Goal: Obtain resource: Download file/media

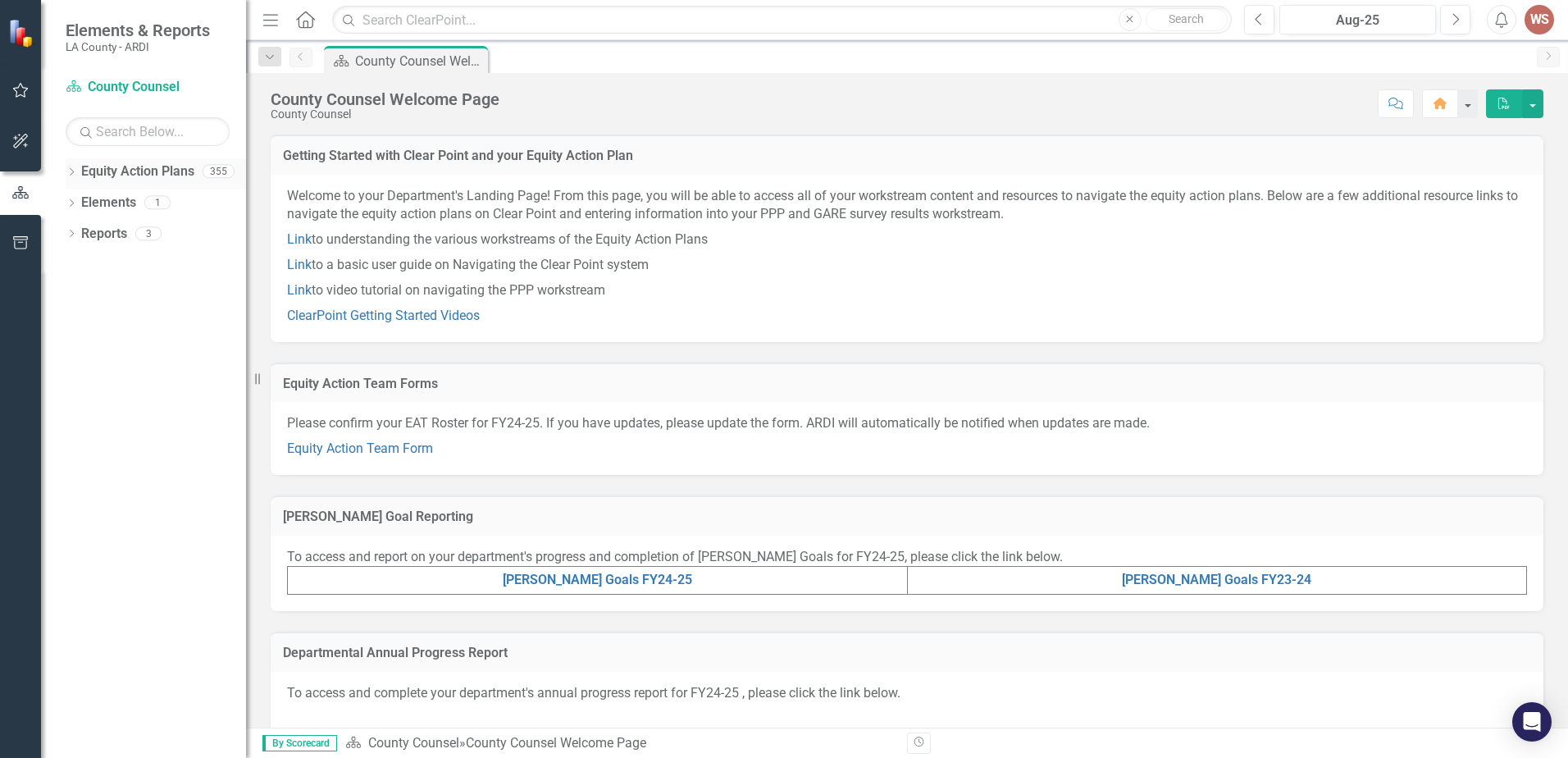
click at [73, 174] on icon "Dropdown" at bounding box center [71, 173] width 11 height 9
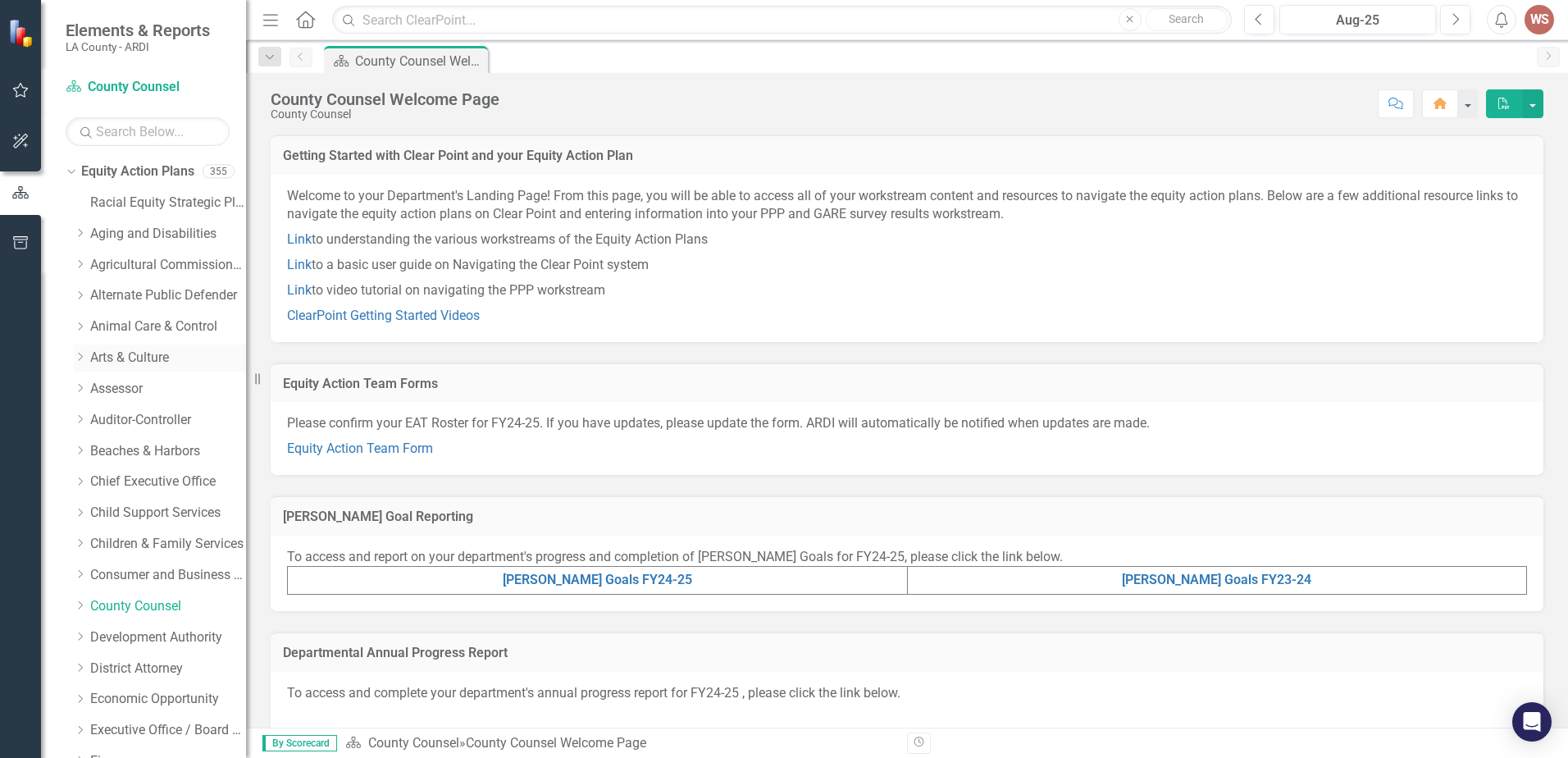
click at [85, 363] on div "Dropdown" at bounding box center [80, 358] width 12 height 14
click at [142, 382] on link "Arts & Culture Climate Survey" at bounding box center [176, 388] width 139 height 18
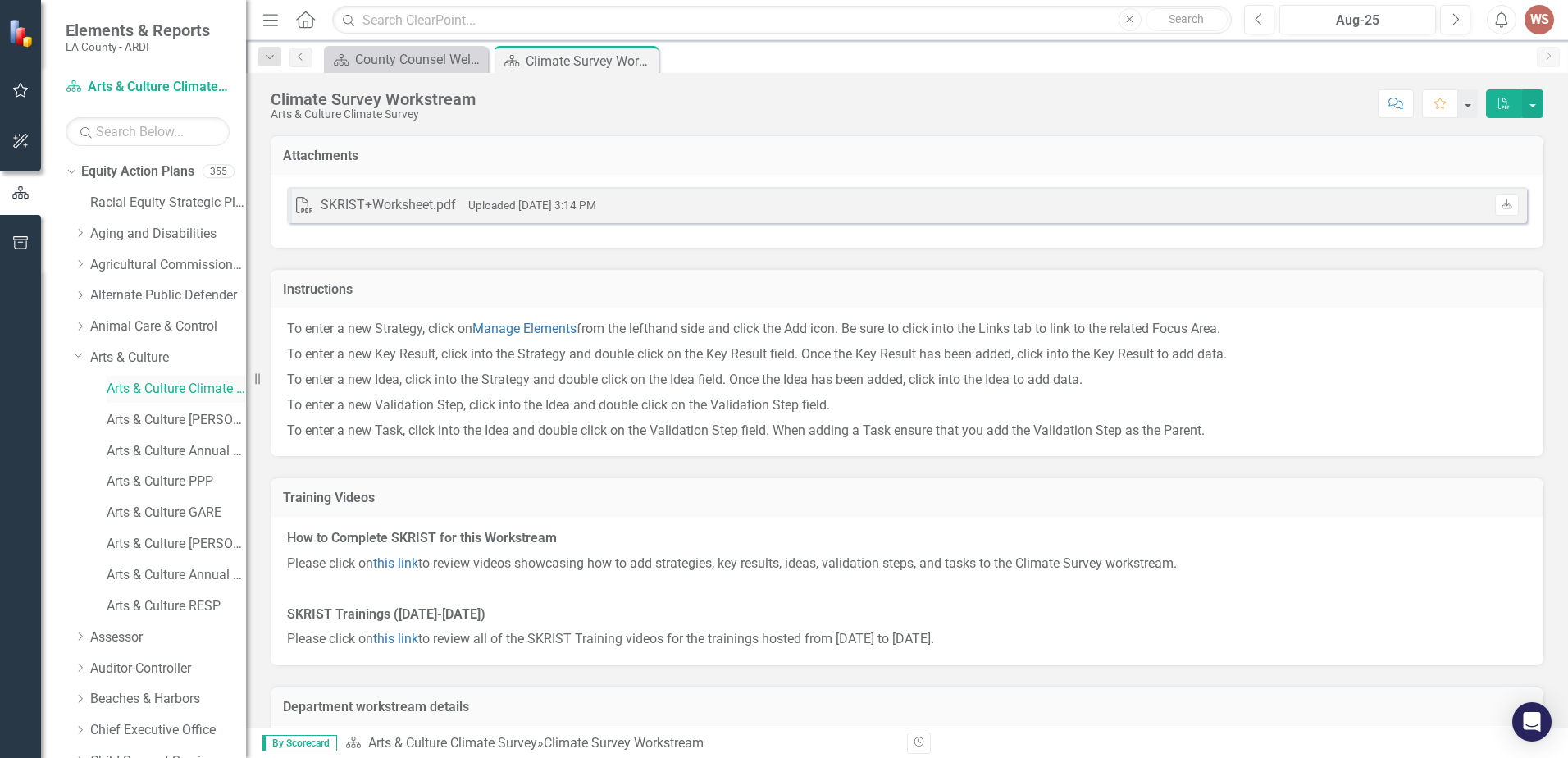
click at [142, 382] on link "Arts & Culture Climate Survey" at bounding box center [176, 388] width 139 height 18
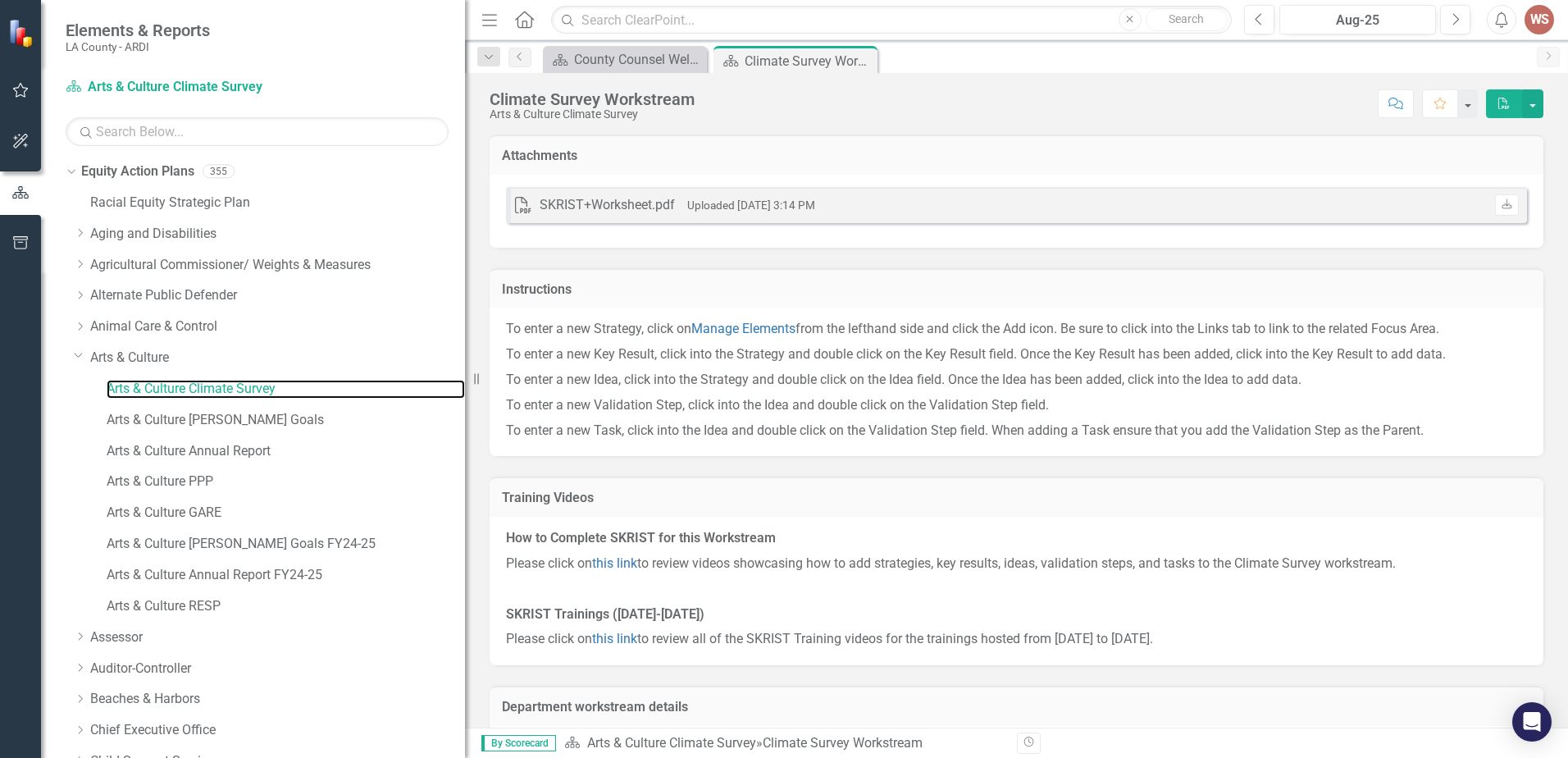
drag, startPoint x: 246, startPoint y: 382, endPoint x: 465, endPoint y: 387, distance: 219.1
click at [465, 387] on div "Resize" at bounding box center [471, 379] width 13 height 758
click at [269, 419] on link "Arts & Culture [PERSON_NAME] Goals" at bounding box center [285, 420] width 358 height 18
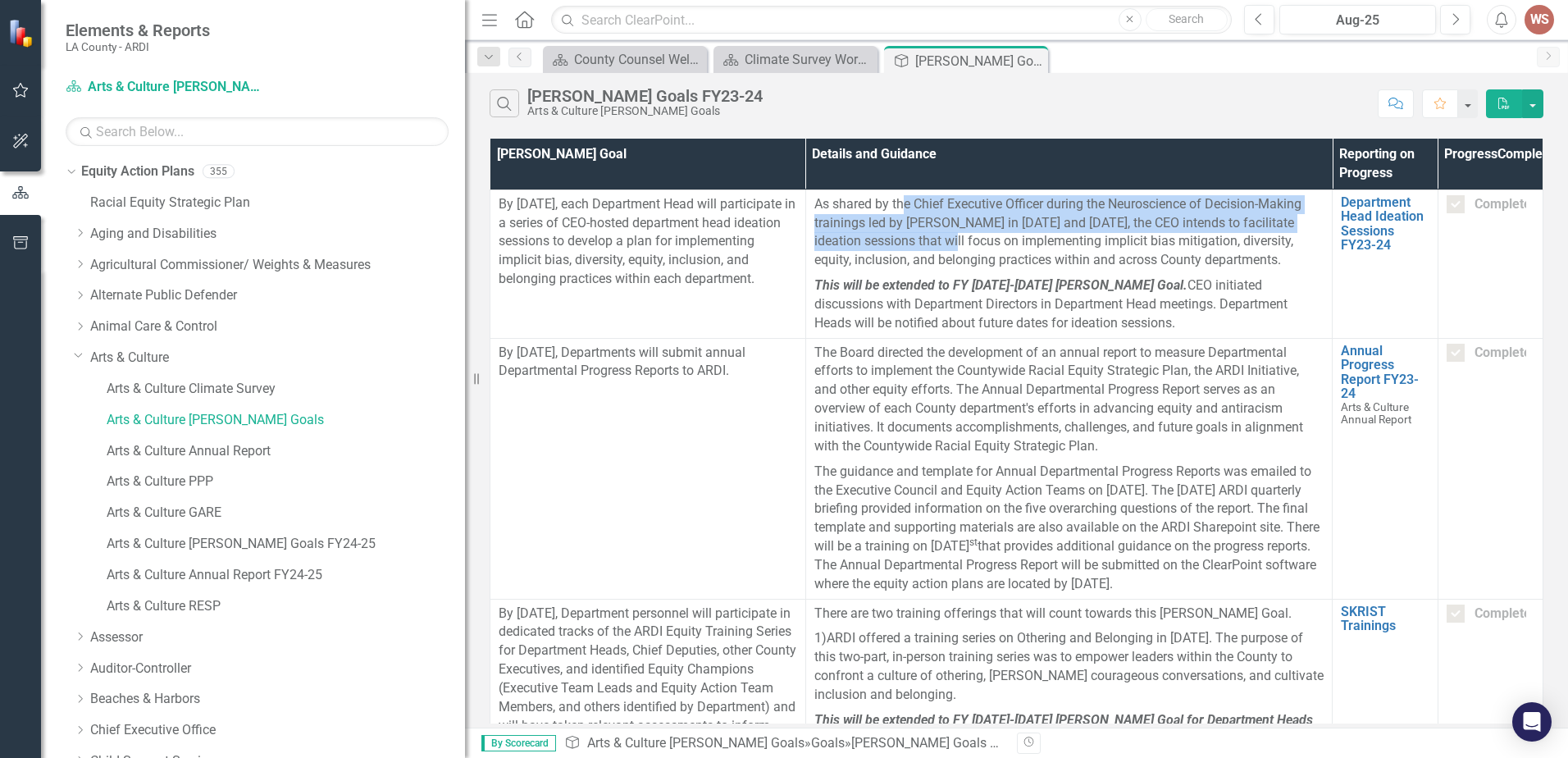
drag, startPoint x: 906, startPoint y: 202, endPoint x: 918, endPoint y: 235, distance: 35.1
click at [788, 235] on p "As shared by the Chief Executive Officer during the Neuroscience of Decision-Ma…" at bounding box center [1069, 234] width 510 height 78
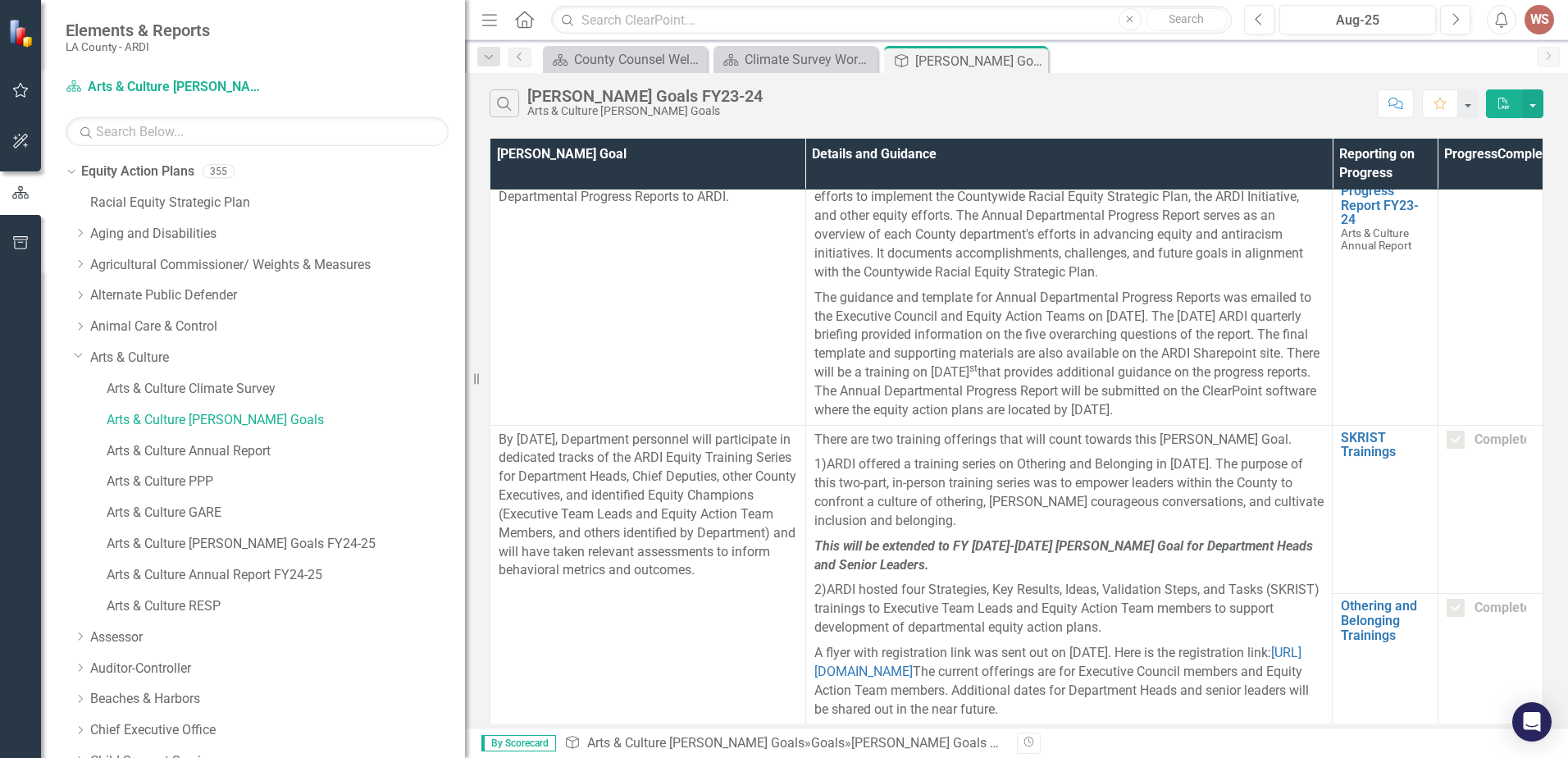
scroll to position [10, 0]
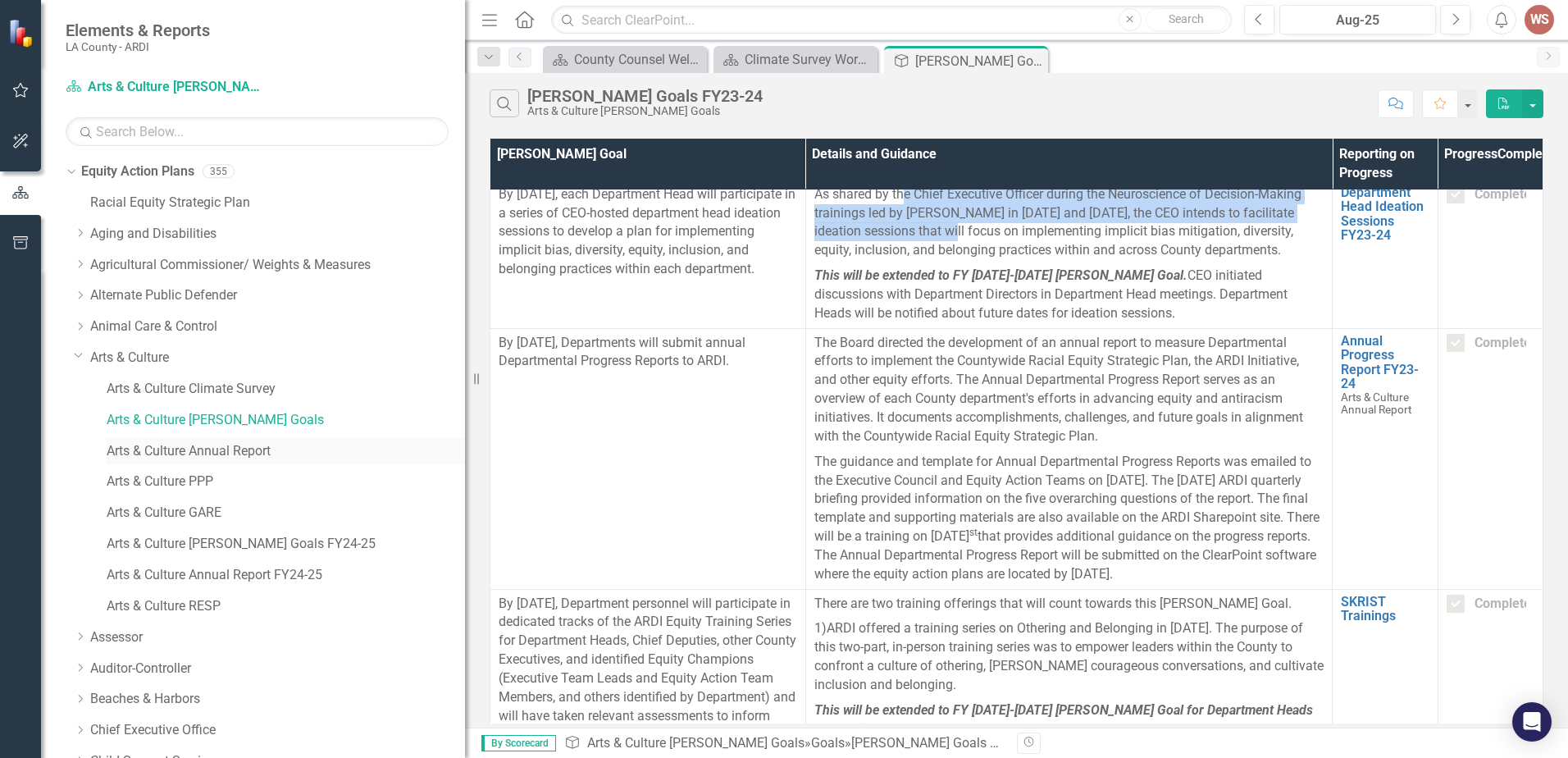
click at [237, 458] on link "Arts & Culture Annual Report" at bounding box center [285, 451] width 358 height 18
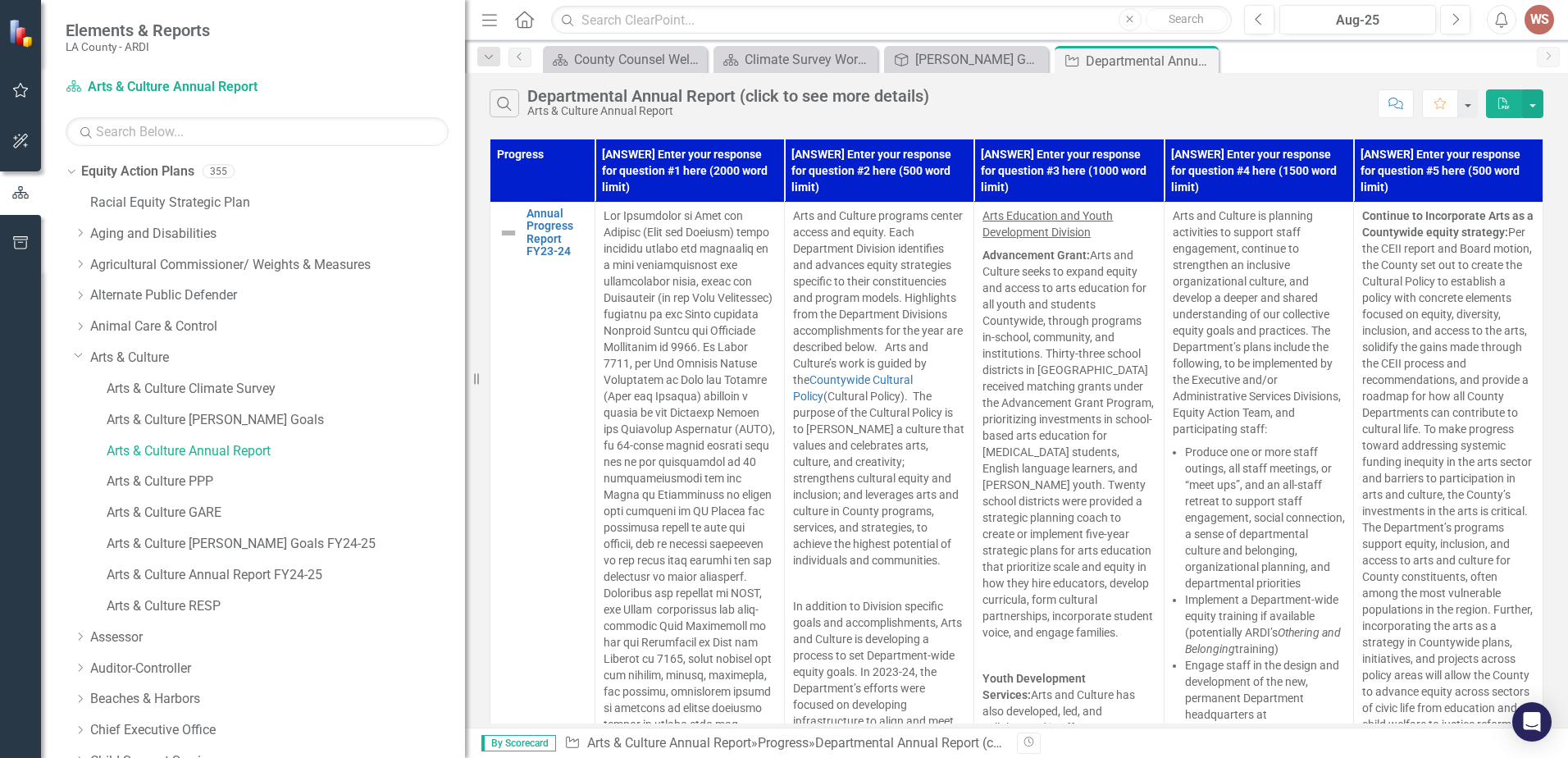
click at [788, 355] on p "Arts and Culture programs center access and equity. Each Department Division id…" at bounding box center [879, 390] width 172 height 364
click at [554, 233] on link "Annual Progress Report FY23-24" at bounding box center [556, 233] width 60 height 51
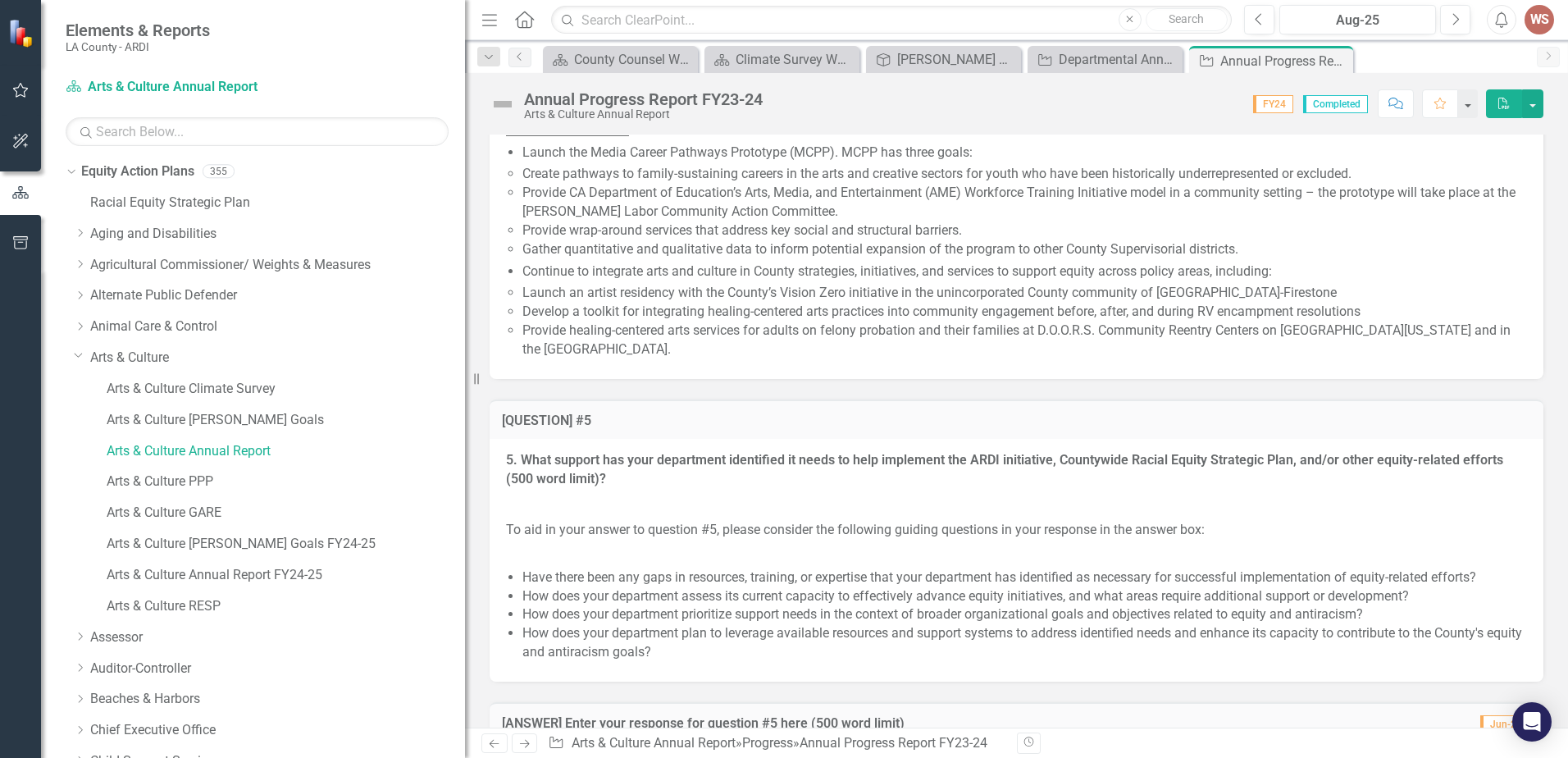
scroll to position [7635, 0]
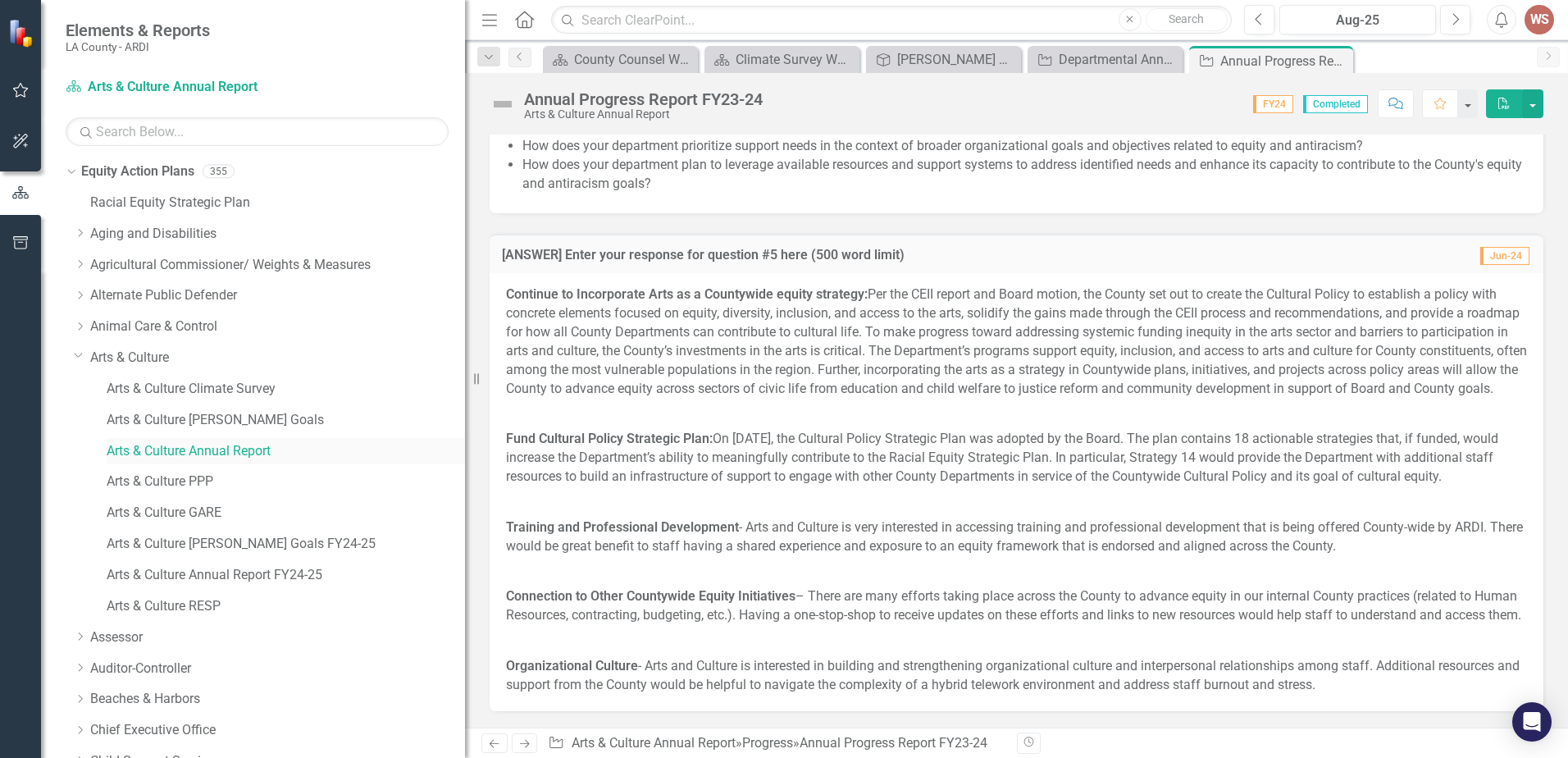
click at [229, 455] on link "Arts & Culture Annual Report" at bounding box center [285, 451] width 358 height 18
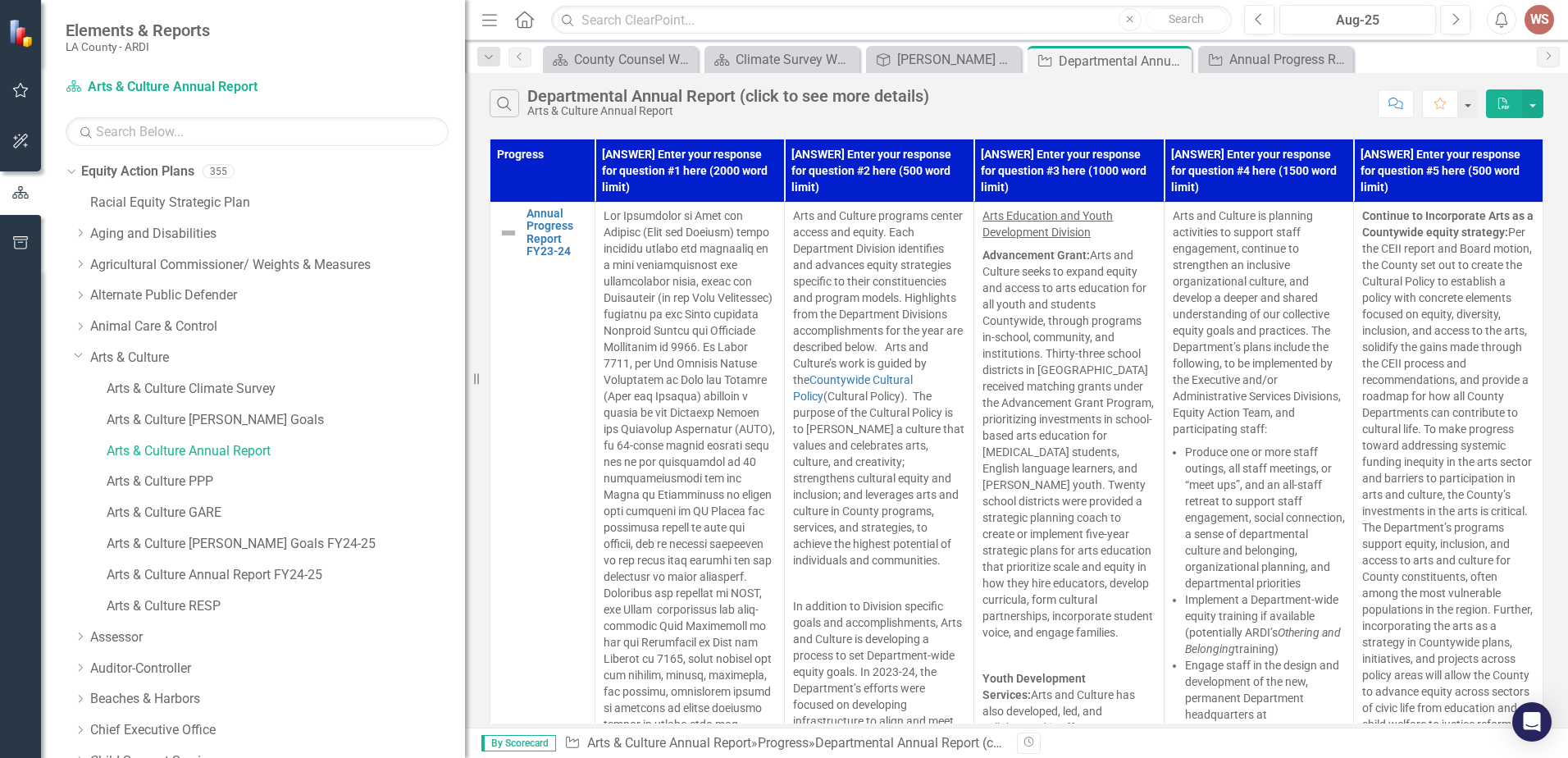
click at [788, 98] on icon "PDF" at bounding box center [1503, 103] width 15 height 11
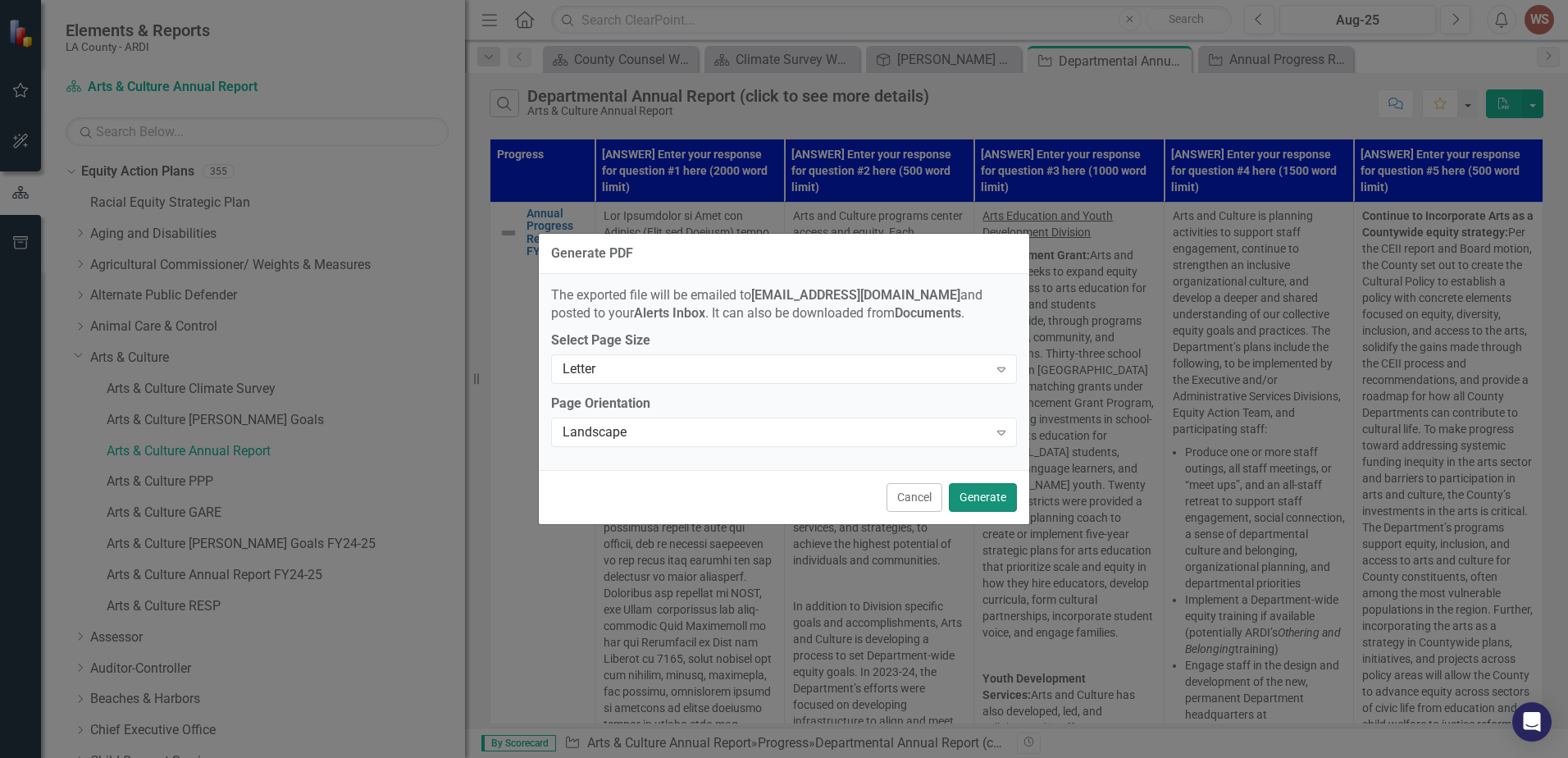
click at [788, 492] on button "Generate" at bounding box center [982, 497] width 68 height 29
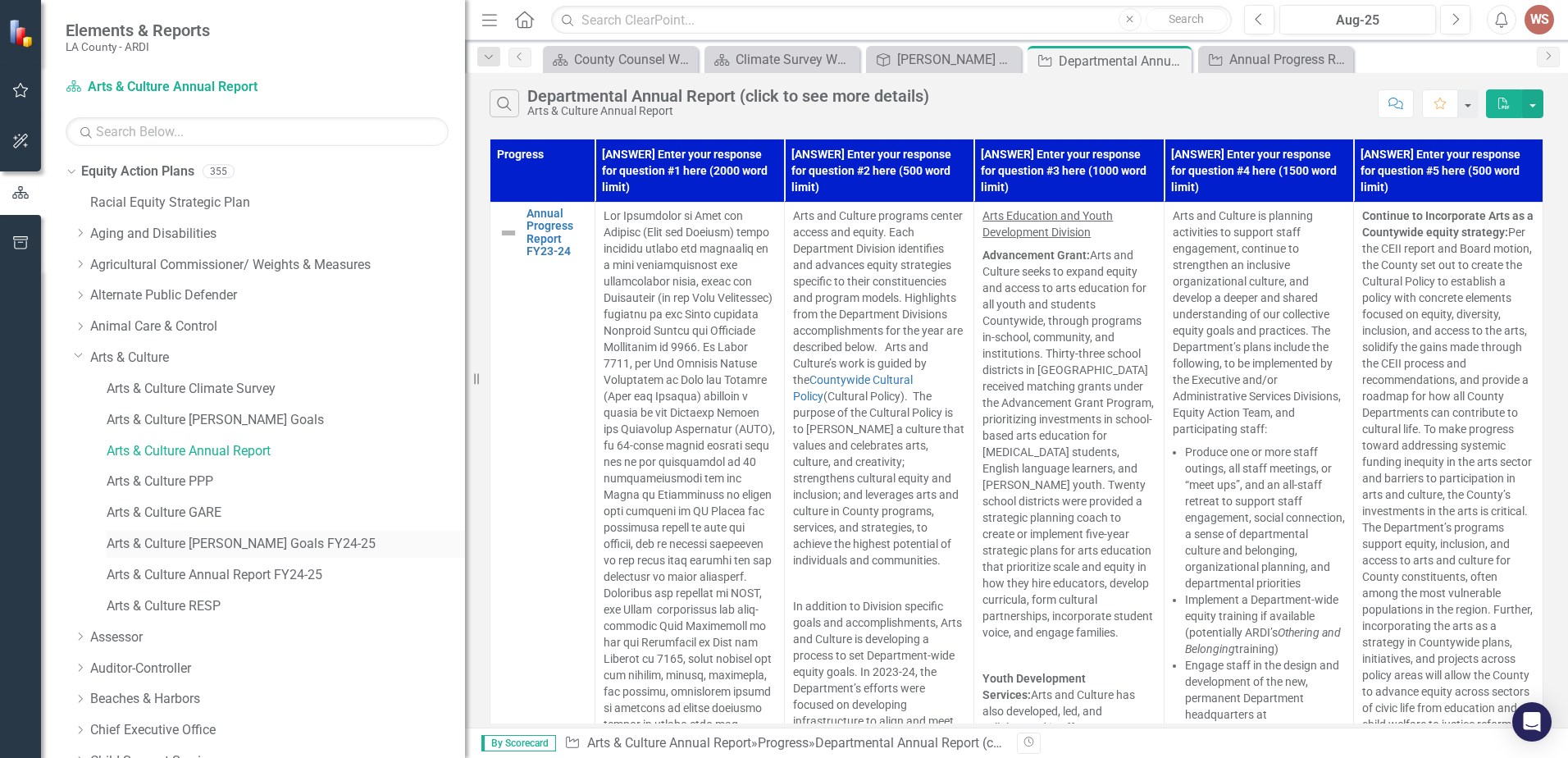
click at [162, 548] on link "Arts & Culture [PERSON_NAME] Goals FY24-25" at bounding box center [285, 544] width 358 height 18
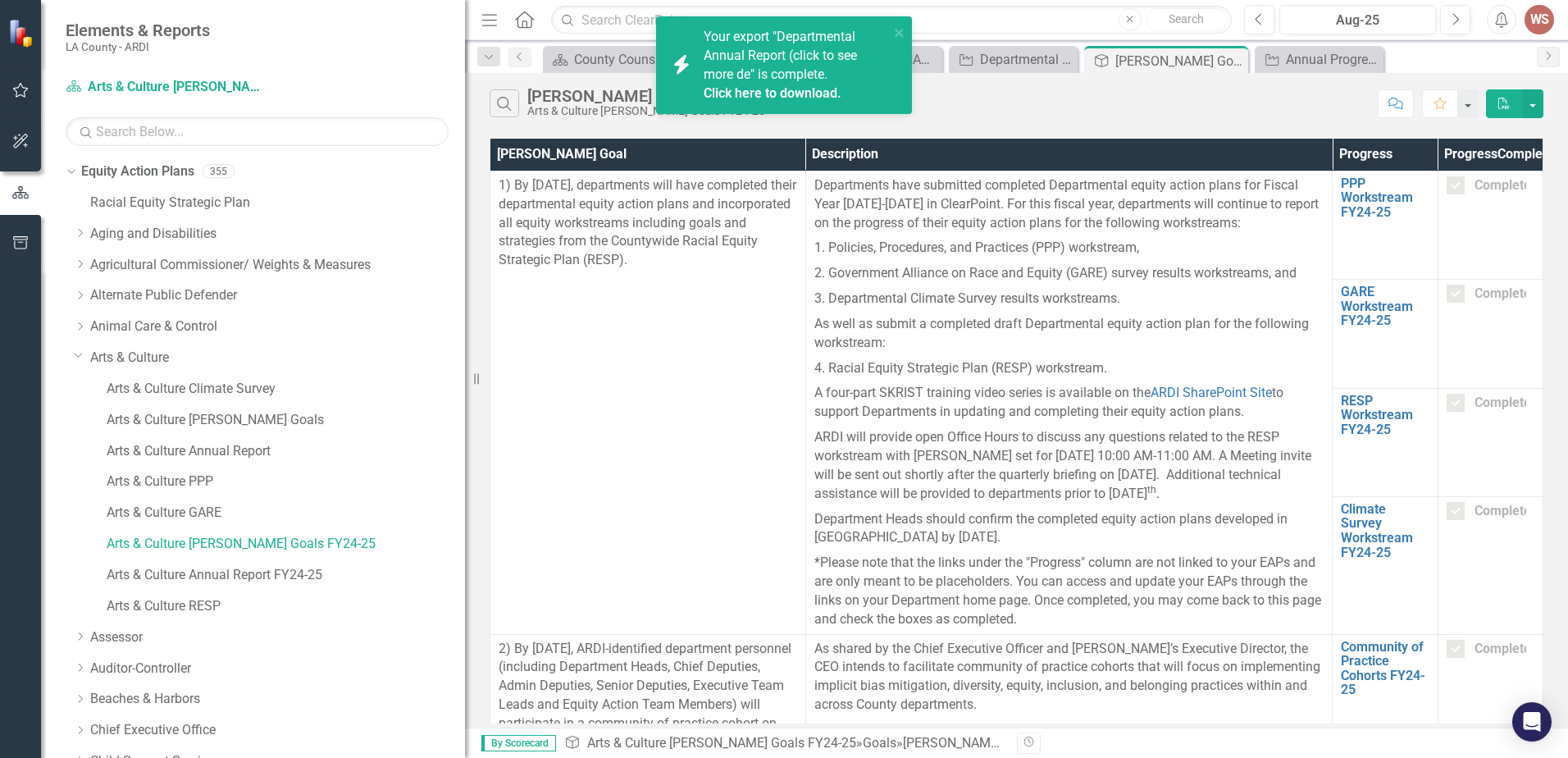
click at [788, 102] on icon "PDF" at bounding box center [1503, 103] width 15 height 11
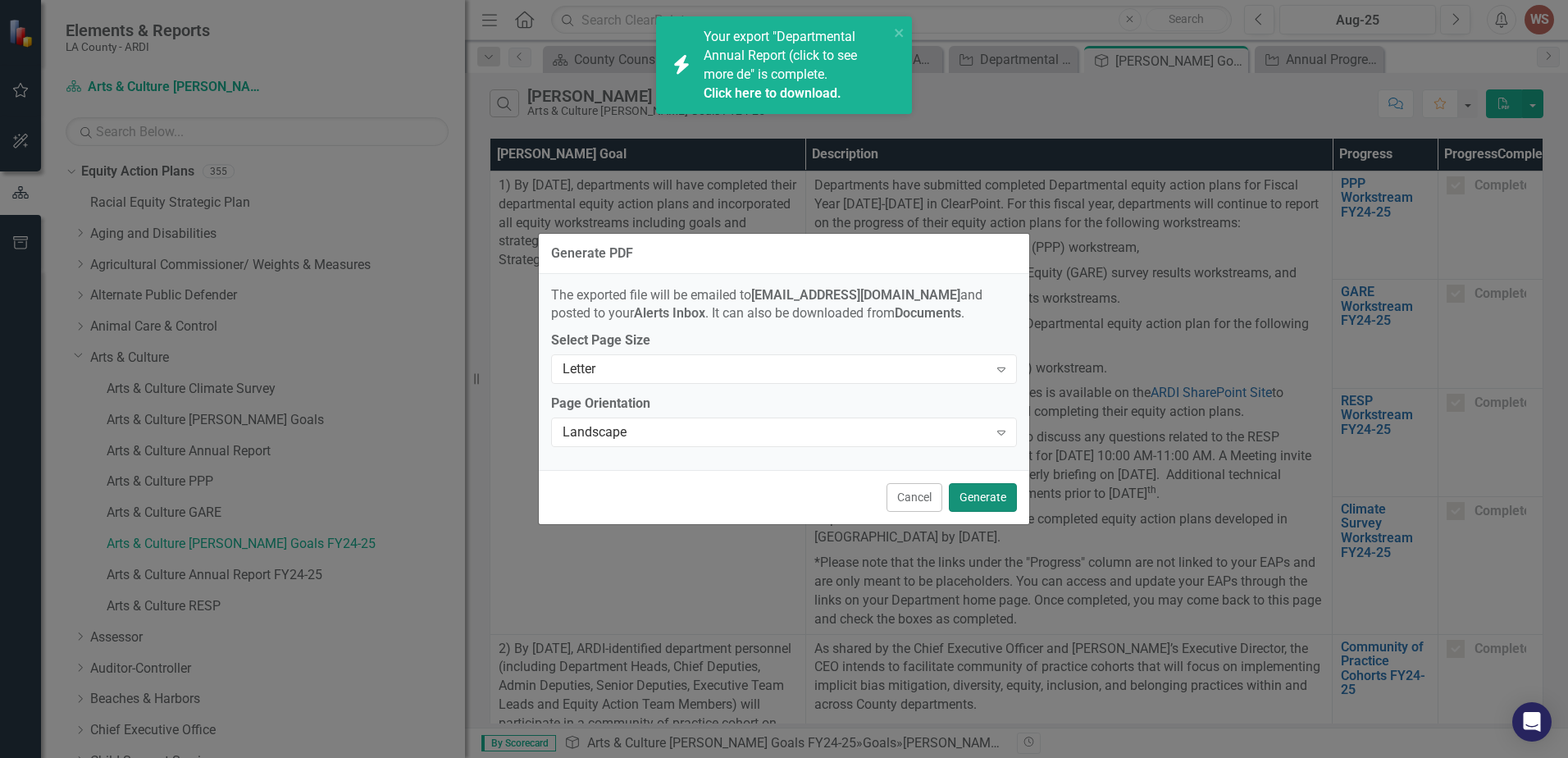
click at [788, 494] on button "Generate" at bounding box center [982, 497] width 68 height 29
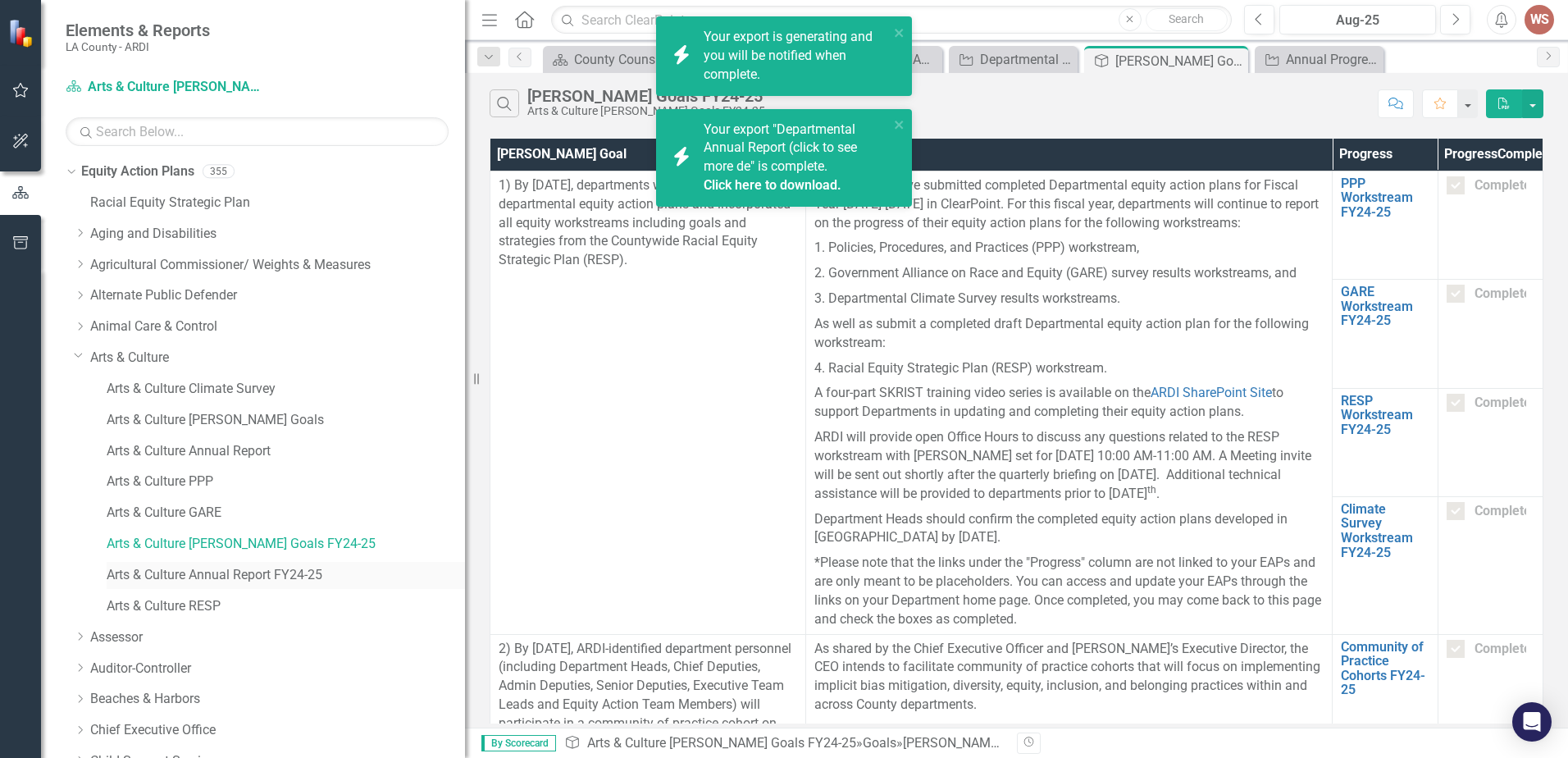
click at [293, 568] on link "Arts & Culture Annual Report FY24-25" at bounding box center [285, 575] width 358 height 18
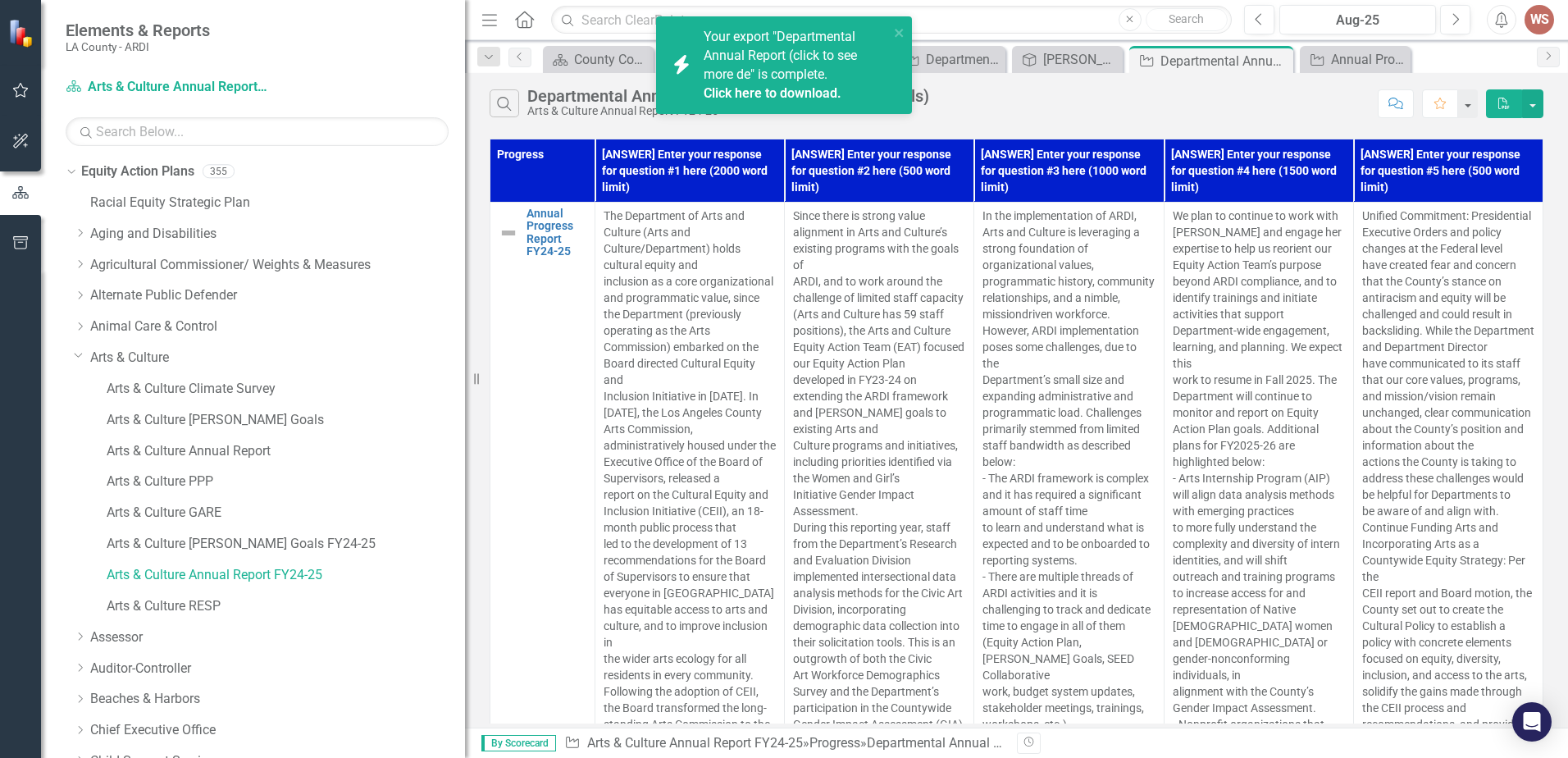
click at [788, 103] on icon "PDF" at bounding box center [1503, 103] width 15 height 11
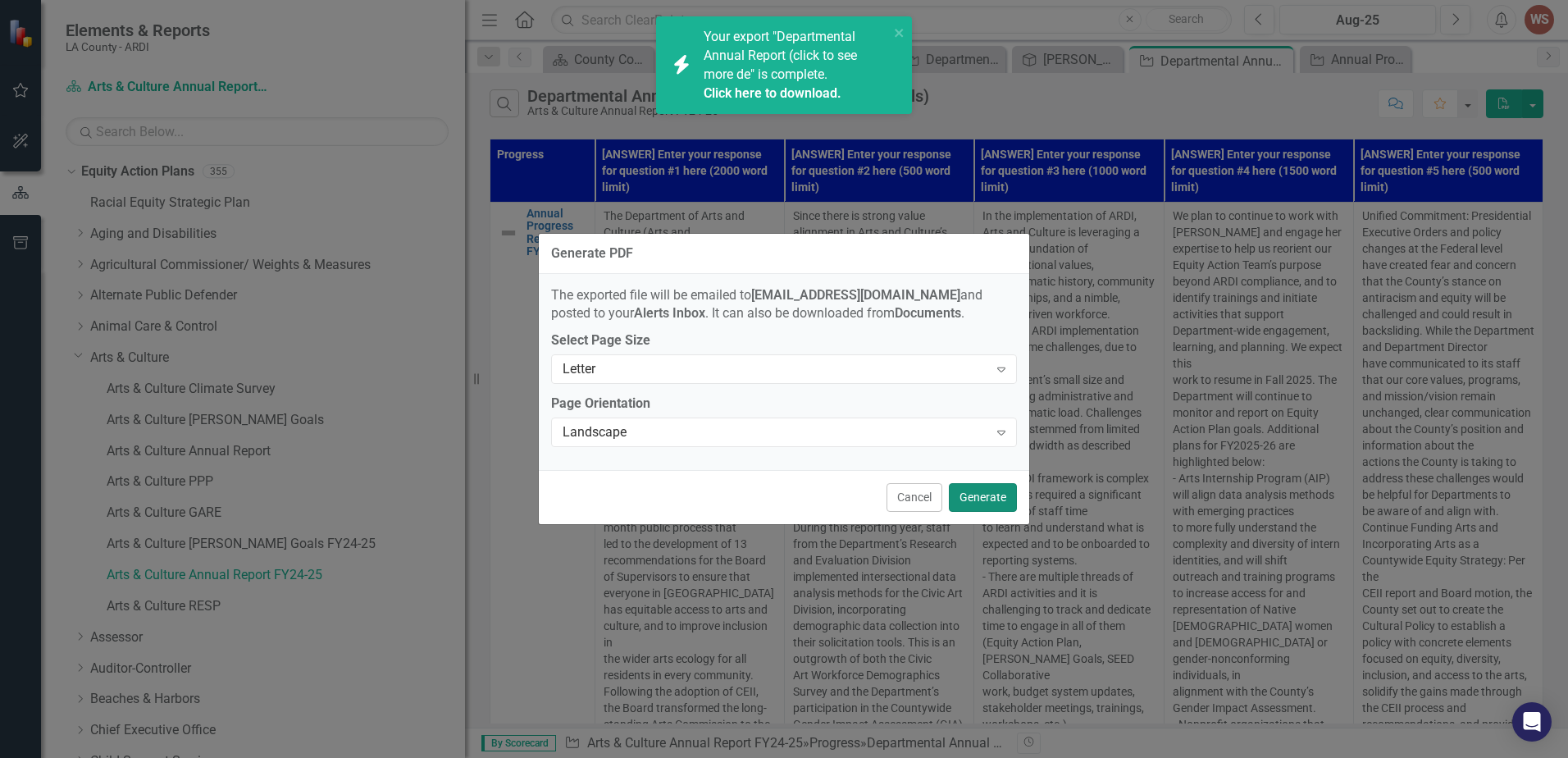
click at [788, 492] on button "Generate" at bounding box center [982, 497] width 68 height 29
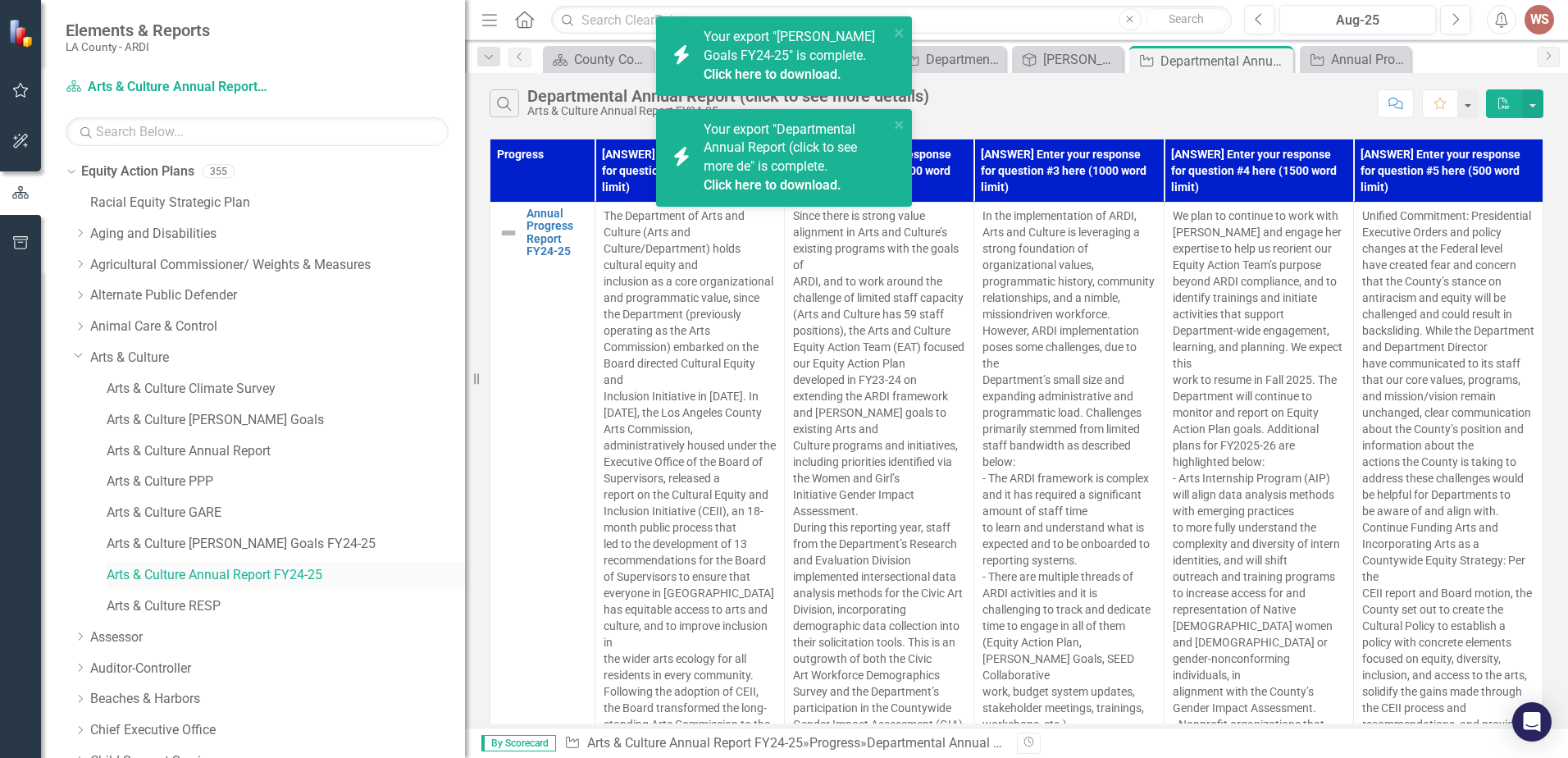
scroll to position [82, 0]
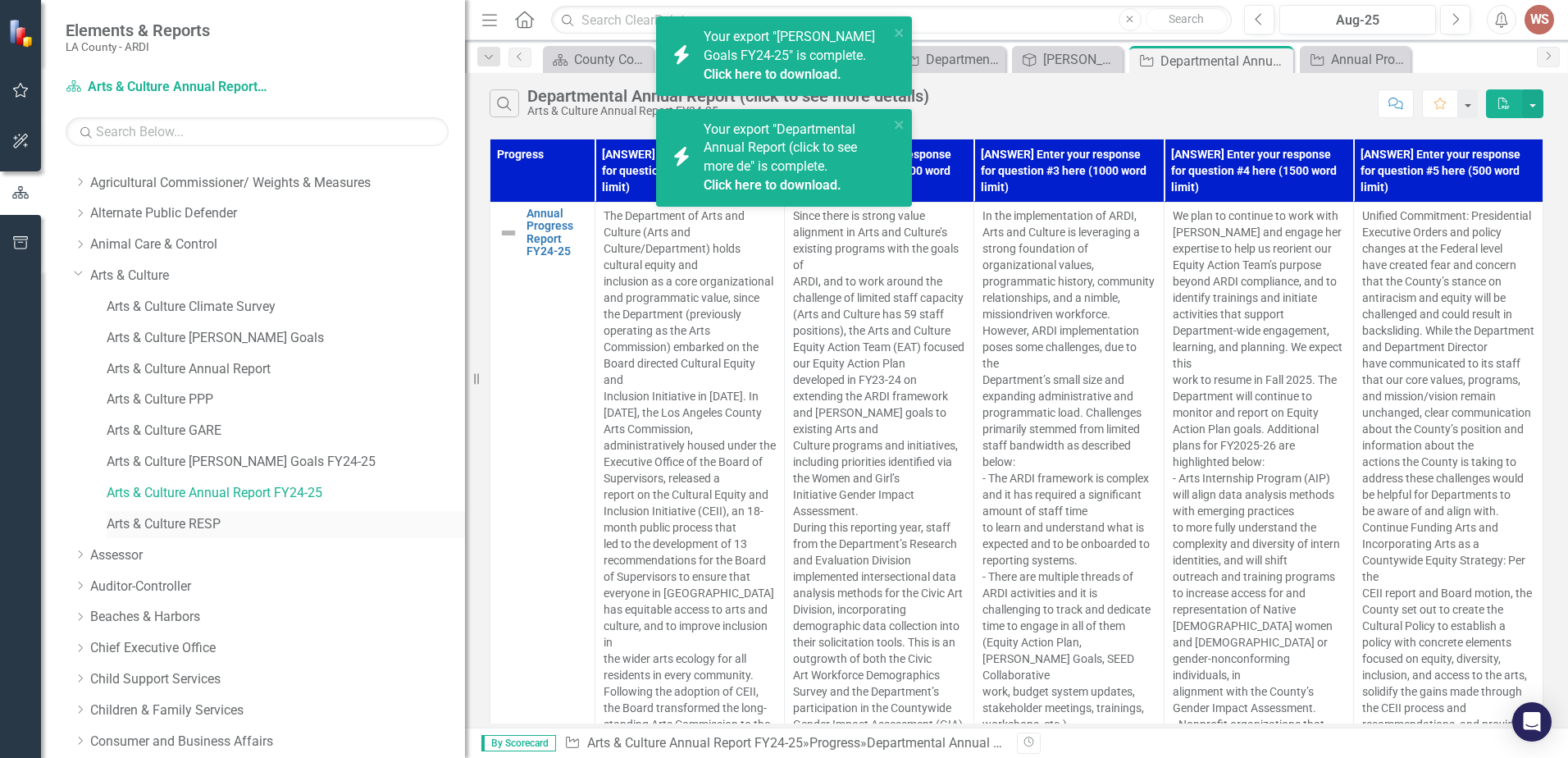
click at [248, 523] on link "Arts & Culture RESP" at bounding box center [285, 524] width 358 height 18
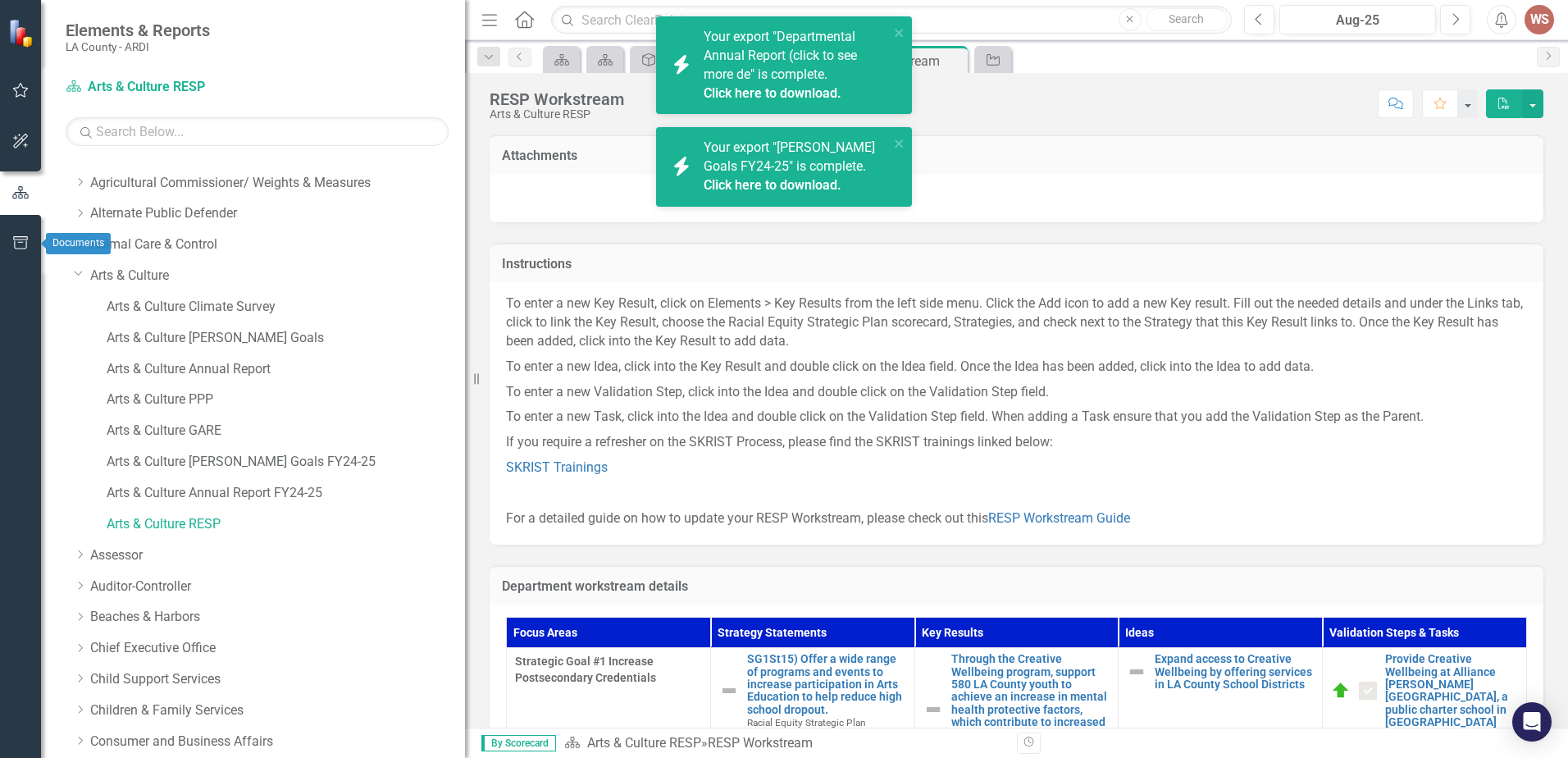
click at [17, 237] on icon "button" at bounding box center [20, 242] width 15 height 13
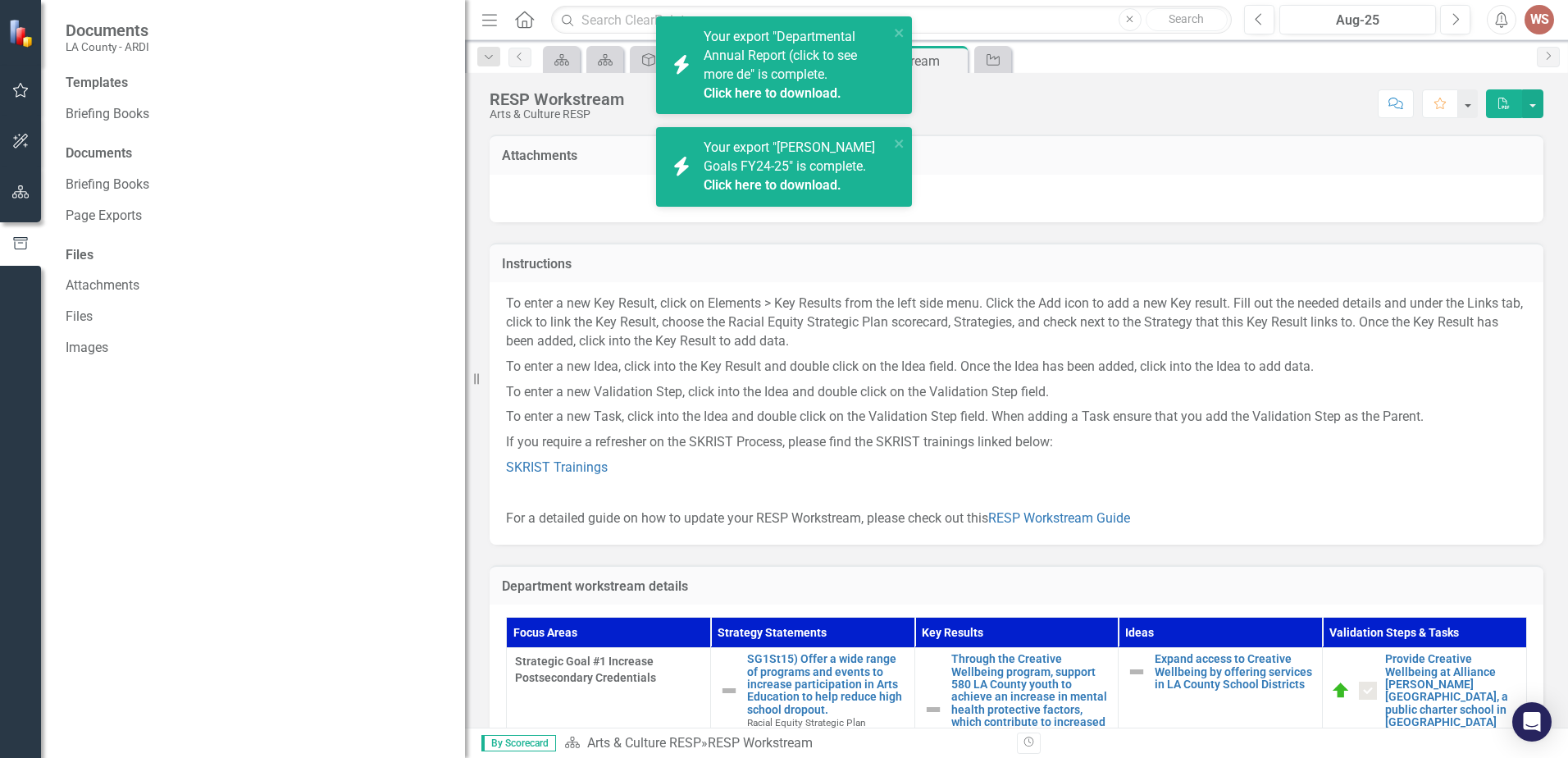
click at [73, 254] on div "Files" at bounding box center [257, 255] width 383 height 18
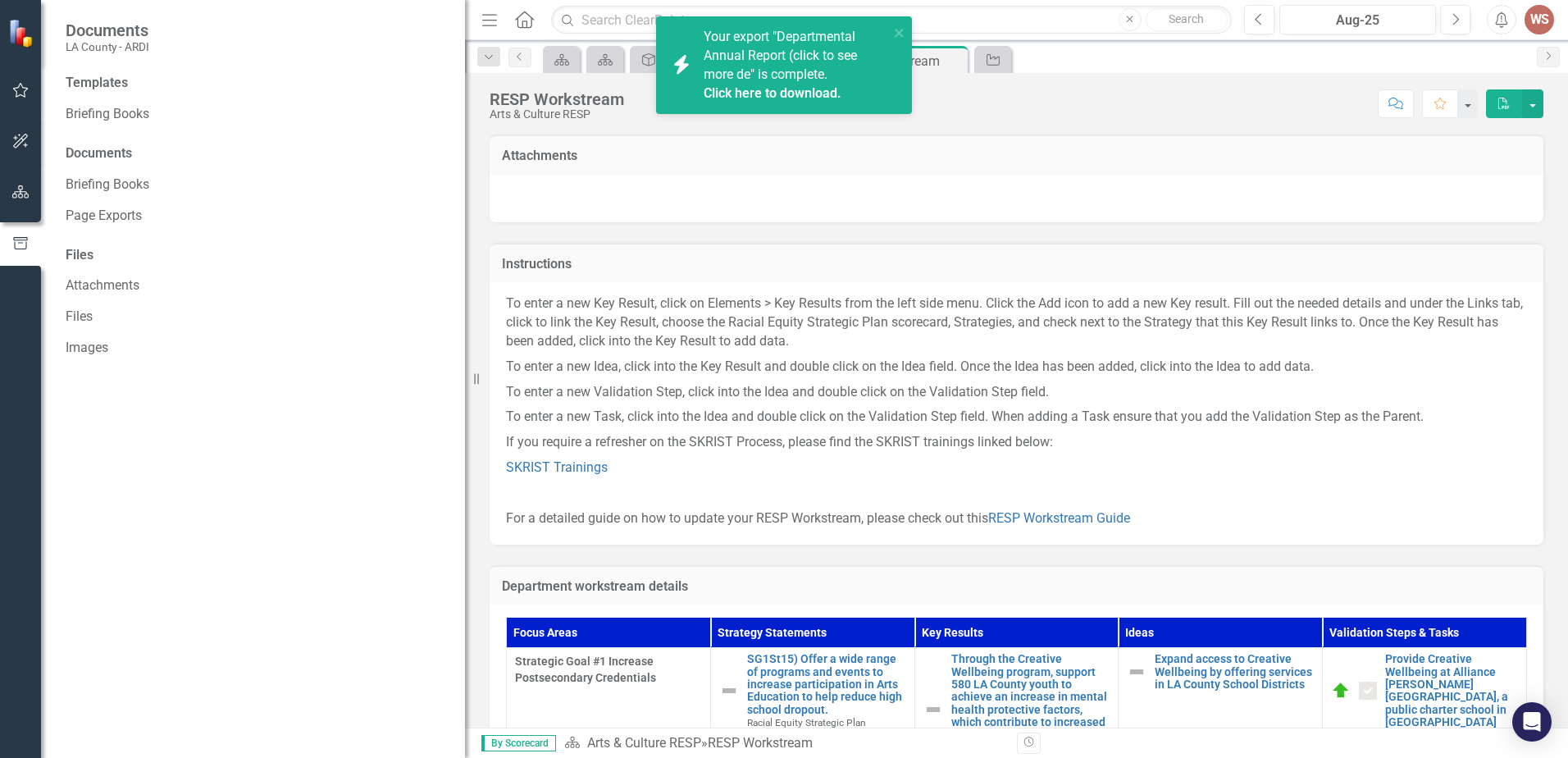
click at [788, 55] on span "Your export "Departmental Annual Report (click to see more de" is complete. Cli…" at bounding box center [794, 66] width 181 height 74
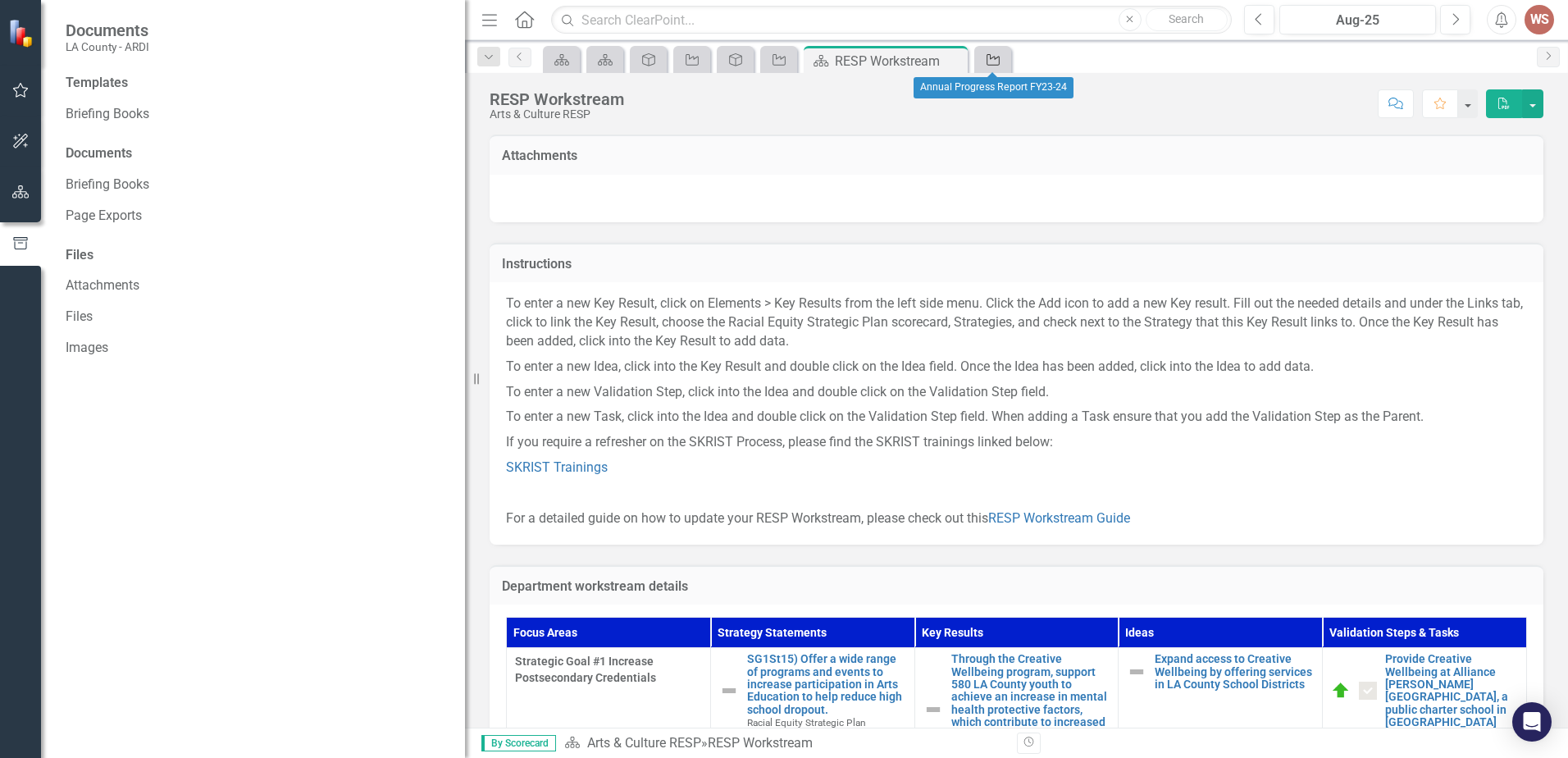
click at [788, 55] on div "Idea" at bounding box center [990, 59] width 23 height 20
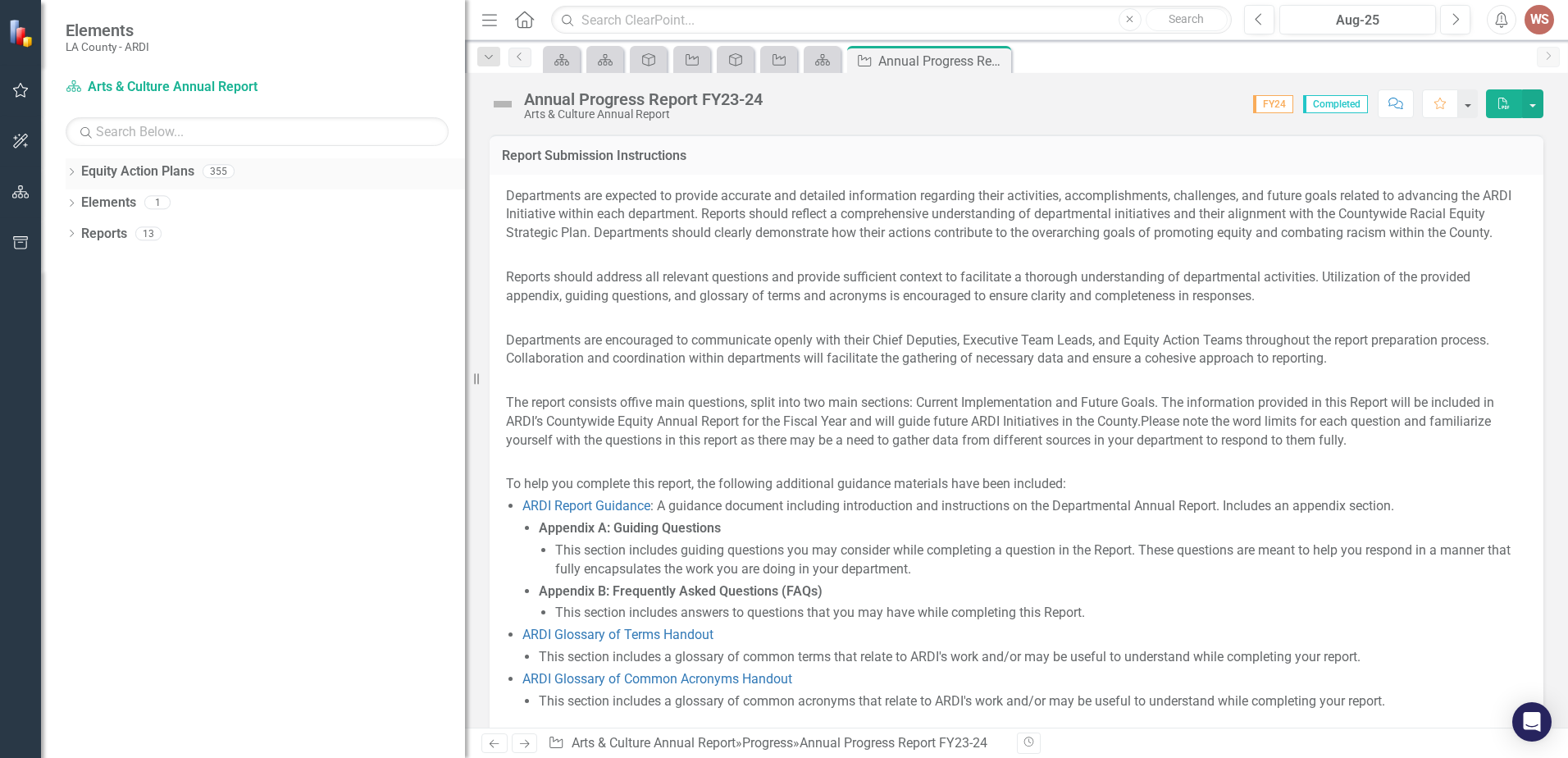
click at [220, 178] on div "355" at bounding box center [218, 172] width 32 height 14
click at [255, 78] on link "Equity Action Plan Arts & Culture Annual Report" at bounding box center [168, 87] width 205 height 18
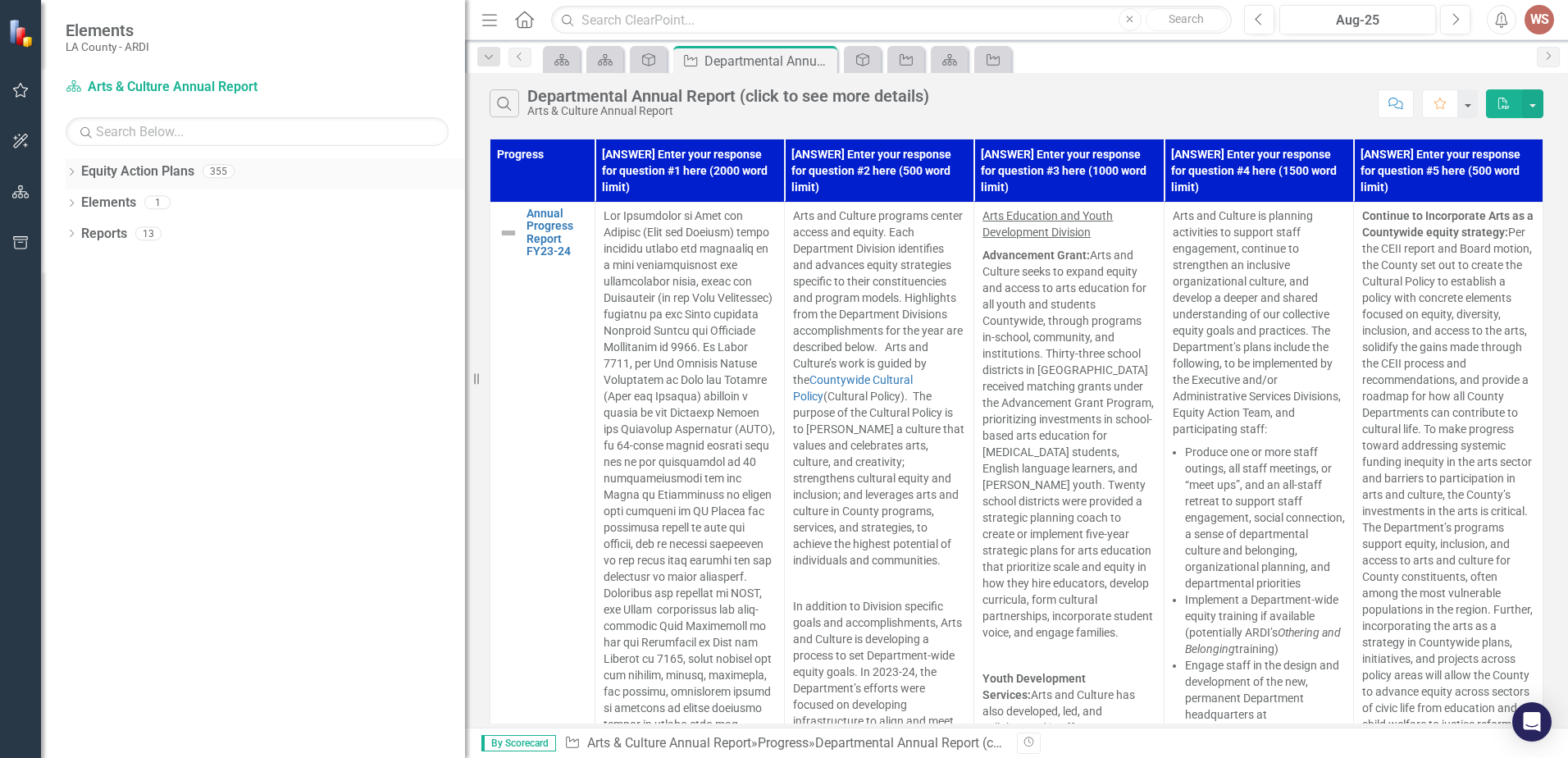
click at [184, 159] on div "Equity Action Plans" at bounding box center [137, 172] width 114 height 27
click at [788, 99] on button "button" at bounding box center [1532, 104] width 21 height 29
click at [163, 173] on link "Equity Action Plans" at bounding box center [137, 171] width 114 height 18
click at [71, 174] on icon at bounding box center [71, 172] width 4 height 7
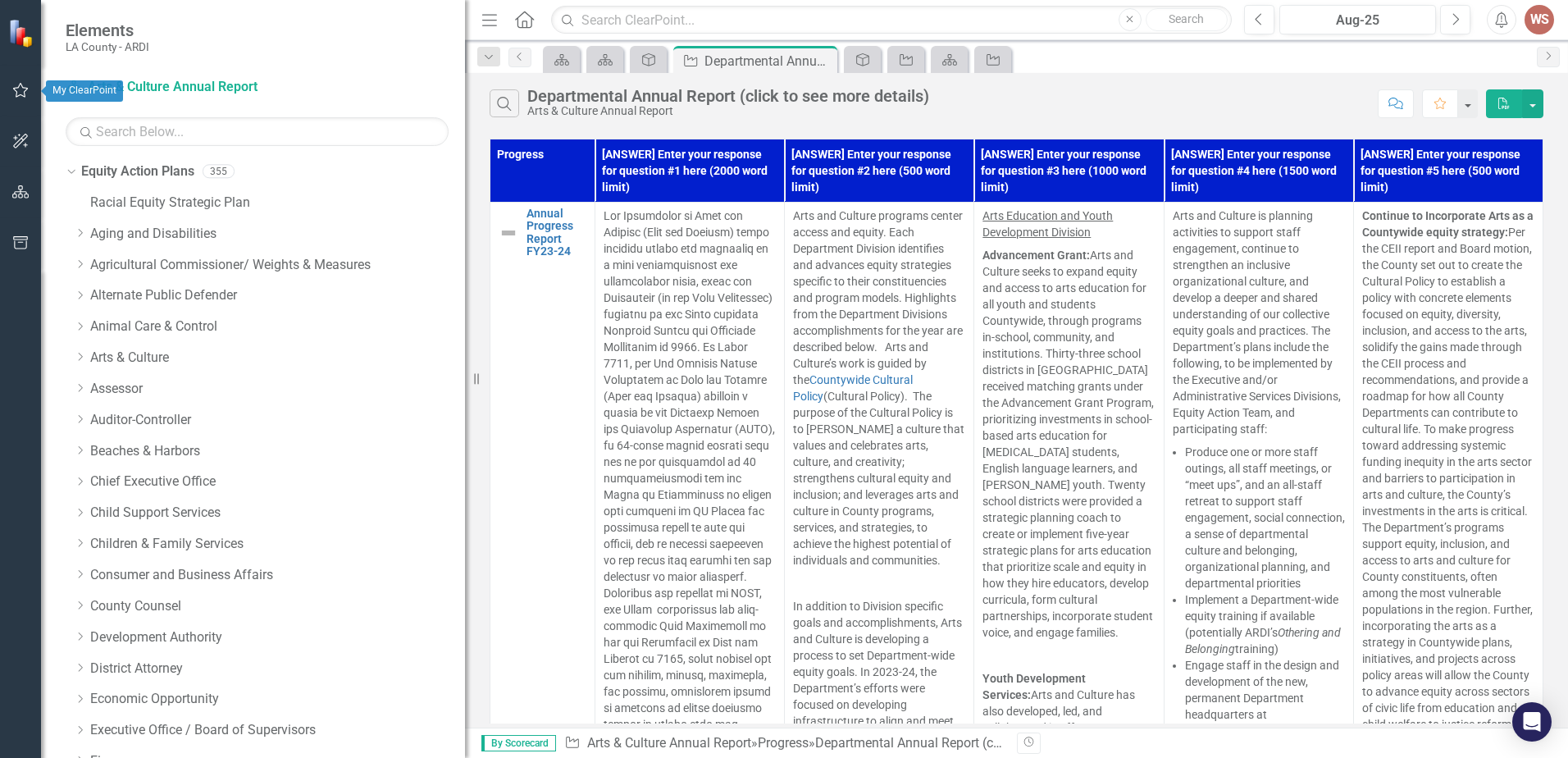
click at [26, 83] on button "button" at bounding box center [21, 91] width 37 height 34
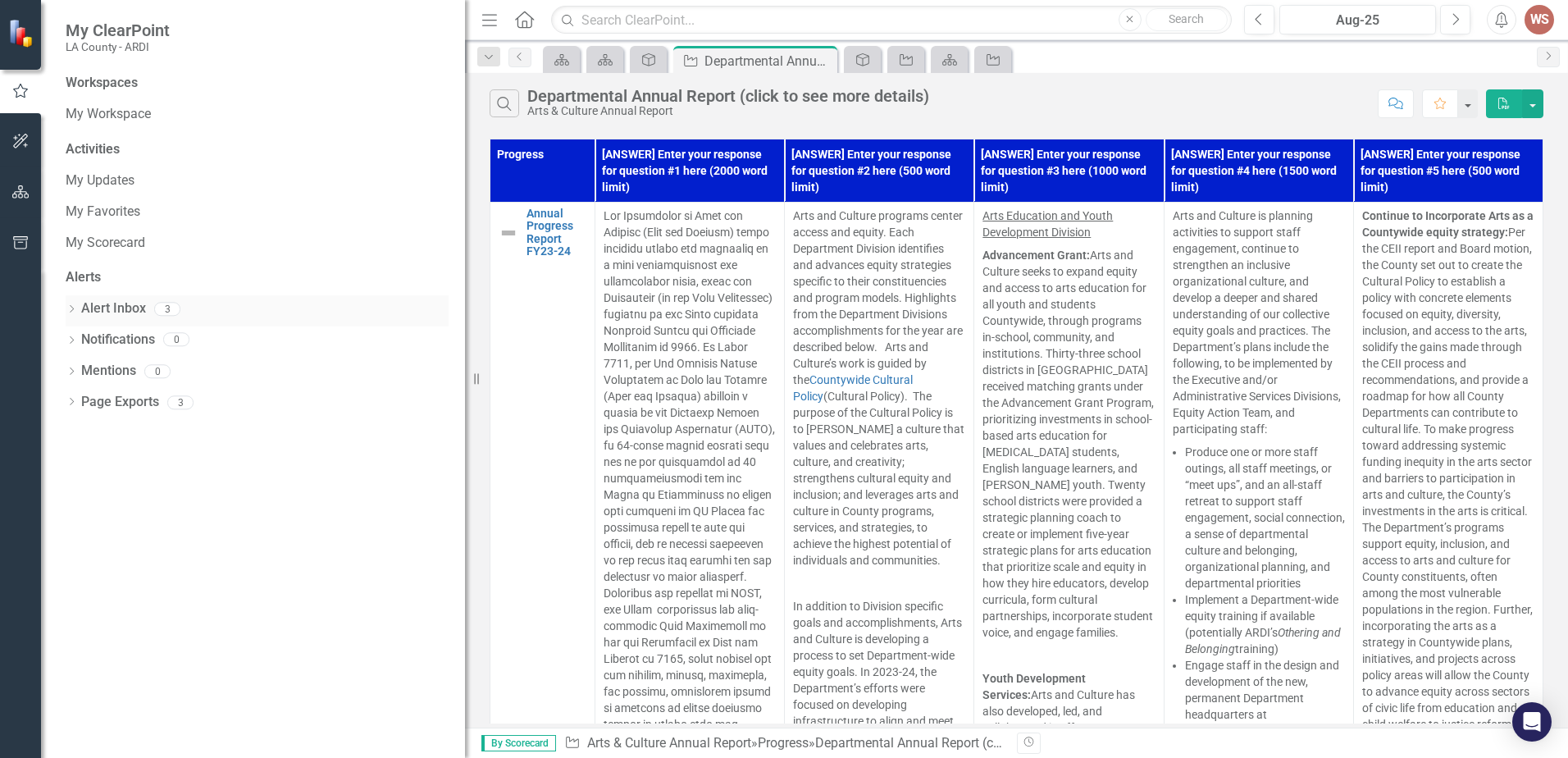
click at [108, 309] on link "Alert Inbox" at bounding box center [114, 308] width 65 height 18
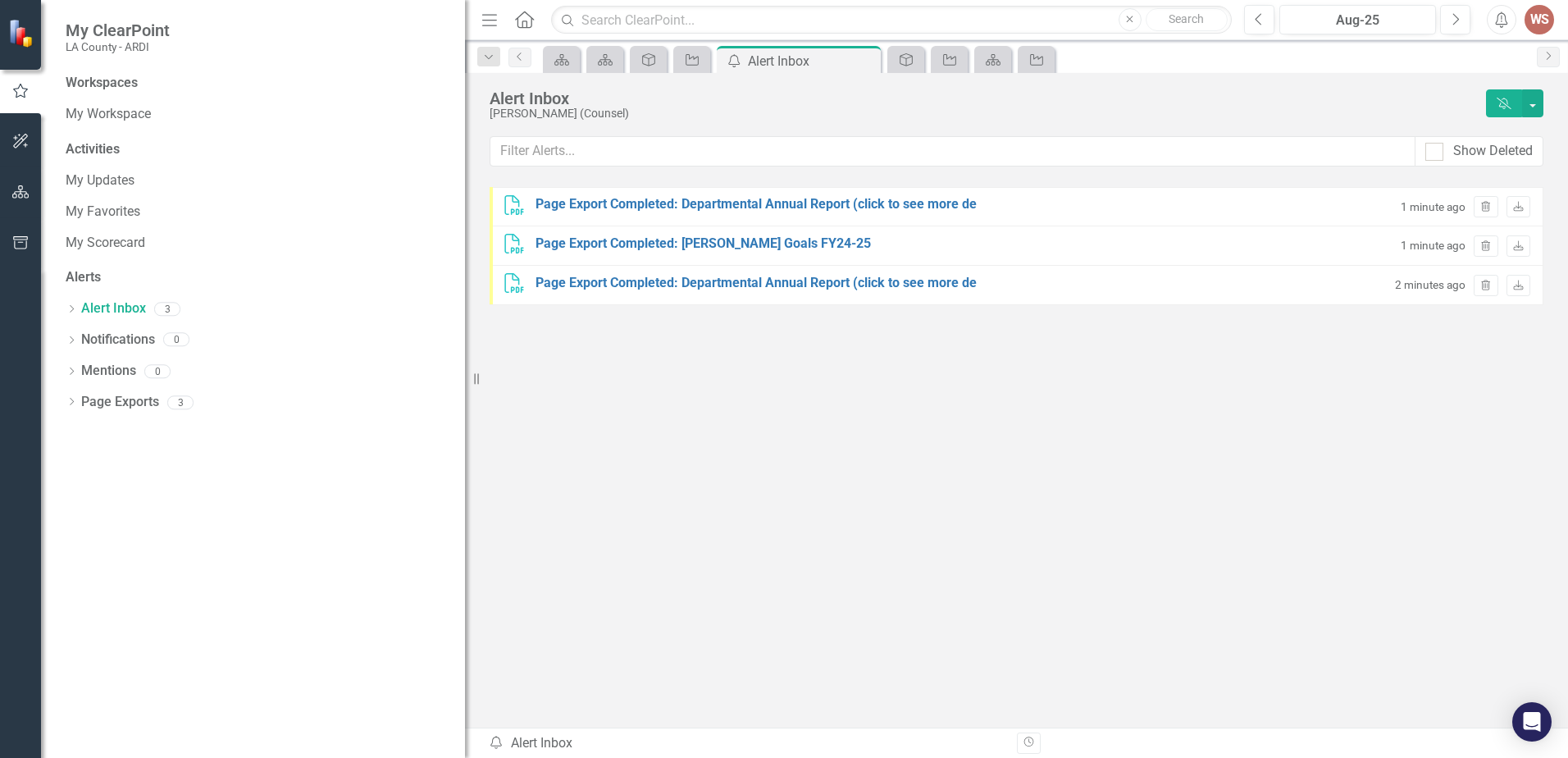
drag, startPoint x: 824, startPoint y: 205, endPoint x: 1132, endPoint y: 163, distance: 310.9
click at [788, 163] on div "Show Deleted PDF Page Export Completed: Departmental Annual Report (click to se…" at bounding box center [1015, 423] width 1053 height 572
click at [788, 209] on icon "Download" at bounding box center [1518, 207] width 12 height 10
click at [788, 248] on icon "Download" at bounding box center [1518, 247] width 12 height 10
click at [700, 274] on div "Page Export Completed: Departmental Annual Report (click to see more de" at bounding box center [755, 283] width 441 height 18
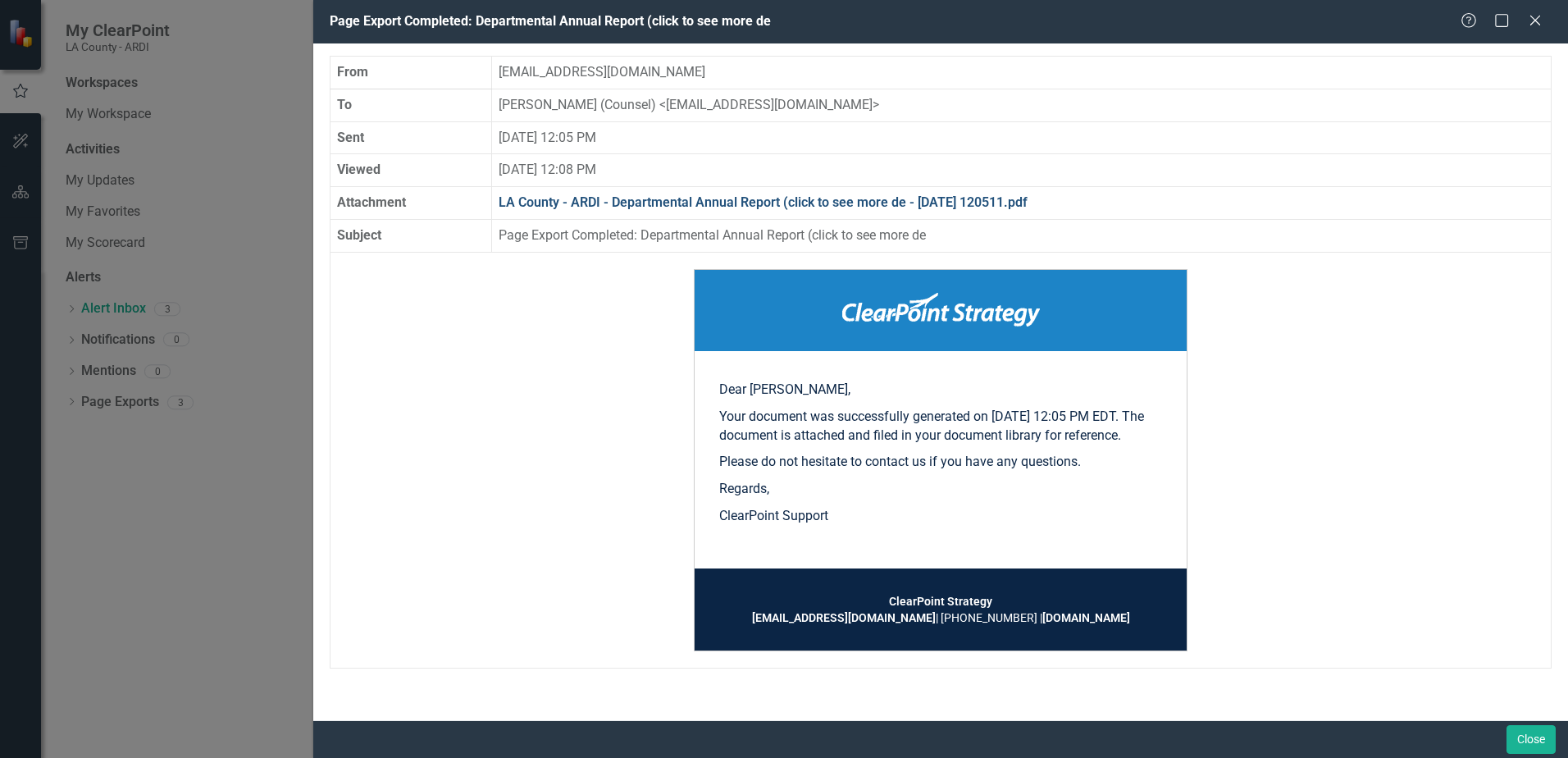
click at [760, 201] on link "LA County - ARDI - Departmental Annual Report (click to see more de - 2025-09-1…" at bounding box center [763, 202] width 529 height 16
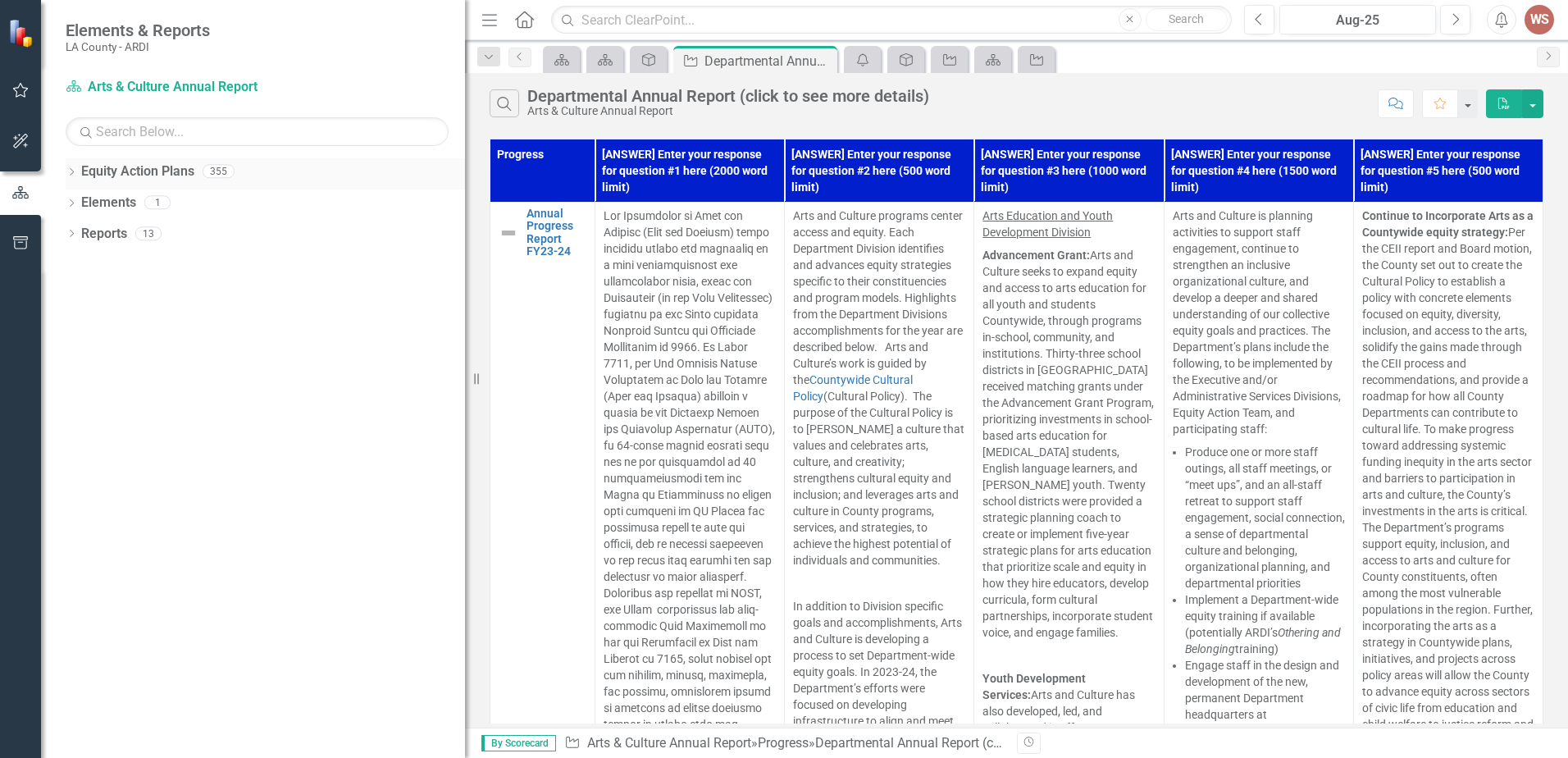
click at [110, 174] on link "Equity Action Plans" at bounding box center [137, 171] width 114 height 18
click at [67, 174] on icon "Dropdown" at bounding box center [71, 173] width 11 height 9
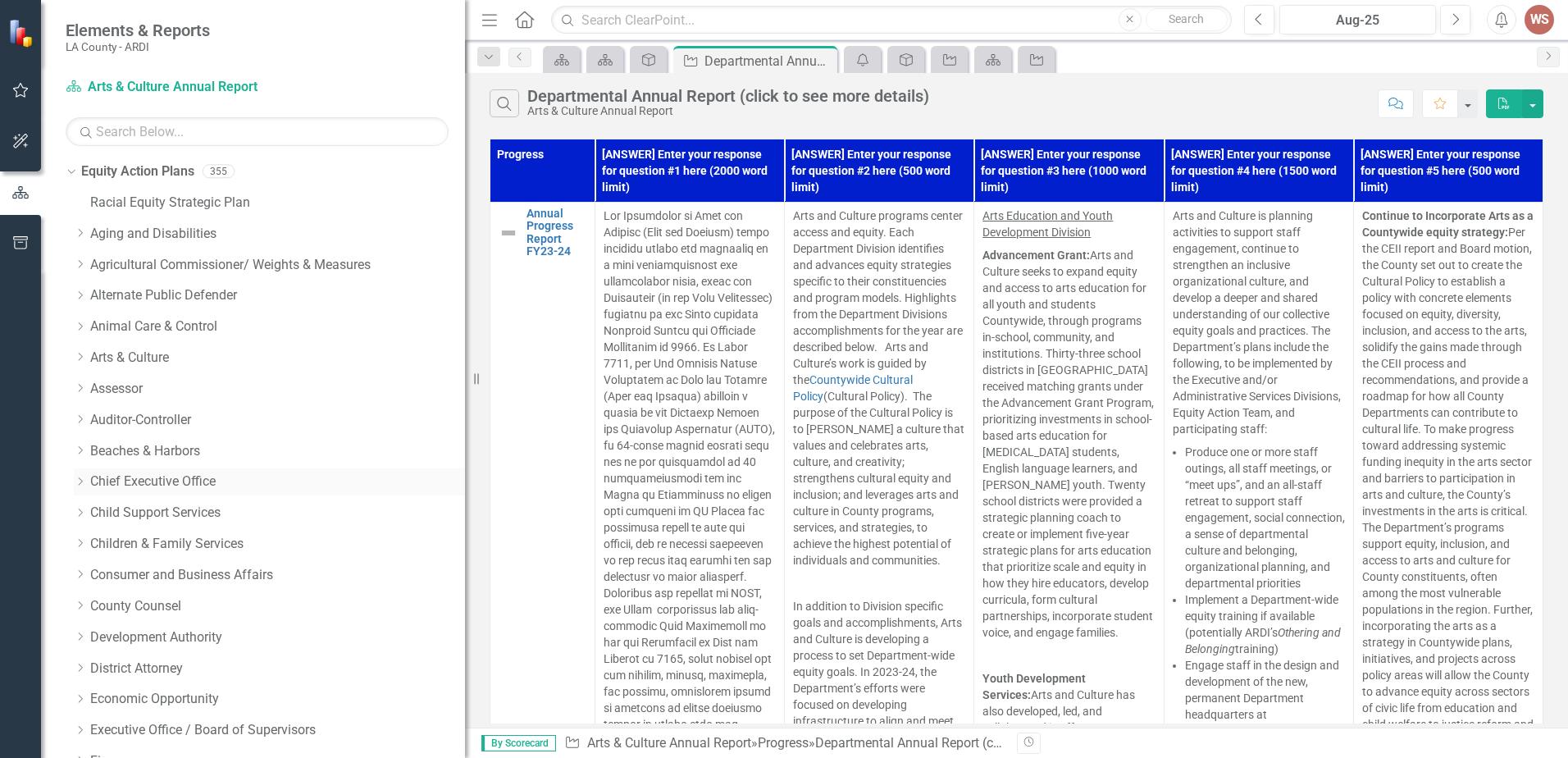
click at [172, 471] on div "Dropdown Chief Executive Office" at bounding box center [269, 482] width 391 height 27
click at [79, 478] on icon at bounding box center [80, 481] width 4 height 8
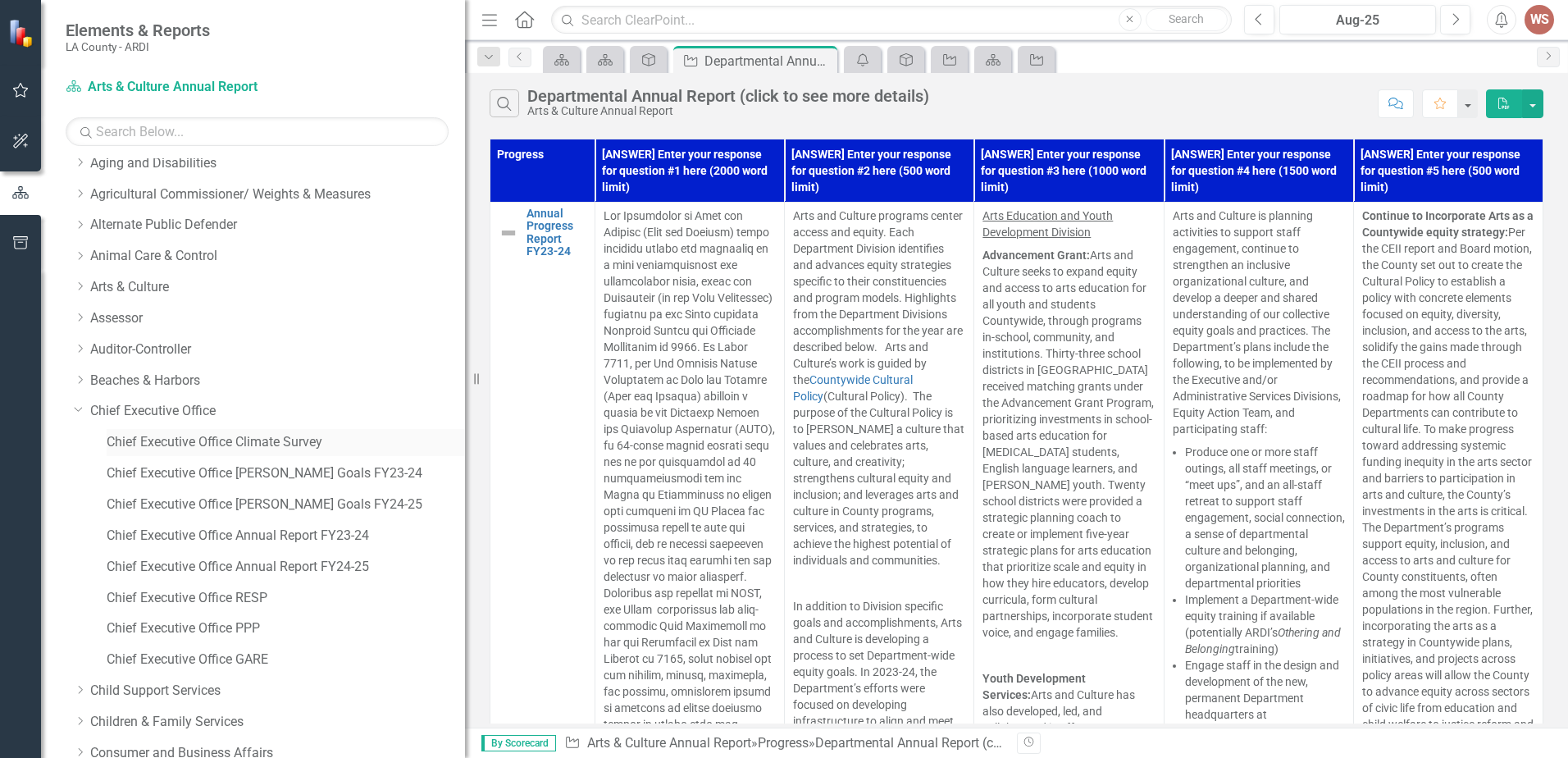
scroll to position [164, 0]
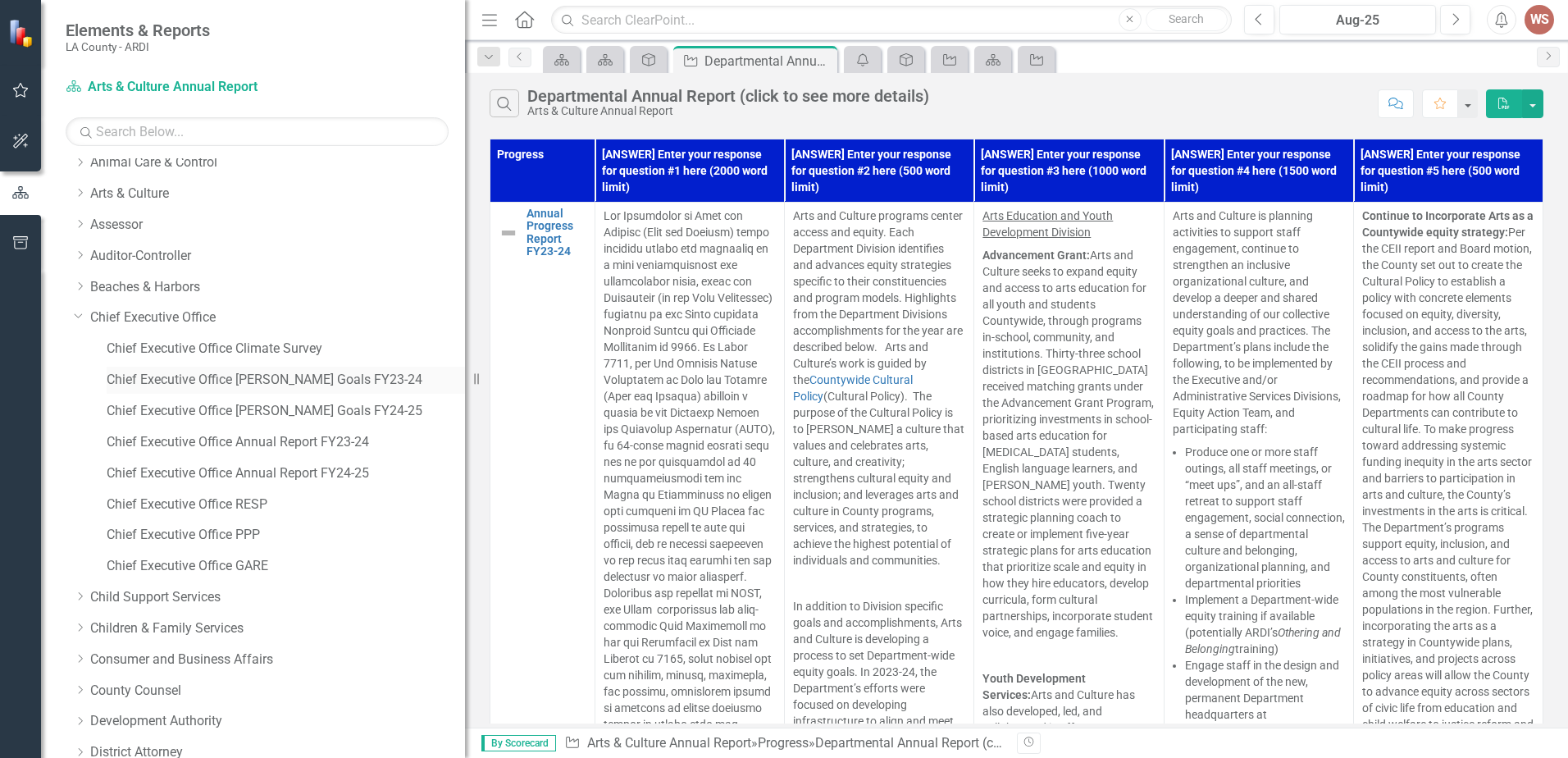
click at [296, 382] on link "Chief Executive Office [PERSON_NAME] Goals FY23-24" at bounding box center [285, 379] width 358 height 18
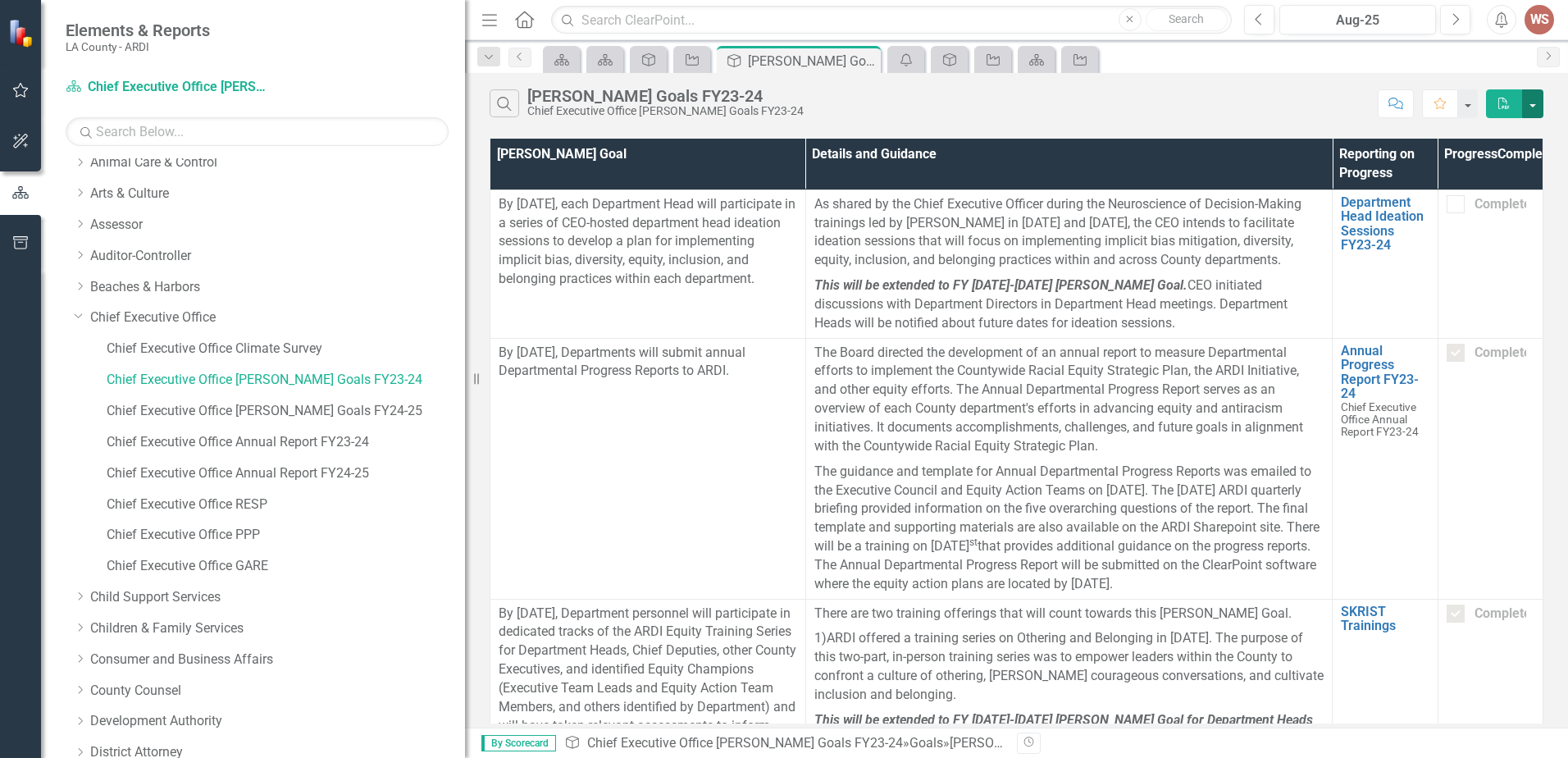
click at [788, 113] on button "button" at bounding box center [1532, 104] width 21 height 29
click at [788, 138] on link "PDF Export to PDF" at bounding box center [1476, 134] width 129 height 30
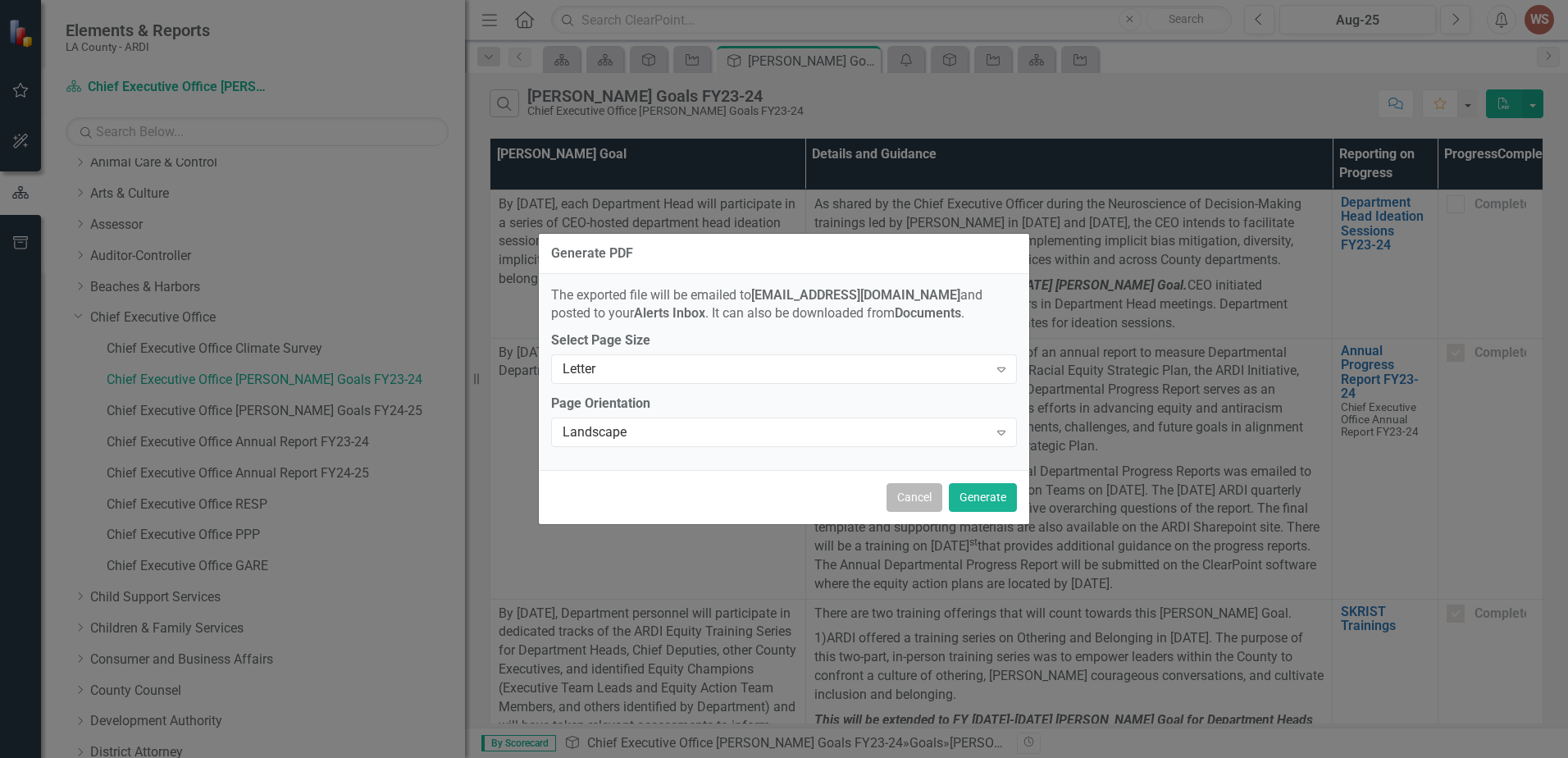
click at [788, 502] on button "Cancel" at bounding box center [913, 497] width 55 height 29
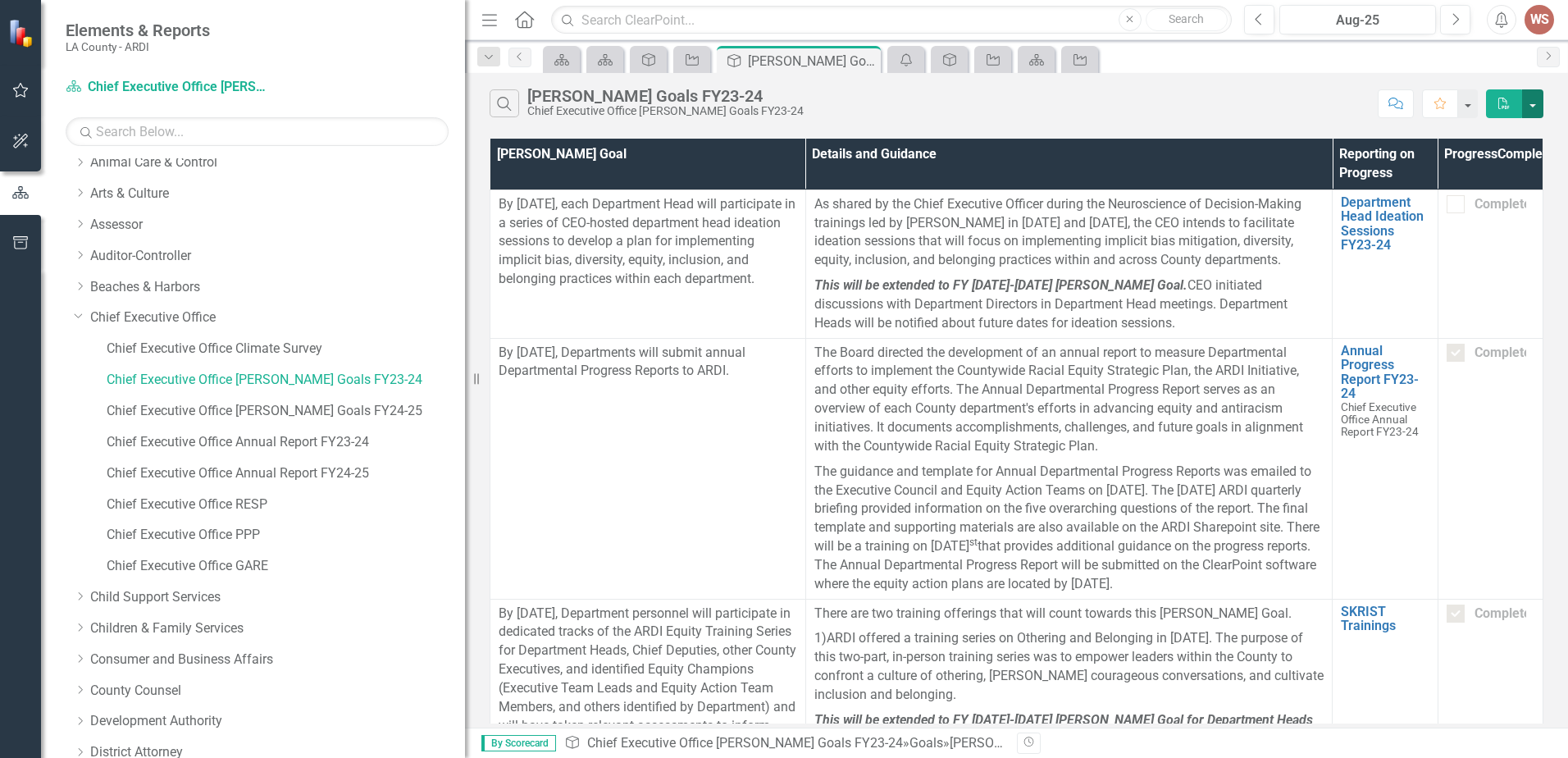
click at [788, 112] on button "button" at bounding box center [1532, 104] width 21 height 29
click at [788, 188] on link "Email Email Page" at bounding box center [1476, 195] width 129 height 30
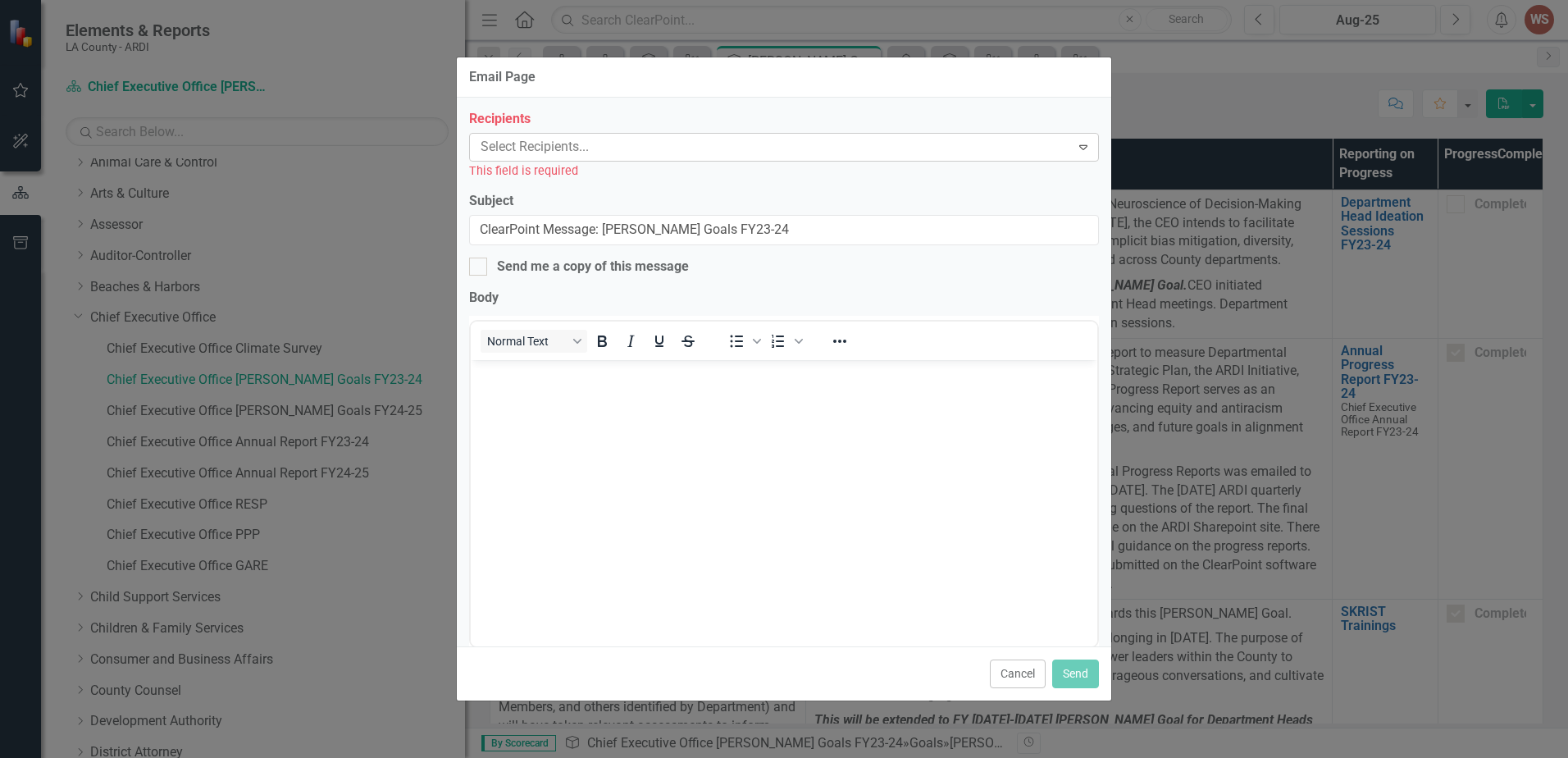
click at [674, 148] on div at bounding box center [772, 147] width 596 height 22
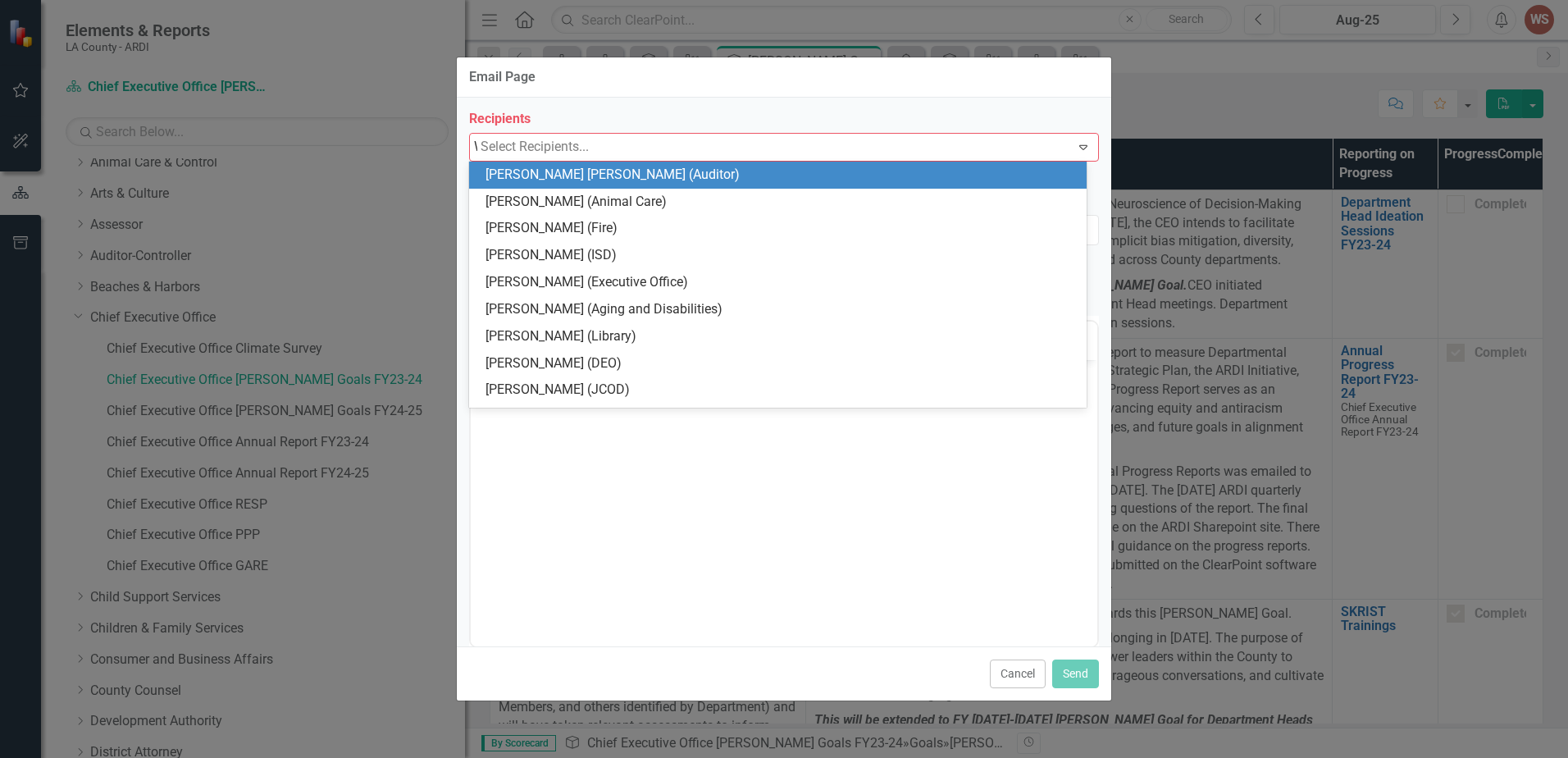
type input "WE"
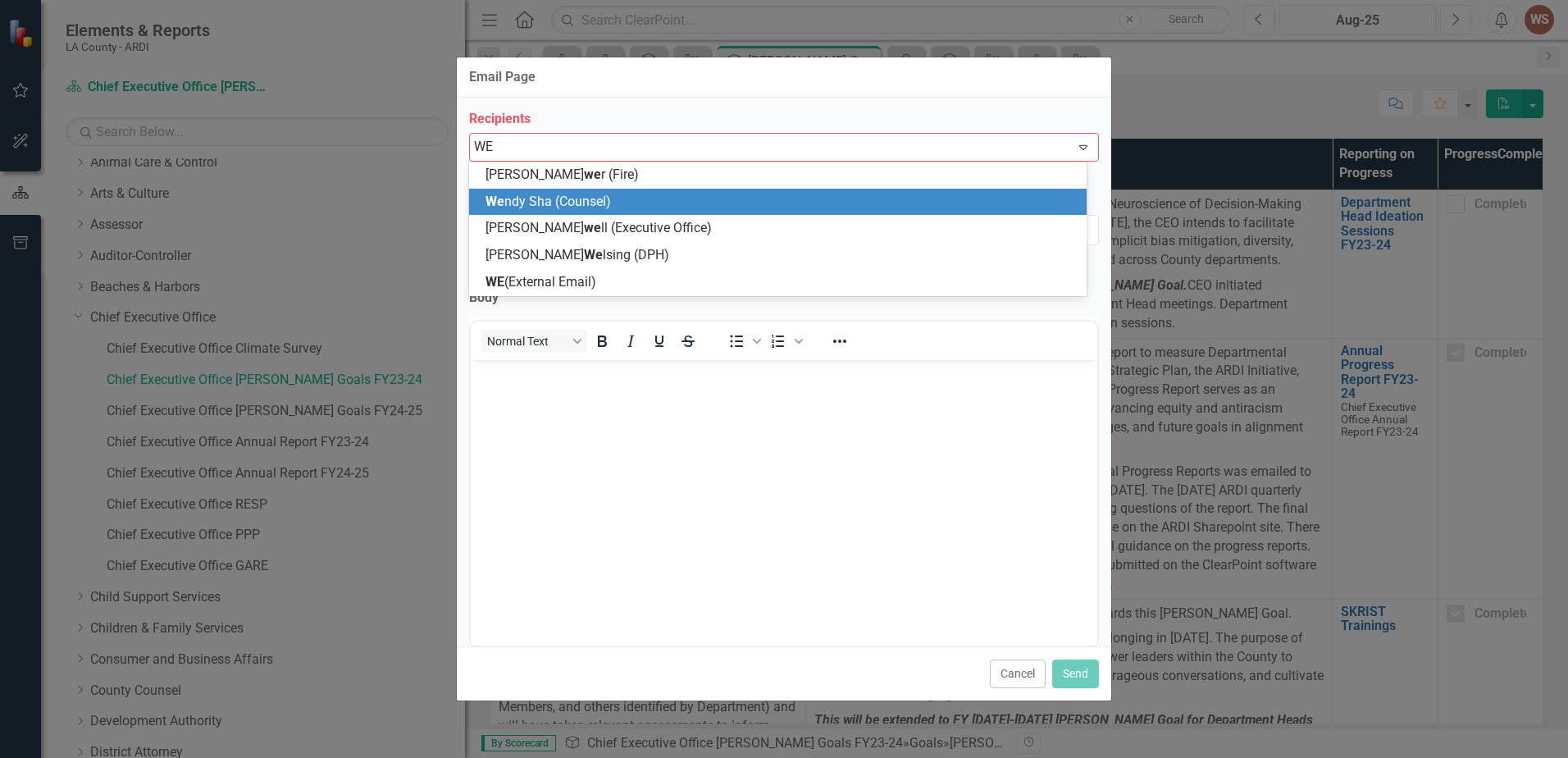
click at [608, 189] on div "We ndy Sha (Counsel)" at bounding box center [778, 202] width 618 height 27
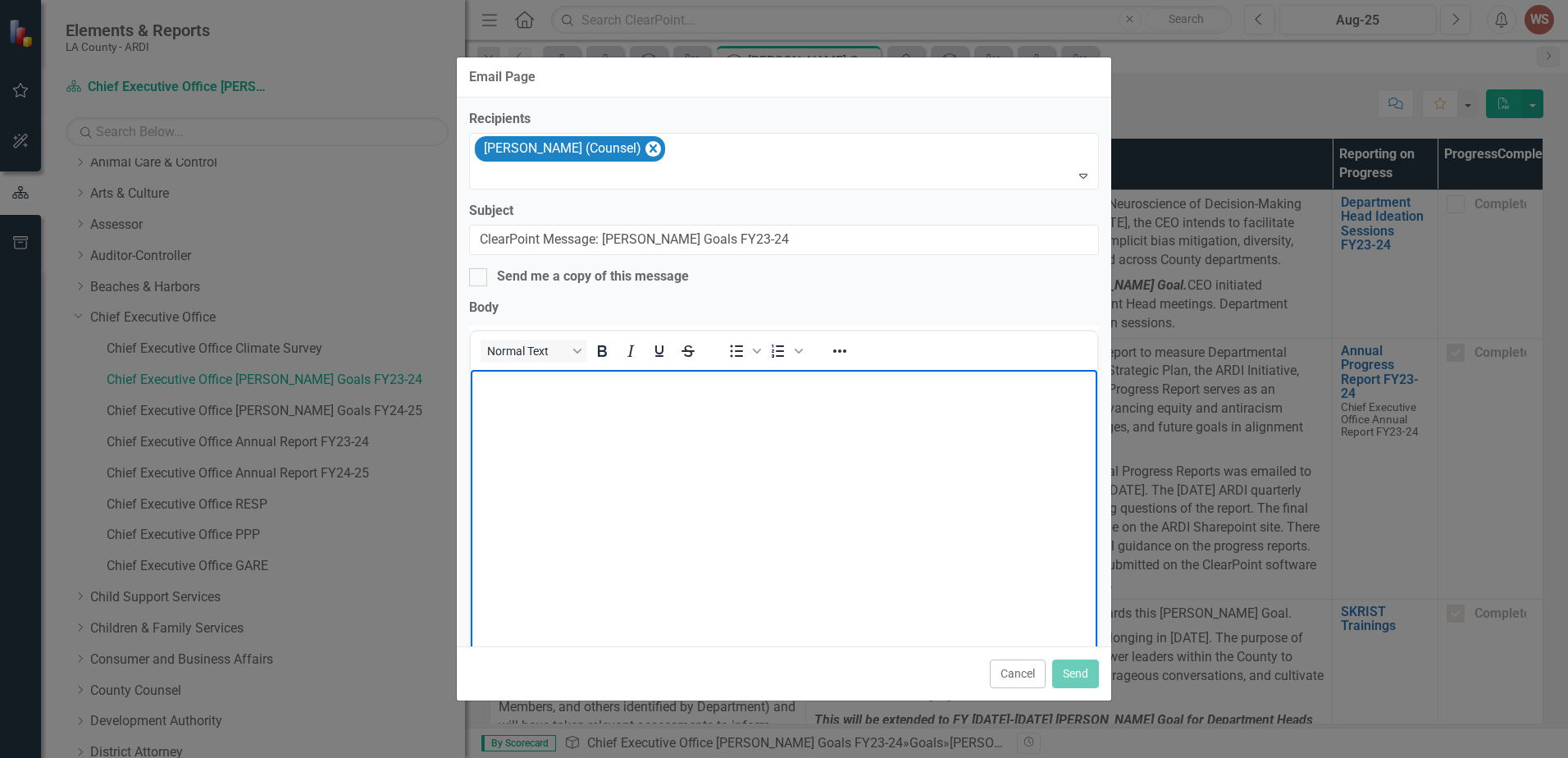
click at [697, 547] on body "Rich Text Area. Press ALT-0 for help." at bounding box center [784, 492] width 626 height 247
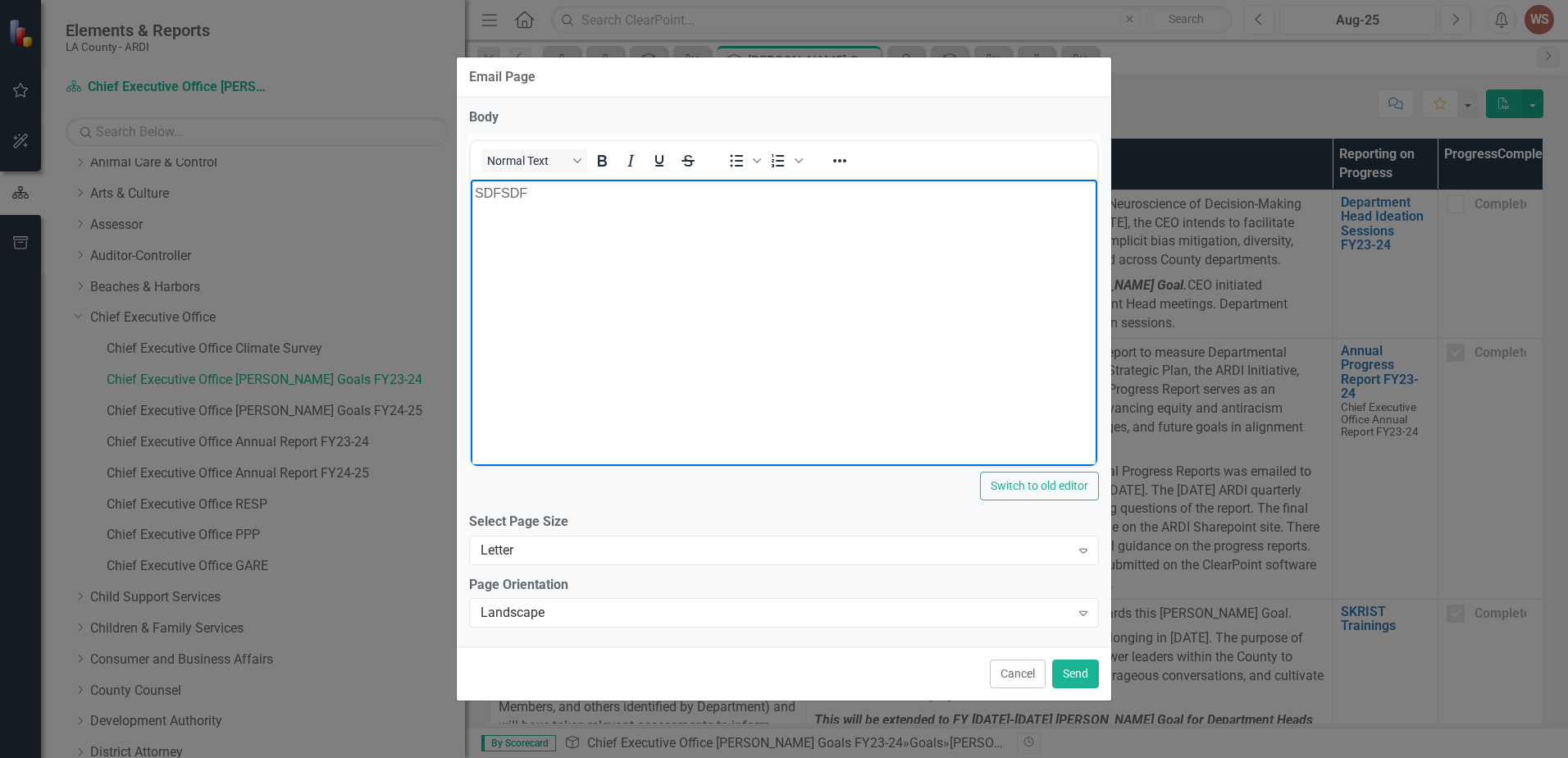
scroll to position [195, 0]
click at [788, 568] on button "Send" at bounding box center [1074, 673] width 47 height 29
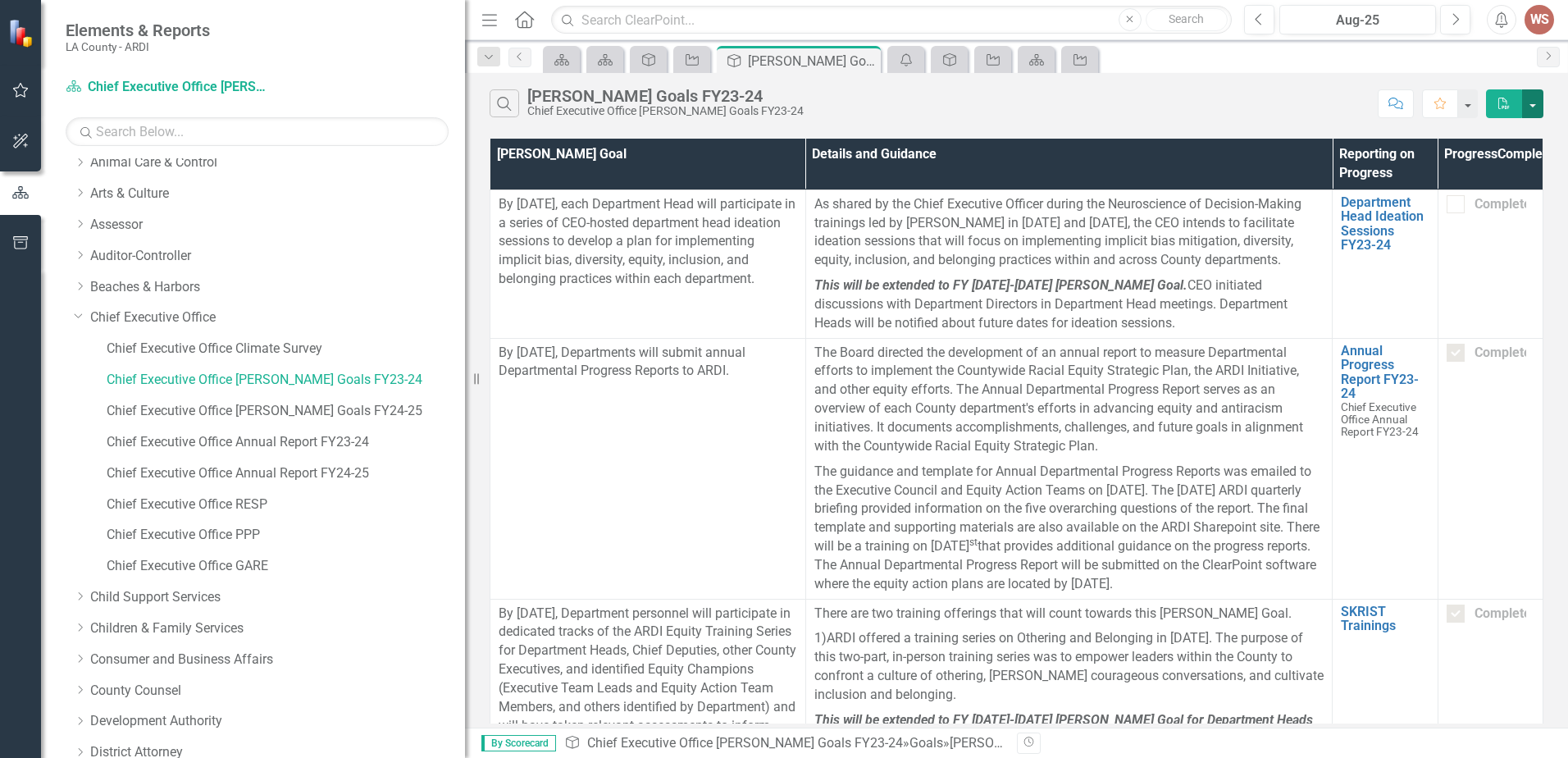
click at [788, 102] on button "button" at bounding box center [1532, 104] width 21 height 29
click at [788, 81] on div "Search MAPP Goals FY23-24 Chief Executive Office MAPP Goals FY23-24 Comment Fav…" at bounding box center [1015, 99] width 1103 height 54
click at [788, 97] on button "PDF" at bounding box center [1503, 104] width 36 height 29
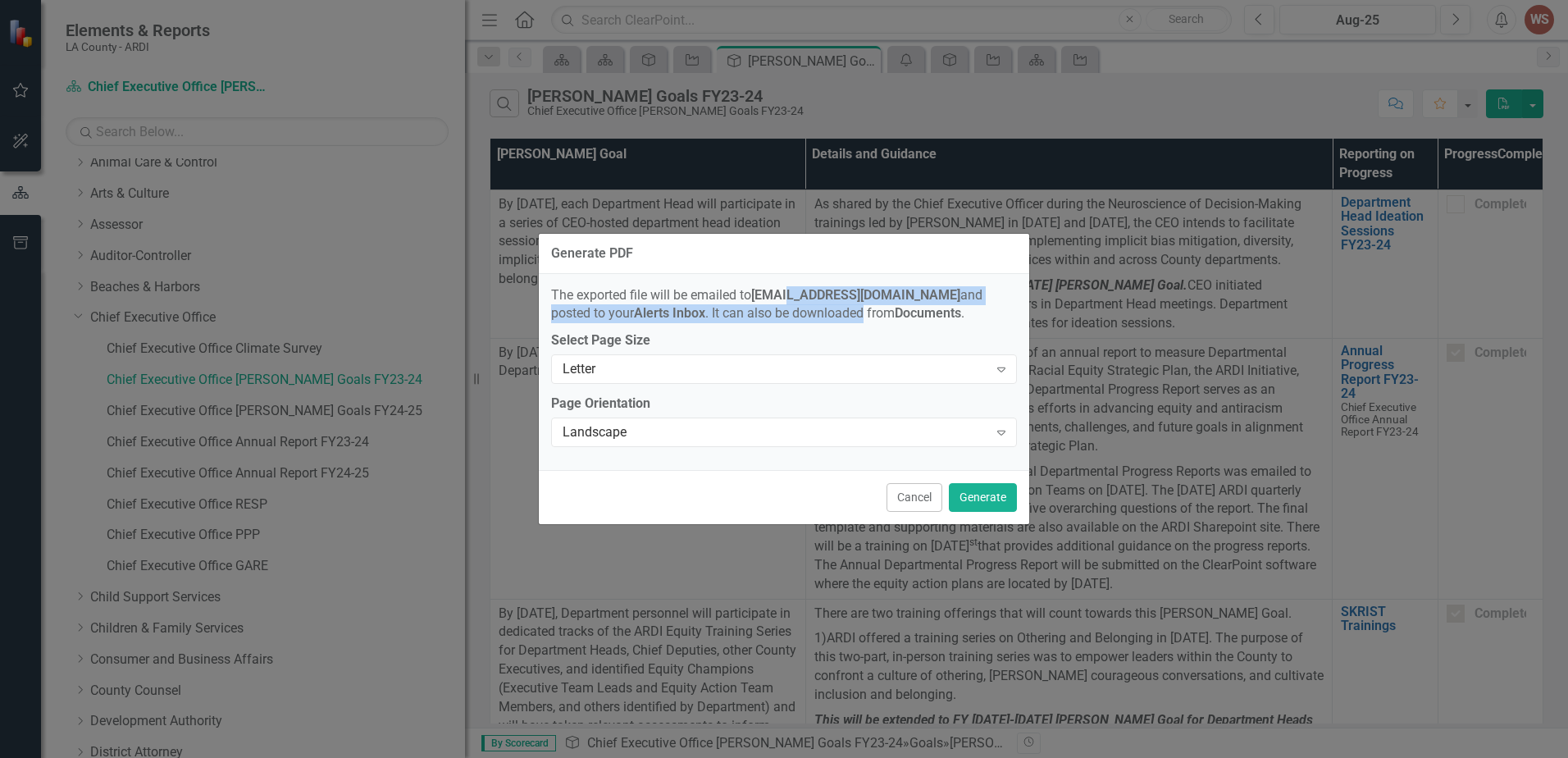
drag, startPoint x: 795, startPoint y: 284, endPoint x: 807, endPoint y: 309, distance: 27.7
click at [788, 309] on div "The exported file will be emailed to wsha@counsel.lacounty.gov and posted to yo…" at bounding box center [783, 372] width 490 height 196
click at [788, 503] on button "Generate" at bounding box center [982, 497] width 68 height 29
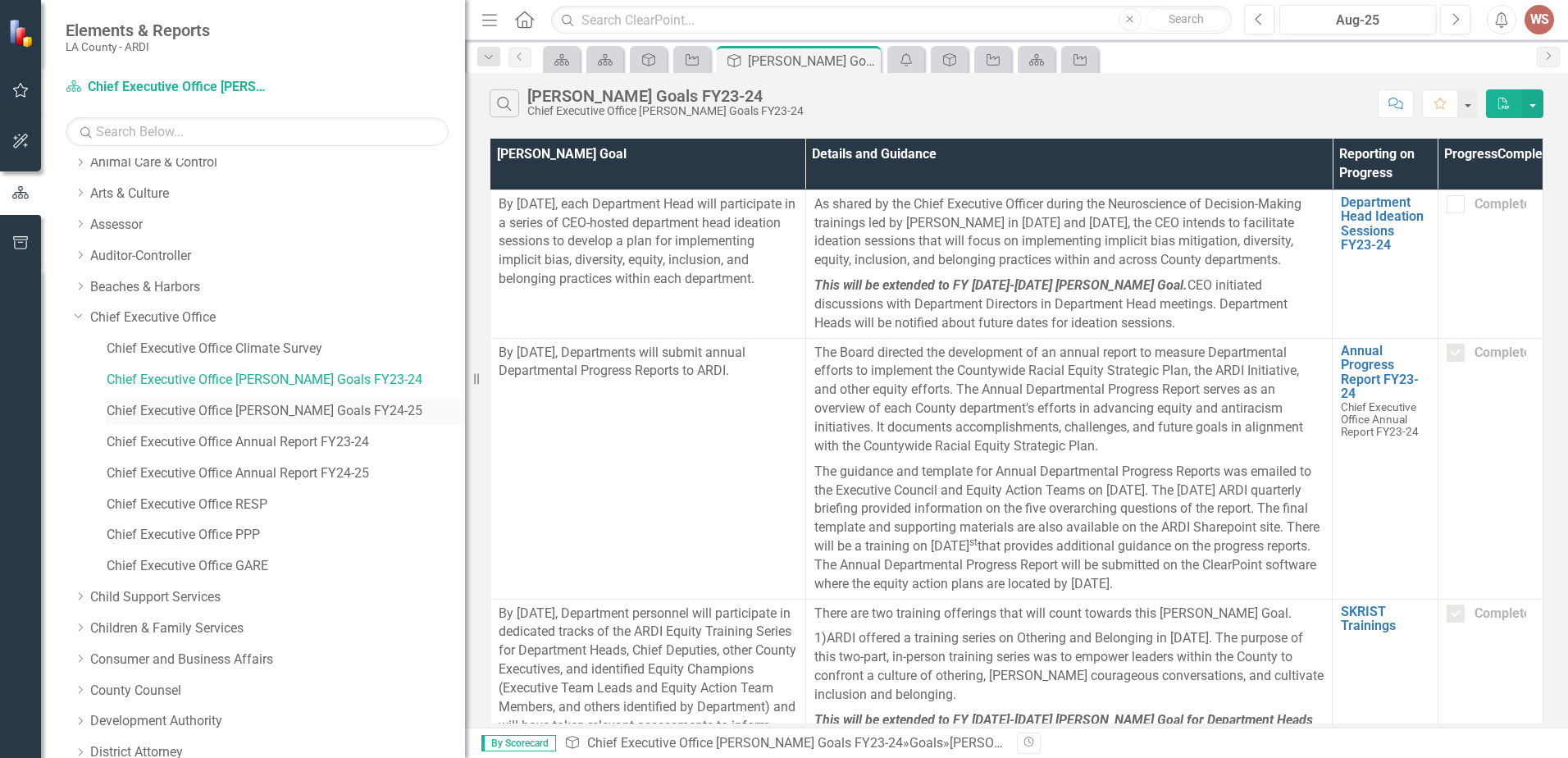
click at [287, 403] on link "Chief Executive Office [PERSON_NAME] Goals FY24-25" at bounding box center [285, 411] width 358 height 18
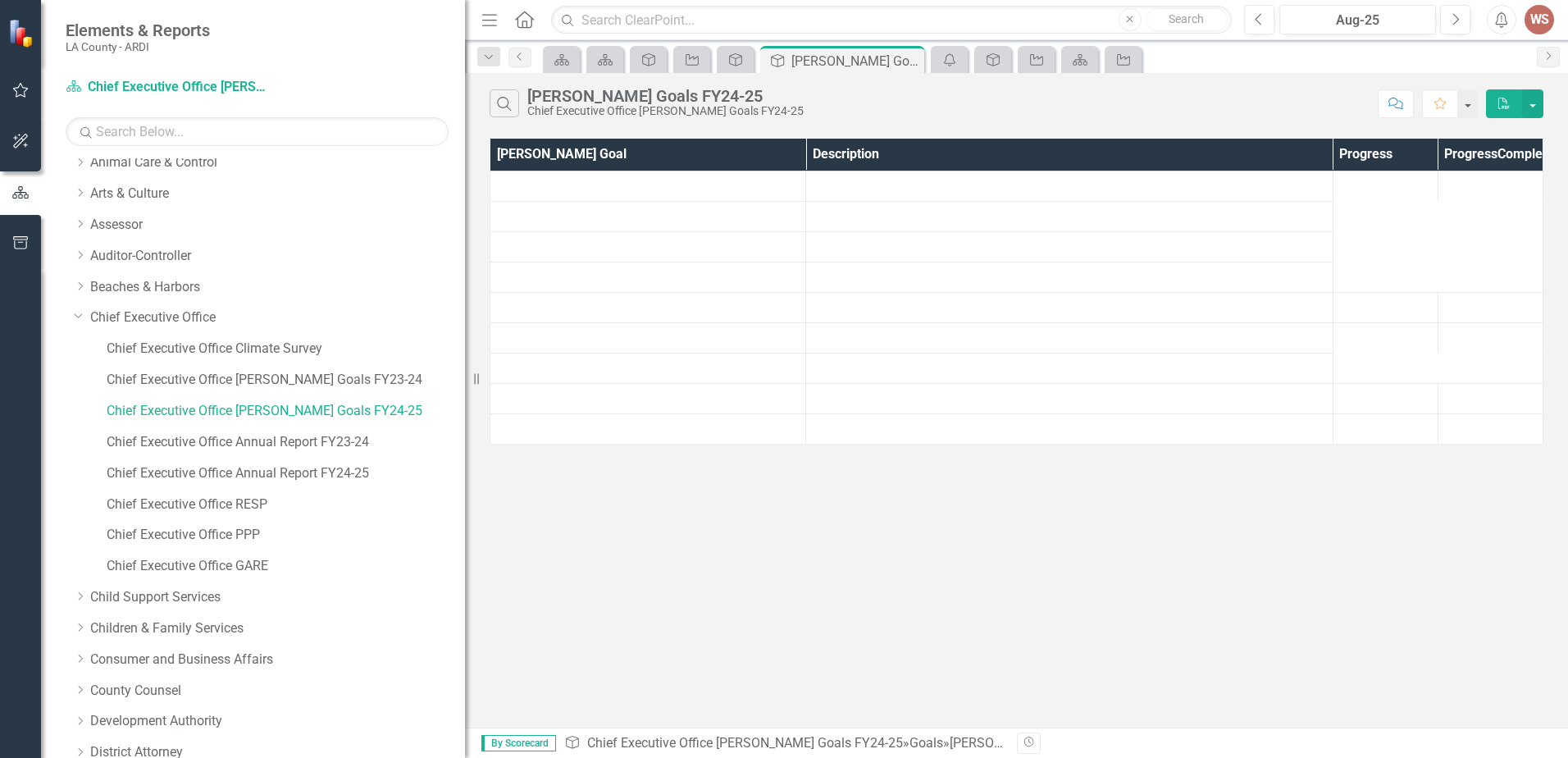
click at [788, 109] on button "PDF" at bounding box center [1503, 104] width 36 height 29
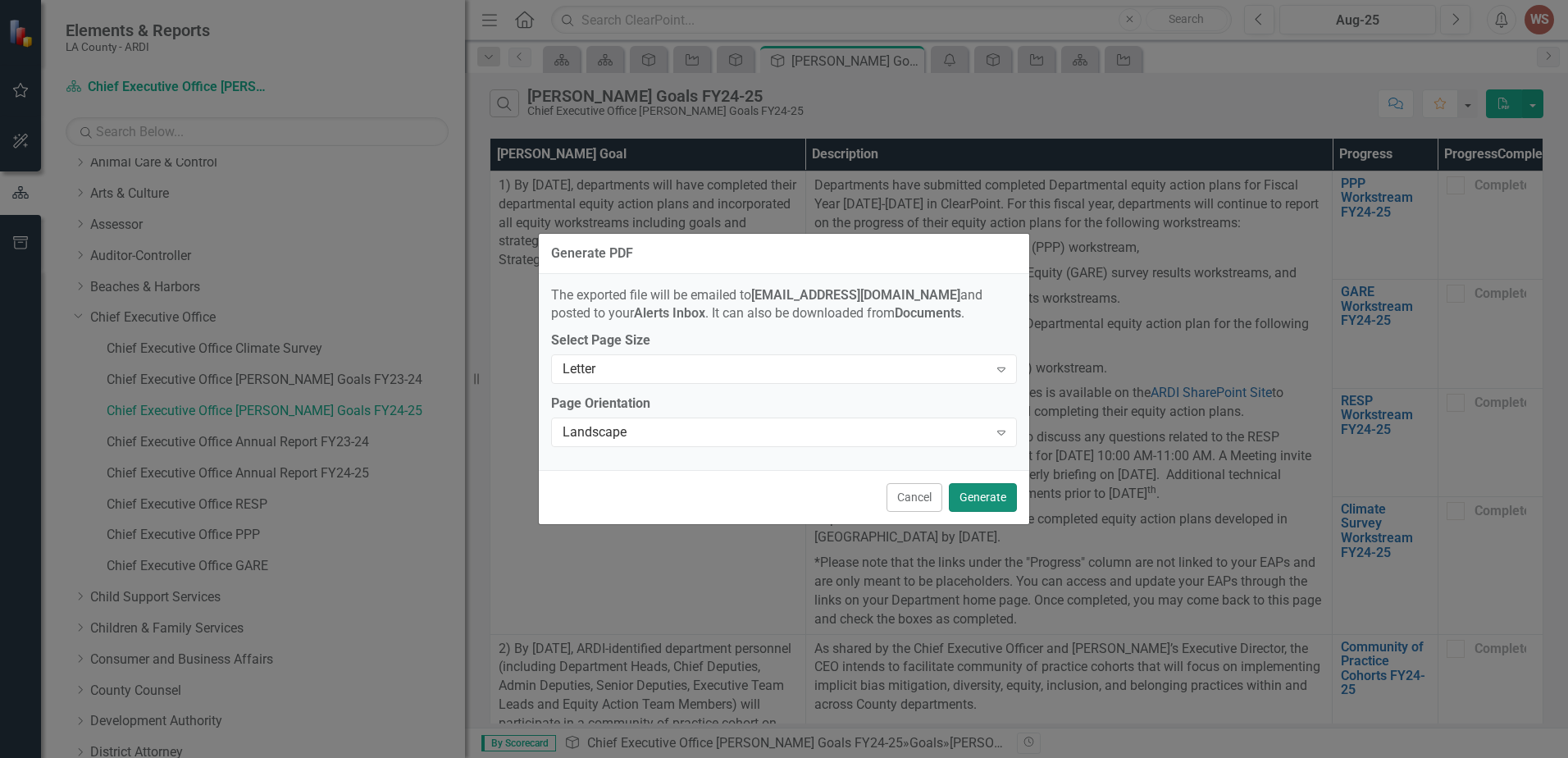
click at [788, 503] on button "Generate" at bounding box center [982, 497] width 68 height 29
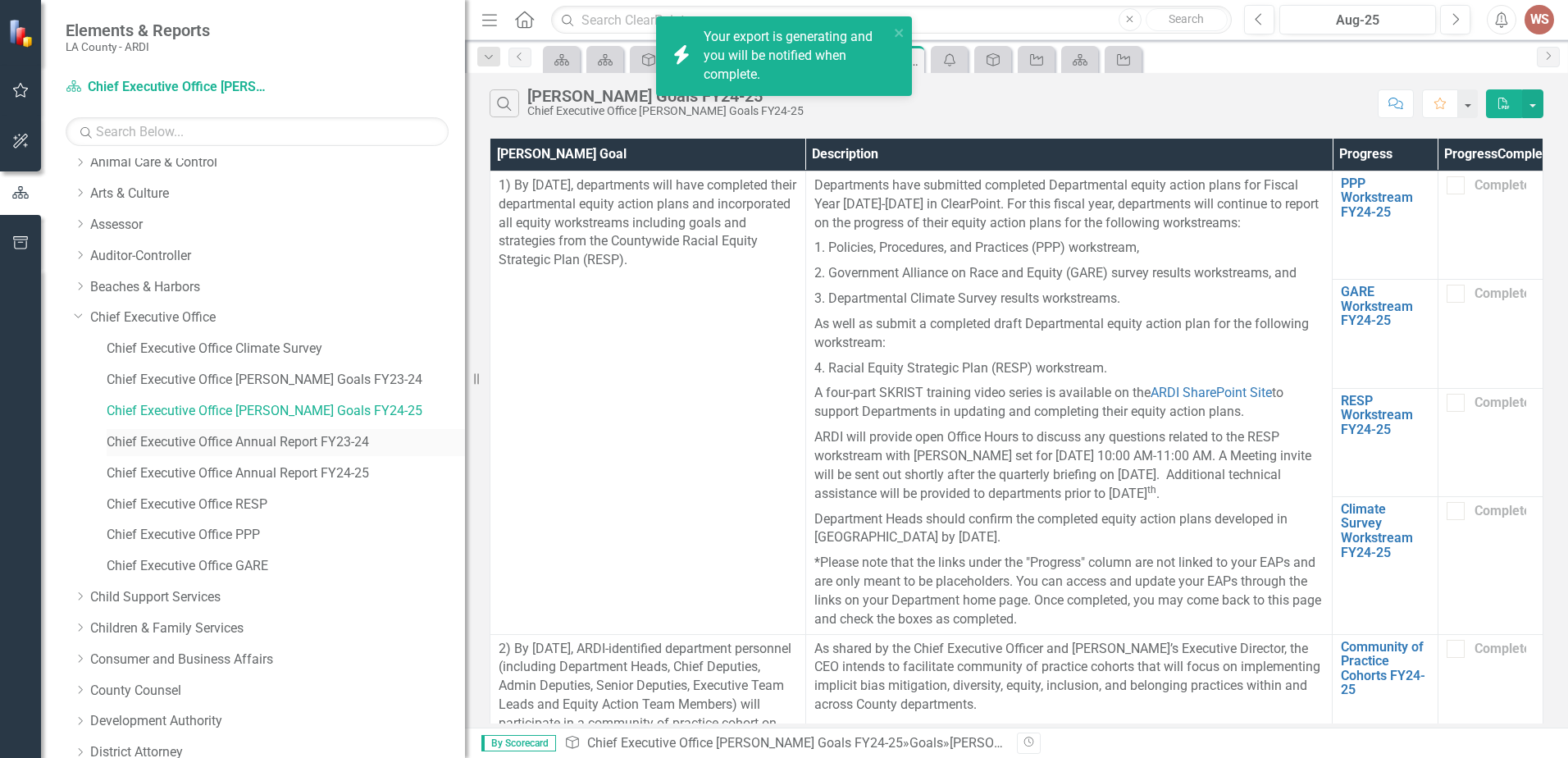
click at [340, 441] on link "Chief Executive Office Annual Report FY23-24" at bounding box center [285, 442] width 358 height 18
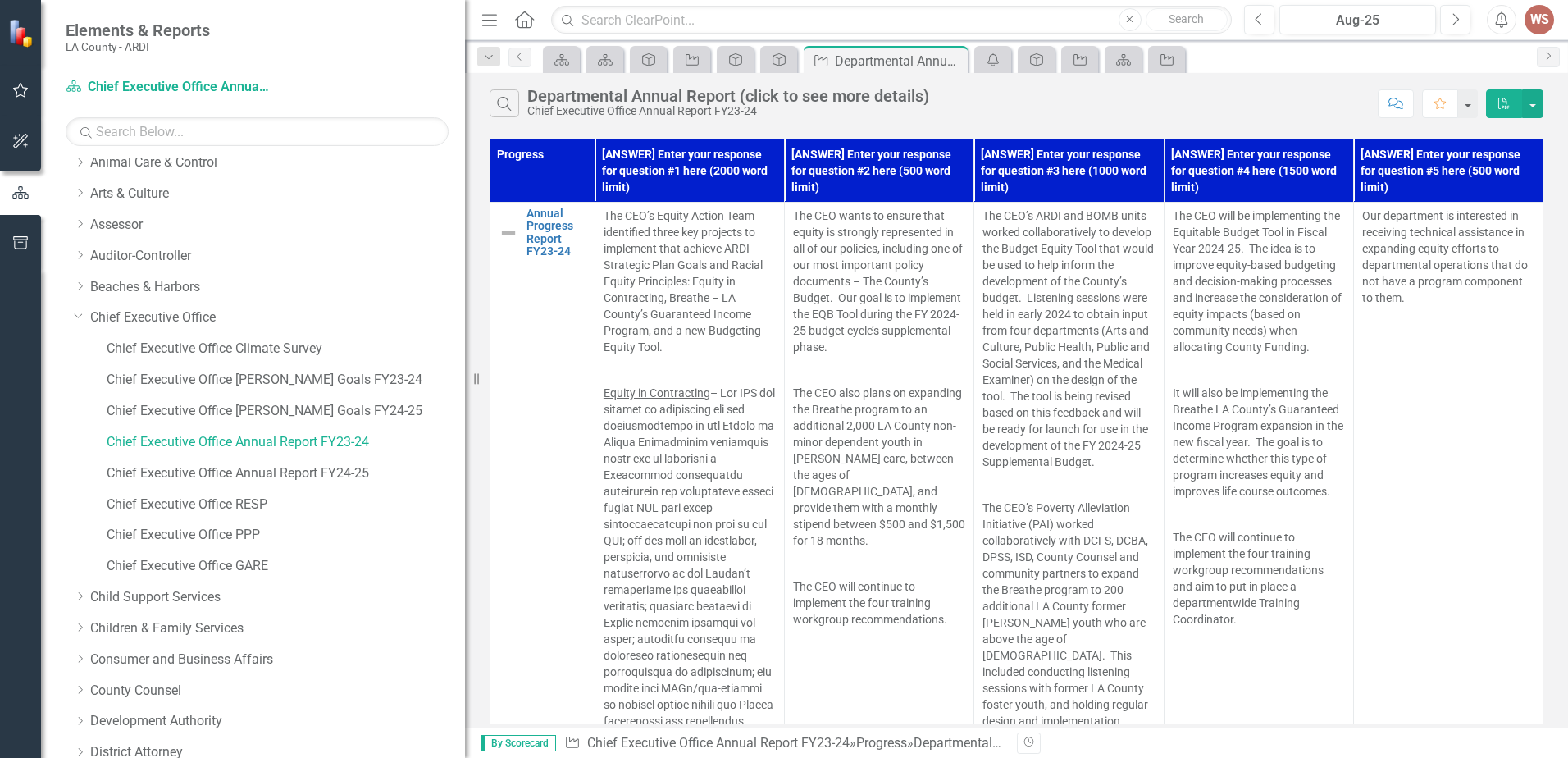
click at [788, 105] on icon "PDF" at bounding box center [1503, 103] width 15 height 11
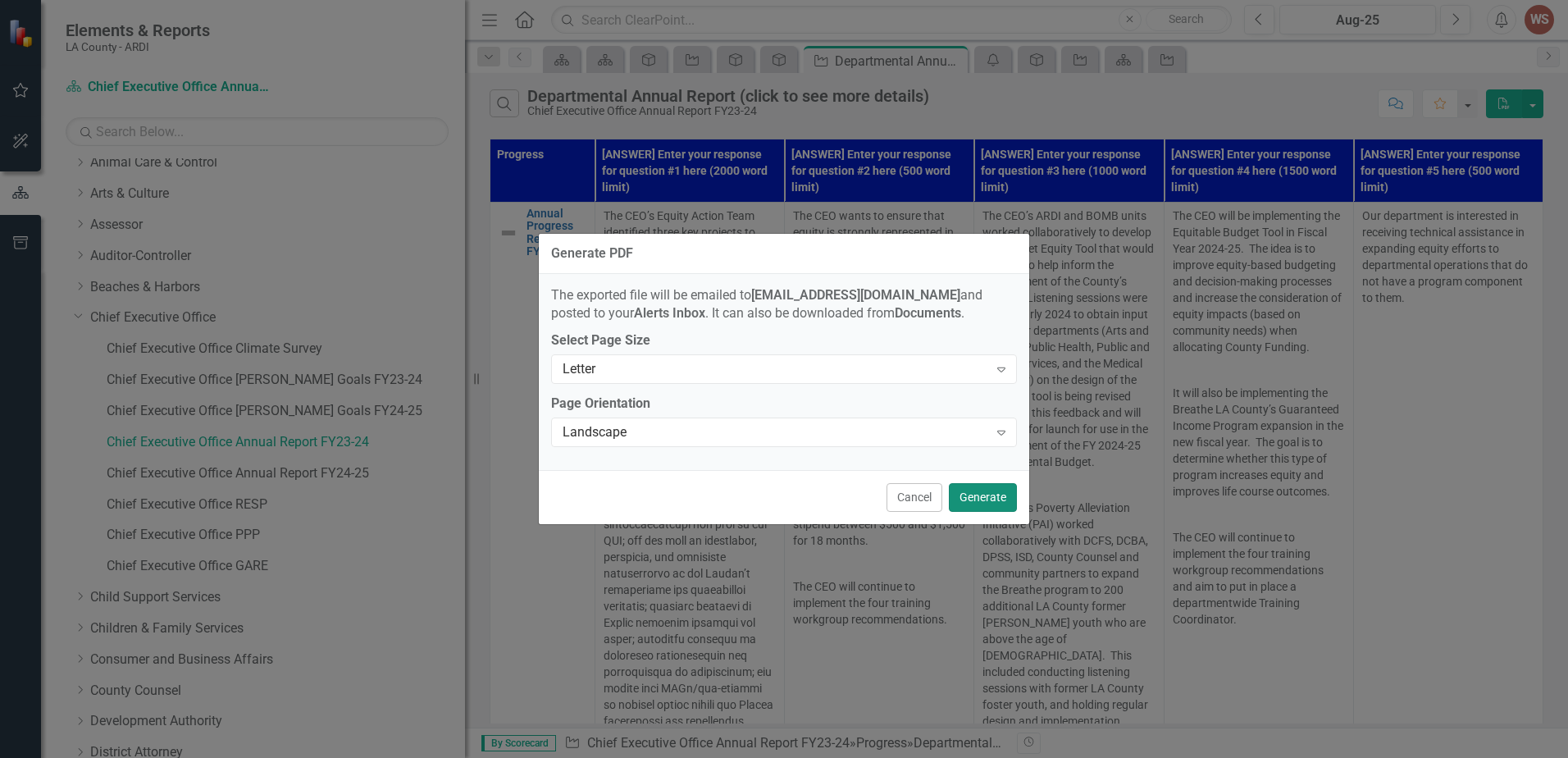
click at [788, 495] on button "Generate" at bounding box center [982, 497] width 68 height 29
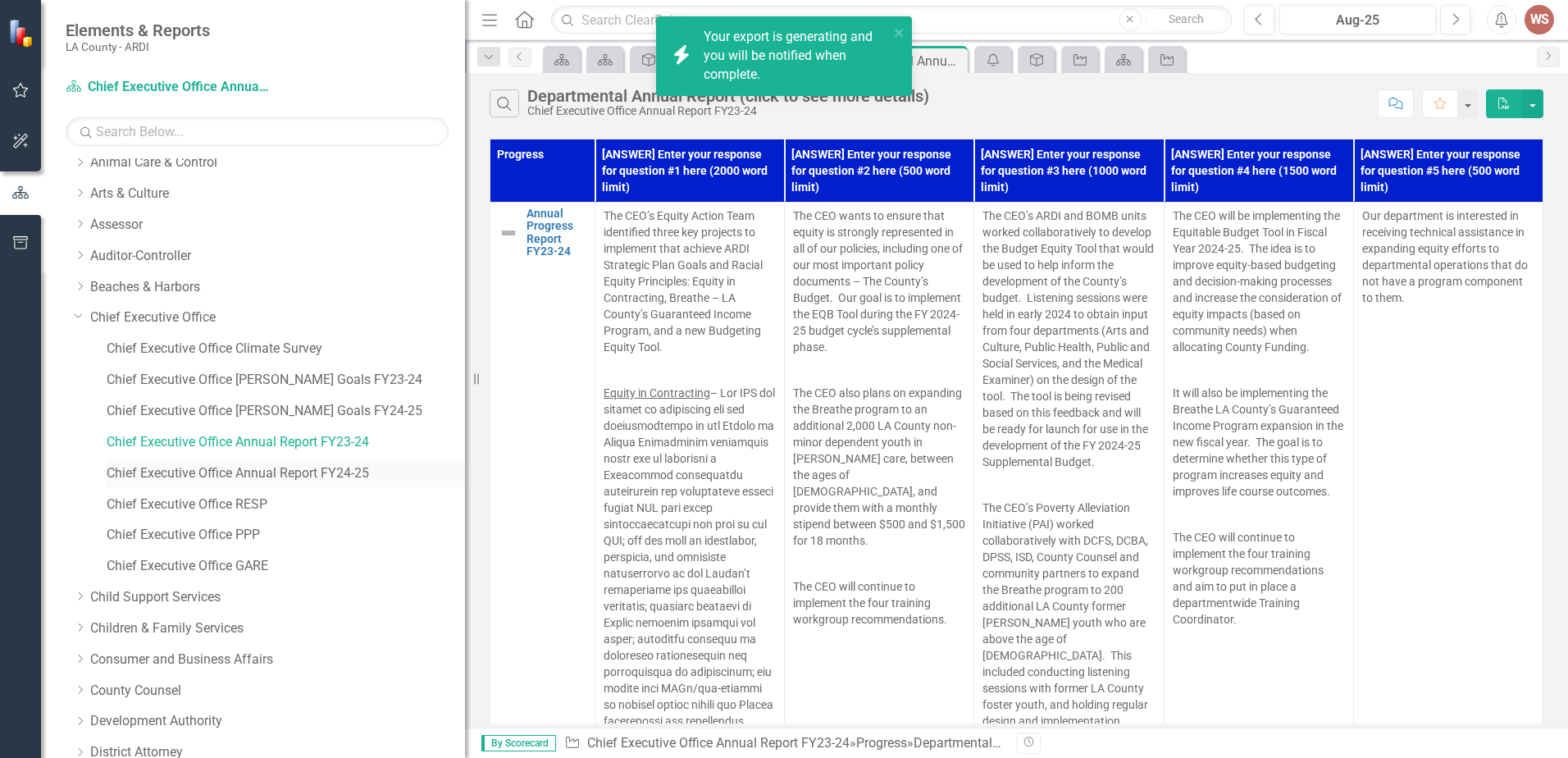
click at [282, 467] on link "Chief Executive Office Annual Report FY24-25" at bounding box center [285, 473] width 358 height 18
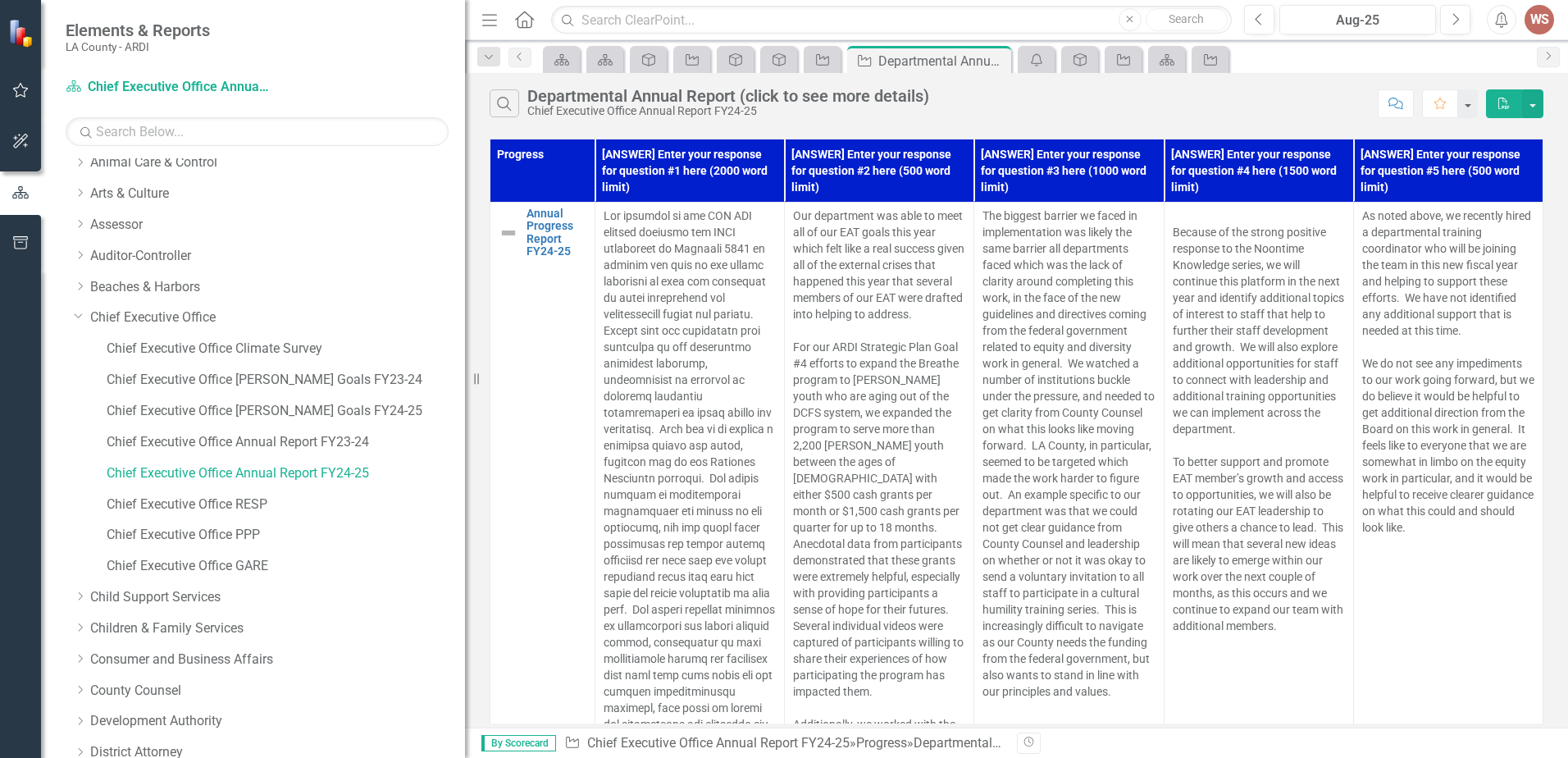
click at [788, 110] on button "PDF" at bounding box center [1503, 104] width 36 height 29
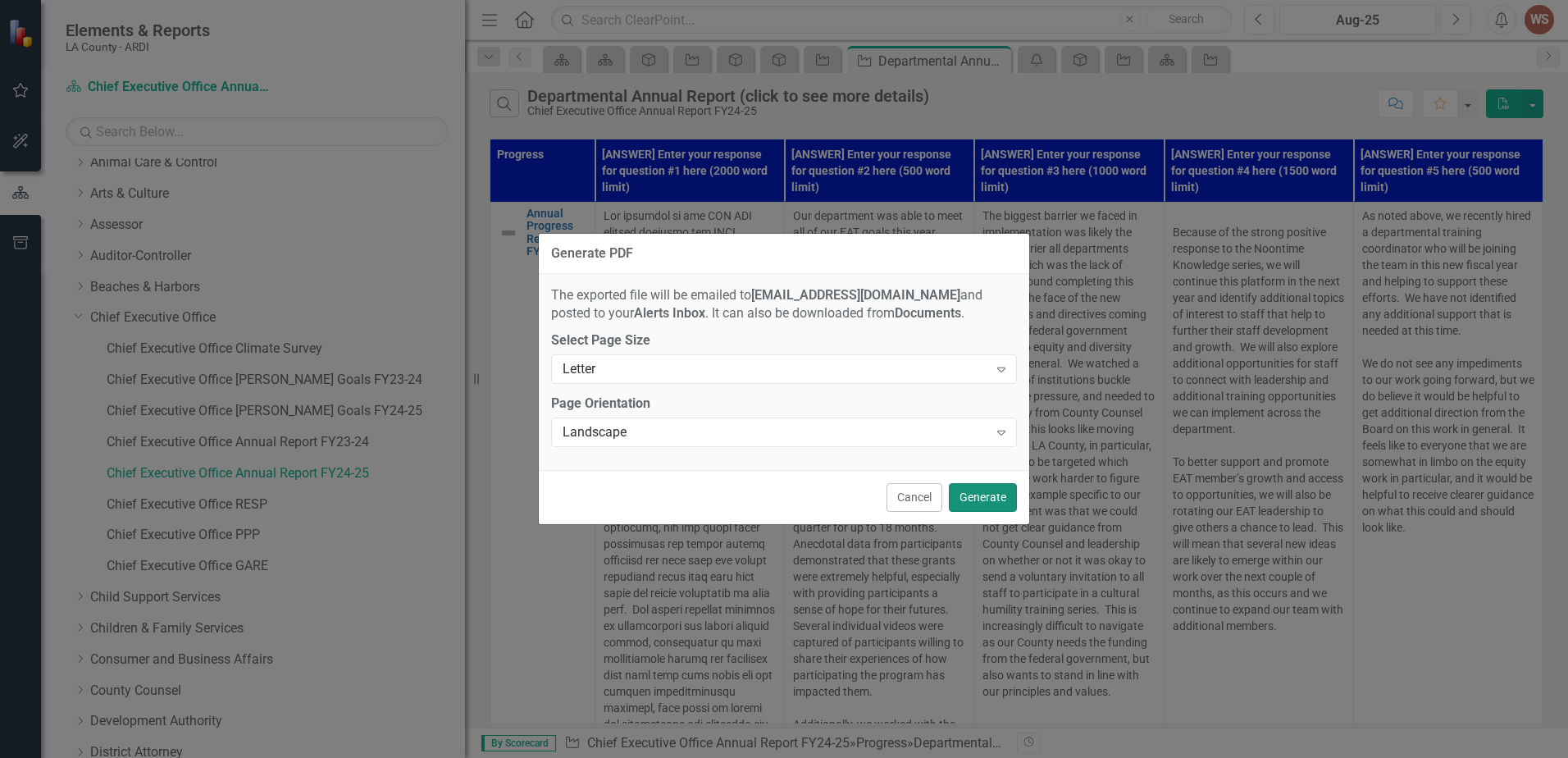
click at [788, 500] on button "Generate" at bounding box center [982, 497] width 68 height 29
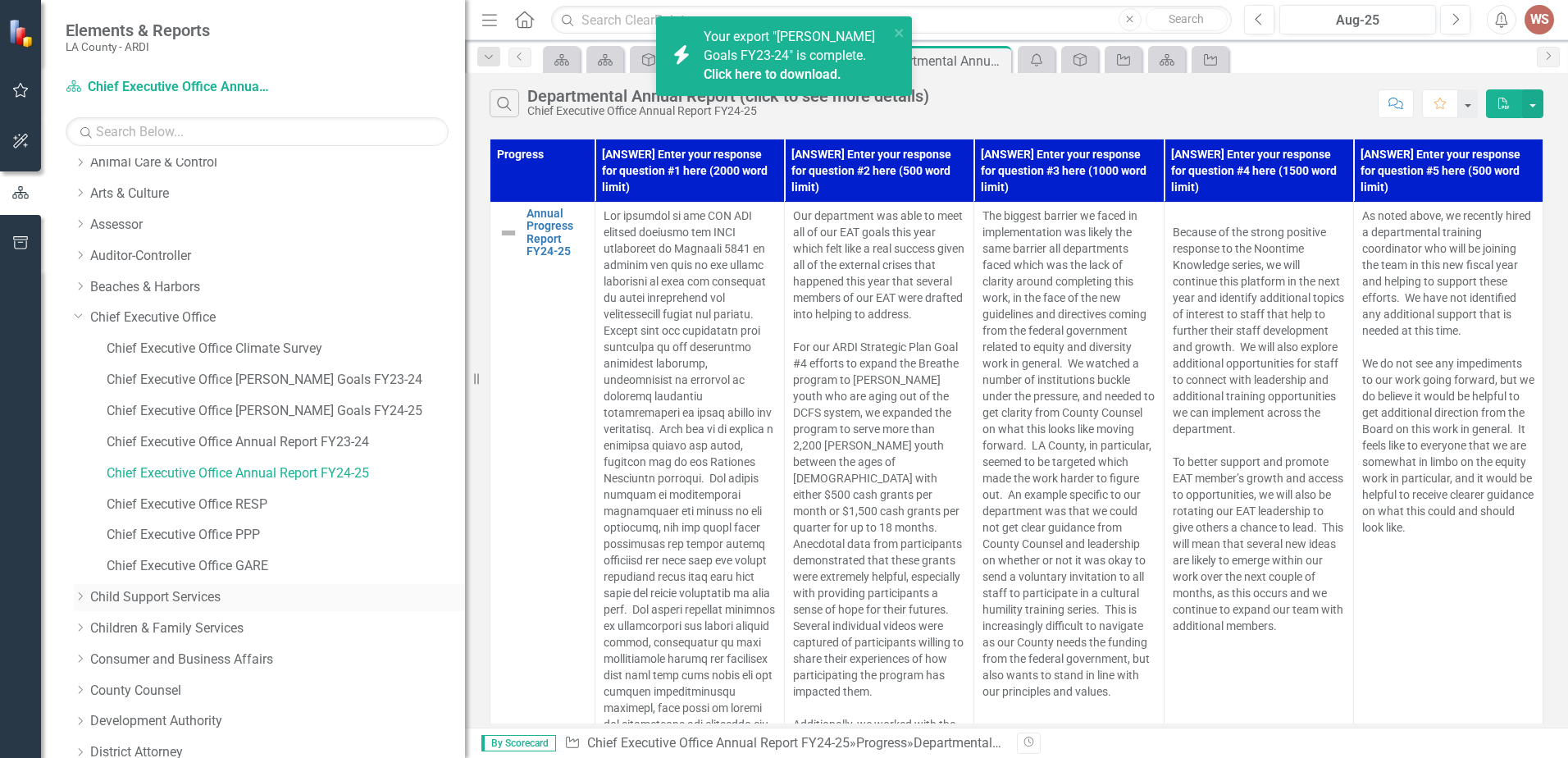
click at [197, 568] on link "Child Support Services" at bounding box center [277, 597] width 375 height 18
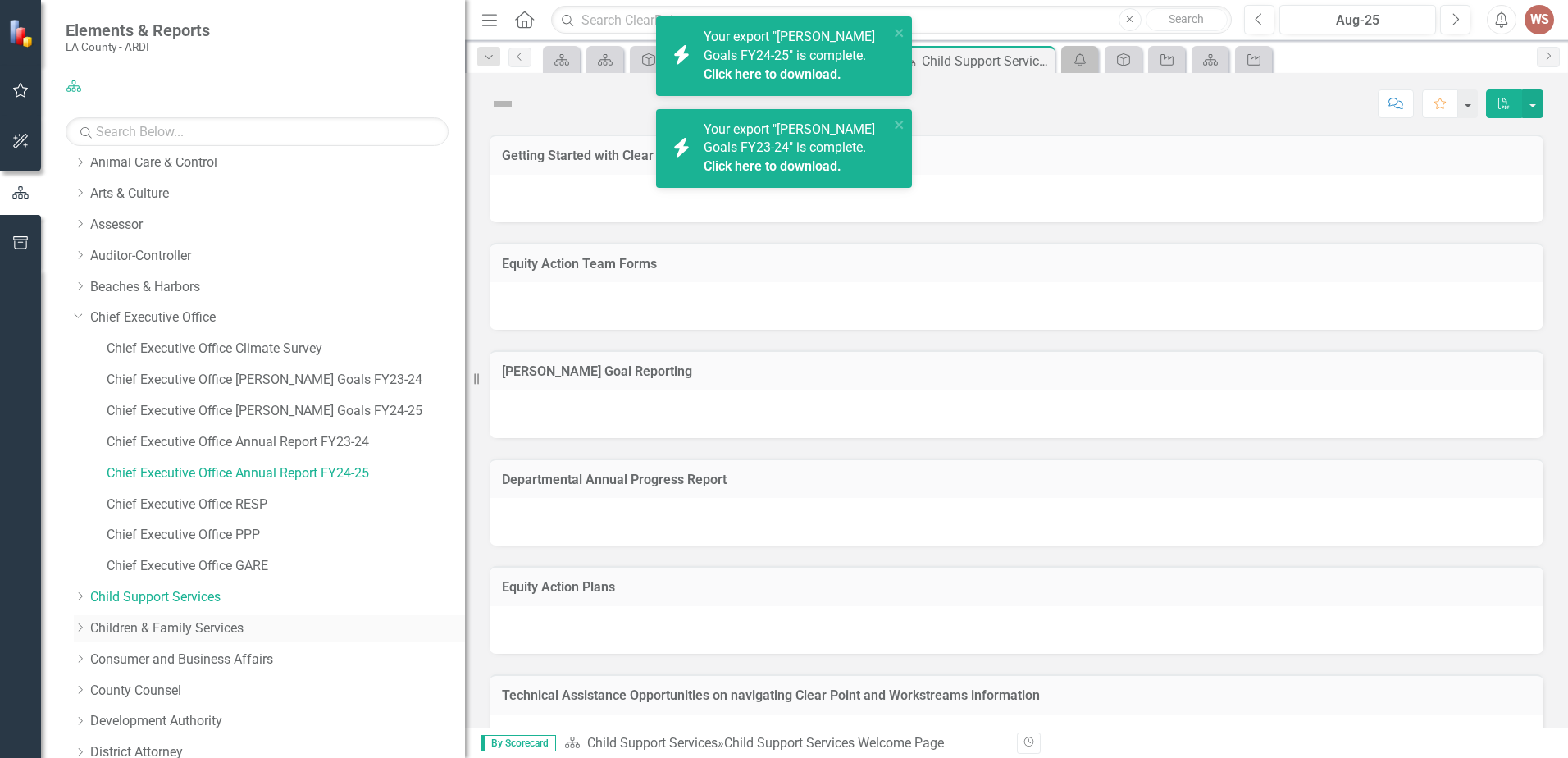
click at [199, 568] on link "Children & Family Services" at bounding box center [277, 628] width 375 height 18
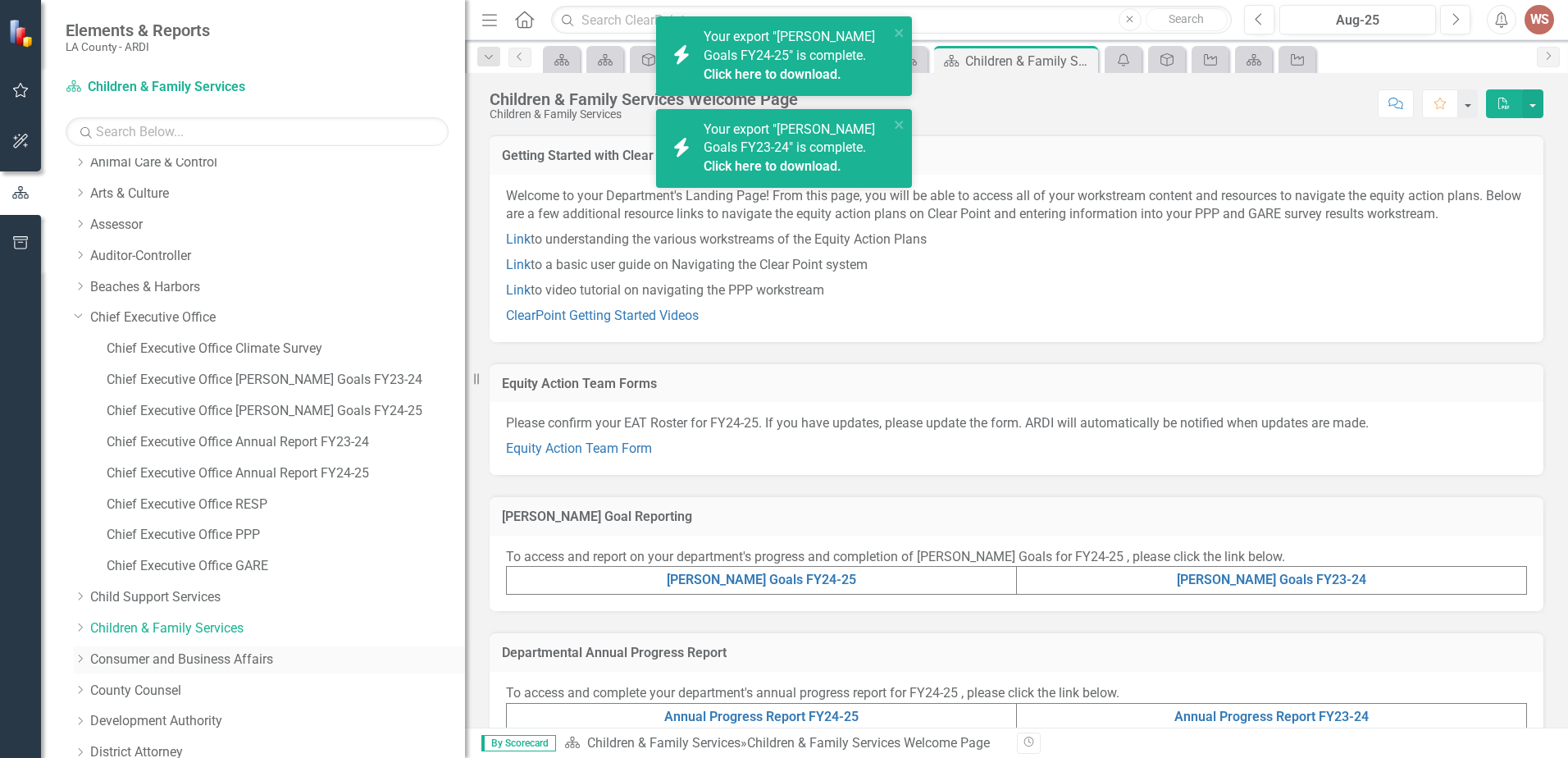
click at [195, 568] on link "Consumer and Business Affairs" at bounding box center [277, 659] width 375 height 18
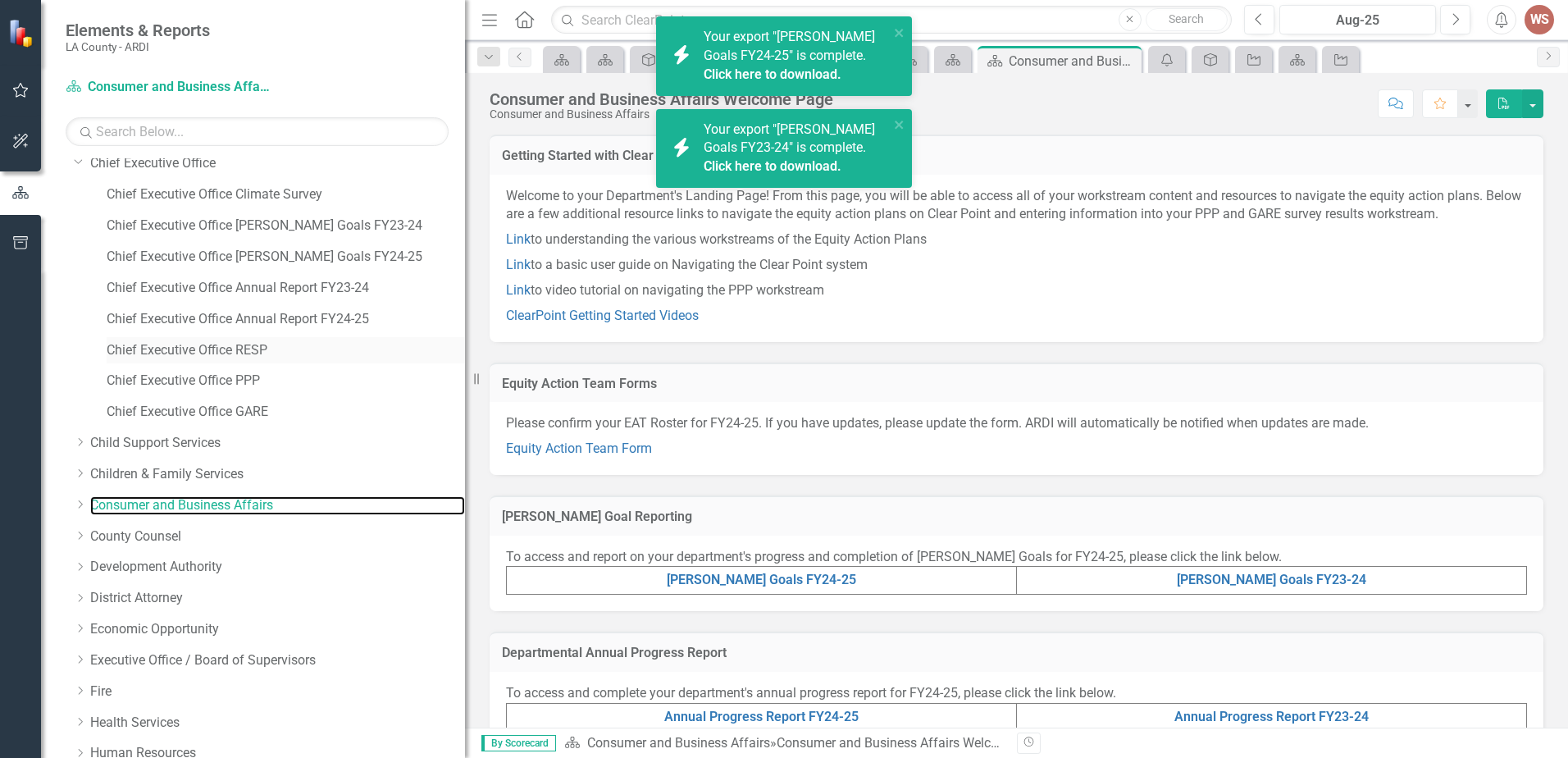
scroll to position [328, 0]
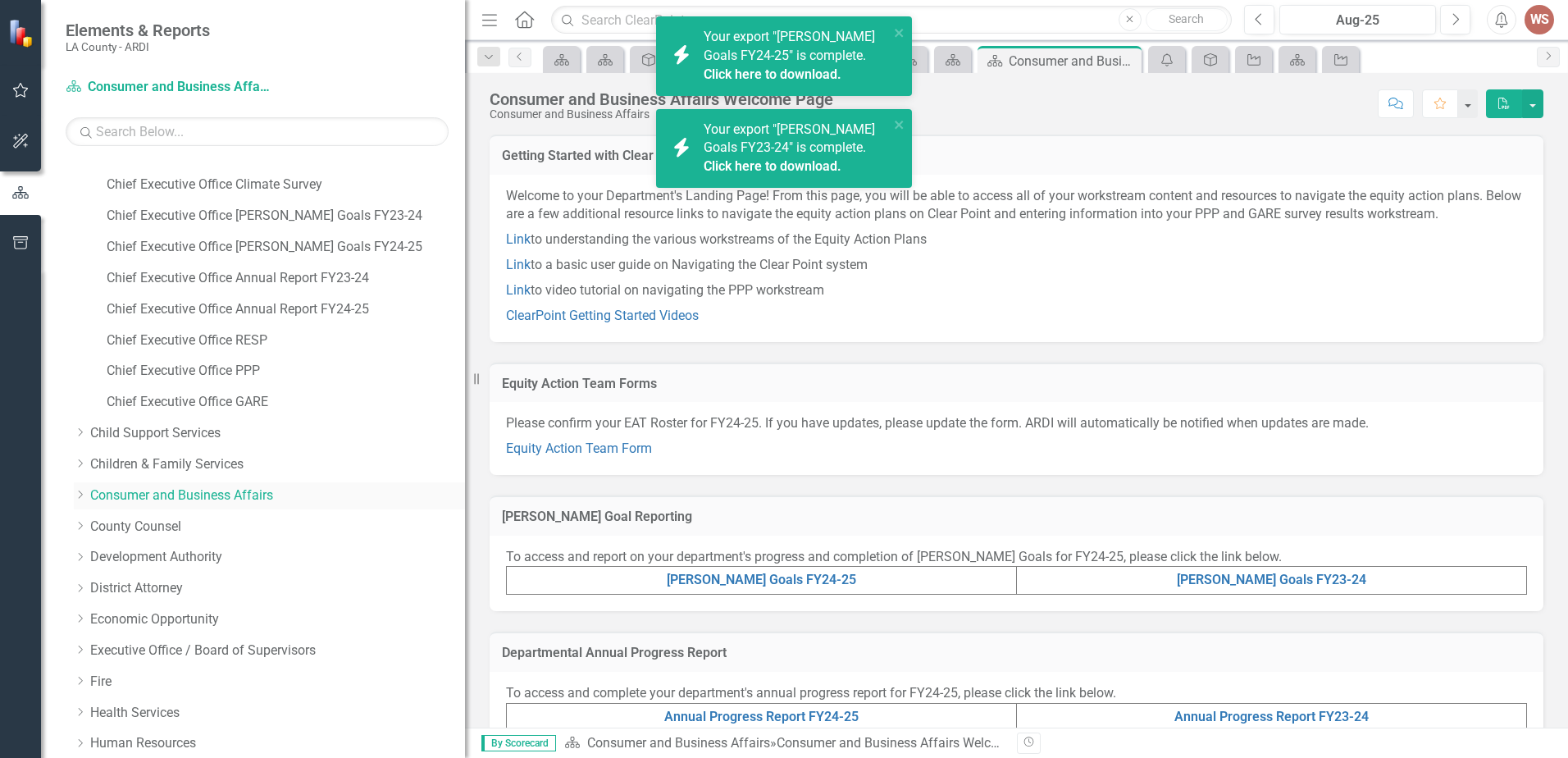
click at [77, 497] on icon "Dropdown" at bounding box center [80, 494] width 12 height 10
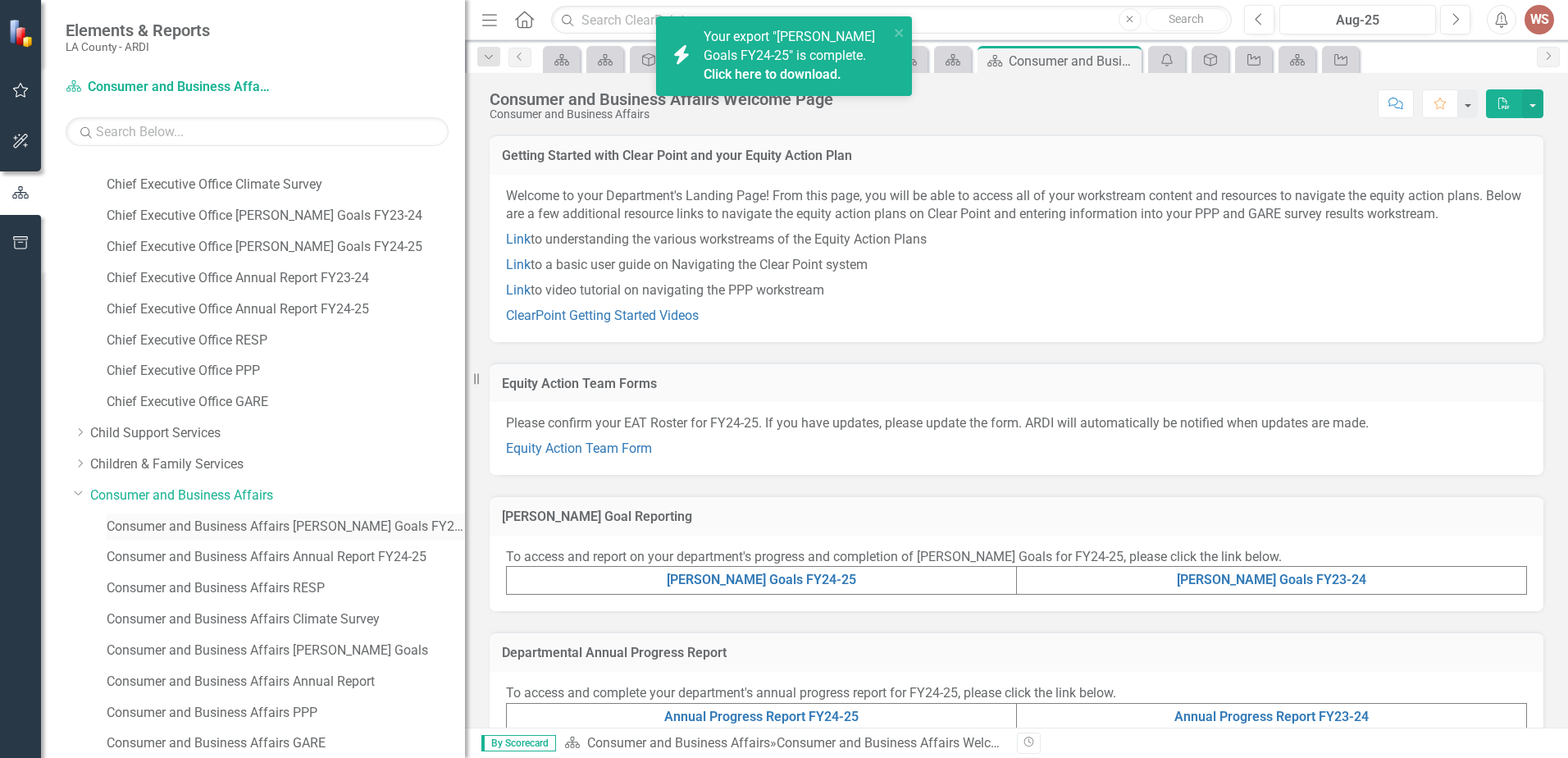
click at [371, 526] on link "Consumer and Business Affairs [PERSON_NAME] Goals FY24-25" at bounding box center [285, 526] width 358 height 18
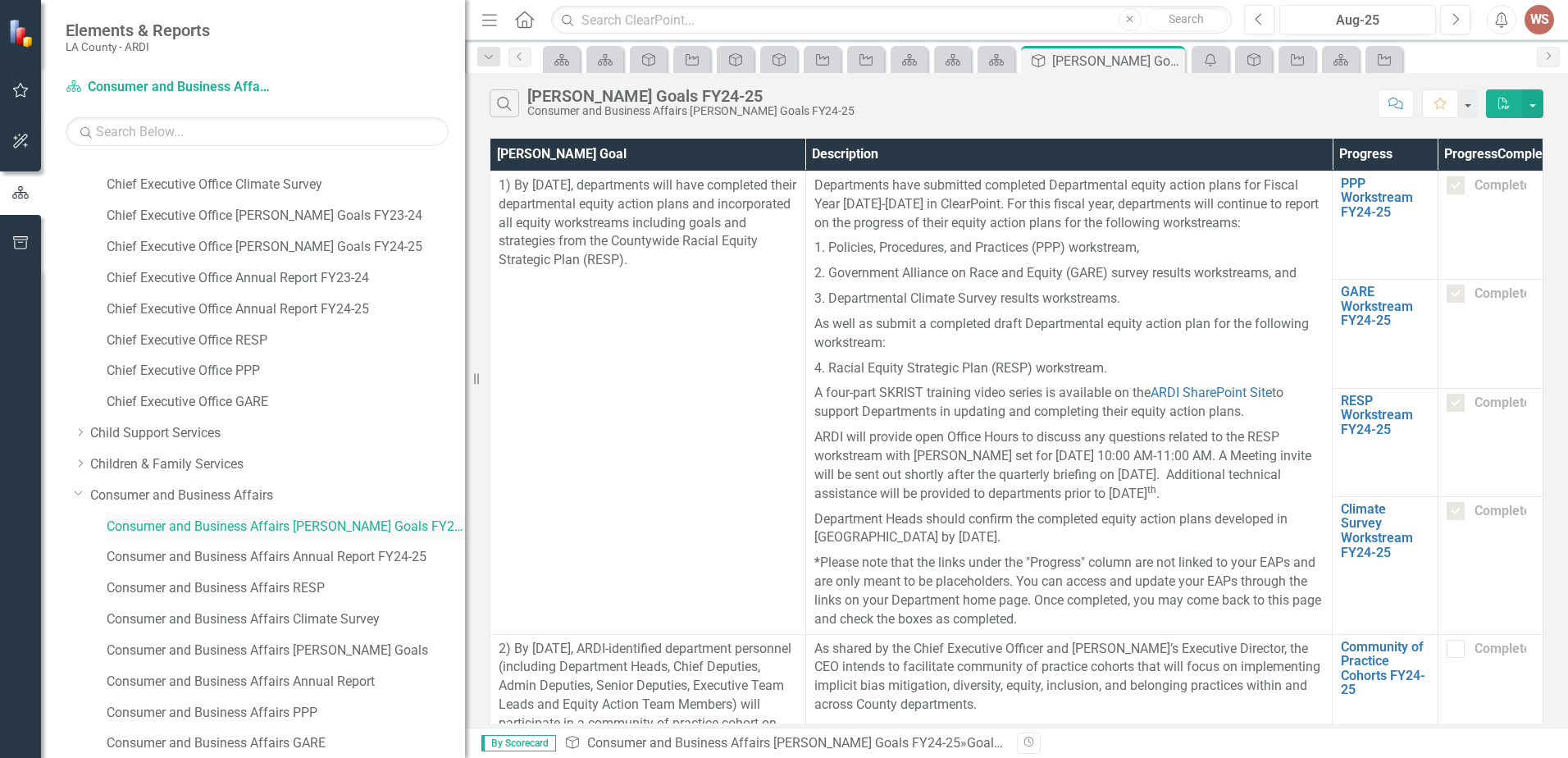
click at [371, 526] on link "Consumer and Business Affairs [PERSON_NAME] Goals FY24-25" at bounding box center [285, 526] width 358 height 18
click at [788, 110] on button "PDF" at bounding box center [1503, 104] width 36 height 29
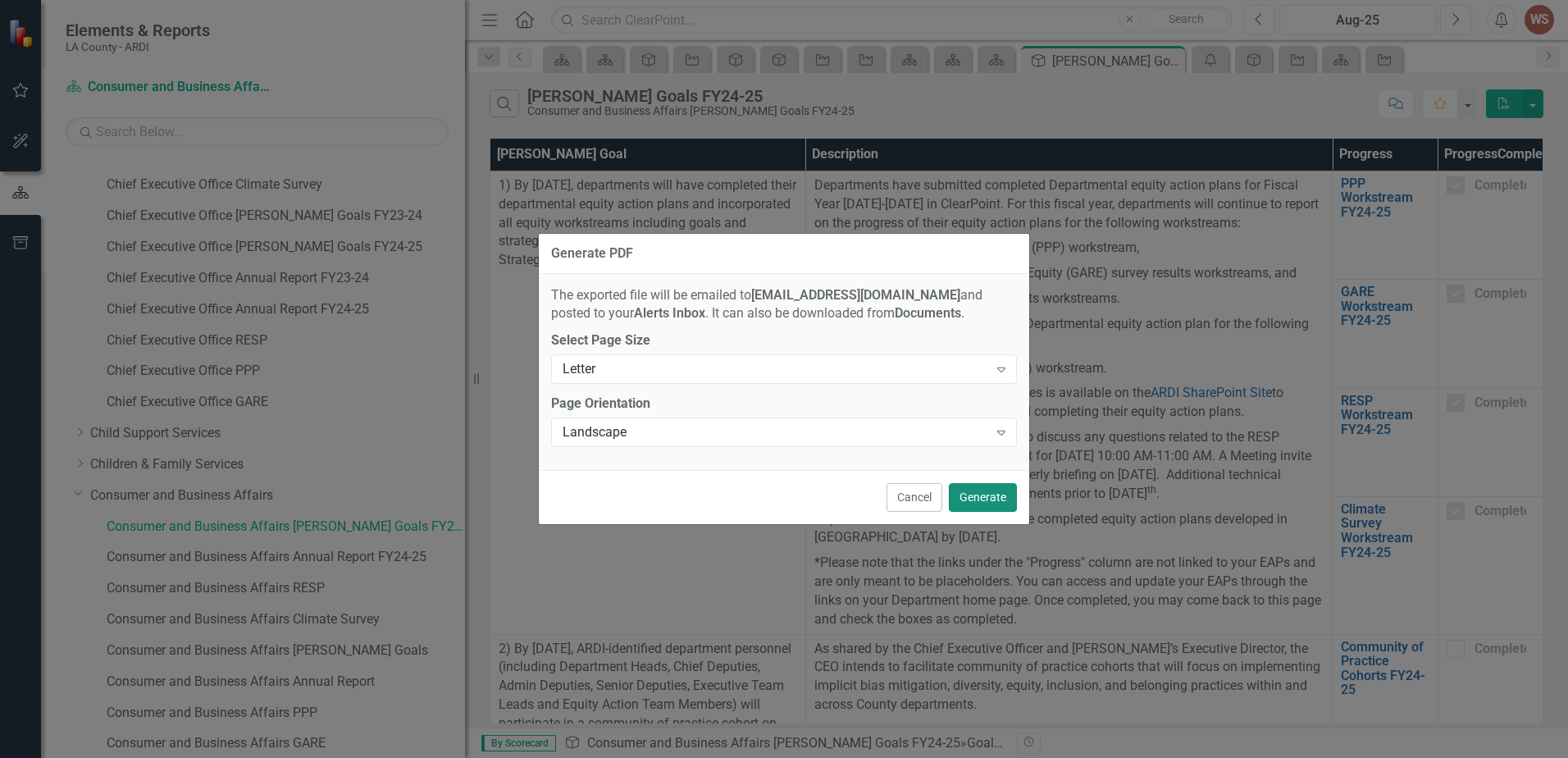
click at [788, 505] on button "Generate" at bounding box center [982, 497] width 68 height 29
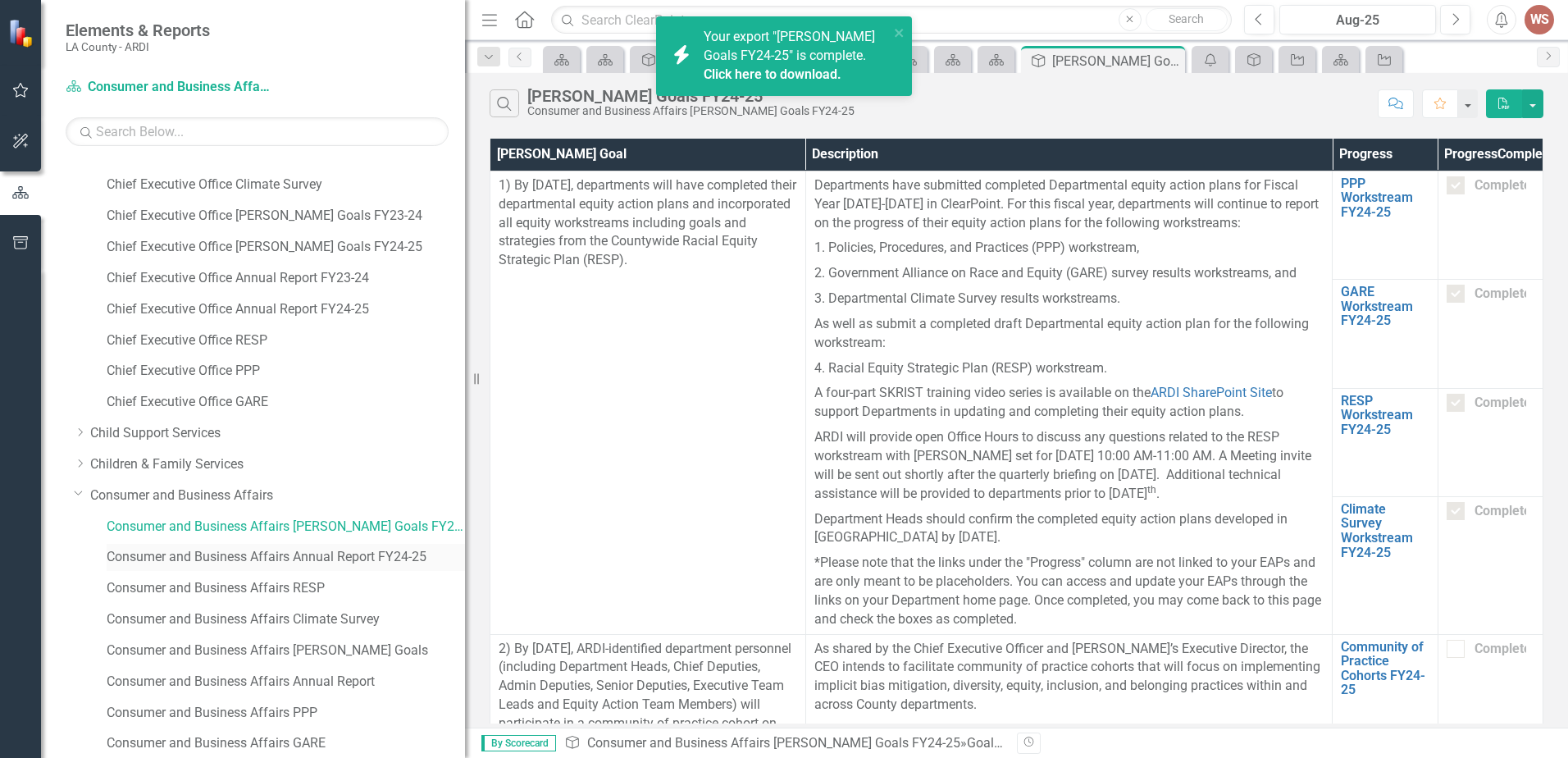
click at [404, 556] on link "Consumer and Business Affairs Annual Report FY24-25" at bounding box center [285, 556] width 358 height 18
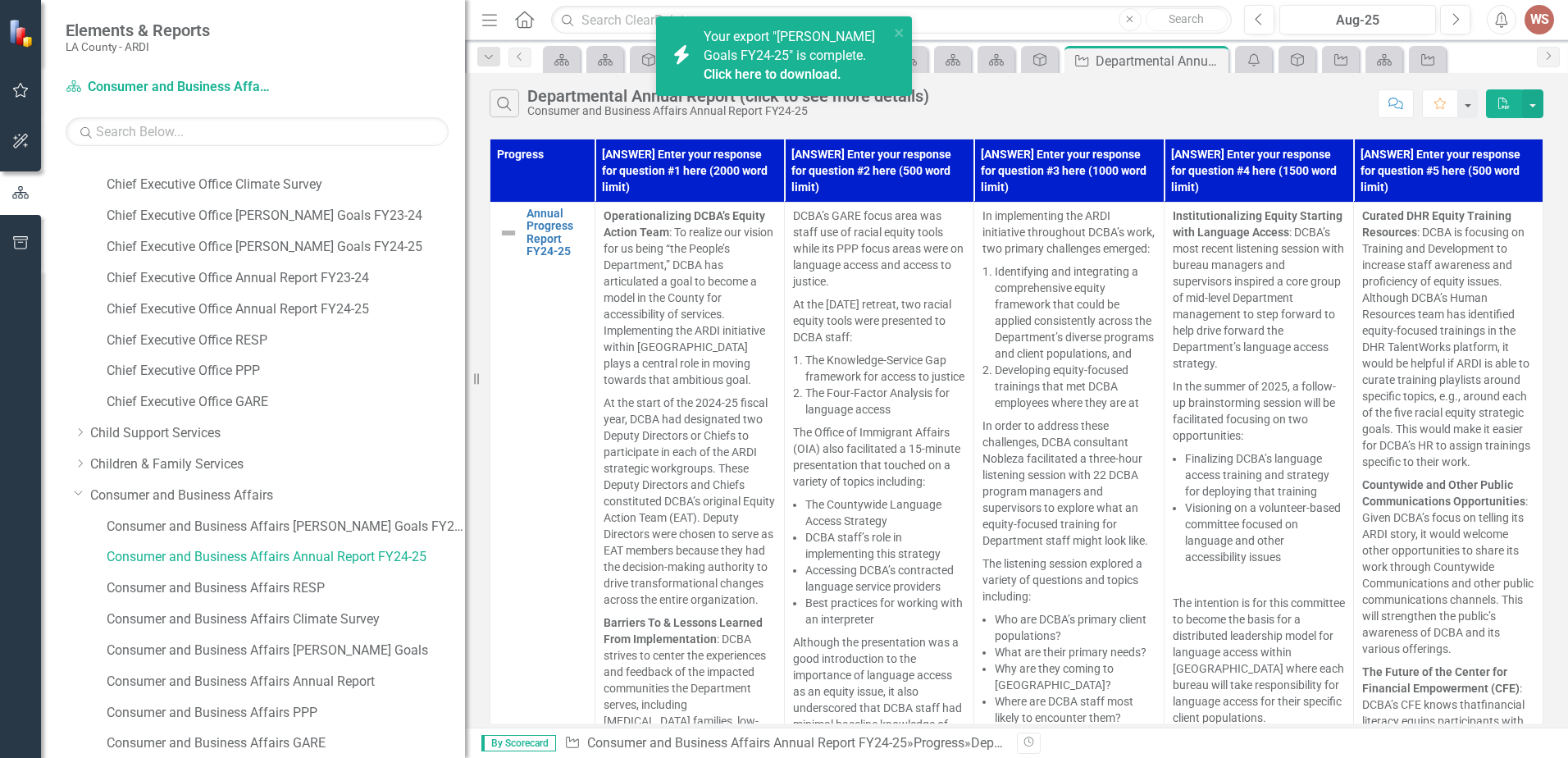
click at [788, 98] on icon "PDF" at bounding box center [1503, 103] width 15 height 11
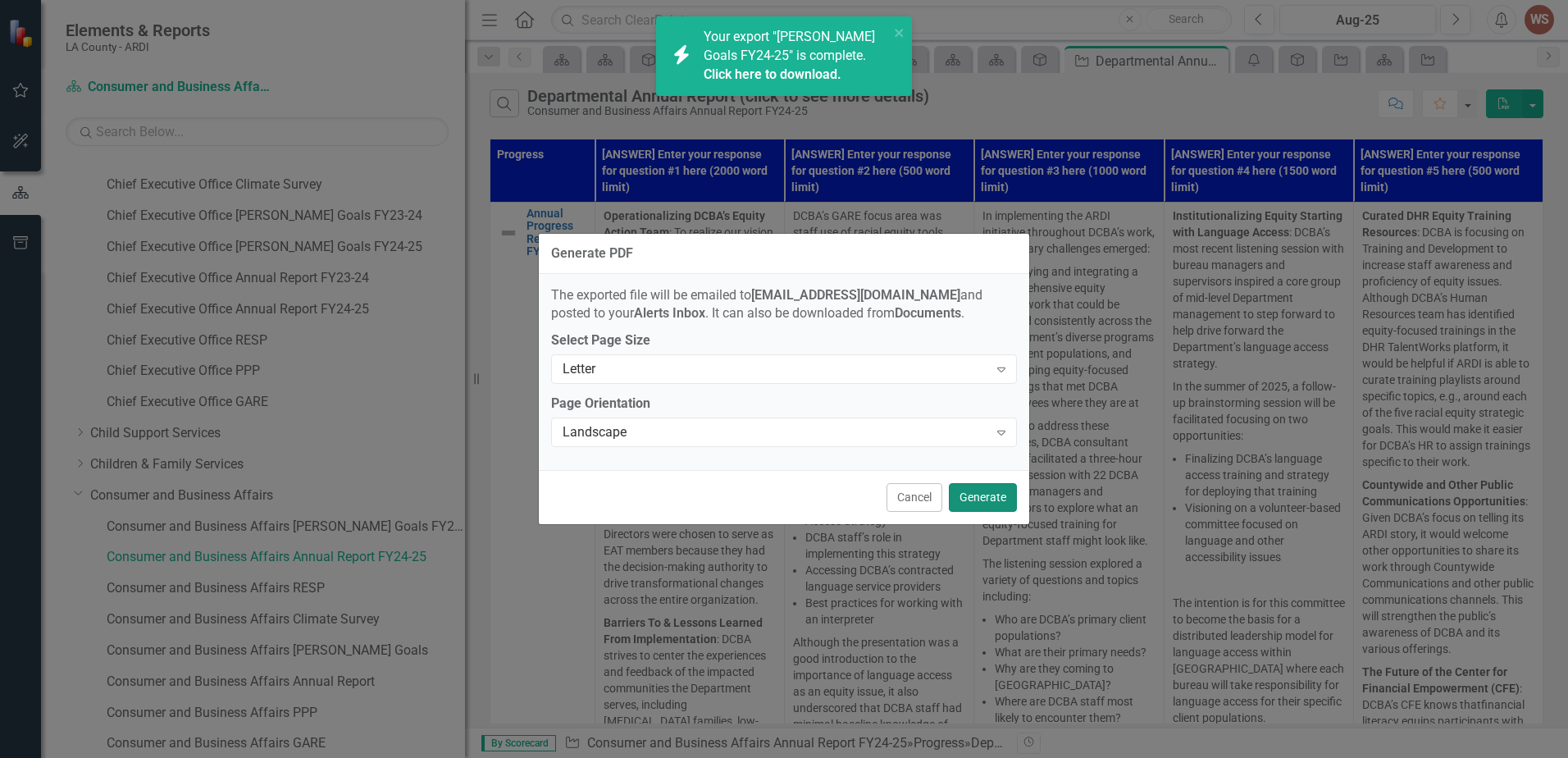
click at [788, 484] on button "Generate" at bounding box center [982, 497] width 68 height 29
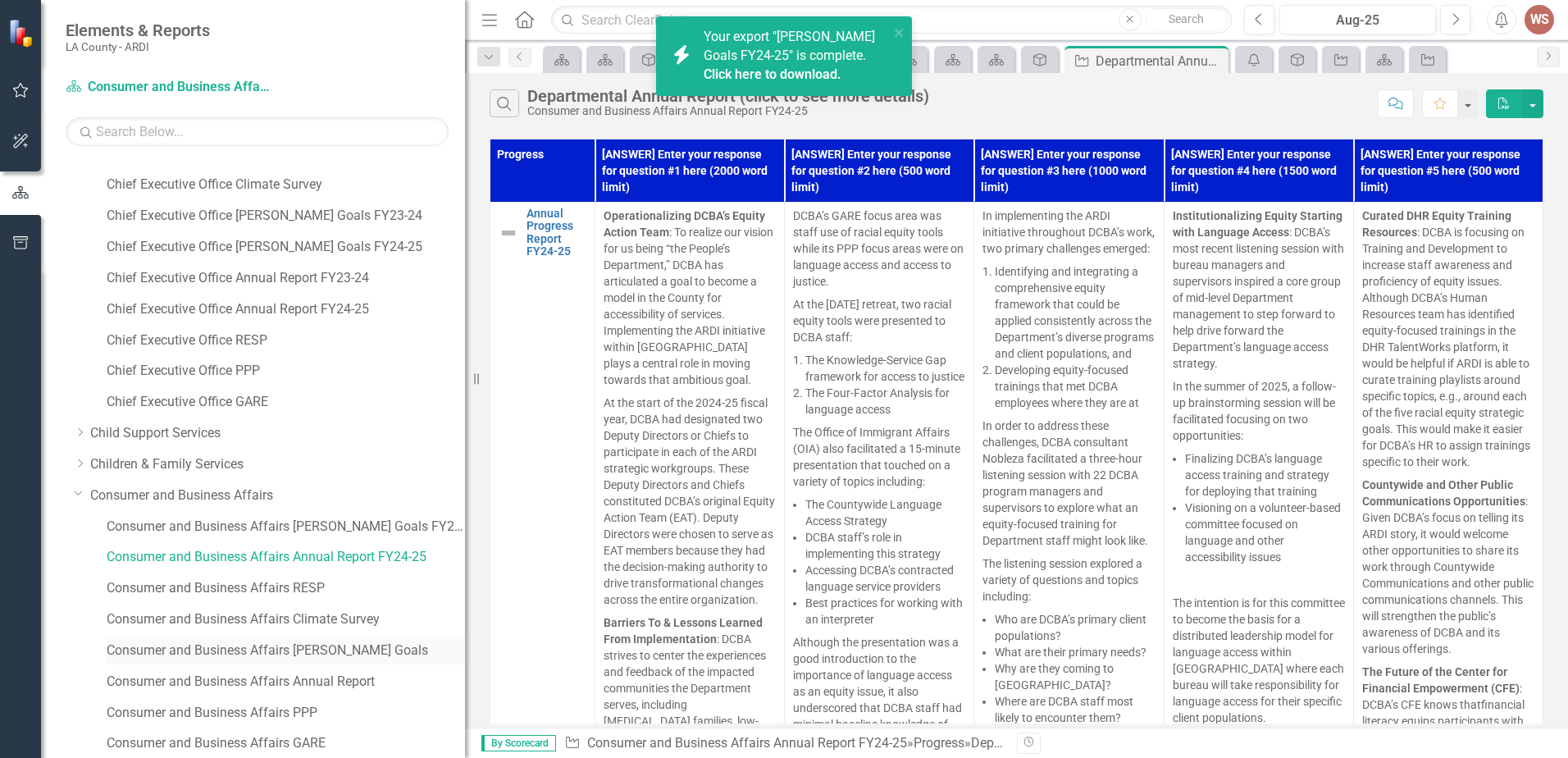
click at [328, 568] on link "Consumer and Business Affairs [PERSON_NAME] Goals" at bounding box center [285, 651] width 358 height 18
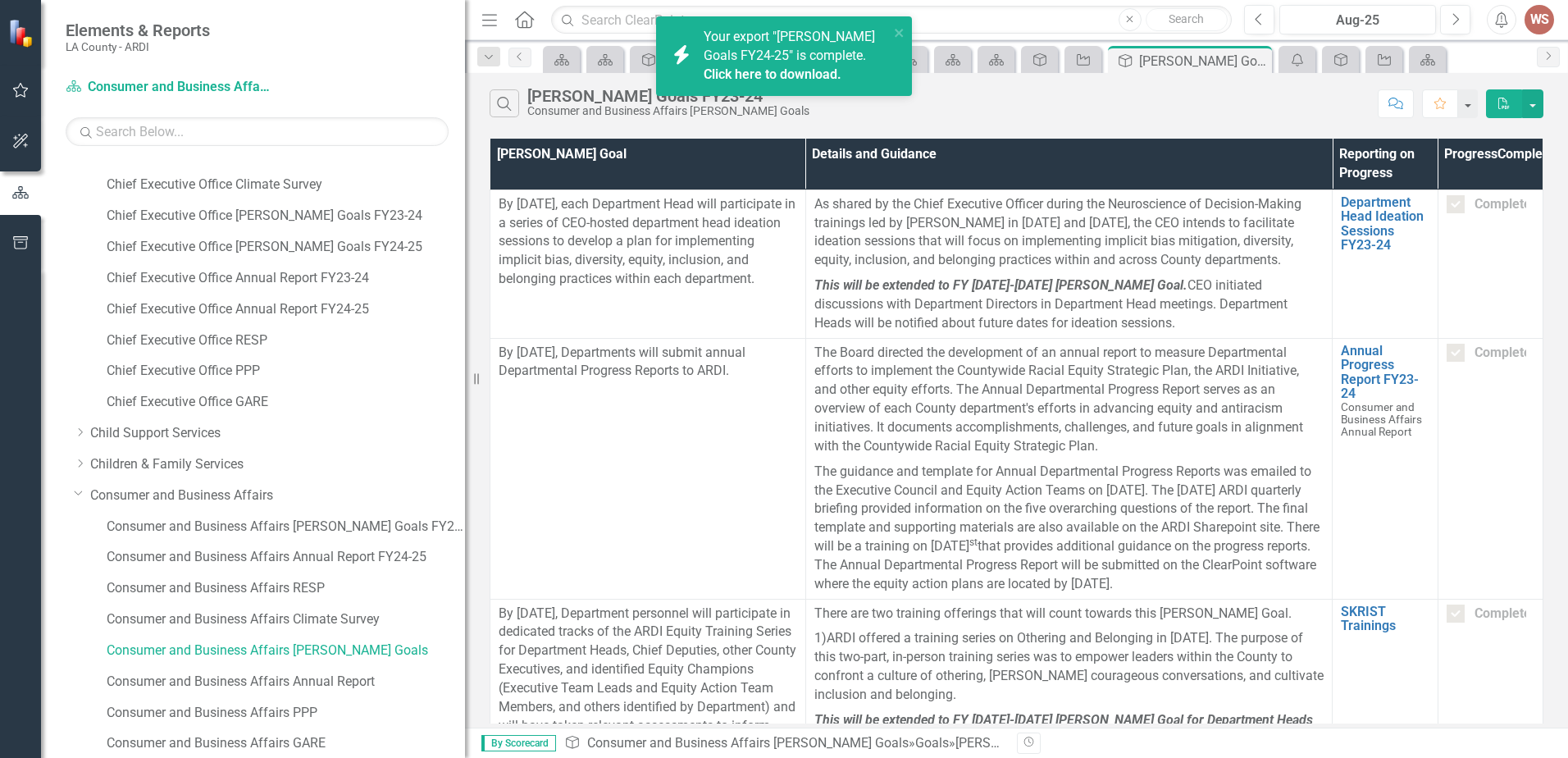
click at [788, 111] on button "PDF" at bounding box center [1503, 104] width 36 height 29
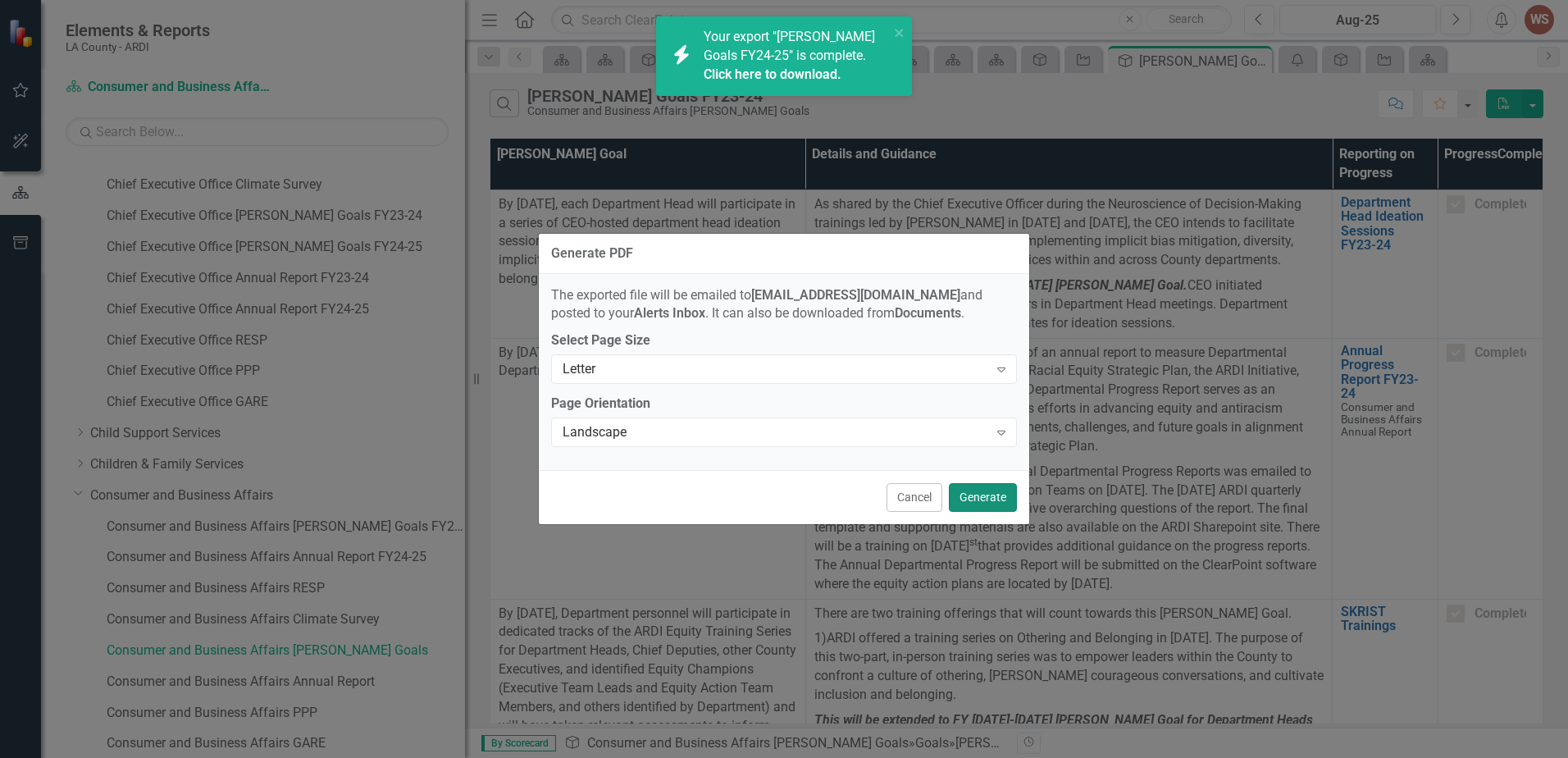
click at [788, 488] on button "Generate" at bounding box center [982, 497] width 68 height 29
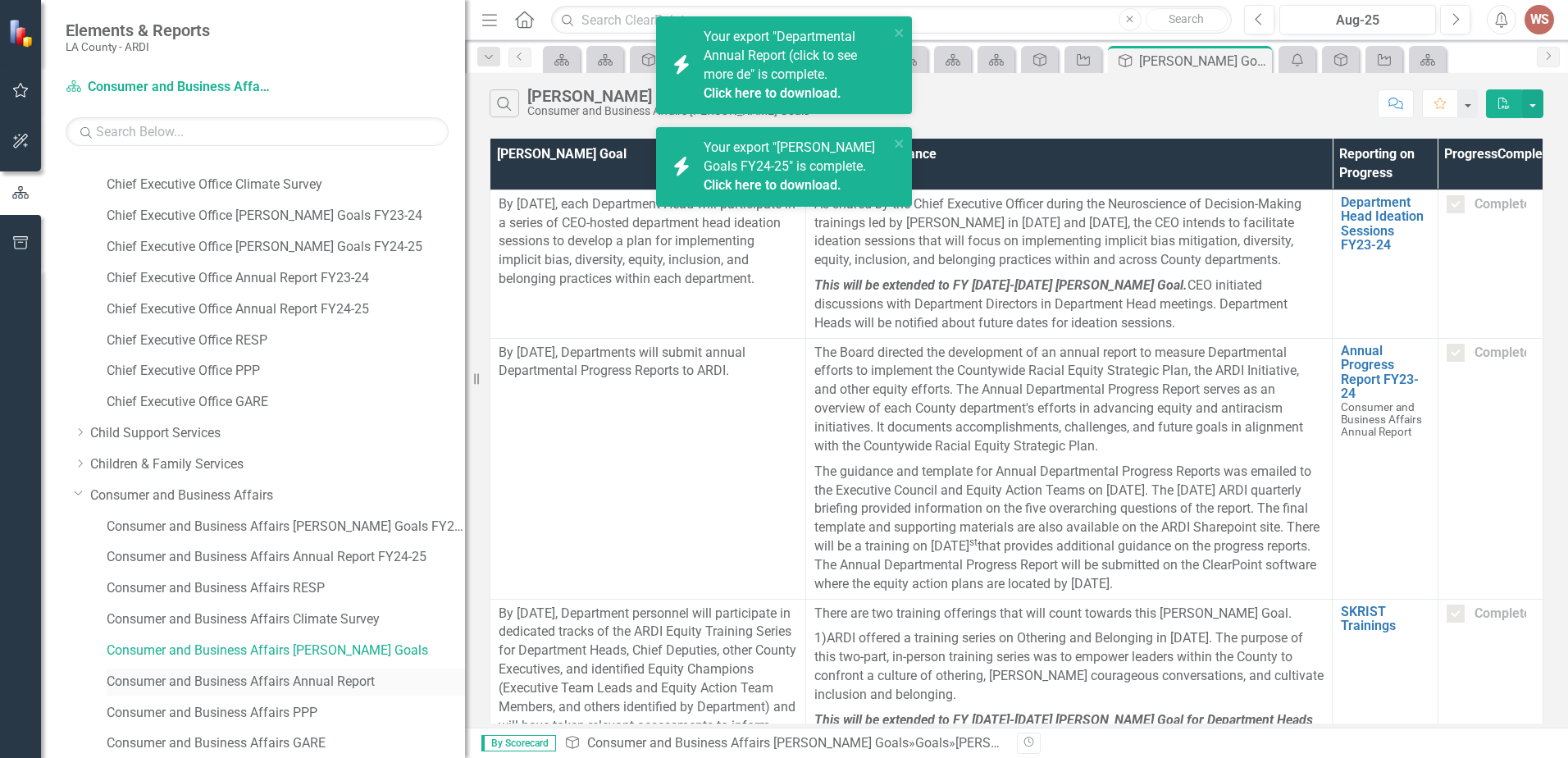
click at [355, 568] on link "Consumer and Business Affairs Annual Report" at bounding box center [285, 681] width 358 height 18
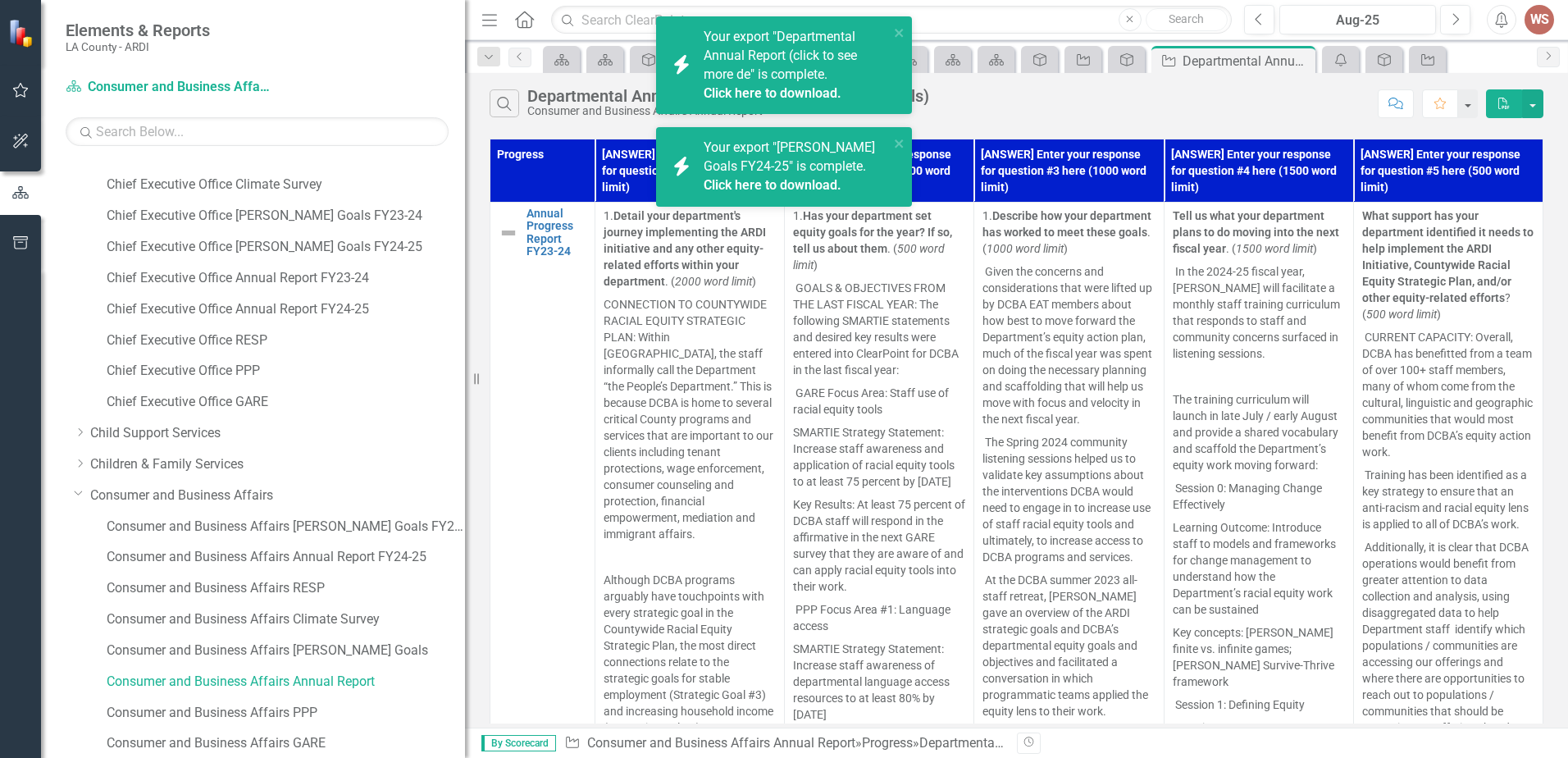
click at [788, 101] on icon "PDF" at bounding box center [1503, 103] width 15 height 11
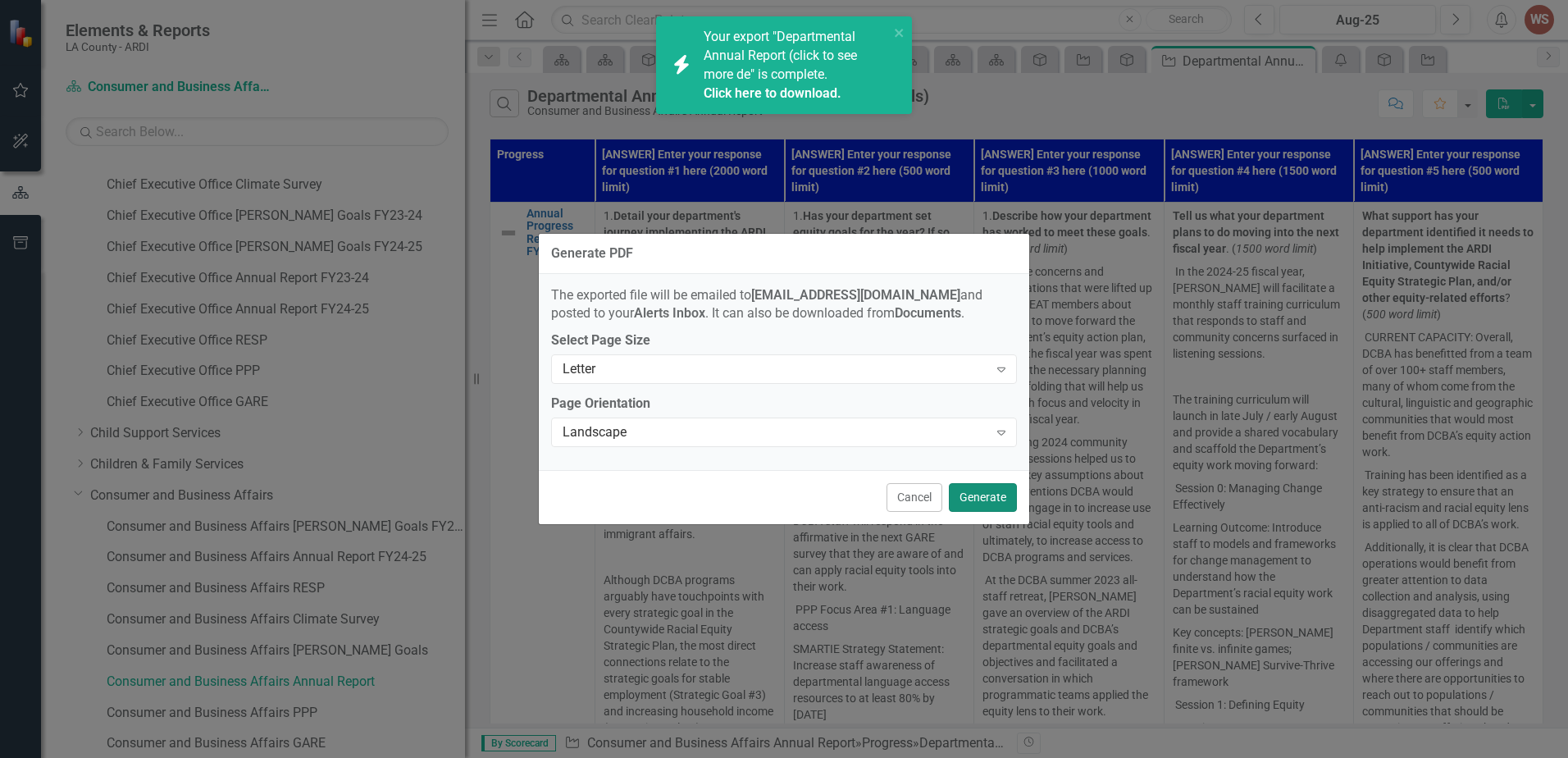
click at [788, 497] on button "Generate" at bounding box center [982, 497] width 68 height 29
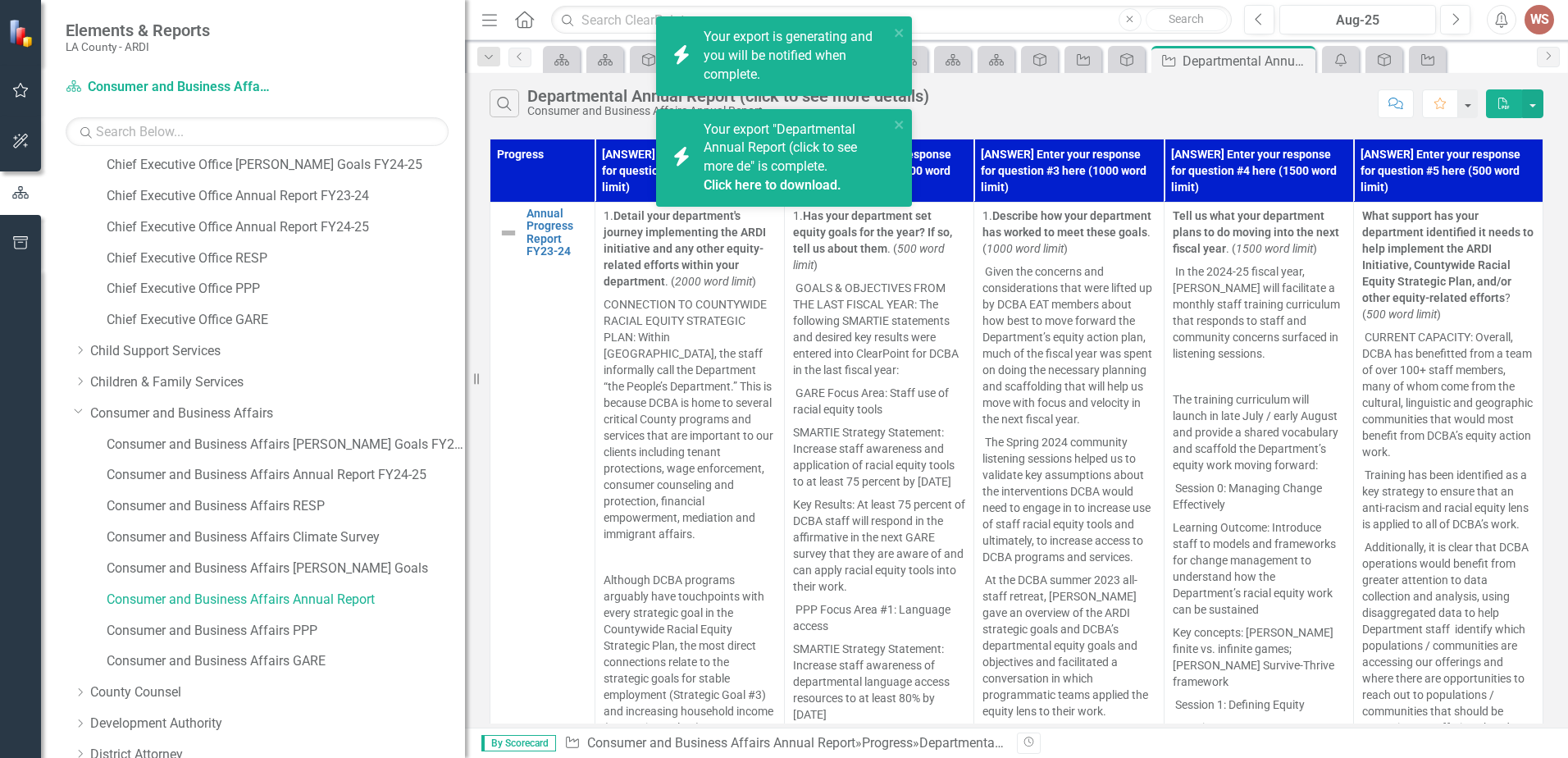
scroll to position [492, 0]
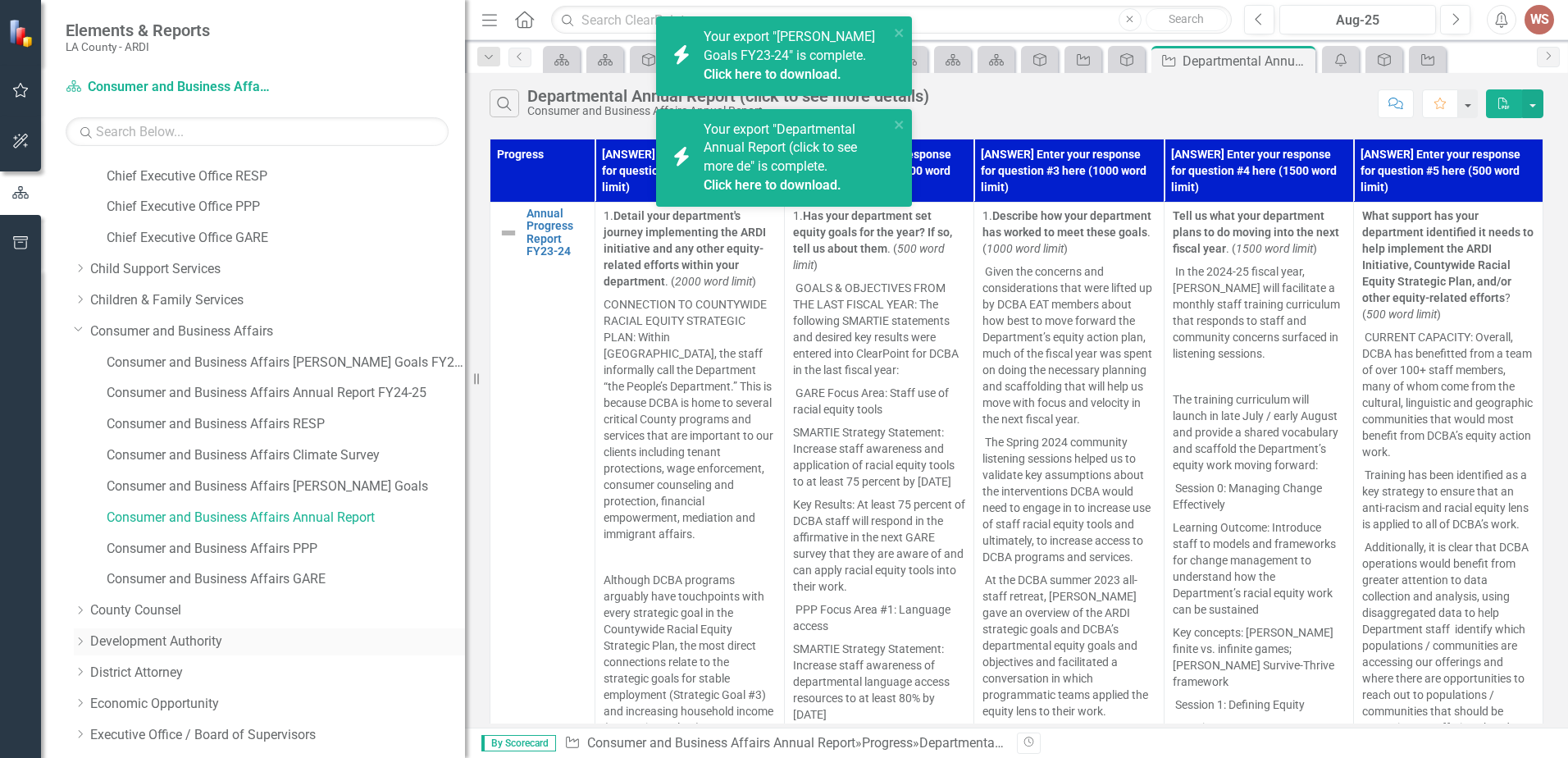
click at [75, 568] on icon "Dropdown" at bounding box center [80, 641] width 12 height 10
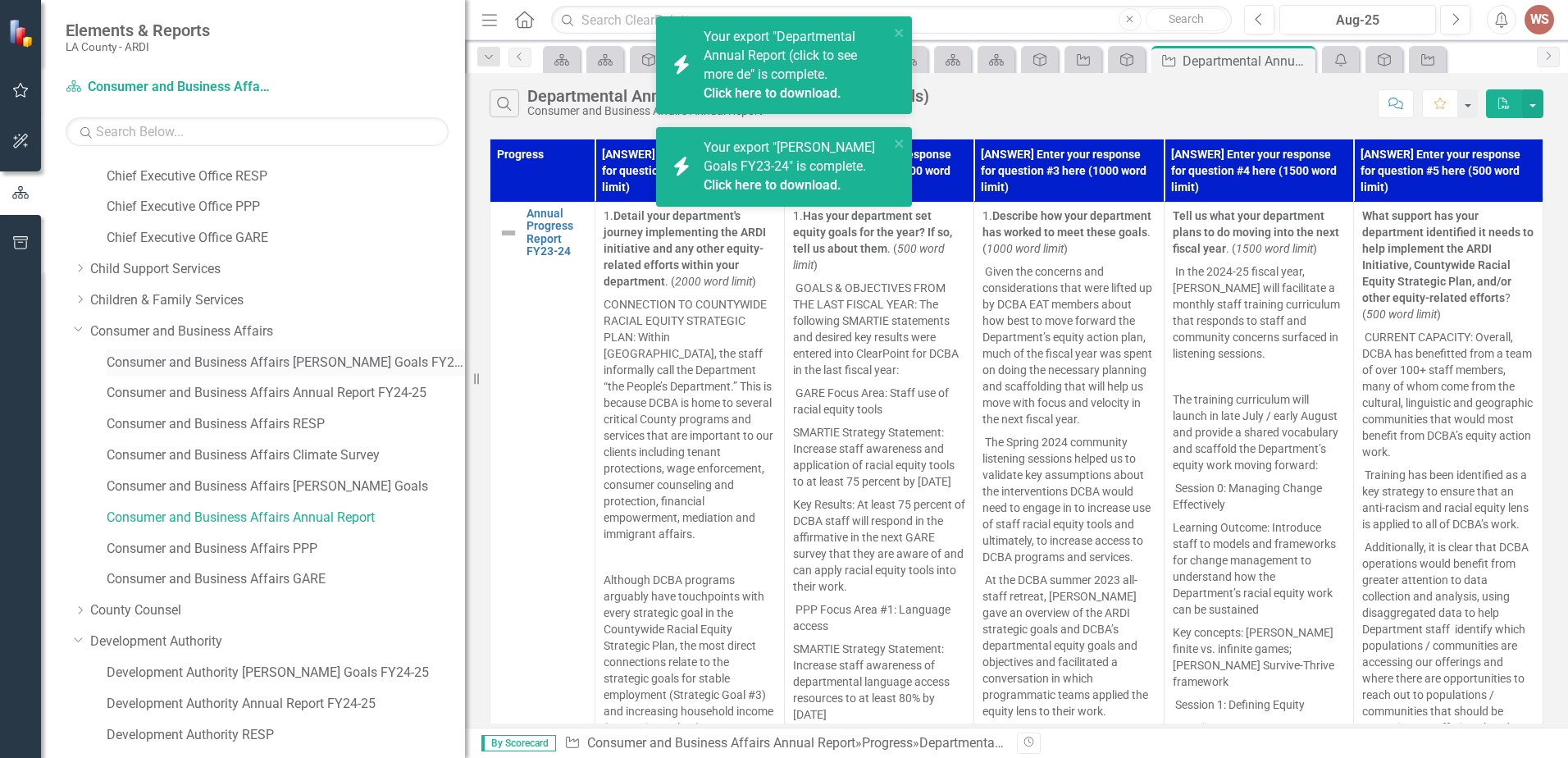
click at [319, 359] on link "Consumer and Business Affairs [PERSON_NAME] Goals FY24-25" at bounding box center [285, 363] width 358 height 18
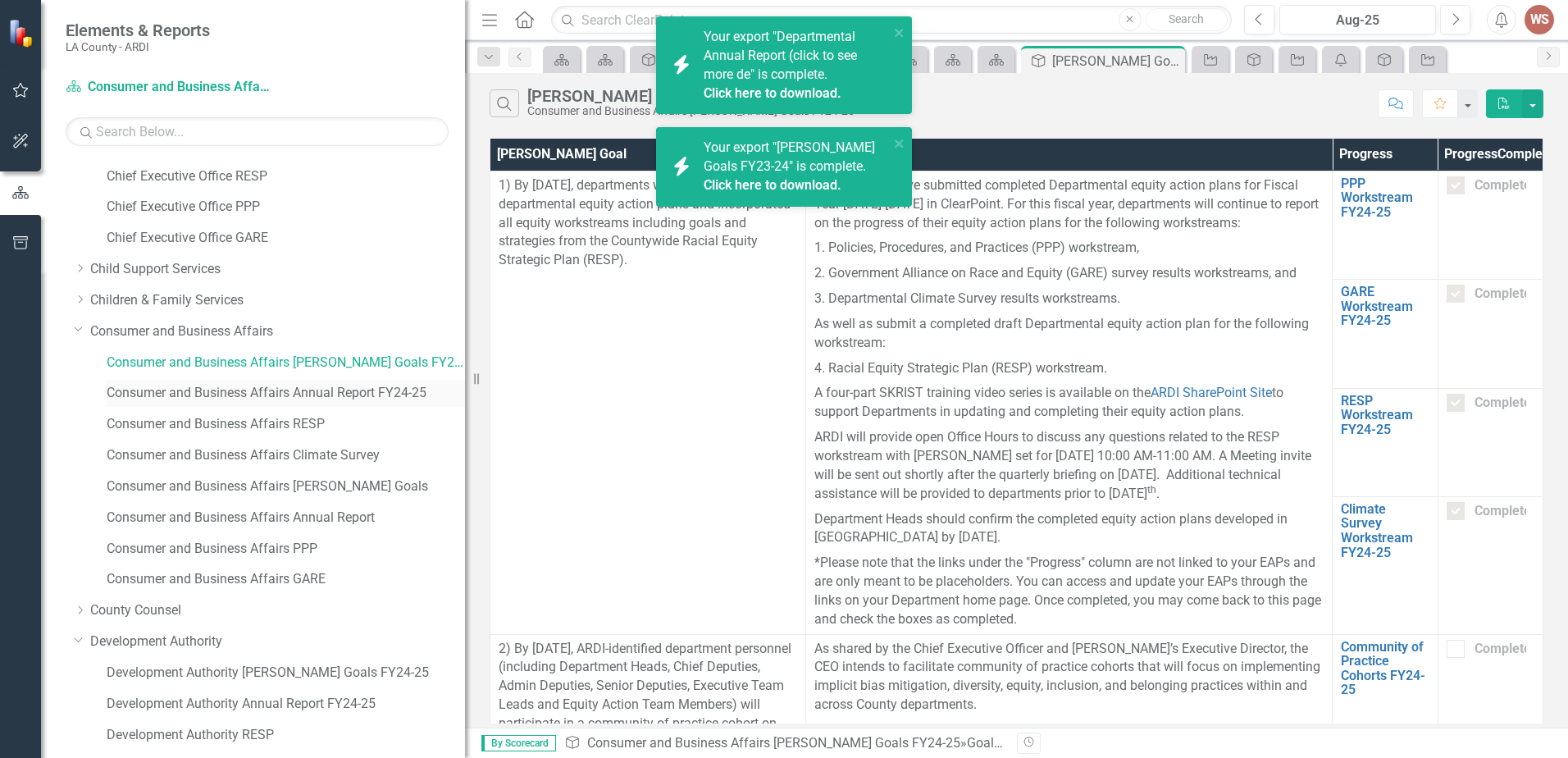
click at [393, 393] on link "Consumer and Business Affairs Annual Report FY24-25" at bounding box center [285, 393] width 358 height 18
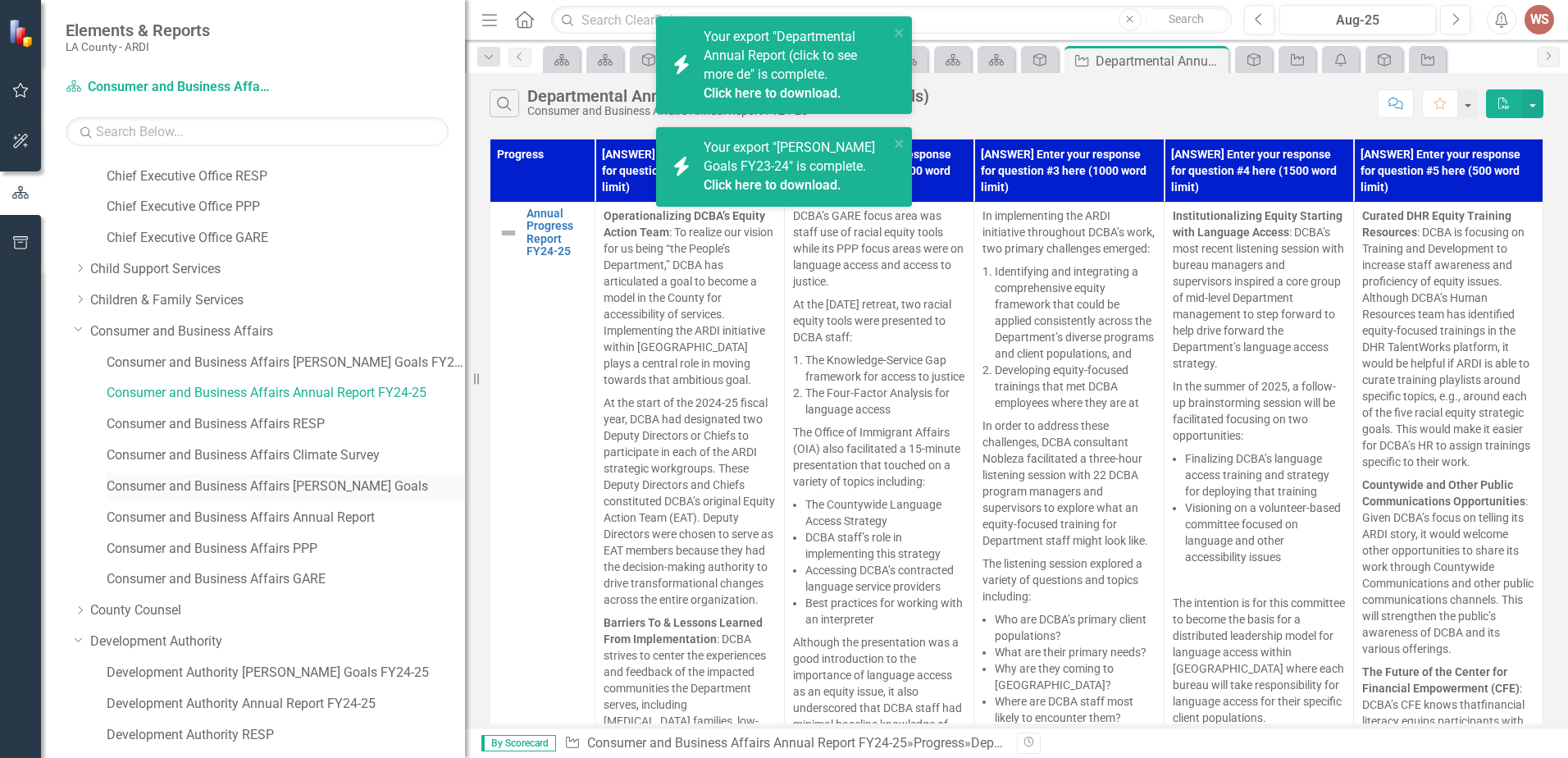
click at [363, 485] on link "Consumer and Business Affairs [PERSON_NAME] Goals" at bounding box center [285, 486] width 358 height 18
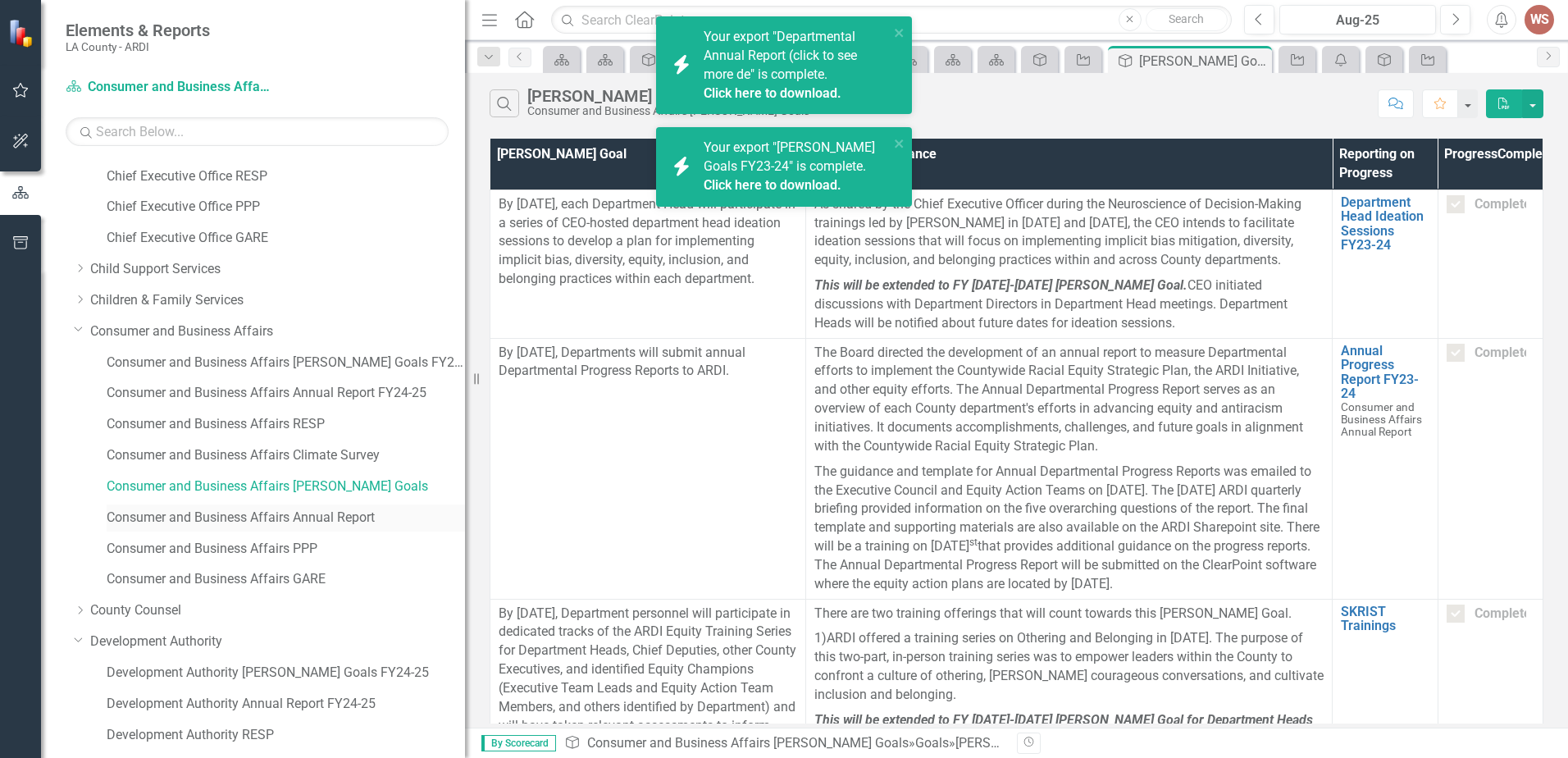
click at [350, 523] on link "Consumer and Business Affairs Annual Report" at bounding box center [285, 518] width 358 height 18
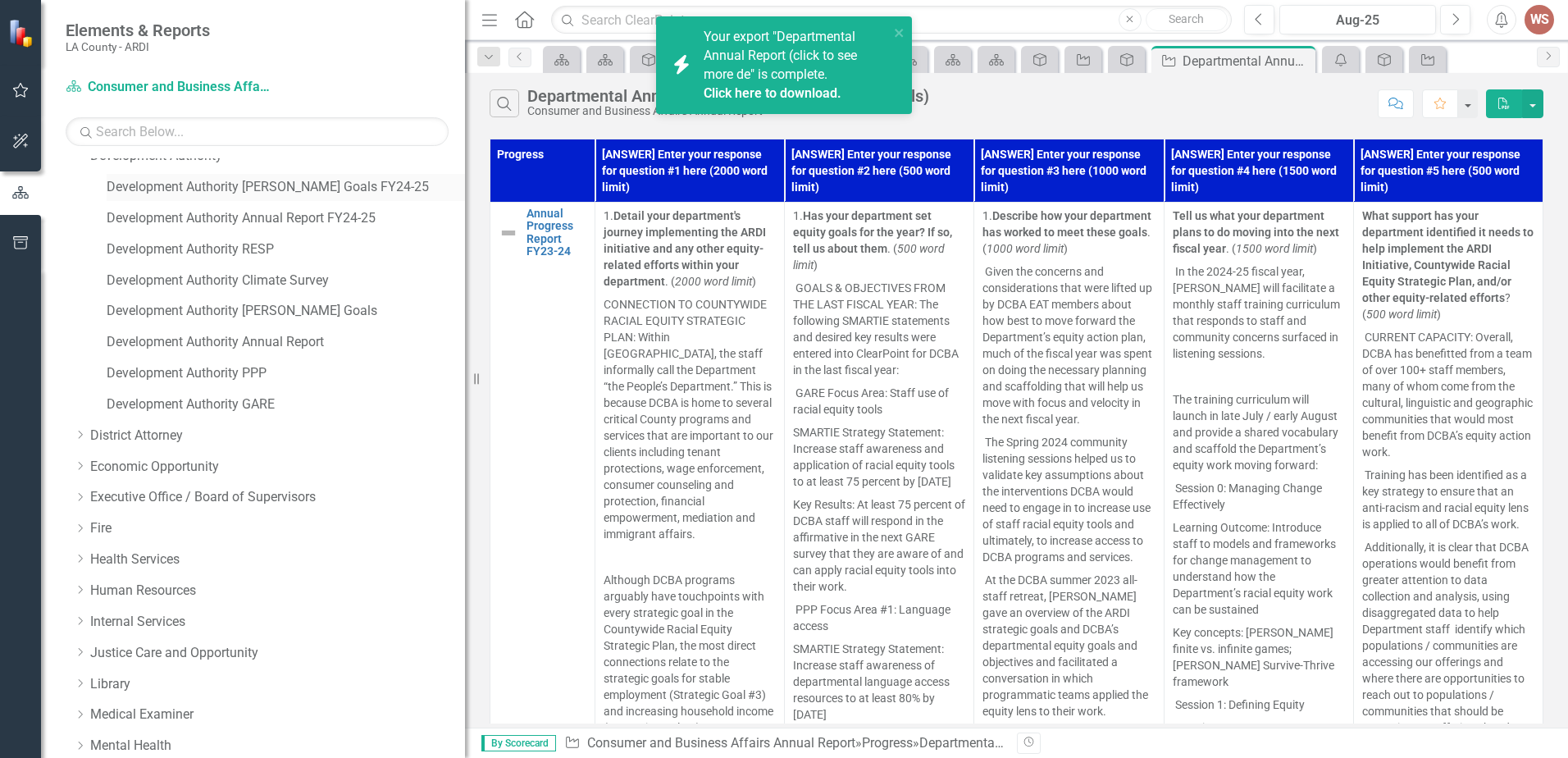
scroll to position [984, 0]
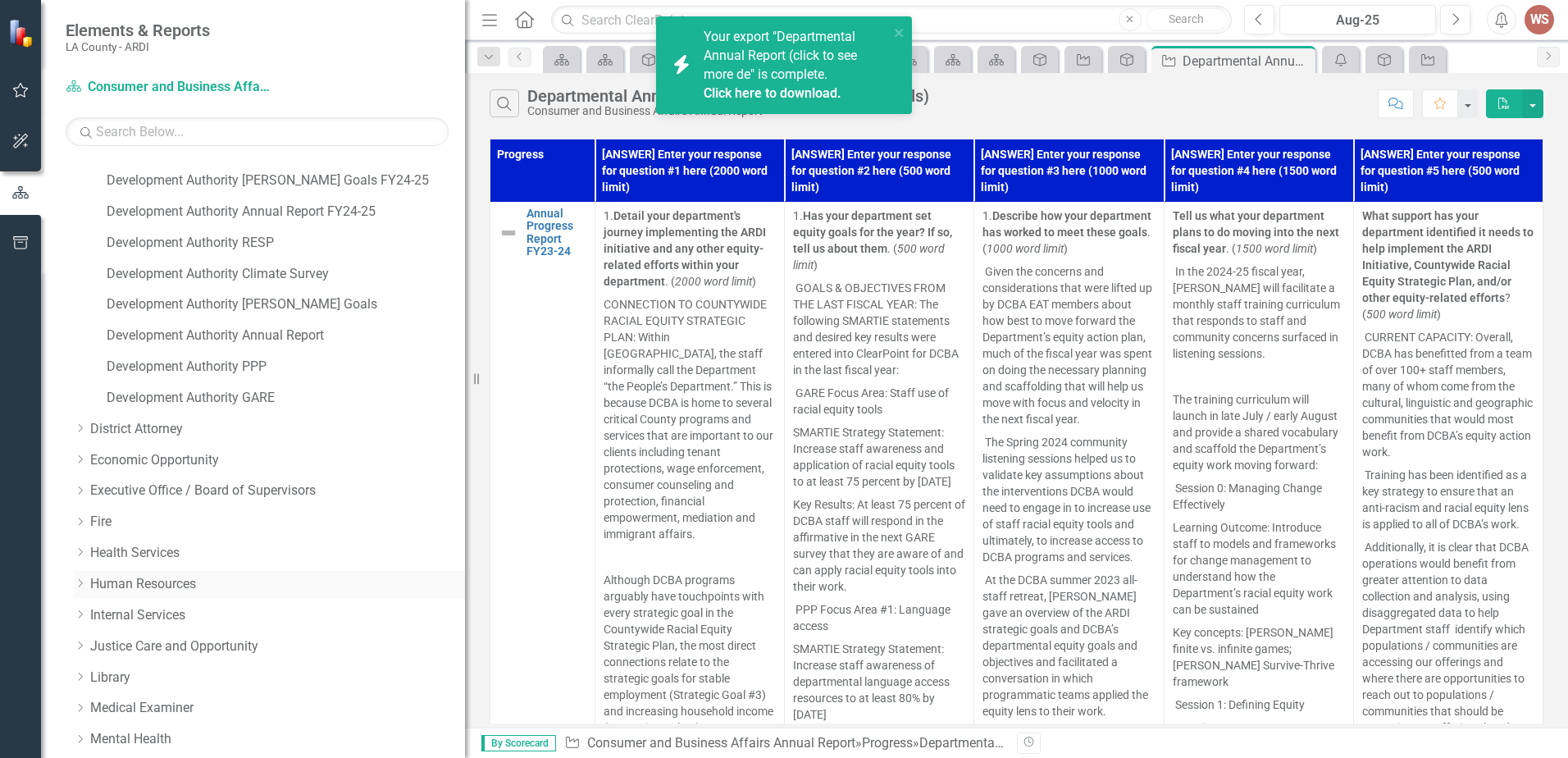
click at [154, 568] on link "Human Resources" at bounding box center [277, 584] width 375 height 18
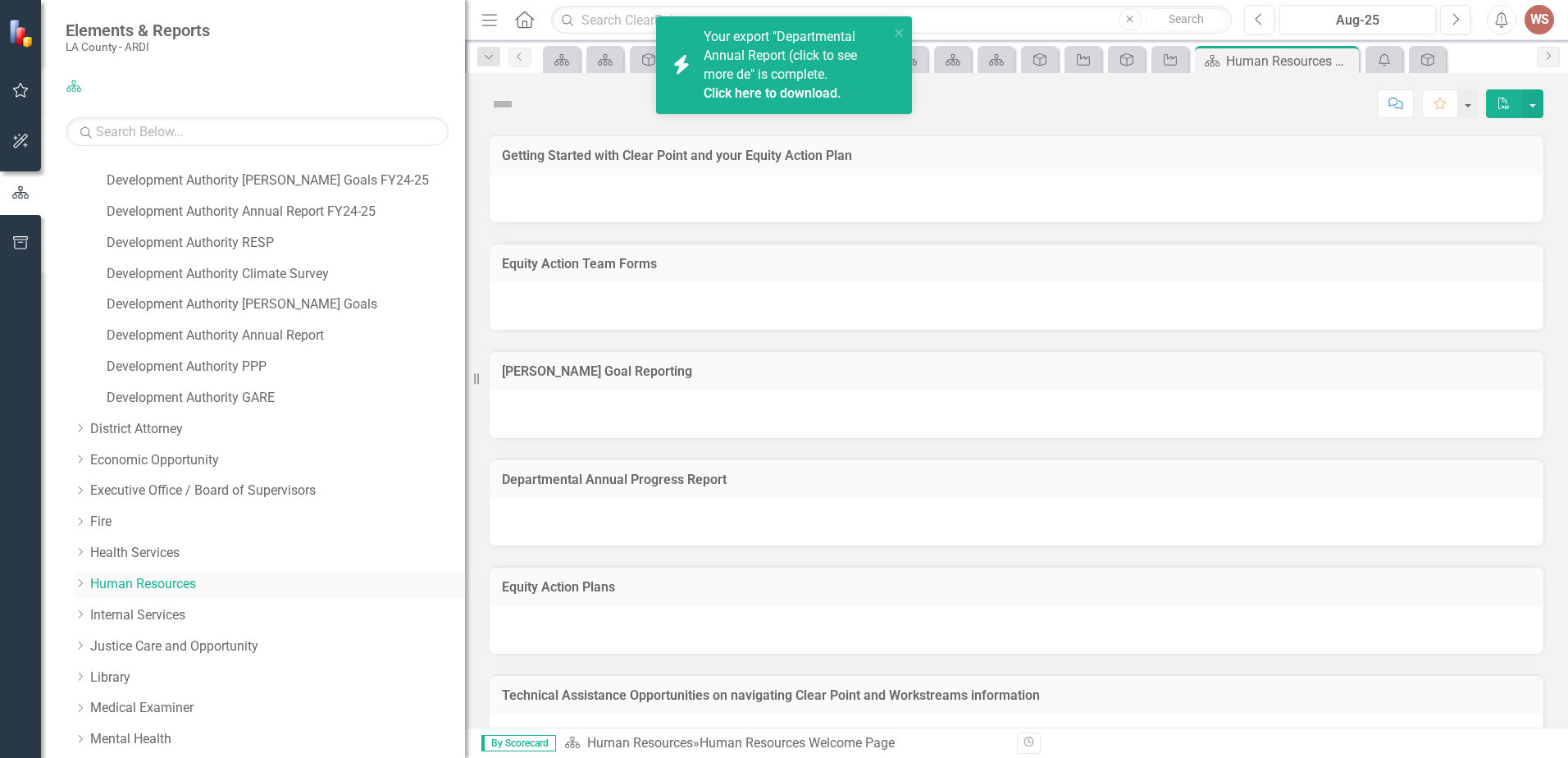
click at [80, 568] on icon "Dropdown" at bounding box center [80, 583] width 12 height 10
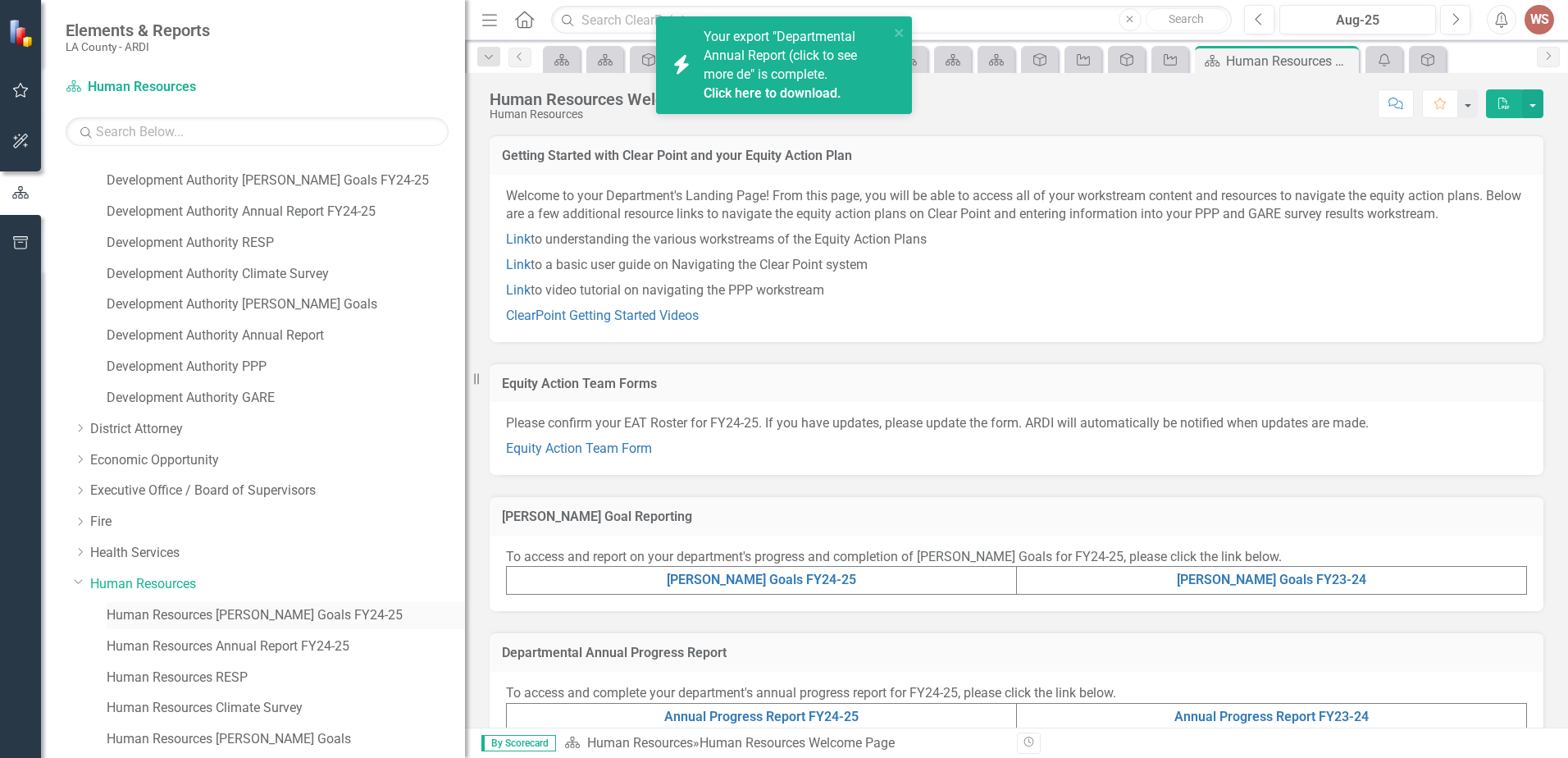
click at [277, 568] on link "Human Resources [PERSON_NAME] Goals FY24-25" at bounding box center [285, 615] width 358 height 18
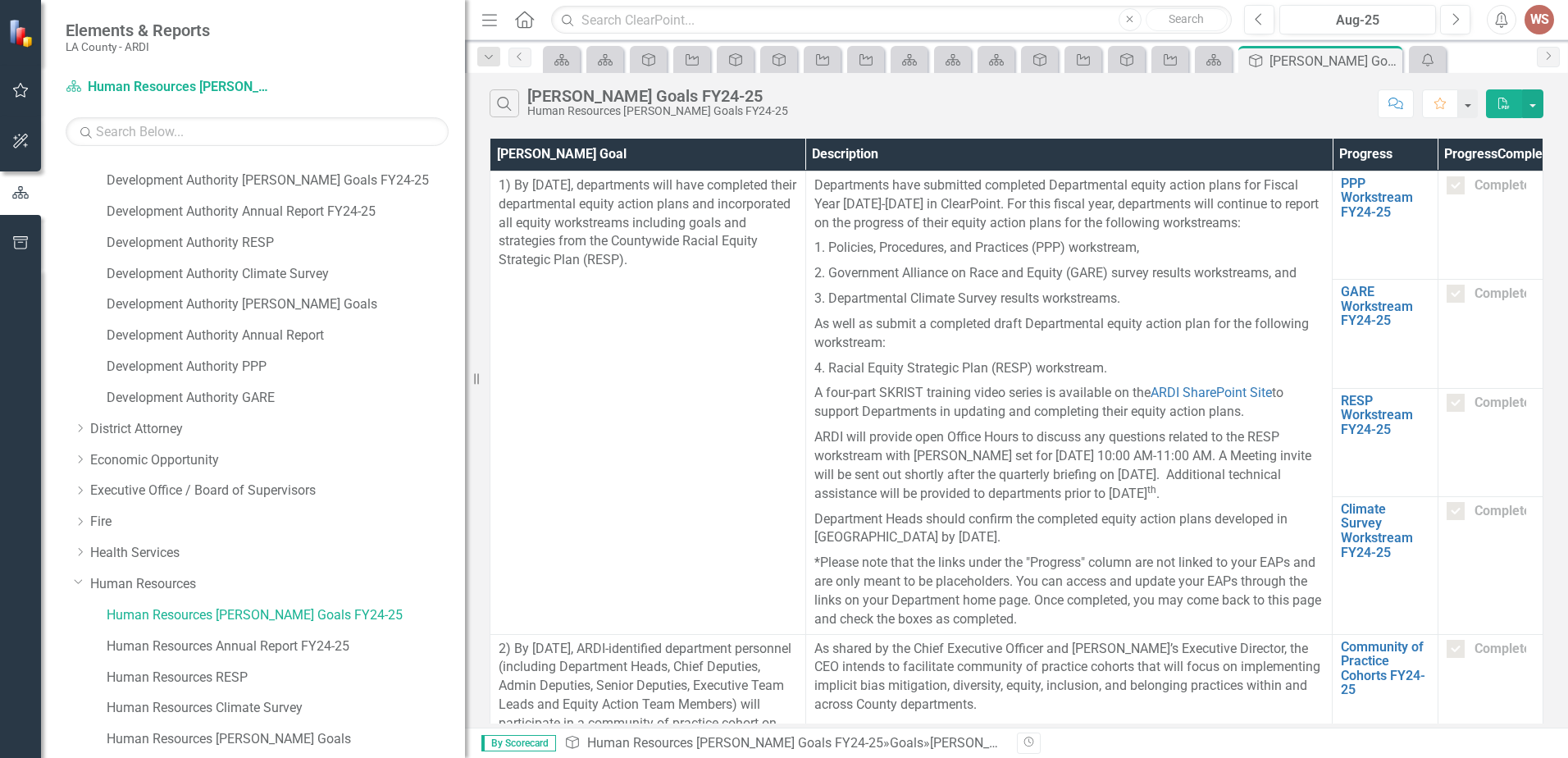
click at [788, 109] on button "PDF" at bounding box center [1503, 104] width 36 height 29
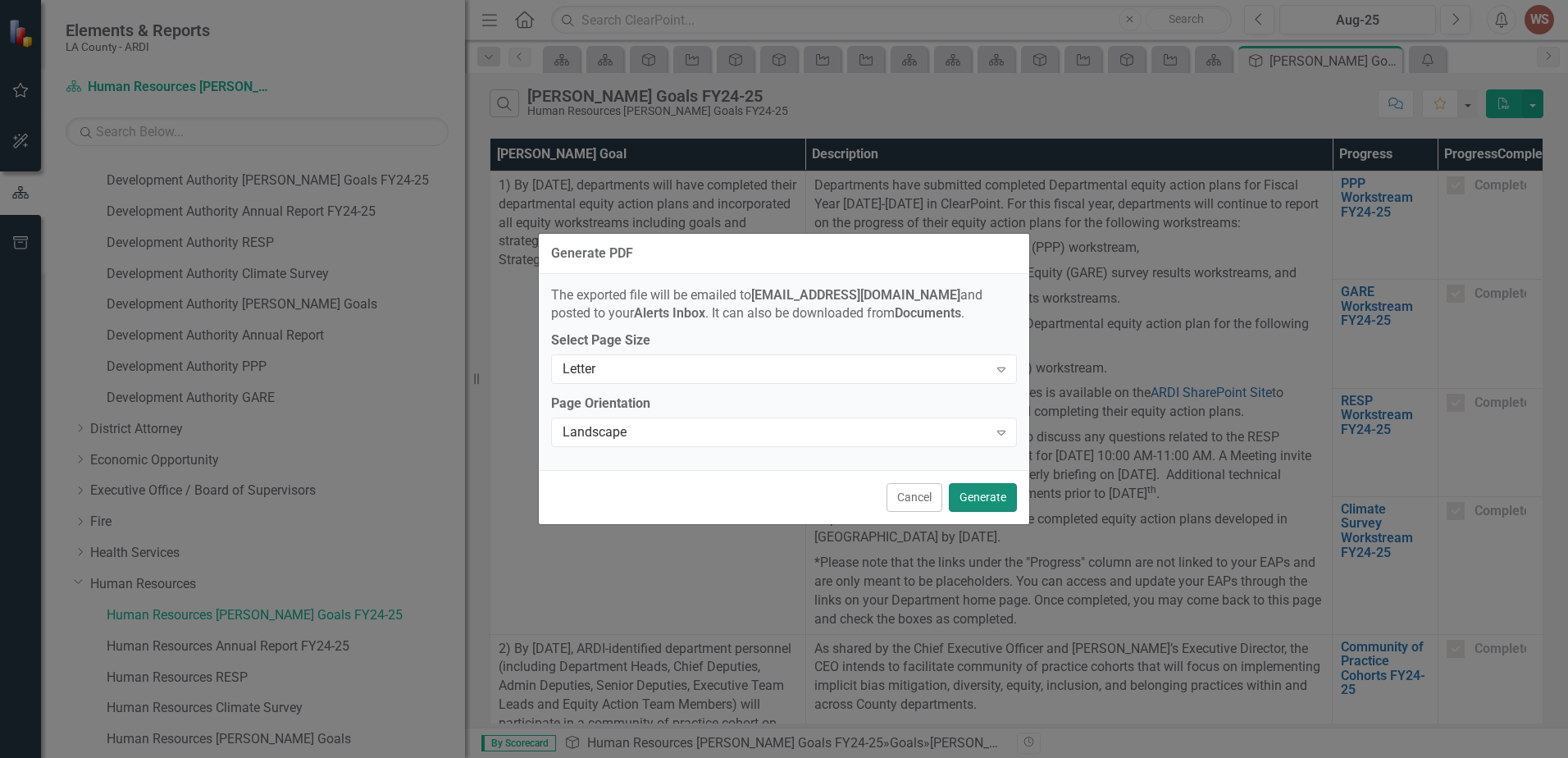
click at [788, 496] on button "Generate" at bounding box center [982, 497] width 68 height 29
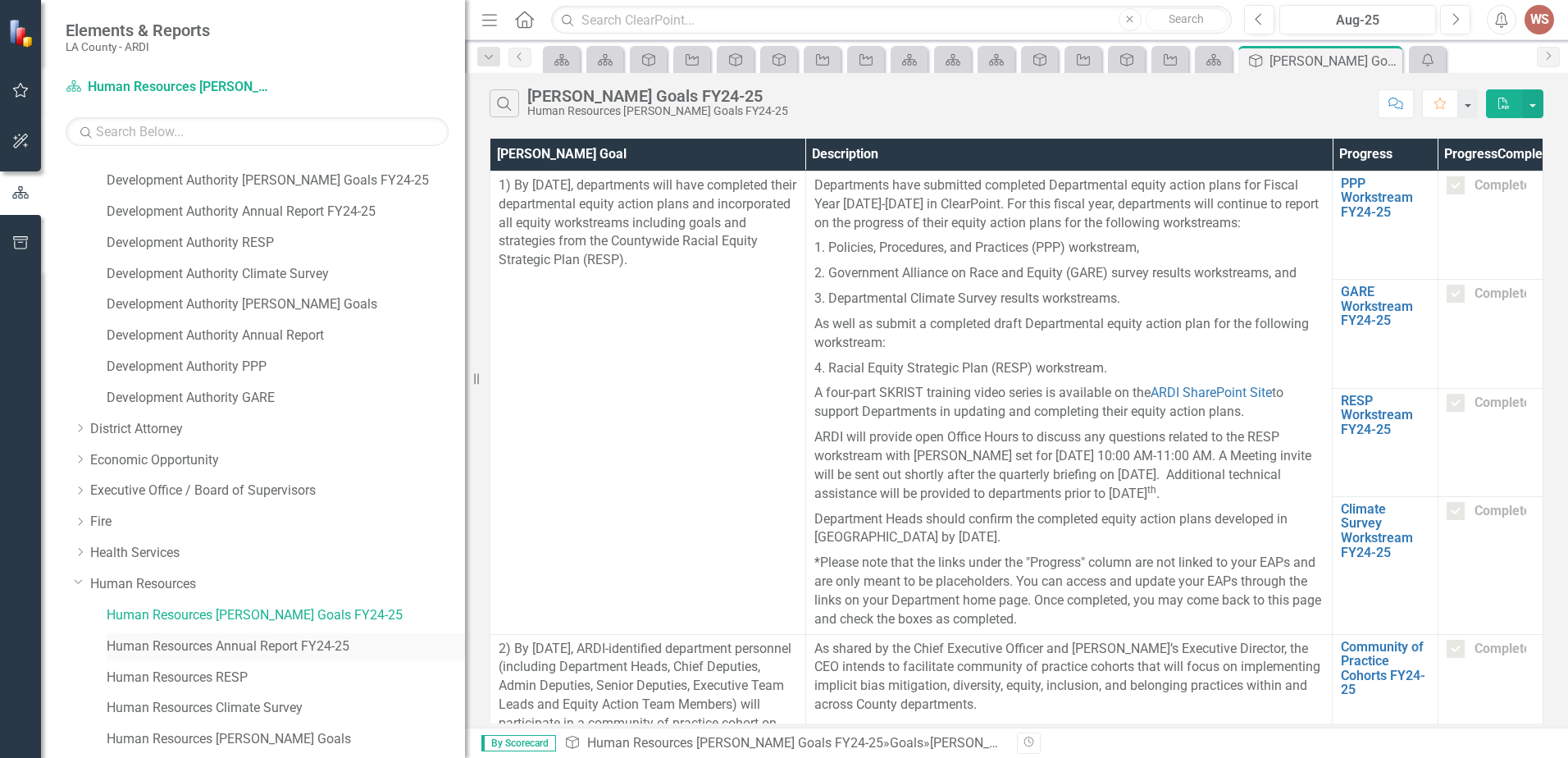
click at [331, 568] on link "Human Resources Annual Report FY24-25" at bounding box center [285, 646] width 358 height 18
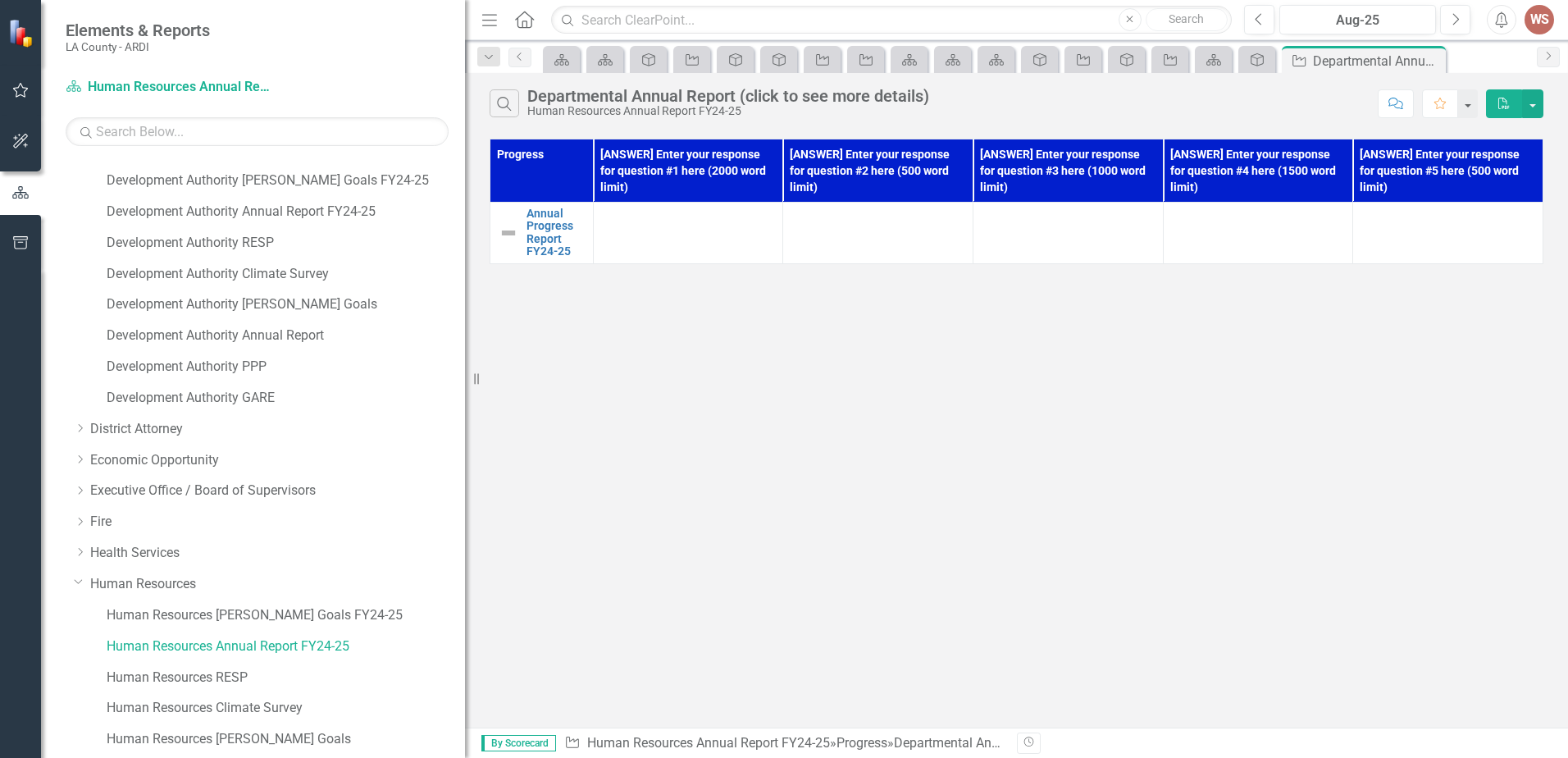
click at [788, 106] on icon "PDF" at bounding box center [1503, 103] width 15 height 11
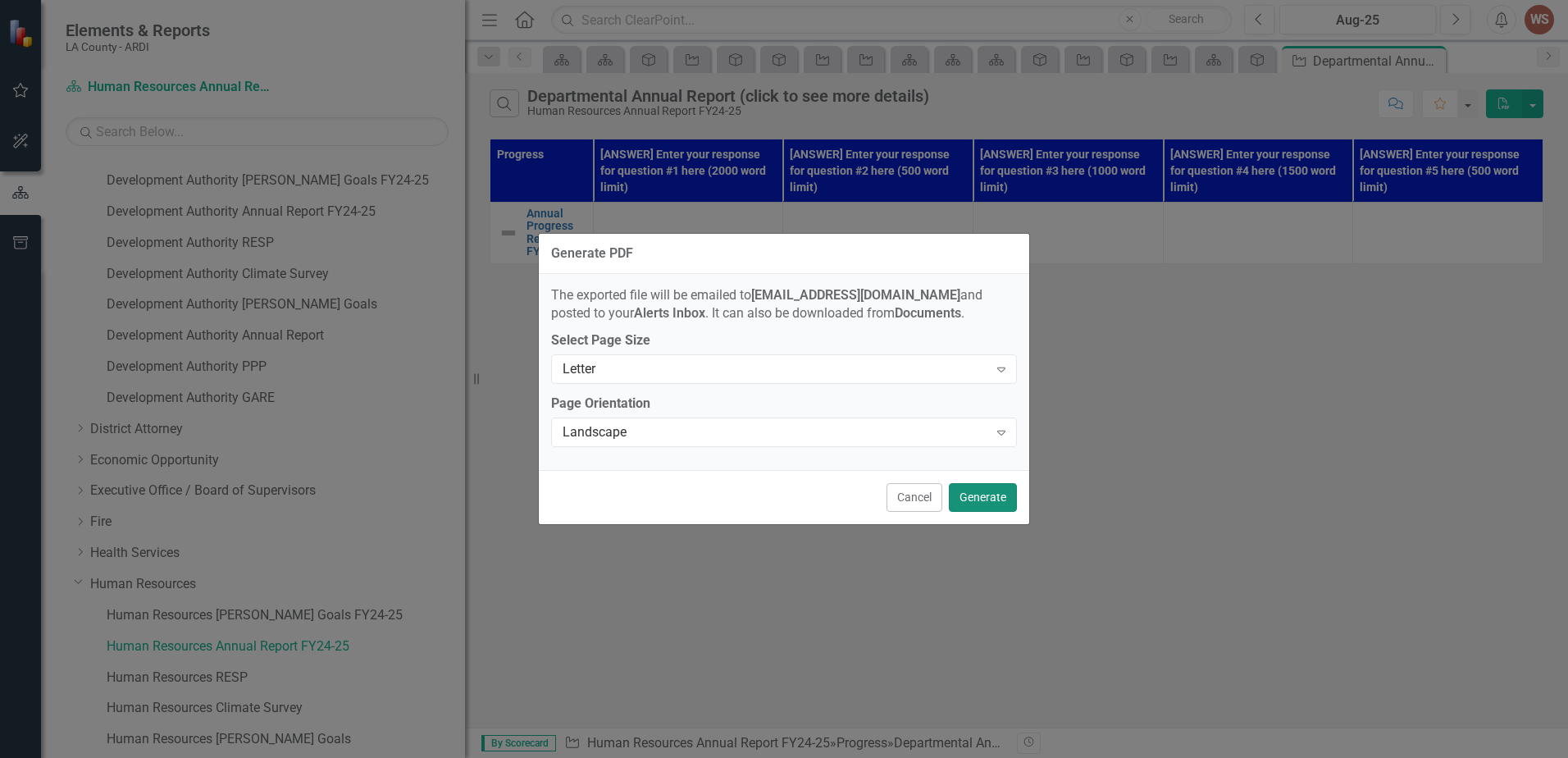
click at [788, 498] on button "Generate" at bounding box center [982, 497] width 68 height 29
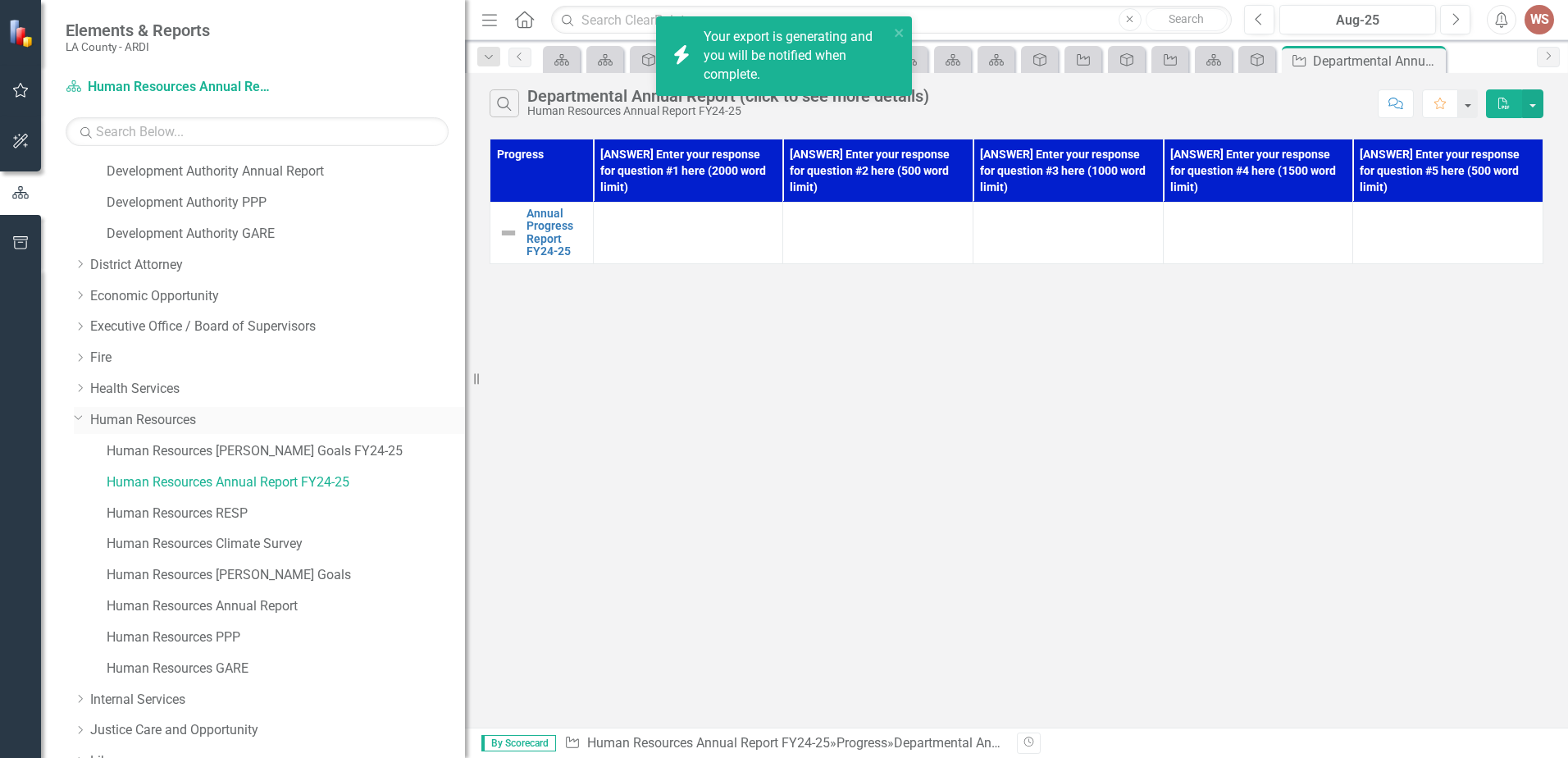
scroll to position [1231, 0]
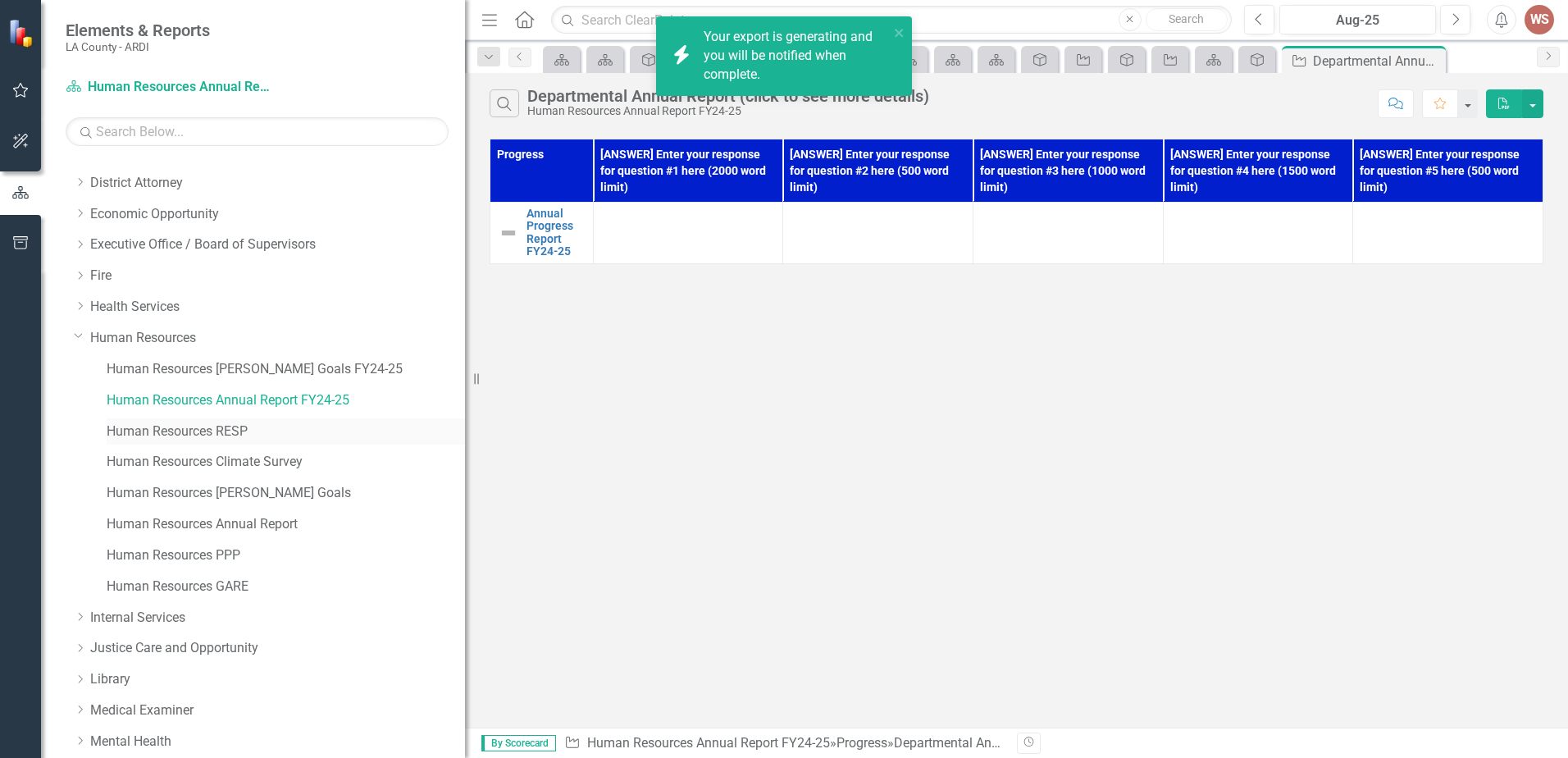
click at [239, 442] on div "Human Resources RESP" at bounding box center [285, 431] width 358 height 27
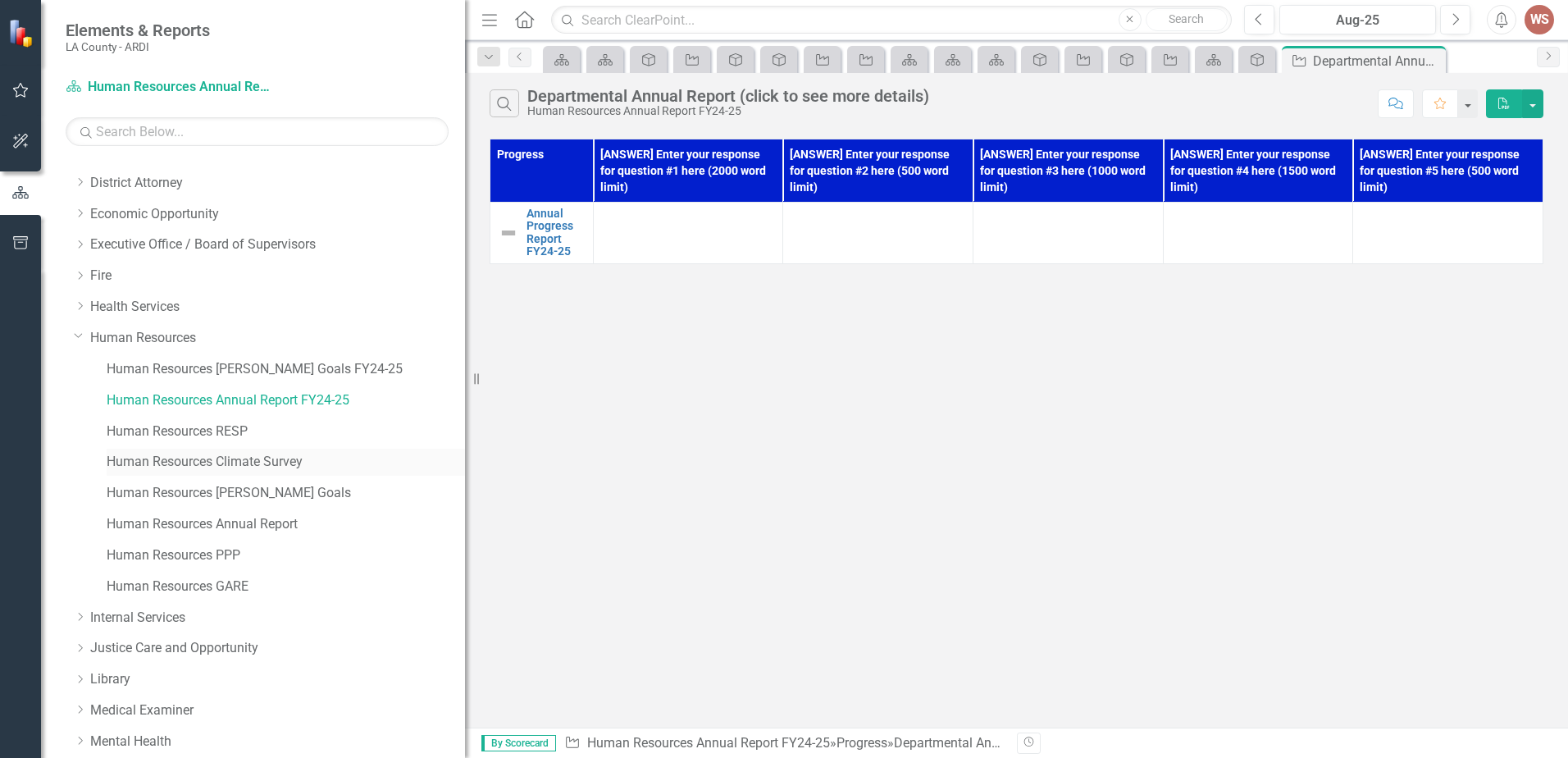
click at [249, 463] on link "Human Resources Climate Survey" at bounding box center [285, 461] width 358 height 18
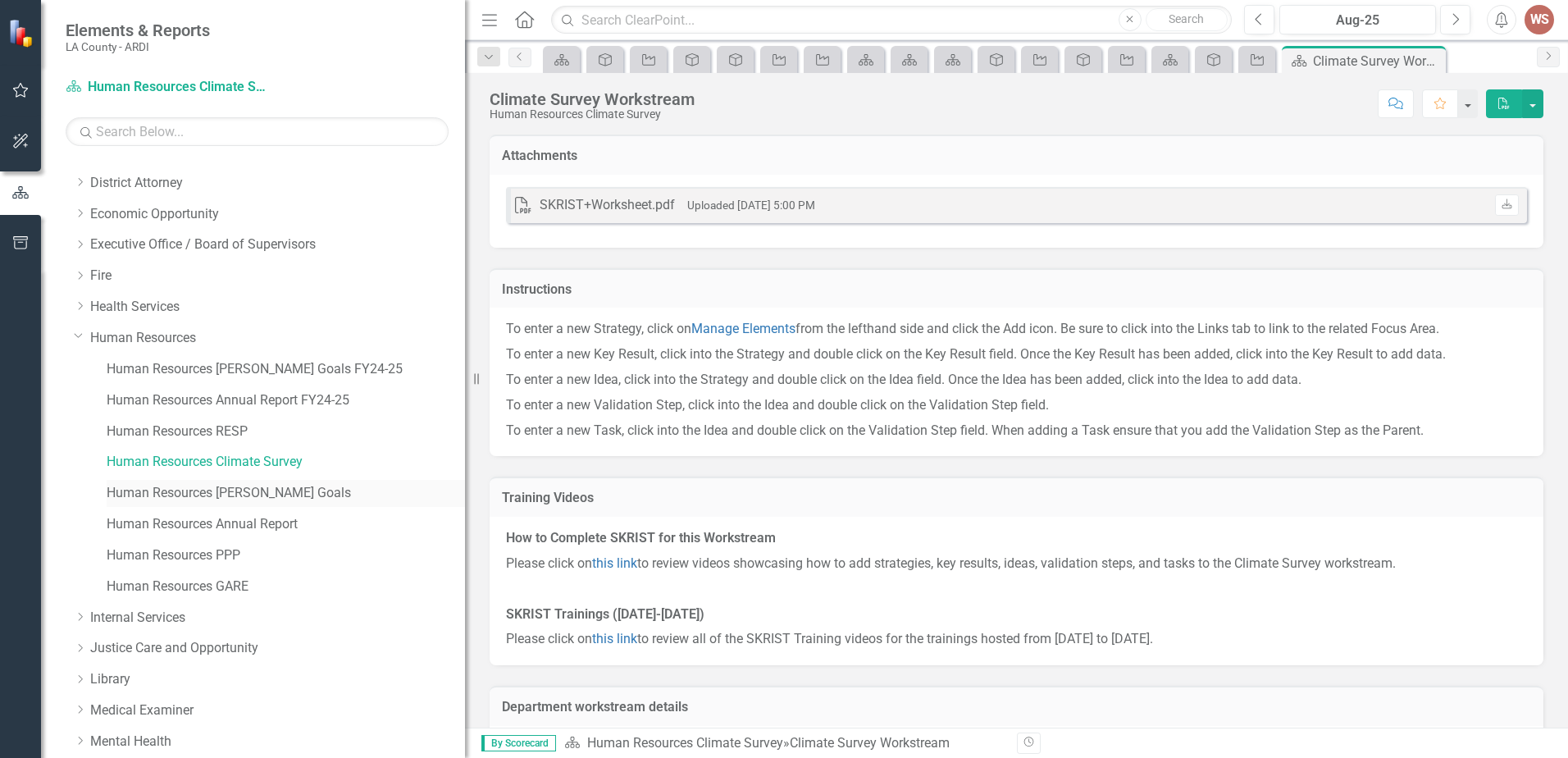
click at [260, 489] on link "Human Resources [PERSON_NAME] Goals" at bounding box center [285, 493] width 358 height 18
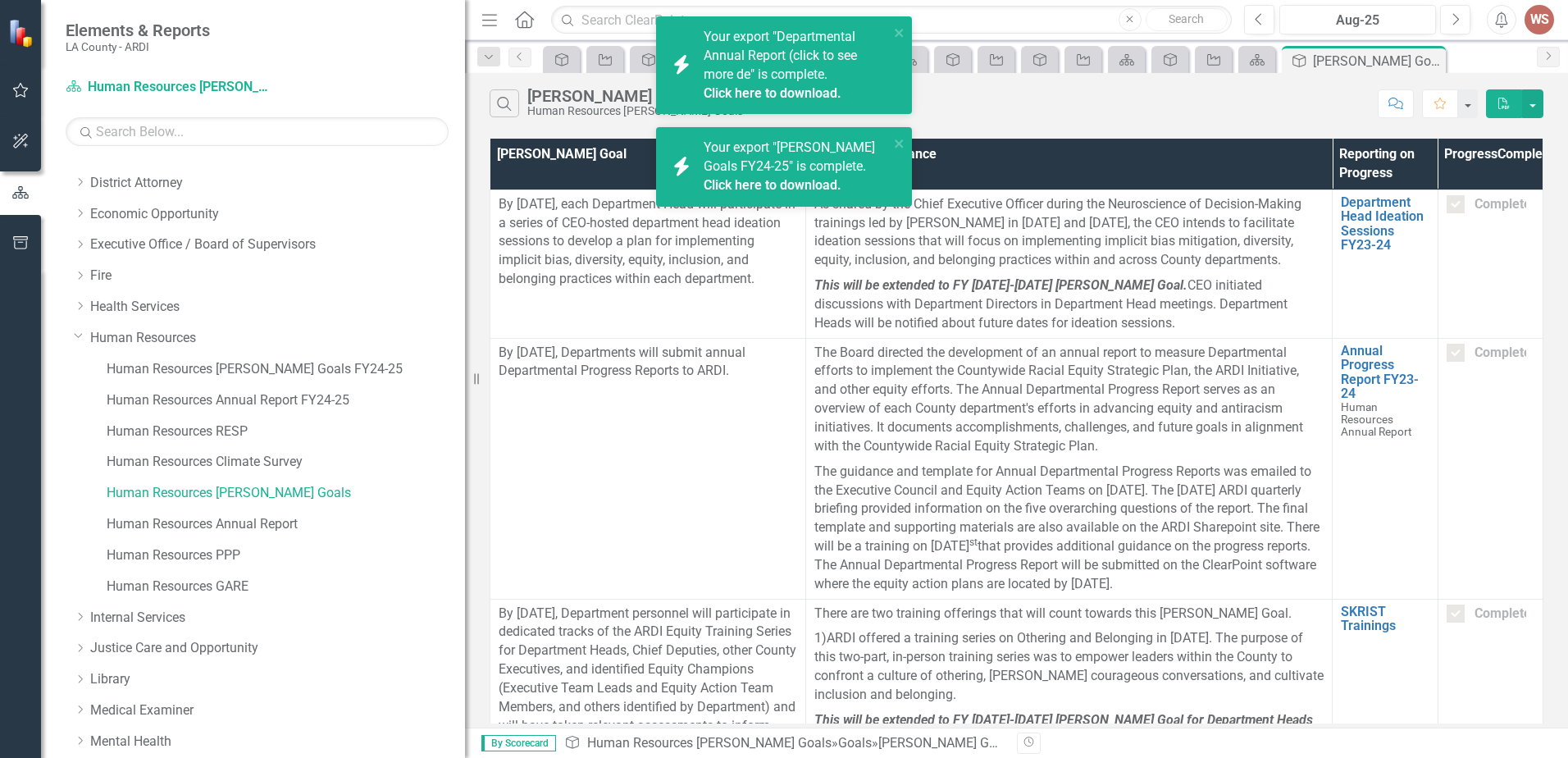
click at [788, 99] on icon "PDF" at bounding box center [1503, 103] width 15 height 11
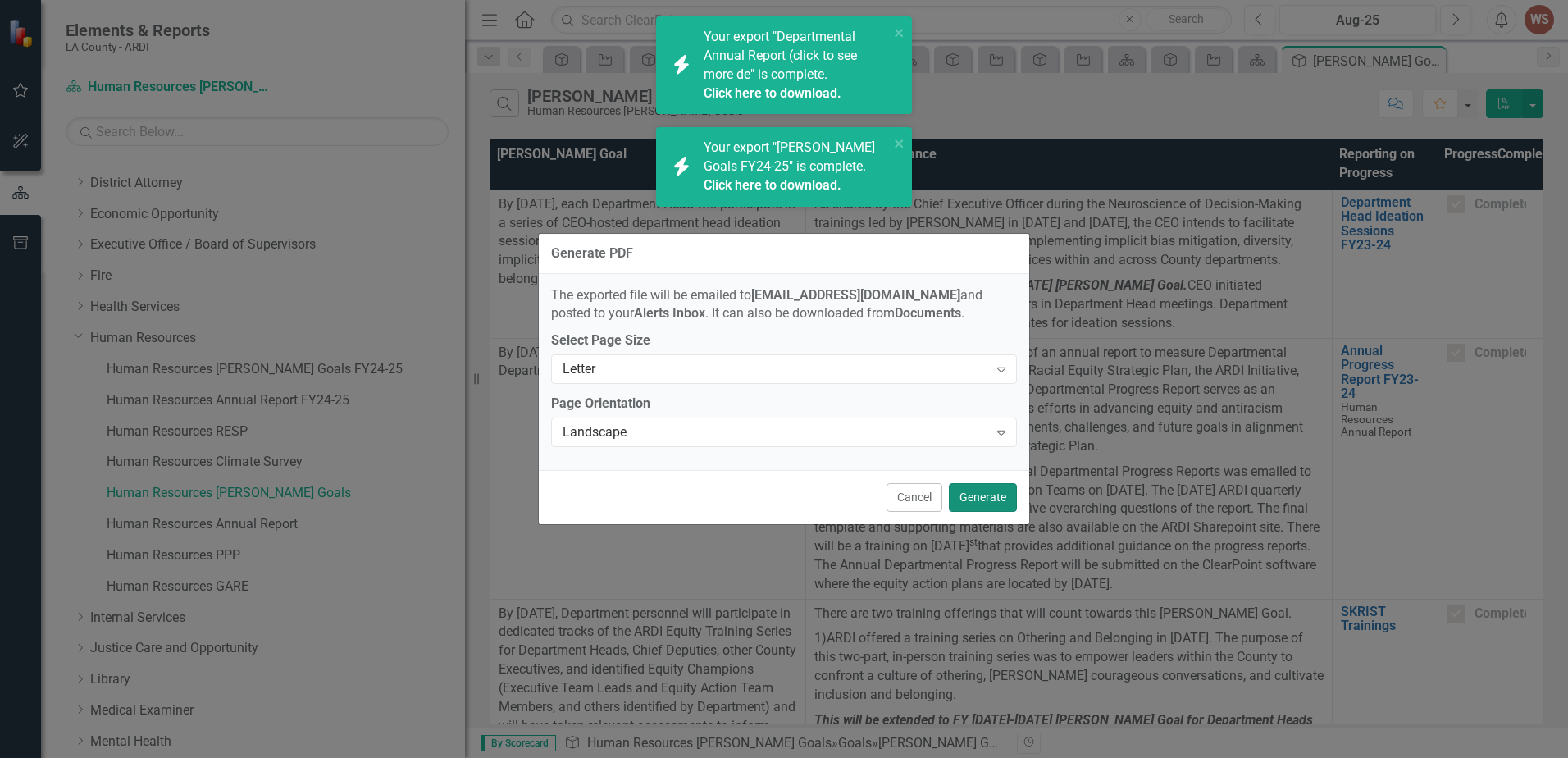
click at [788, 496] on button "Generate" at bounding box center [982, 497] width 68 height 29
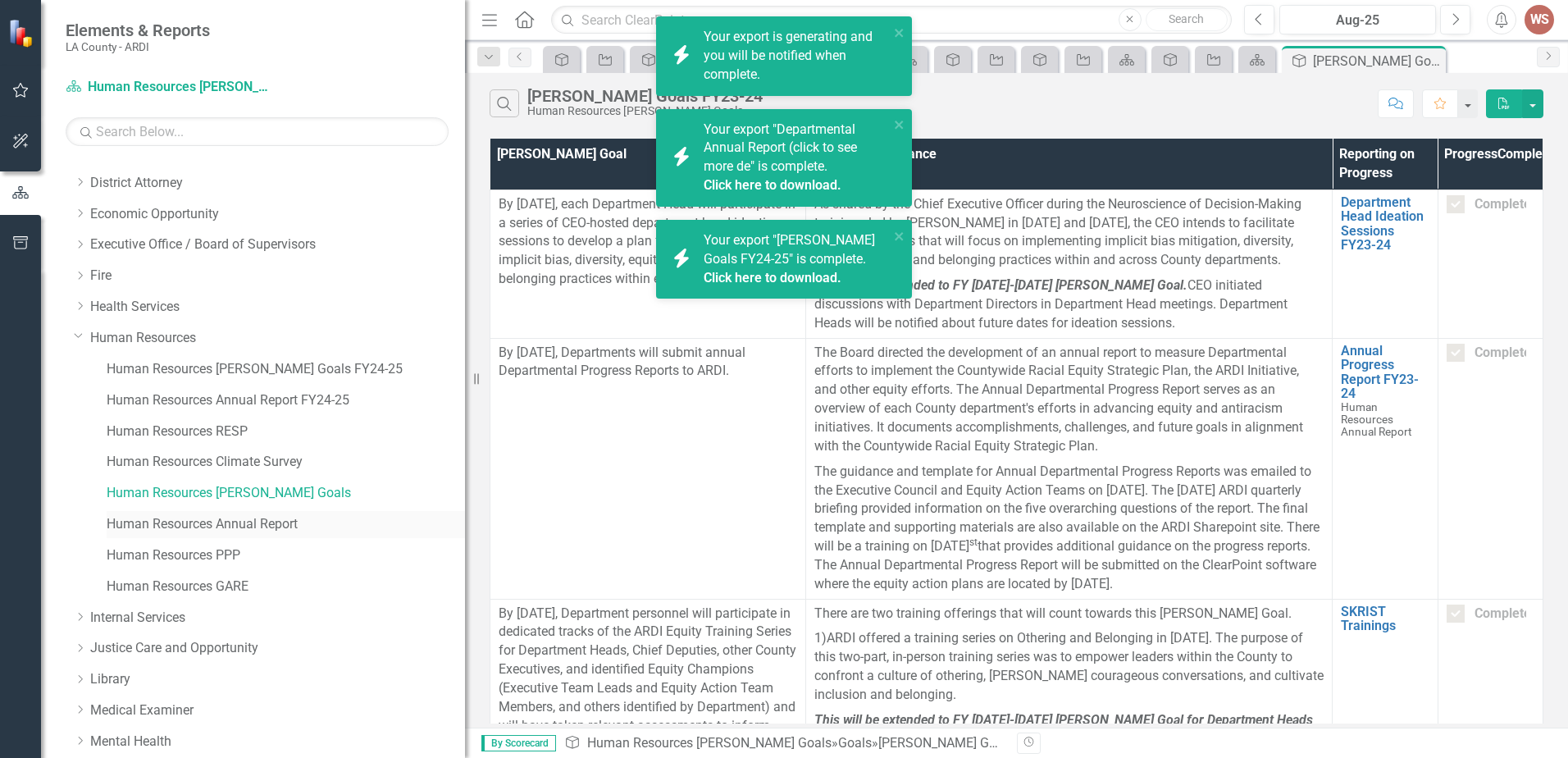
click at [266, 526] on link "Human Resources Annual Report" at bounding box center [285, 524] width 358 height 18
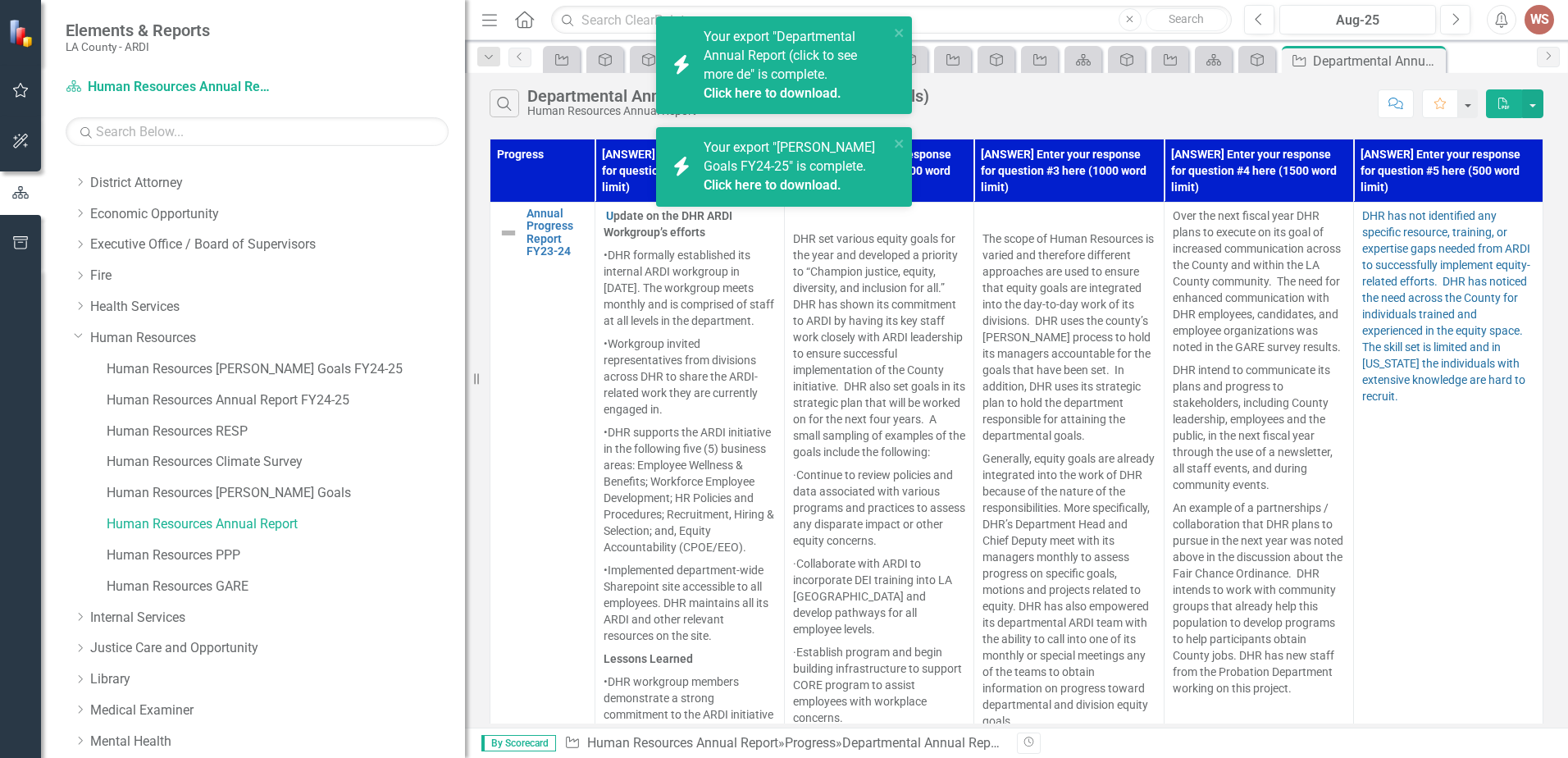
click at [788, 104] on icon "PDF" at bounding box center [1503, 103] width 15 height 11
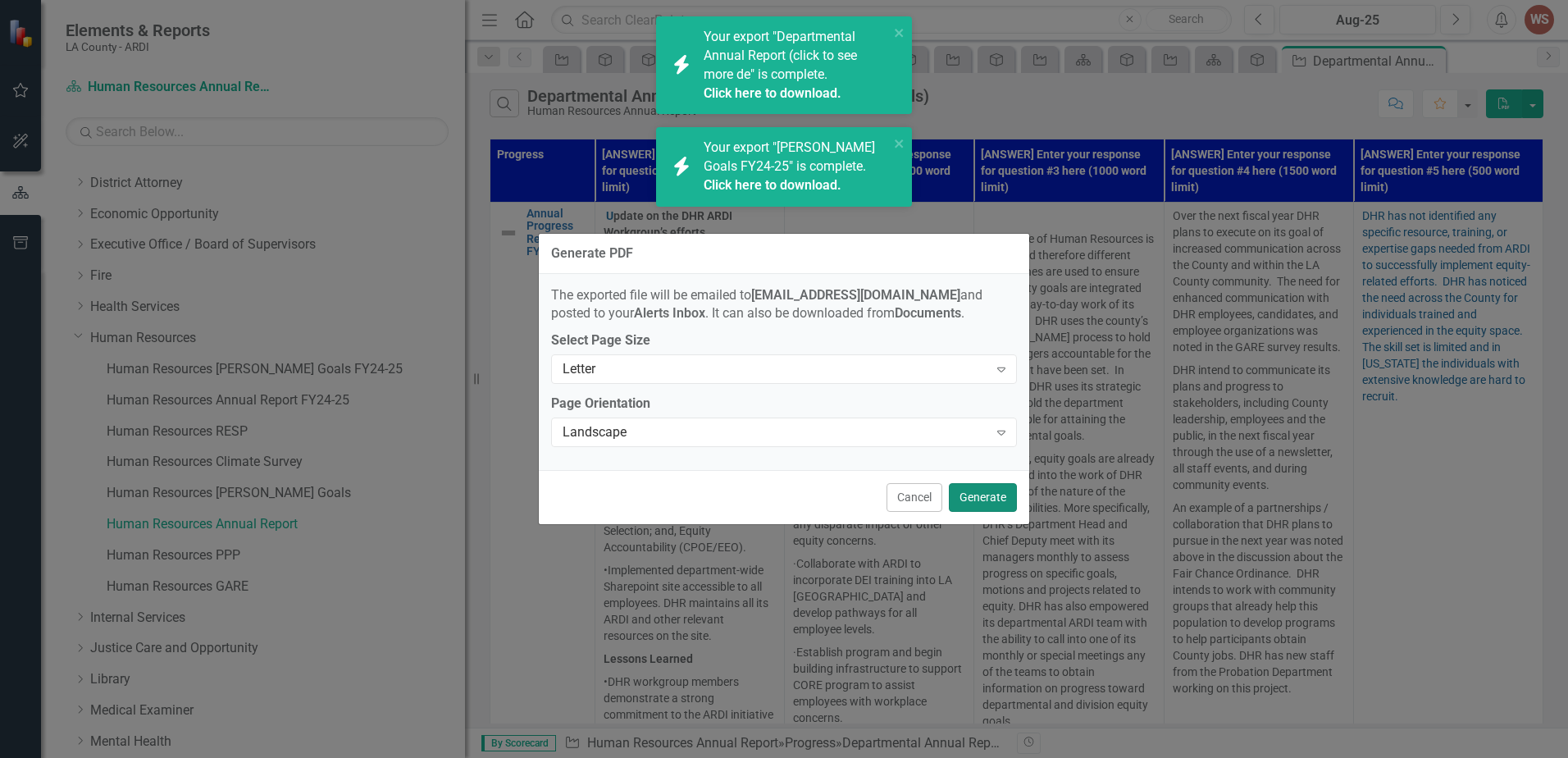
click at [788, 483] on button "Generate" at bounding box center [982, 497] width 68 height 29
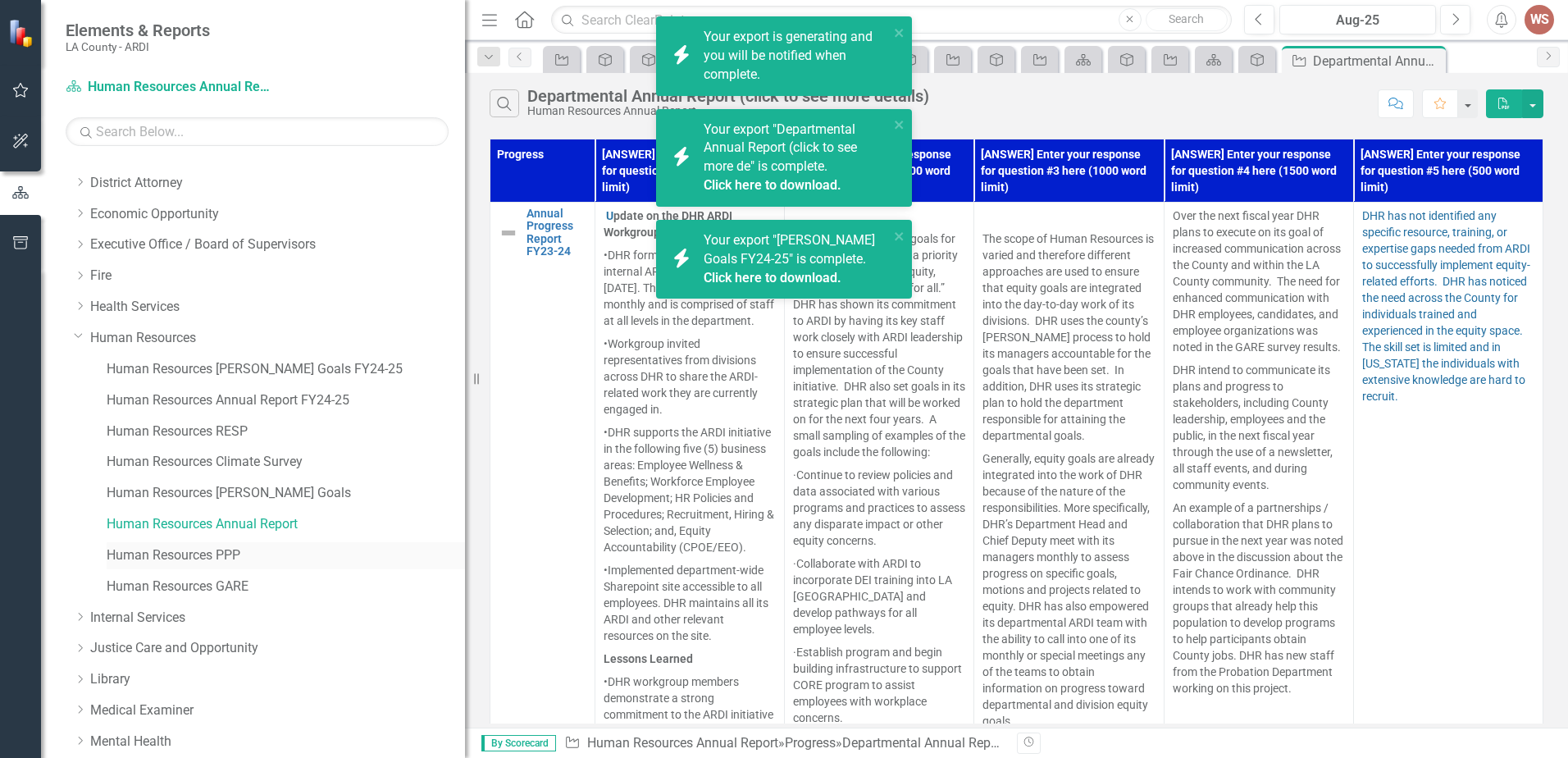
click at [355, 559] on link "Human Resources PPP" at bounding box center [285, 556] width 358 height 18
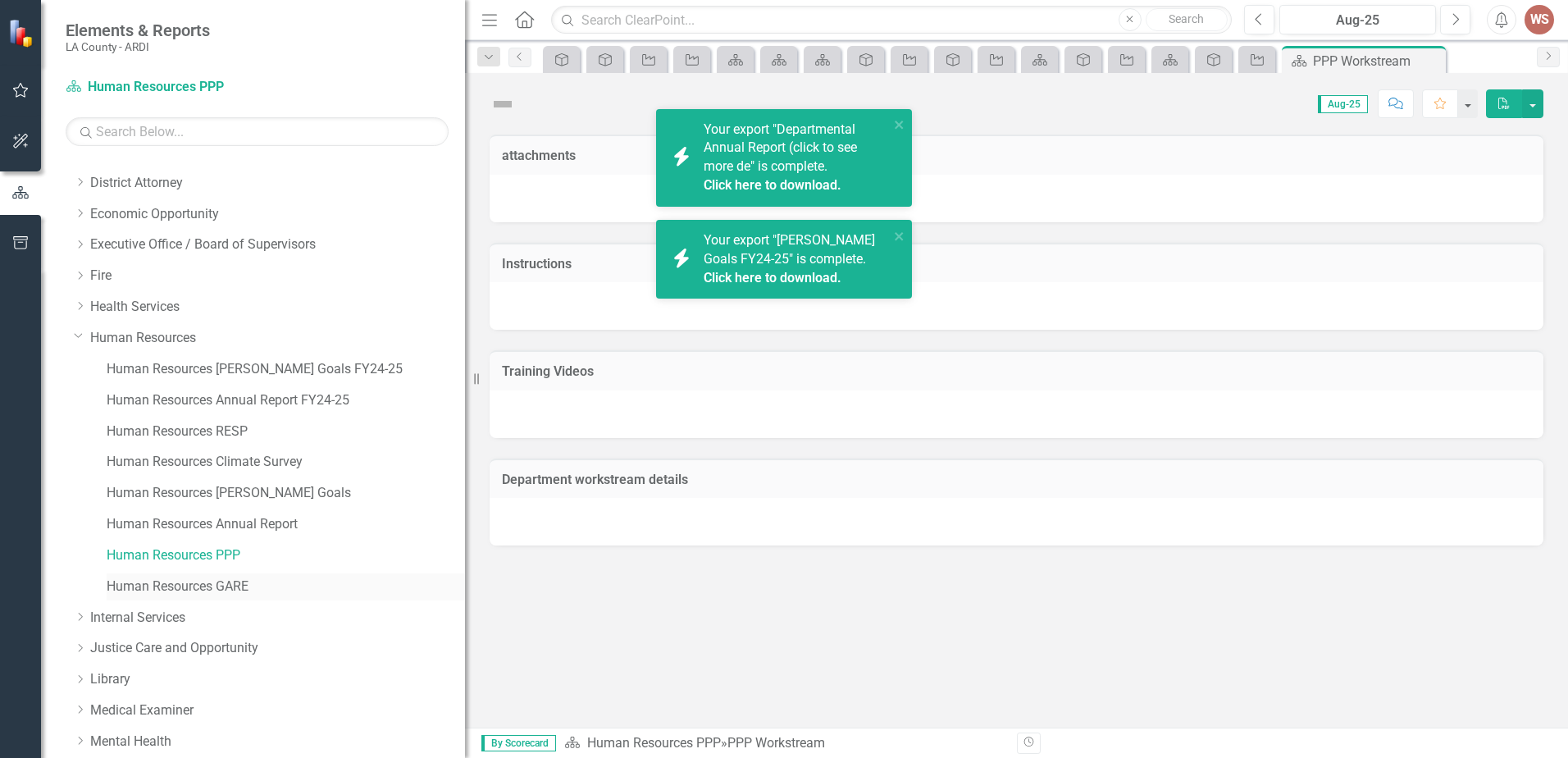
click at [358, 568] on link "Human Resources GARE" at bounding box center [285, 586] width 358 height 18
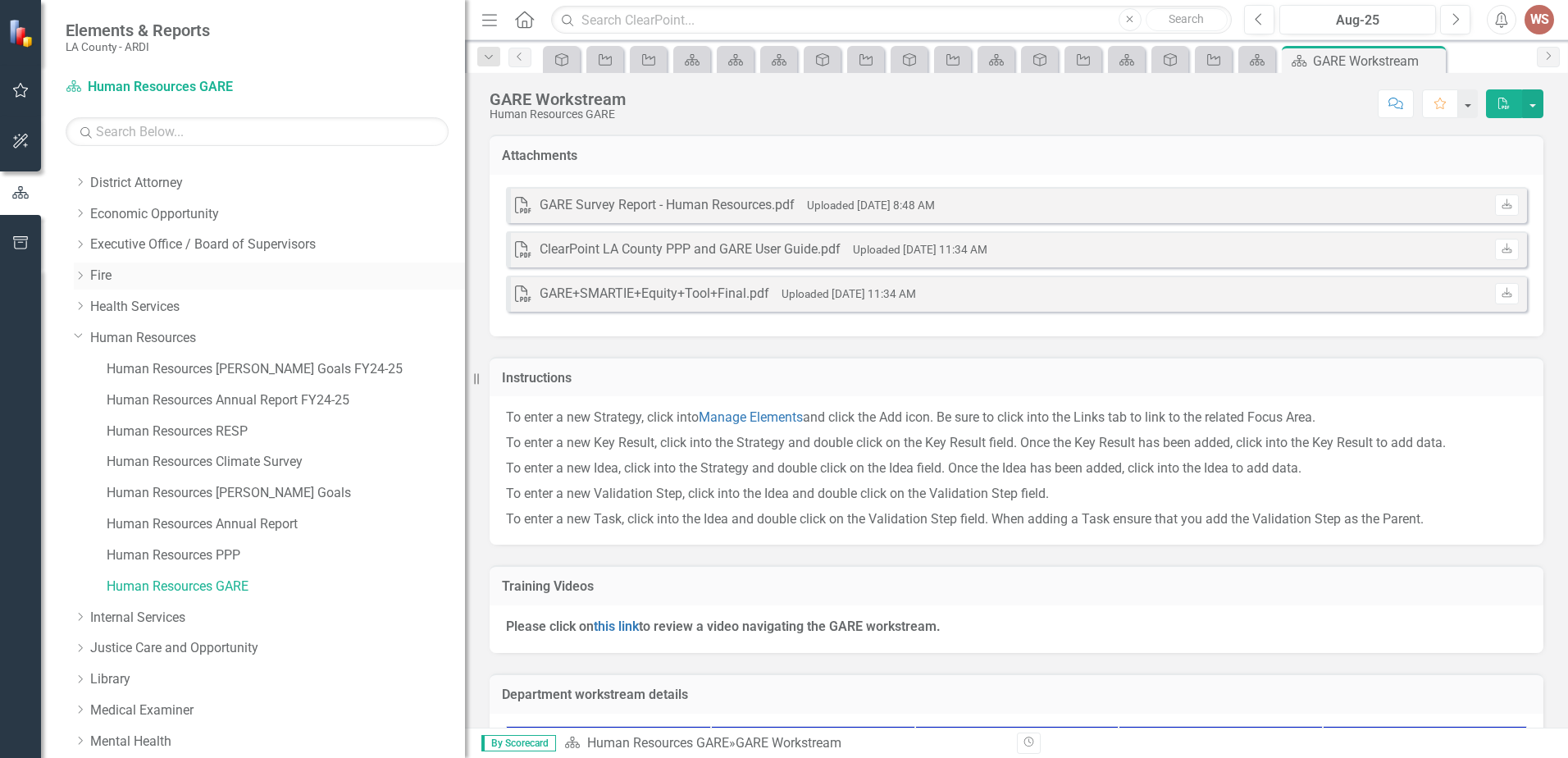
click at [81, 274] on icon at bounding box center [80, 275] width 4 height 8
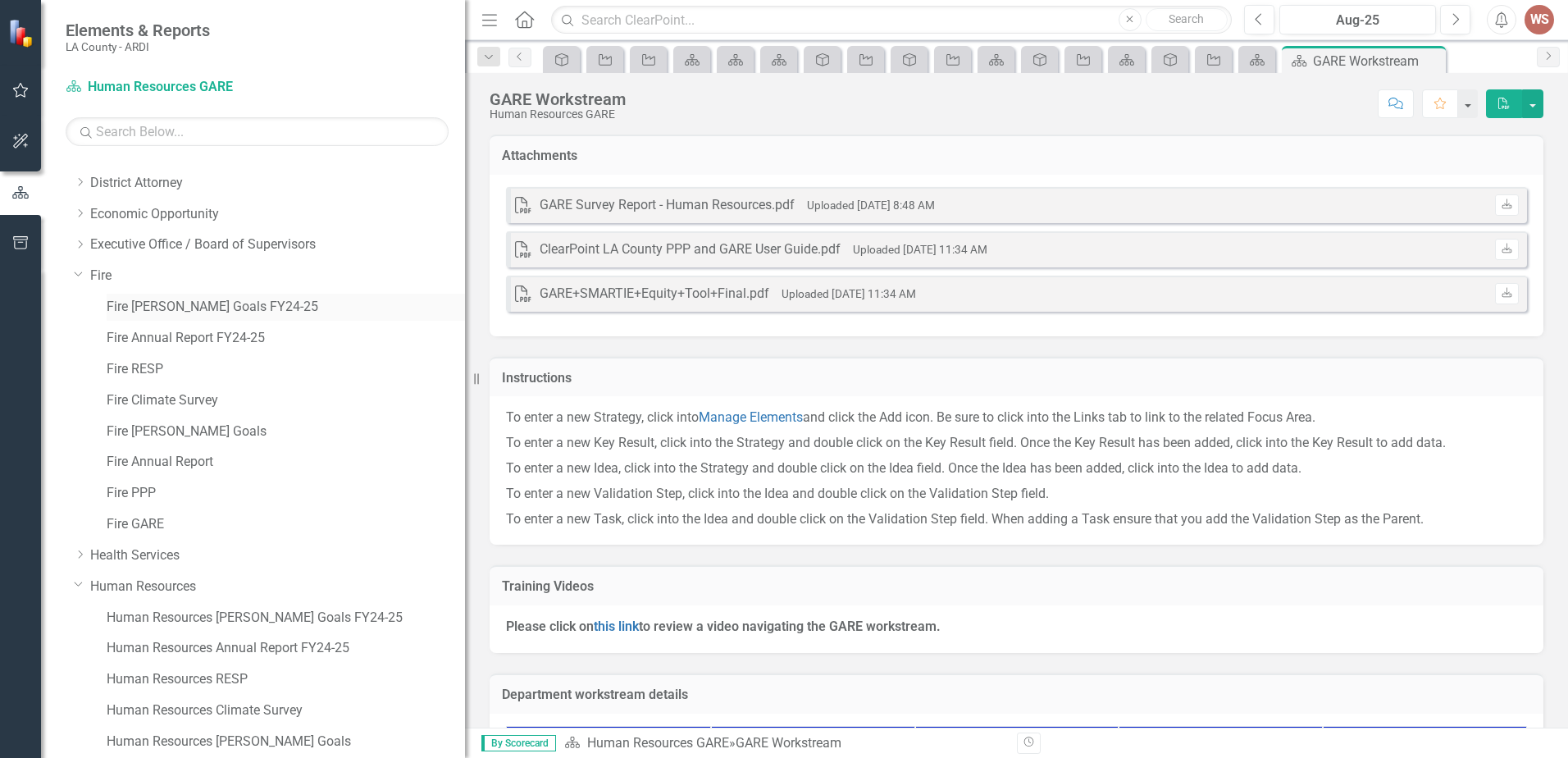
click at [191, 303] on link "Fire [PERSON_NAME] Goals FY24-25" at bounding box center [285, 306] width 358 height 18
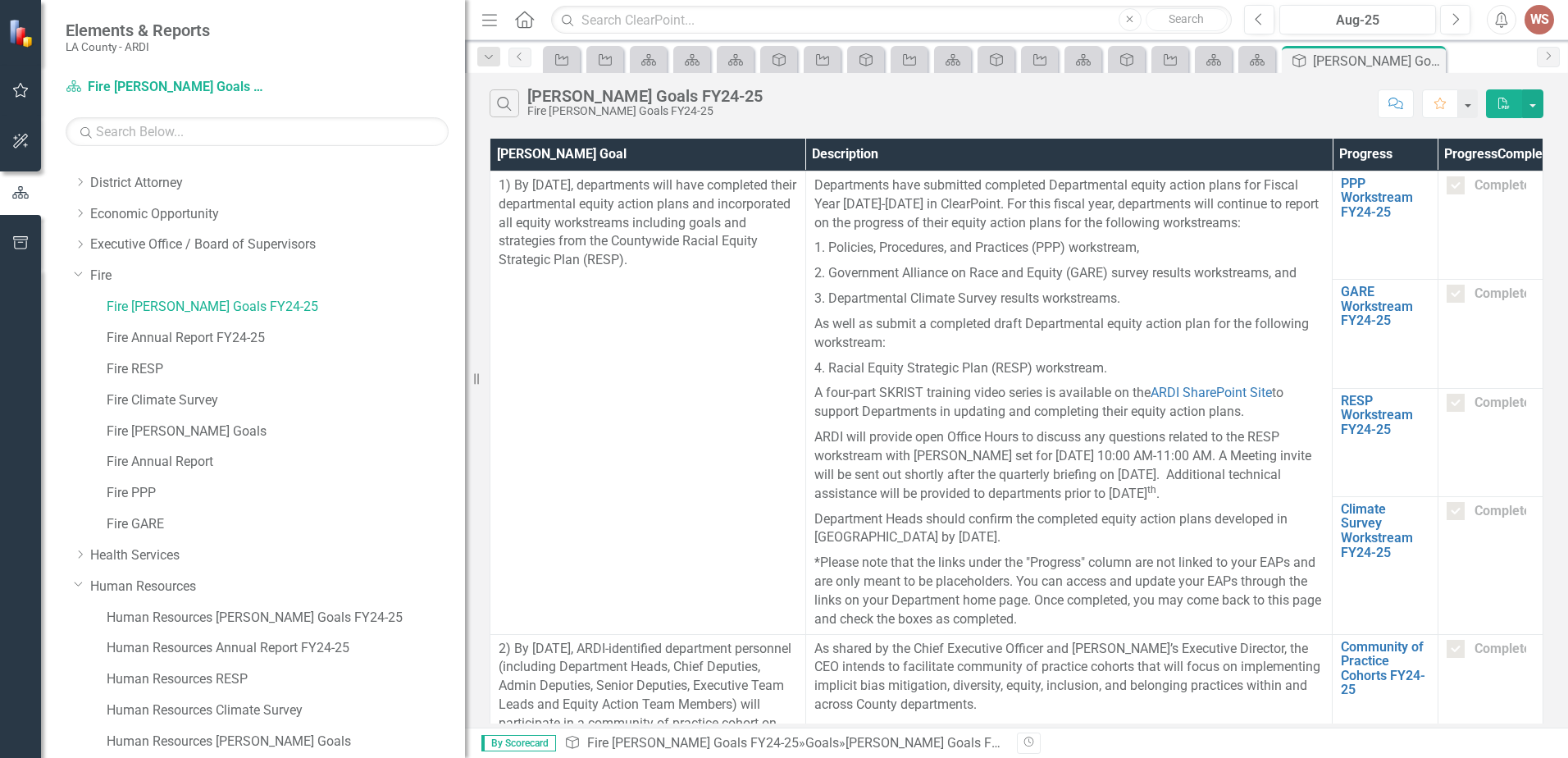
click at [788, 99] on icon "PDF" at bounding box center [1503, 103] width 15 height 11
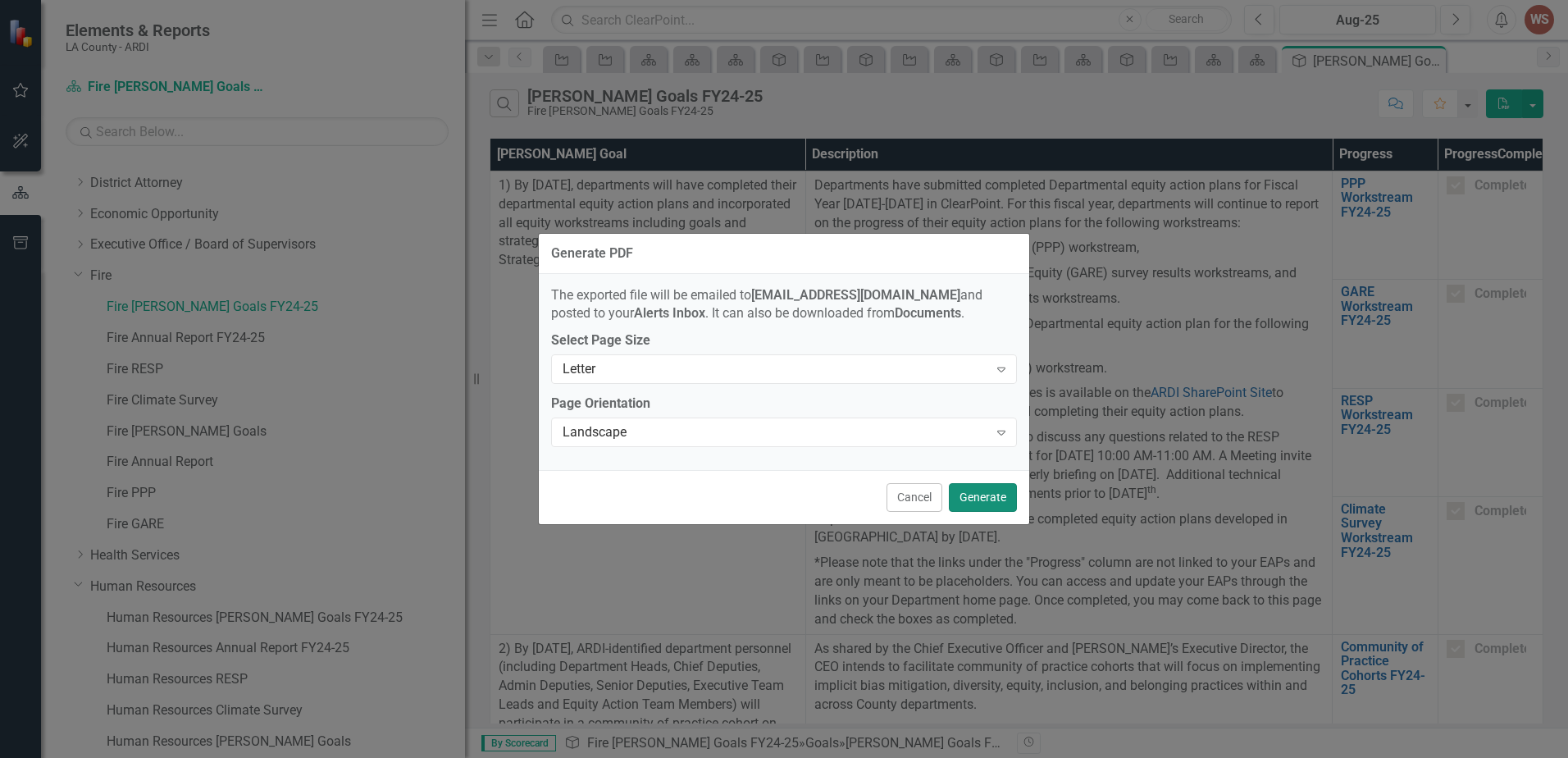
click at [788, 489] on button "Generate" at bounding box center [982, 497] width 68 height 29
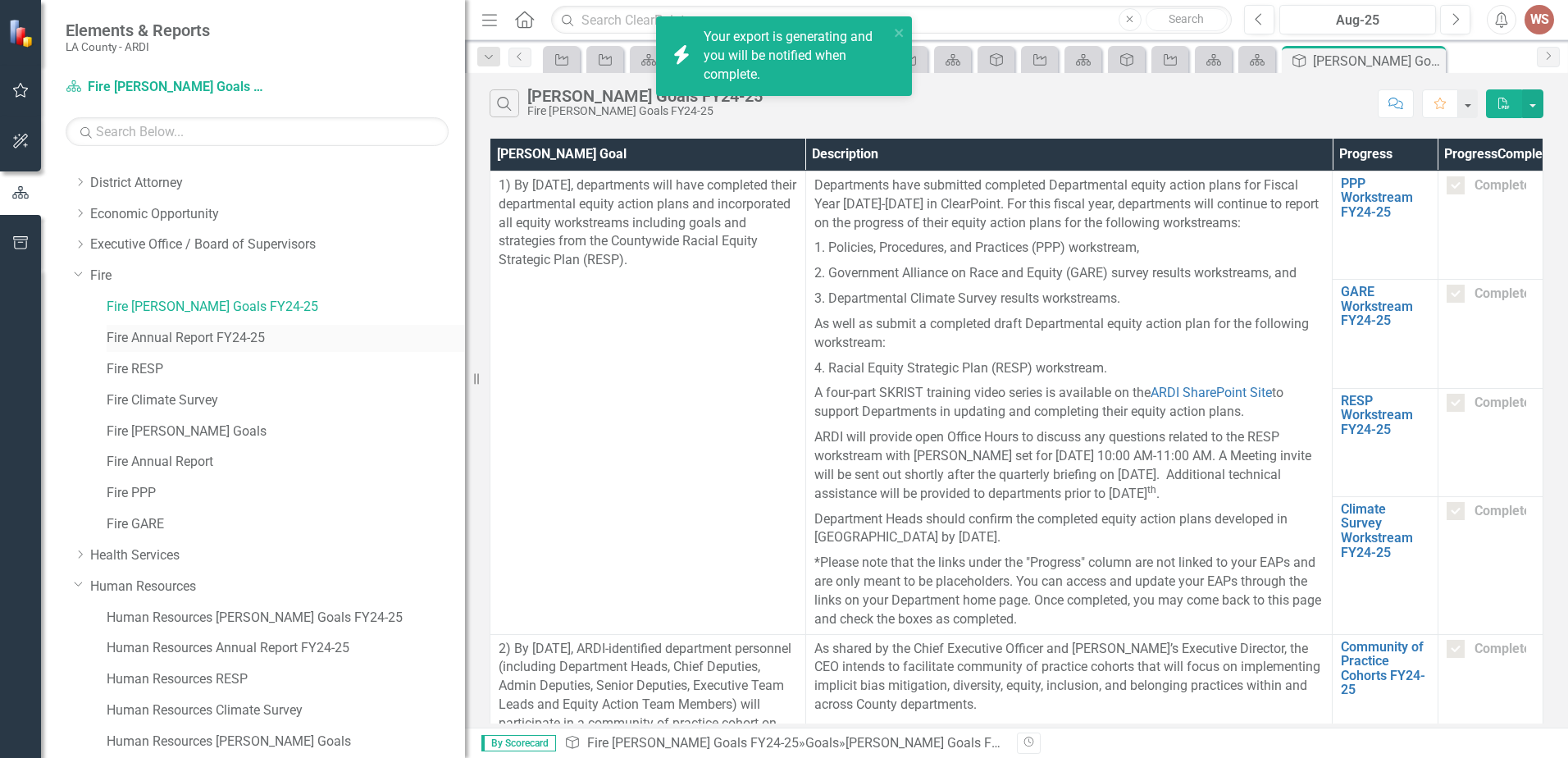
click at [196, 341] on link "Fire Annual Report FY24-25" at bounding box center [285, 338] width 358 height 18
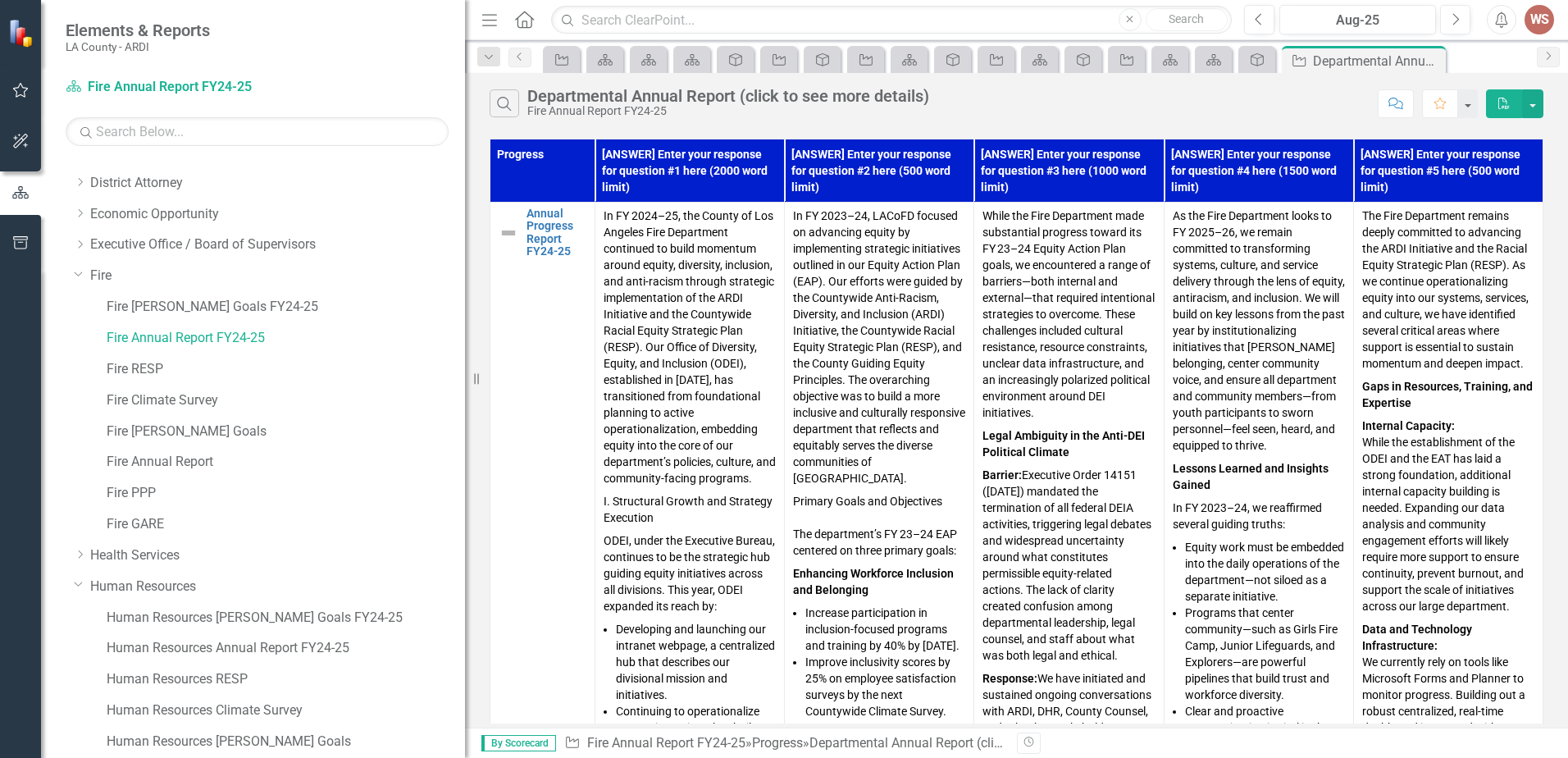
click at [788, 99] on icon "button" at bounding box center [1503, 103] width 11 height 11
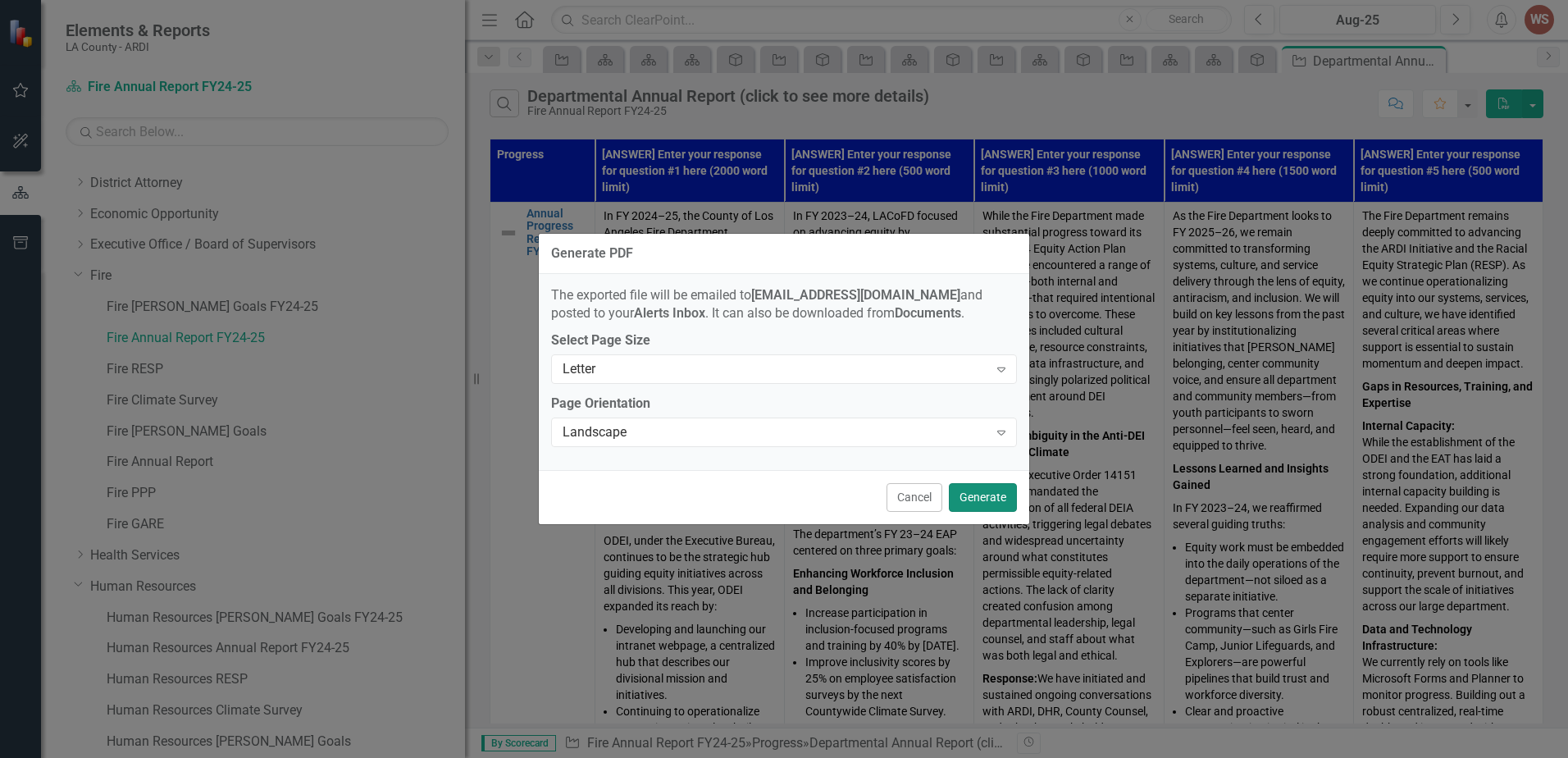
click at [788, 500] on button "Generate" at bounding box center [982, 497] width 68 height 29
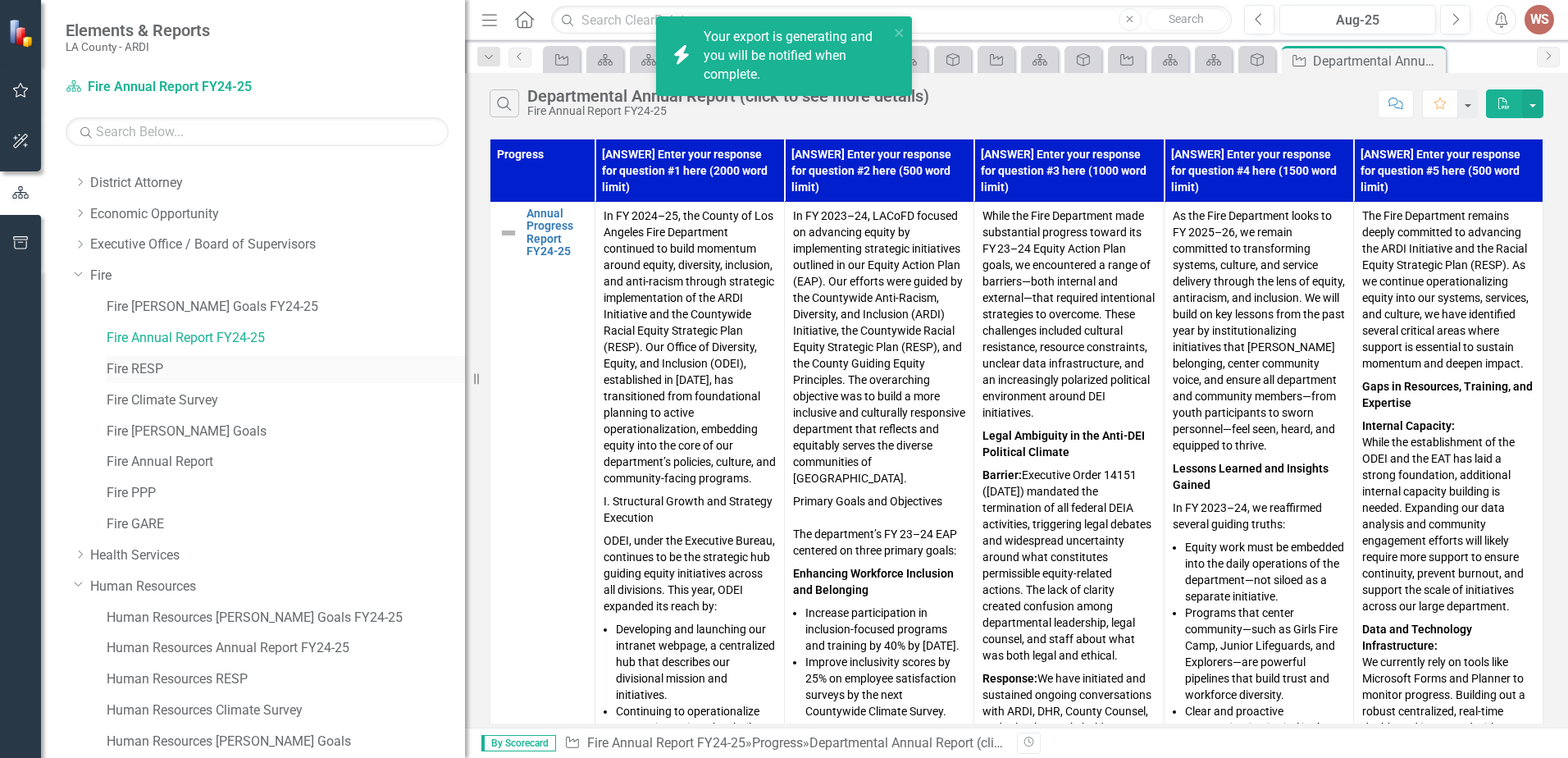
click at [147, 377] on link "Fire RESP" at bounding box center [285, 369] width 358 height 18
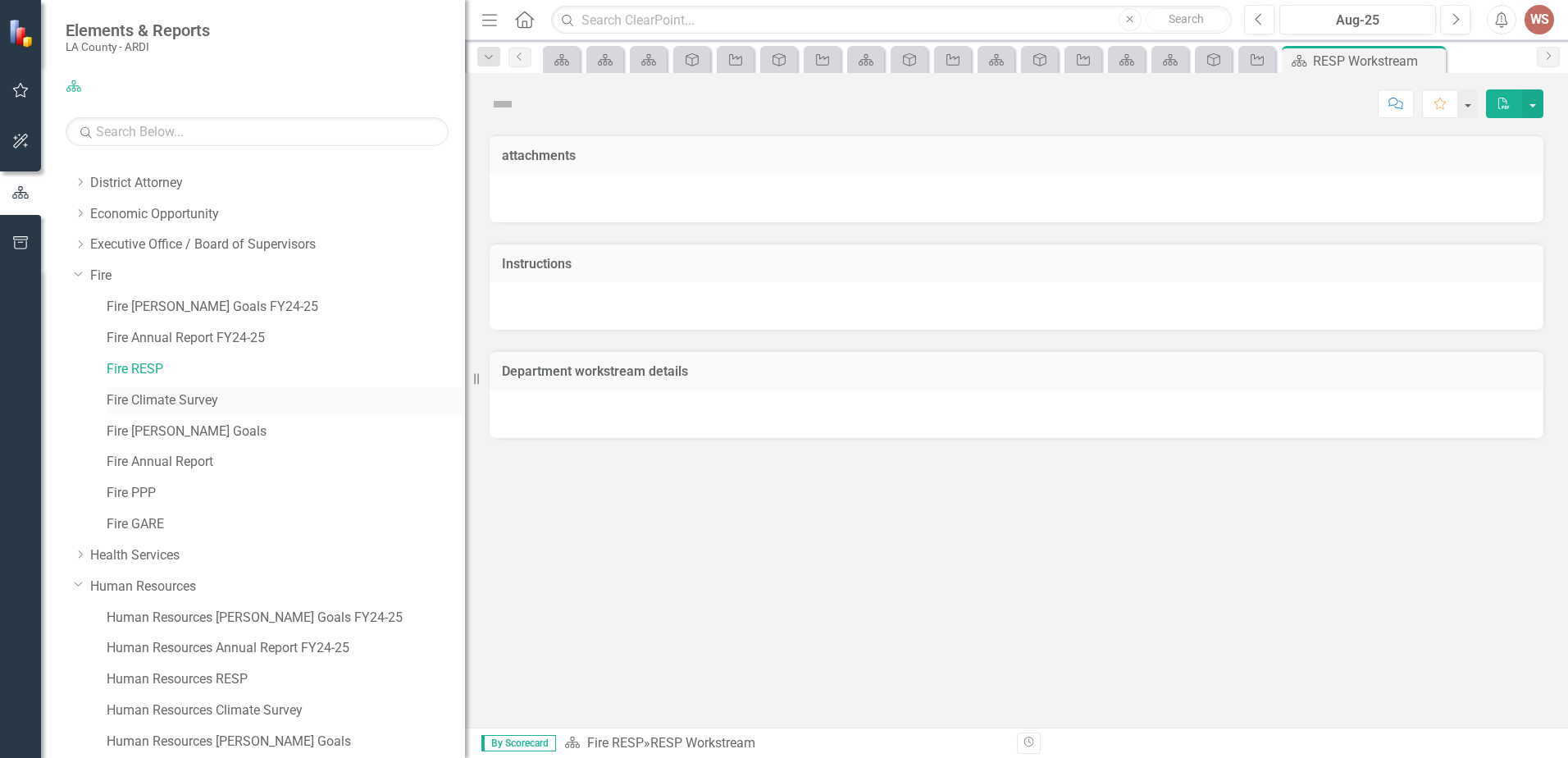
click at [139, 395] on link "Fire Climate Survey" at bounding box center [285, 400] width 358 height 18
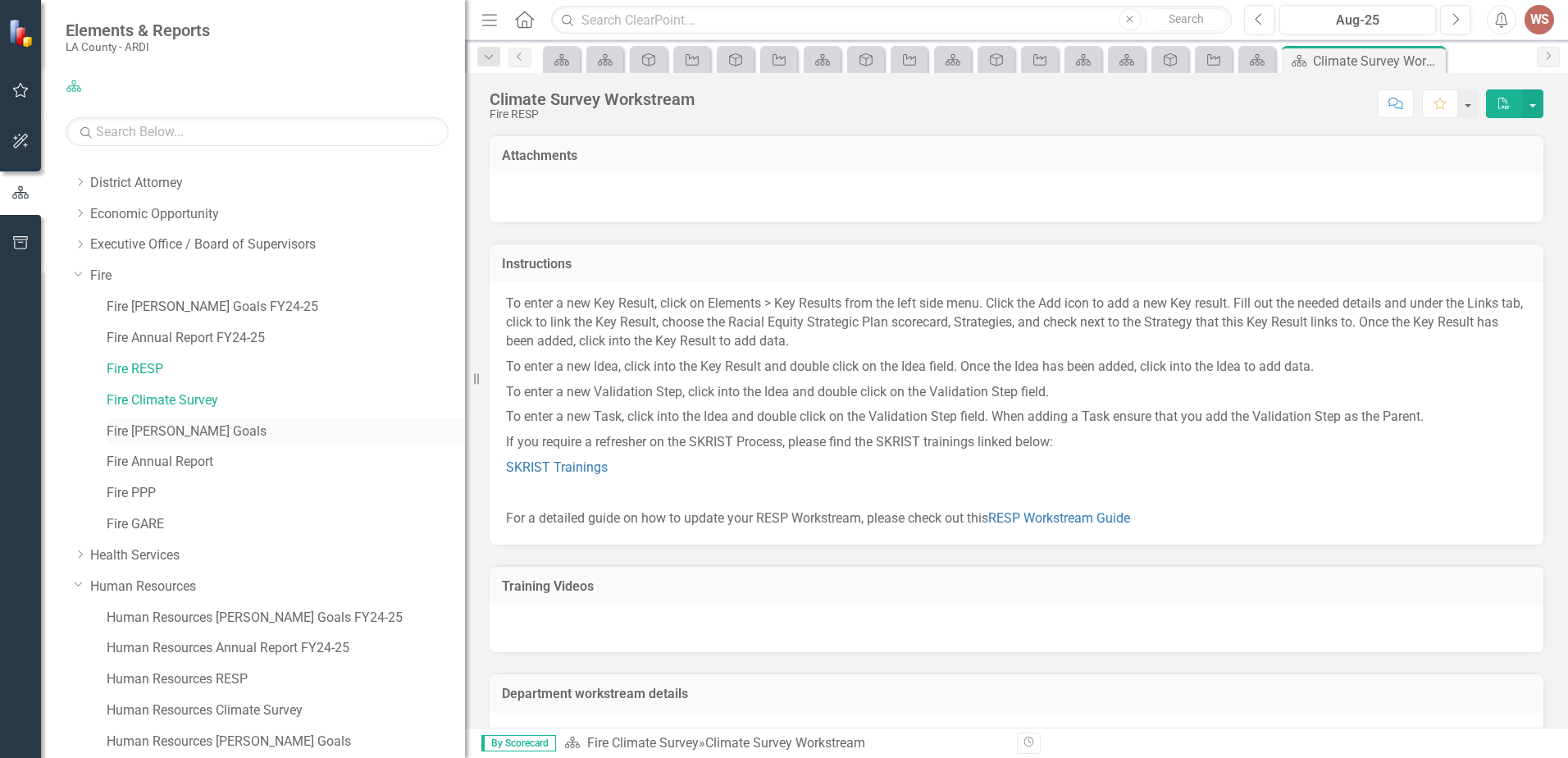
click at [150, 418] on div "Fire [PERSON_NAME] Goals" at bounding box center [285, 431] width 358 height 27
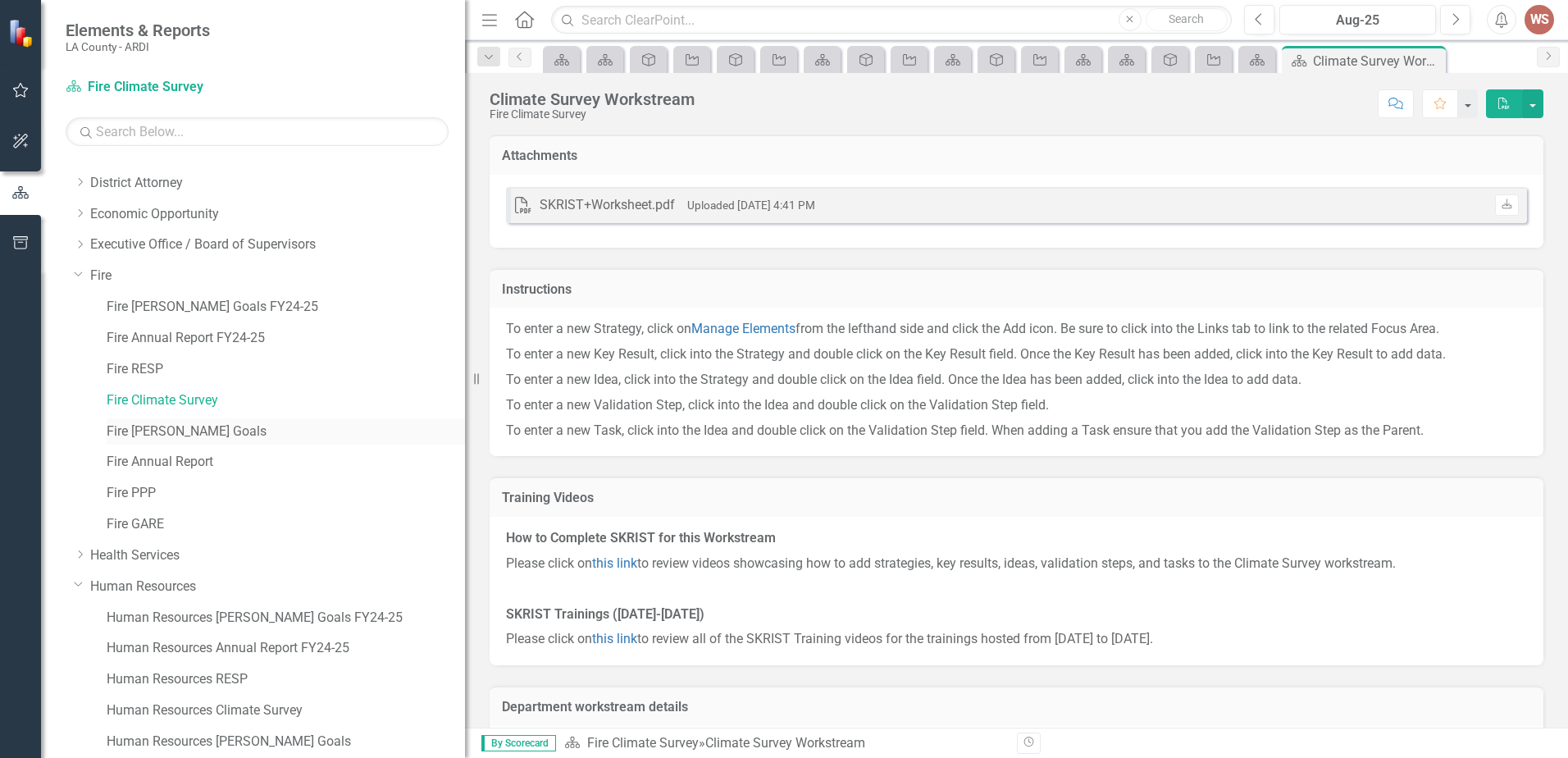
click at [368, 434] on link "Fire [PERSON_NAME] Goals" at bounding box center [285, 431] width 358 height 18
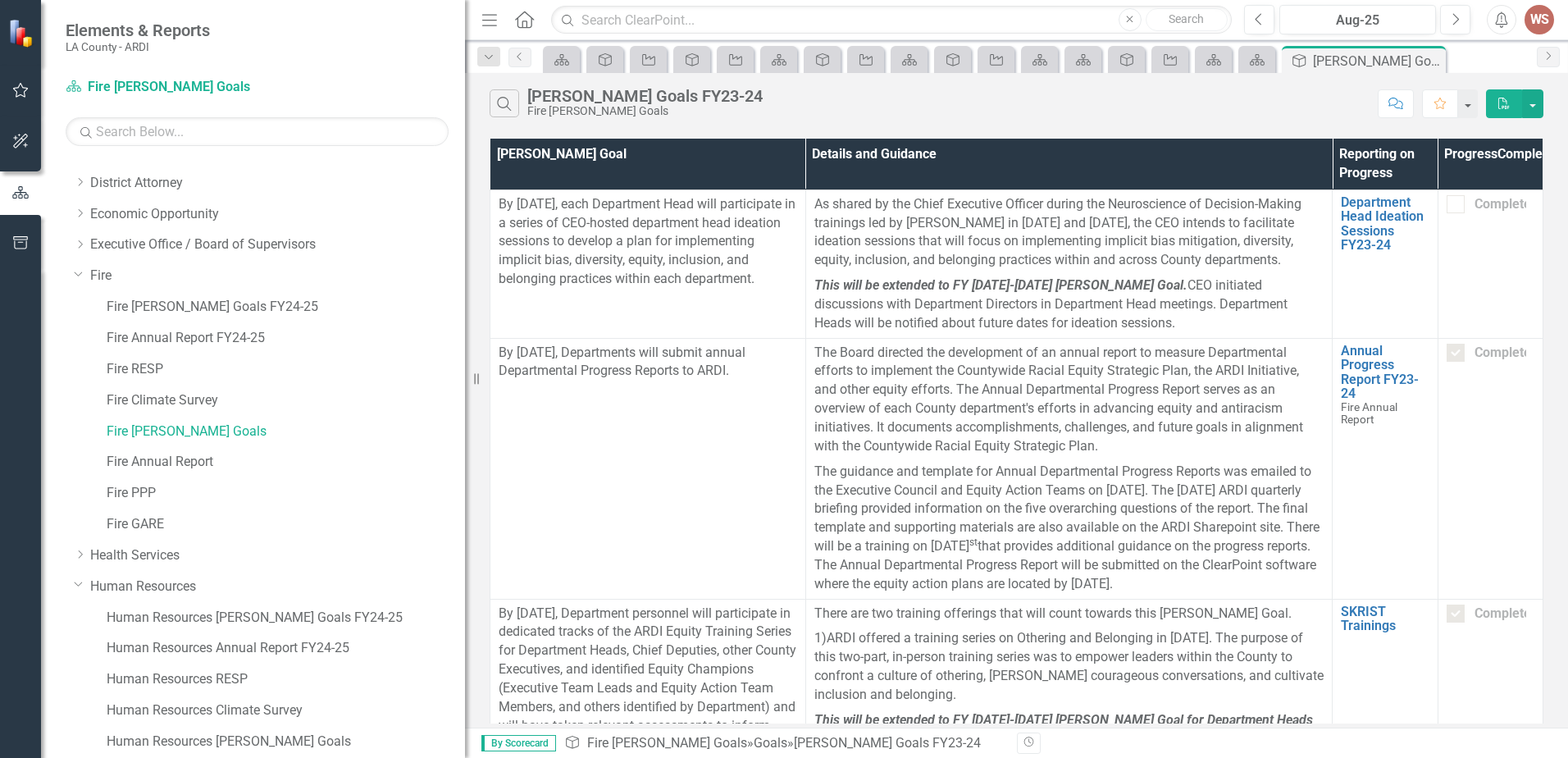
click at [788, 107] on icon "PDF" at bounding box center [1503, 103] width 15 height 11
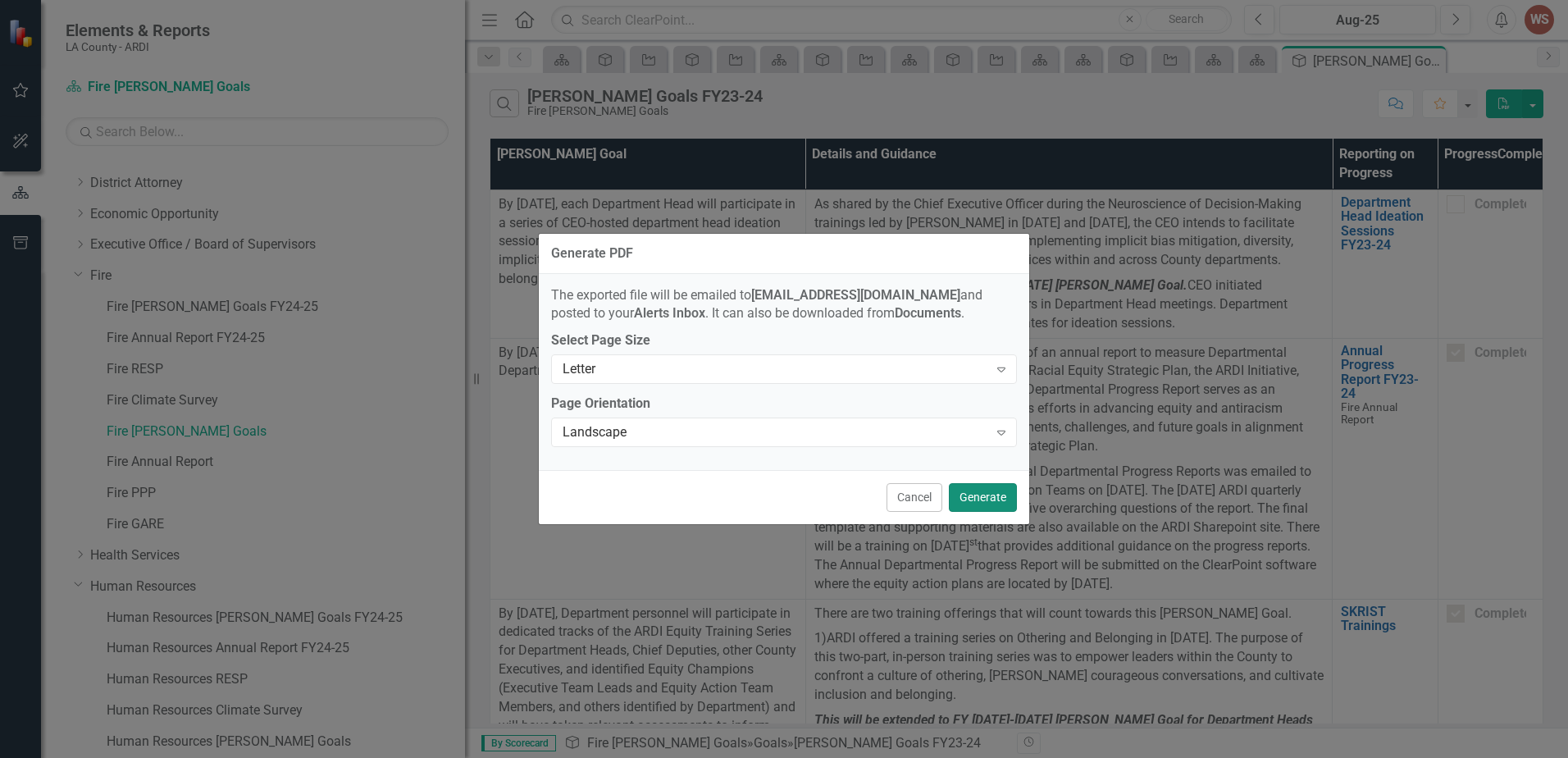
click at [788, 506] on button "Generate" at bounding box center [982, 497] width 68 height 29
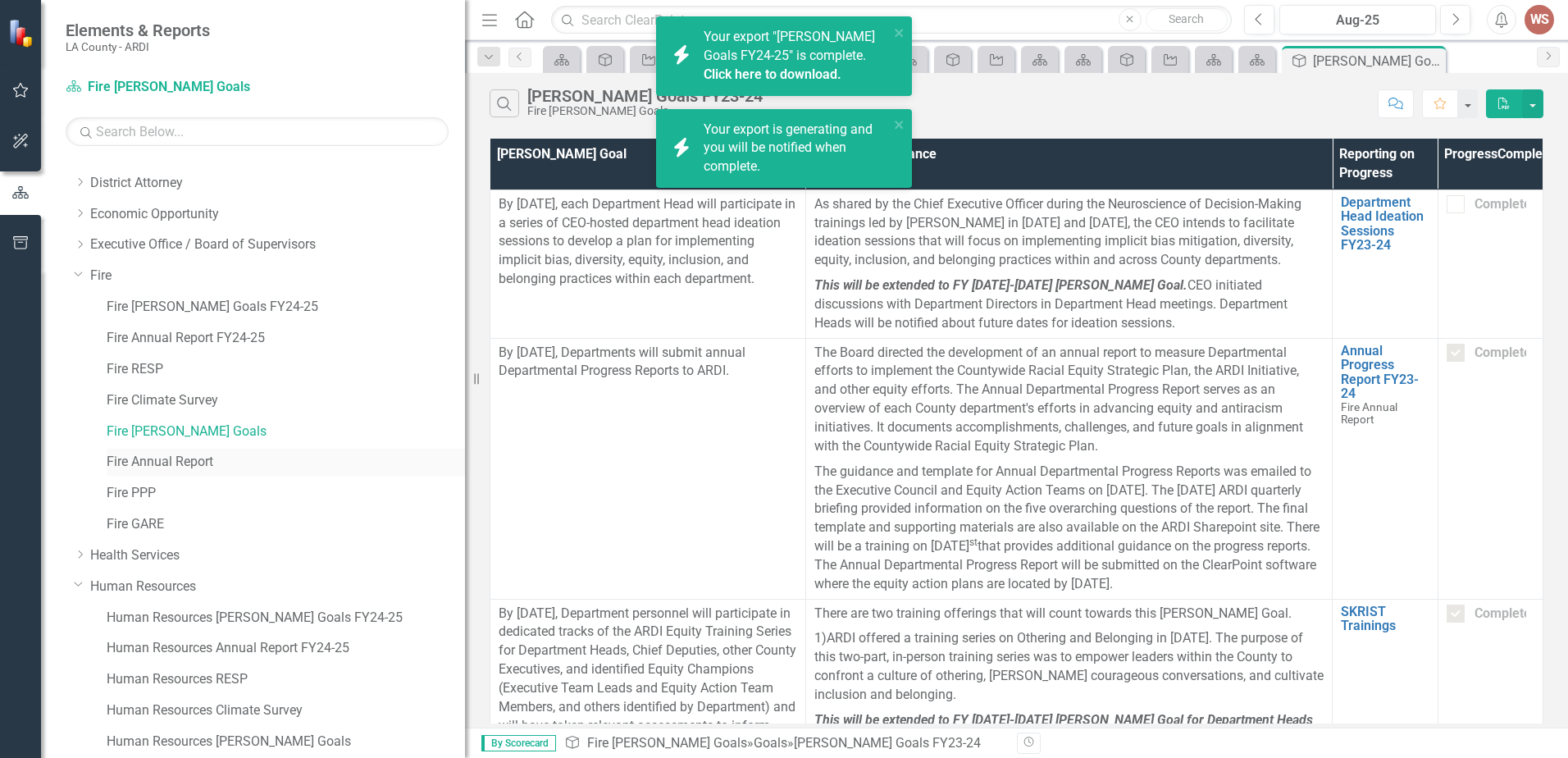
click at [188, 459] on link "Fire Annual Report" at bounding box center [285, 461] width 358 height 18
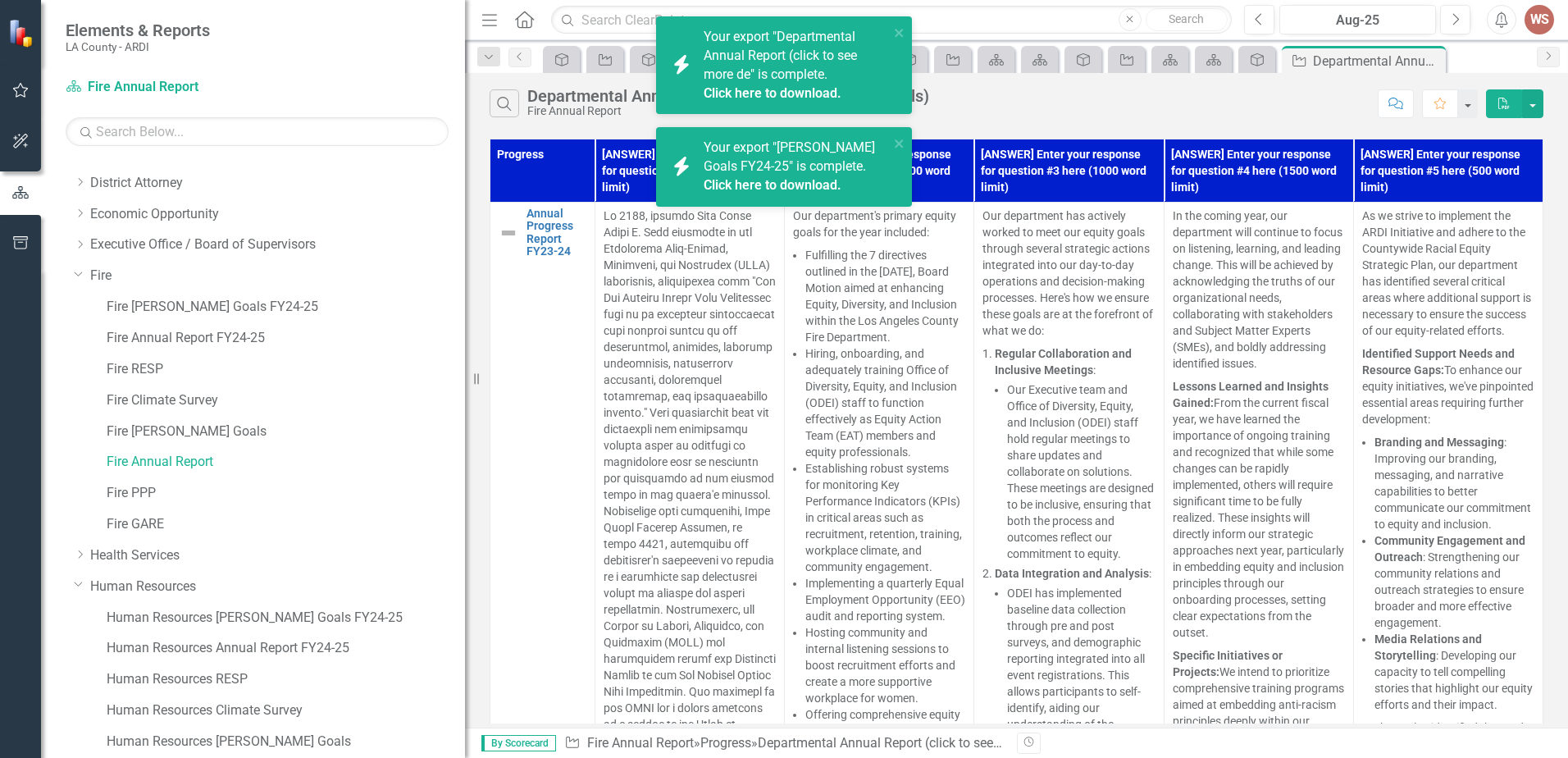
click at [788, 104] on icon "PDF" at bounding box center [1503, 103] width 15 height 11
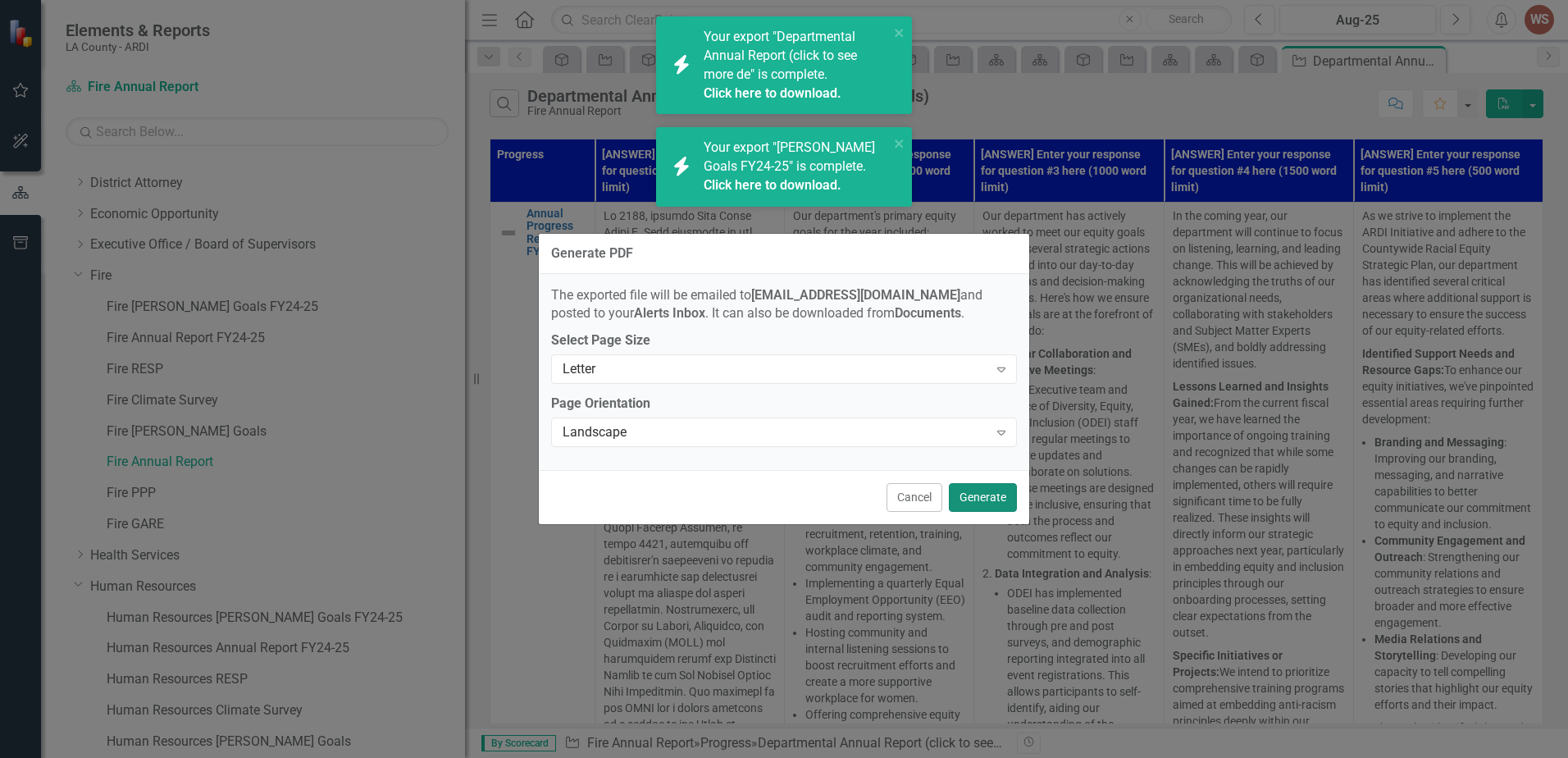
click at [788, 489] on button "Generate" at bounding box center [982, 497] width 68 height 29
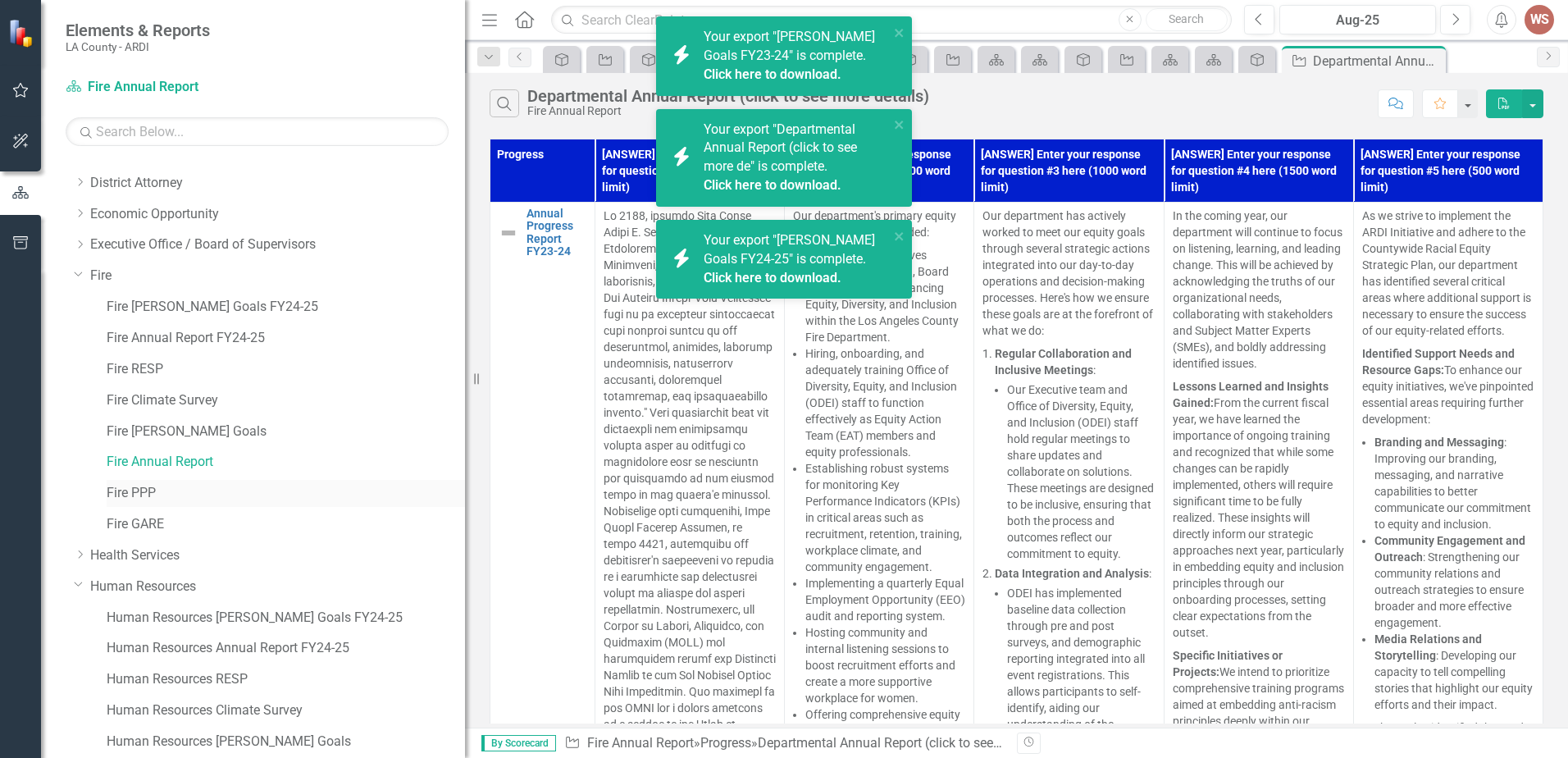
click at [282, 483] on div "Fire PPP" at bounding box center [285, 493] width 358 height 27
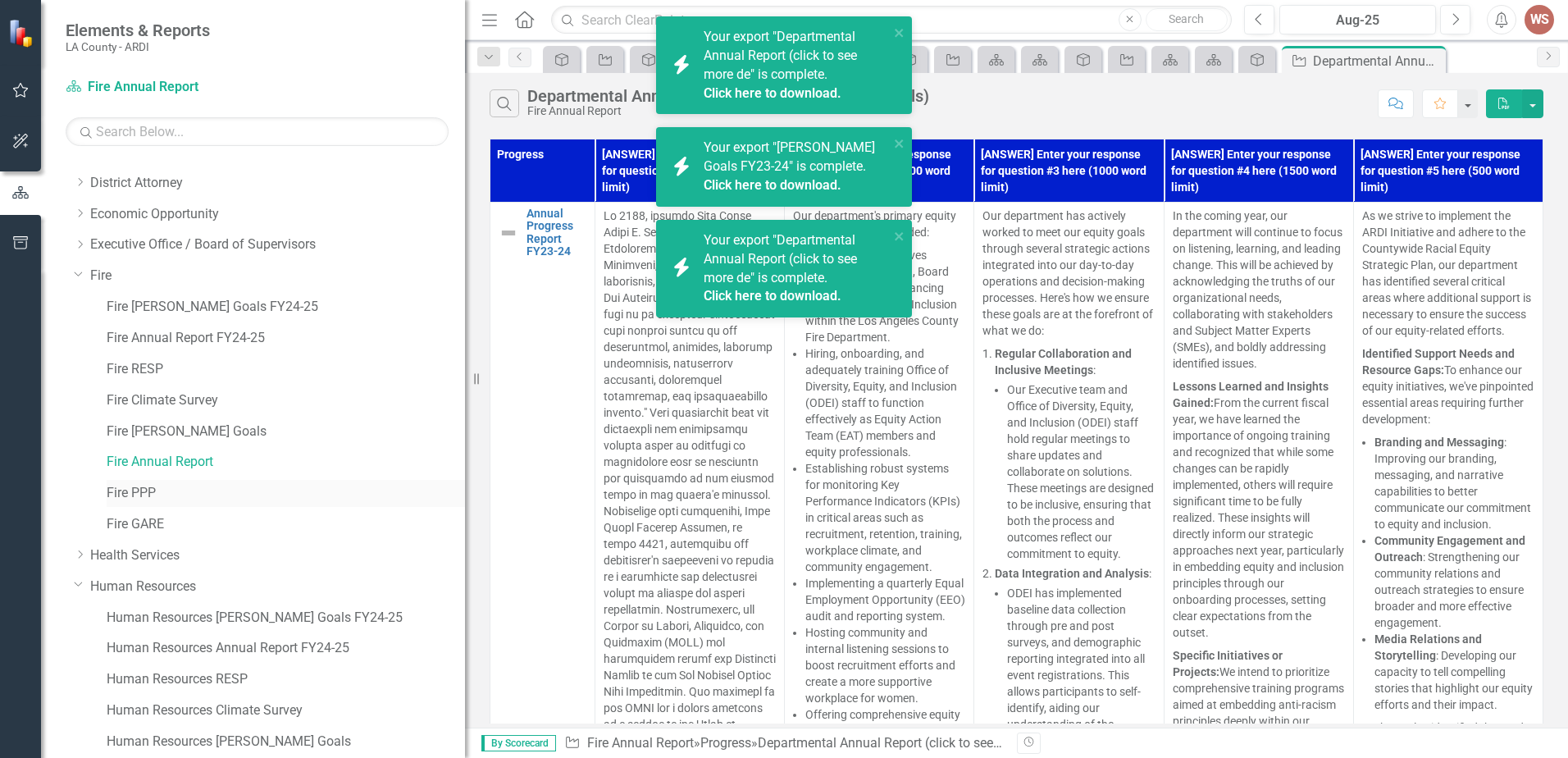
click at [176, 497] on link "Fire PPP" at bounding box center [285, 493] width 358 height 18
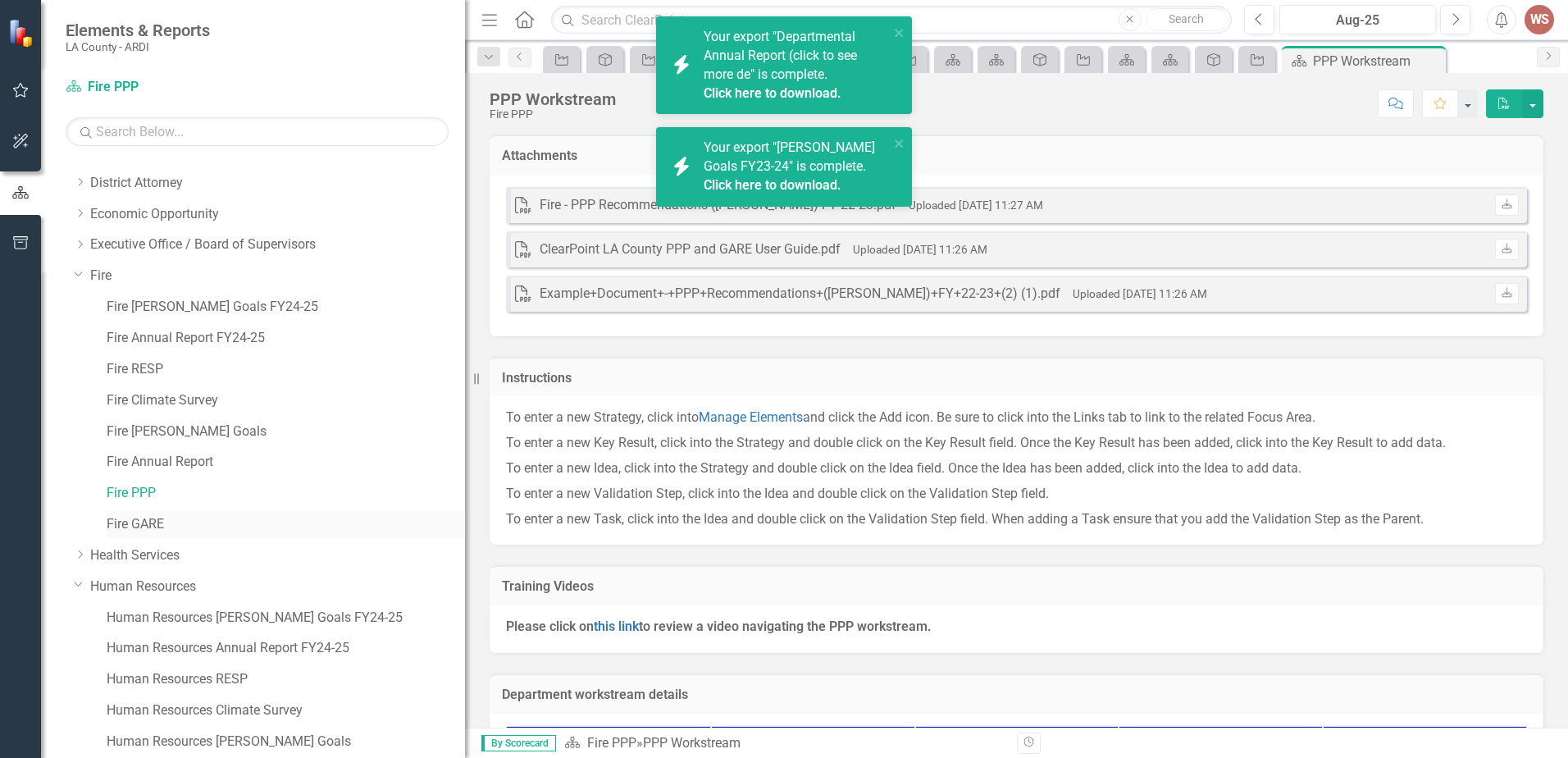
click at [172, 518] on link "Fire GARE" at bounding box center [285, 524] width 358 height 18
click at [151, 556] on link "Health Services" at bounding box center [277, 556] width 375 height 18
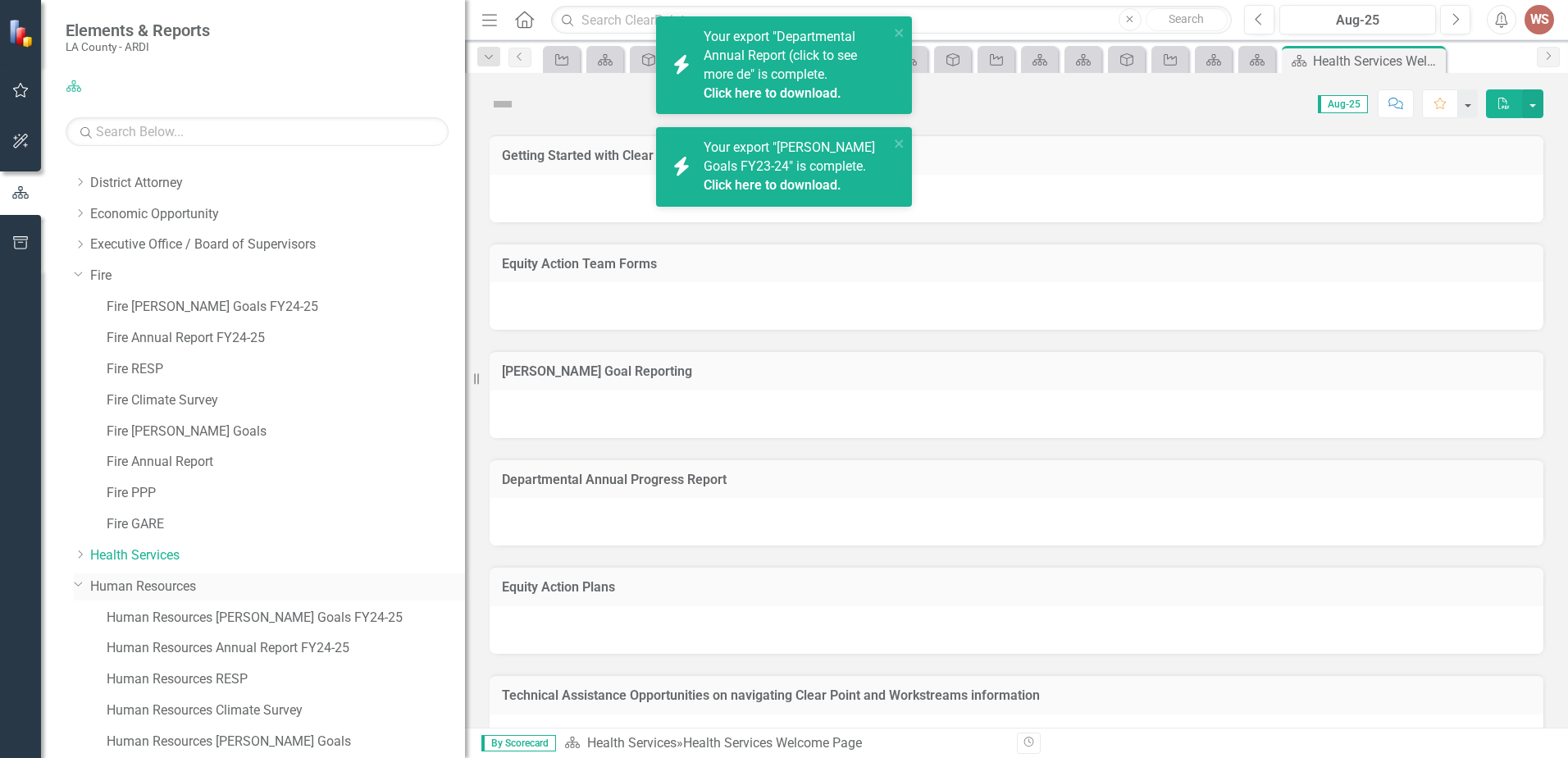
click at [150, 568] on link "Human Resources" at bounding box center [277, 586] width 375 height 18
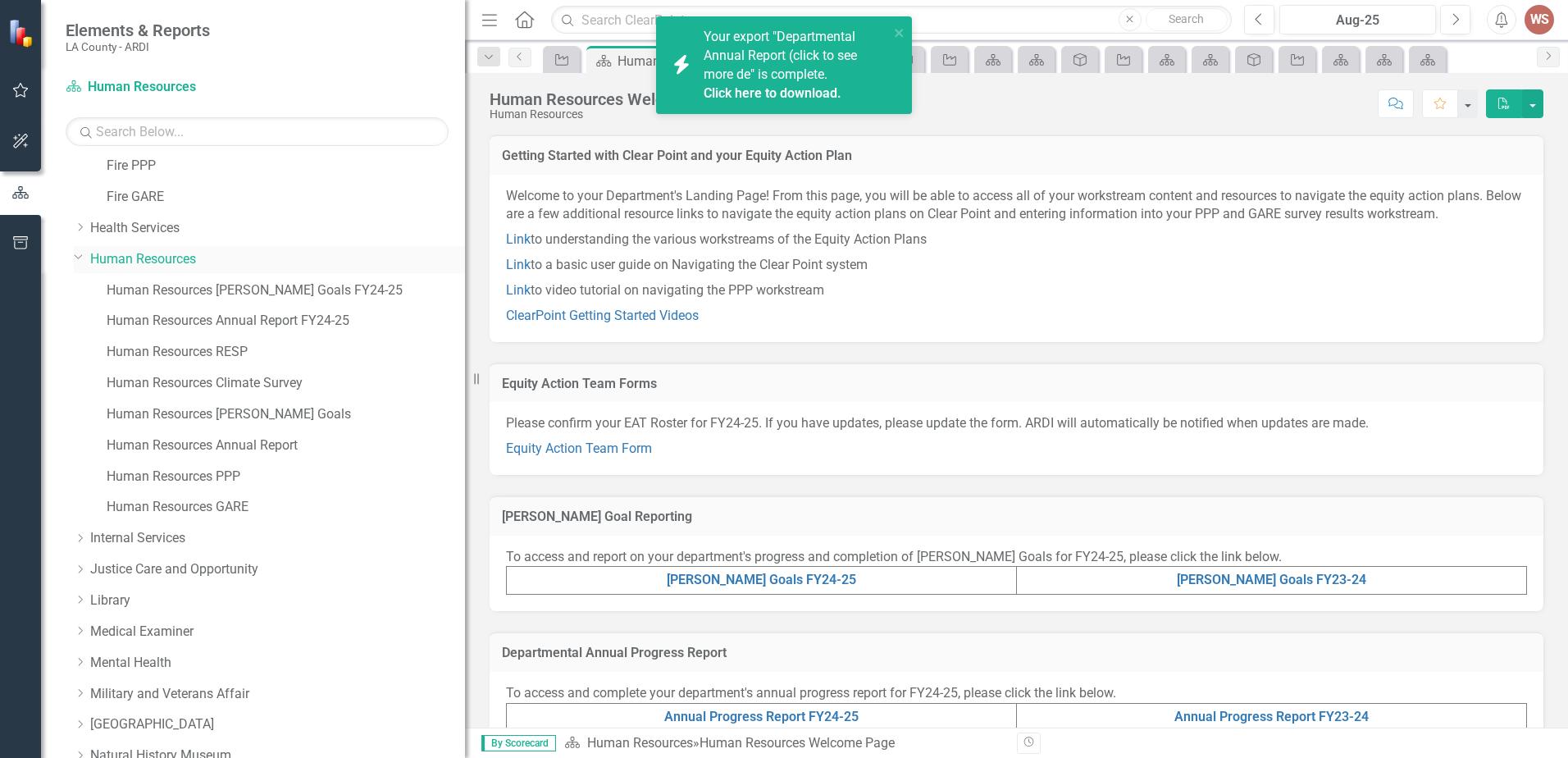
scroll to position [1558, 0]
click at [156, 541] on link "Internal Services" at bounding box center [277, 537] width 375 height 18
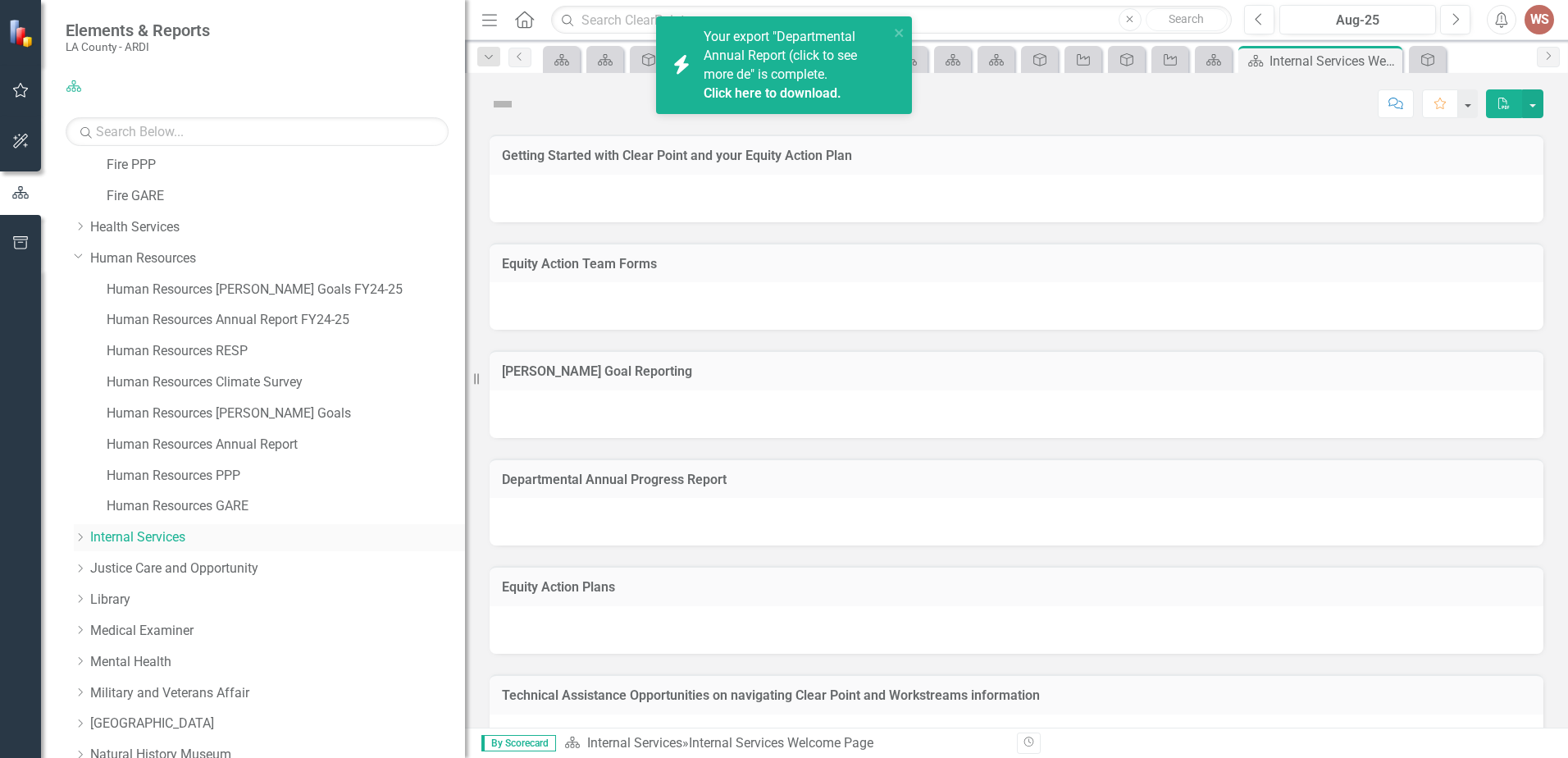
click at [76, 540] on icon "Dropdown" at bounding box center [80, 537] width 12 height 10
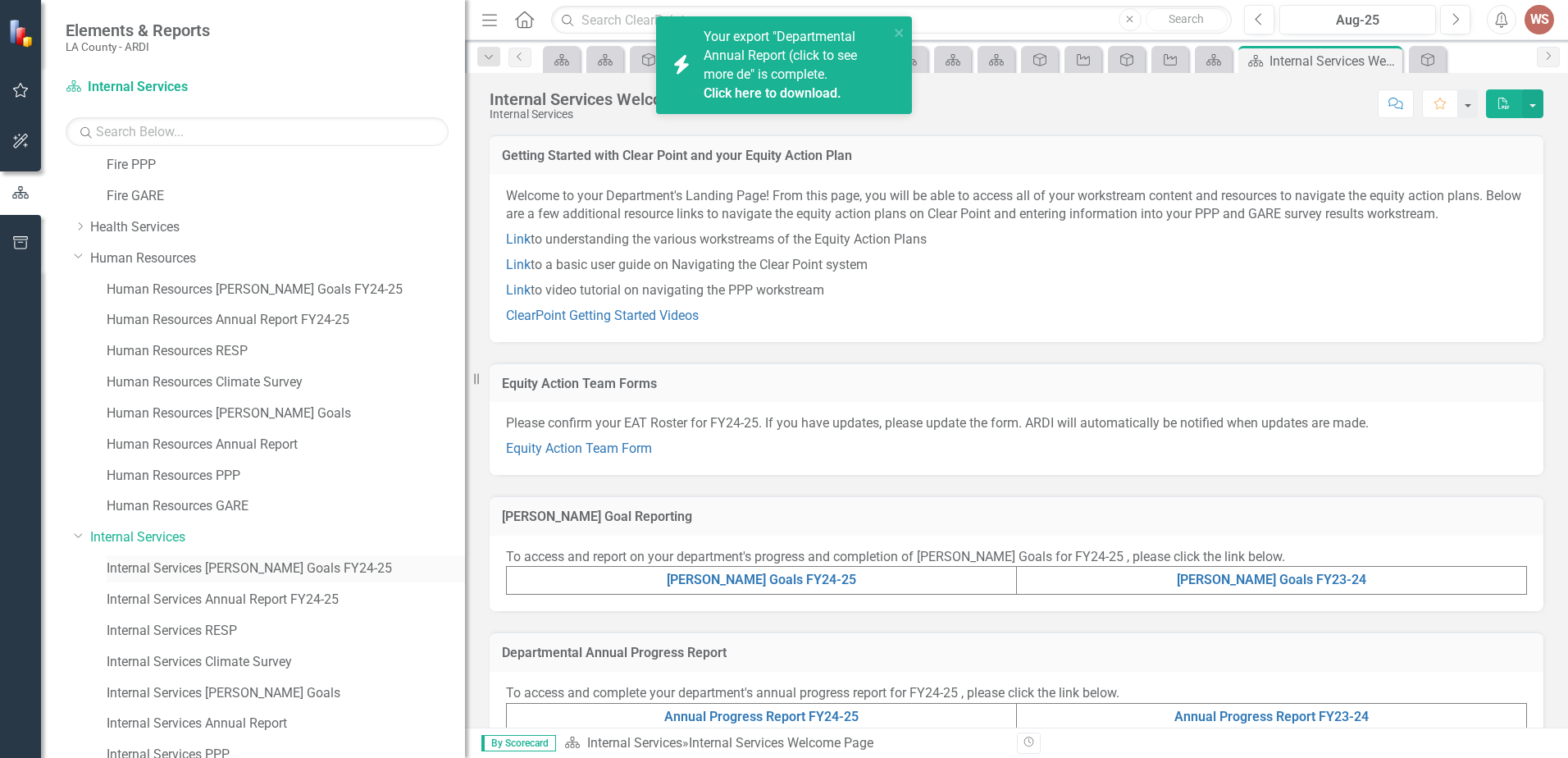
click at [245, 564] on link "Internal Services [PERSON_NAME] Goals FY24-25" at bounding box center [285, 568] width 358 height 18
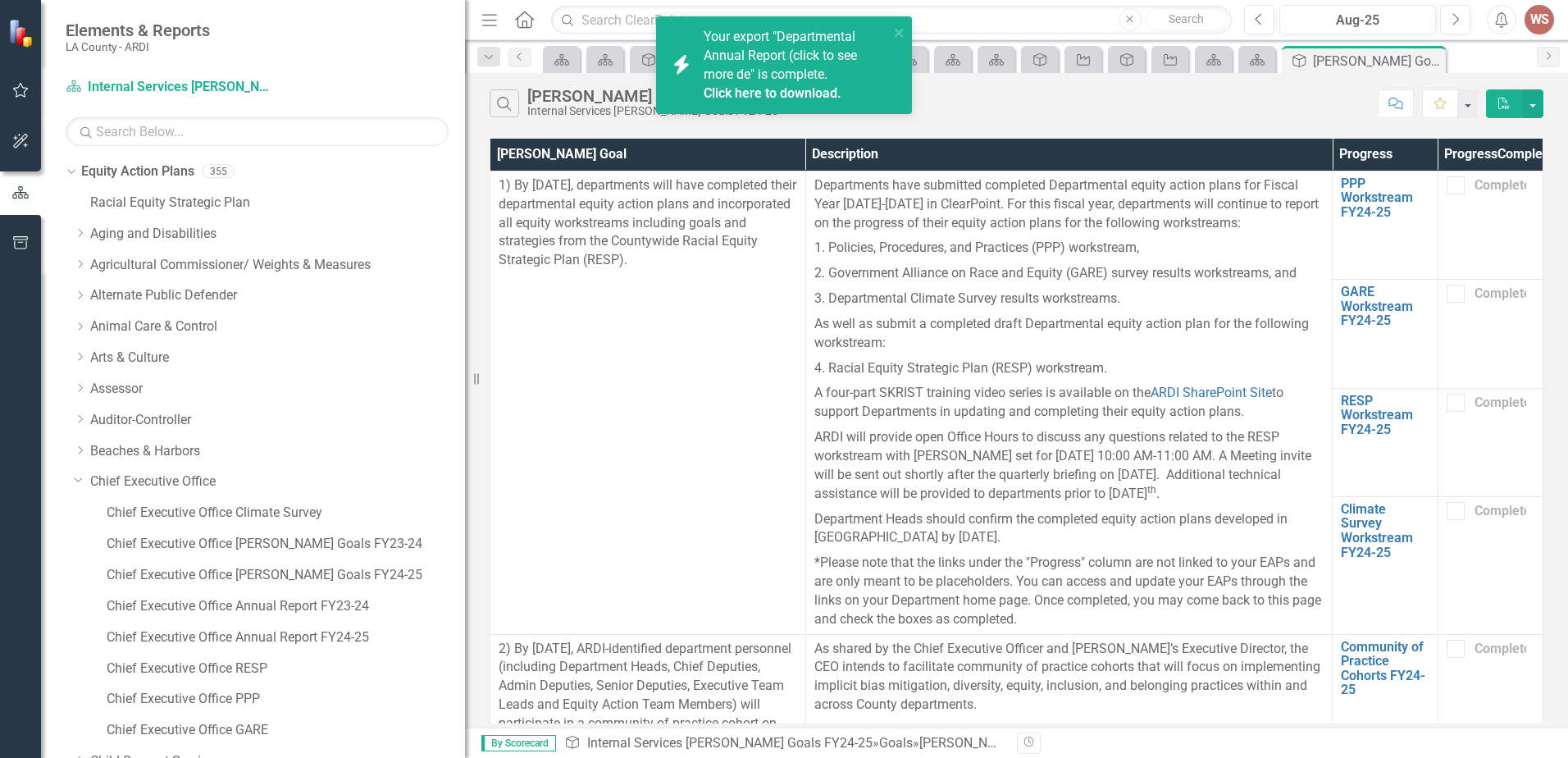
scroll to position [1558, 0]
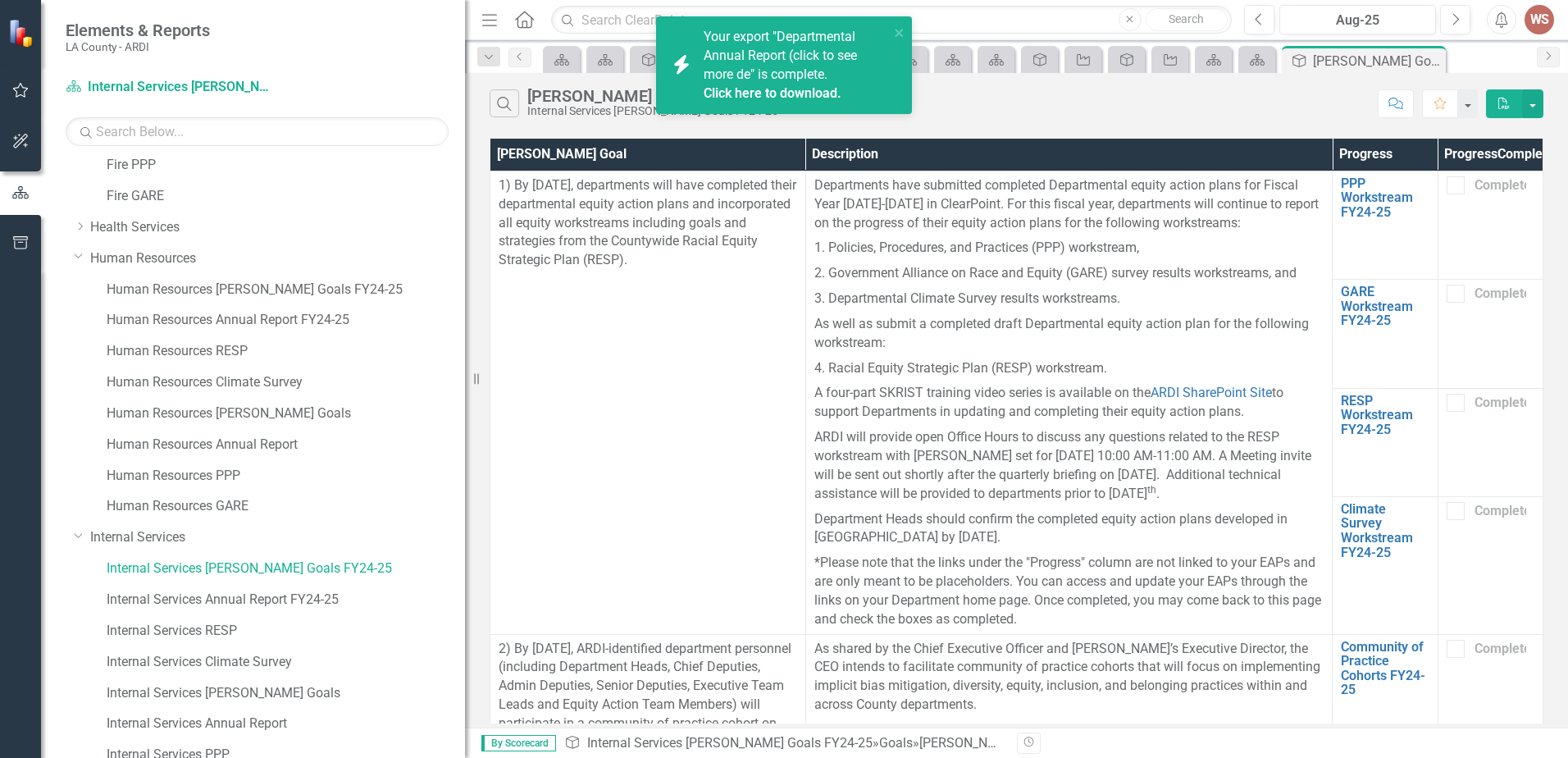
drag, startPoint x: 0, startPoint y: 0, endPoint x: 1498, endPoint y: 103, distance: 1501.5
click at [1498, 103] on icon "PDF" at bounding box center [1503, 103] width 15 height 11
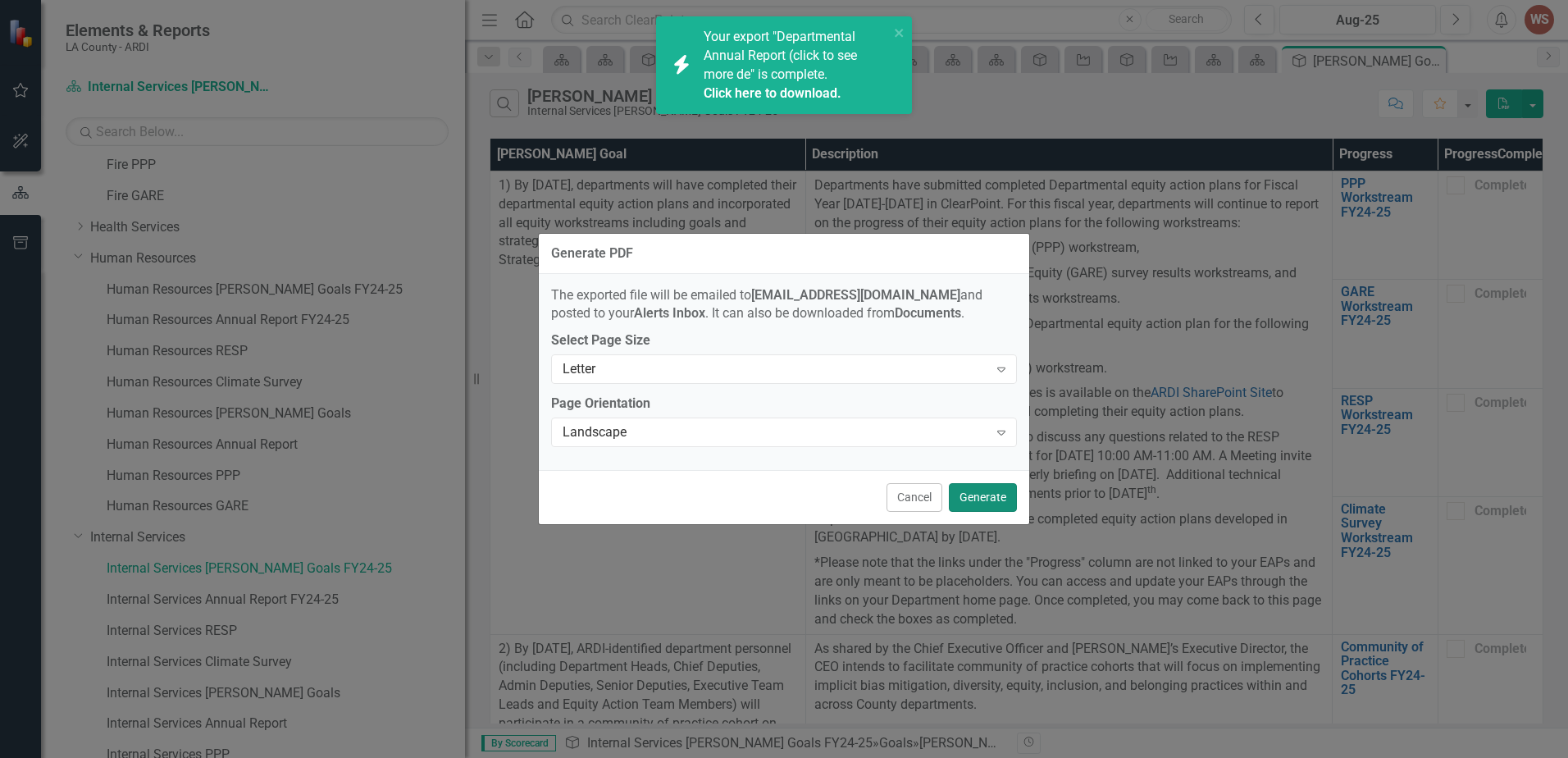
click at [972, 489] on button "Generate" at bounding box center [982, 497] width 68 height 29
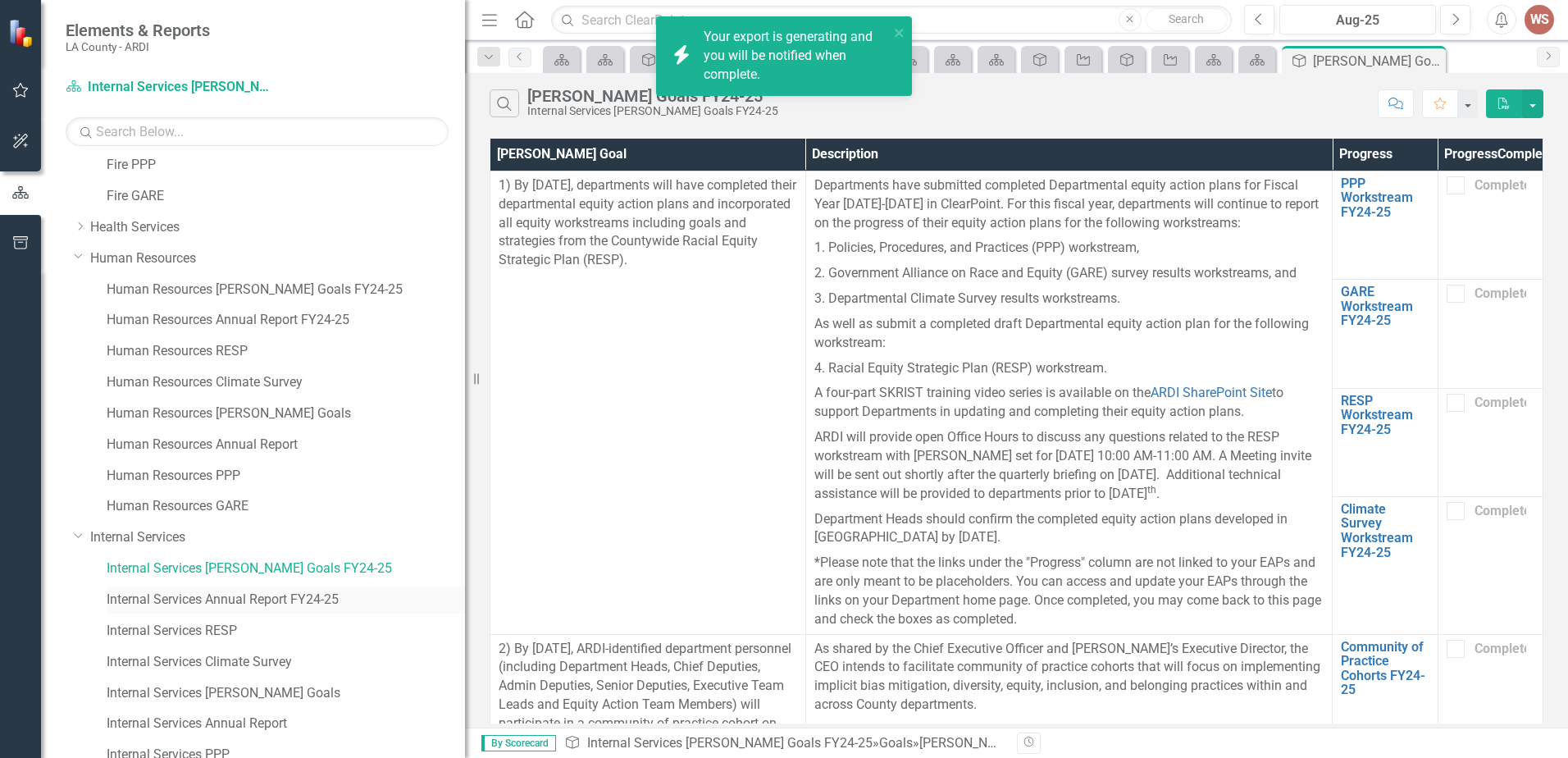
click at [302, 590] on div "Internal Services Annual Report FY24-25" at bounding box center [285, 600] width 358 height 27
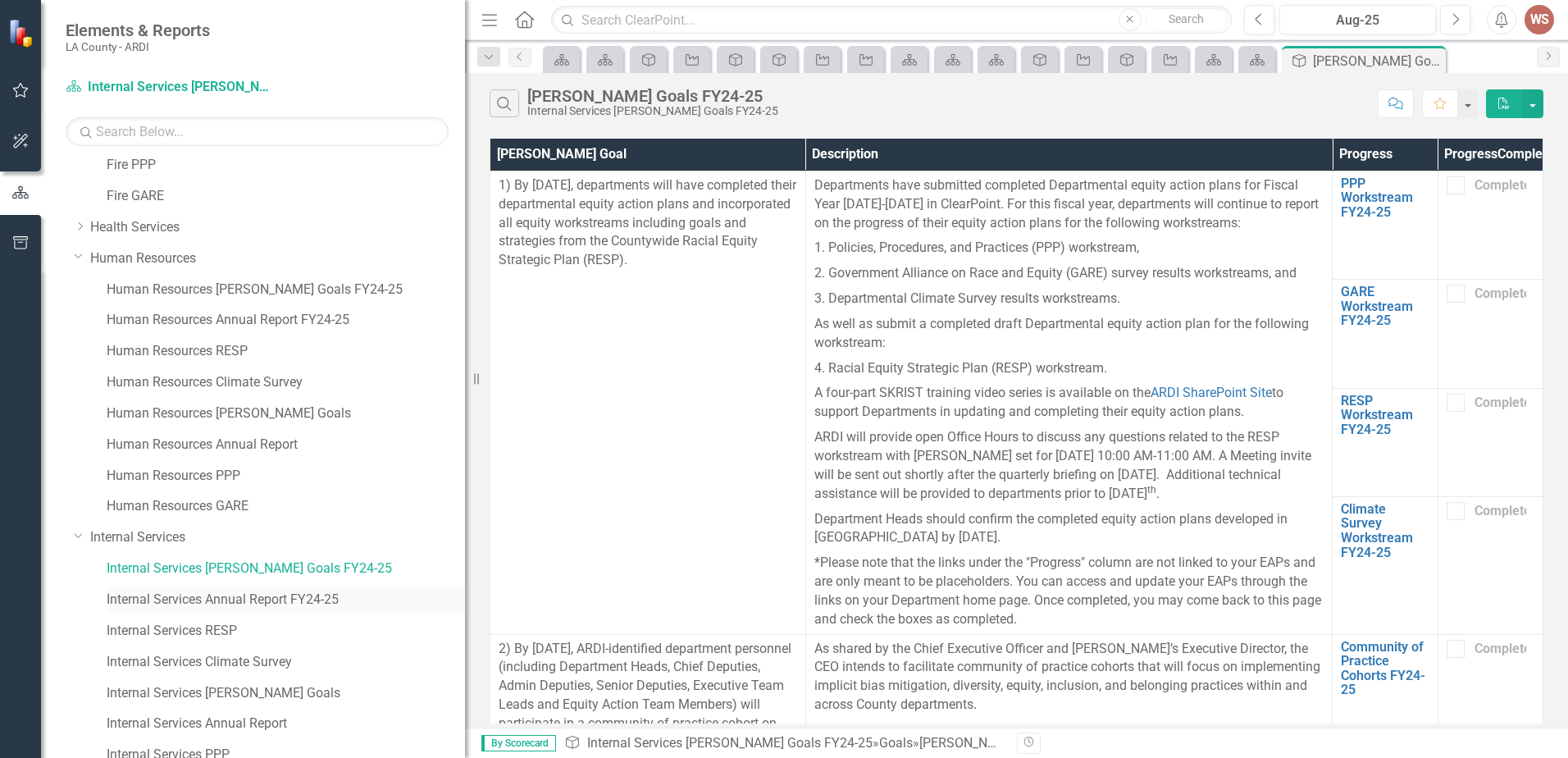
click at [302, 590] on div "Internal Services Annual Report FY24-25" at bounding box center [285, 600] width 358 height 27
click at [284, 601] on link "Internal Services Annual Report FY24-25" at bounding box center [285, 600] width 358 height 18
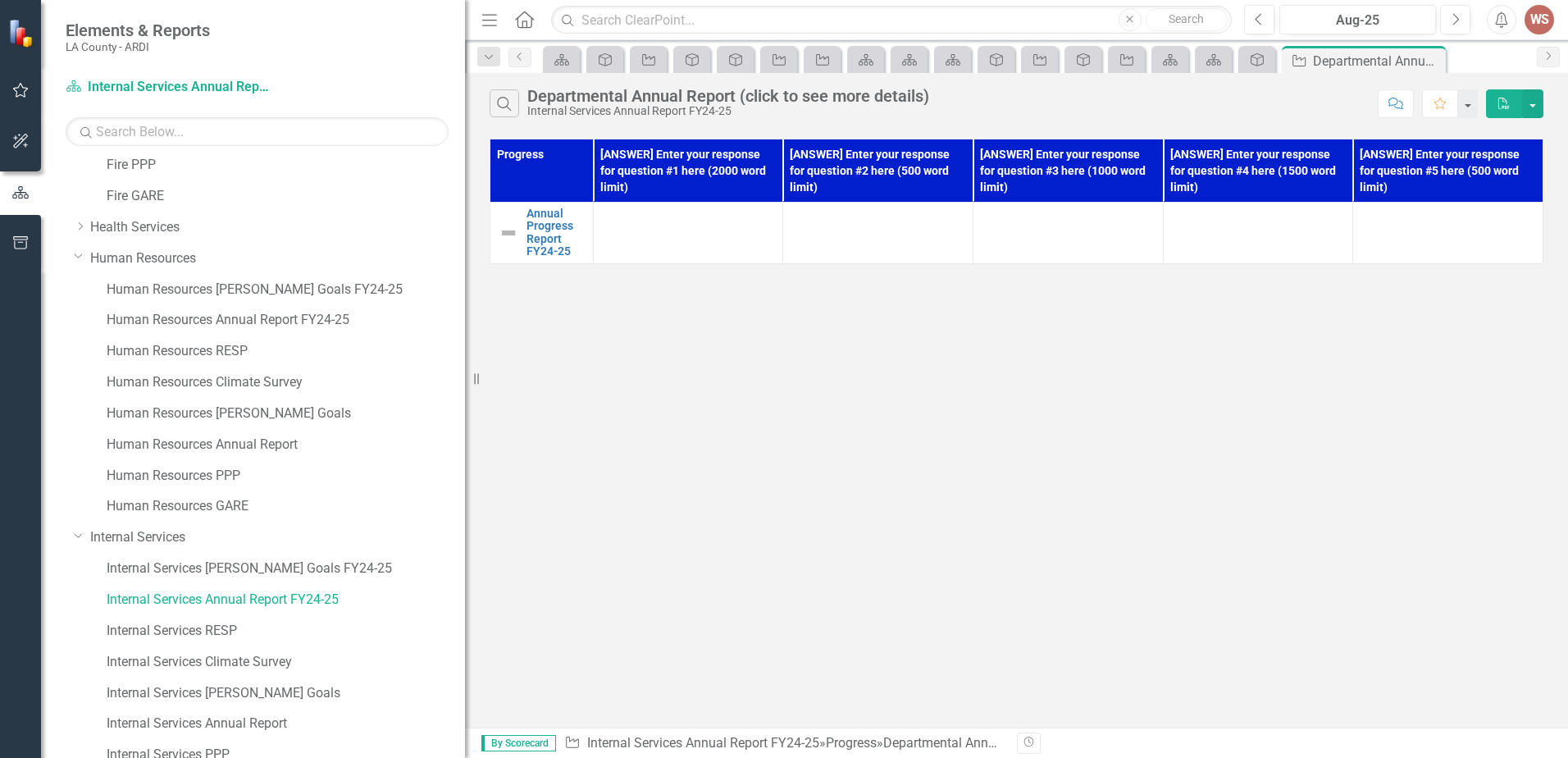
click at [1507, 102] on icon "PDF" at bounding box center [1503, 103] width 15 height 11
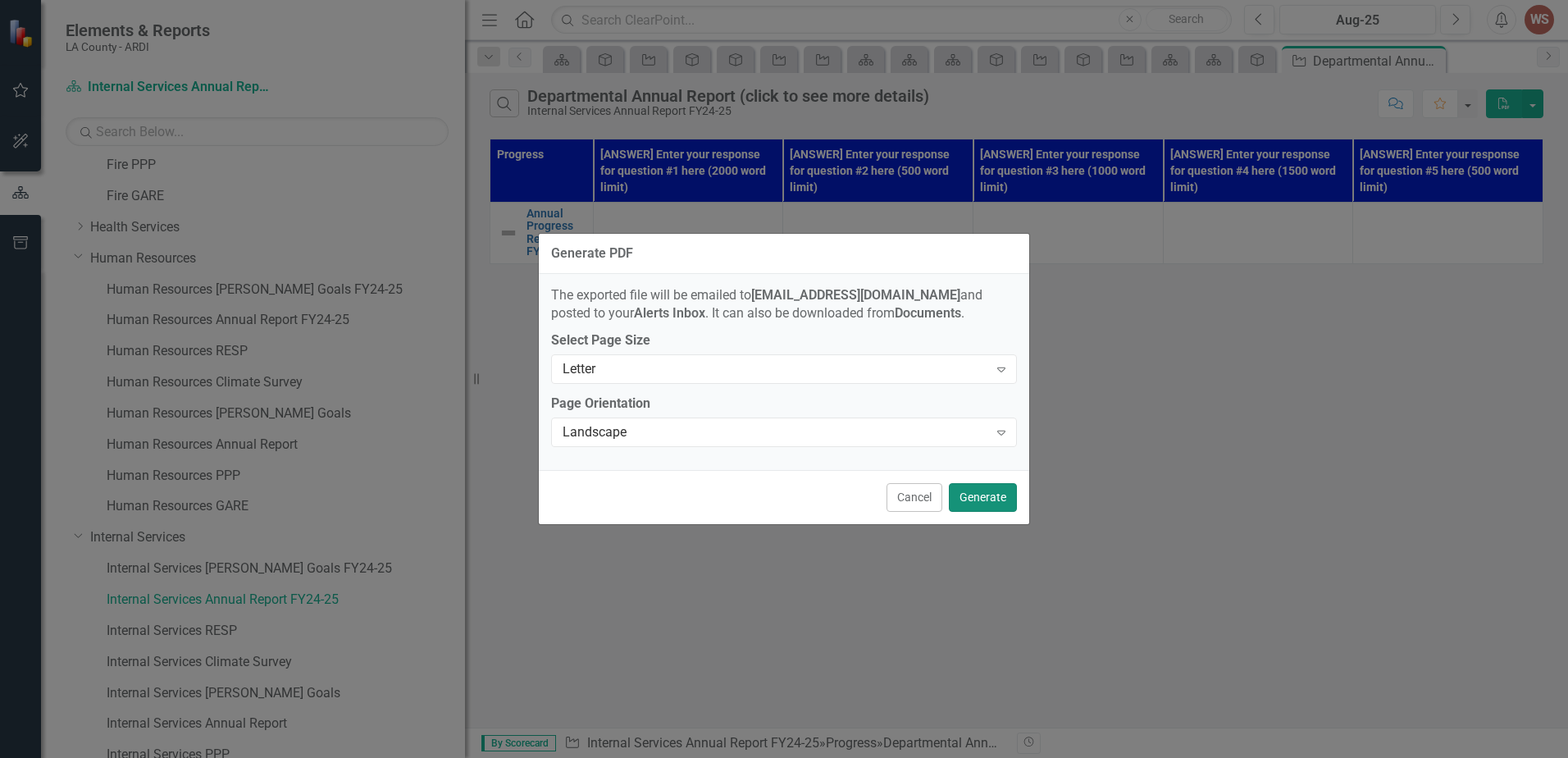
click at [981, 495] on button "Generate" at bounding box center [982, 497] width 68 height 29
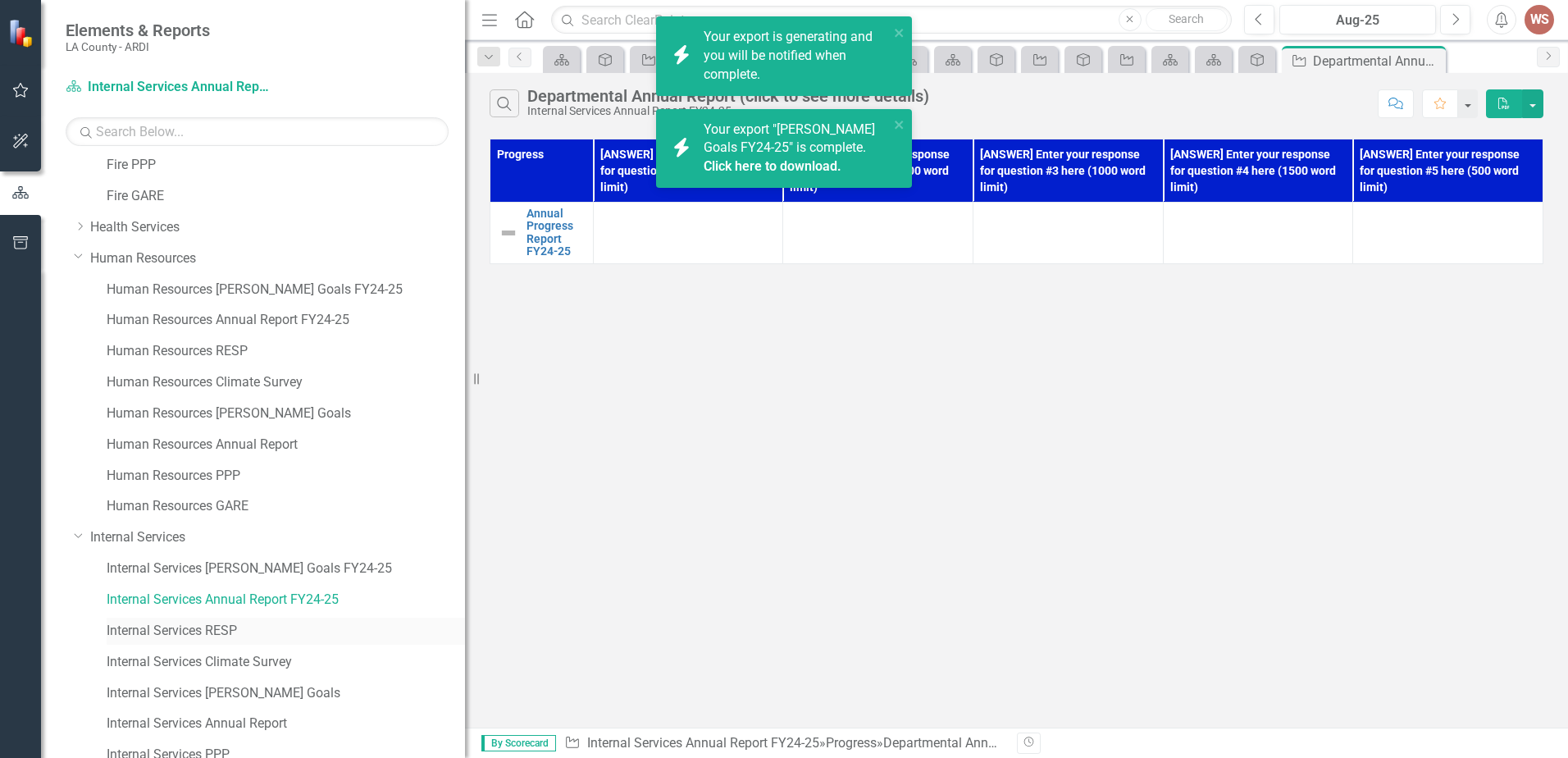
click at [225, 639] on link "Internal Services RESP" at bounding box center [285, 630] width 358 height 18
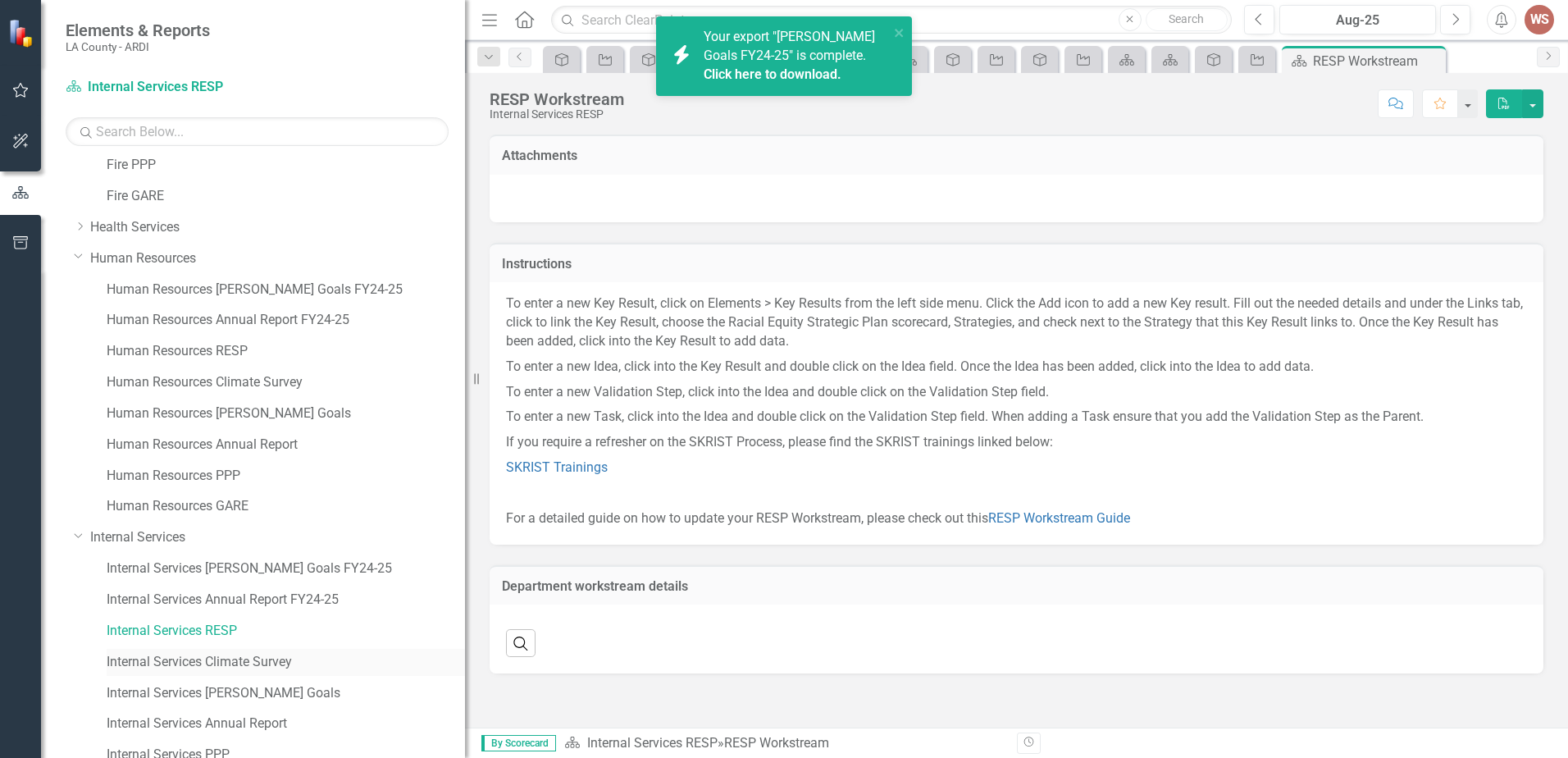
click at [267, 657] on link "Internal Services Climate Survey" at bounding box center [285, 662] width 358 height 18
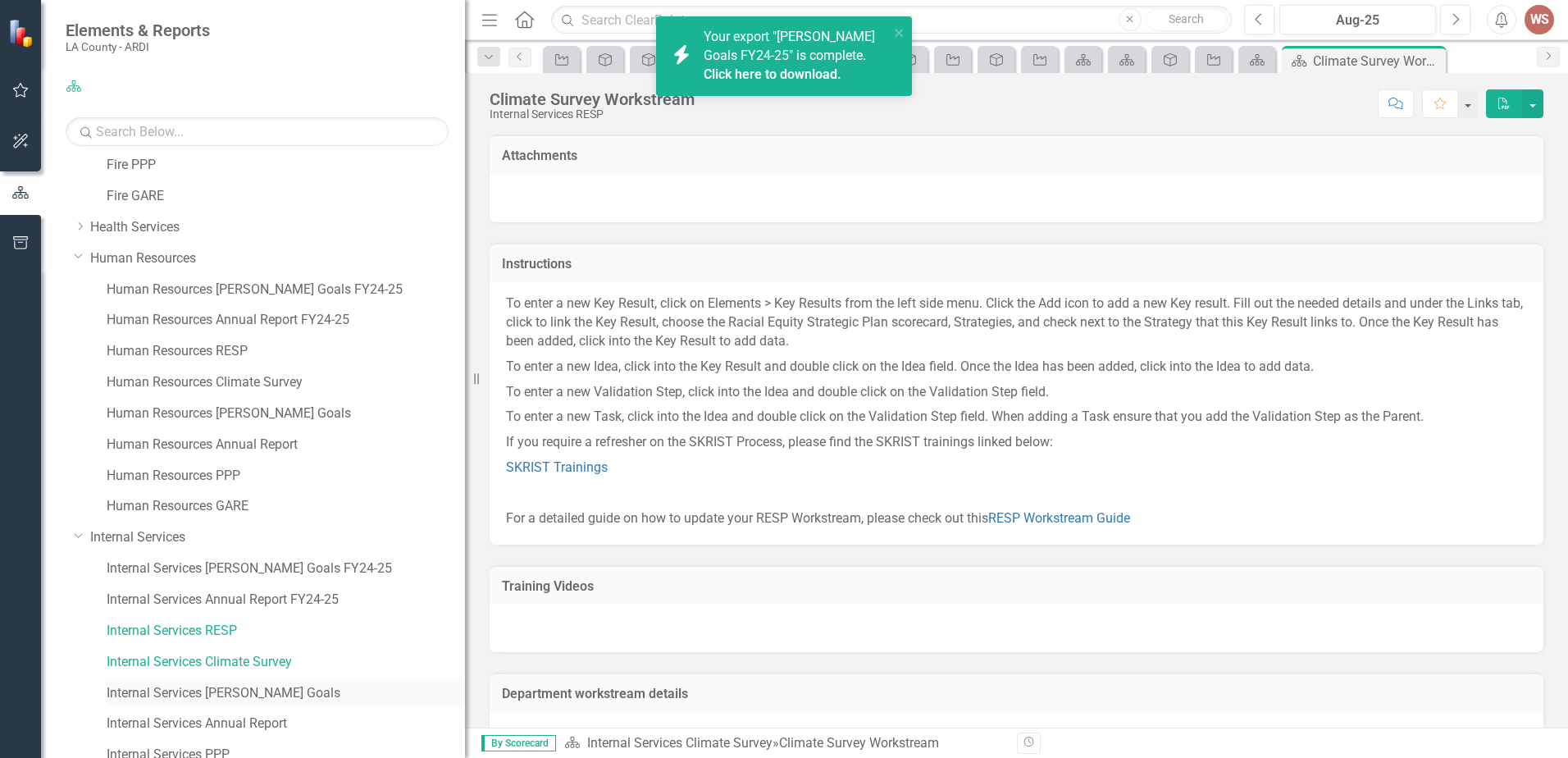
click at [242, 694] on link "Internal Services [PERSON_NAME] Goals" at bounding box center [285, 693] width 358 height 18
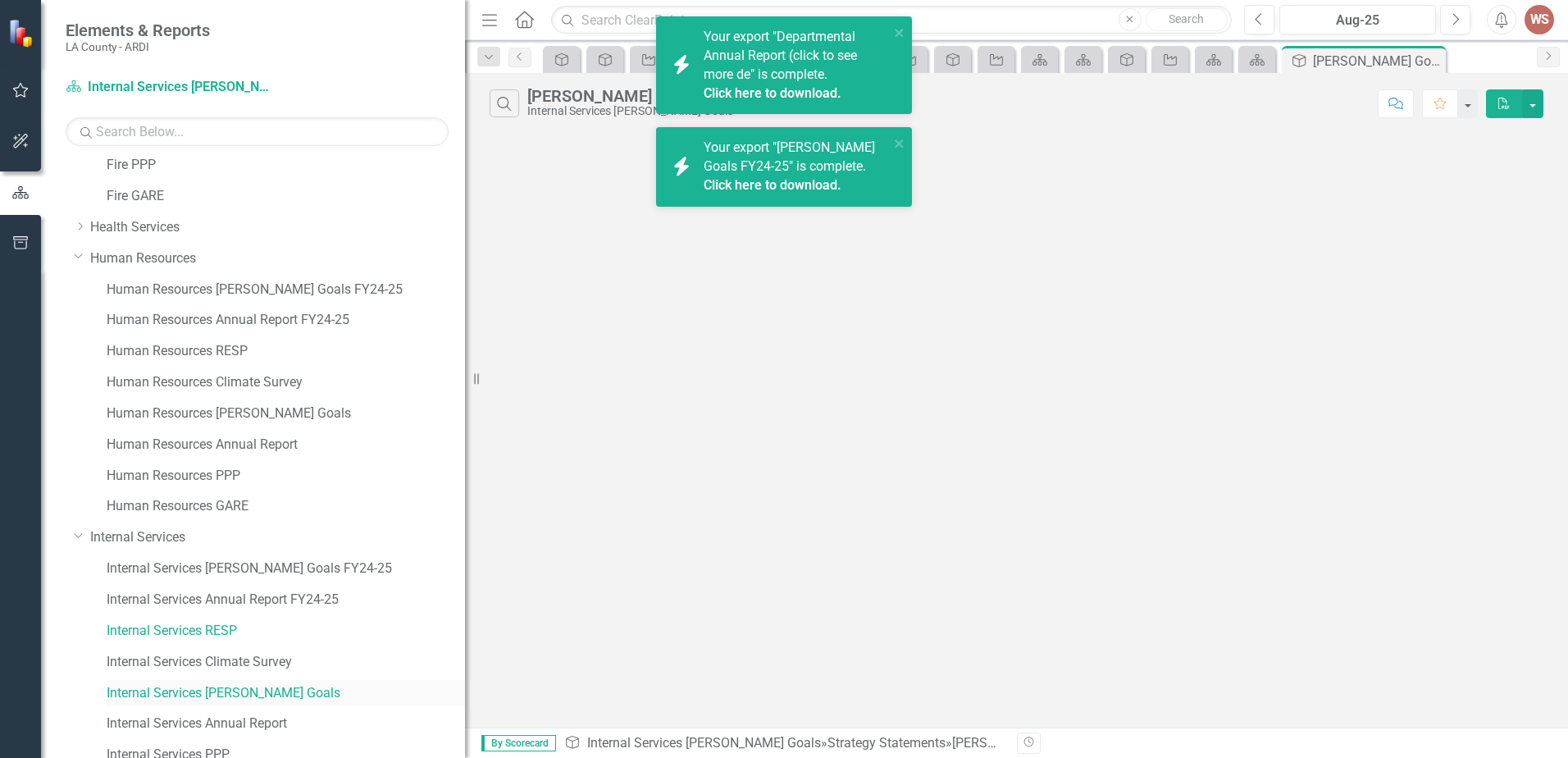
click at [242, 694] on link "Internal Services [PERSON_NAME] Goals" at bounding box center [285, 693] width 358 height 18
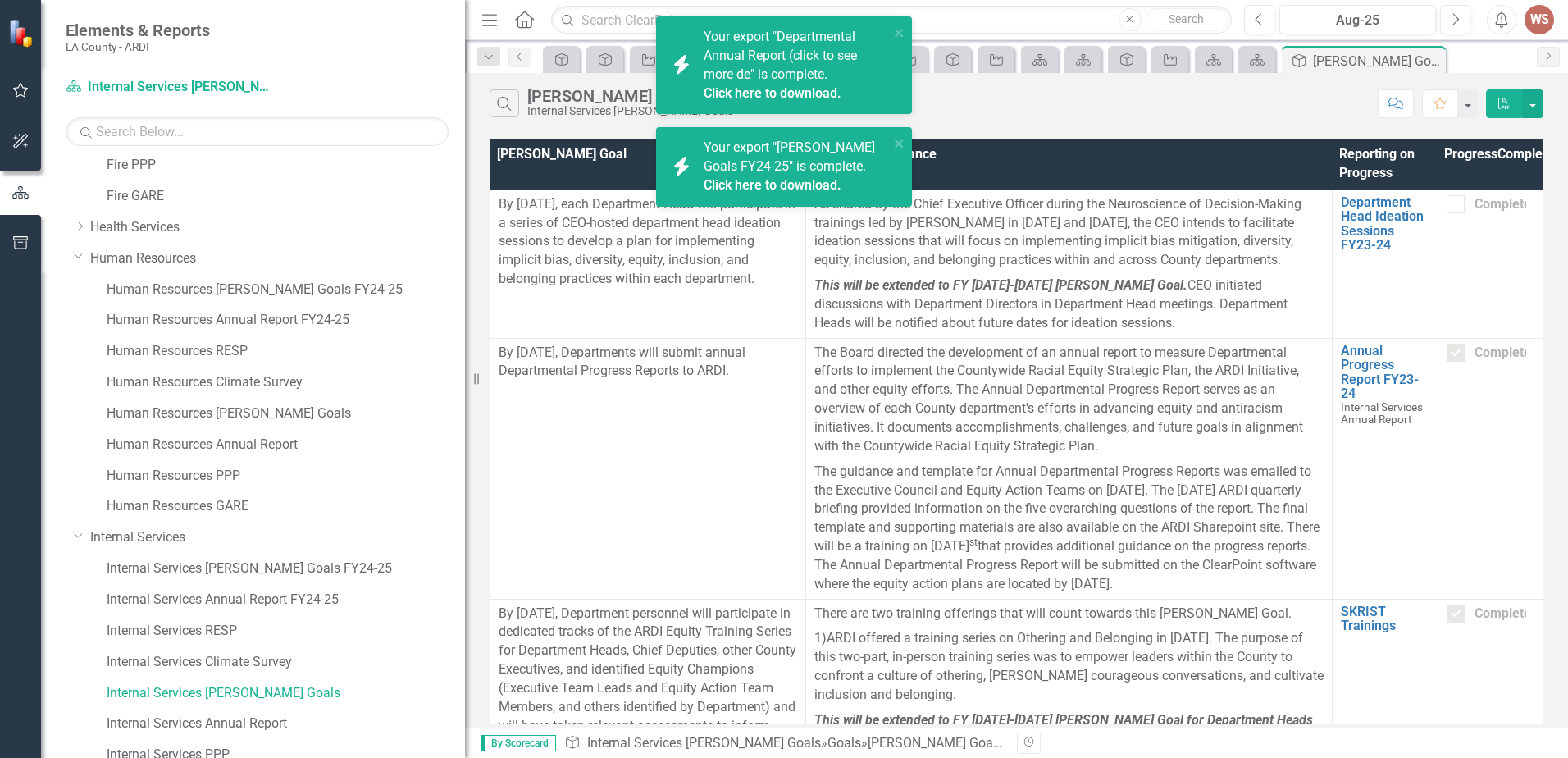
click at [1500, 110] on button "PDF" at bounding box center [1503, 104] width 36 height 29
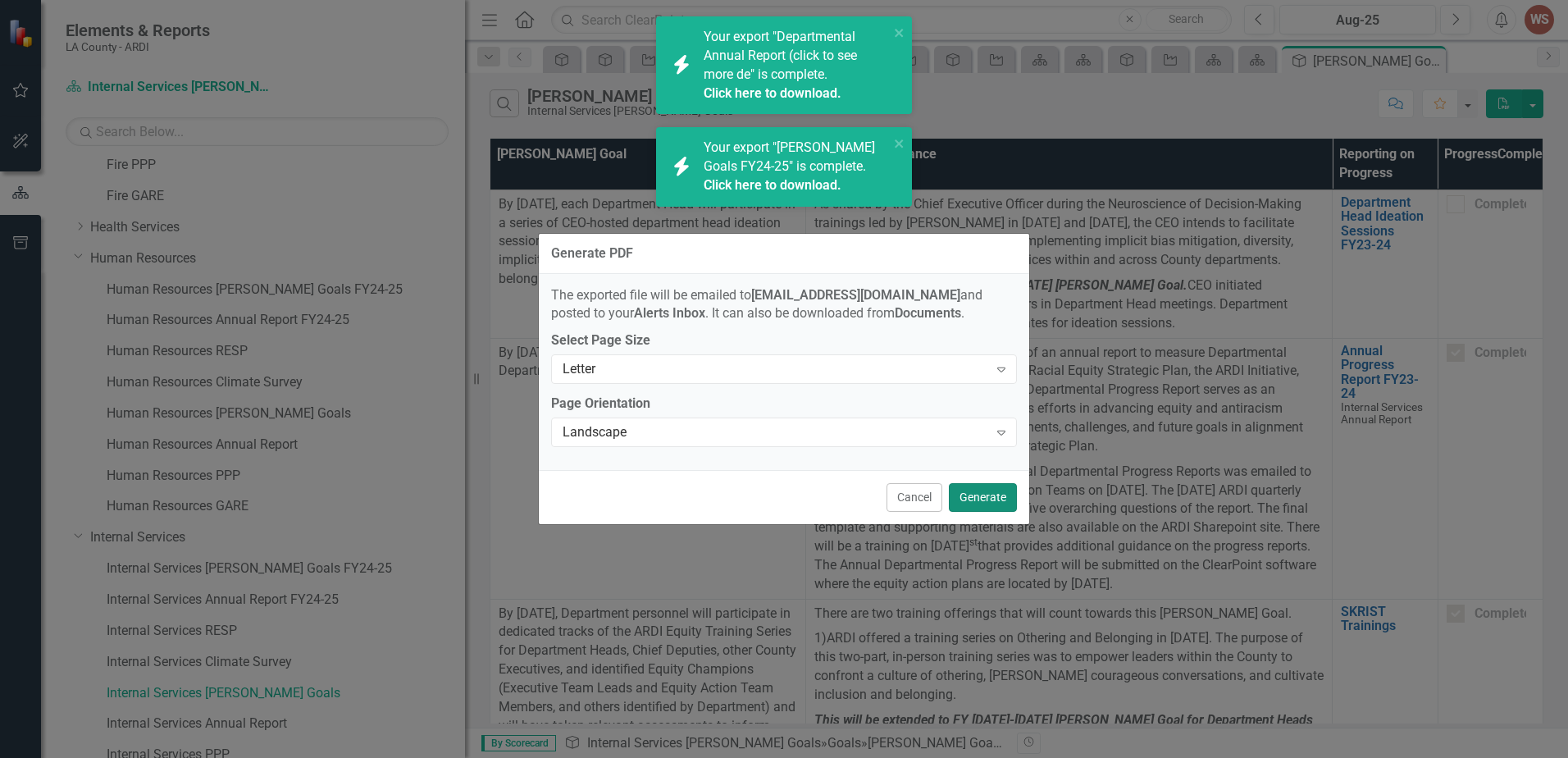
click at [986, 504] on button "Generate" at bounding box center [982, 497] width 68 height 29
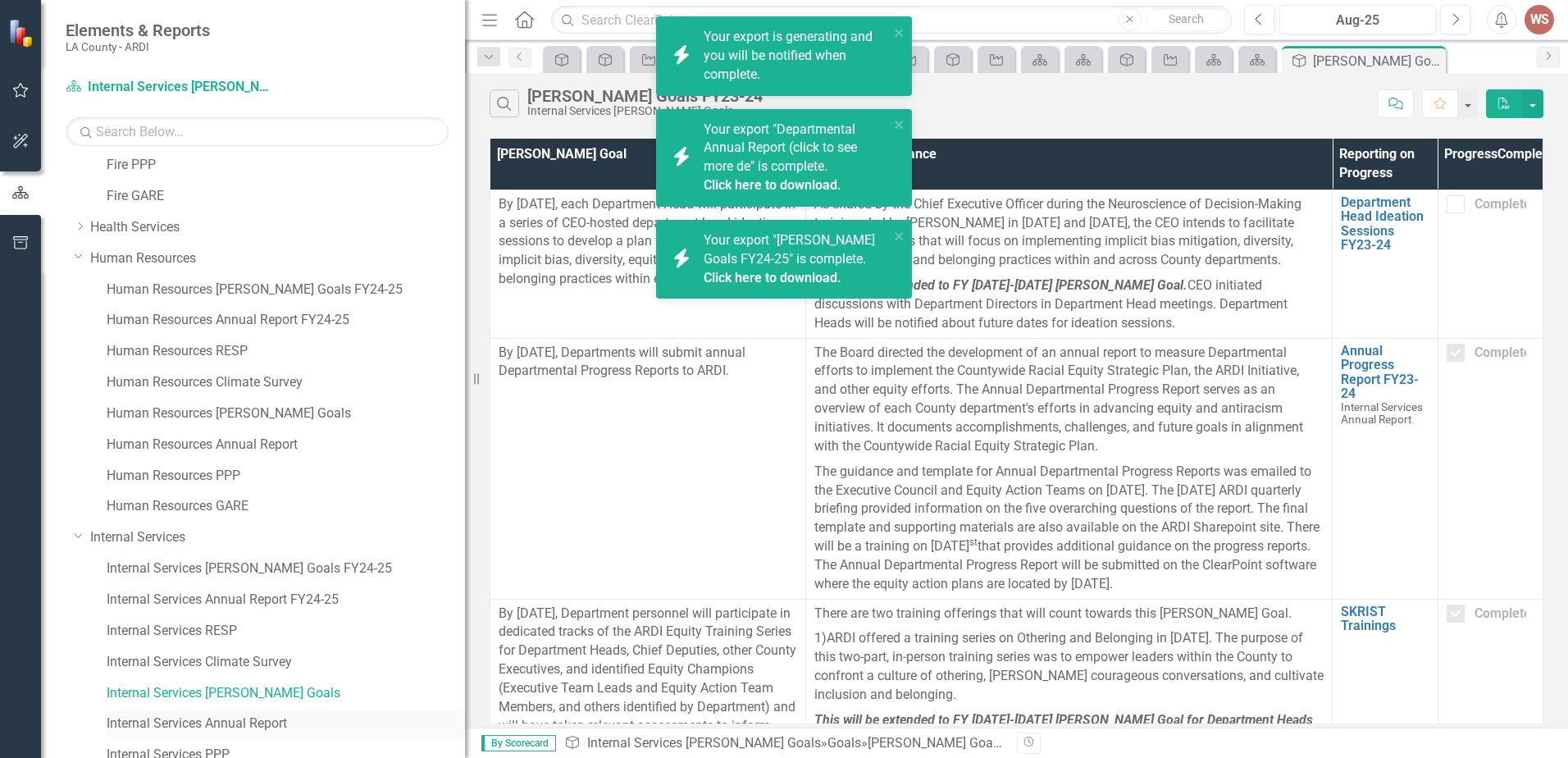
drag, startPoint x: 247, startPoint y: 717, endPoint x: 272, endPoint y: 719, distance: 25.1
click at [246, 717] on link "Internal Services Annual Report" at bounding box center [285, 724] width 358 height 18
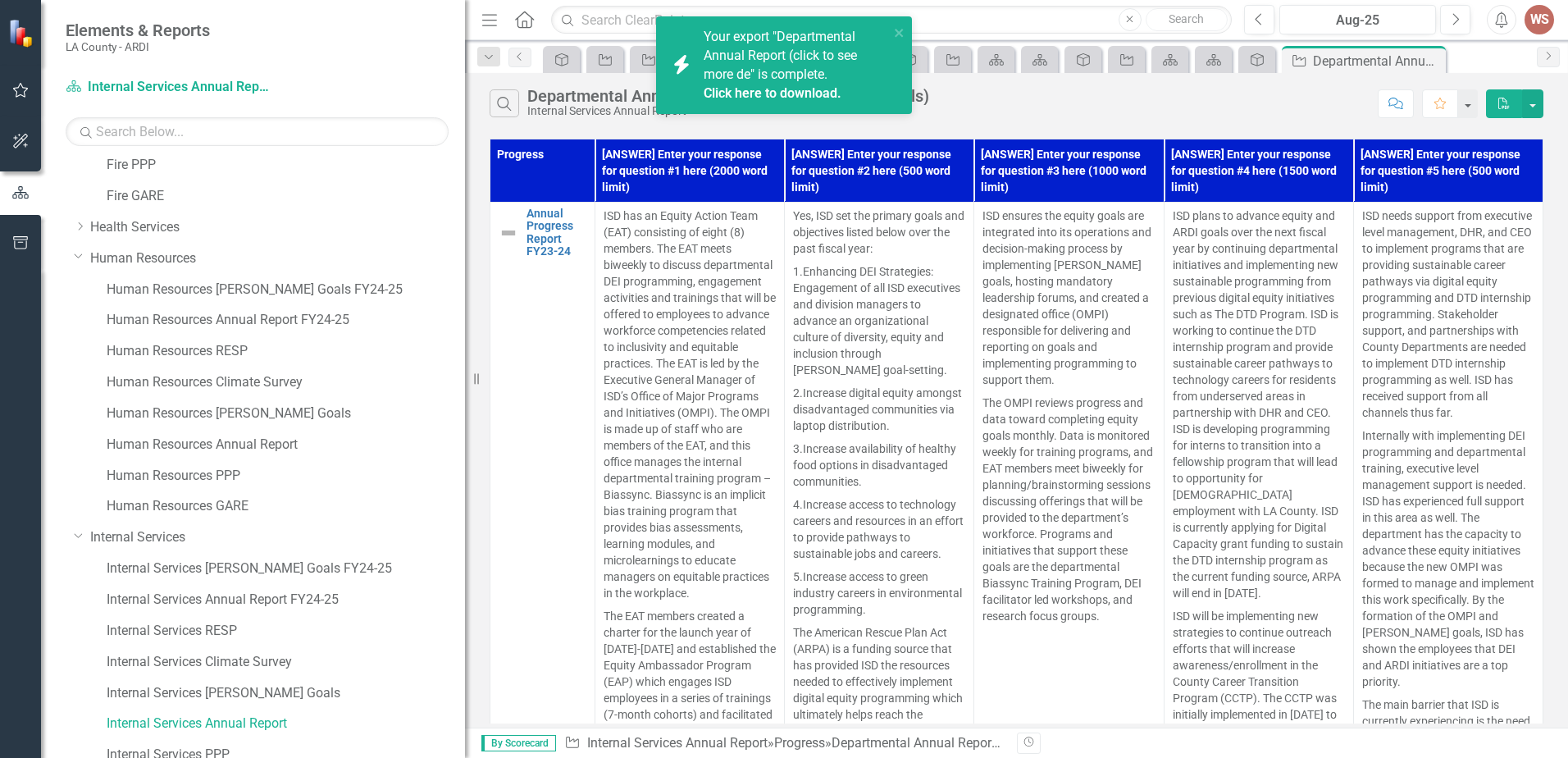
click at [1498, 106] on icon "PDF" at bounding box center [1503, 103] width 15 height 11
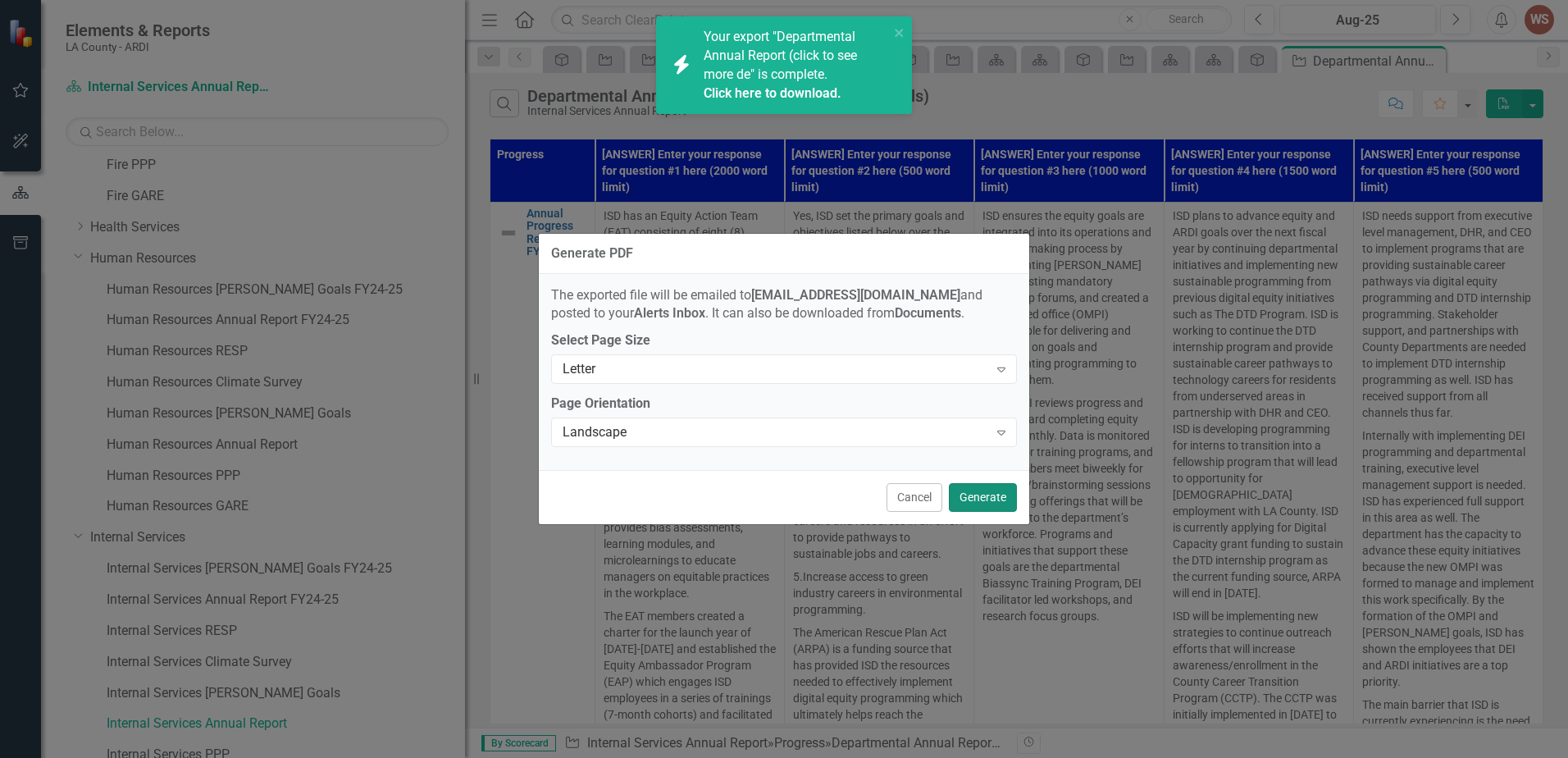
click at [987, 499] on button "Generate" at bounding box center [982, 497] width 68 height 29
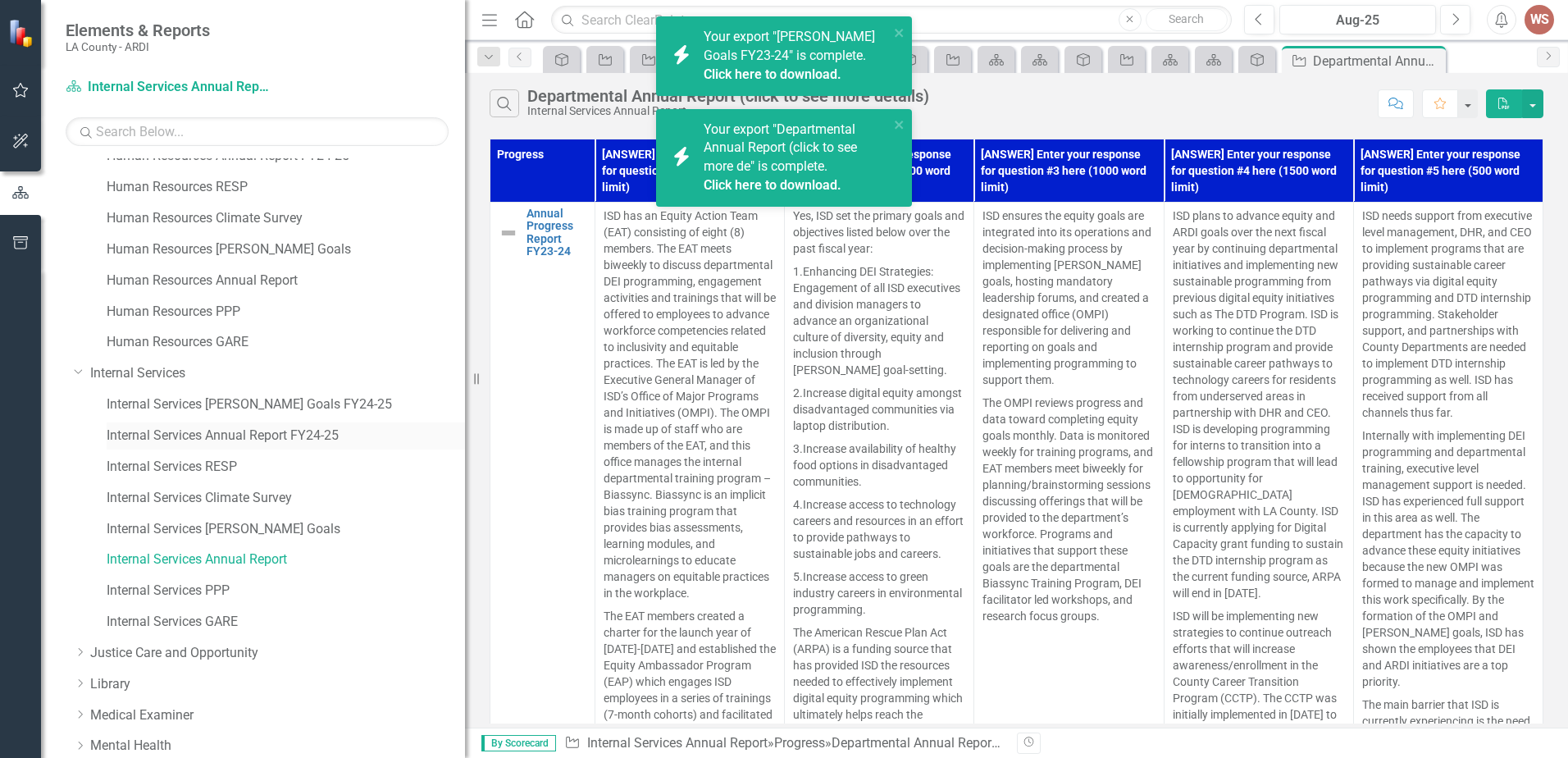
scroll to position [1805, 0]
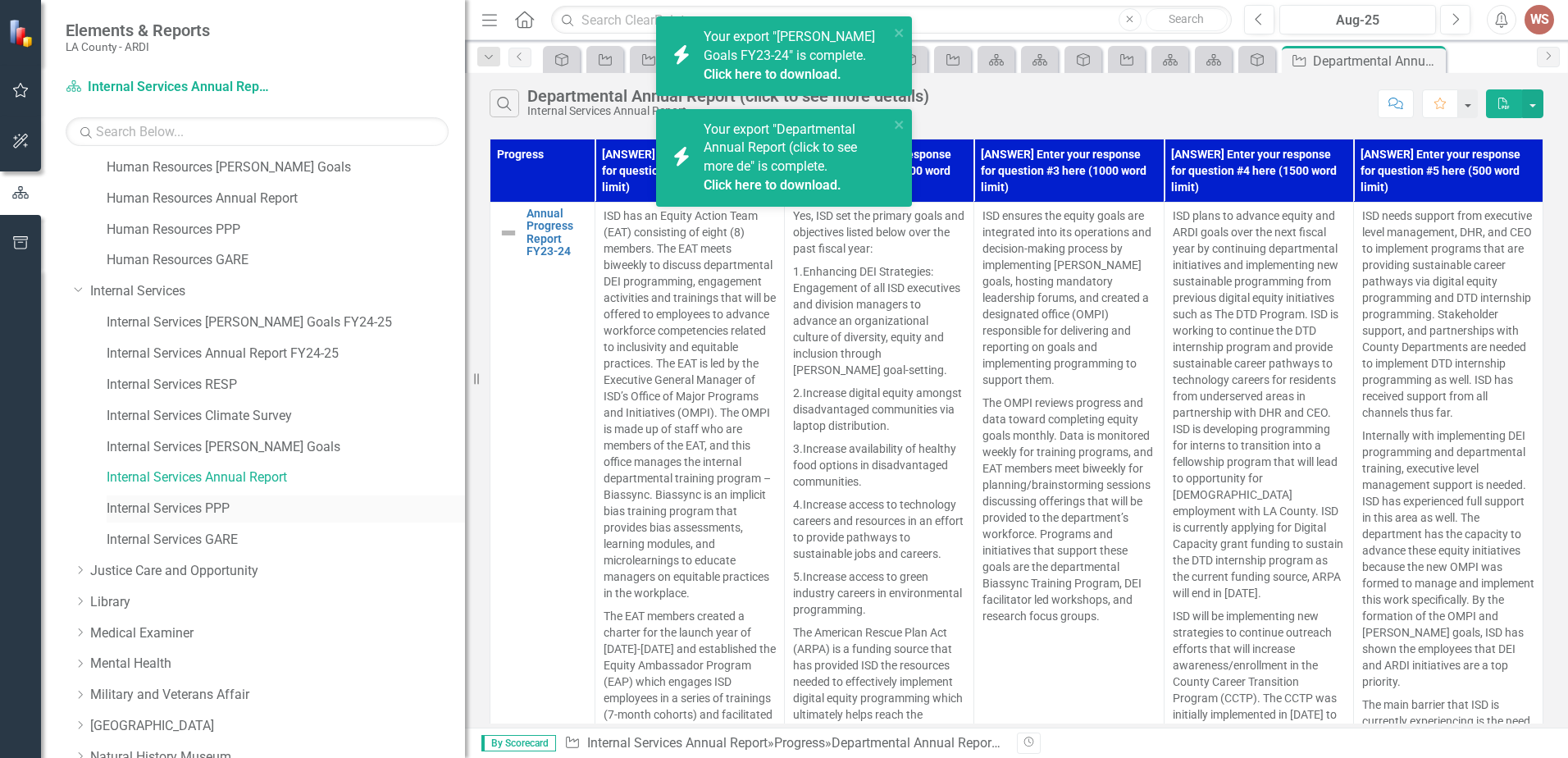
click at [237, 506] on link "Internal Services PPP" at bounding box center [285, 508] width 358 height 18
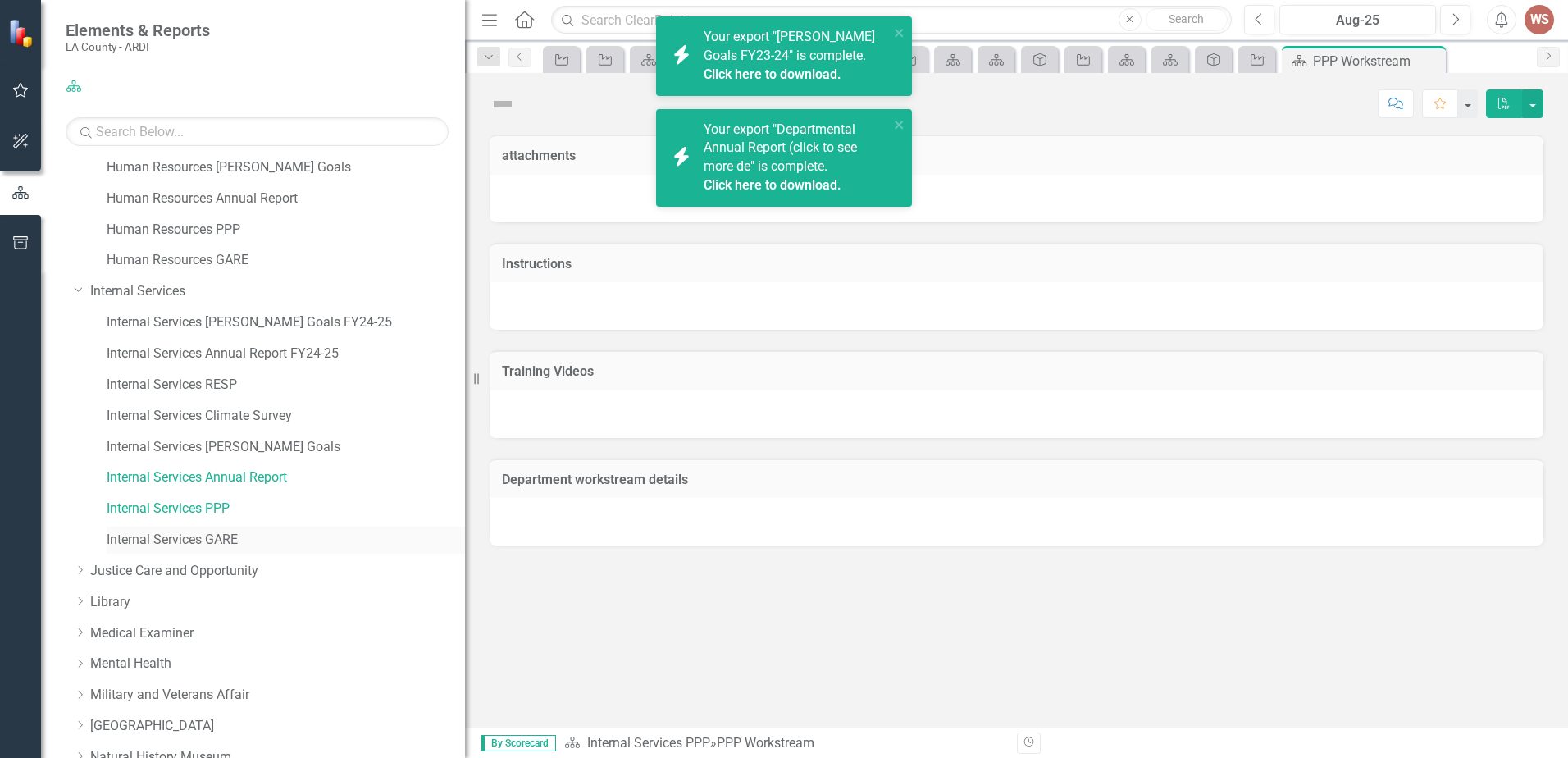
click at [240, 535] on link "Internal Services GARE" at bounding box center [285, 540] width 358 height 18
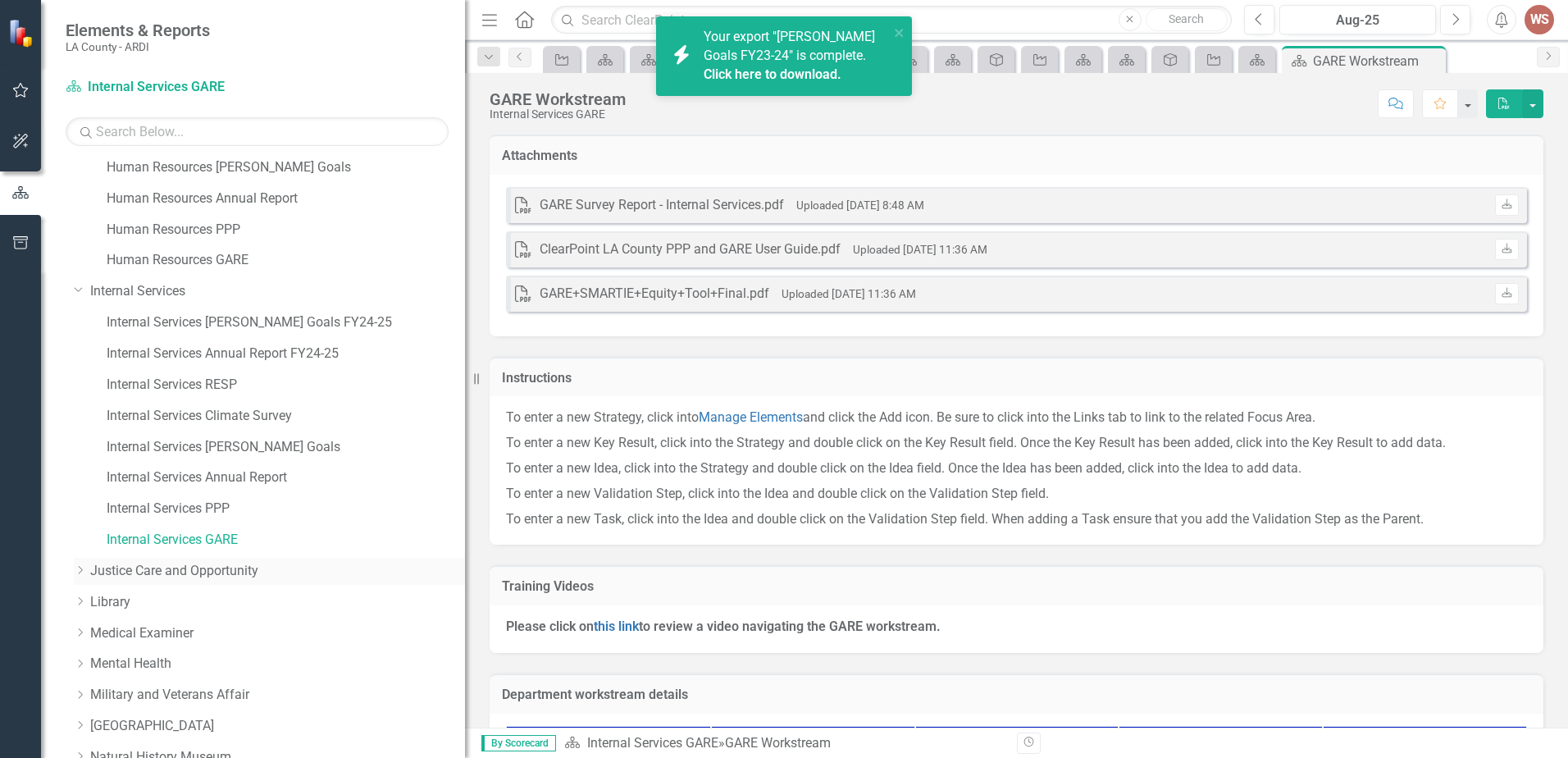
click at [240, 563] on link "Justice Care and Opportunity" at bounding box center [277, 570] width 375 height 18
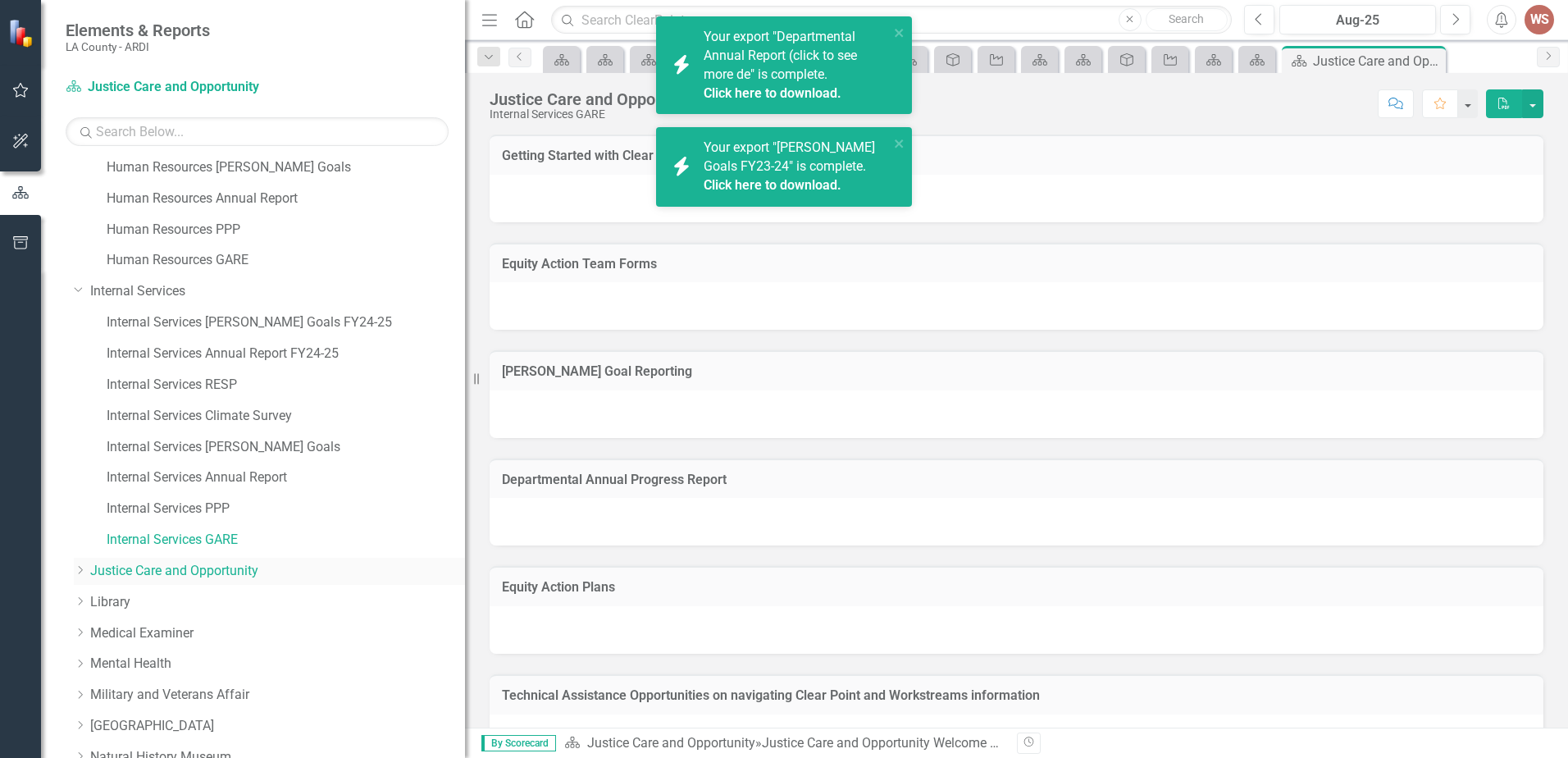
click at [82, 571] on icon at bounding box center [80, 570] width 4 height 8
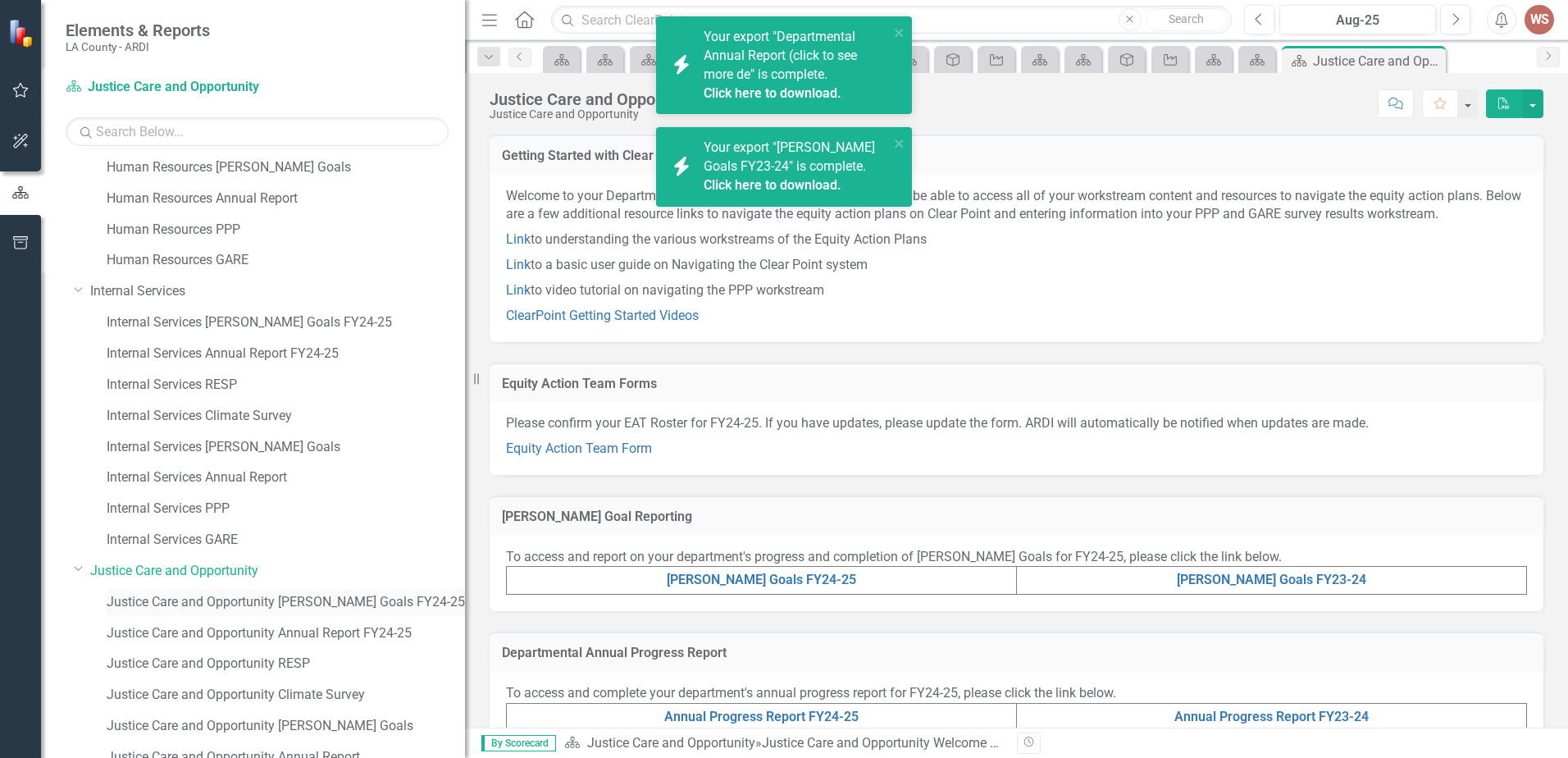
click at [332, 601] on link "Justice Care and Opportunity [PERSON_NAME] Goals FY24-25" at bounding box center [285, 602] width 358 height 18
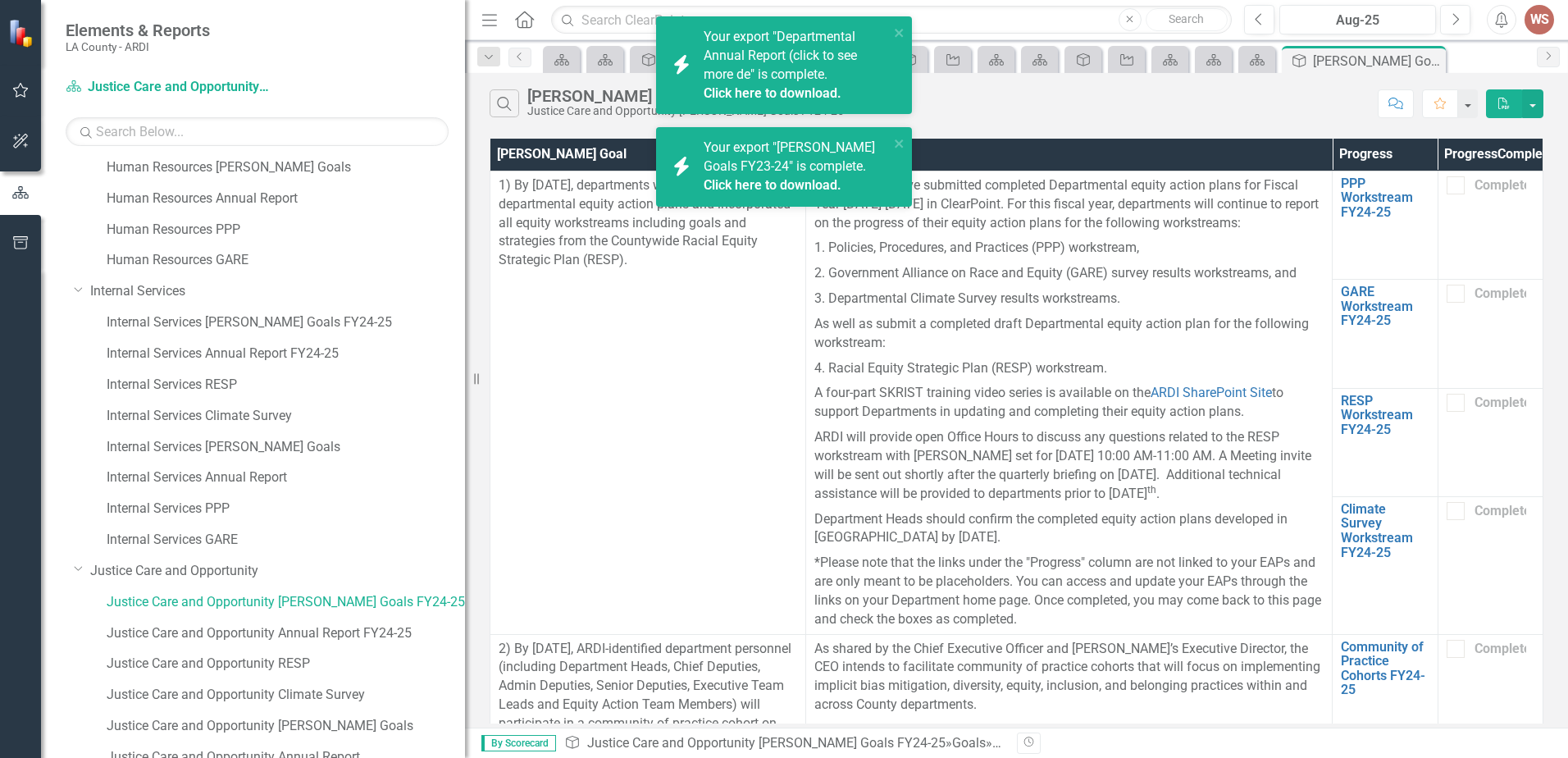
click at [1491, 107] on button "PDF" at bounding box center [1503, 104] width 36 height 29
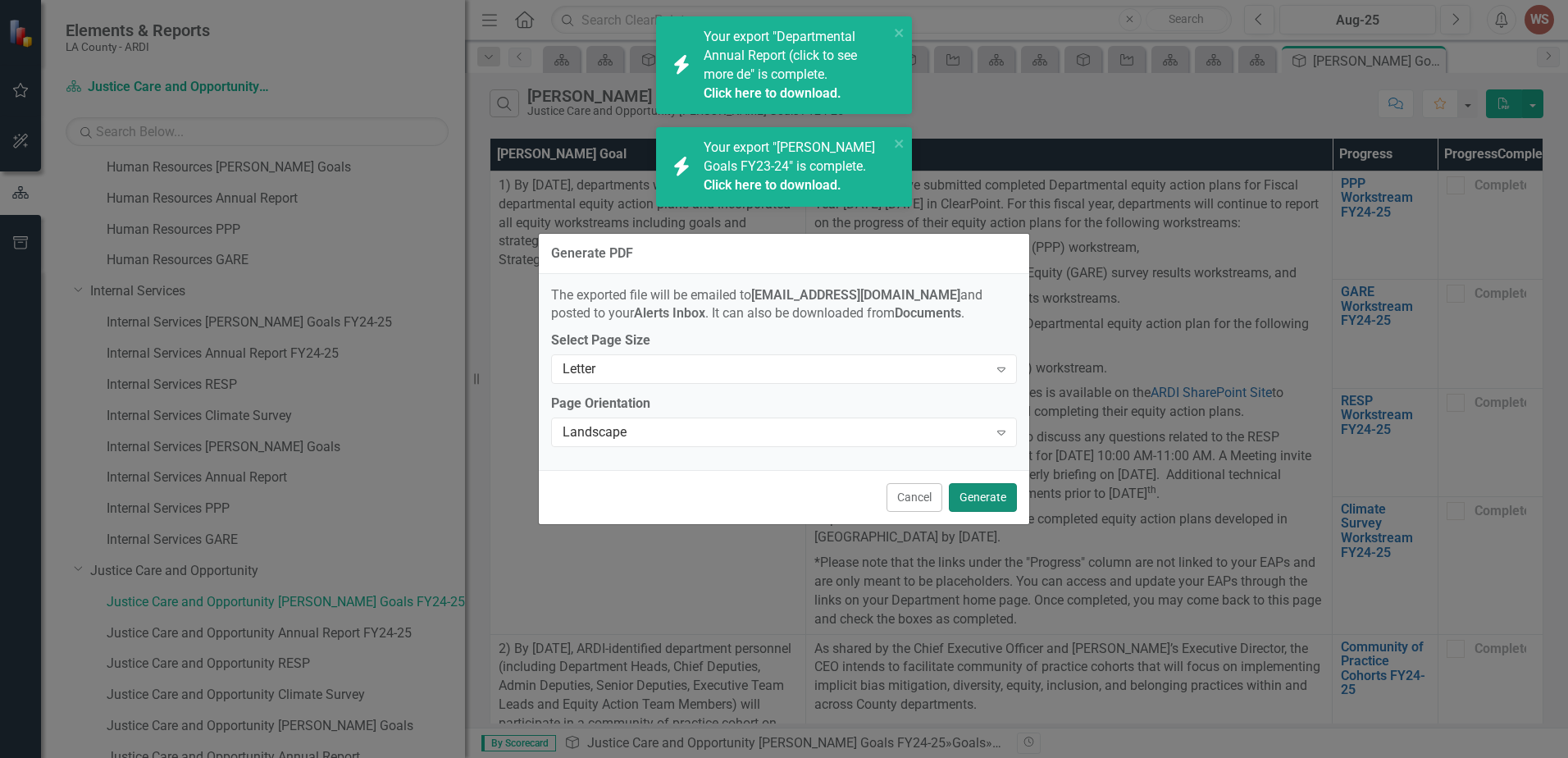
click at [957, 501] on button "Generate" at bounding box center [982, 497] width 68 height 29
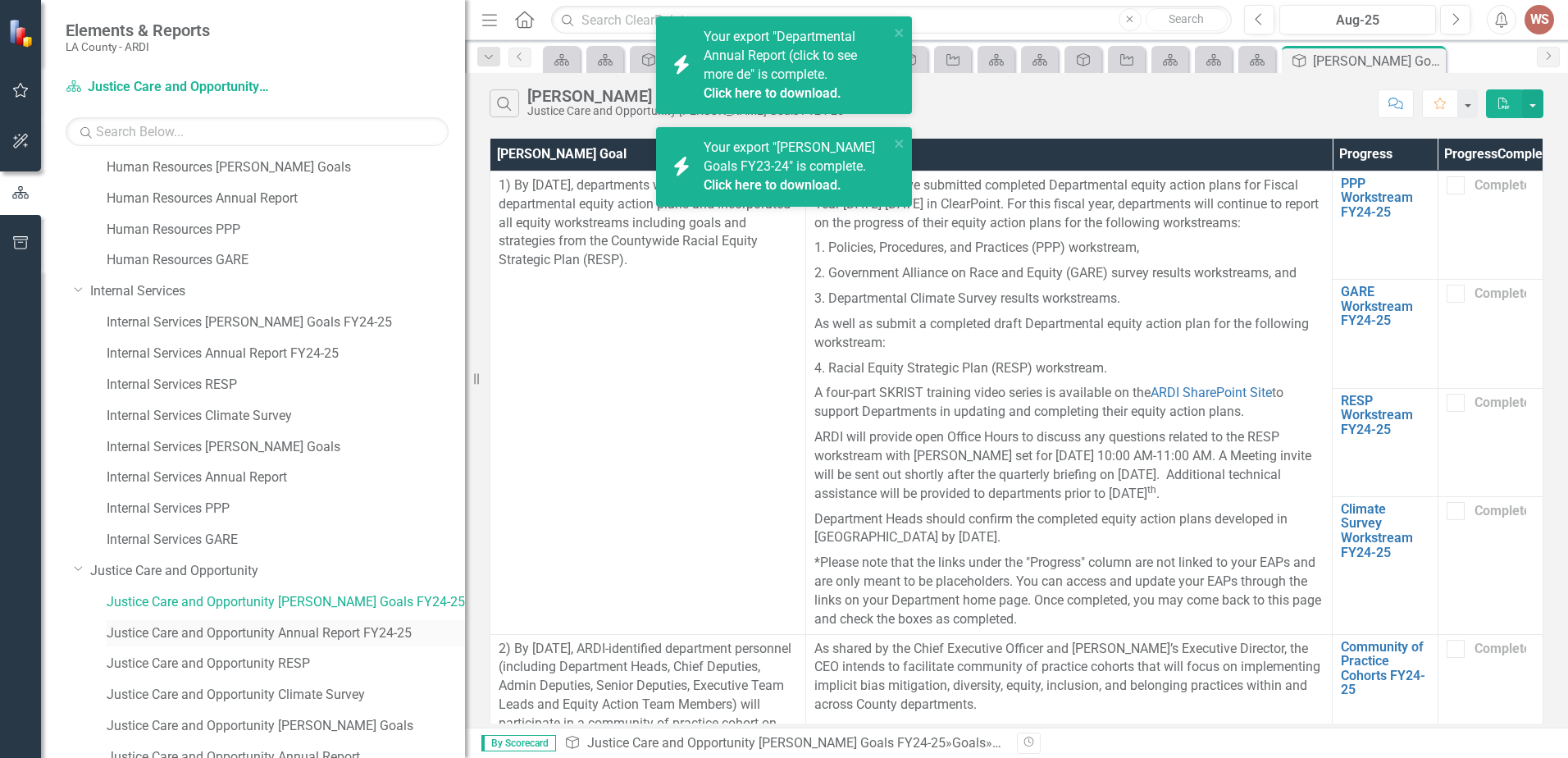
click at [354, 631] on link "Justice Care and Opportunity Annual Report FY24-25" at bounding box center [285, 633] width 358 height 18
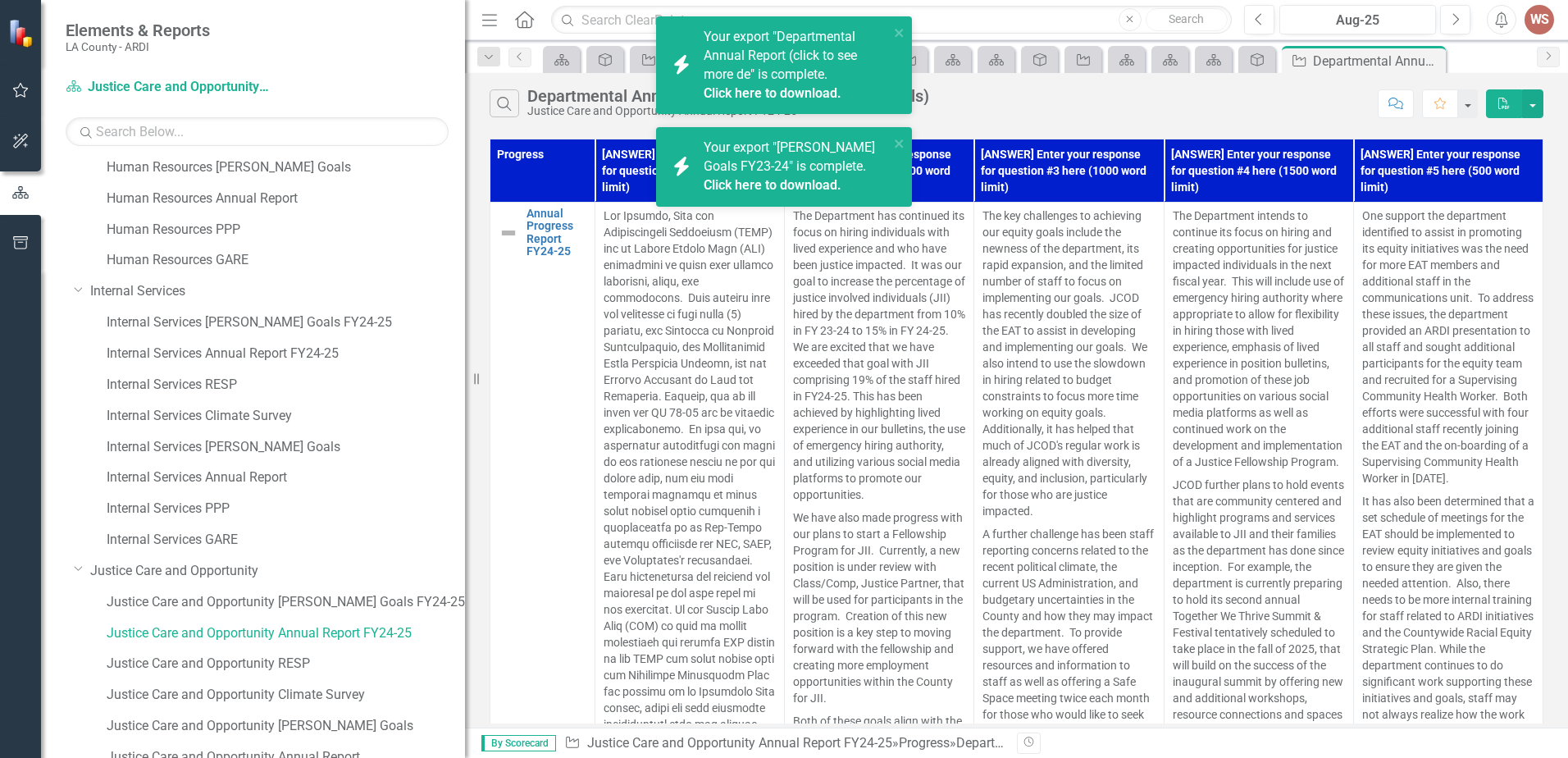
click at [1498, 108] on icon "PDF" at bounding box center [1503, 103] width 15 height 11
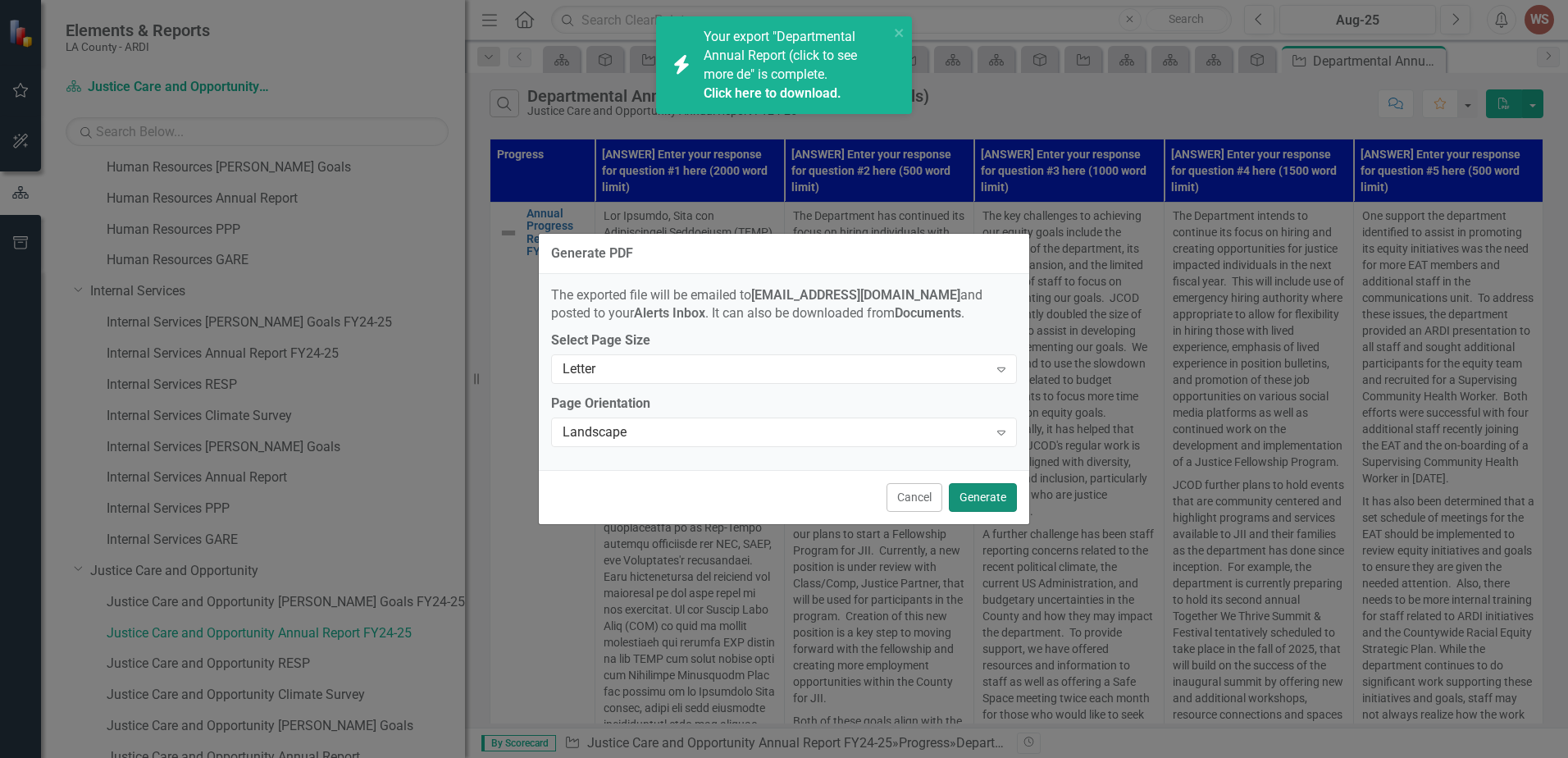
drag, startPoint x: 990, startPoint y: 499, endPoint x: 979, endPoint y: 507, distance: 13.6
click at [990, 499] on button "Generate" at bounding box center [982, 497] width 68 height 29
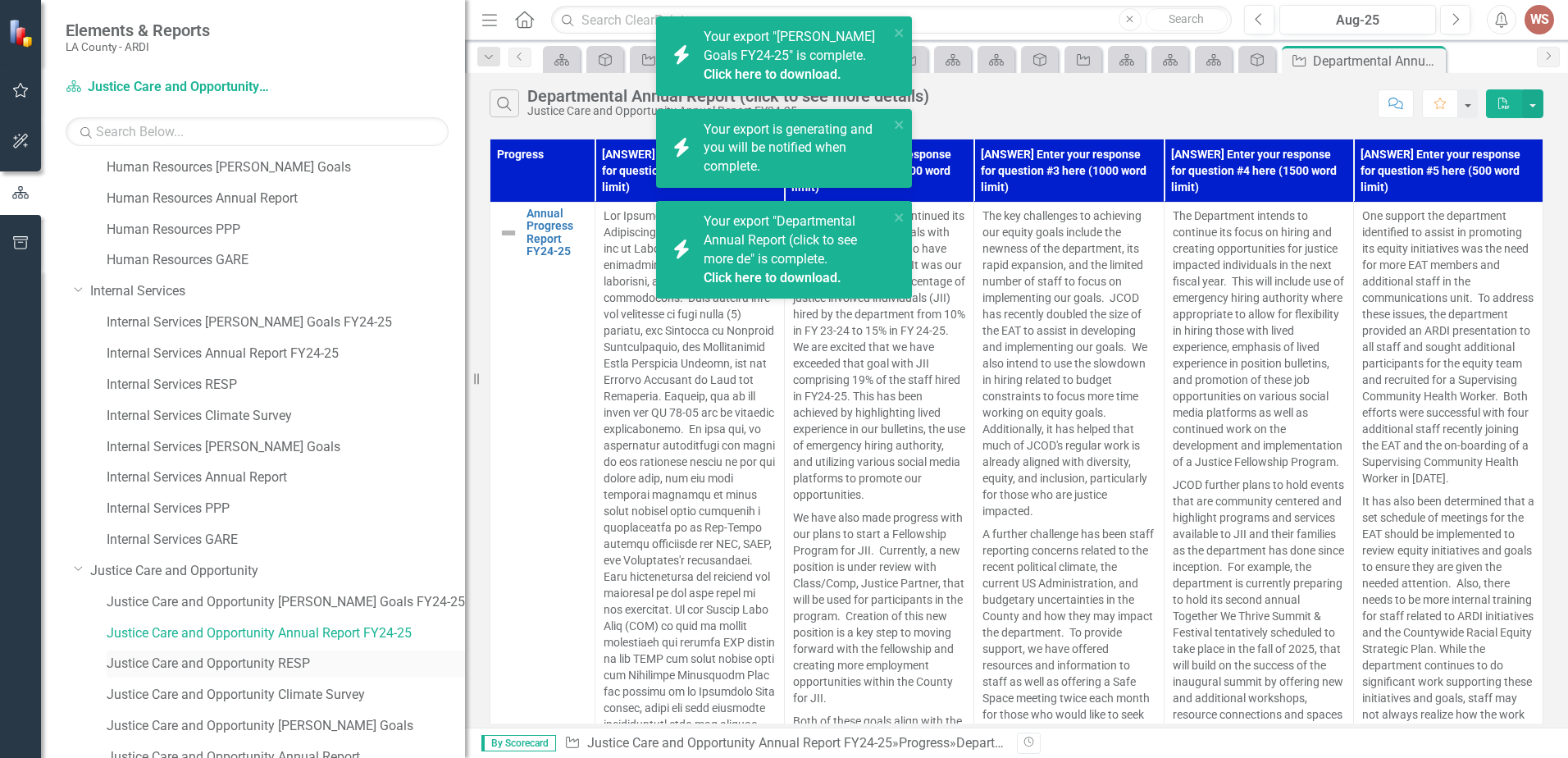
click at [333, 667] on link "Justice Care and Opportunity RESP" at bounding box center [285, 664] width 358 height 18
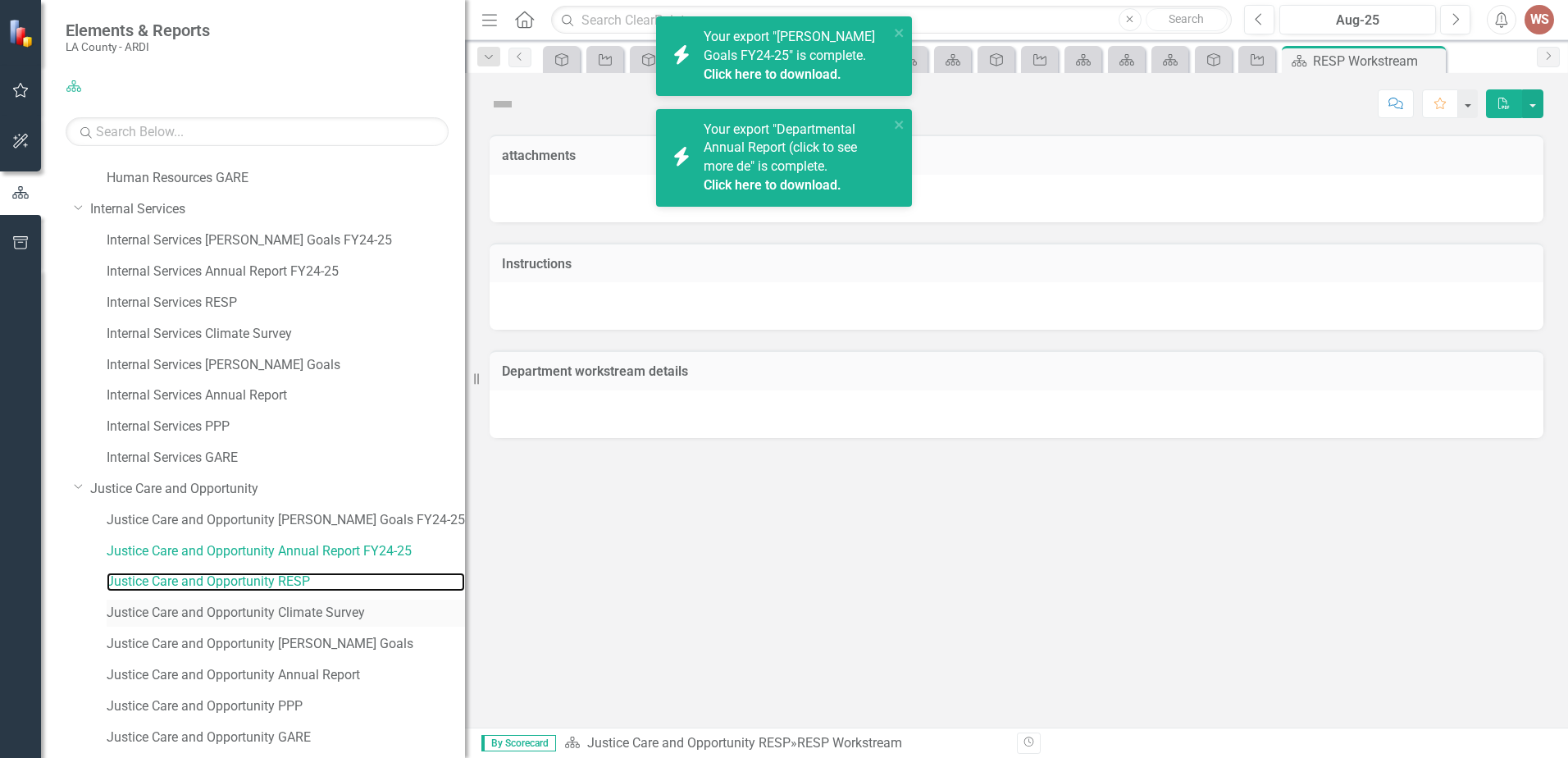
scroll to position [1969, 0]
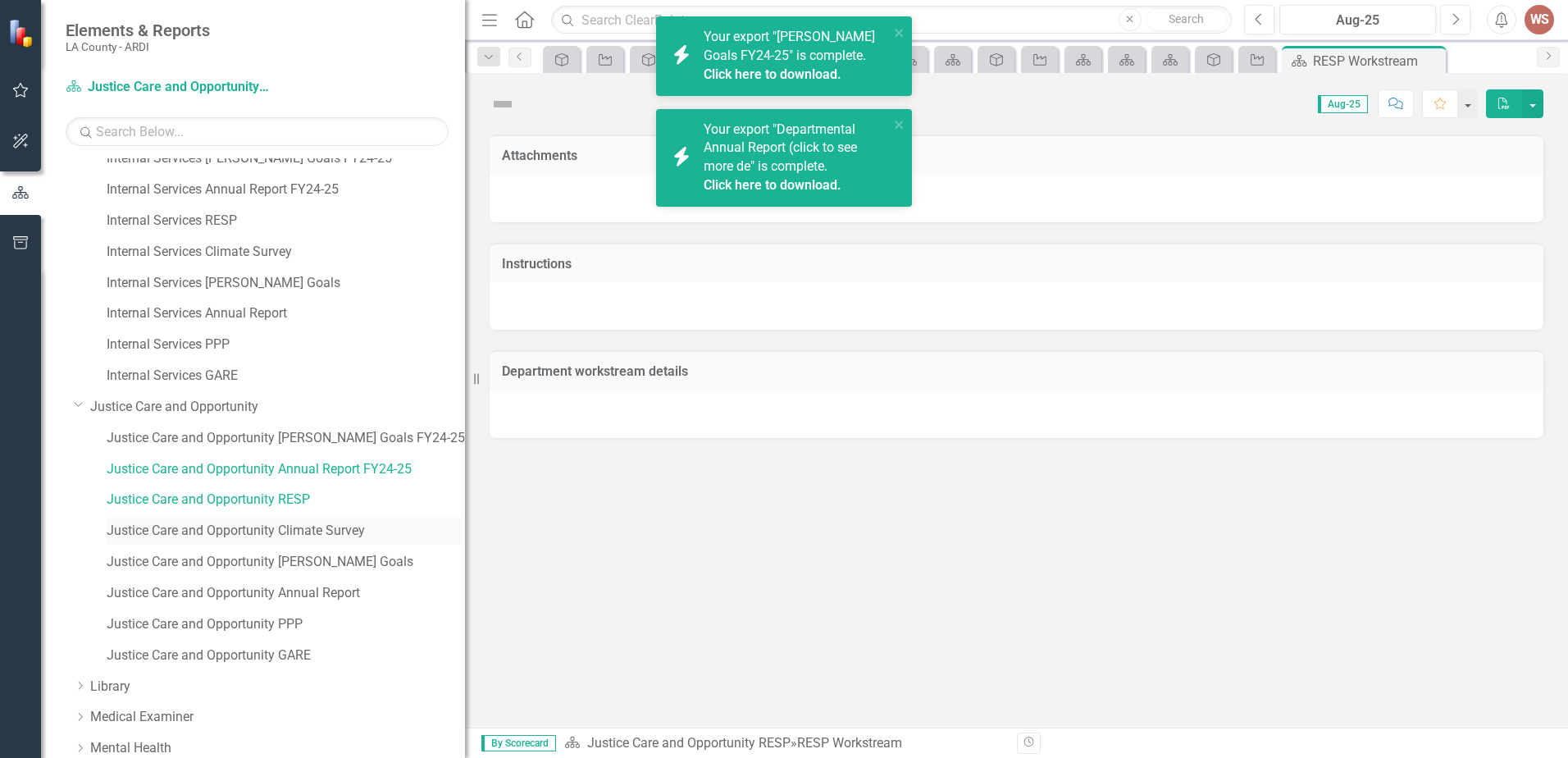
click at [365, 526] on link "Justice Care and Opportunity Climate Survey" at bounding box center [285, 531] width 358 height 18
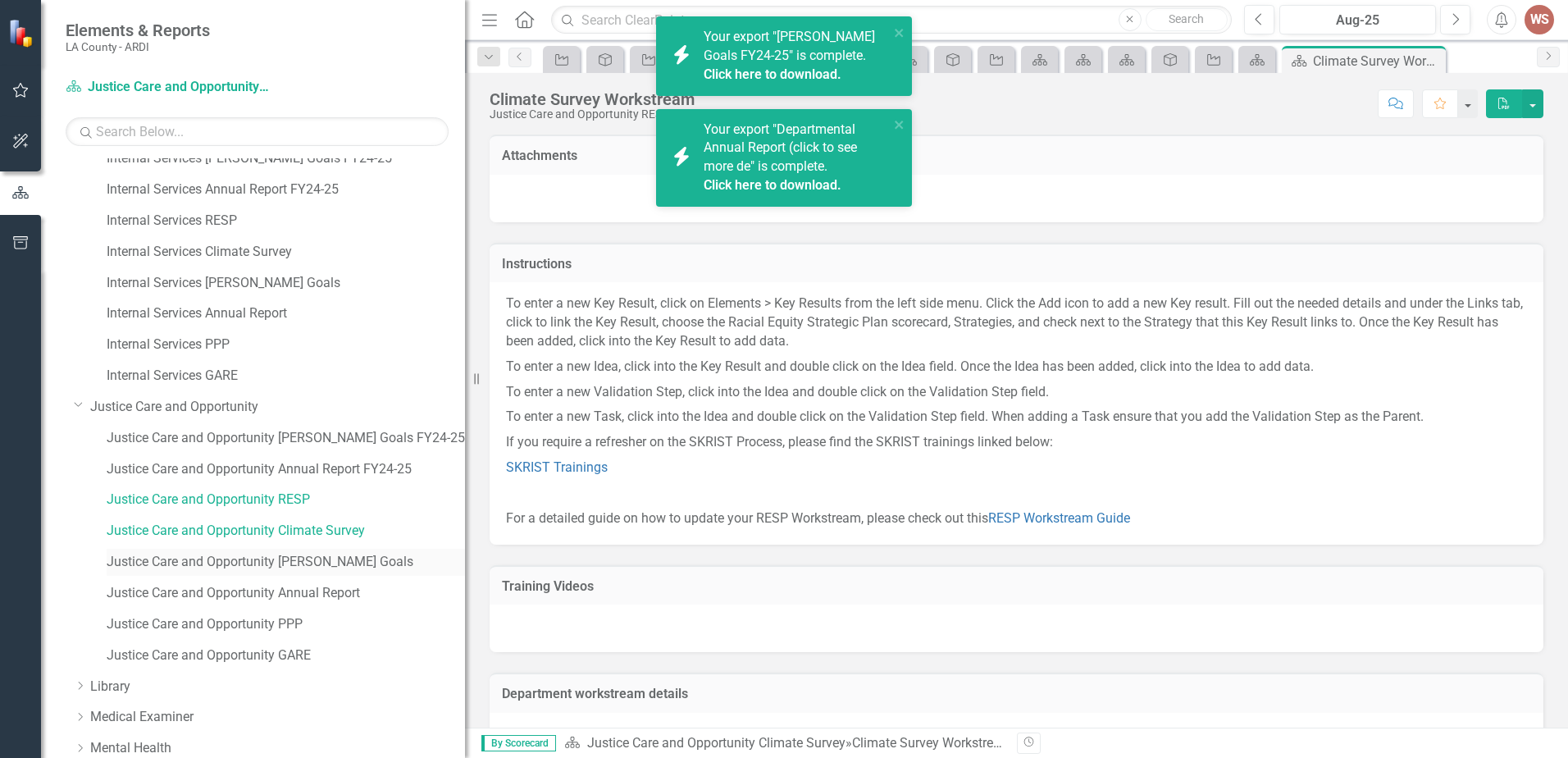
click at [355, 558] on link "Justice Care and Opportunity [PERSON_NAME] Goals" at bounding box center [285, 562] width 358 height 18
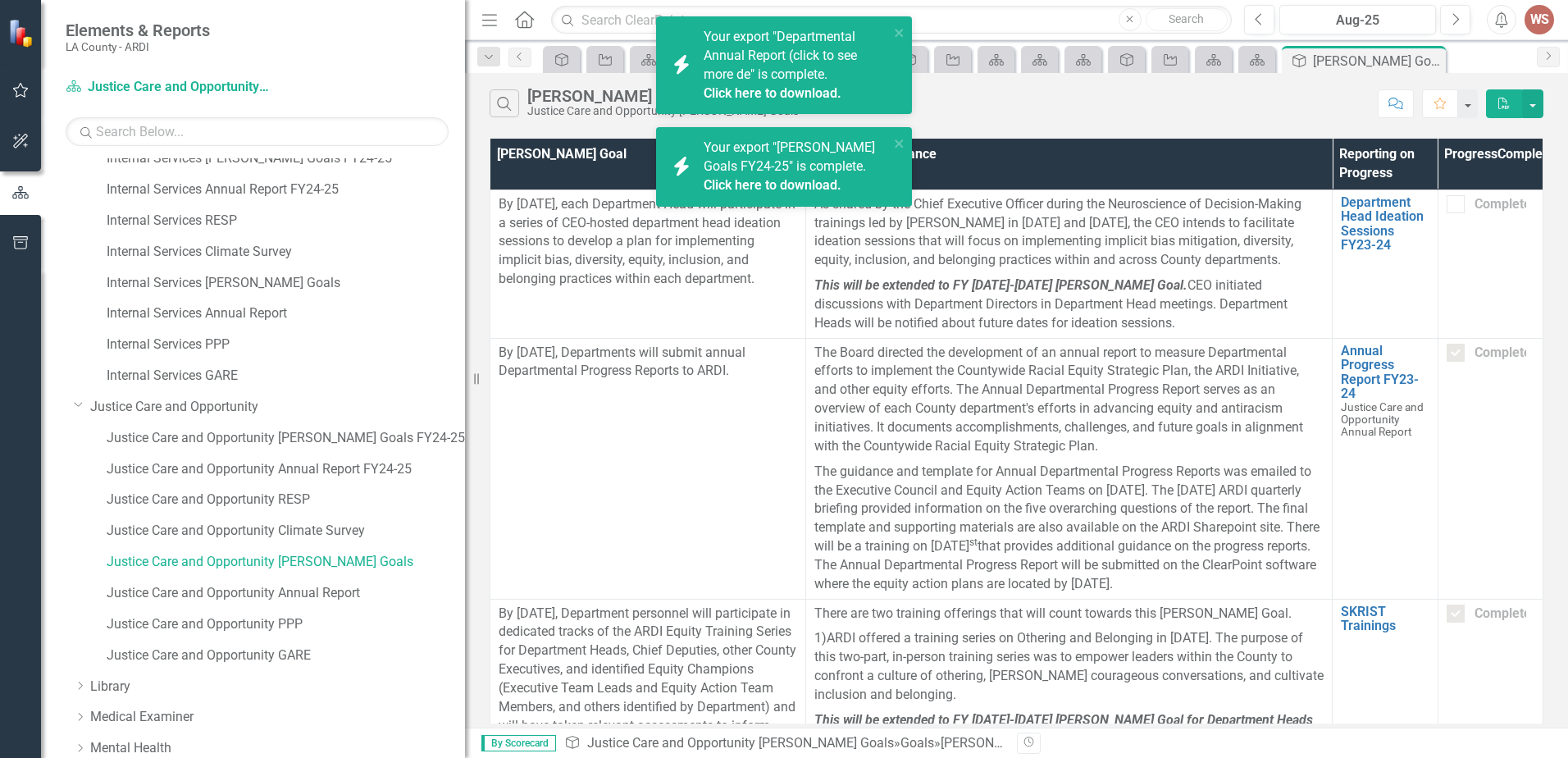
click at [1498, 103] on icon "PDF" at bounding box center [1503, 103] width 15 height 11
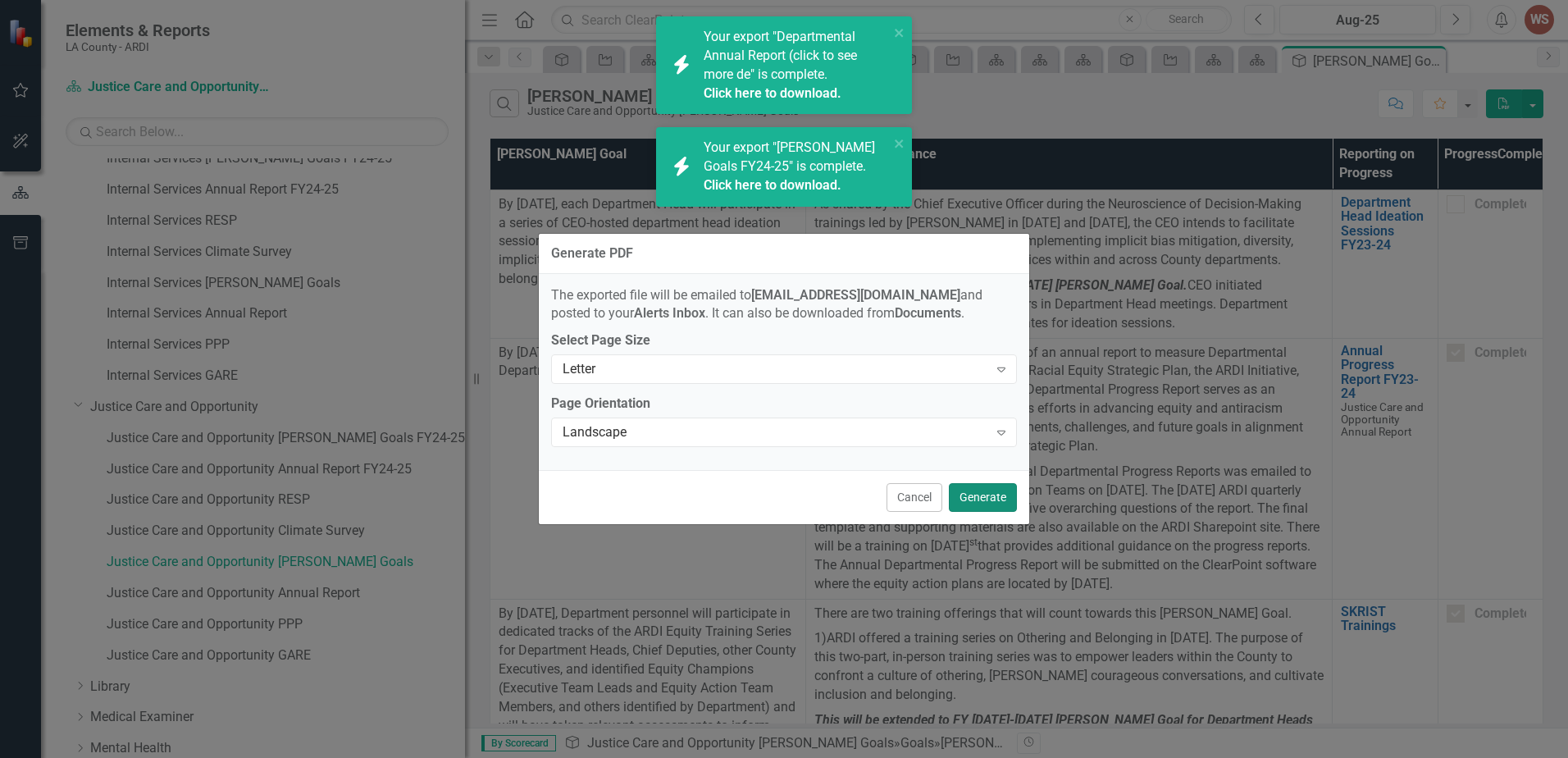
click at [977, 502] on button "Generate" at bounding box center [982, 497] width 68 height 29
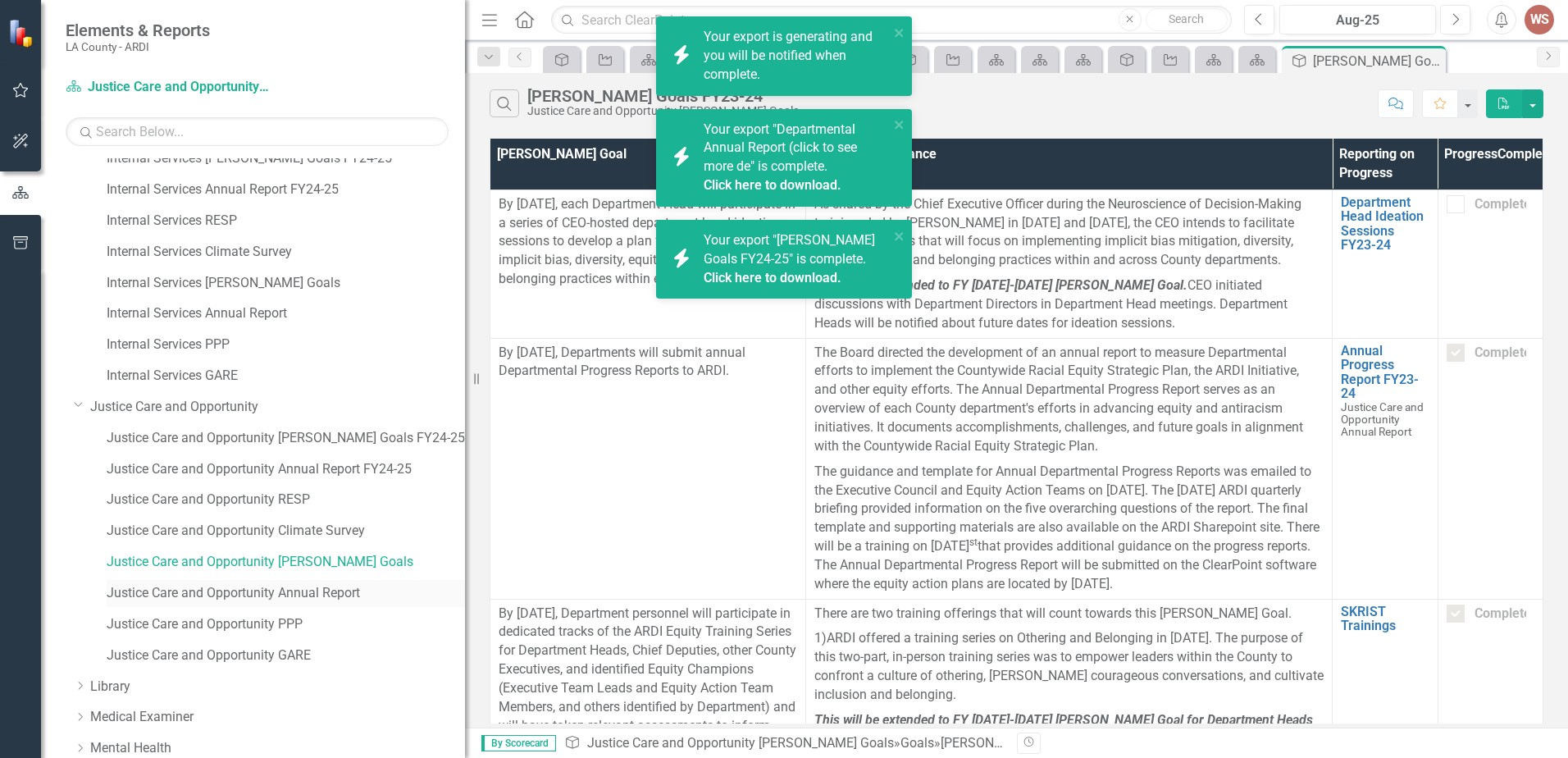
click at [355, 592] on link "Justice Care and Opportunity Annual Report" at bounding box center [285, 592] width 358 height 18
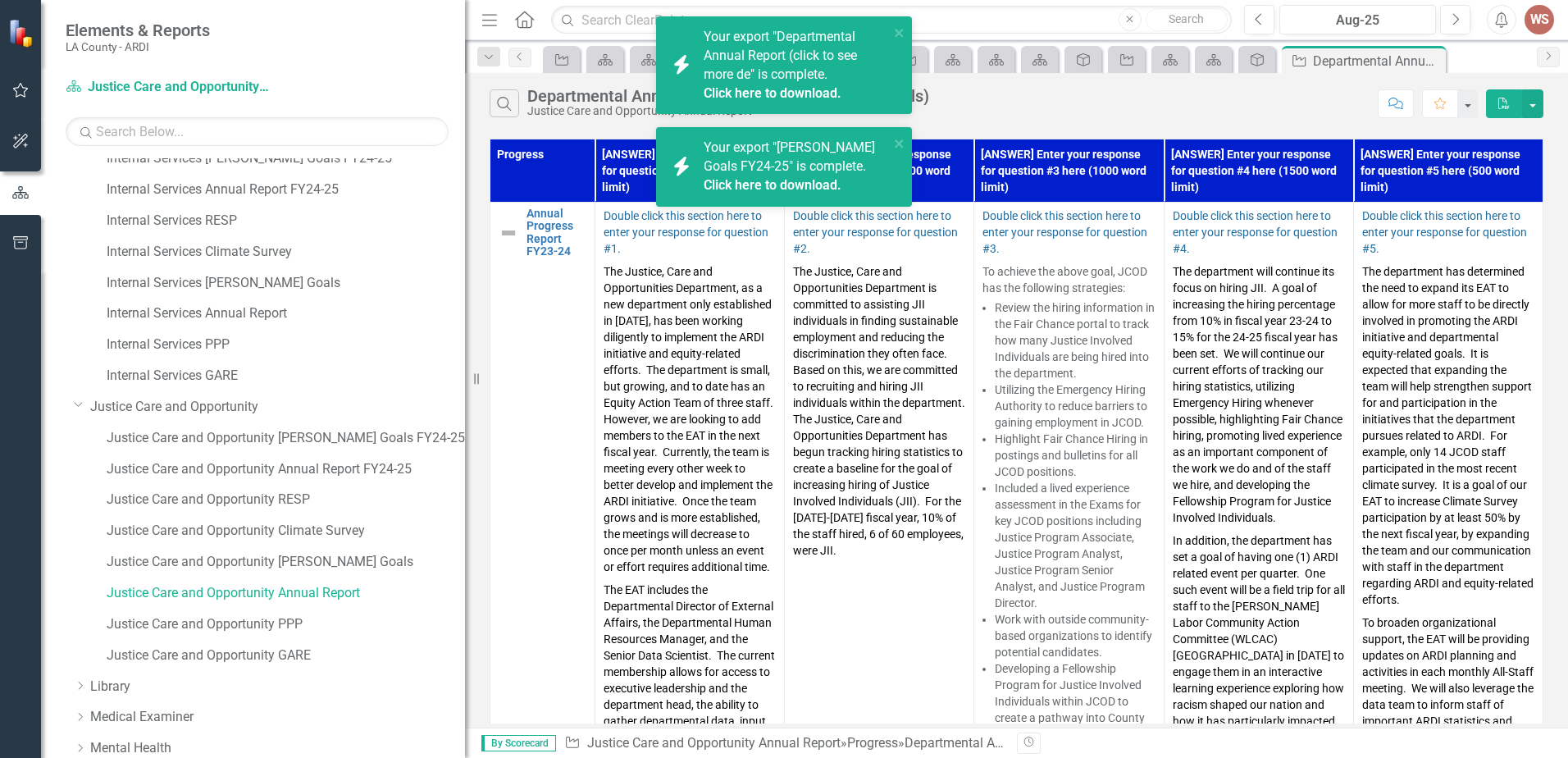
click at [1496, 99] on button "PDF" at bounding box center [1503, 104] width 36 height 29
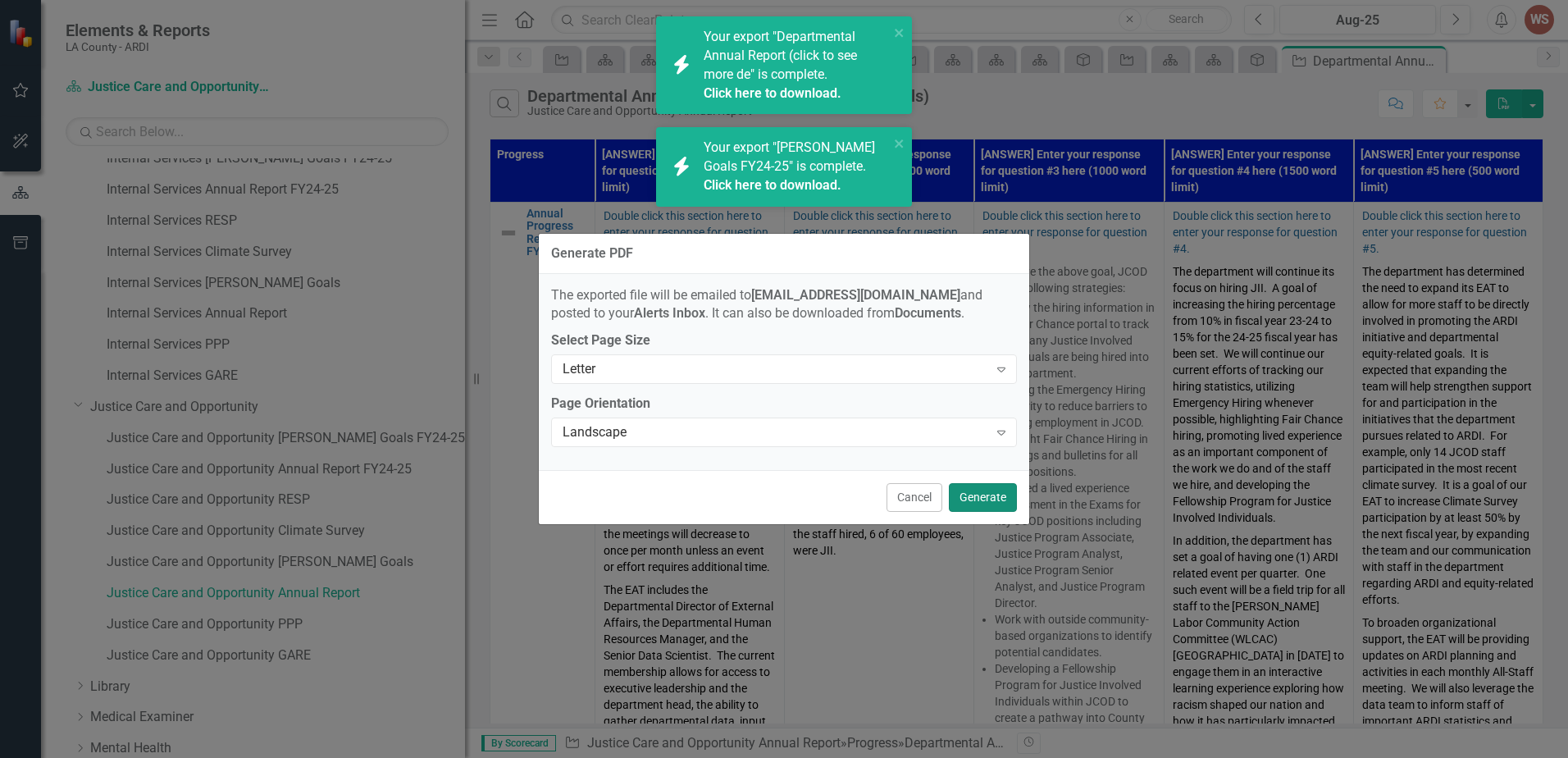
click at [992, 491] on button "Generate" at bounding box center [982, 497] width 68 height 29
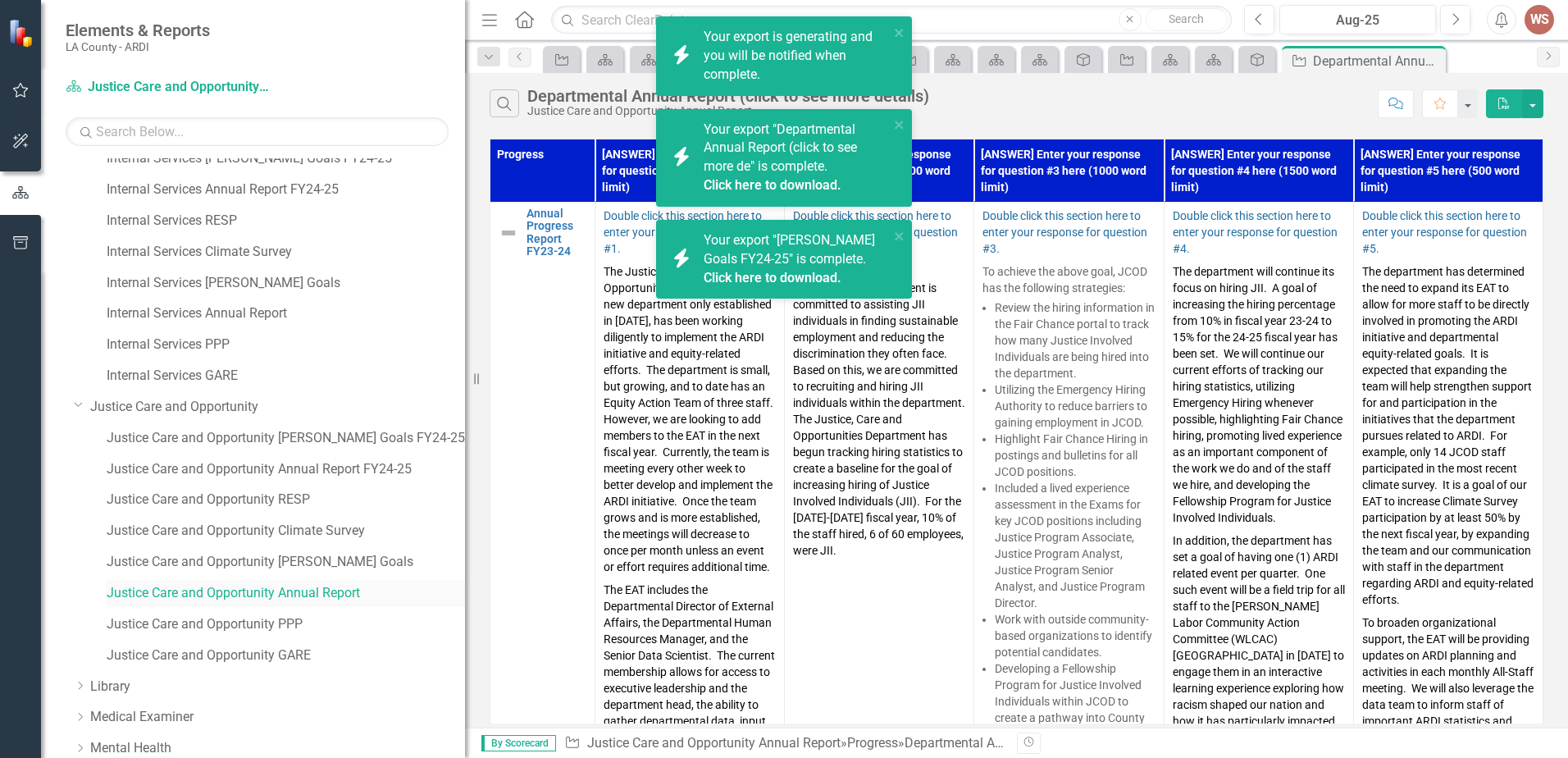
scroll to position [2133, 0]
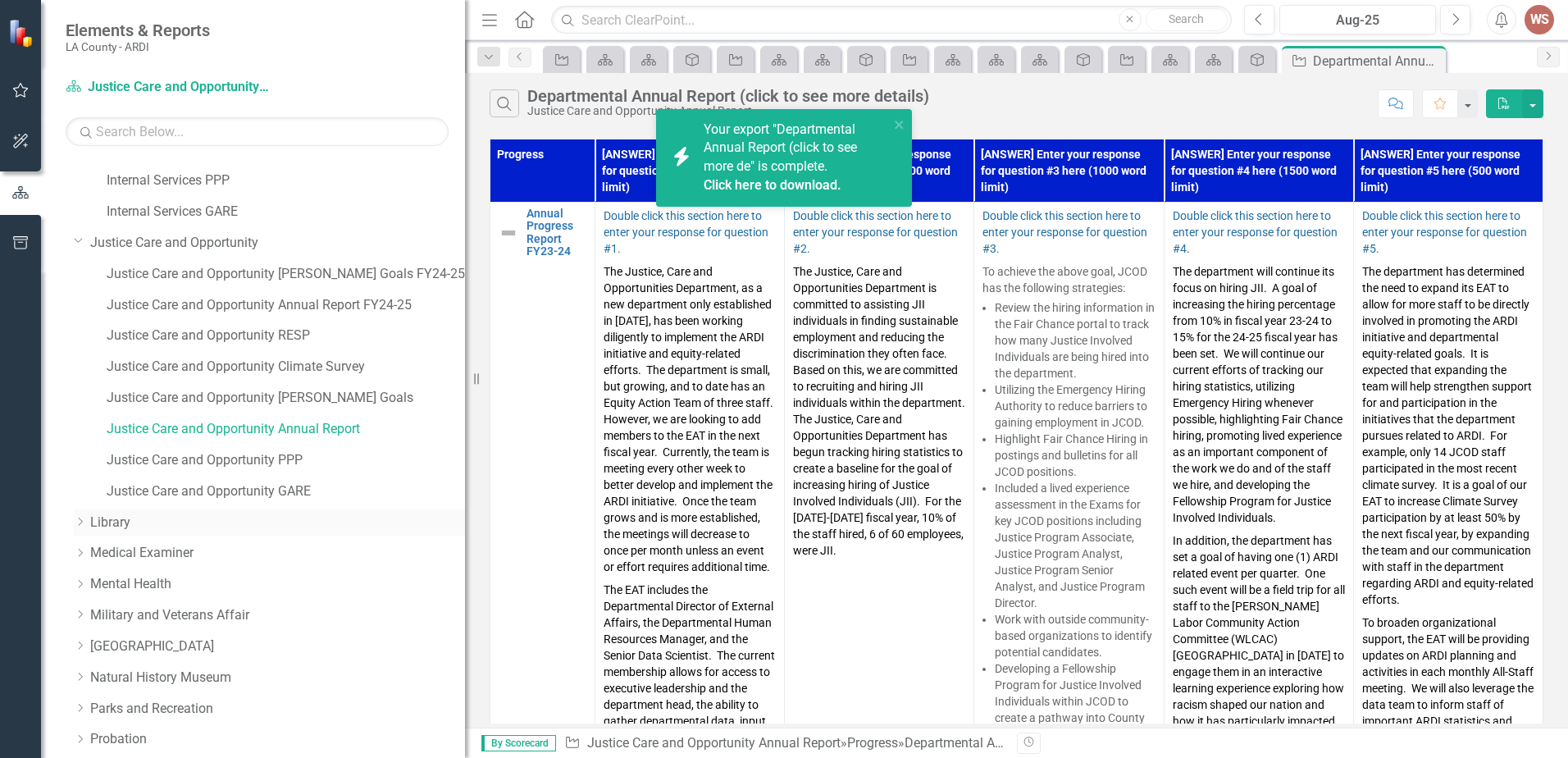
click at [88, 526] on div "Dropdown" at bounding box center [82, 522] width 17 height 14
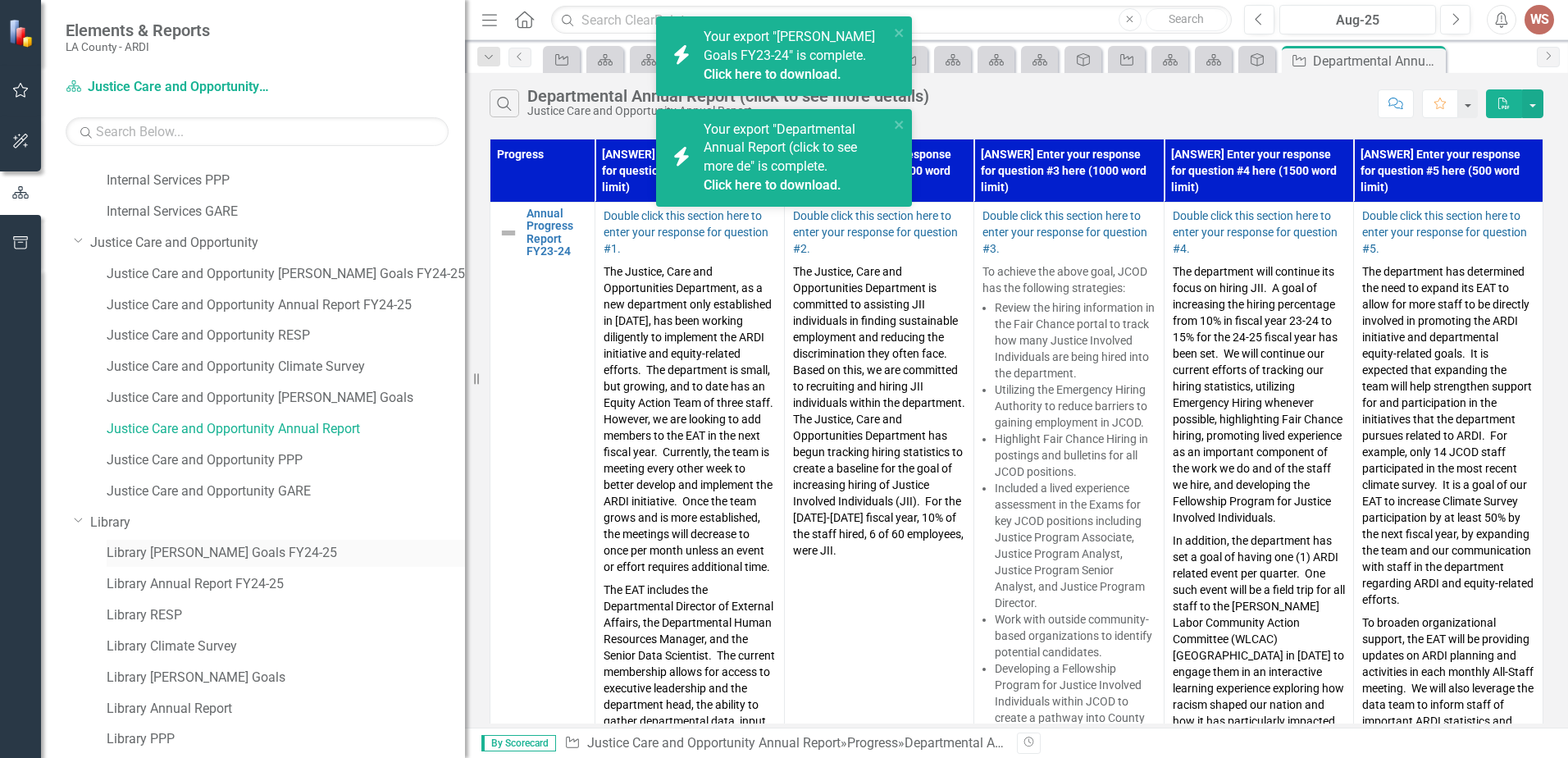
click at [180, 557] on link "Library [PERSON_NAME] Goals FY24-25" at bounding box center [285, 553] width 358 height 18
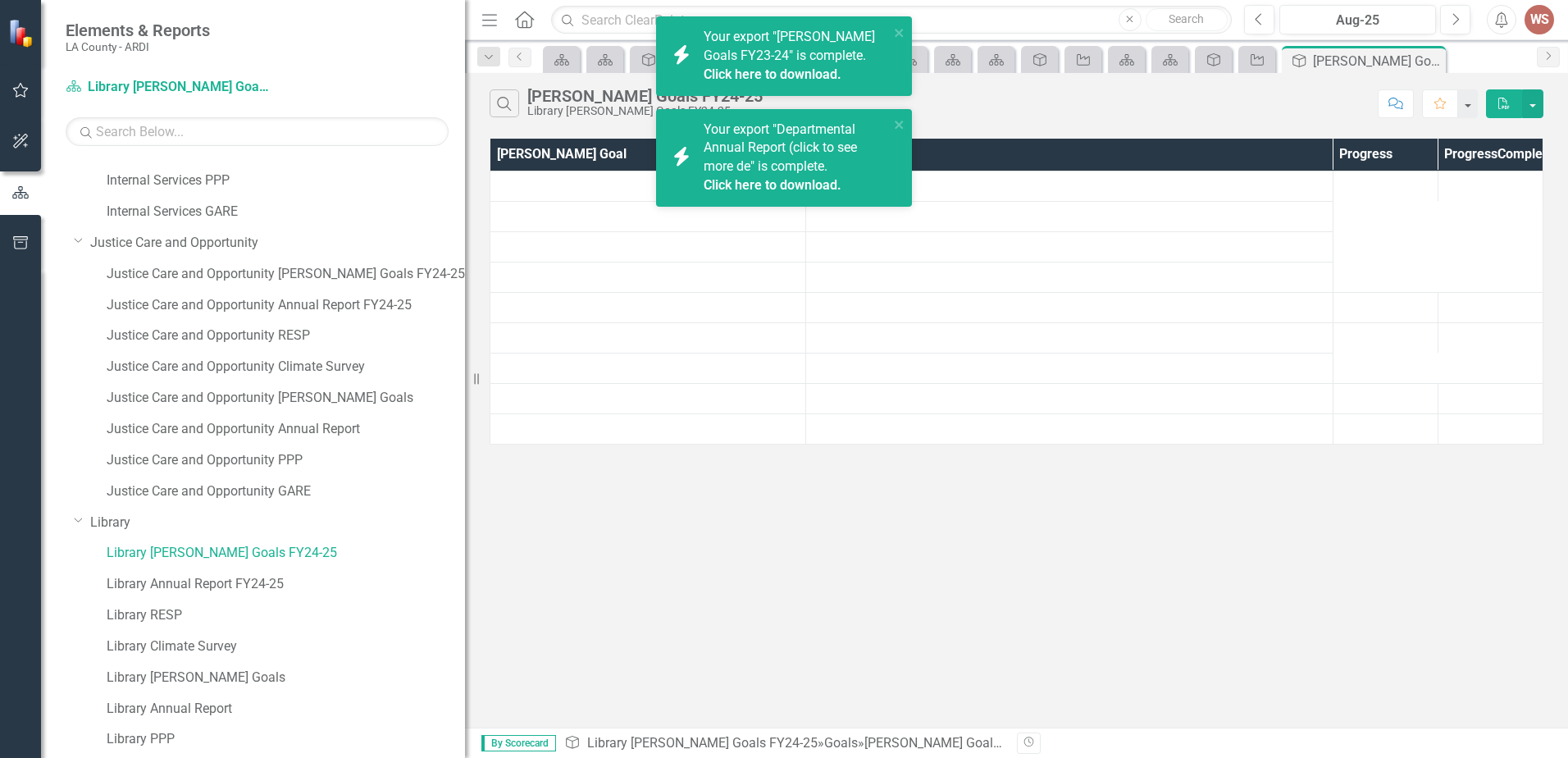
click at [1498, 110] on button "PDF" at bounding box center [1503, 104] width 36 height 29
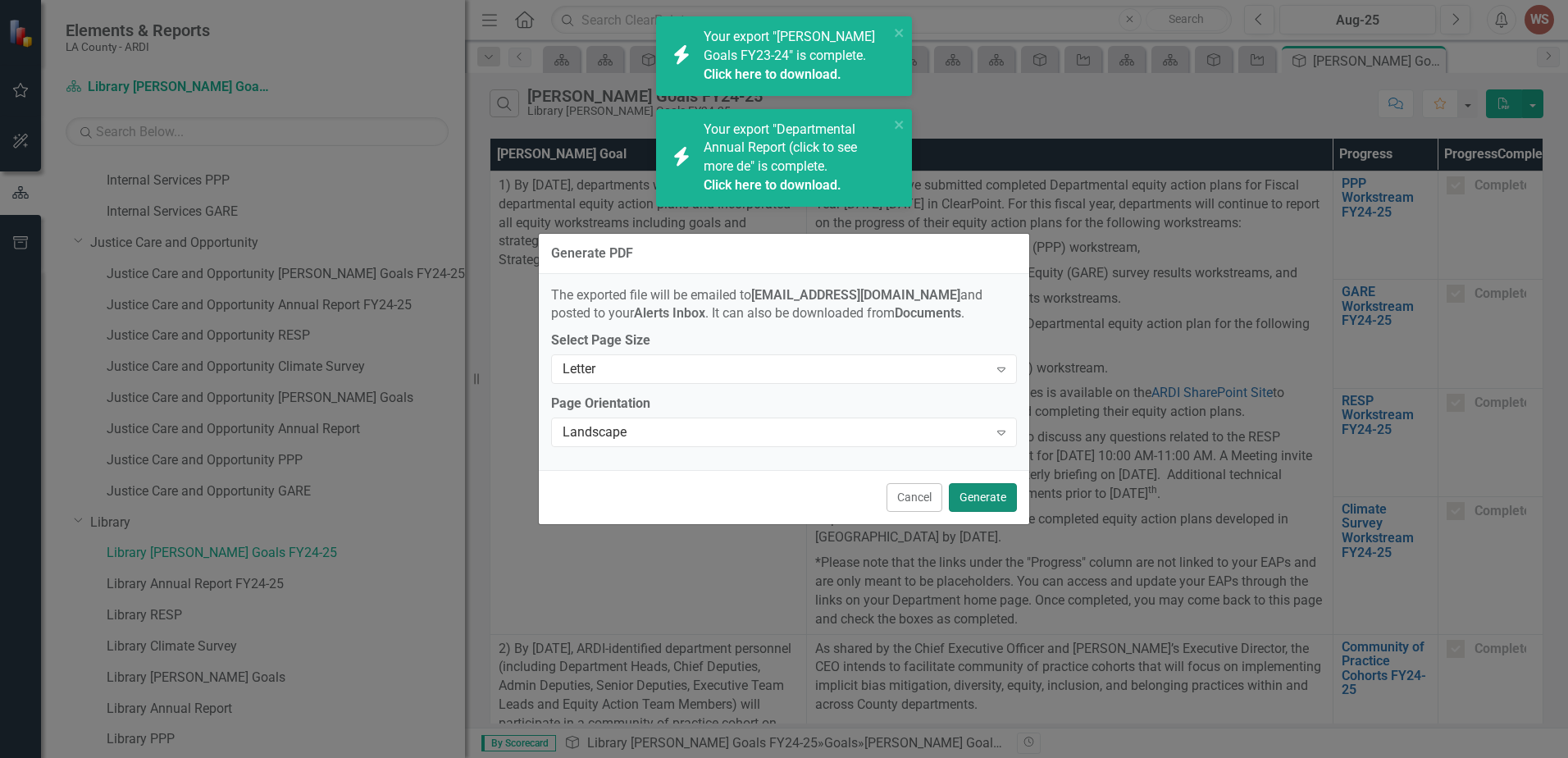
click at [973, 497] on button "Generate" at bounding box center [982, 497] width 68 height 29
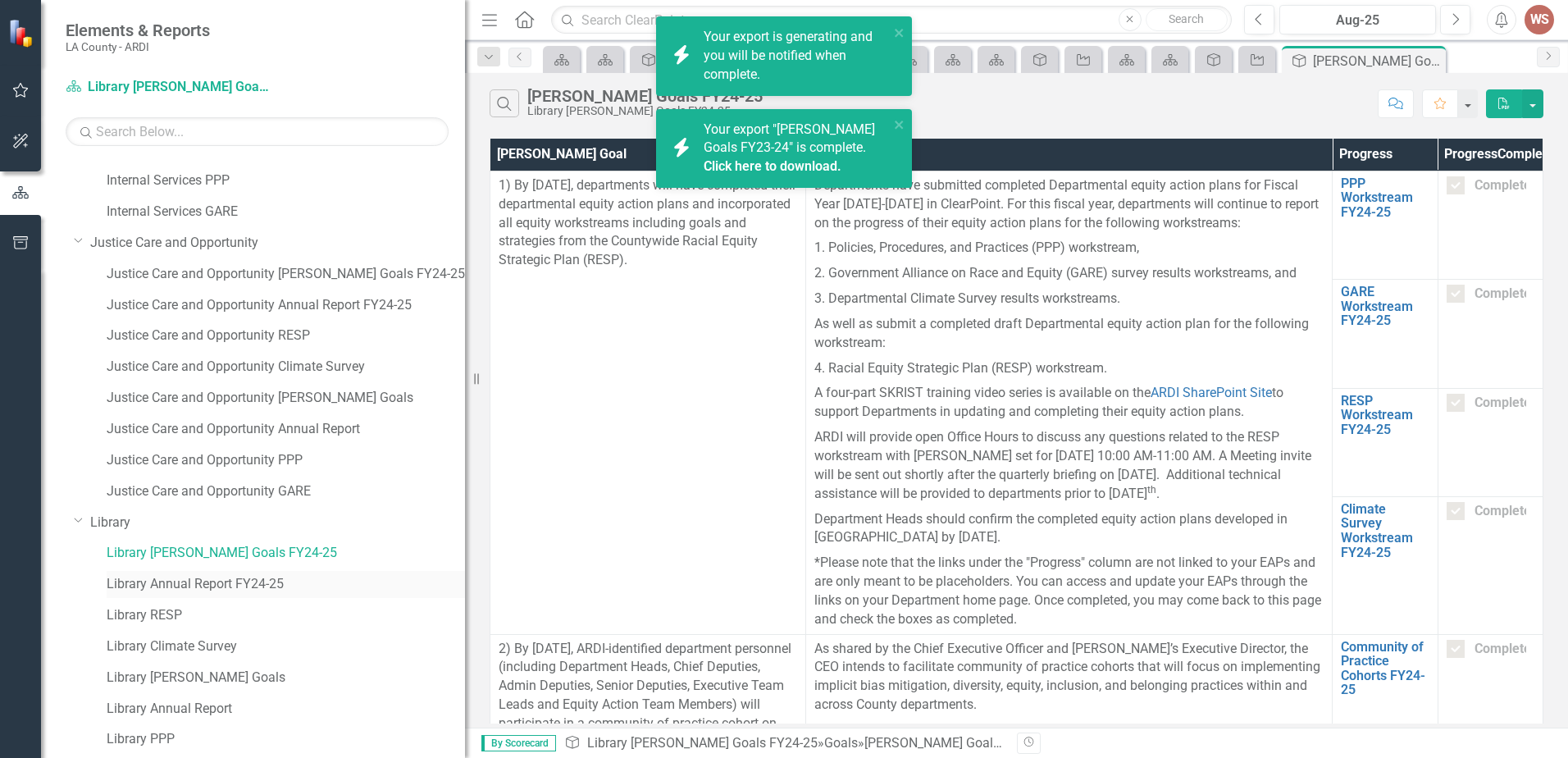
click at [258, 585] on link "Library Annual Report FY24-25" at bounding box center [285, 584] width 358 height 18
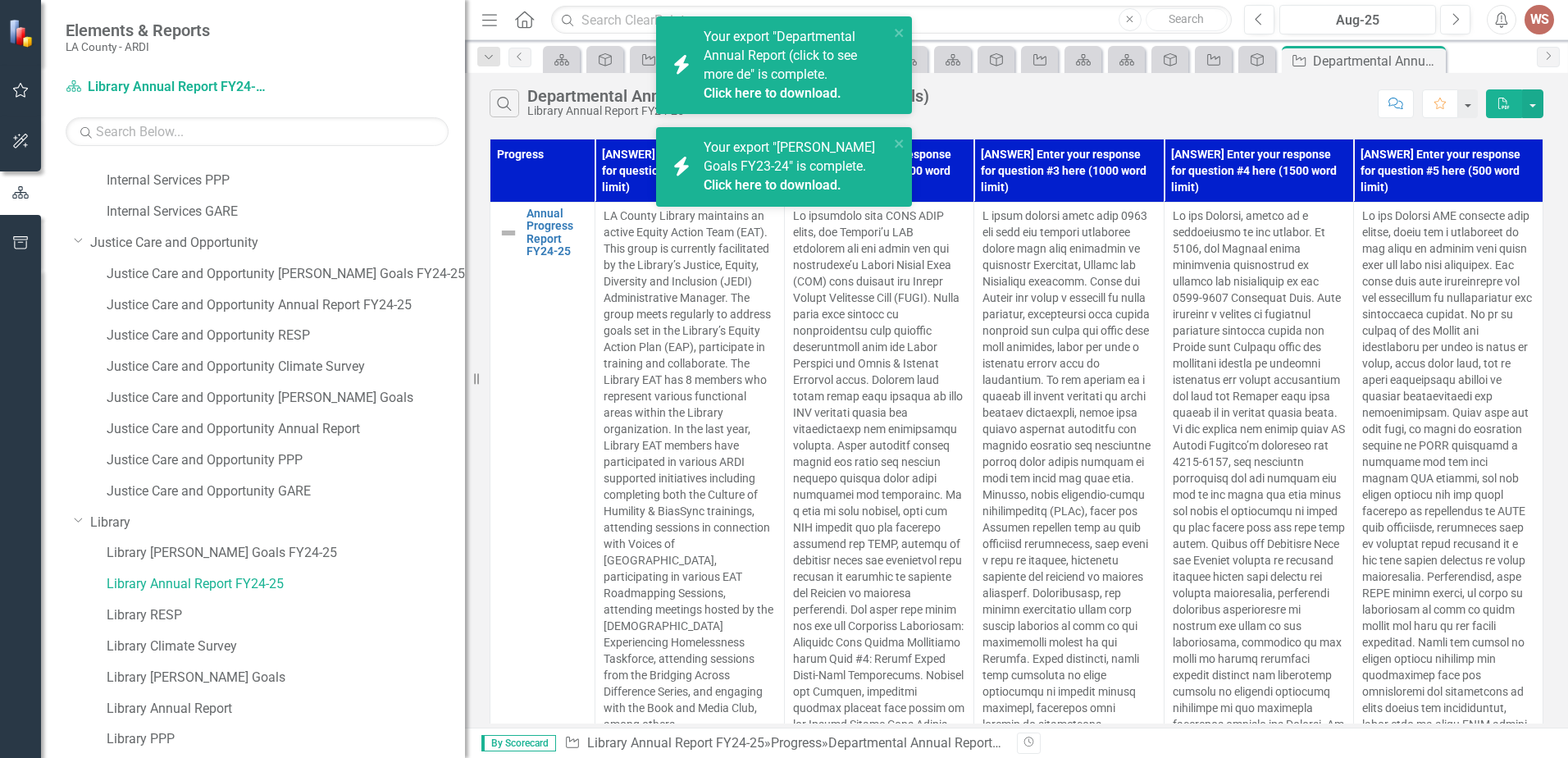
click at [1494, 111] on button "PDF" at bounding box center [1503, 104] width 36 height 29
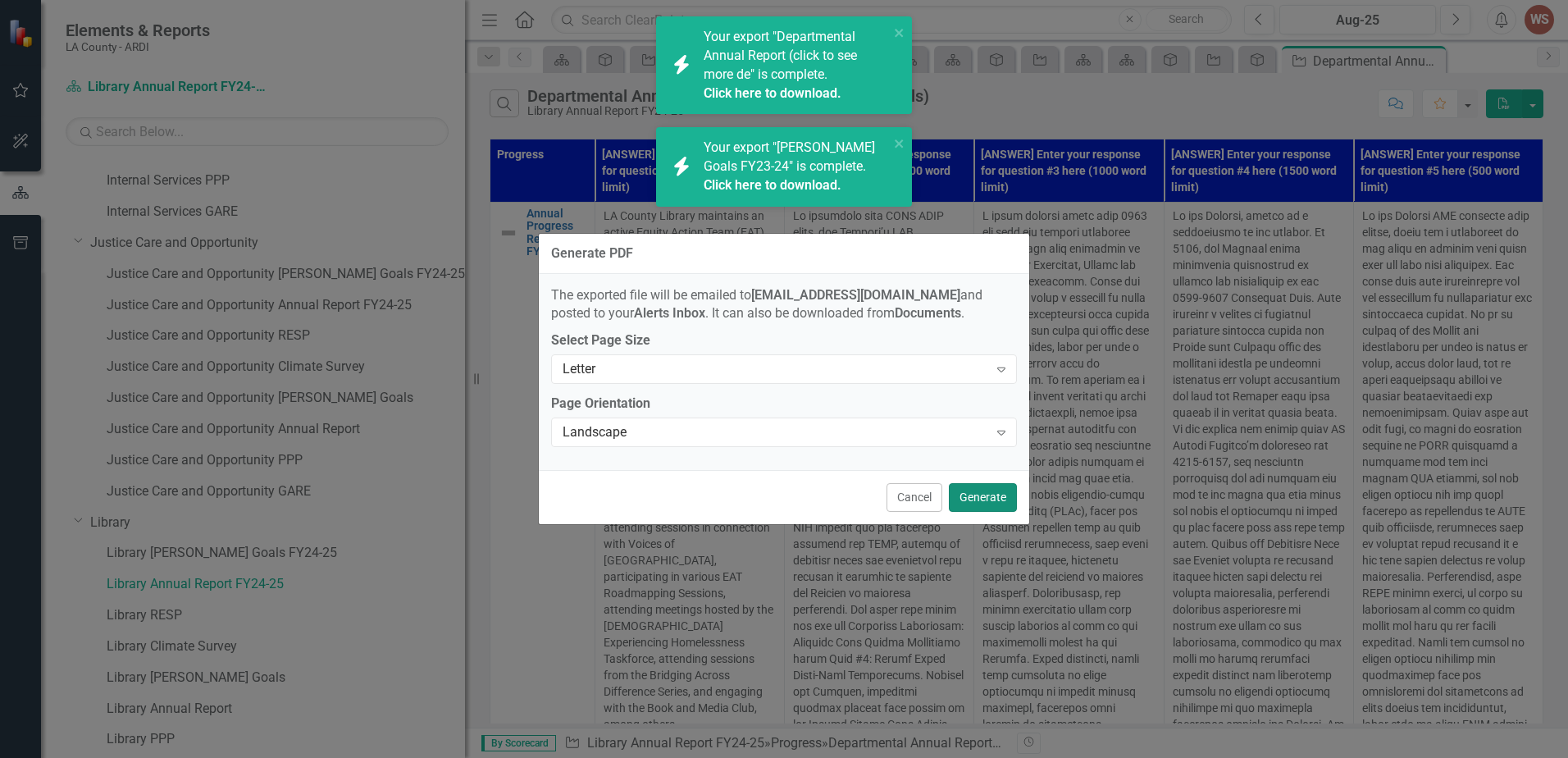
click at [978, 483] on button "Generate" at bounding box center [982, 497] width 68 height 29
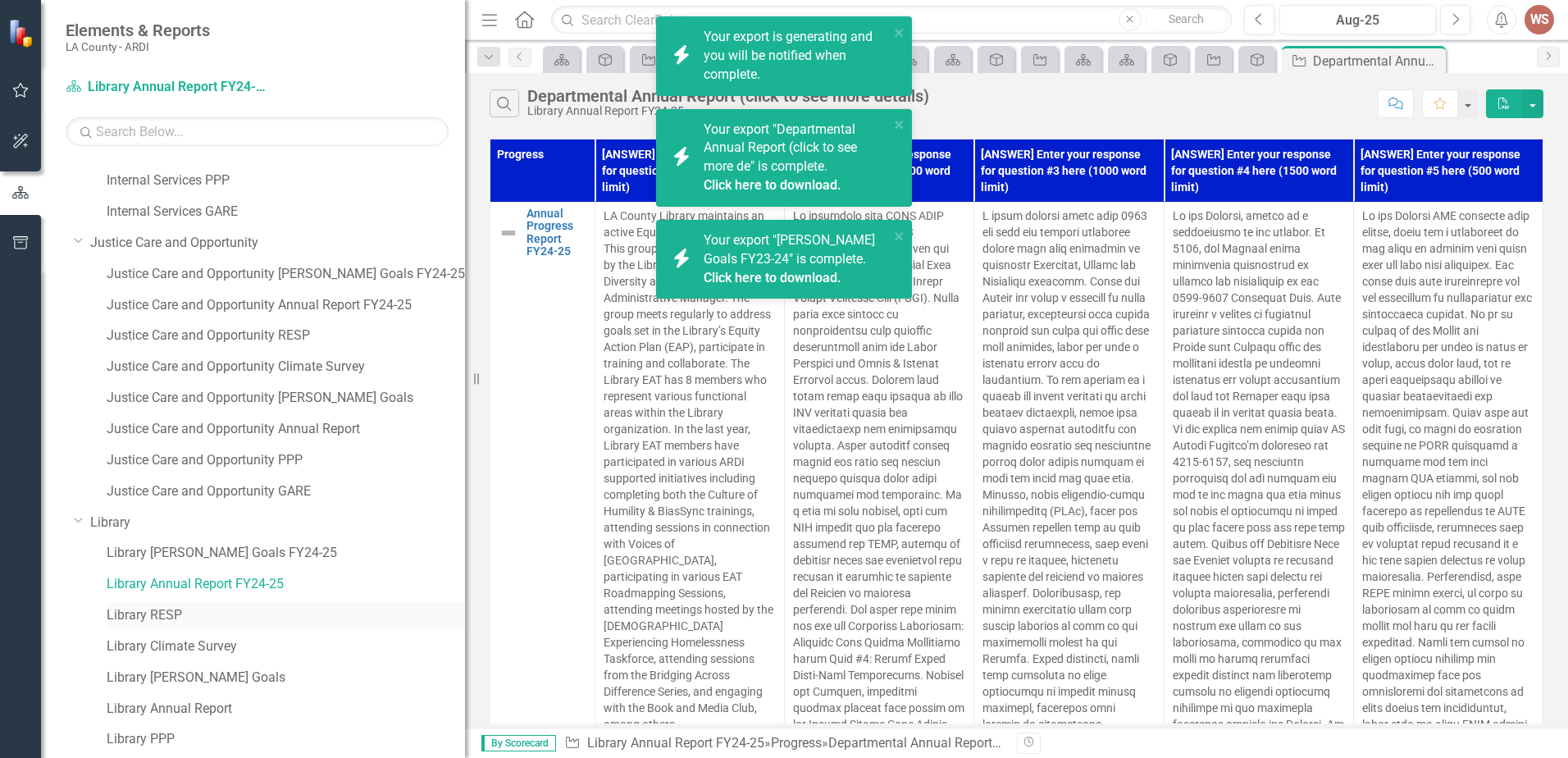
click at [180, 616] on link "Library RESP" at bounding box center [285, 615] width 358 height 18
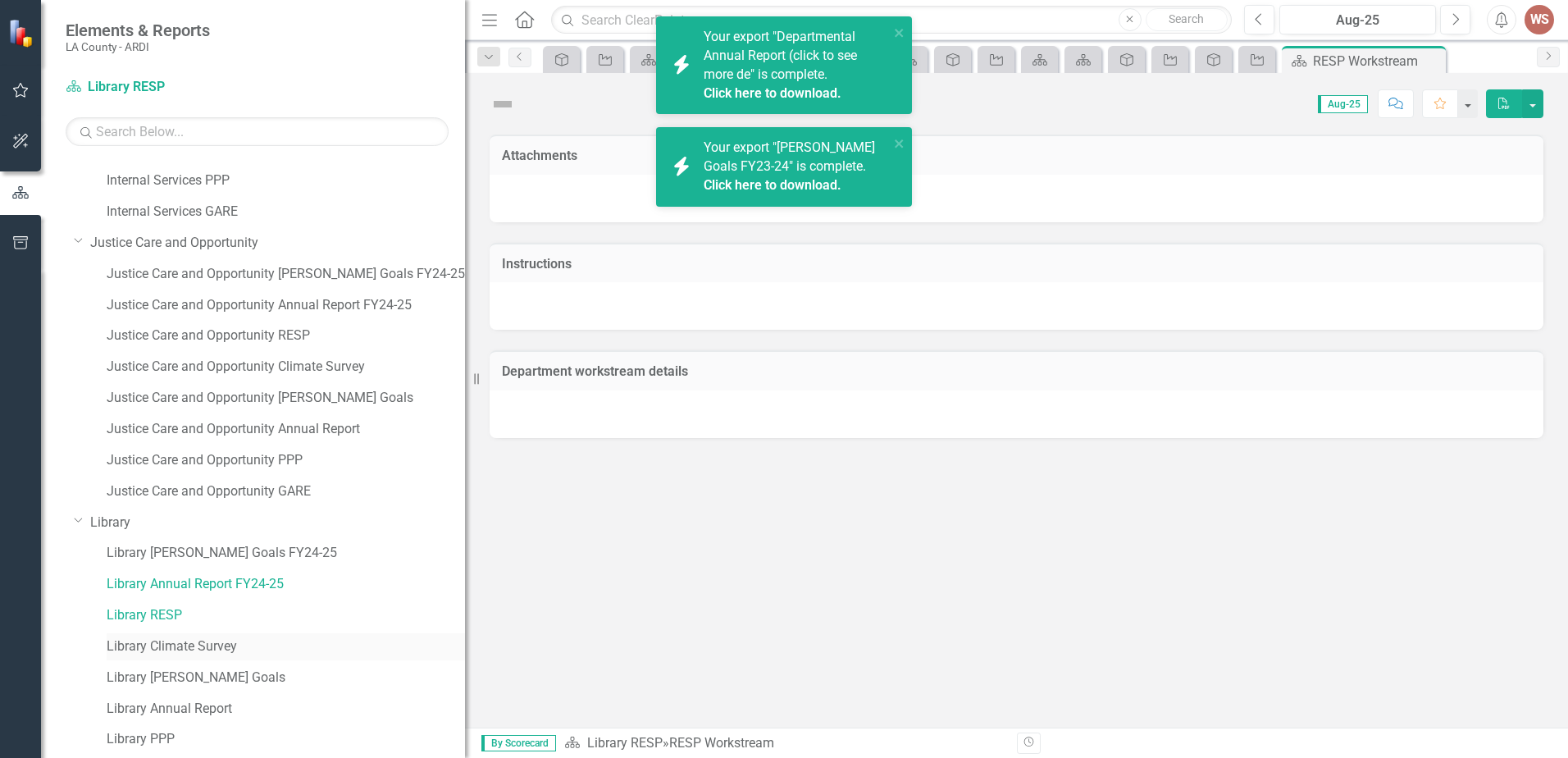
click at [194, 644] on link "Library Climate Survey" at bounding box center [285, 646] width 358 height 18
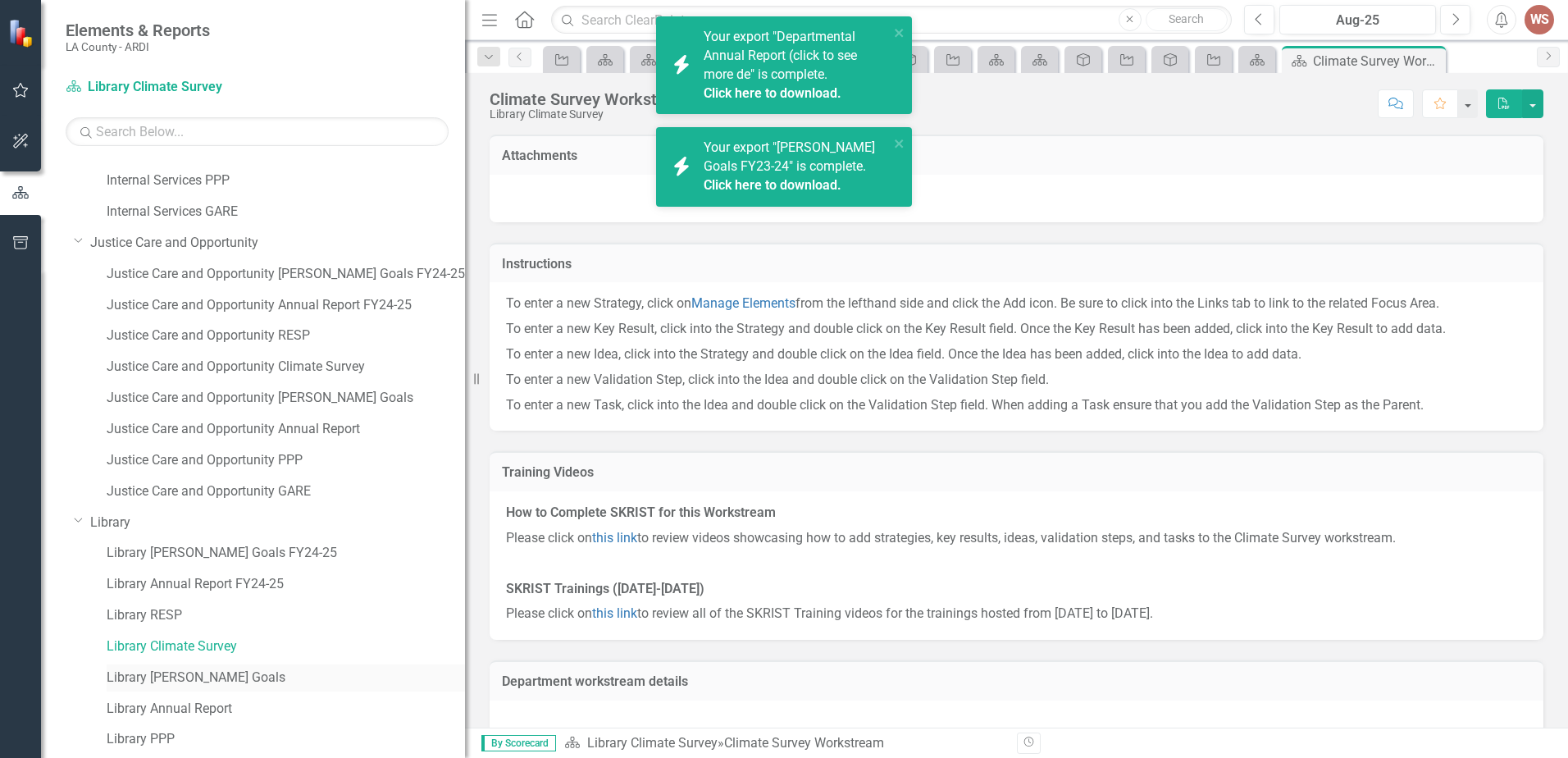
click at [187, 680] on link "Library [PERSON_NAME] Goals" at bounding box center [285, 677] width 358 height 18
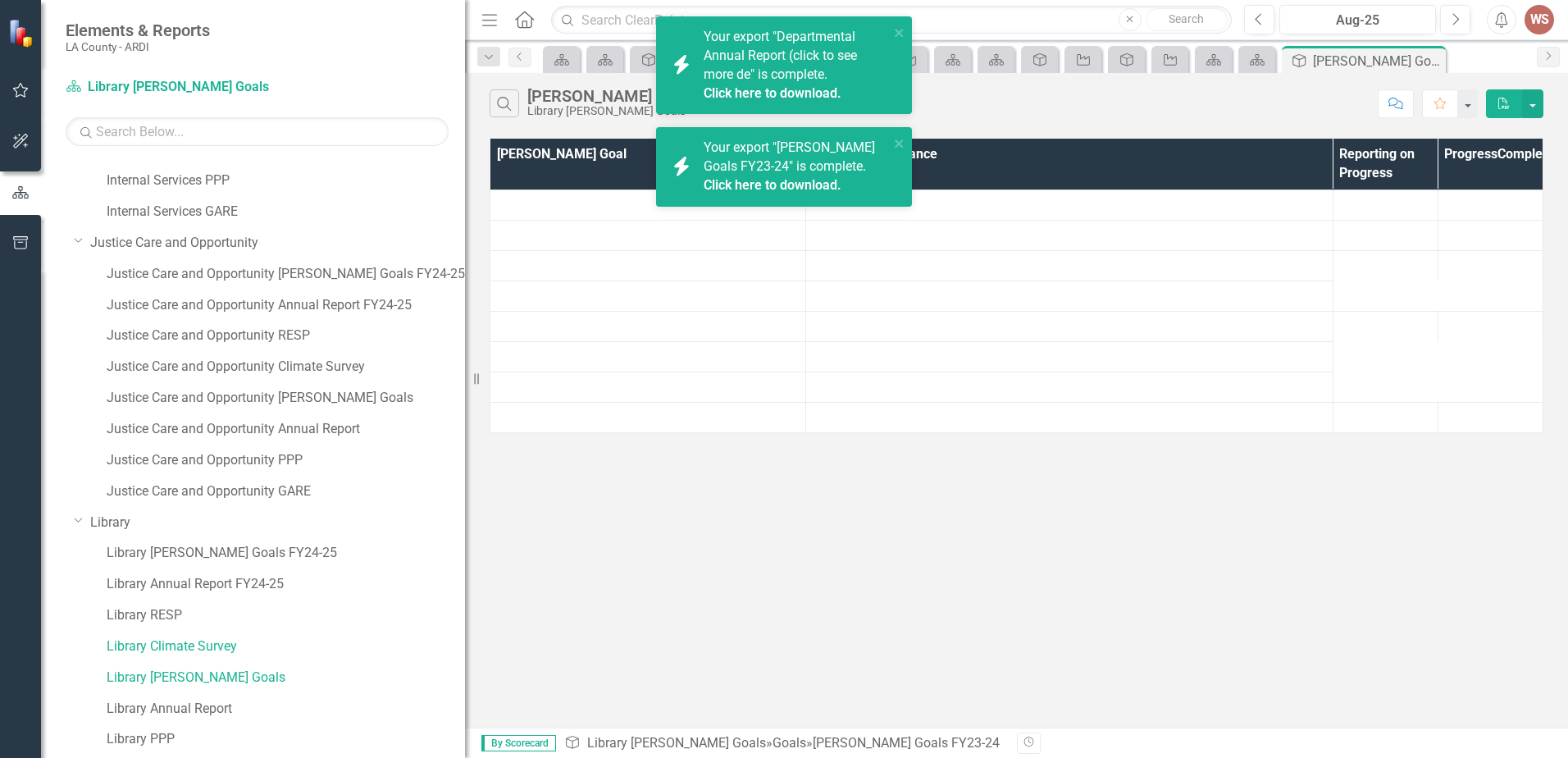
click at [1500, 108] on icon "button" at bounding box center [1503, 103] width 11 height 11
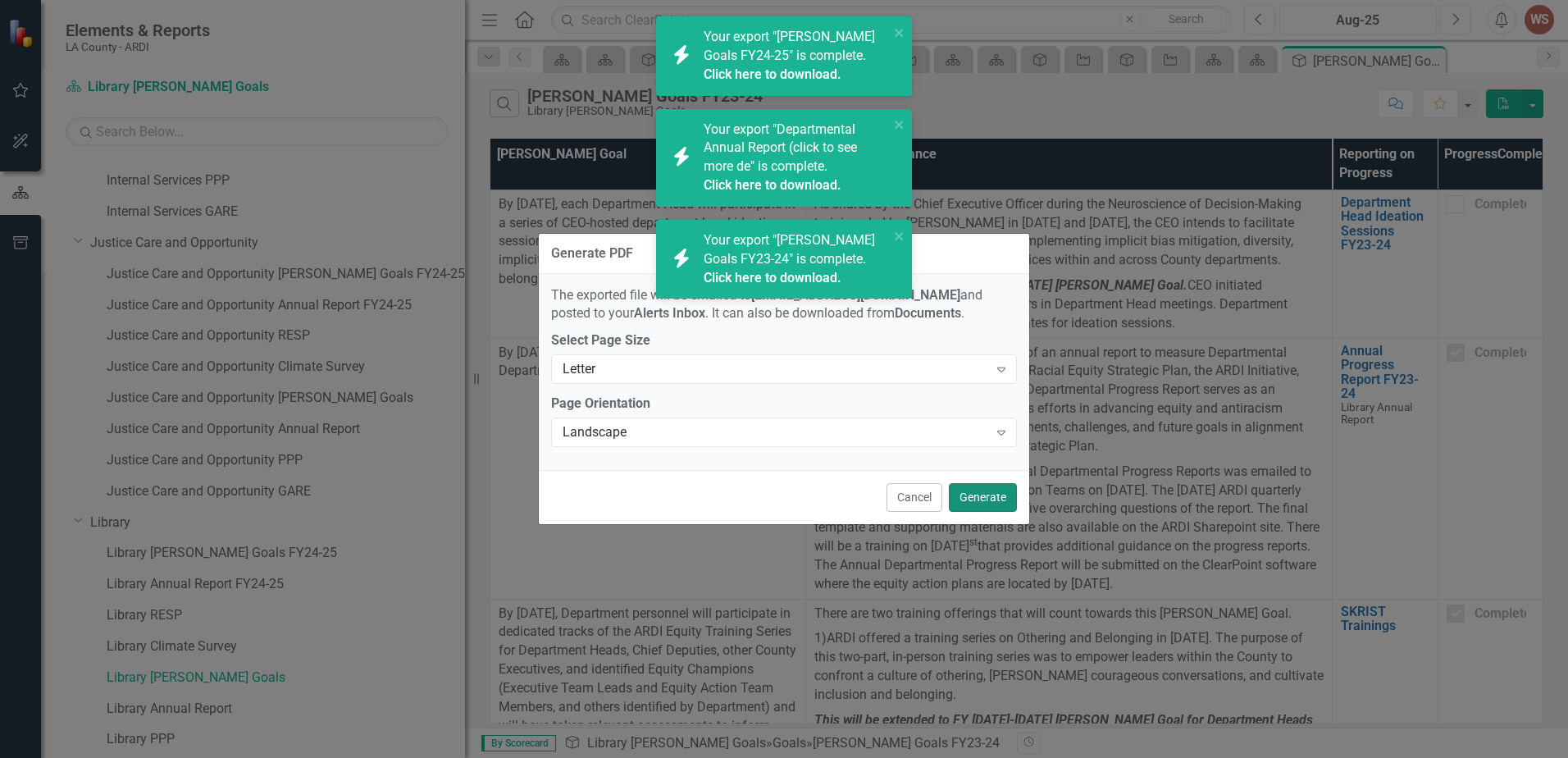
drag, startPoint x: 999, startPoint y: 496, endPoint x: 978, endPoint y: 504, distance: 22.5
click at [998, 496] on button "Generate" at bounding box center [982, 497] width 68 height 29
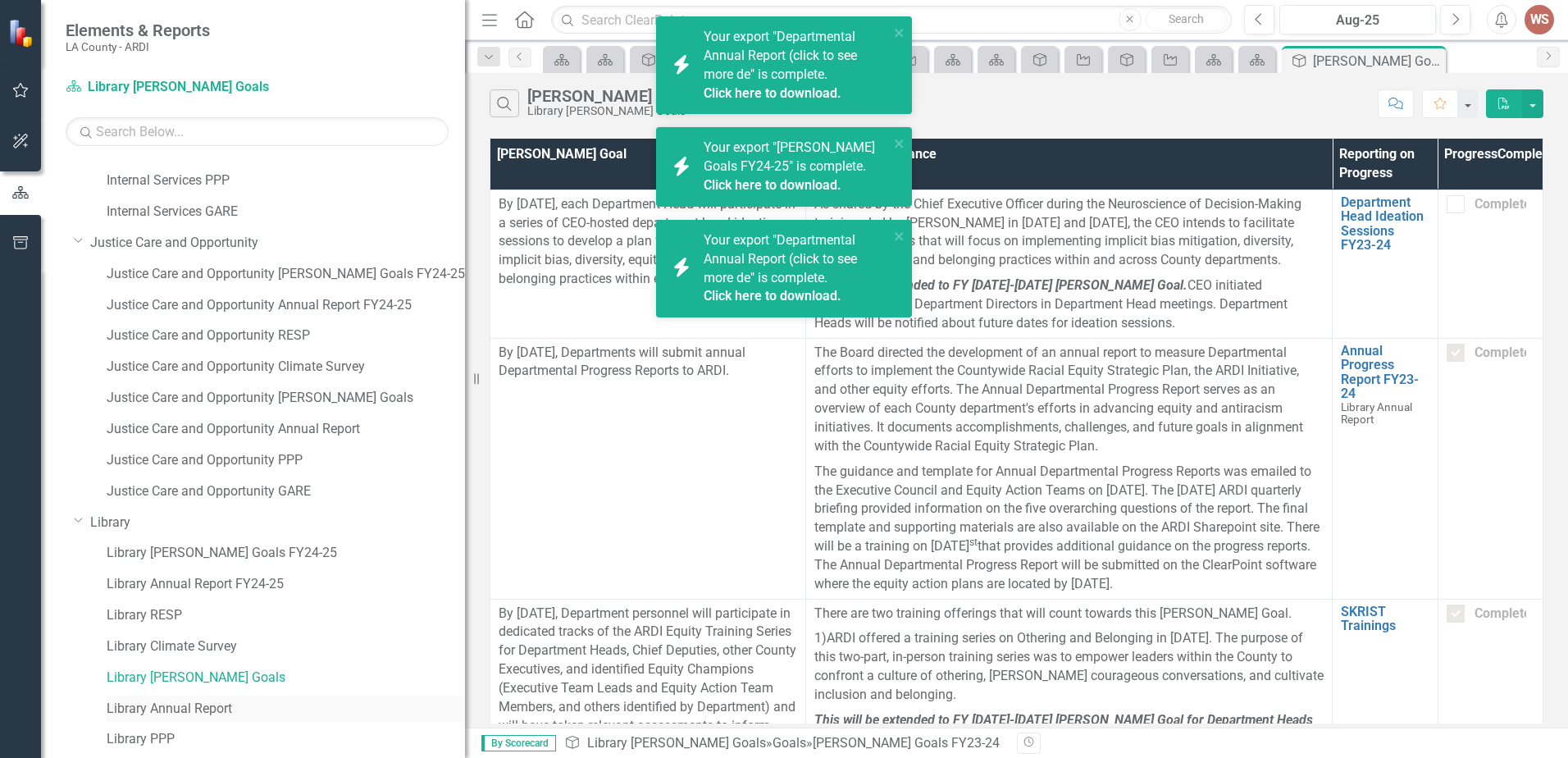
click at [186, 702] on link "Library Annual Report" at bounding box center [285, 709] width 358 height 18
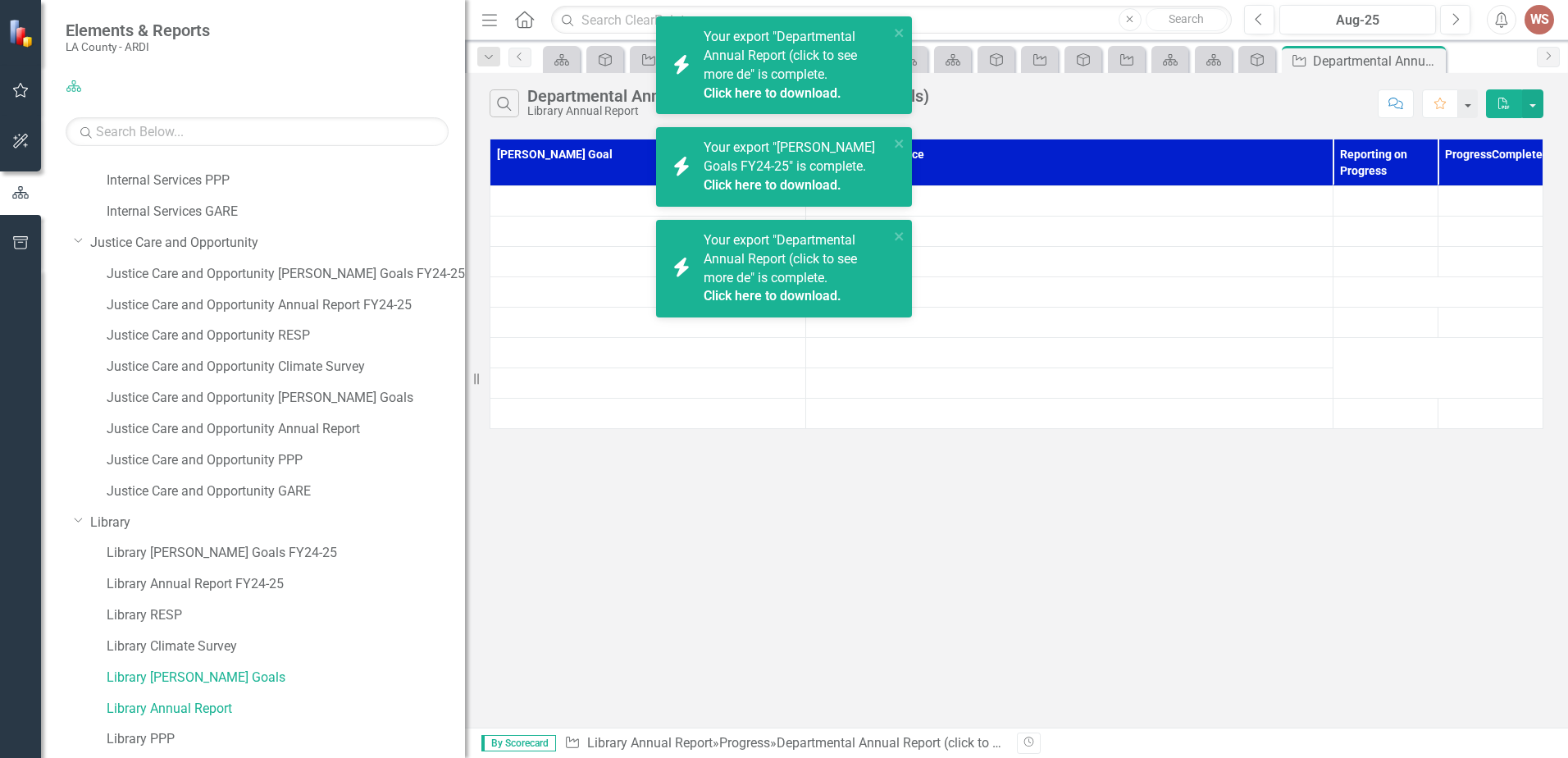
click at [1508, 102] on icon "PDF" at bounding box center [1503, 103] width 15 height 11
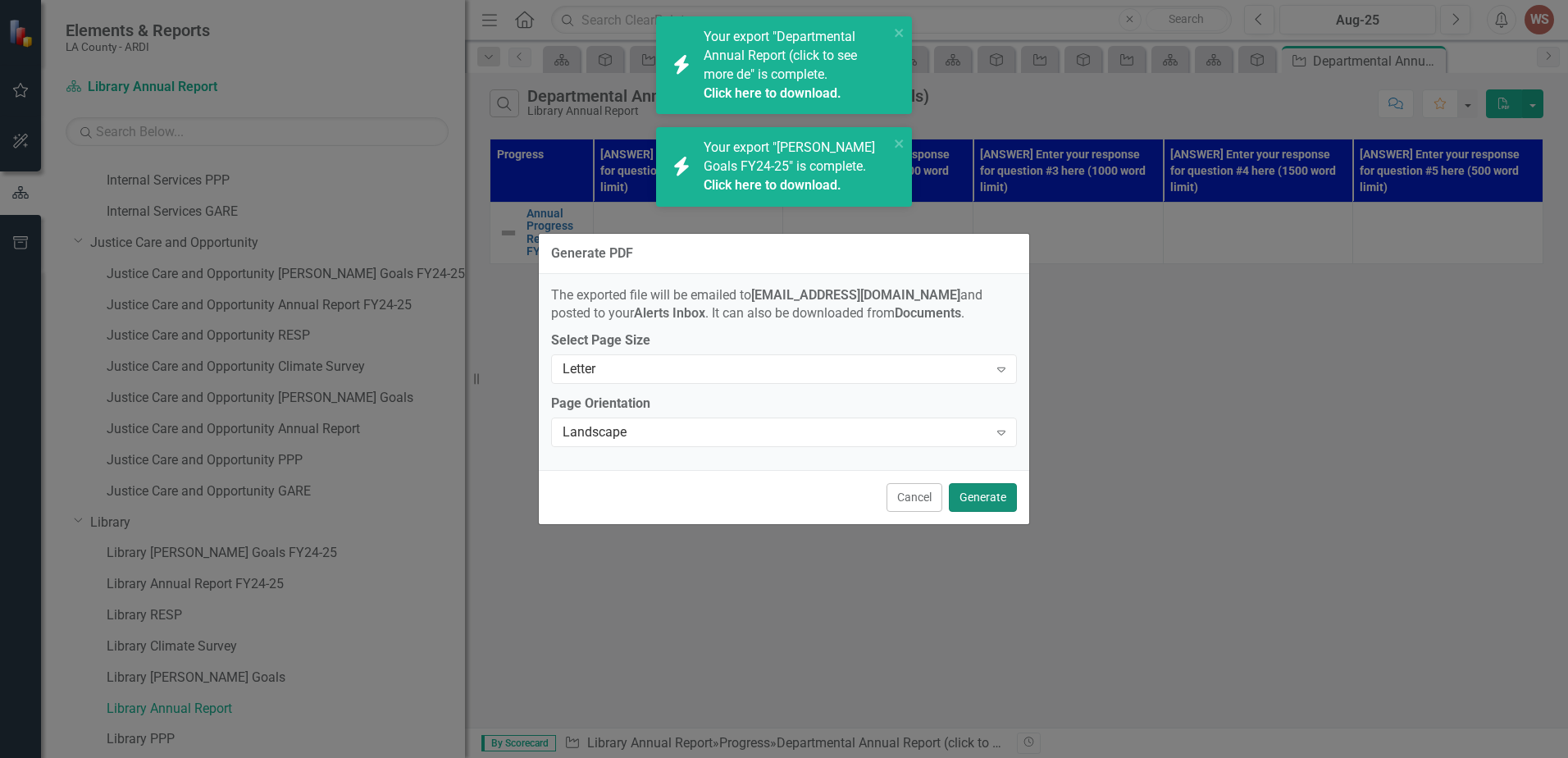
click at [980, 494] on button "Generate" at bounding box center [982, 497] width 68 height 29
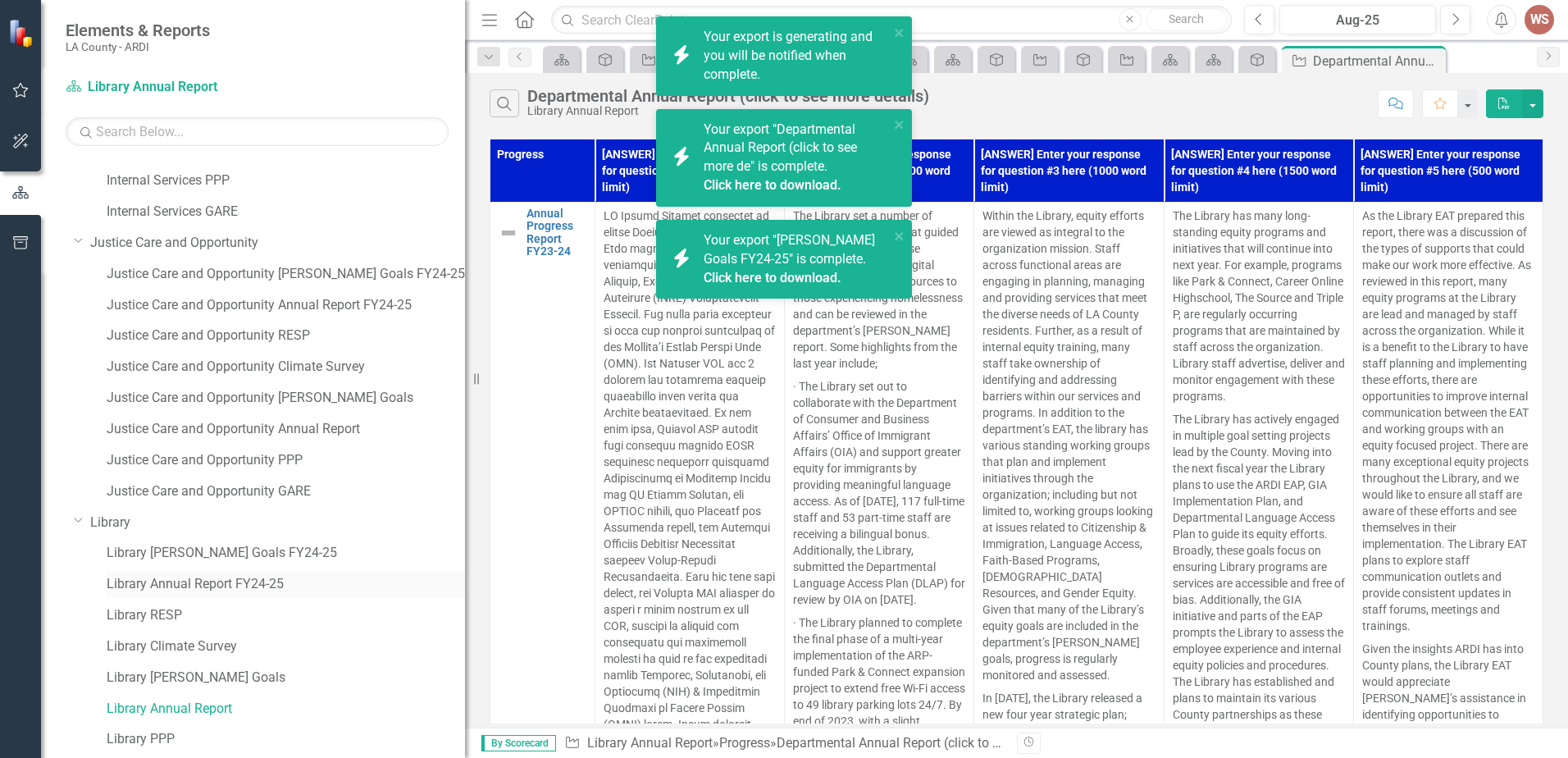
scroll to position [2297, 0]
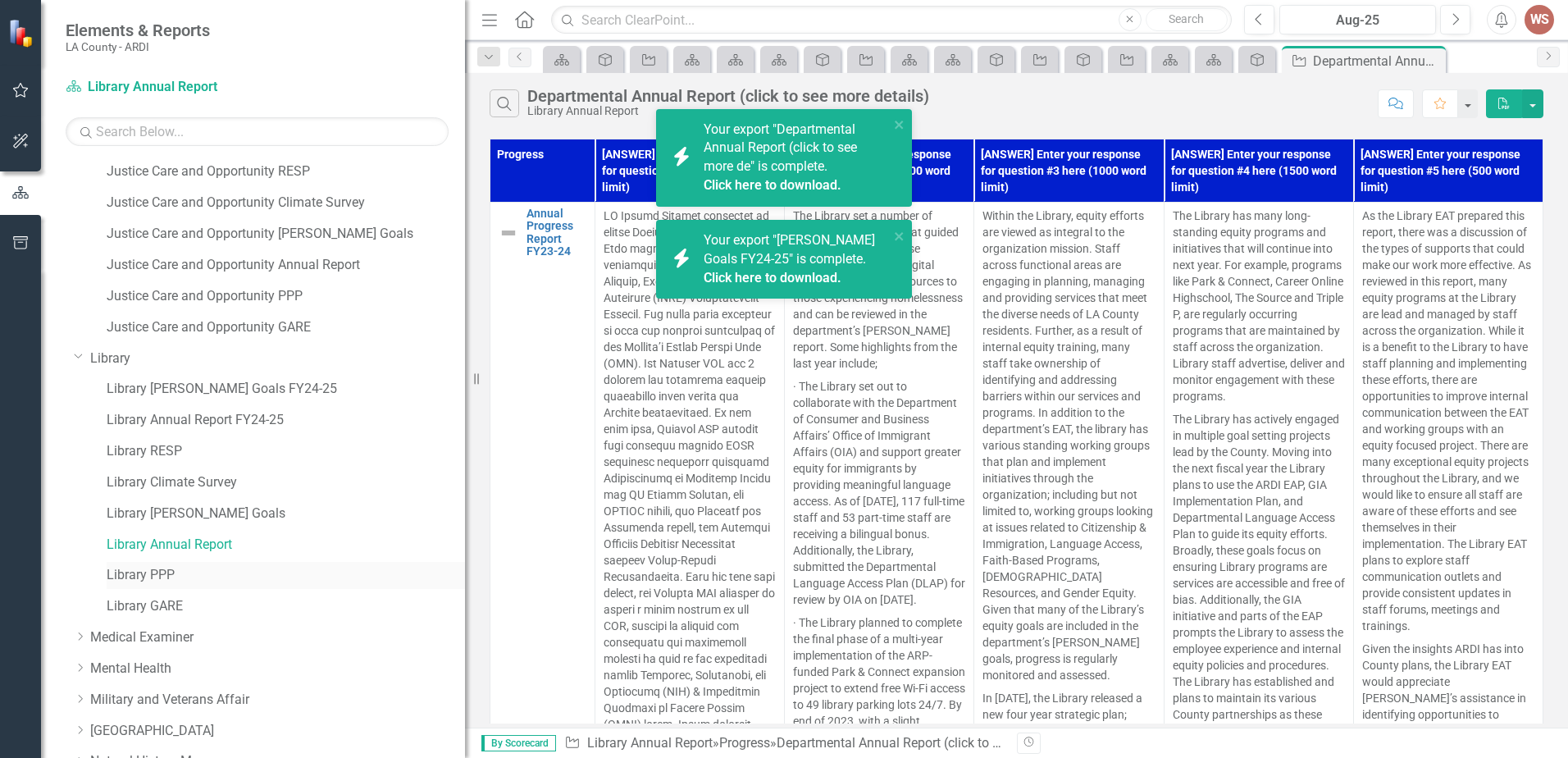
click at [270, 579] on link "Library PPP" at bounding box center [285, 575] width 358 height 18
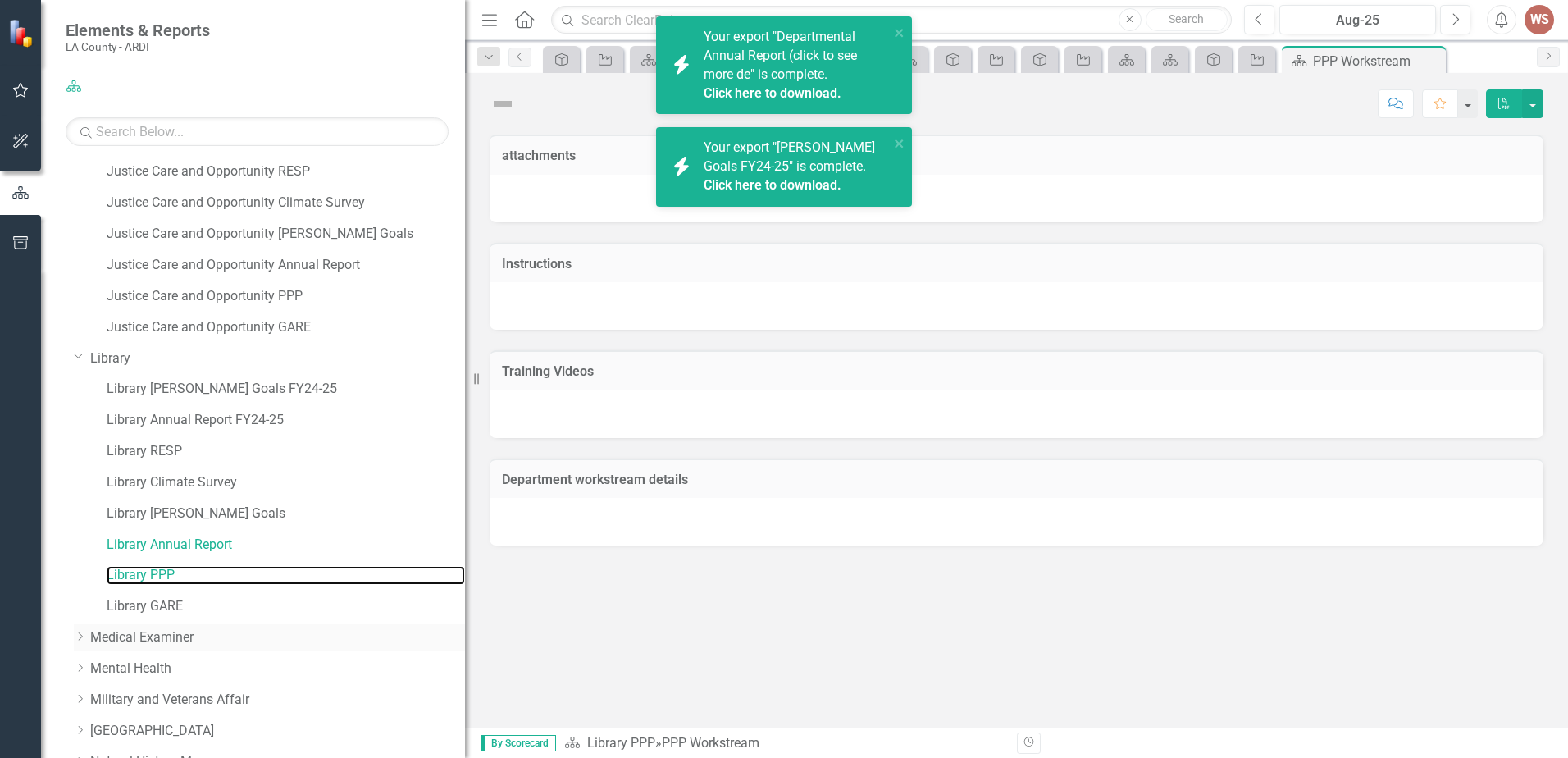
scroll to position [2379, 0]
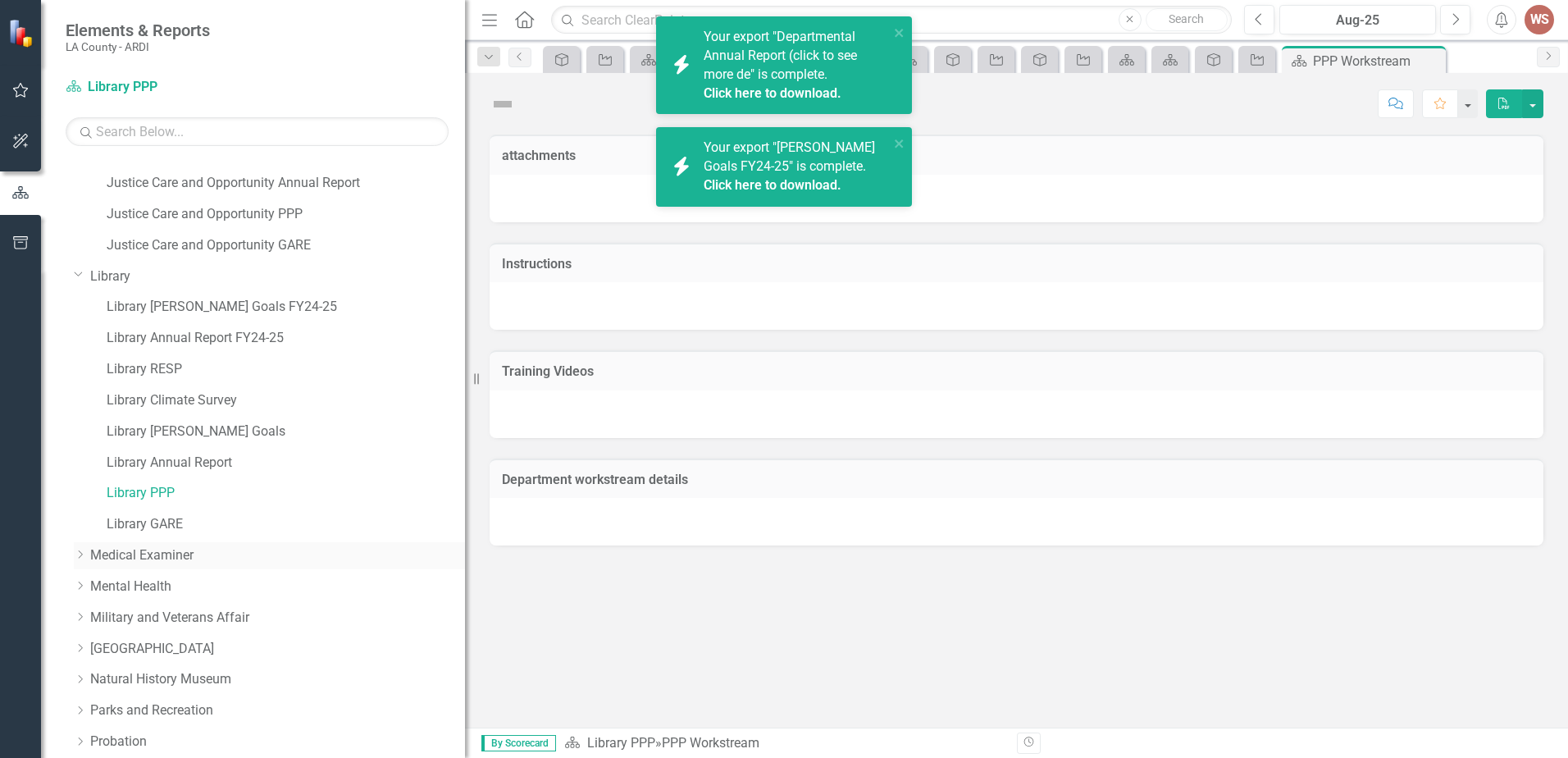
click at [187, 561] on link "Medical Examiner" at bounding box center [277, 556] width 375 height 18
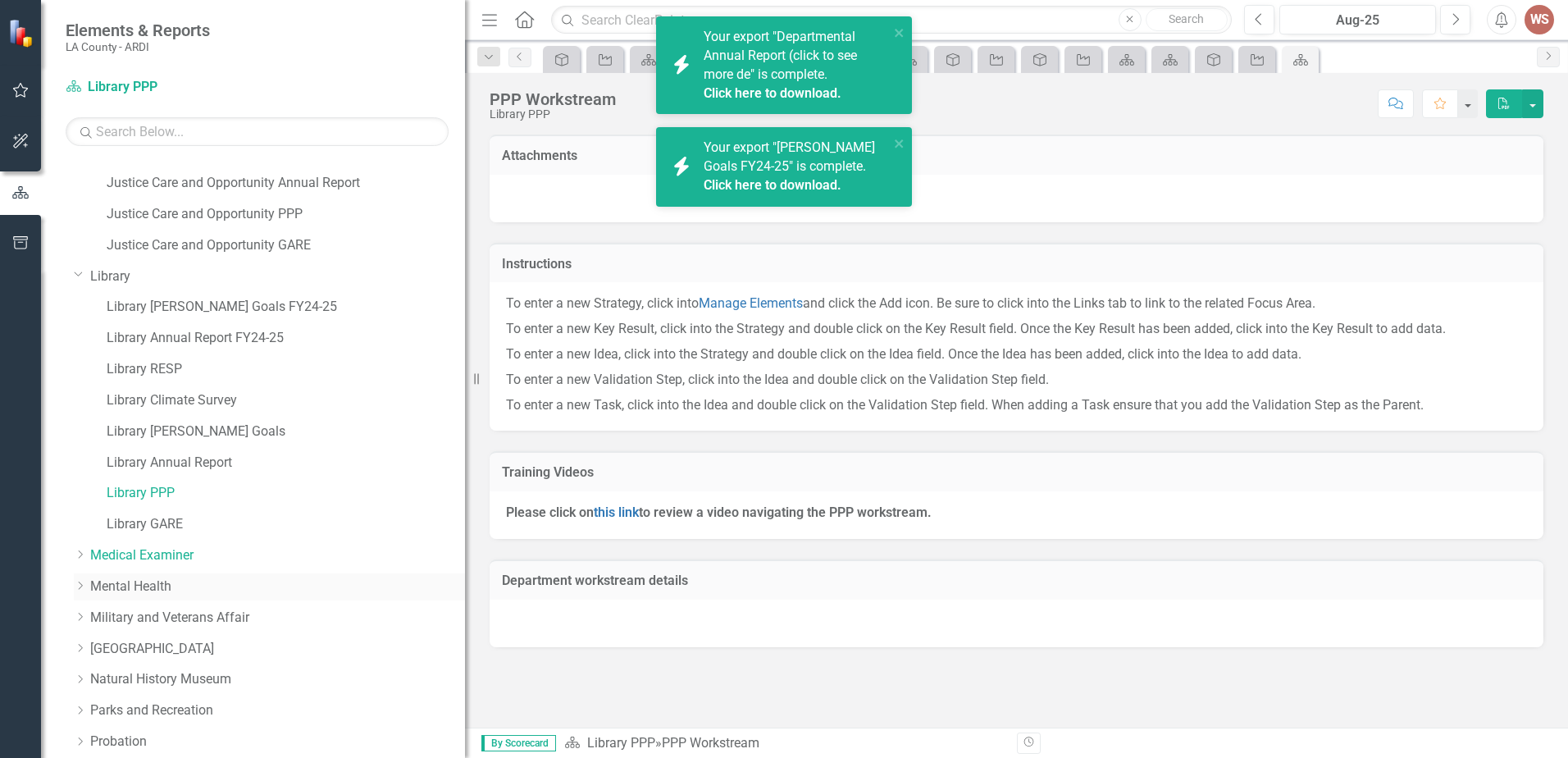
click at [162, 592] on link "Mental Health" at bounding box center [277, 586] width 375 height 18
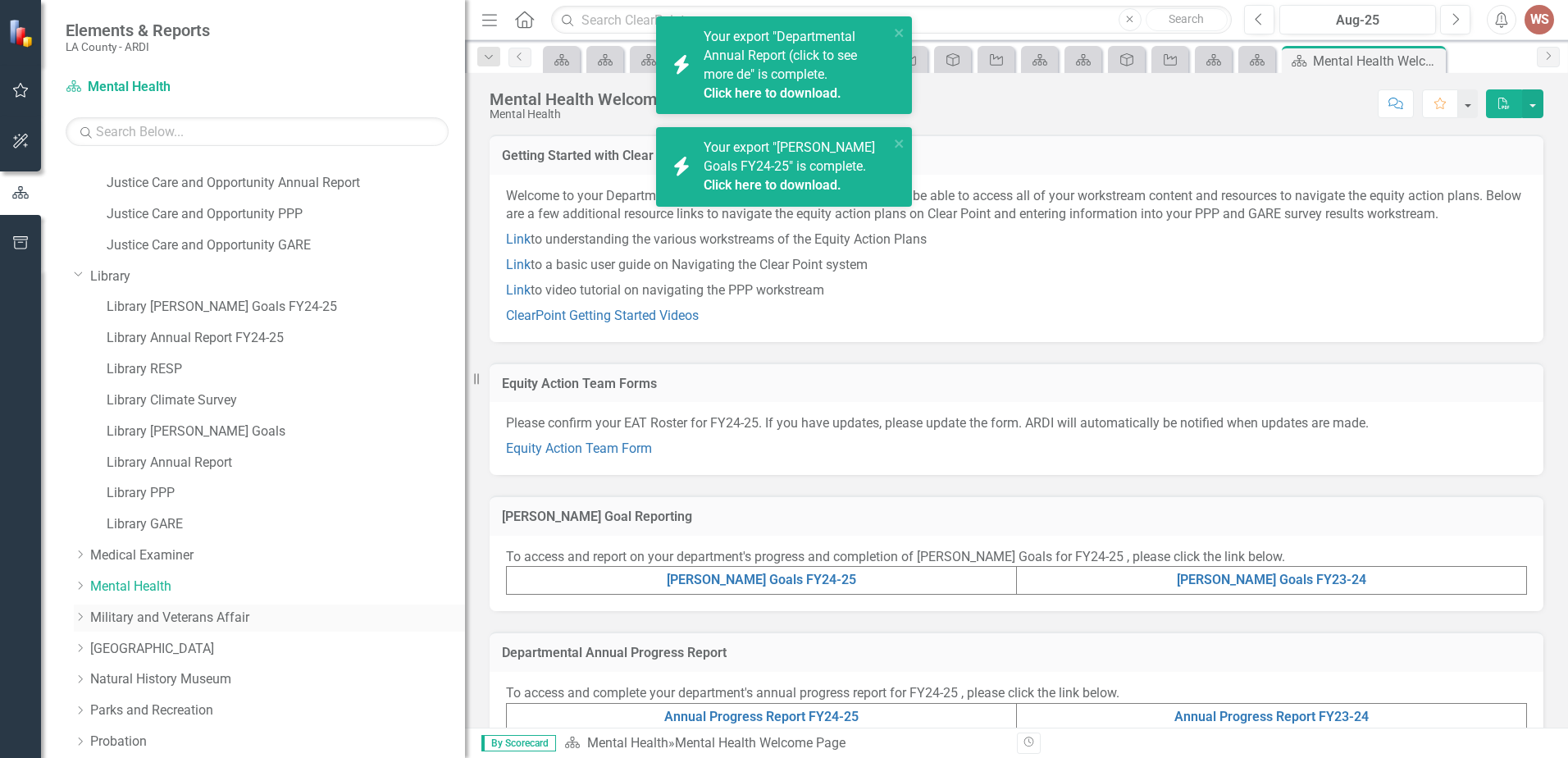
click at [152, 610] on link "Military and Veterans Affair" at bounding box center [277, 617] width 375 height 18
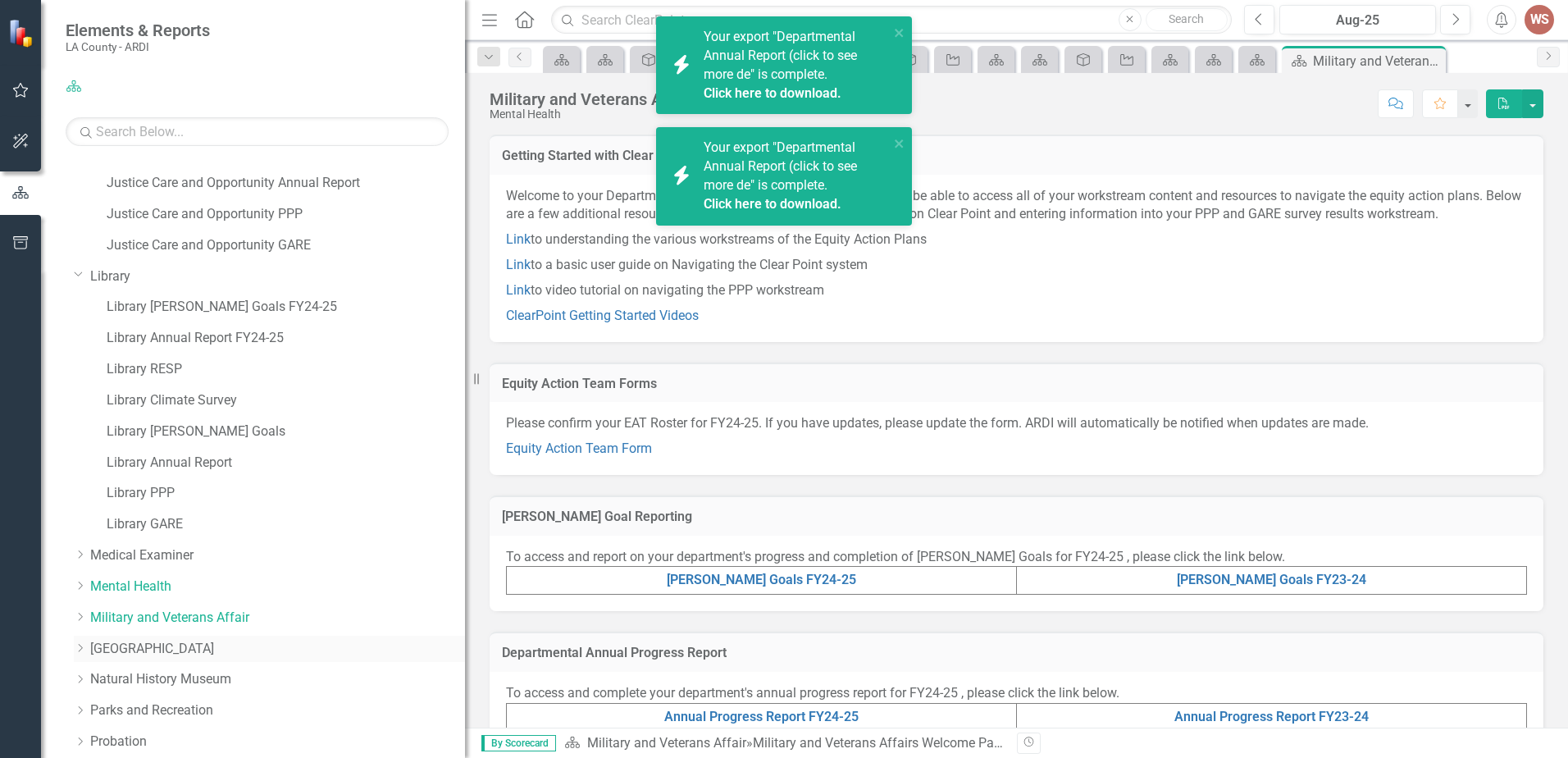
click at [142, 646] on link "[GEOGRAPHIC_DATA]" at bounding box center [277, 649] width 375 height 18
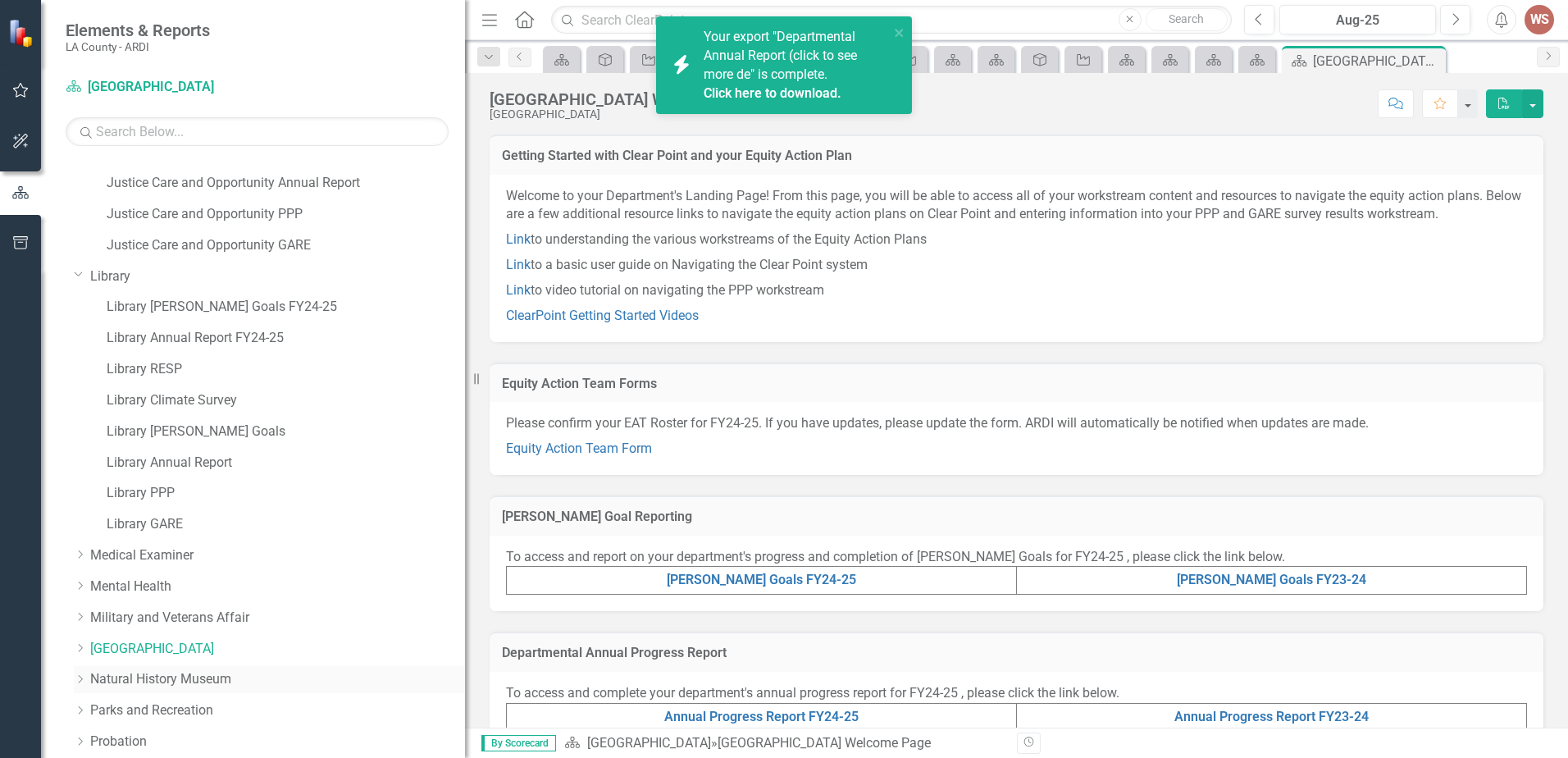
click at [111, 677] on link "Natural History Museum" at bounding box center [277, 679] width 375 height 18
click at [78, 680] on icon "Dropdown" at bounding box center [80, 679] width 12 height 10
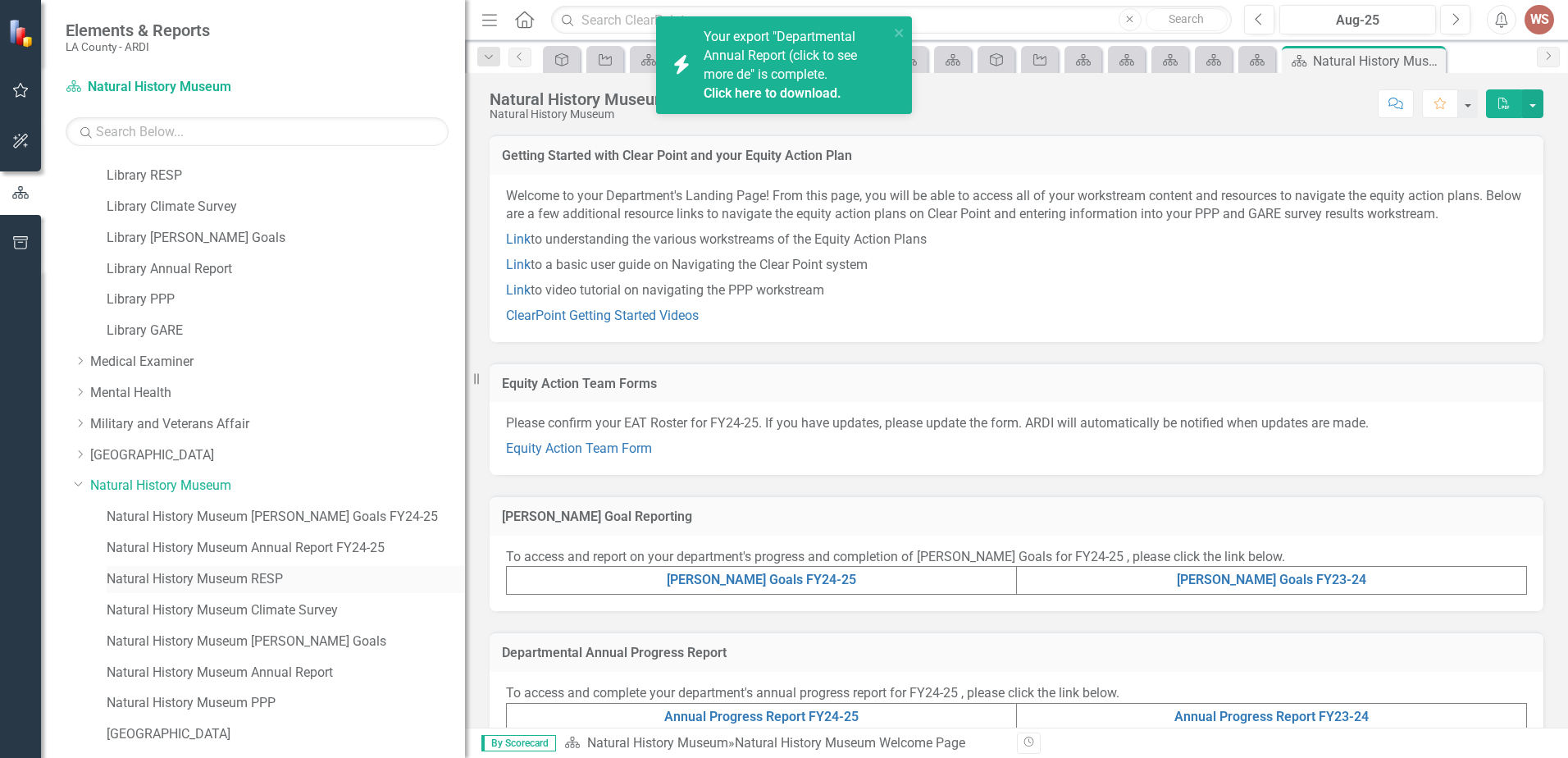
scroll to position [2625, 0]
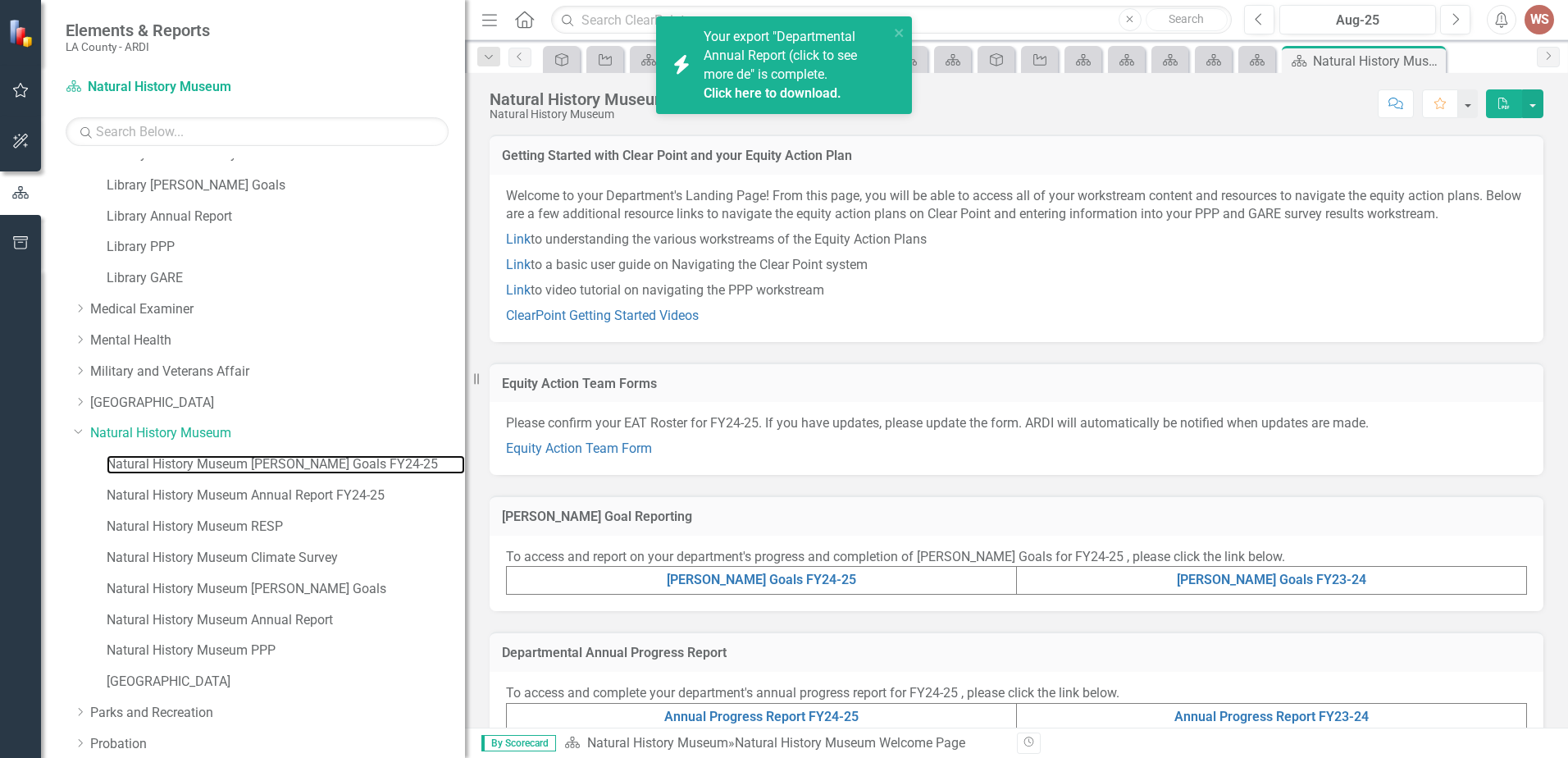
click at [355, 470] on link "Natural History Museum [PERSON_NAME] Goals FY24-25" at bounding box center [285, 464] width 358 height 18
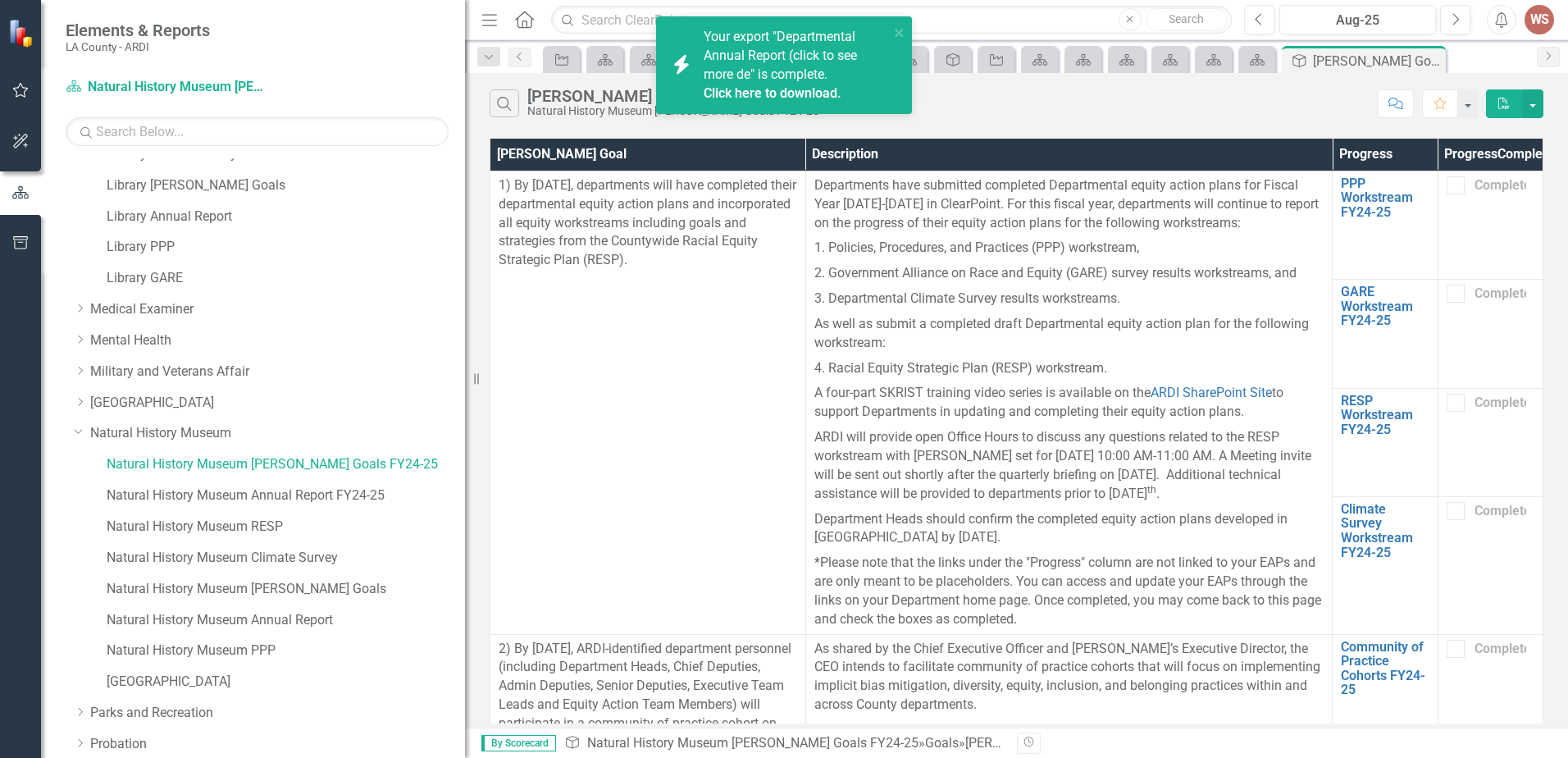
click at [1505, 102] on icon "PDF" at bounding box center [1503, 103] width 15 height 11
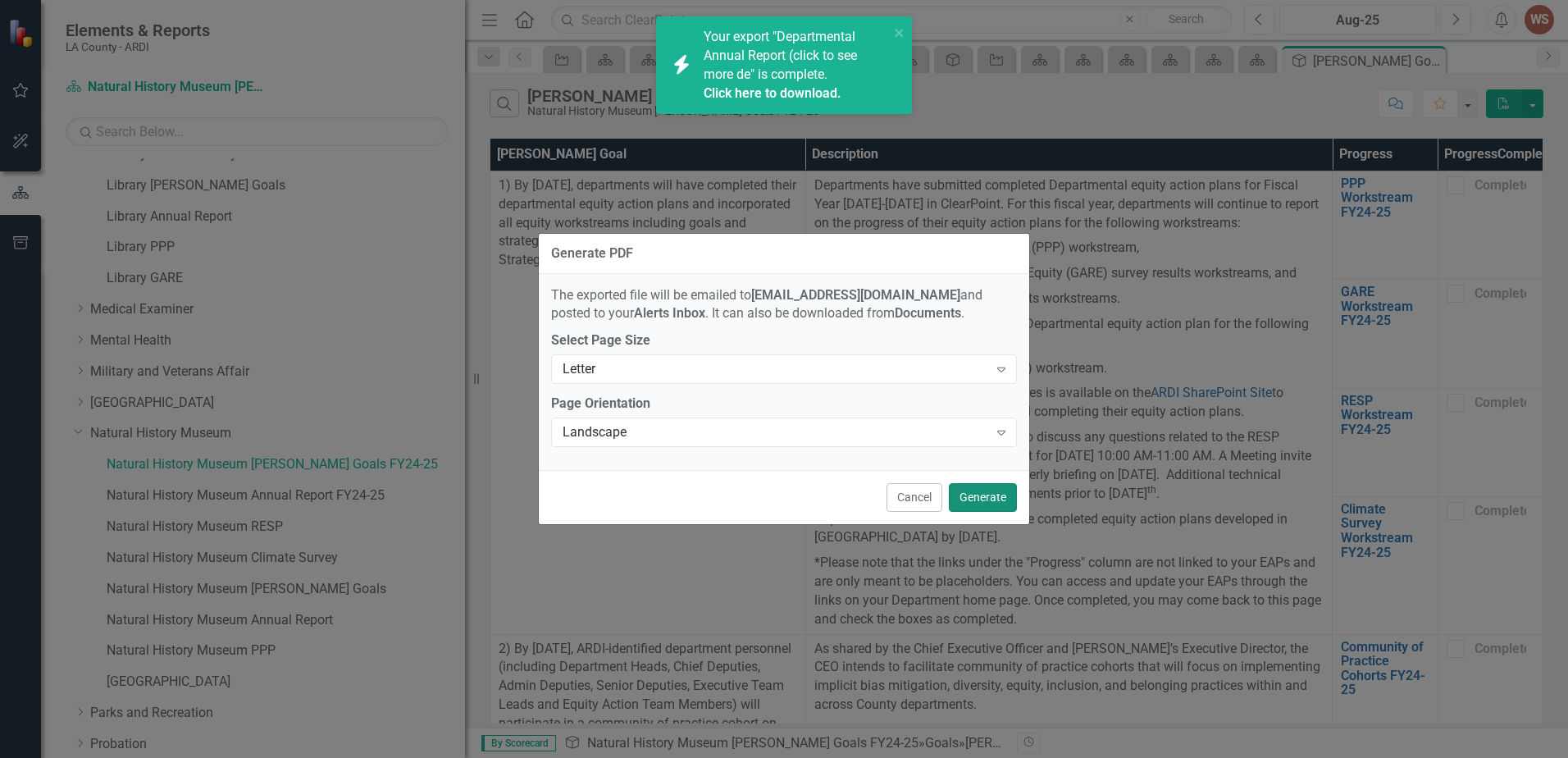
click at [983, 490] on button "Generate" at bounding box center [982, 497] width 68 height 29
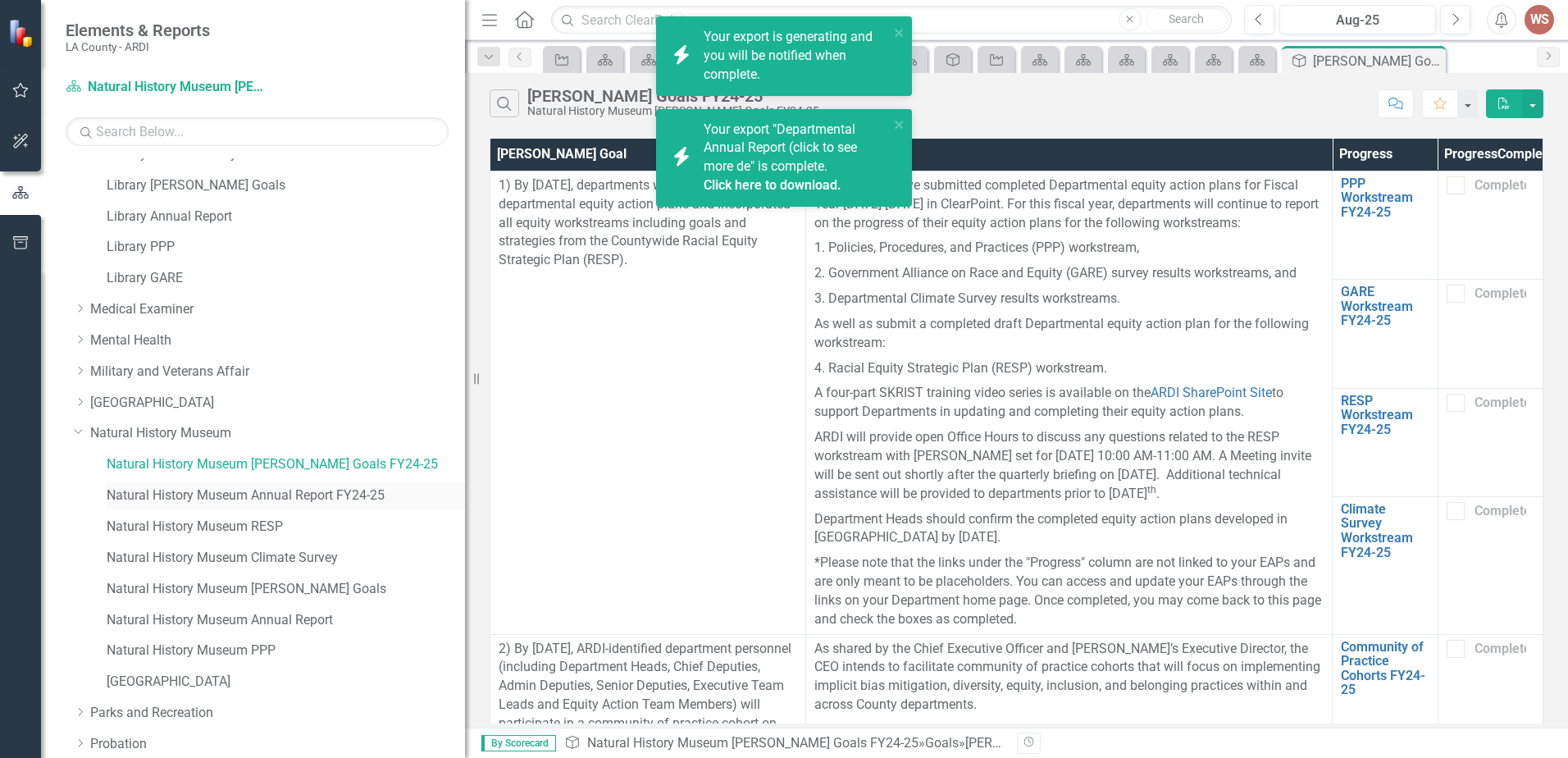
click at [323, 496] on link "Natural History Museum Annual Report FY24-25" at bounding box center [285, 496] width 358 height 18
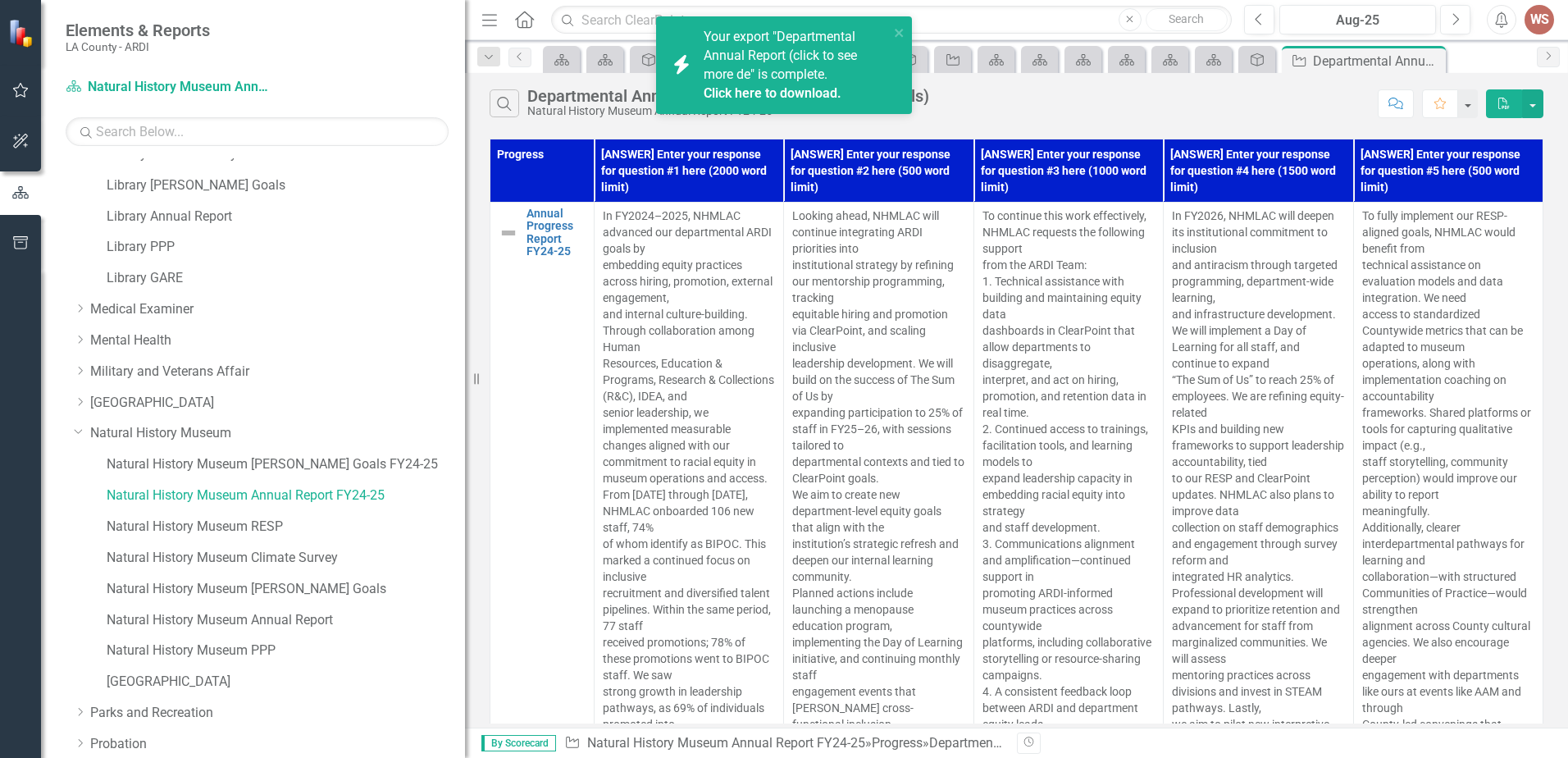
click at [1490, 104] on button "PDF" at bounding box center [1503, 104] width 36 height 29
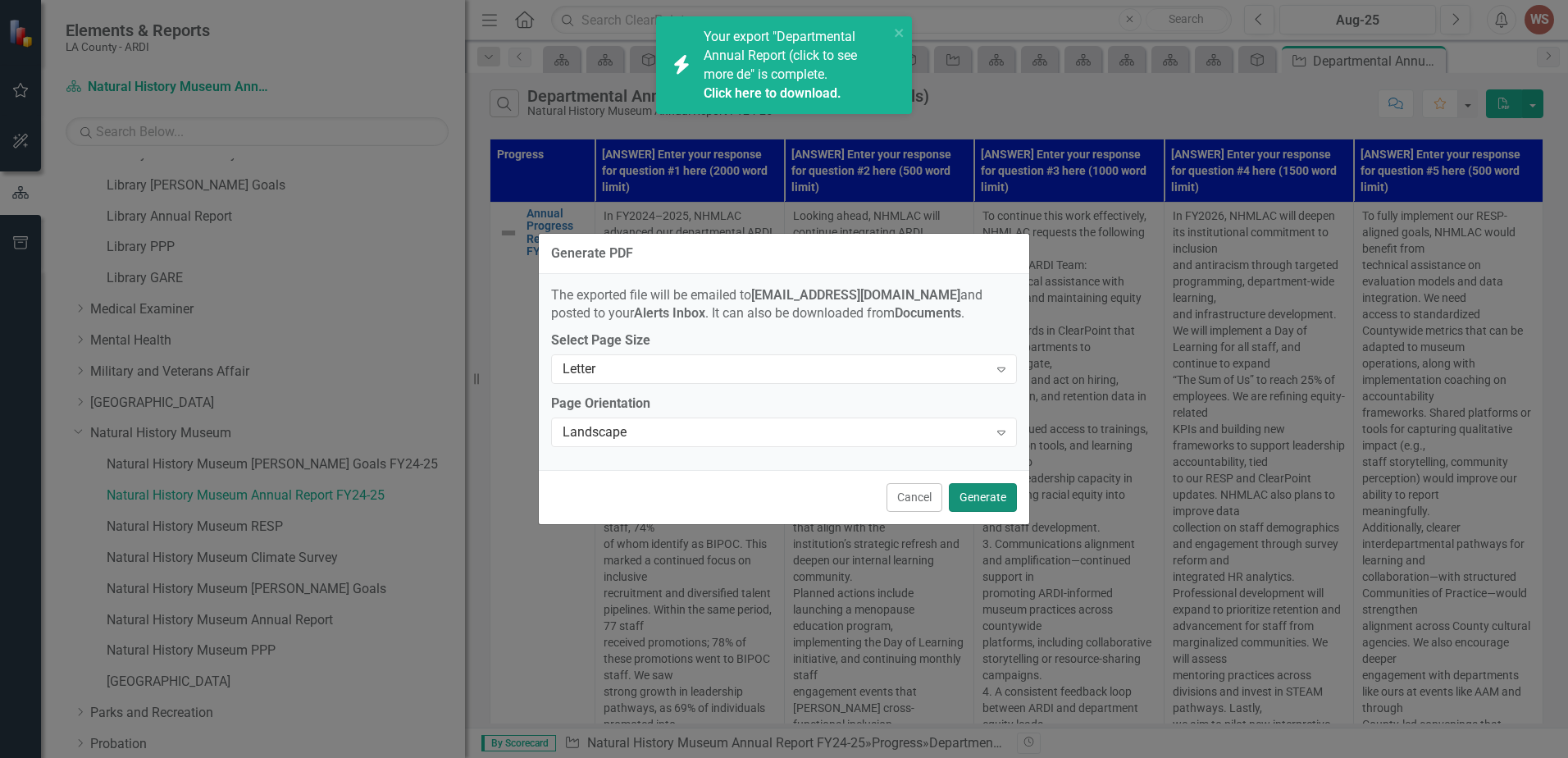
click at [1001, 492] on button "Generate" at bounding box center [982, 497] width 68 height 29
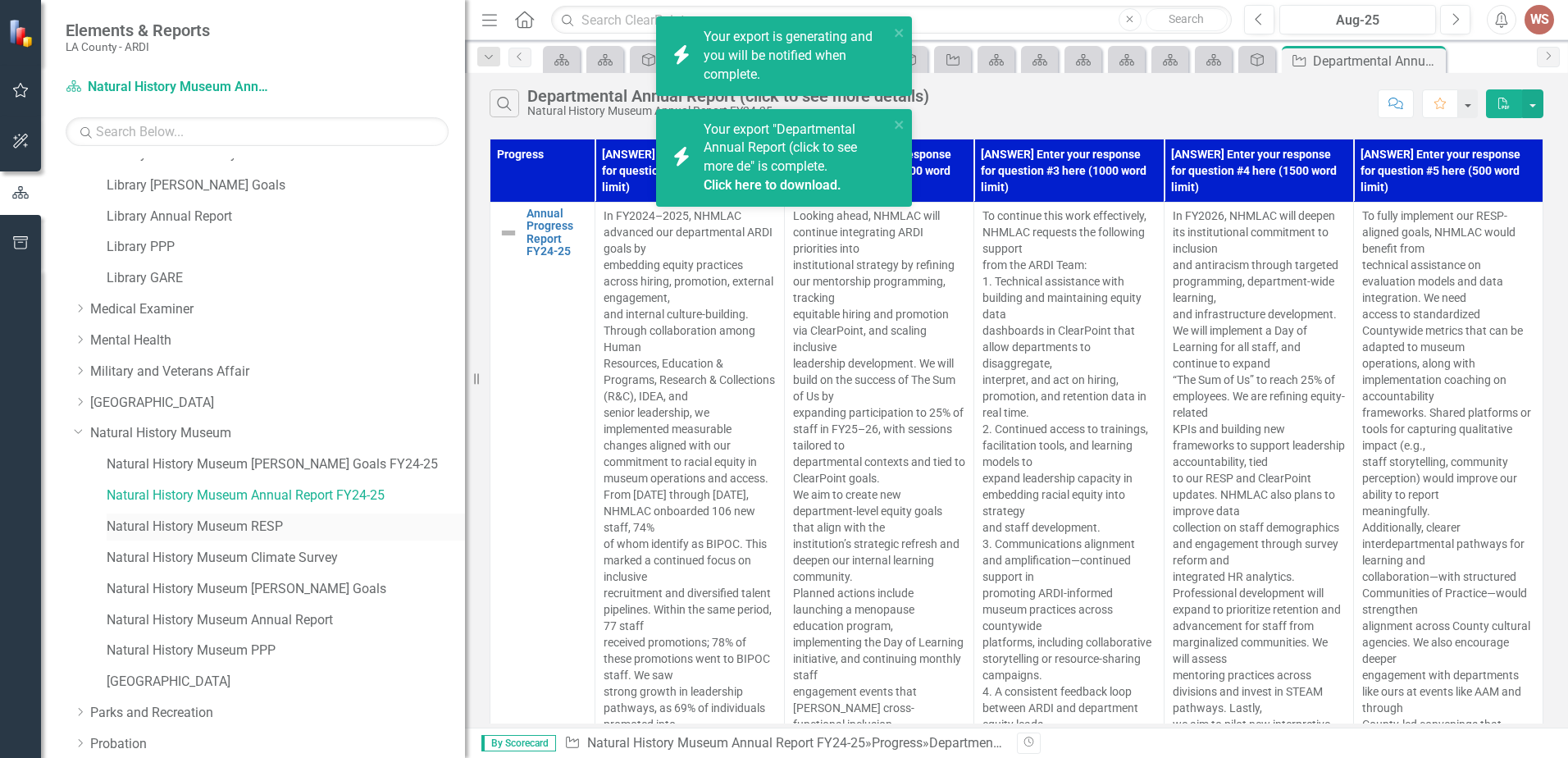
click at [245, 532] on link "Natural History Museum RESP" at bounding box center [285, 526] width 358 height 18
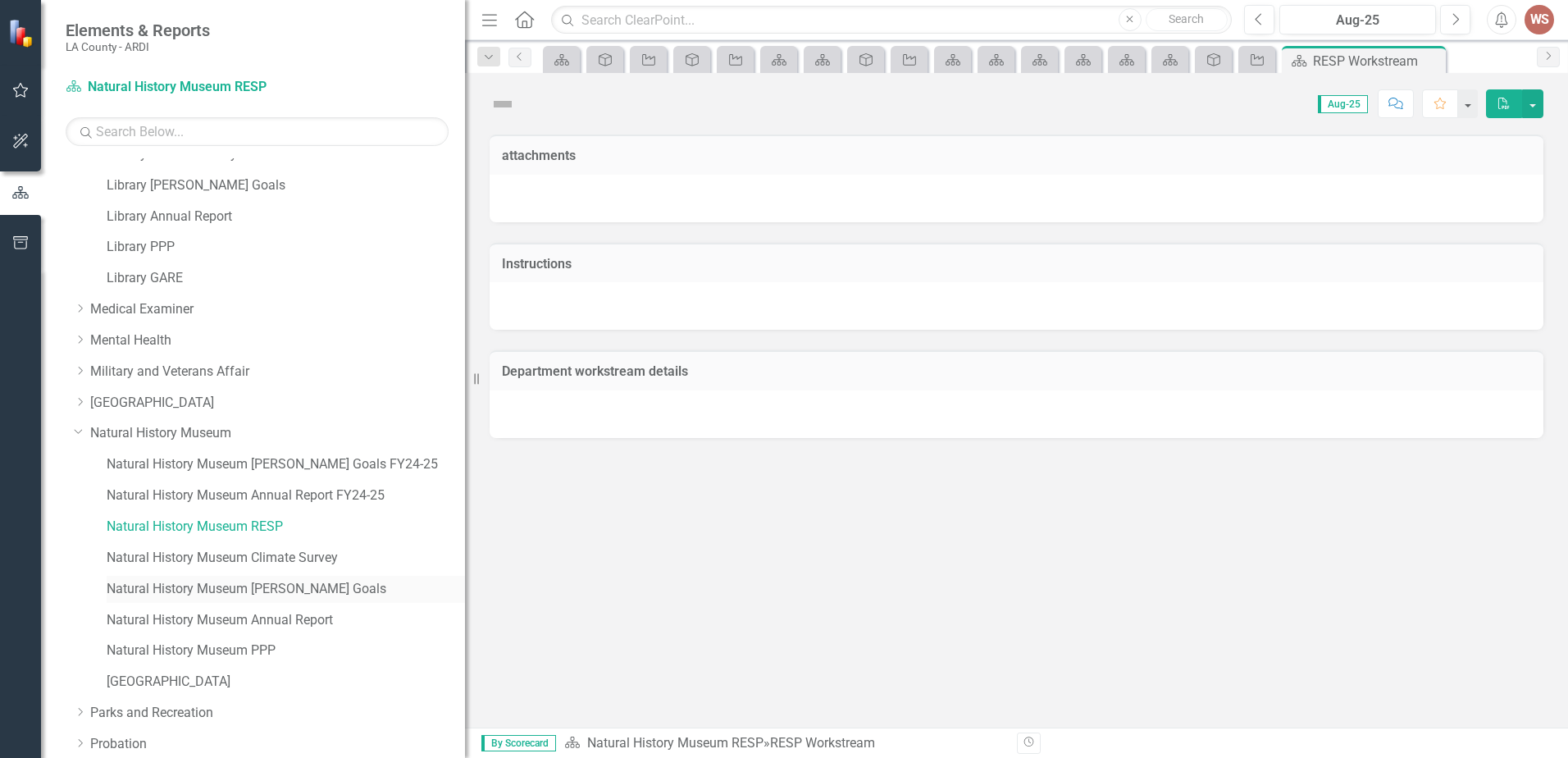
click at [268, 582] on link "Natural History Museum [PERSON_NAME] Goals" at bounding box center [285, 589] width 358 height 18
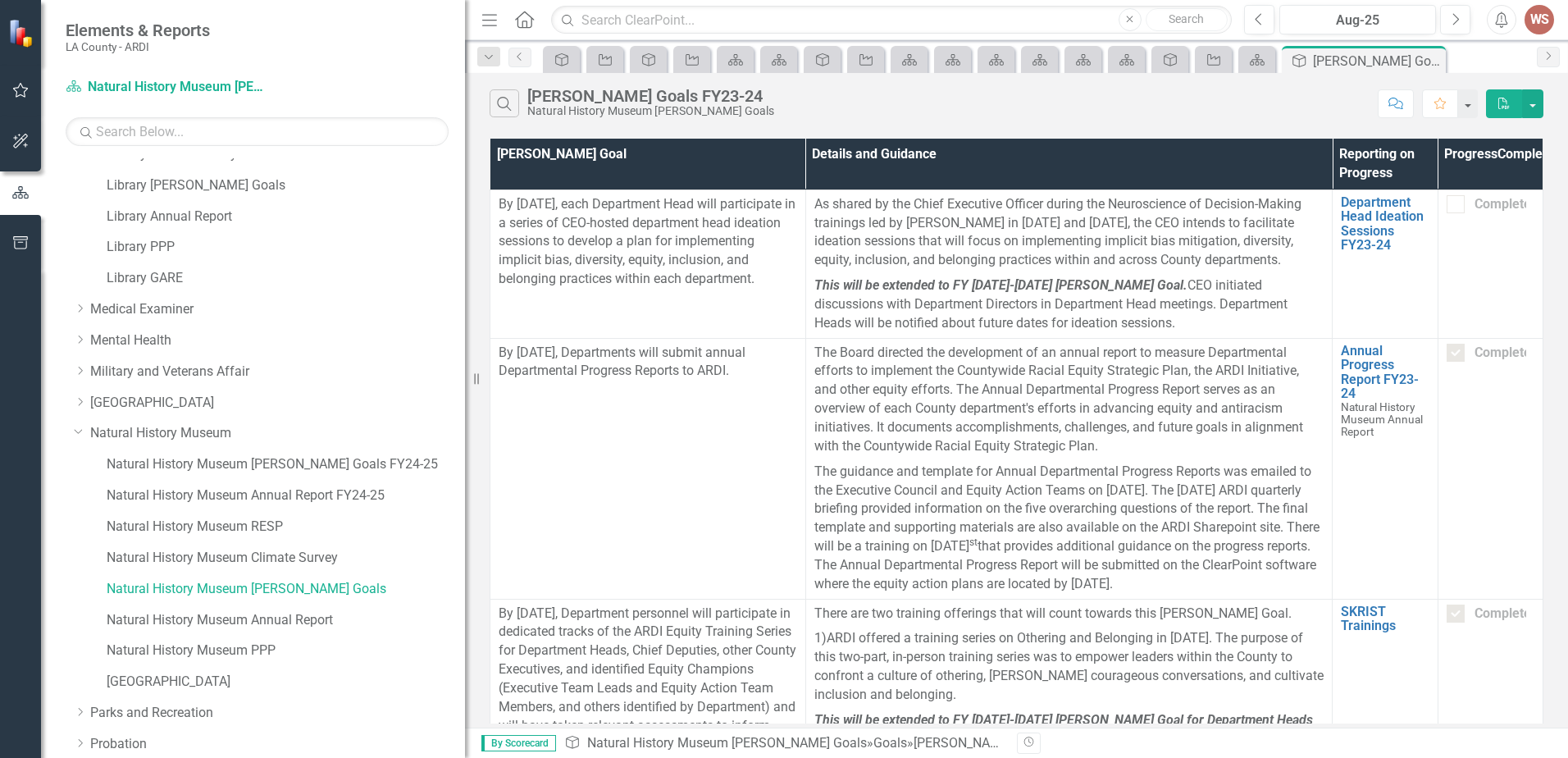
click at [1496, 109] on button "PDF" at bounding box center [1503, 104] width 36 height 29
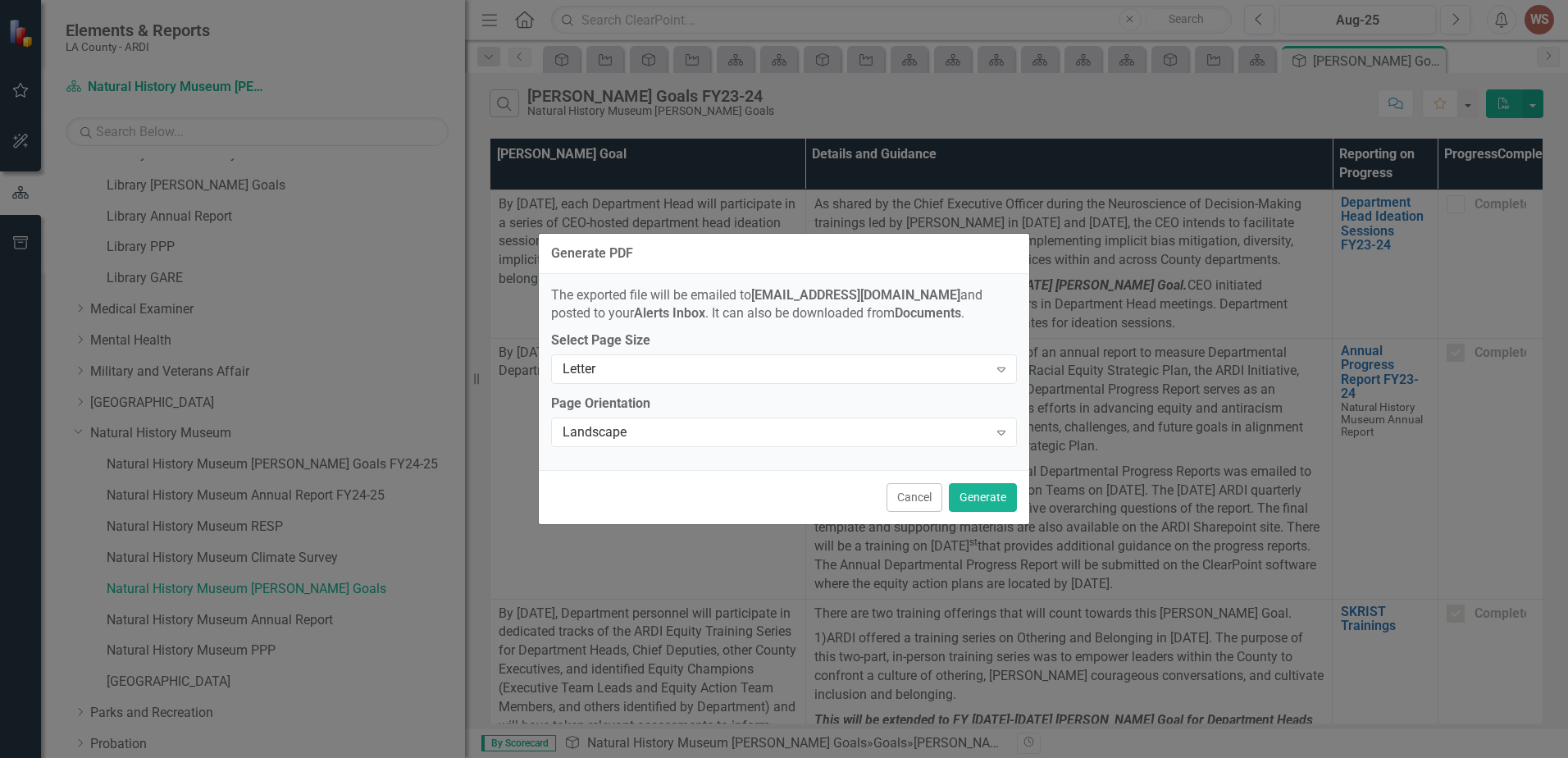
click at [942, 513] on div "Cancel Generate" at bounding box center [783, 497] width 490 height 54
click at [1000, 499] on button "Generate" at bounding box center [982, 497] width 68 height 29
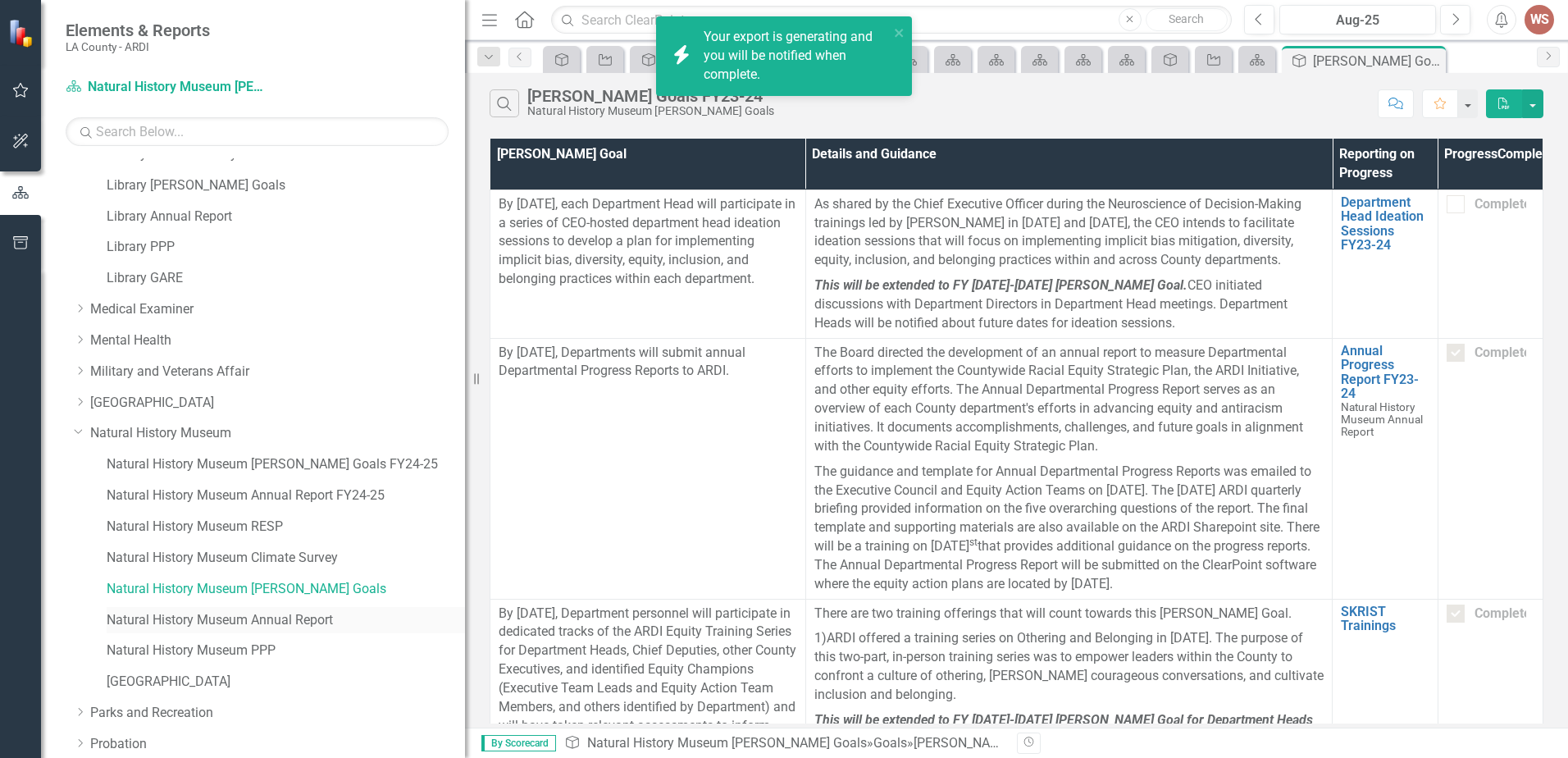
click at [276, 621] on link "Natural History Museum Annual Report" at bounding box center [285, 620] width 358 height 18
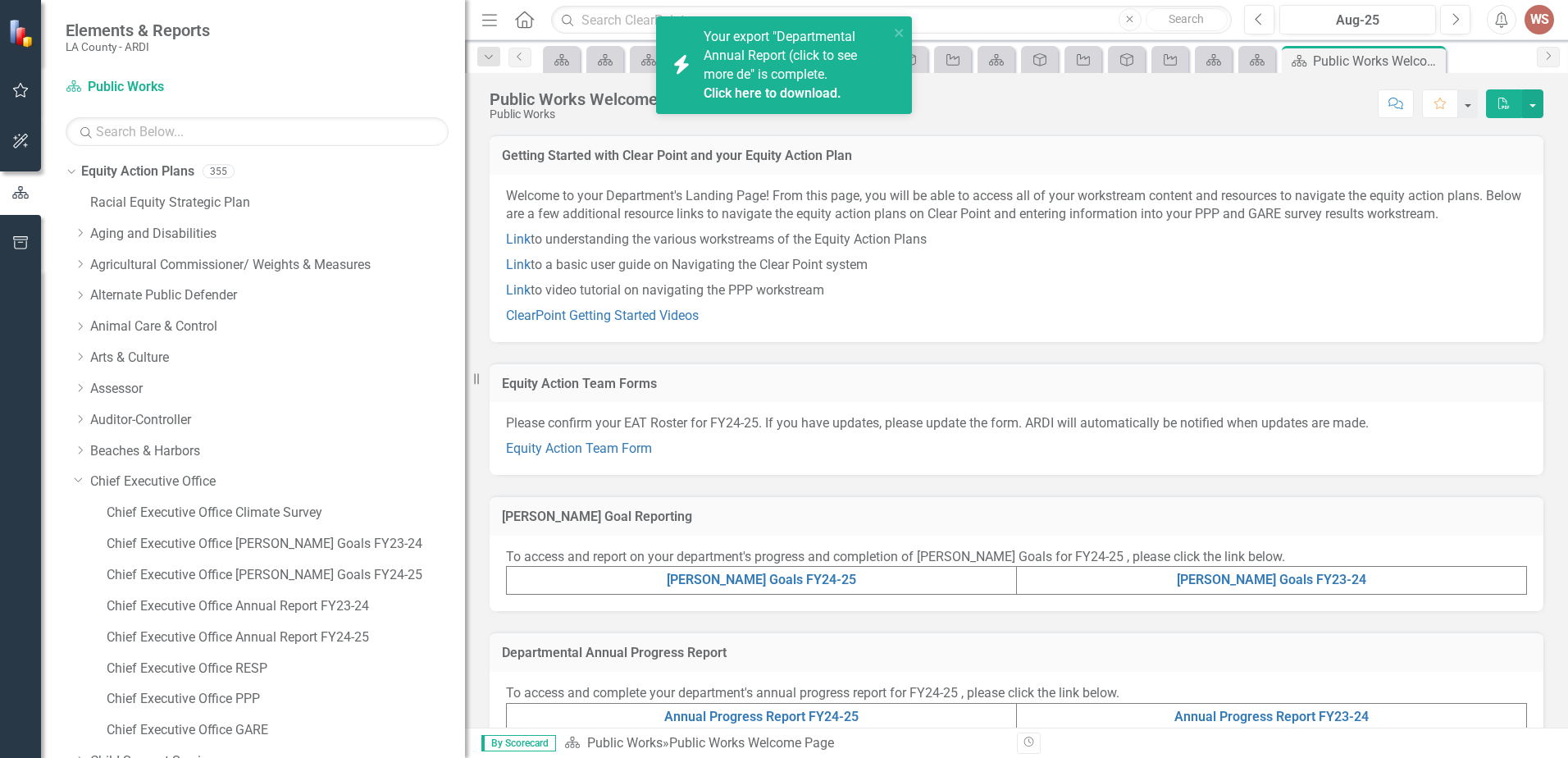
scroll to position [3281, 0]
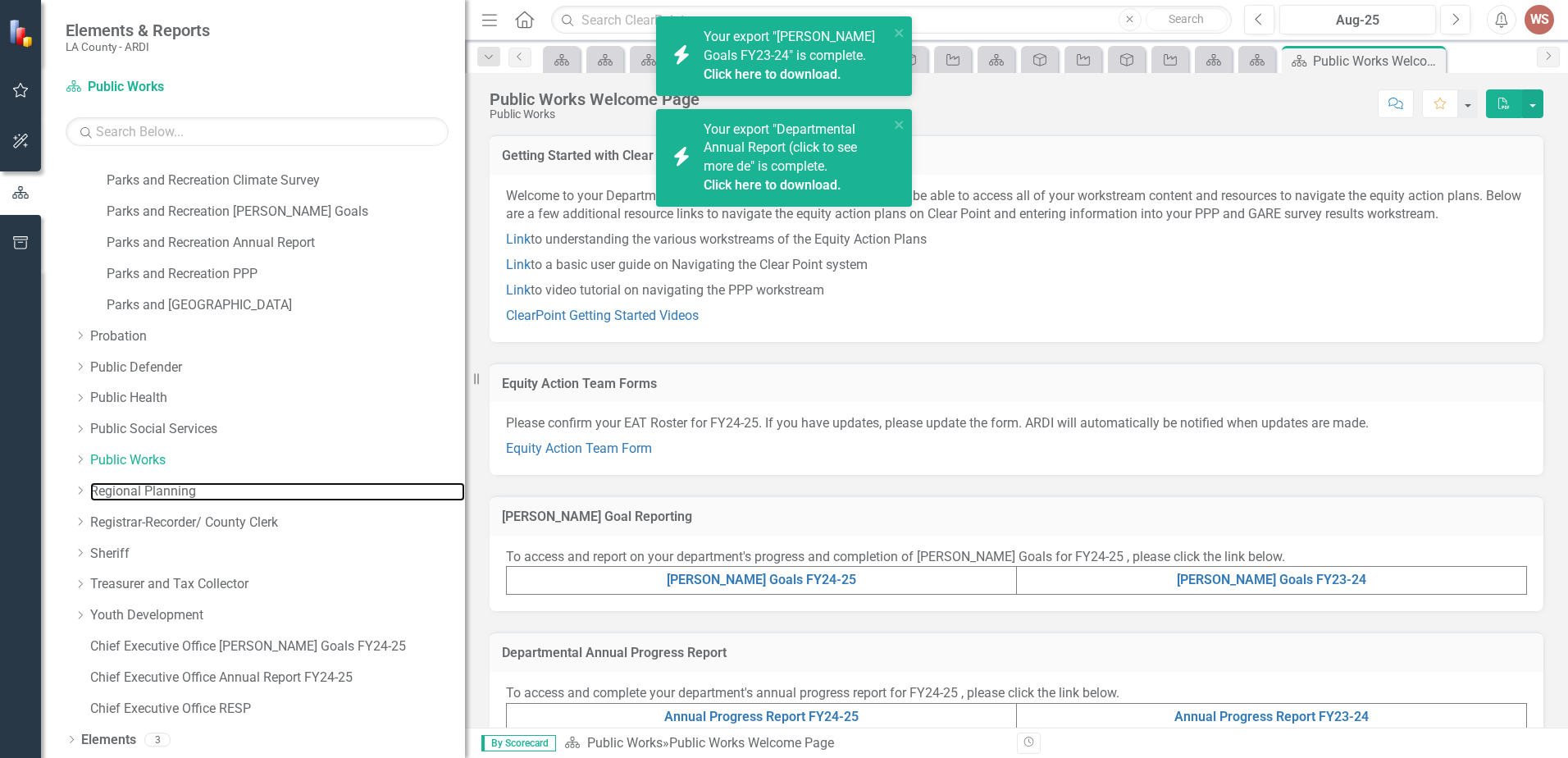
click at [176, 491] on link "Regional Planning" at bounding box center [277, 491] width 375 height 18
click at [77, 493] on icon "Dropdown" at bounding box center [80, 490] width 12 height 10
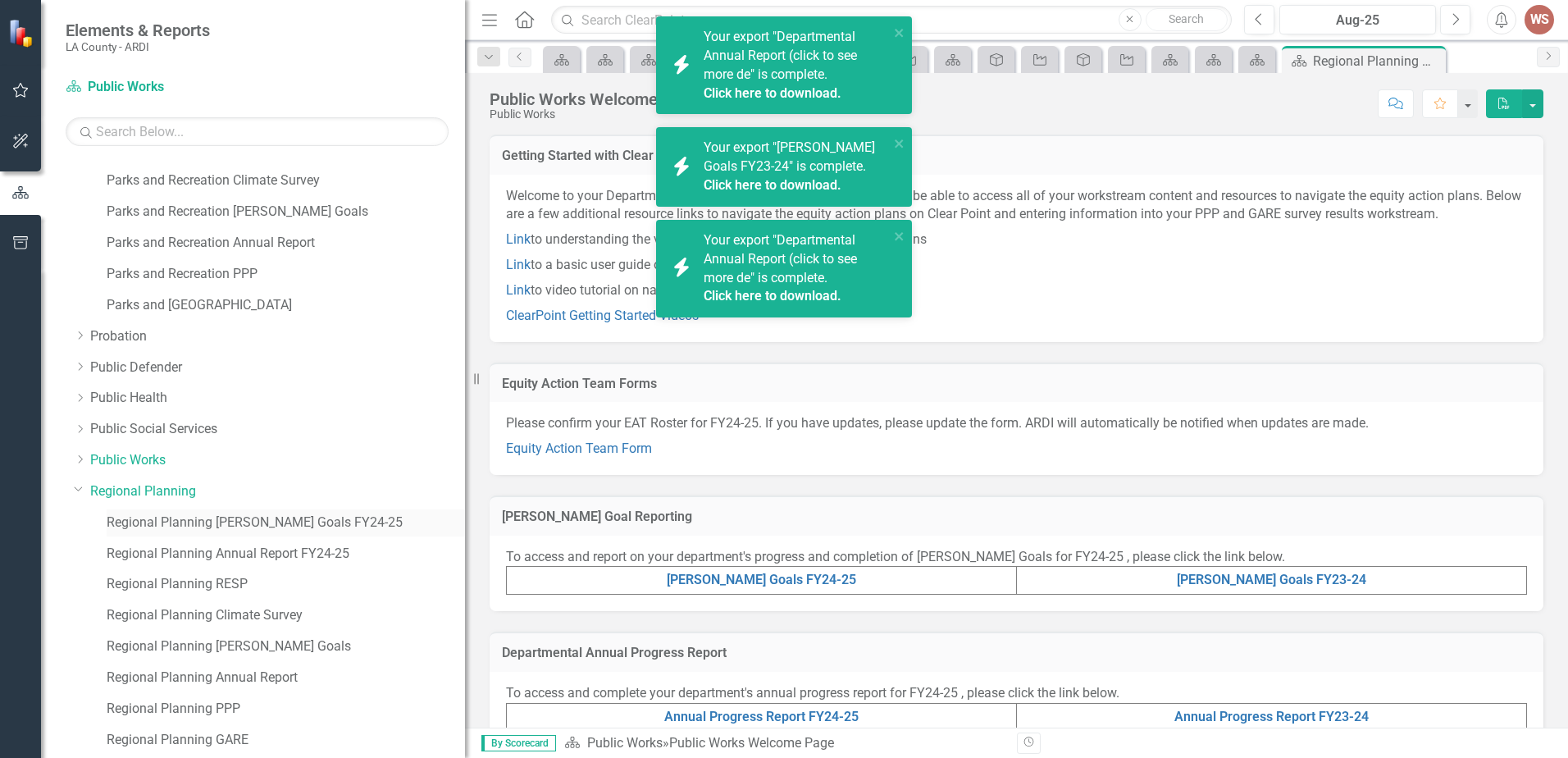
click at [234, 524] on link "Regional Planning [PERSON_NAME] Goals FY24-25" at bounding box center [285, 522] width 358 height 18
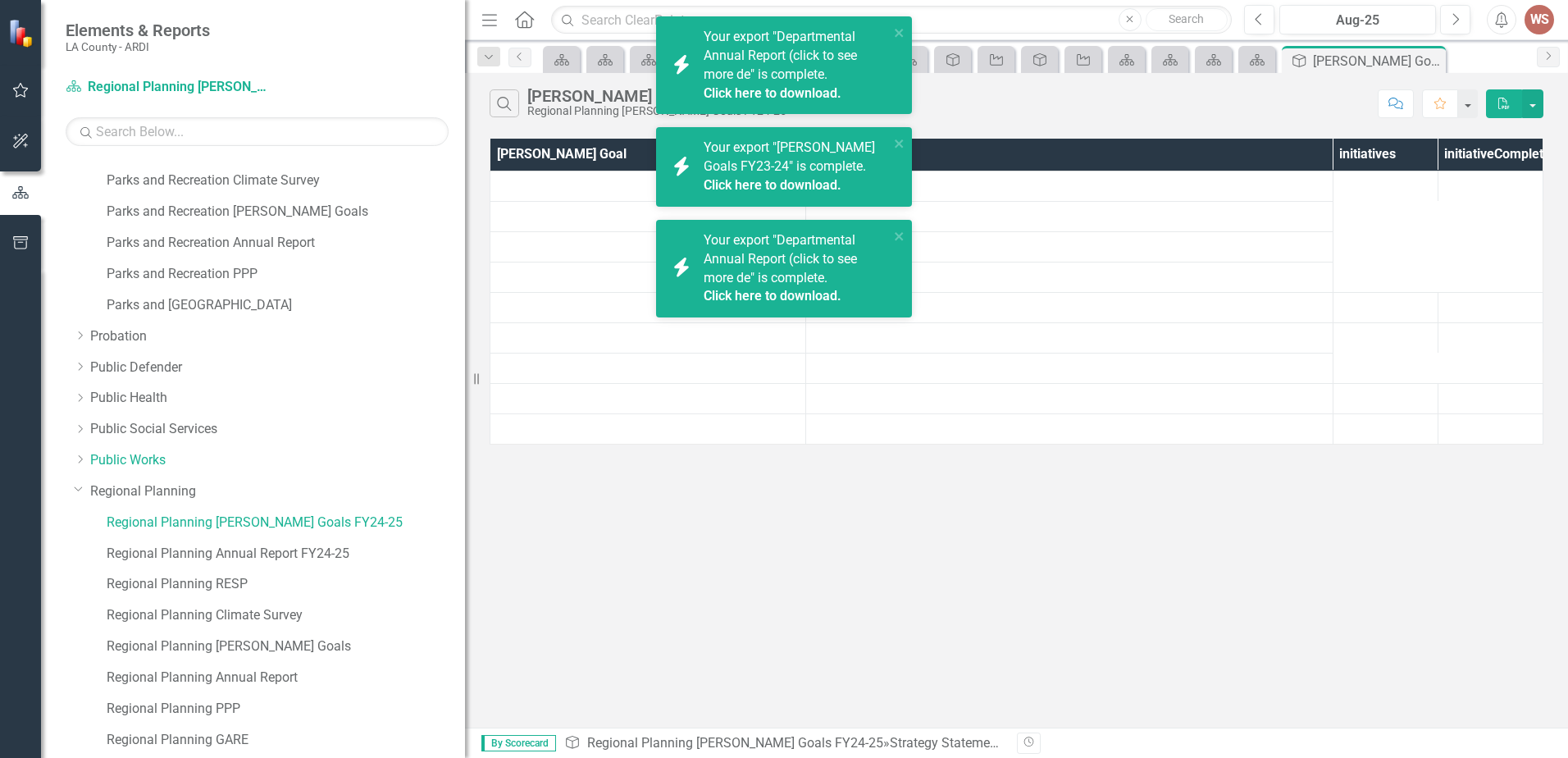
click at [1502, 110] on button "PDF" at bounding box center [1503, 104] width 36 height 29
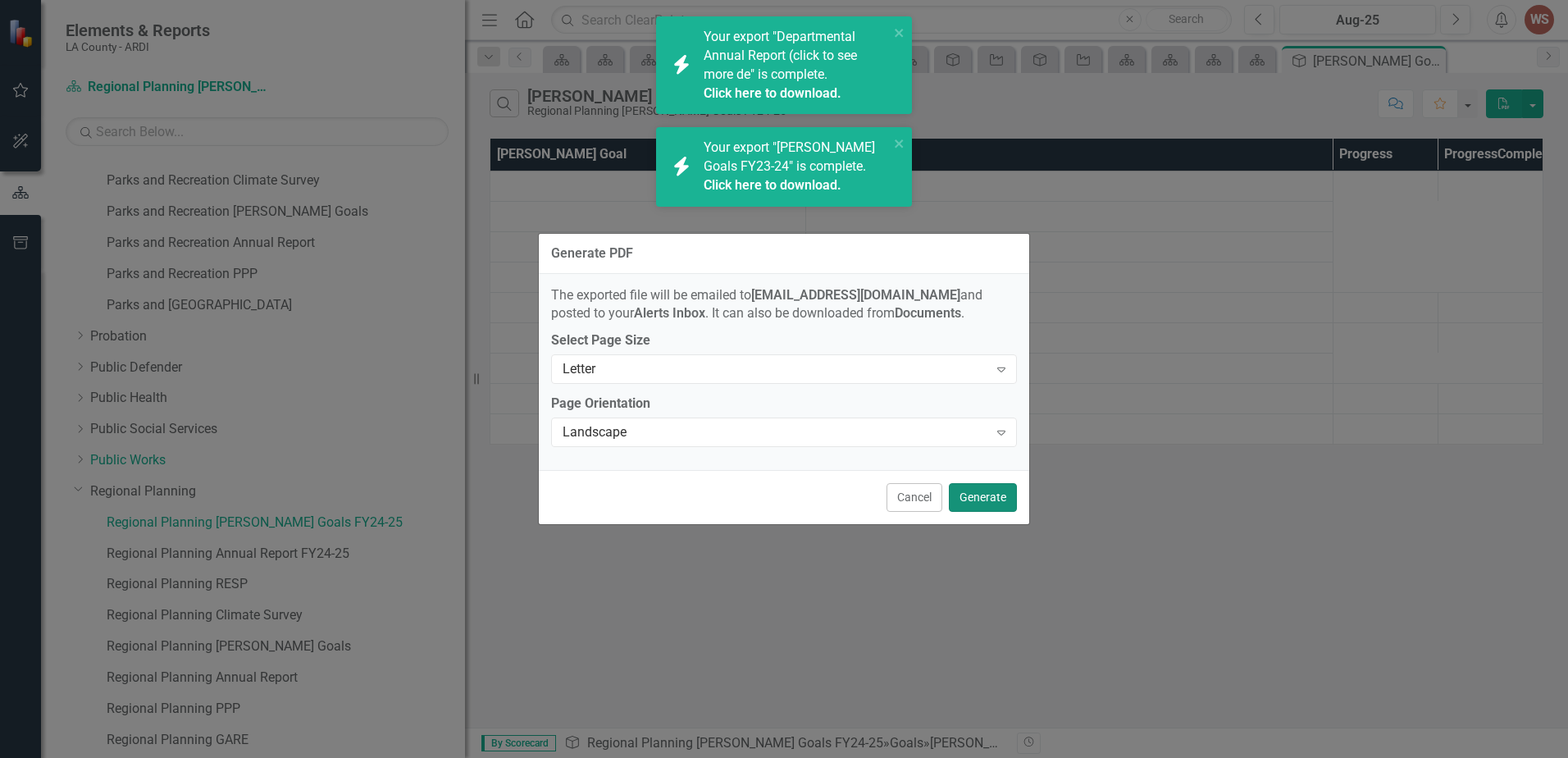
click at [975, 487] on button "Generate" at bounding box center [982, 497] width 68 height 29
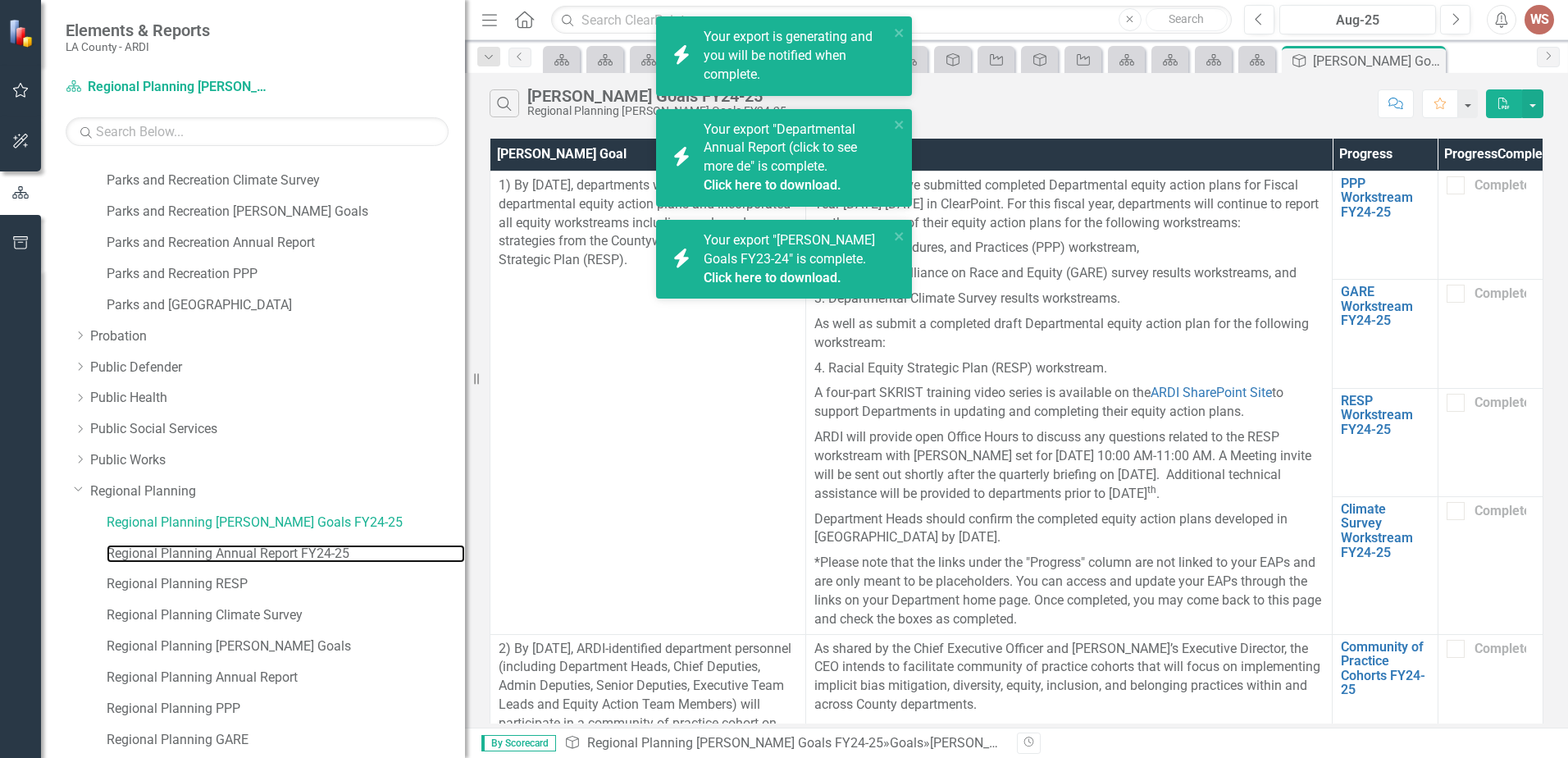
click at [313, 550] on link "Regional Planning Annual Report FY24-25" at bounding box center [285, 554] width 358 height 18
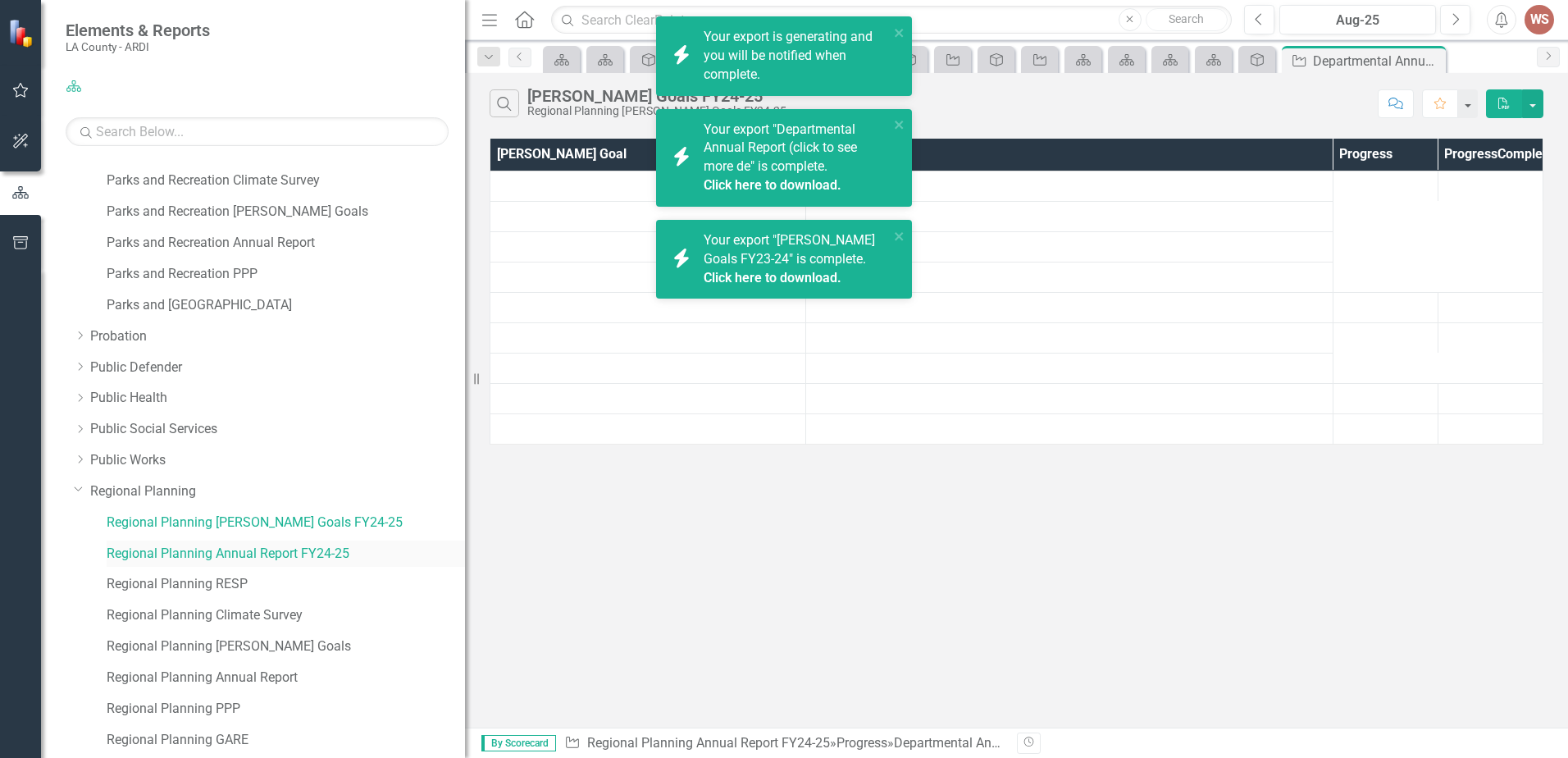
click at [338, 561] on link "Regional Planning Annual Report FY24-25" at bounding box center [285, 554] width 358 height 18
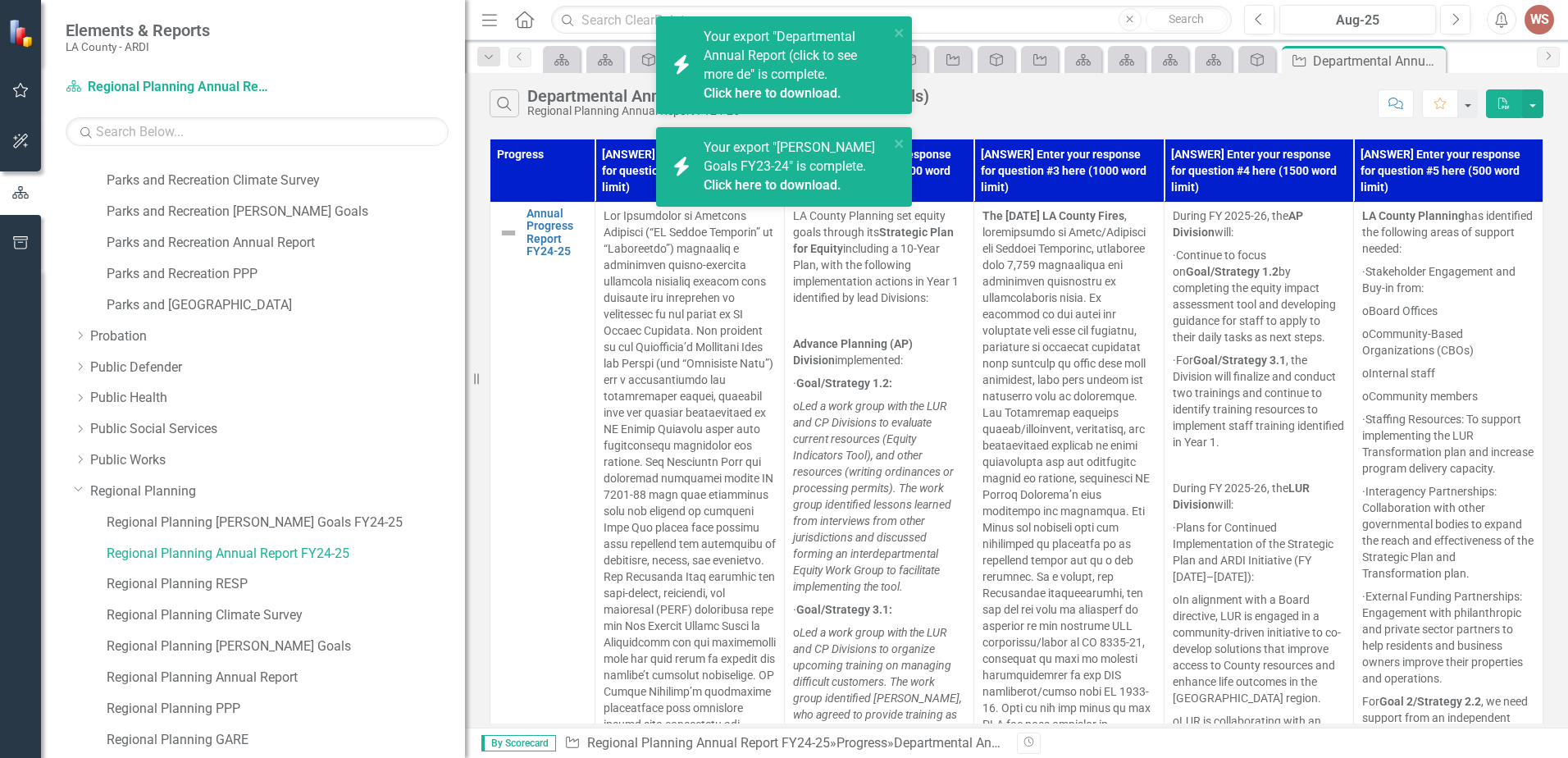
click at [1505, 93] on button "PDF" at bounding box center [1503, 104] width 36 height 29
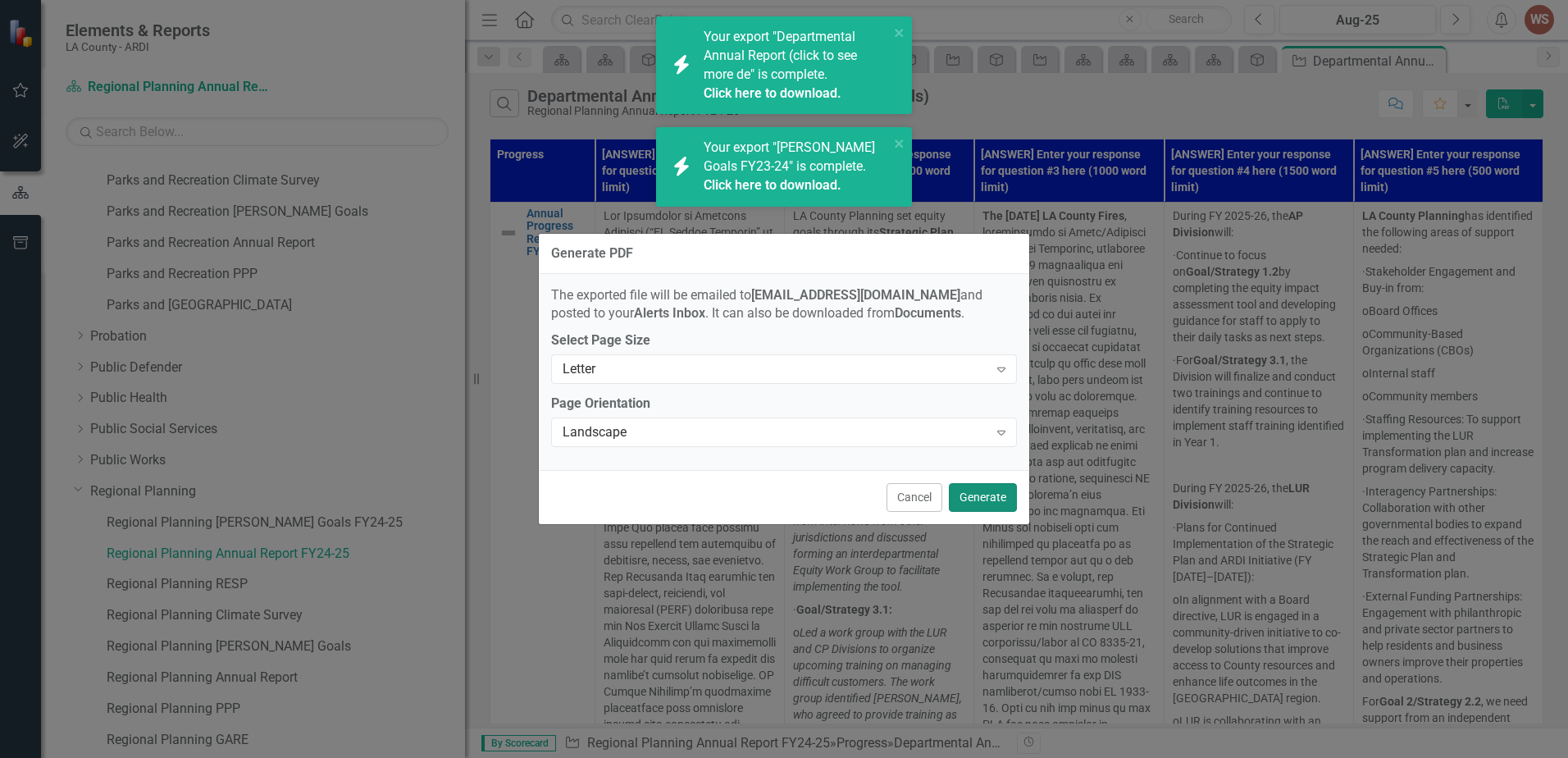
click at [979, 510] on button "Generate" at bounding box center [982, 497] width 68 height 29
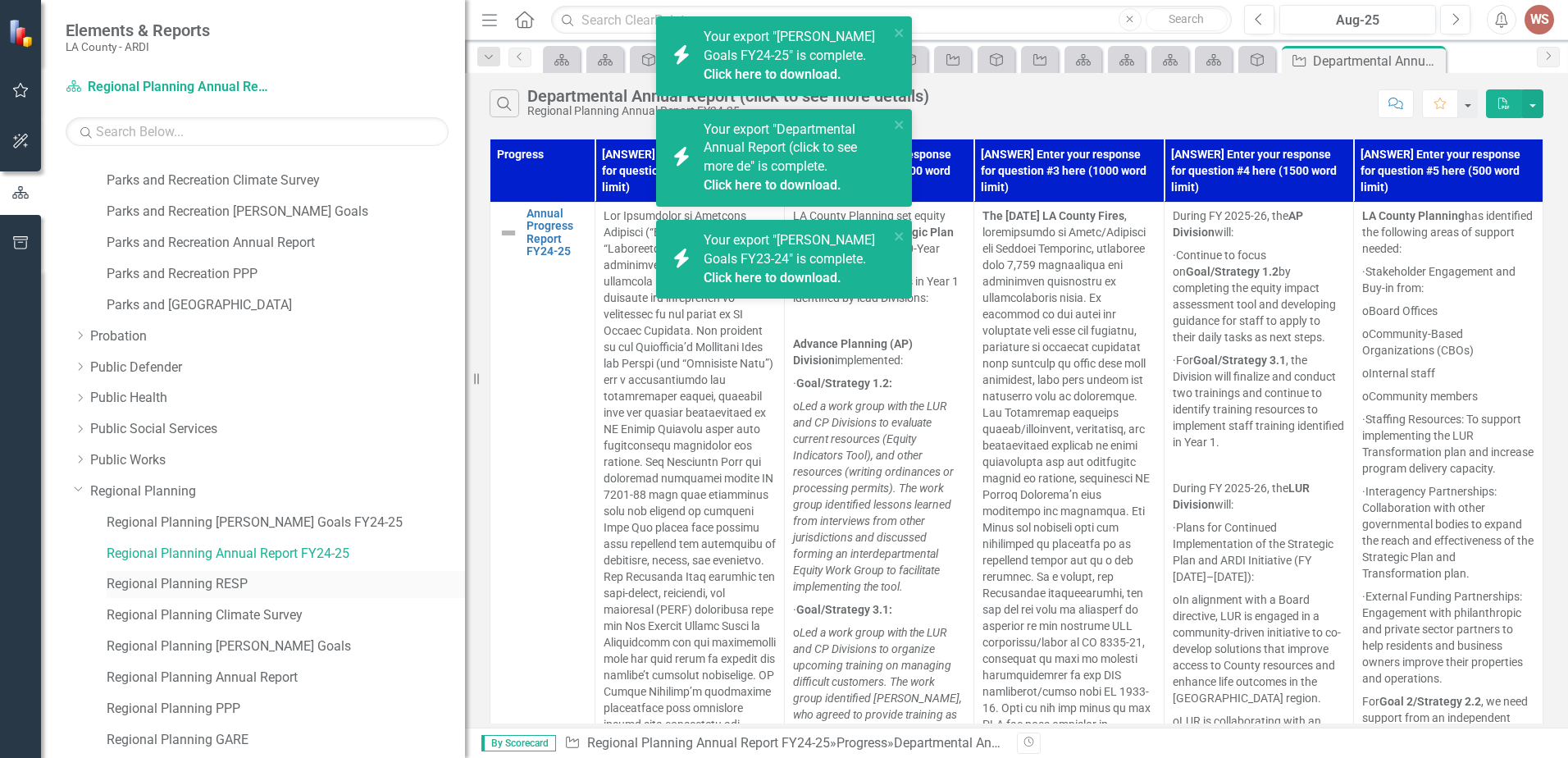
click at [204, 585] on link "Regional Planning RESP" at bounding box center [285, 584] width 358 height 18
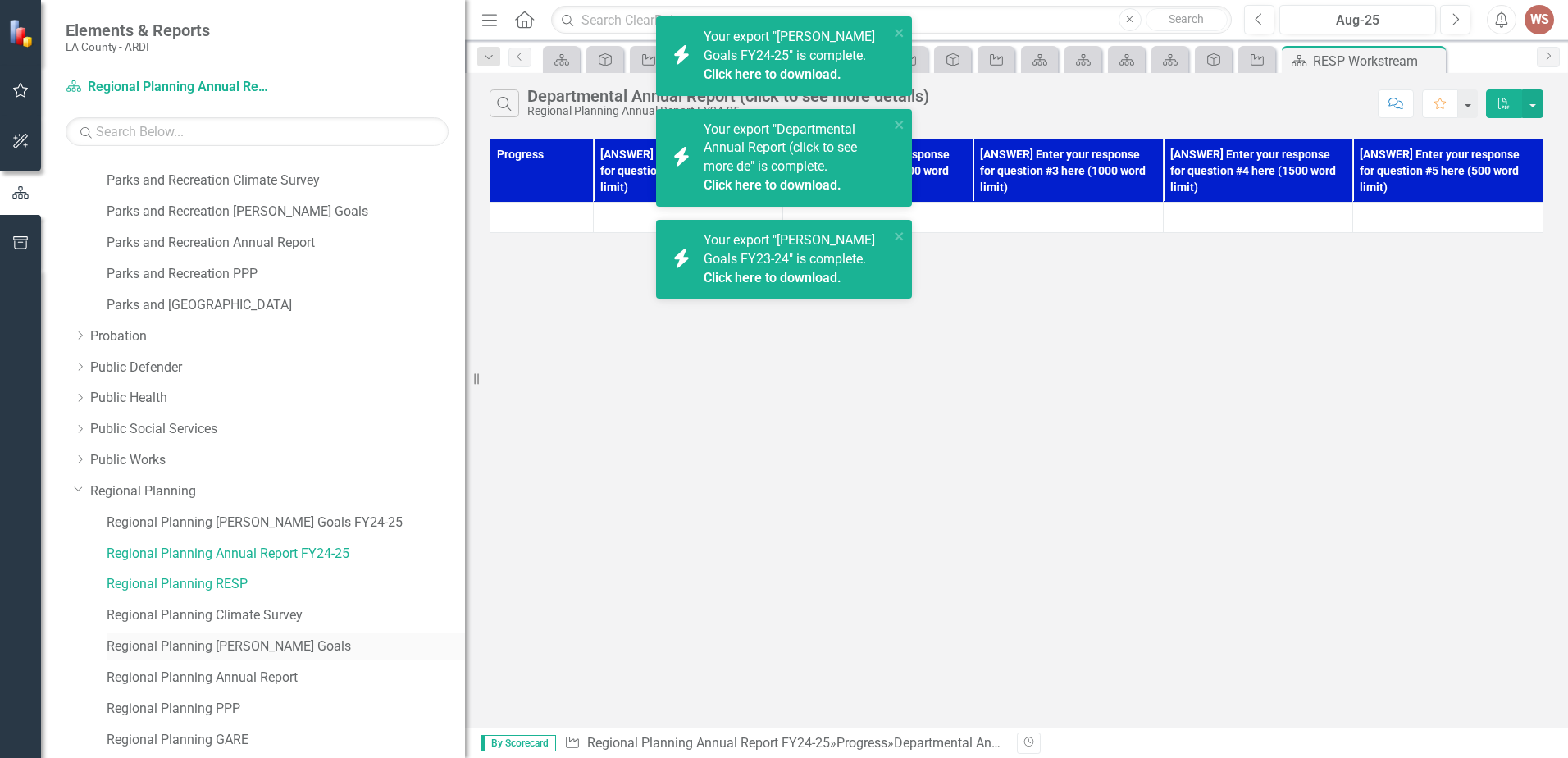
click at [196, 641] on link "Regional Planning [PERSON_NAME] Goals" at bounding box center [285, 646] width 358 height 18
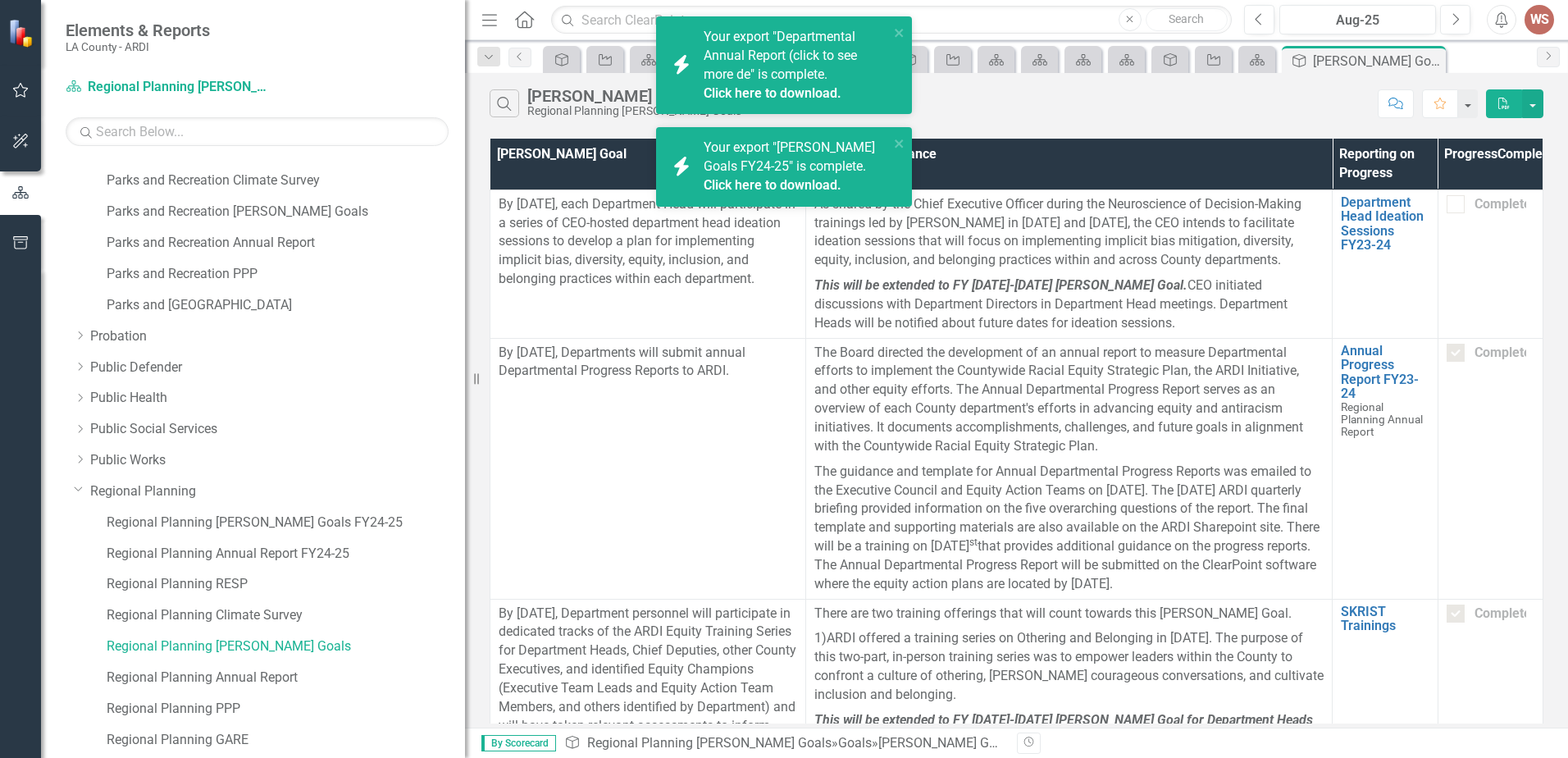
click at [1504, 109] on button "PDF" at bounding box center [1503, 104] width 36 height 29
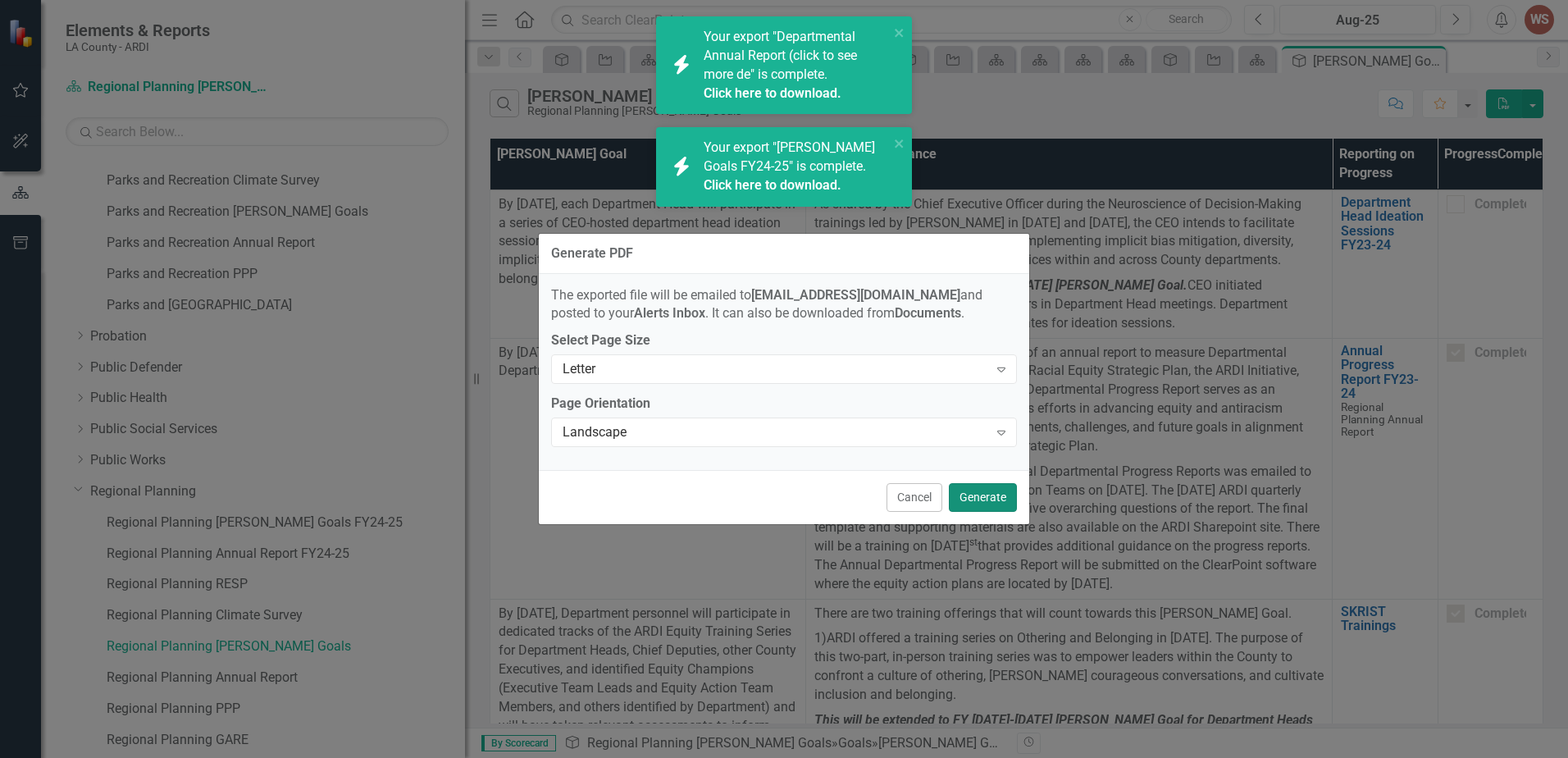
click at [978, 497] on button "Generate" at bounding box center [982, 497] width 68 height 29
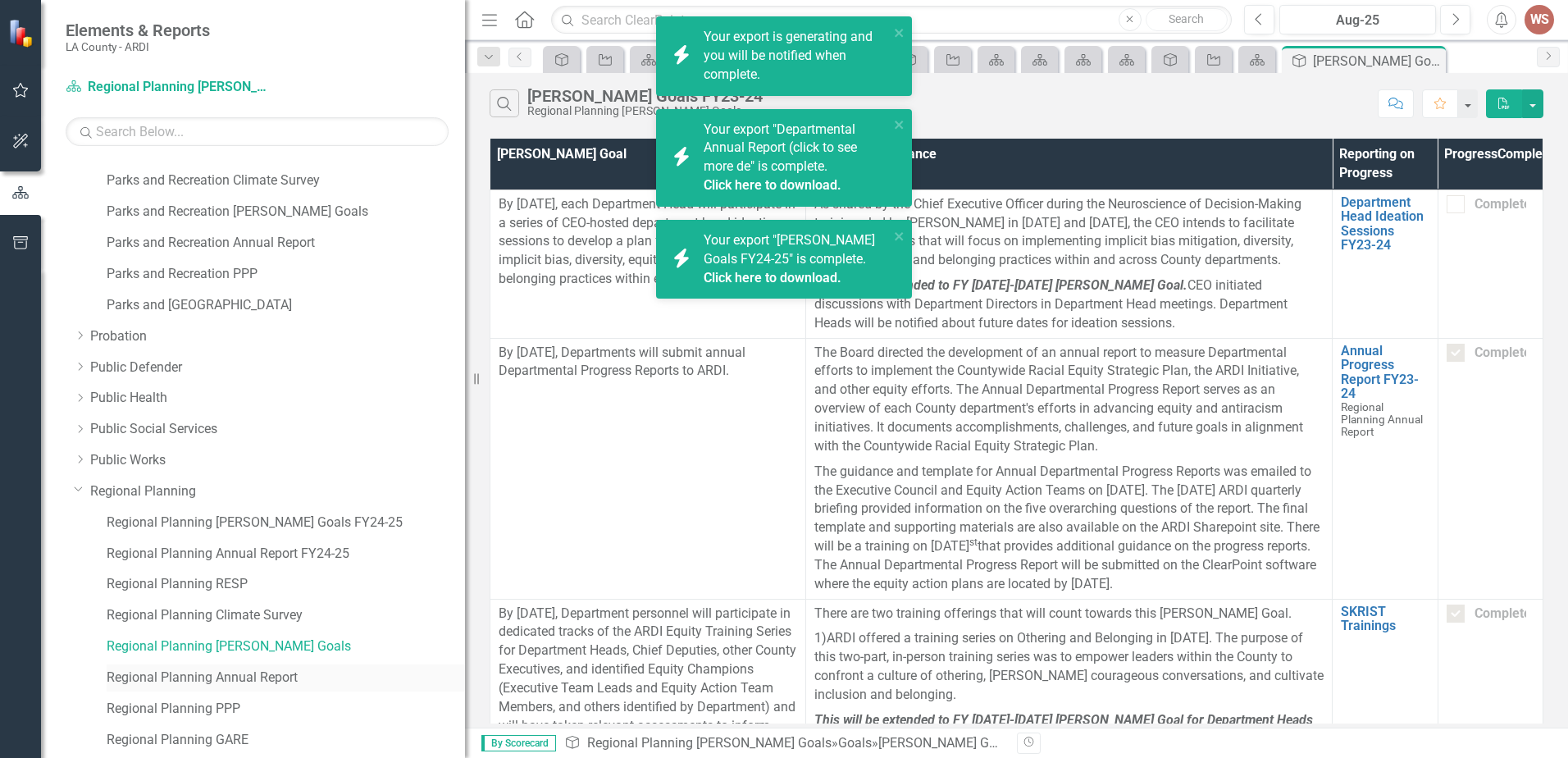
click at [270, 678] on link "Regional Planning Annual Report" at bounding box center [285, 677] width 358 height 18
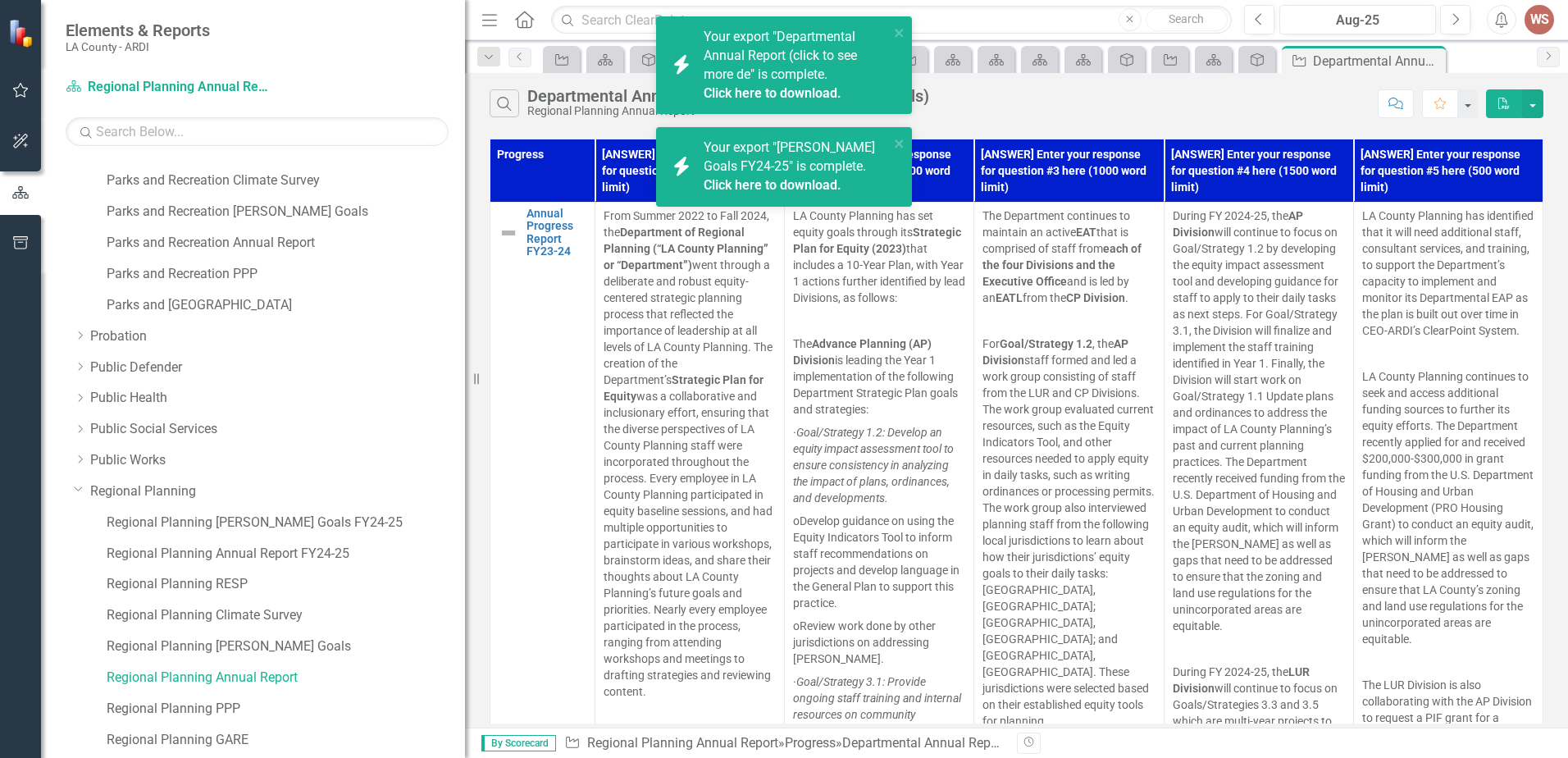
click at [1493, 109] on button "PDF" at bounding box center [1503, 104] width 36 height 29
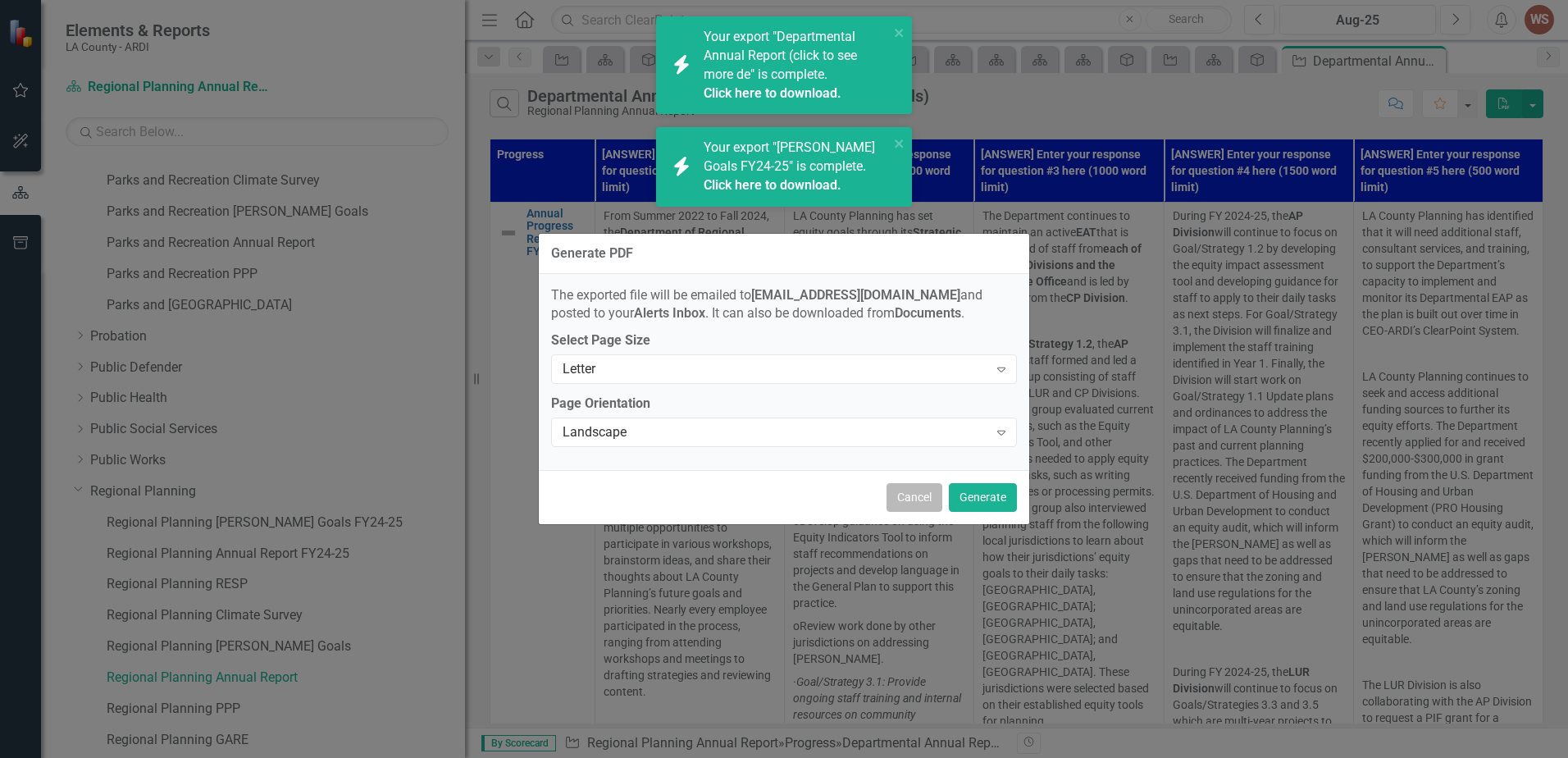
click at [918, 505] on button "Cancel" at bounding box center [913, 497] width 55 height 29
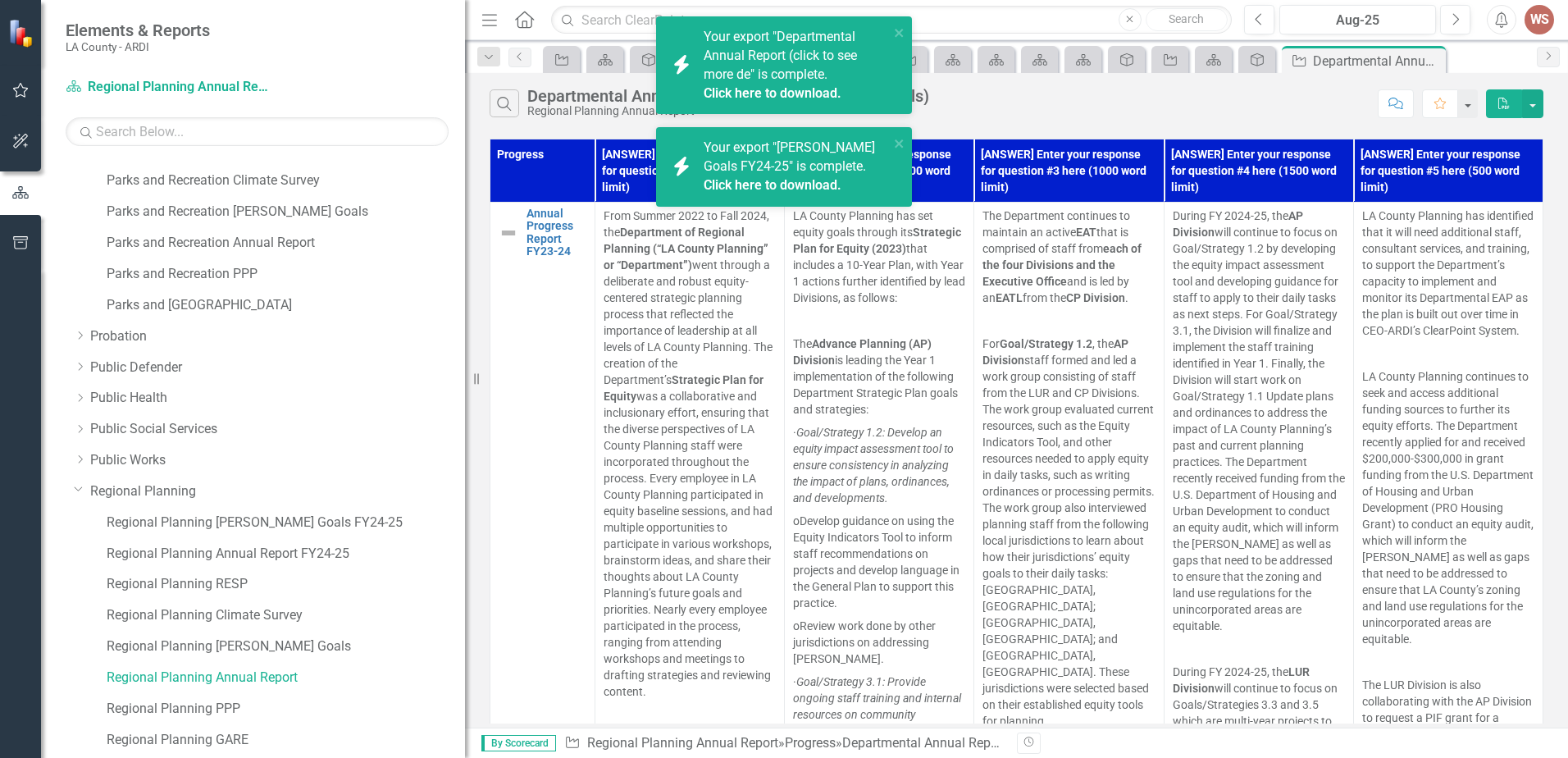
click at [1504, 114] on button "PDF" at bounding box center [1503, 104] width 36 height 29
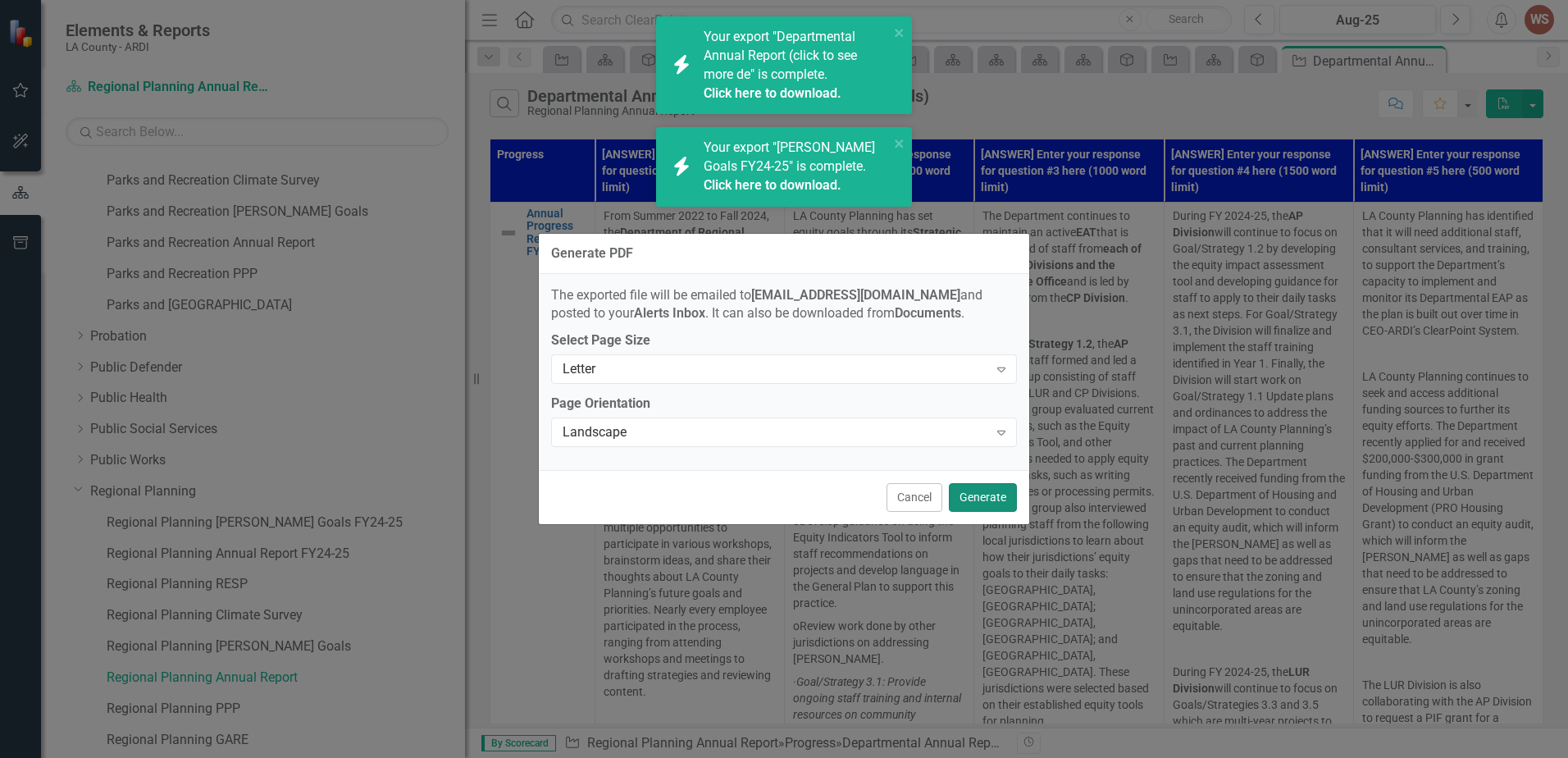
click at [969, 489] on button "Generate" at bounding box center [982, 497] width 68 height 29
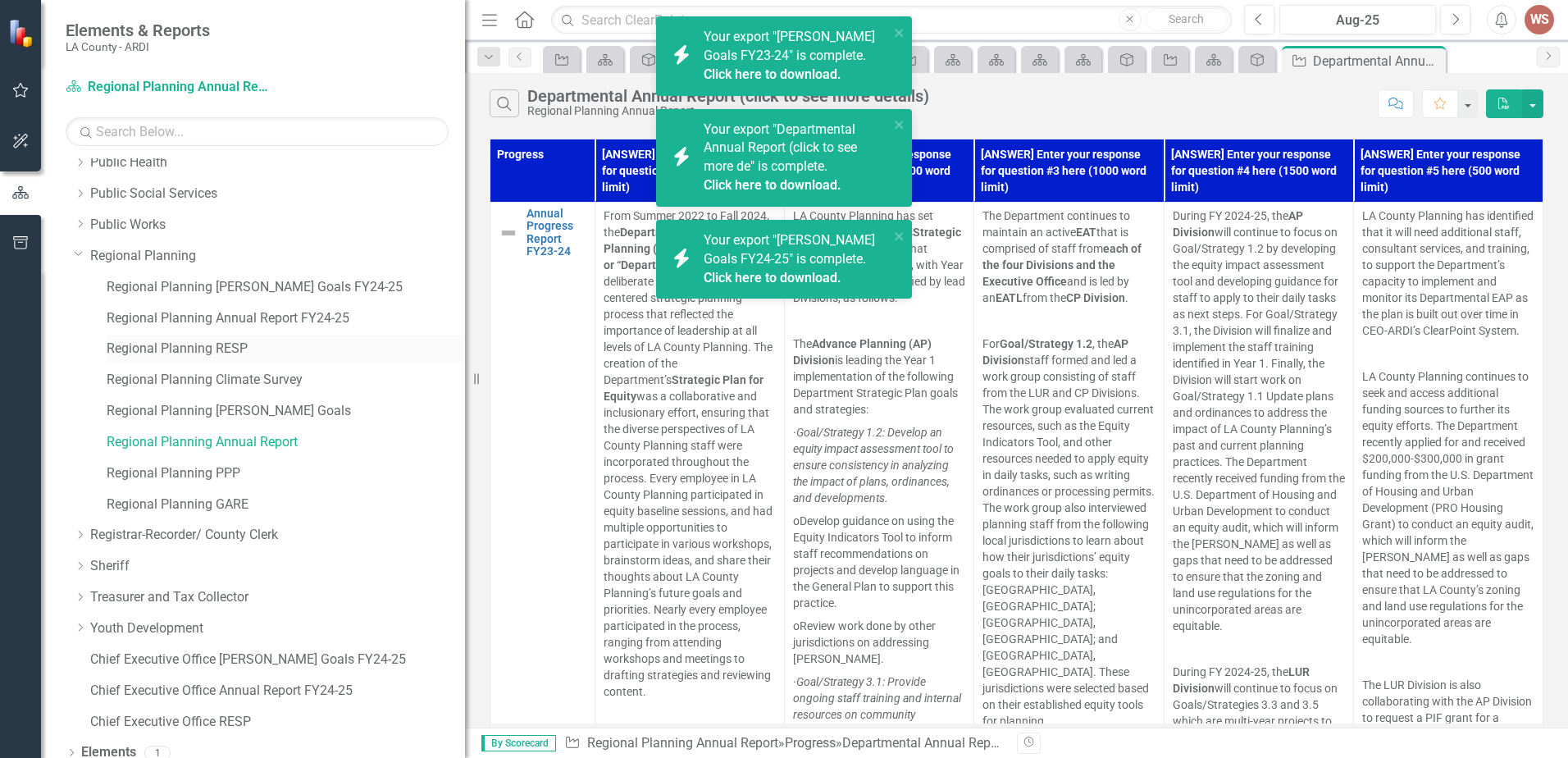
scroll to position [3528, 0]
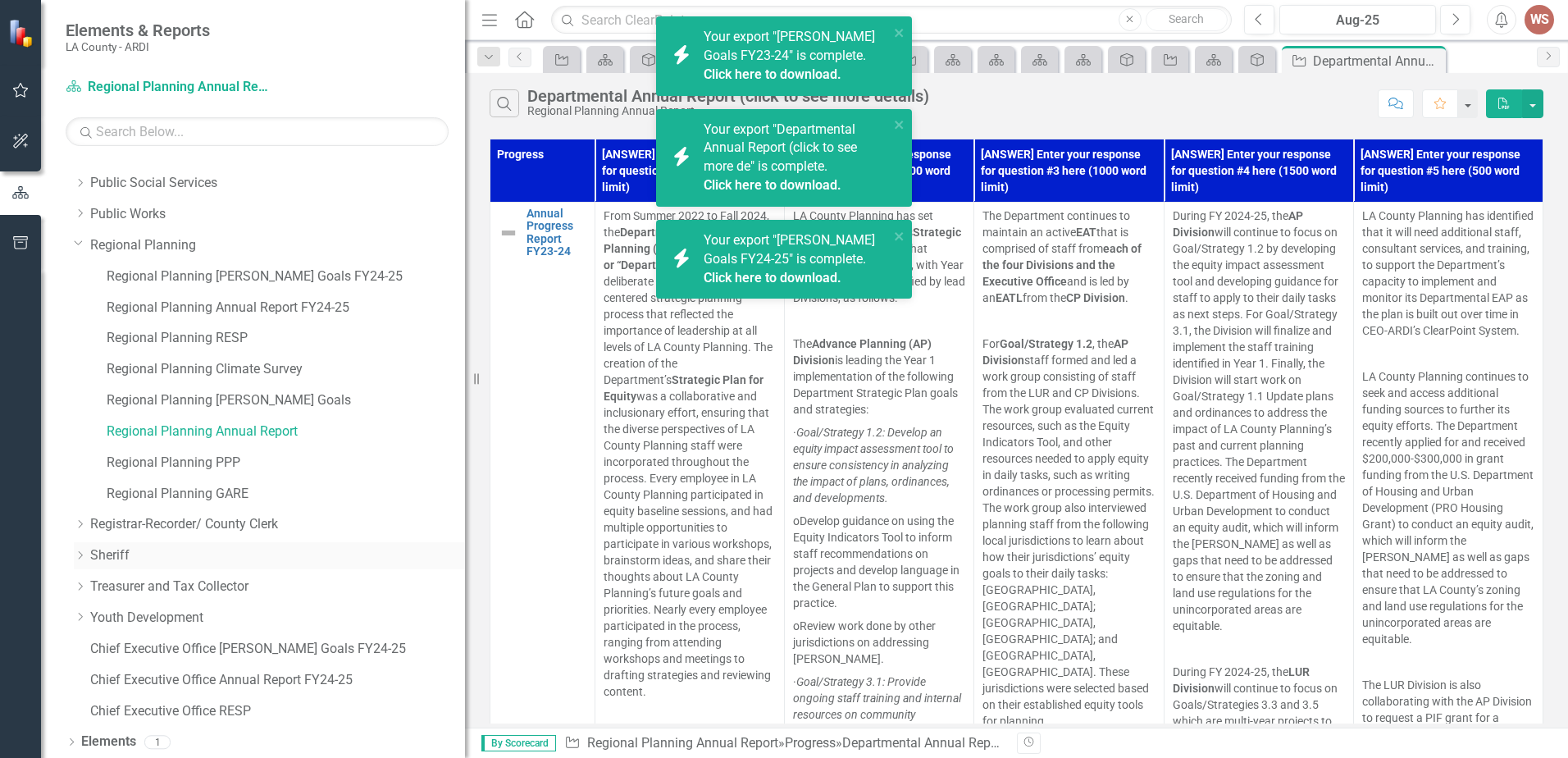
click at [124, 559] on link "Sheriff" at bounding box center [277, 556] width 375 height 18
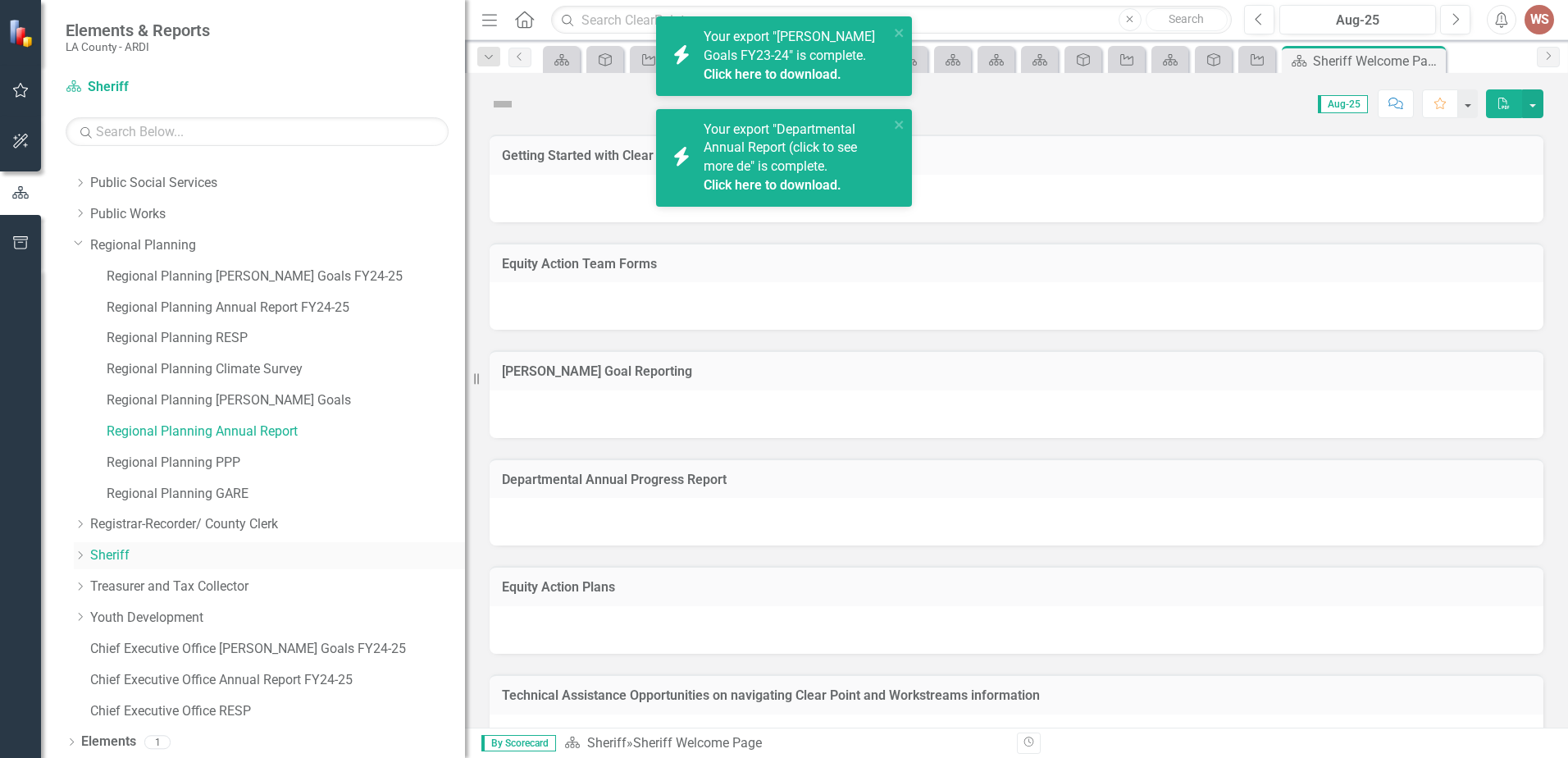
click at [84, 556] on icon "Dropdown" at bounding box center [80, 555] width 12 height 10
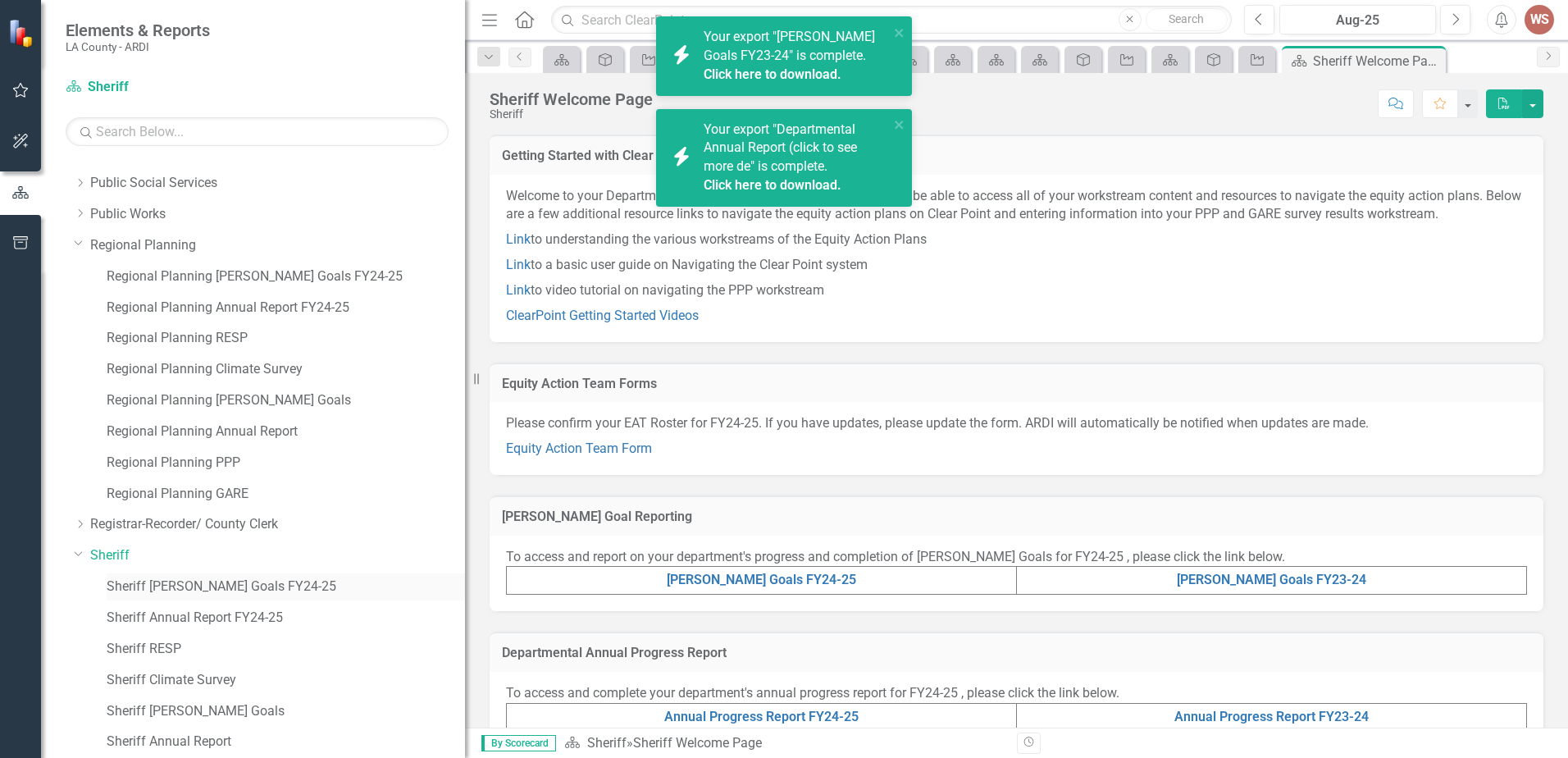
click at [197, 585] on link "Sheriff [PERSON_NAME] Goals FY24-25" at bounding box center [285, 586] width 358 height 18
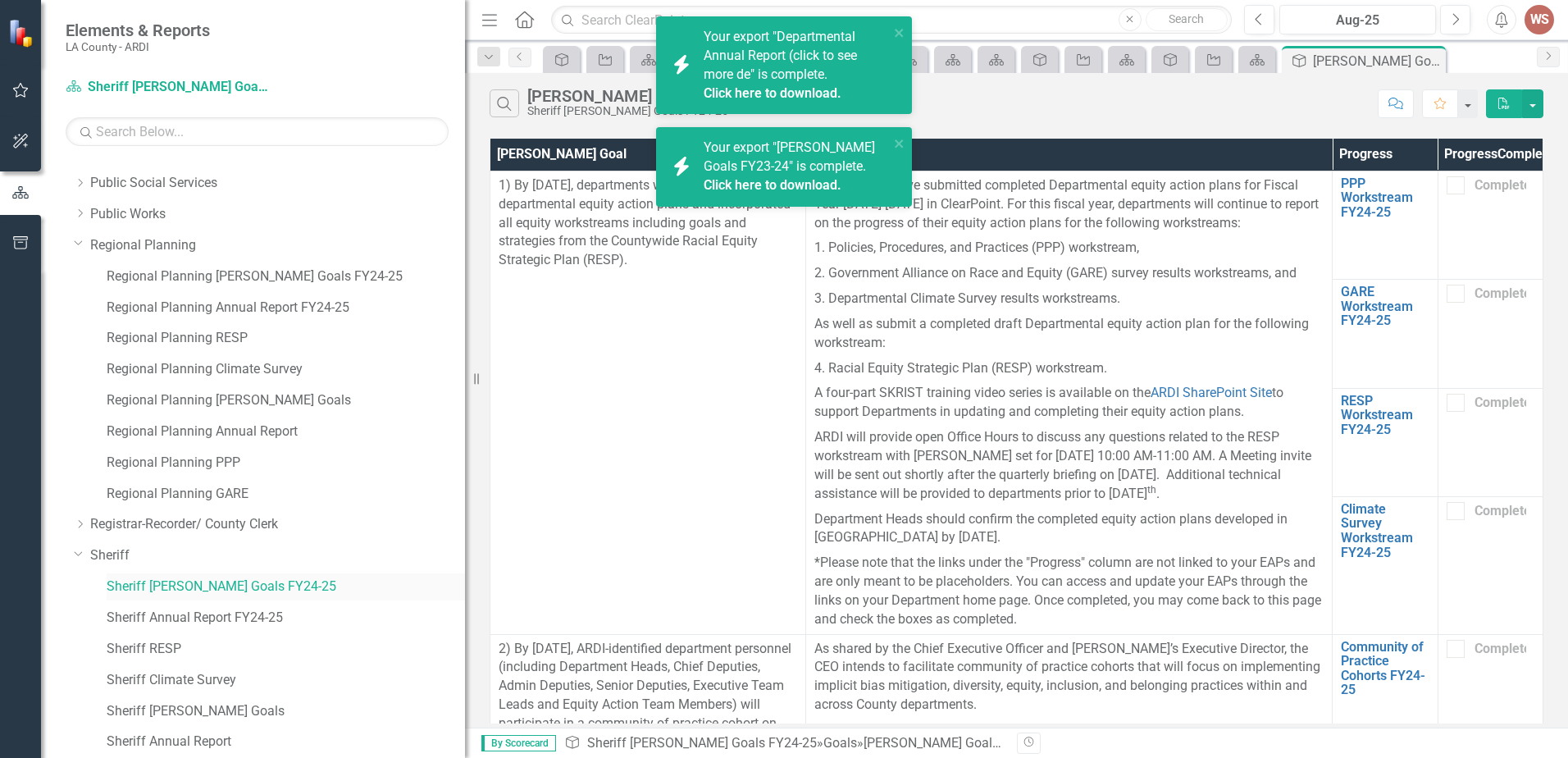
click at [197, 585] on link "Sheriff [PERSON_NAME] Goals FY24-25" at bounding box center [285, 586] width 358 height 18
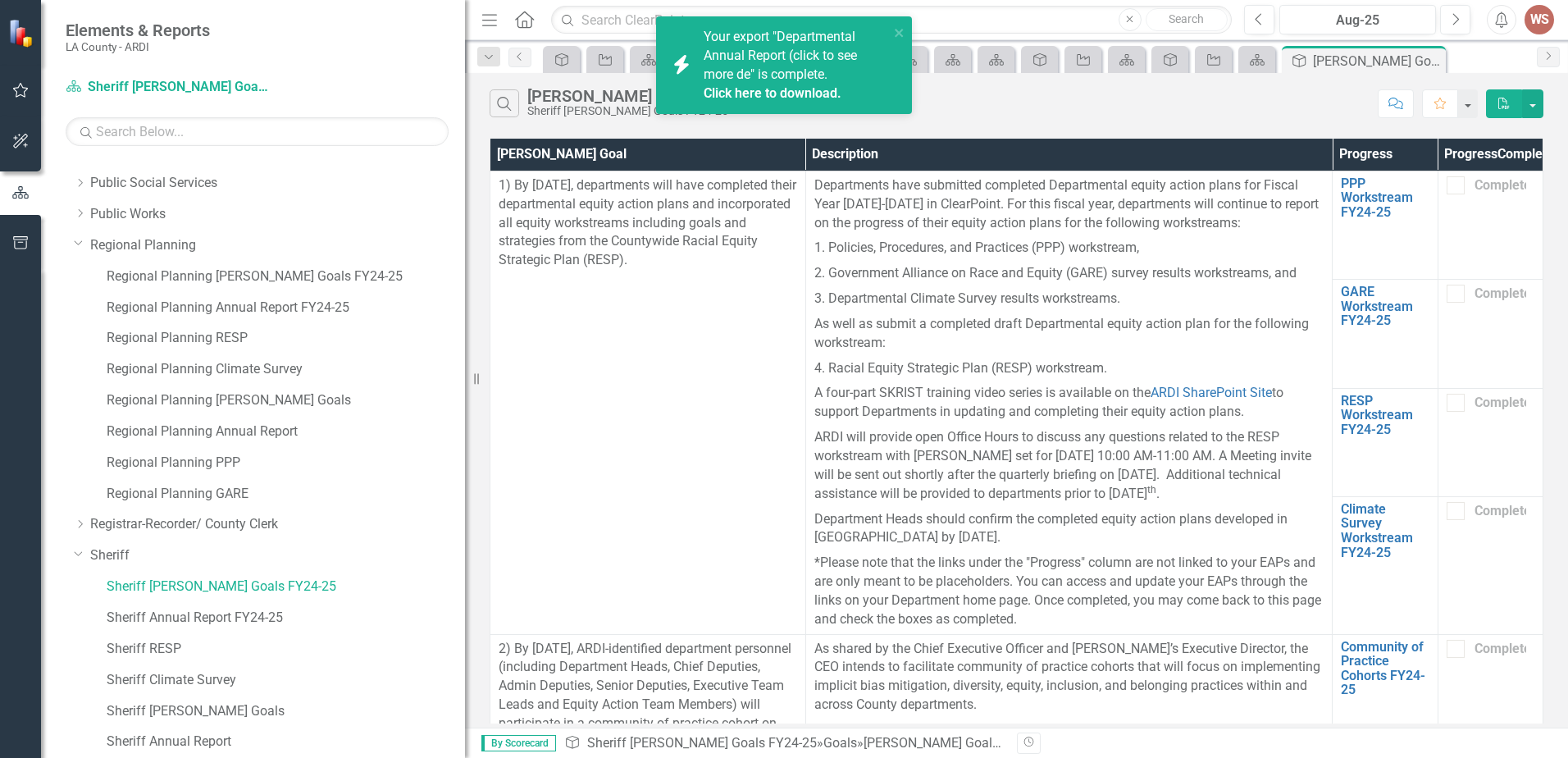
click at [1490, 108] on button "PDF" at bounding box center [1503, 104] width 36 height 29
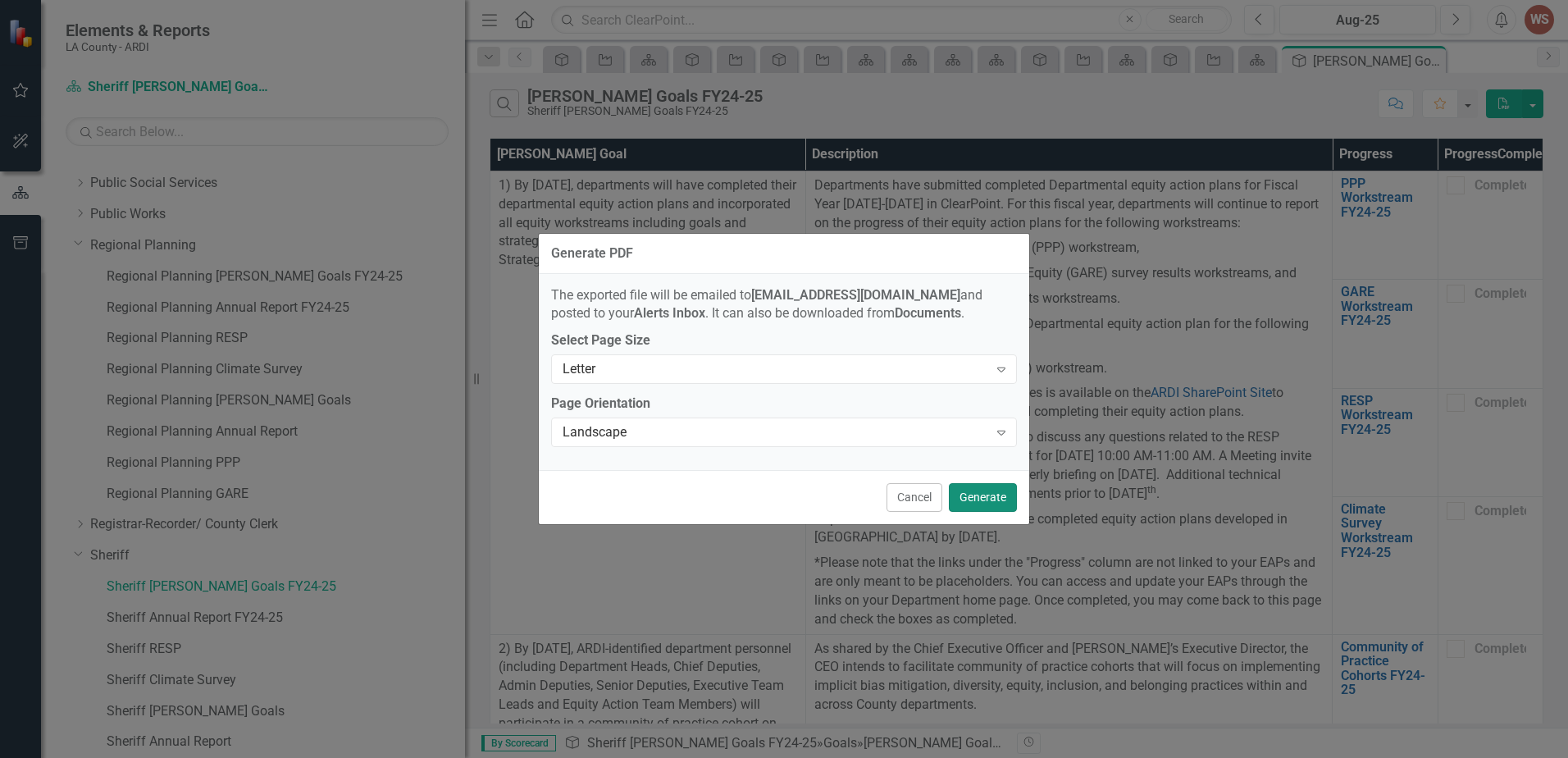
click at [970, 490] on button "Generate" at bounding box center [982, 497] width 68 height 29
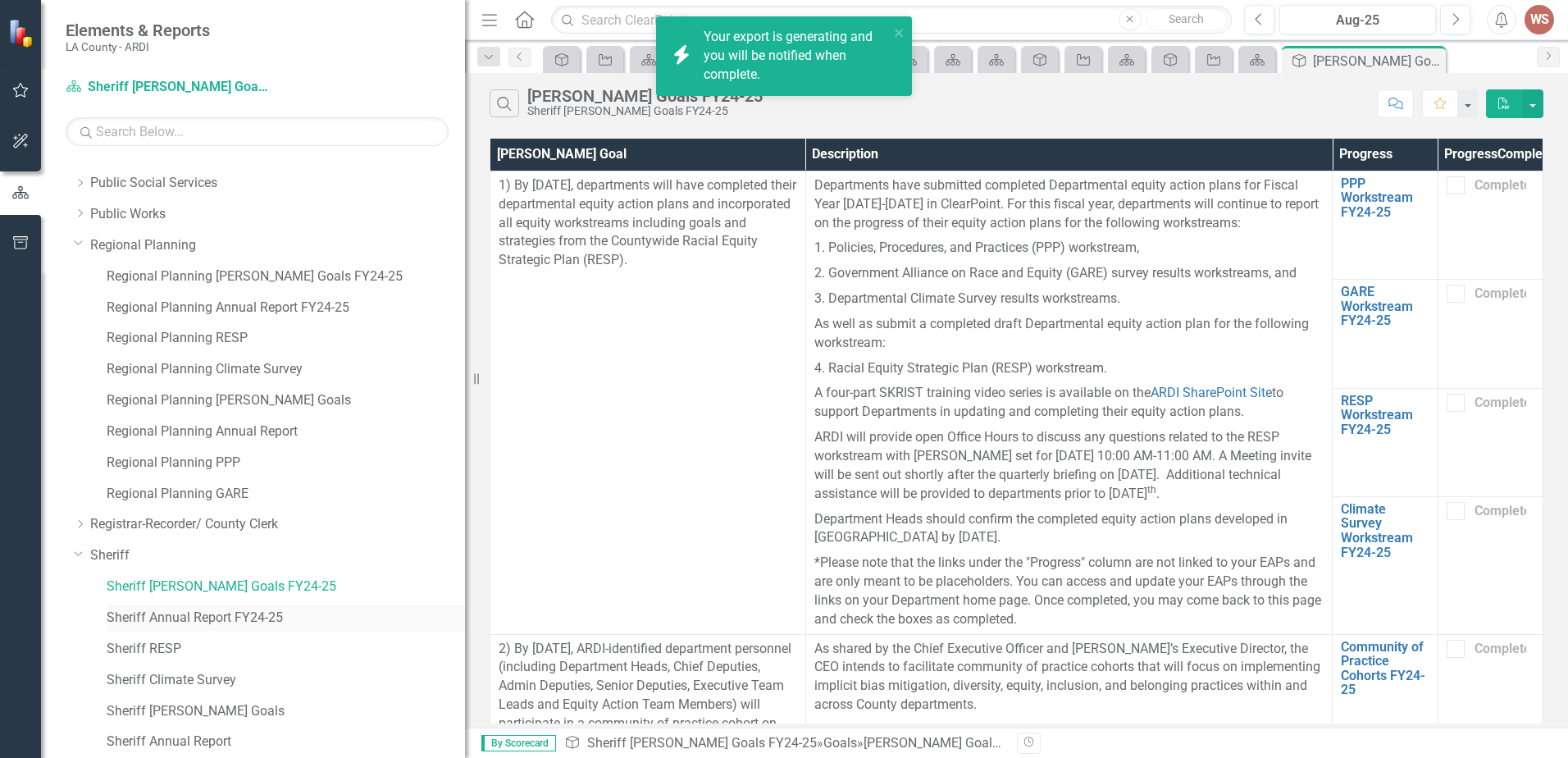
click at [271, 622] on link "Sheriff Annual Report FY24-25" at bounding box center [285, 617] width 358 height 18
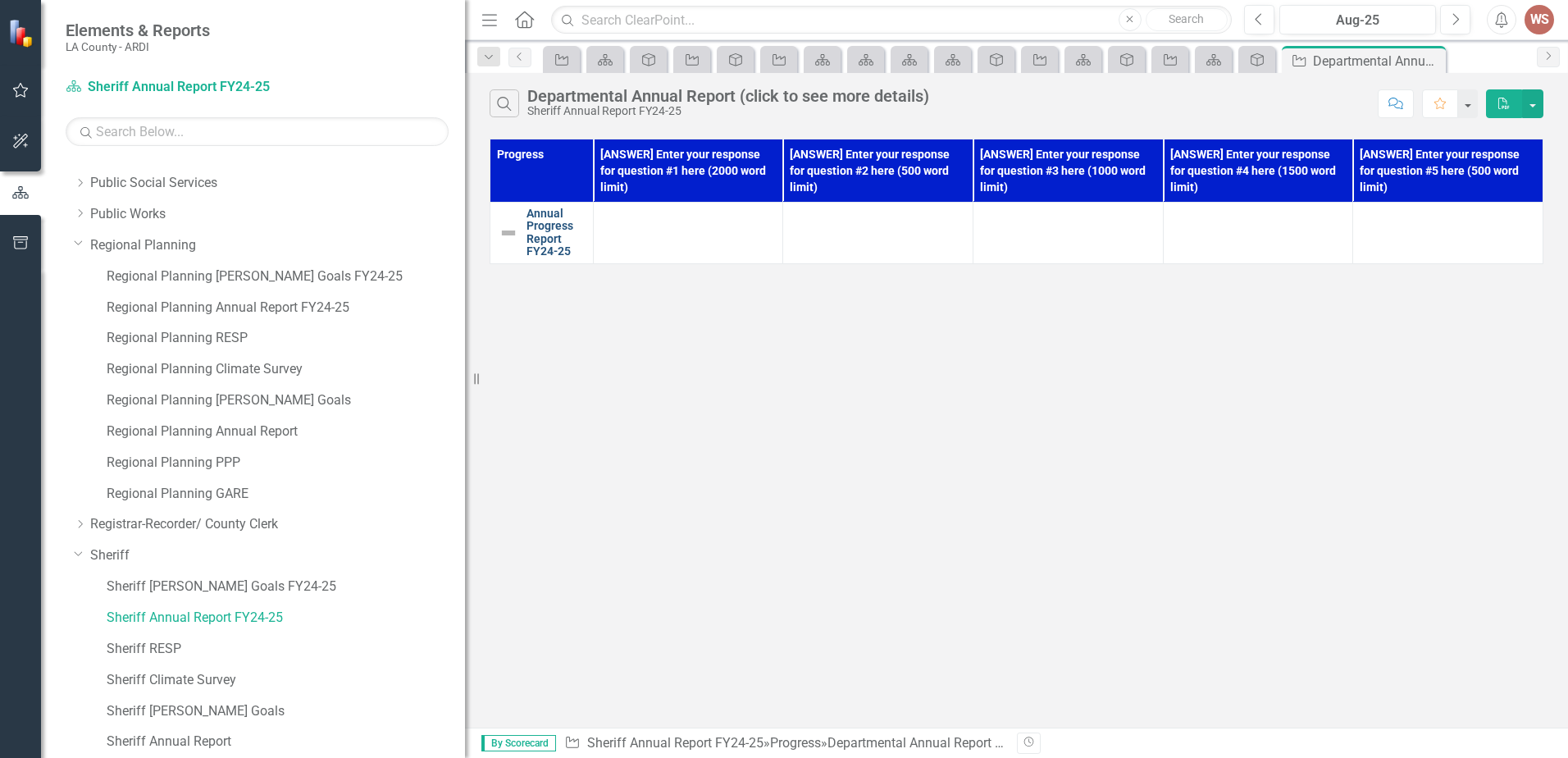
click at [535, 247] on link "Annual Progress Report FY24-25" at bounding box center [555, 233] width 58 height 51
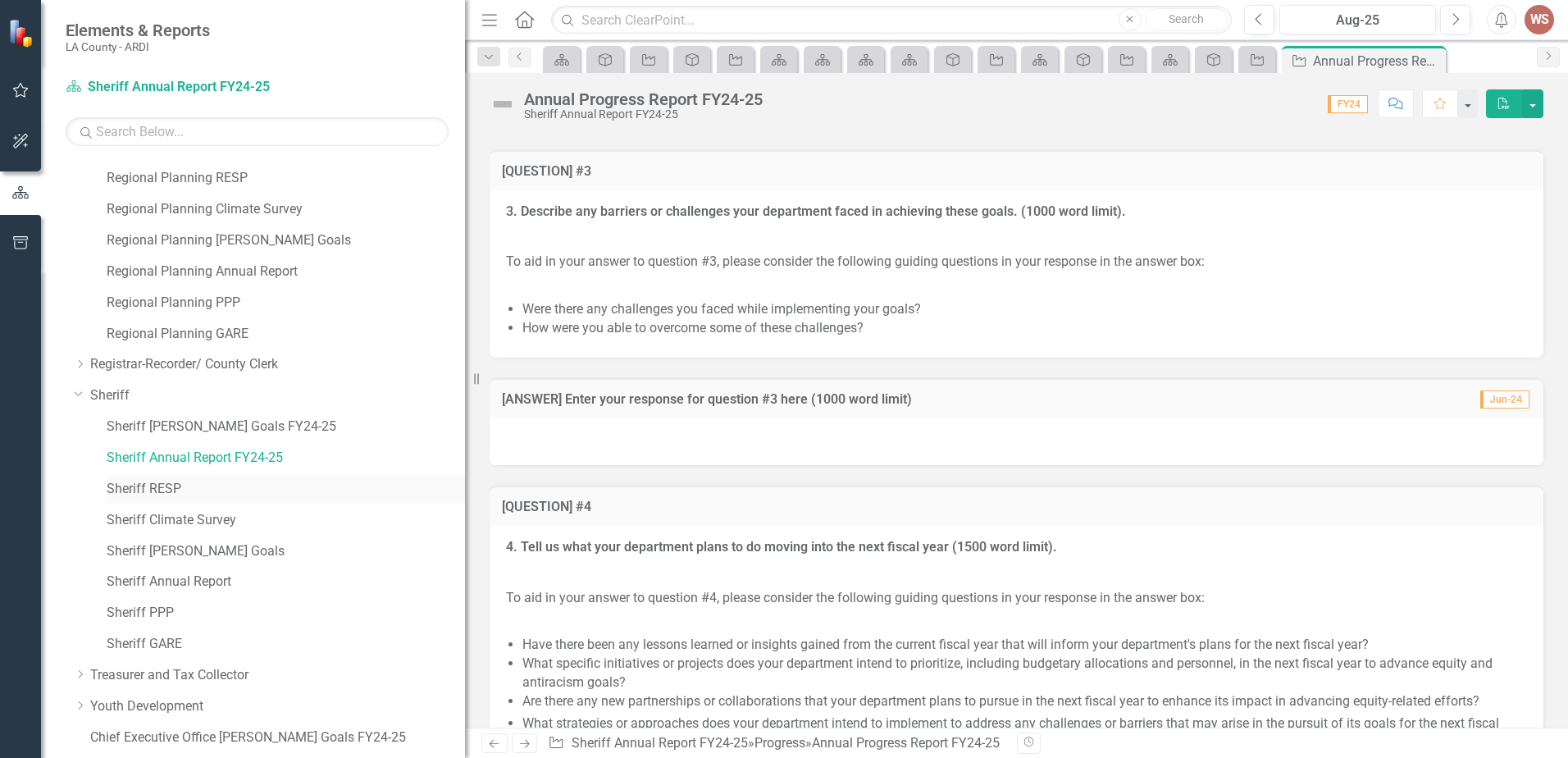
scroll to position [3691, 0]
click at [218, 541] on link "Sheriff [PERSON_NAME] Goals" at bounding box center [285, 547] width 358 height 18
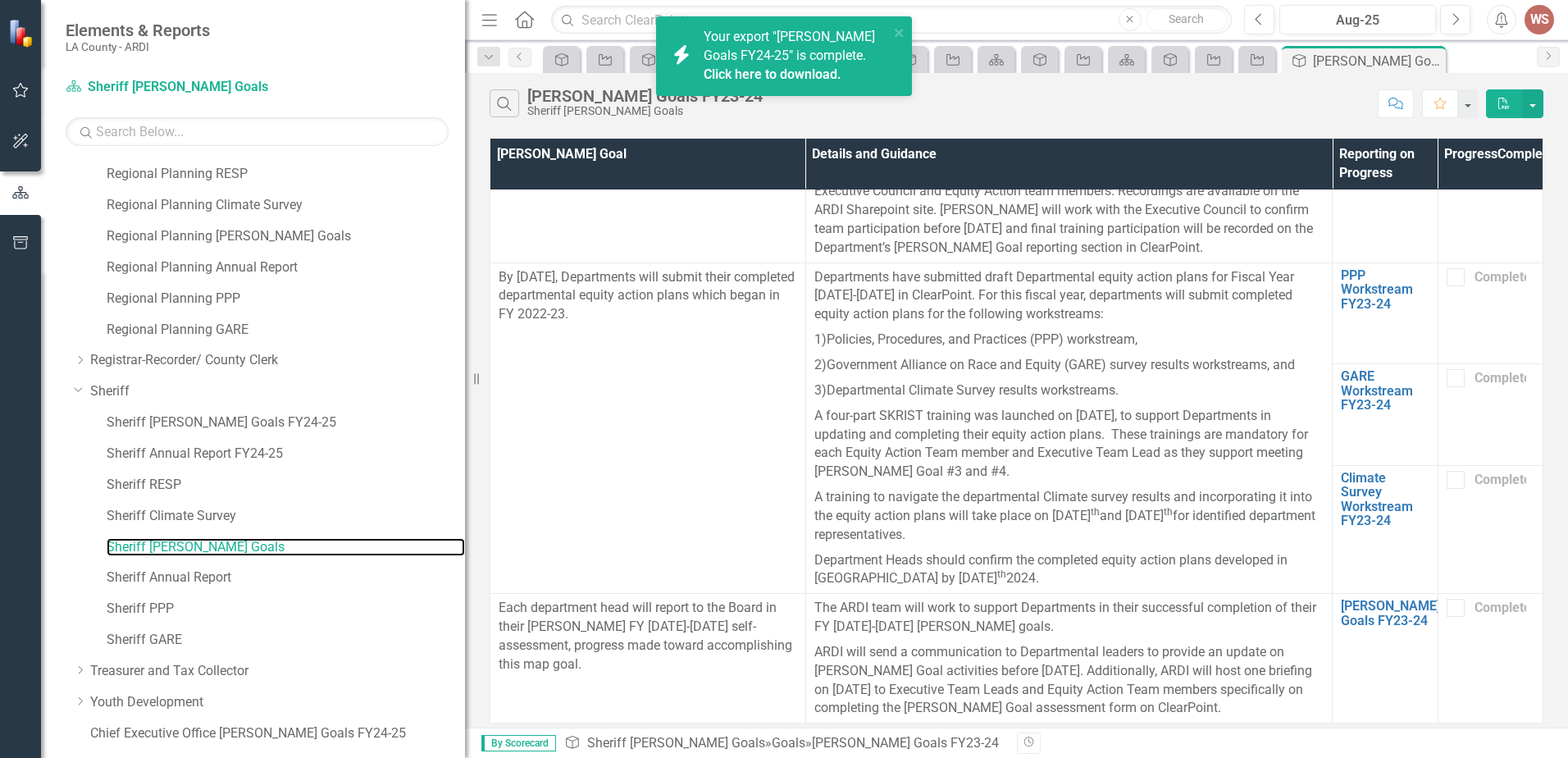
scroll to position [748, 0]
click at [223, 578] on link "Sheriff Annual Report" at bounding box center [285, 578] width 358 height 18
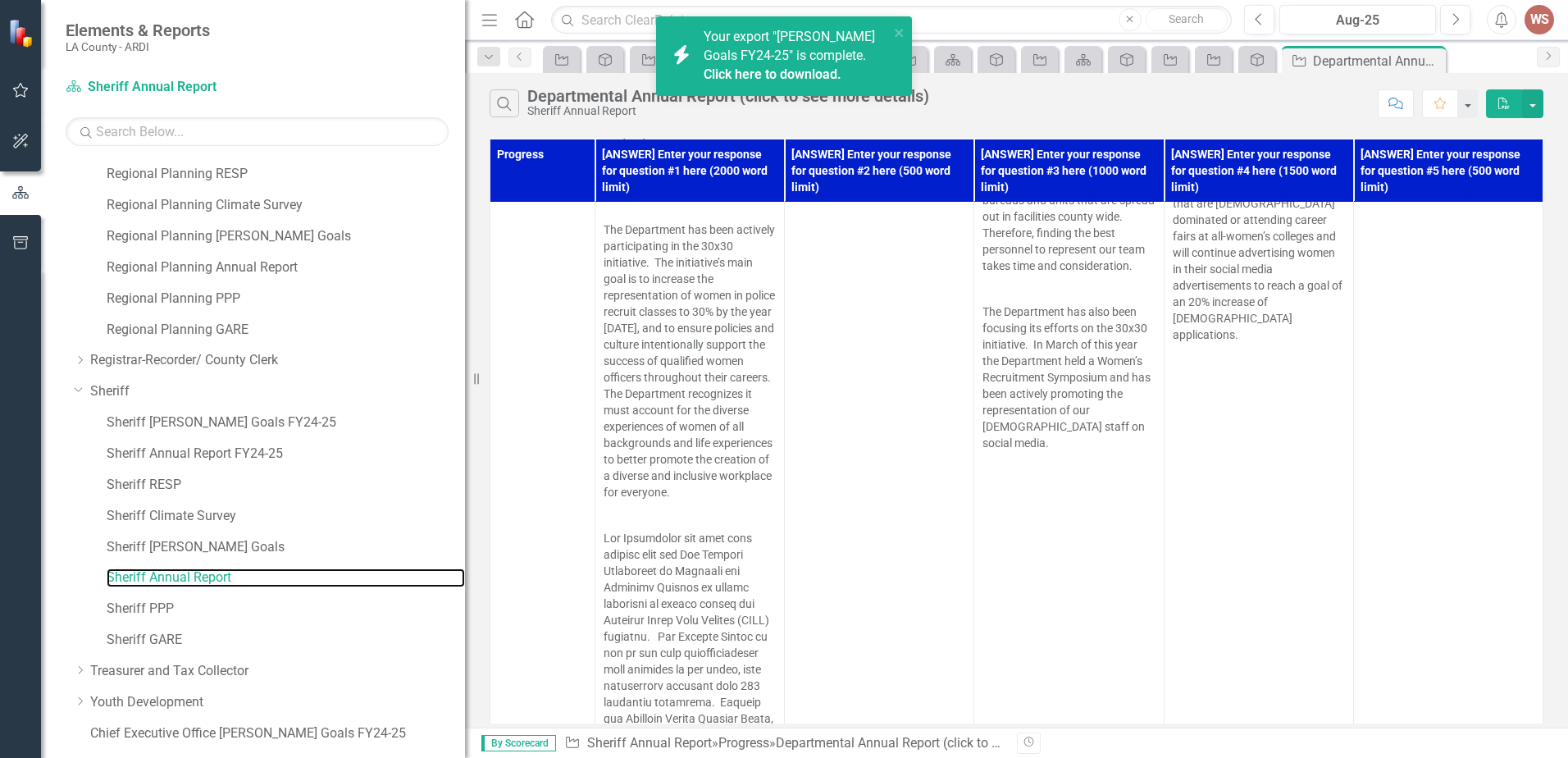
scroll to position [1395, 0]
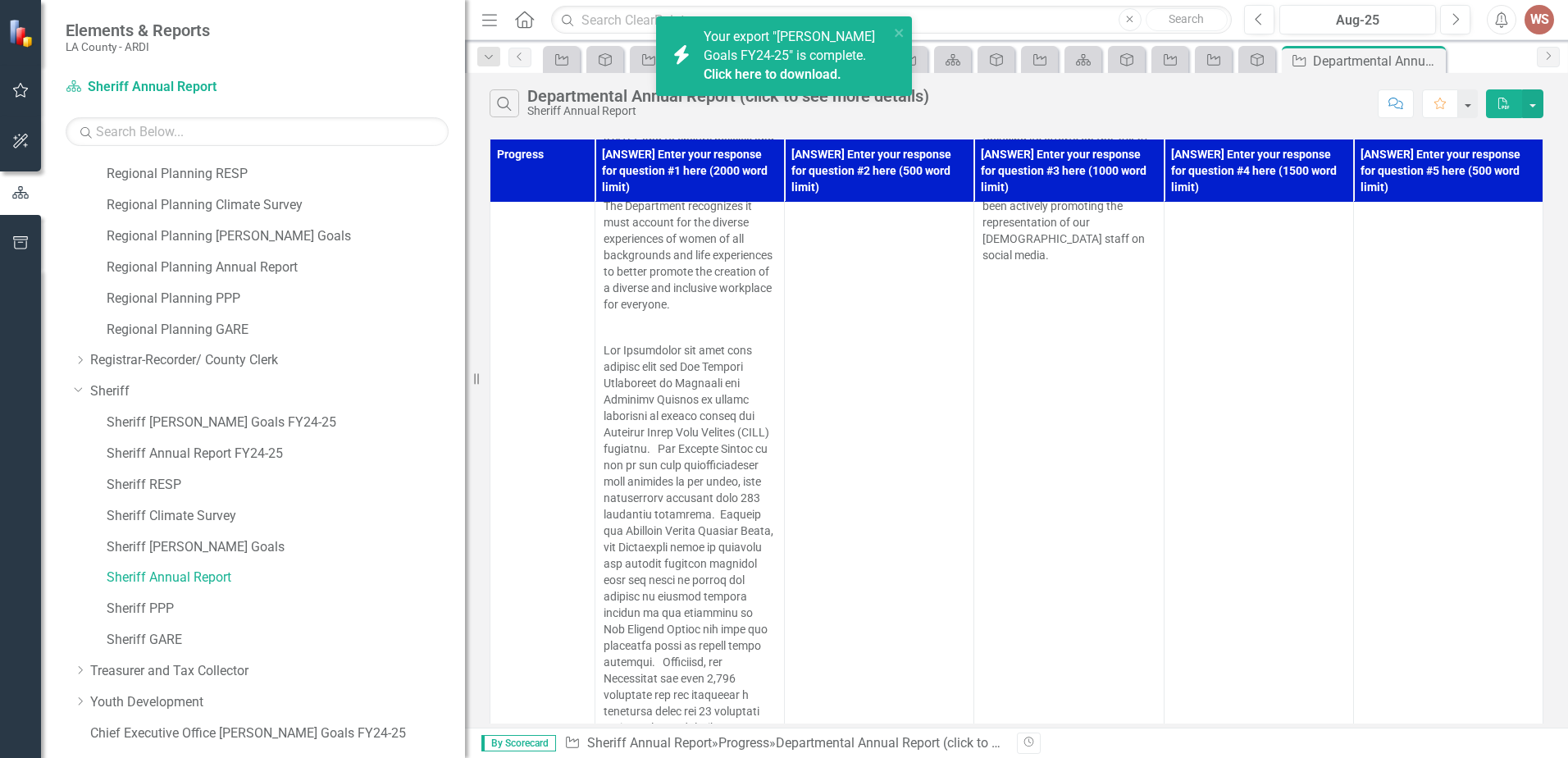
click at [1495, 114] on button "PDF" at bounding box center [1503, 104] width 36 height 29
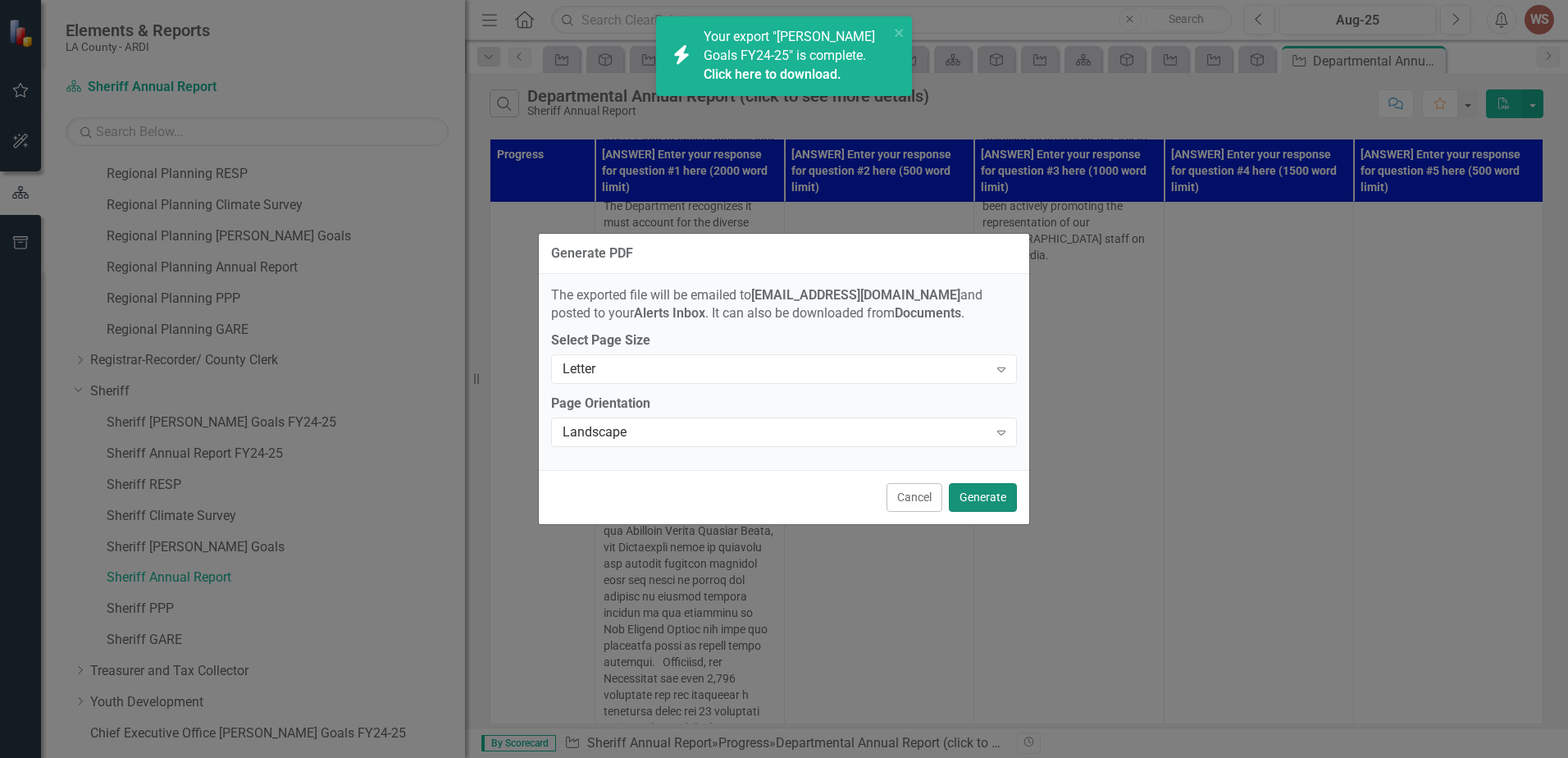
click at [980, 491] on button "Generate" at bounding box center [982, 497] width 68 height 29
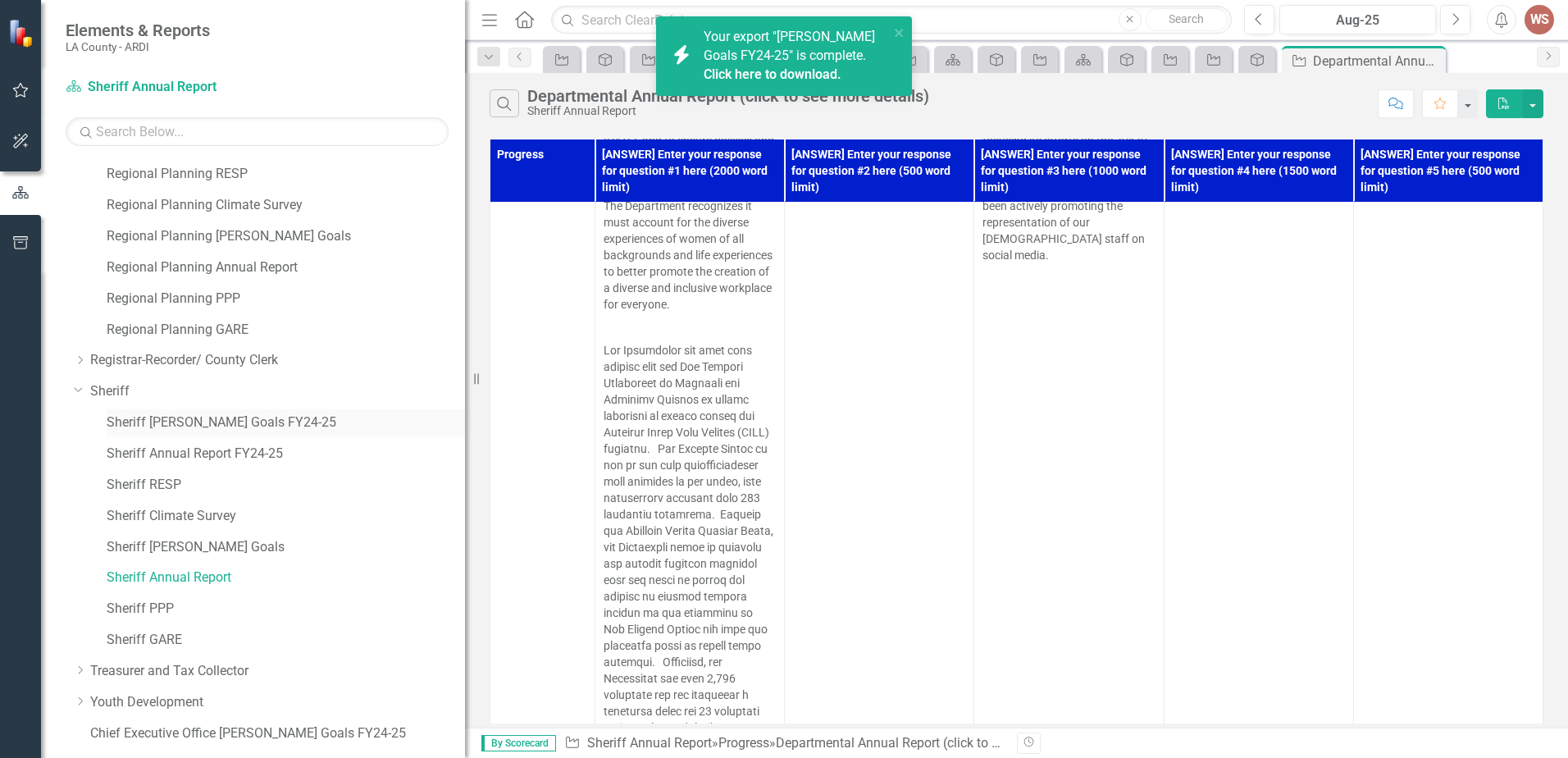
click at [205, 427] on link "Sheriff [PERSON_NAME] Goals FY24-25" at bounding box center [285, 423] width 358 height 18
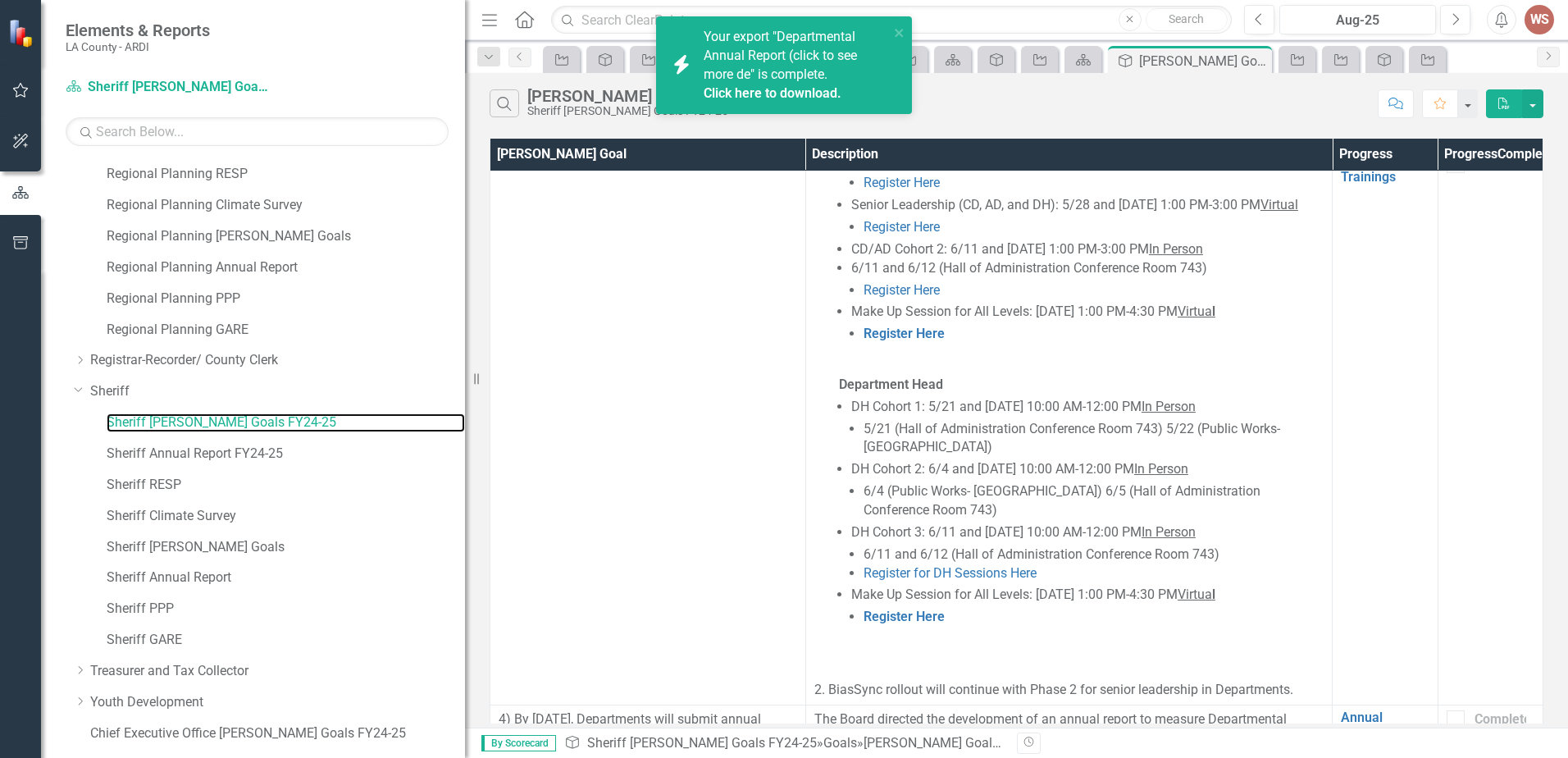
scroll to position [2145, 0]
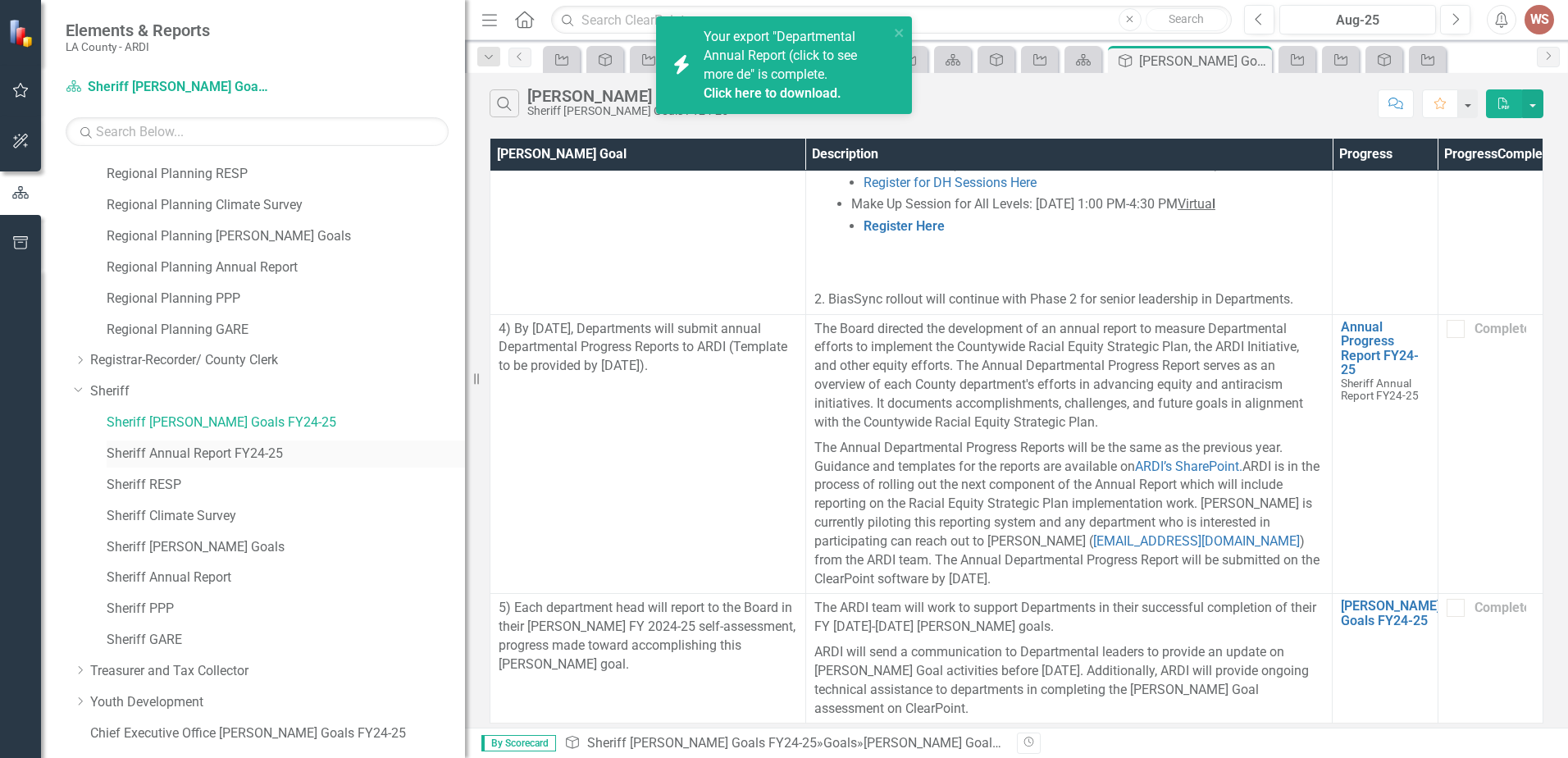
click at [191, 457] on link "Sheriff Annual Report FY24-25" at bounding box center [285, 453] width 358 height 18
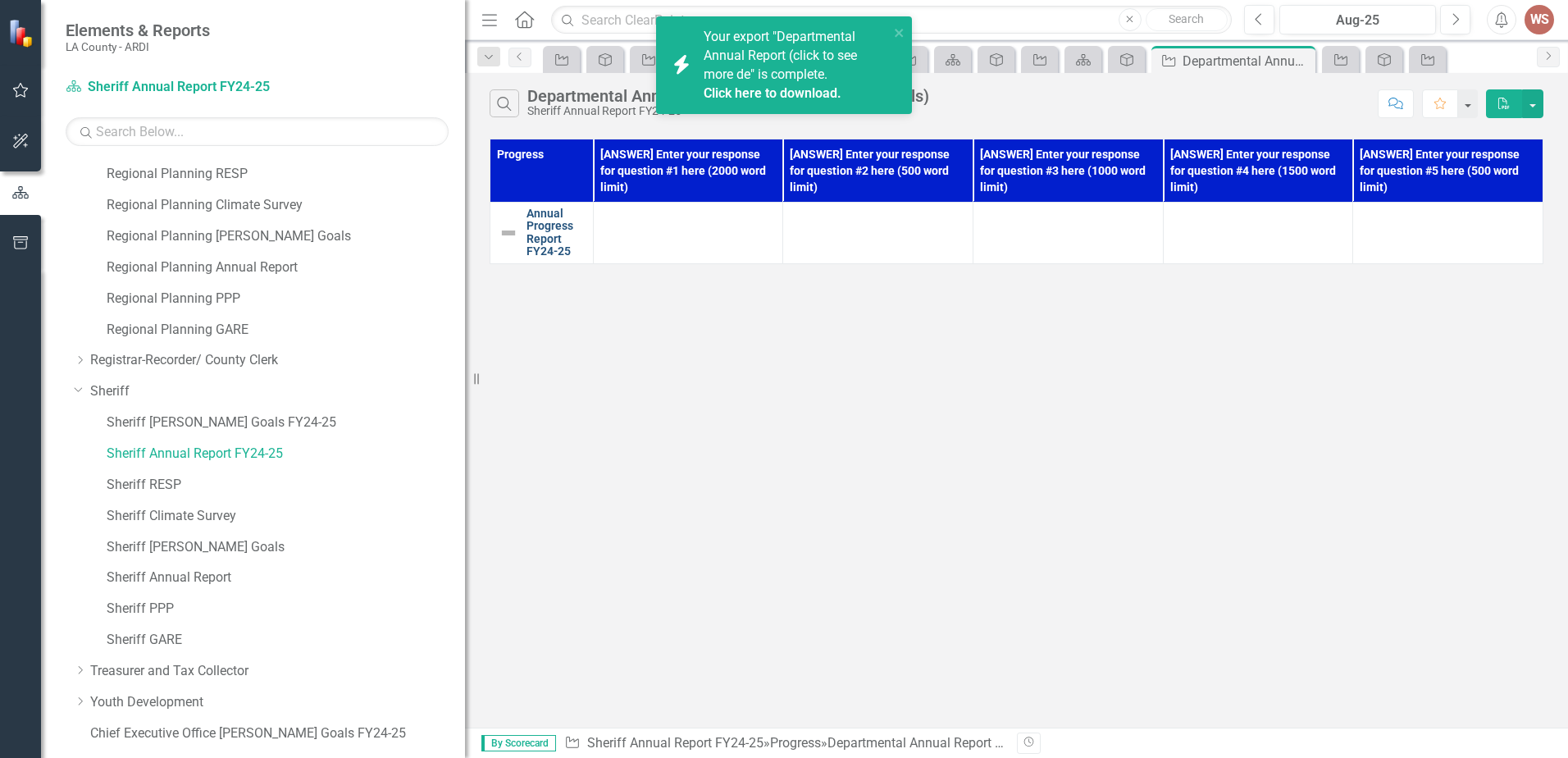
click at [546, 247] on link "Annual Progress Report FY24-25" at bounding box center [555, 233] width 58 height 51
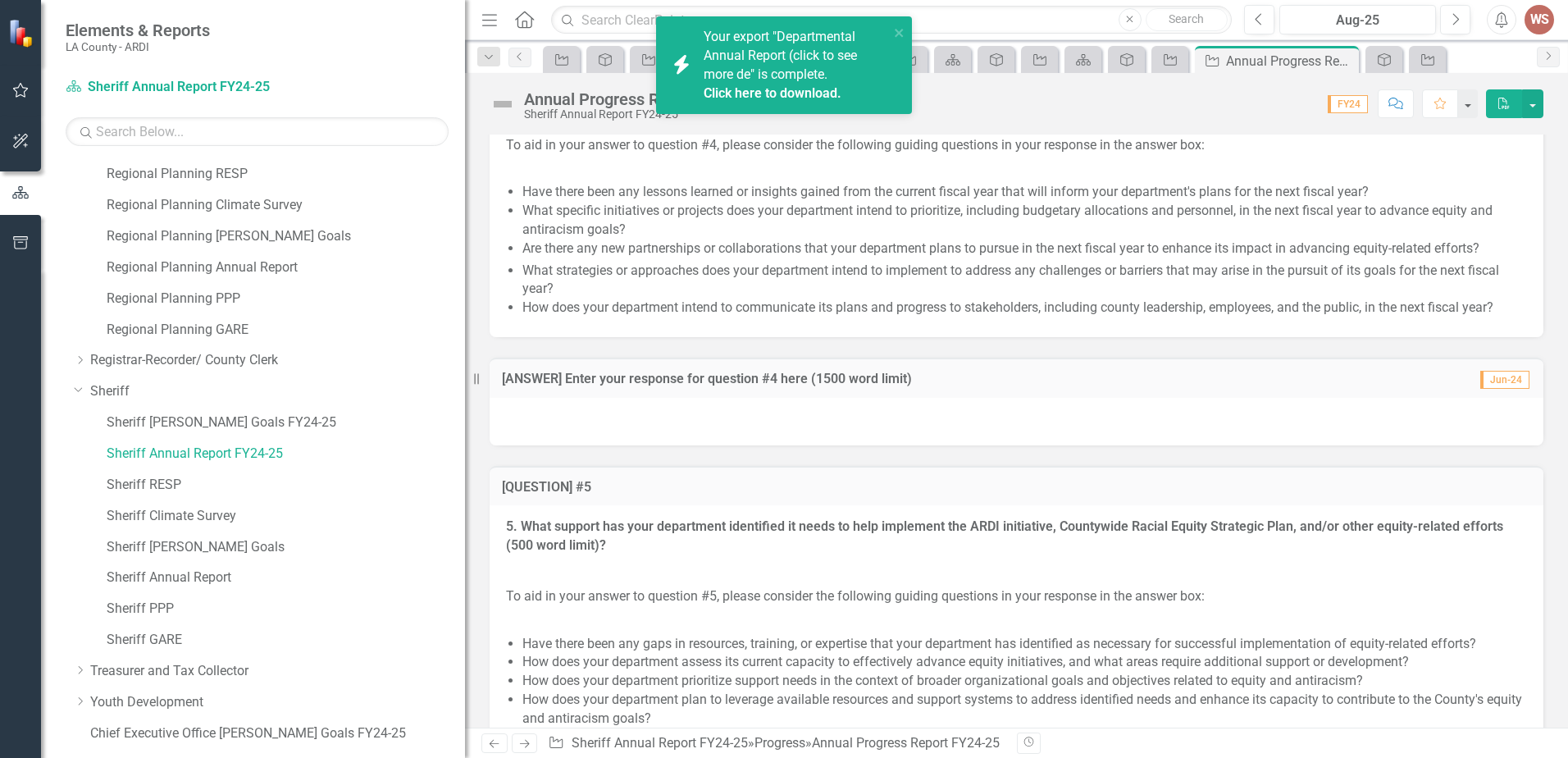
scroll to position [2932, 0]
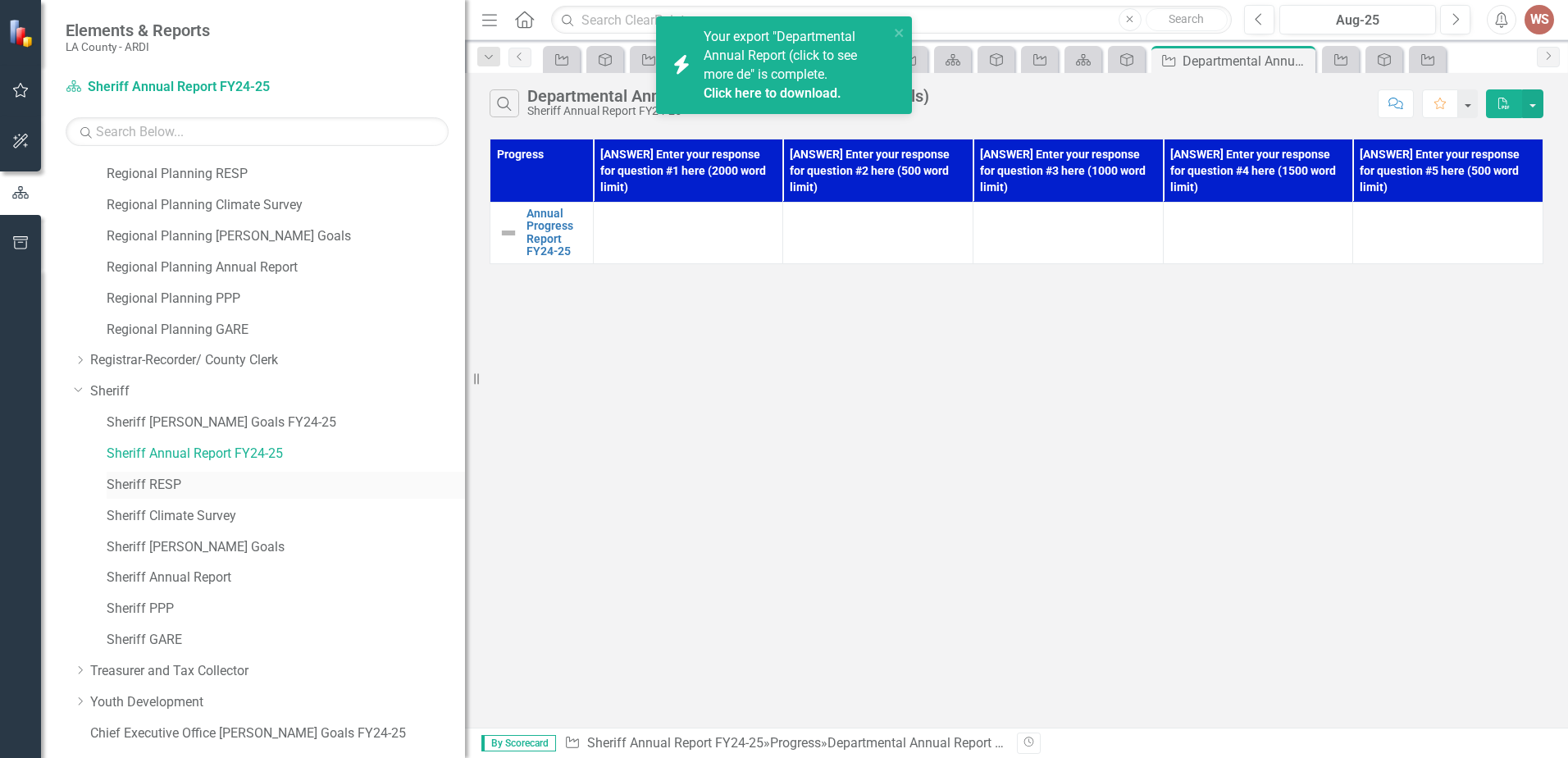
click at [159, 488] on link "Sheriff RESP" at bounding box center [285, 484] width 358 height 18
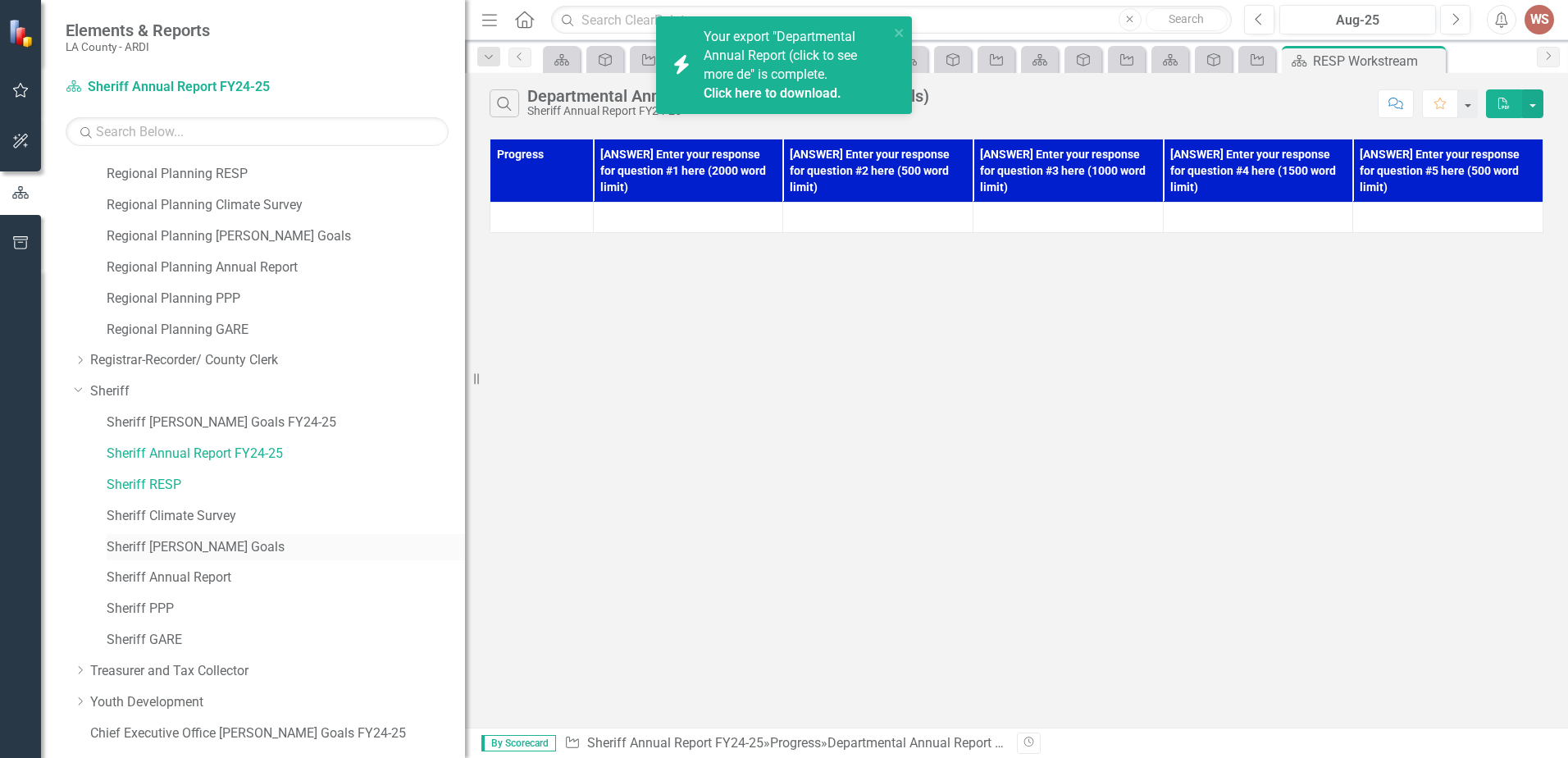
click at [158, 552] on link "Sheriff [PERSON_NAME] Goals" at bounding box center [285, 547] width 358 height 18
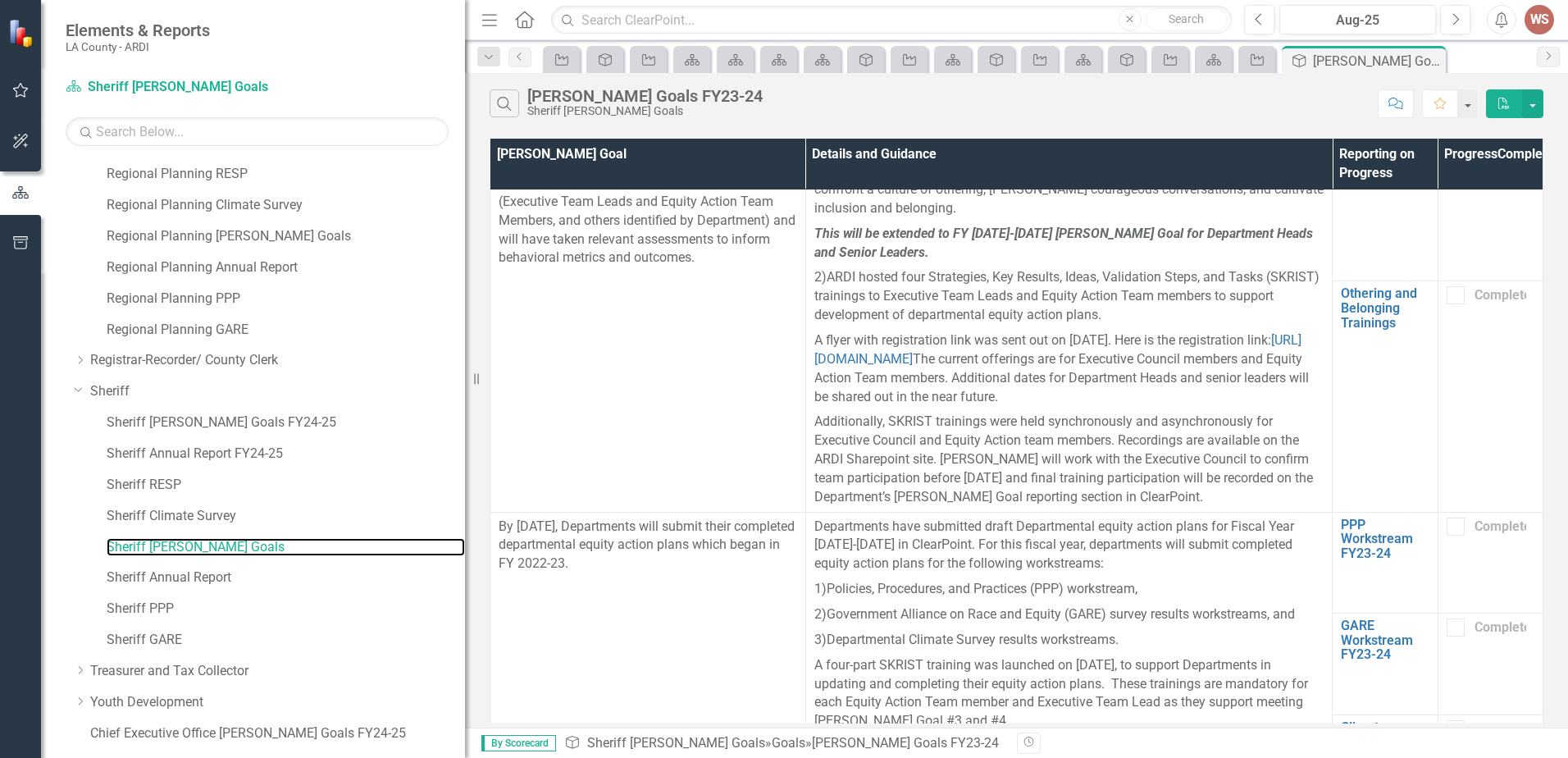
scroll to position [748, 0]
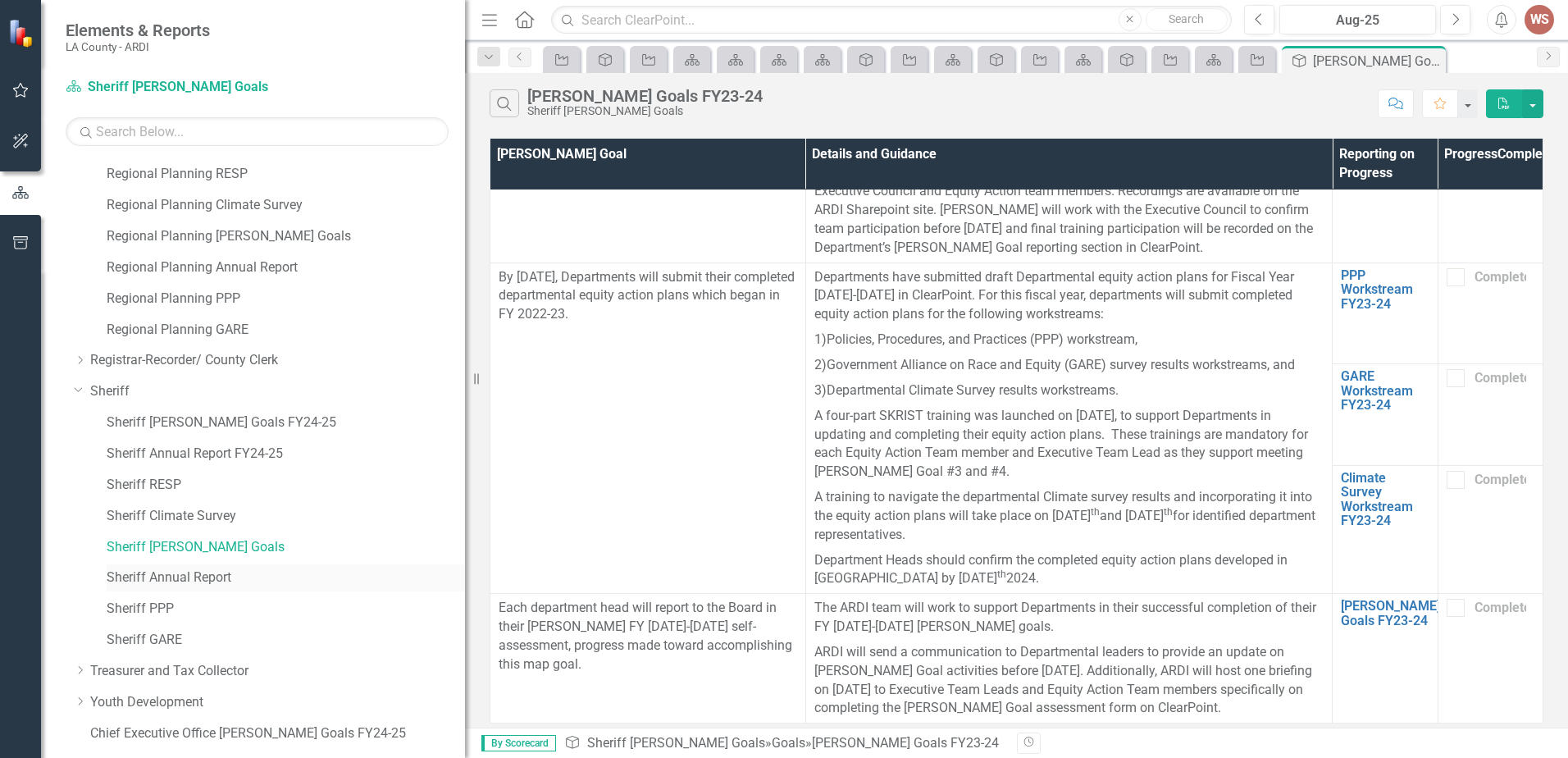
click at [162, 584] on link "Sheriff Annual Report" at bounding box center [285, 578] width 358 height 18
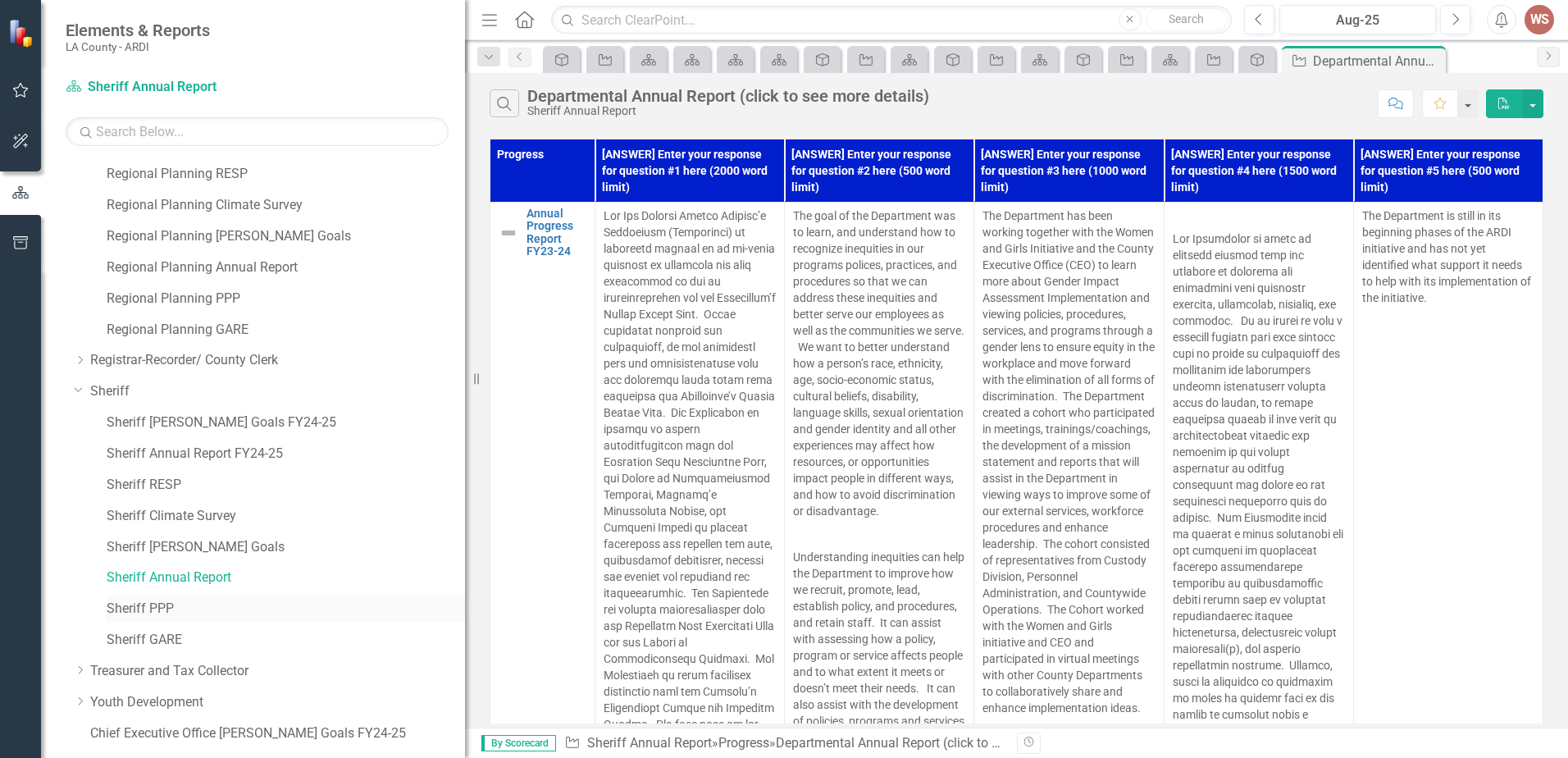
click at [170, 602] on link "Sheriff PPP" at bounding box center [285, 608] width 358 height 18
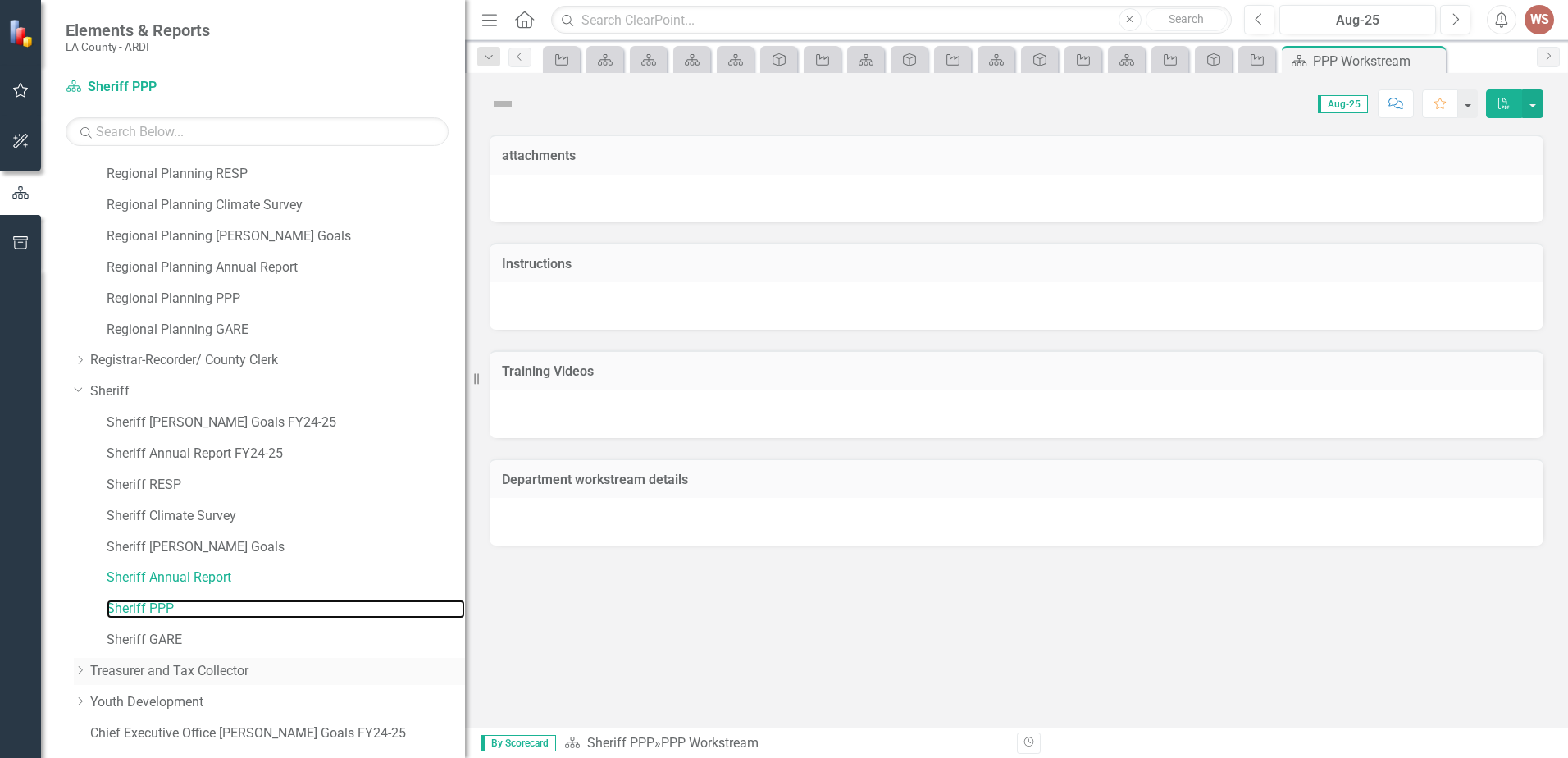
scroll to position [3808, 0]
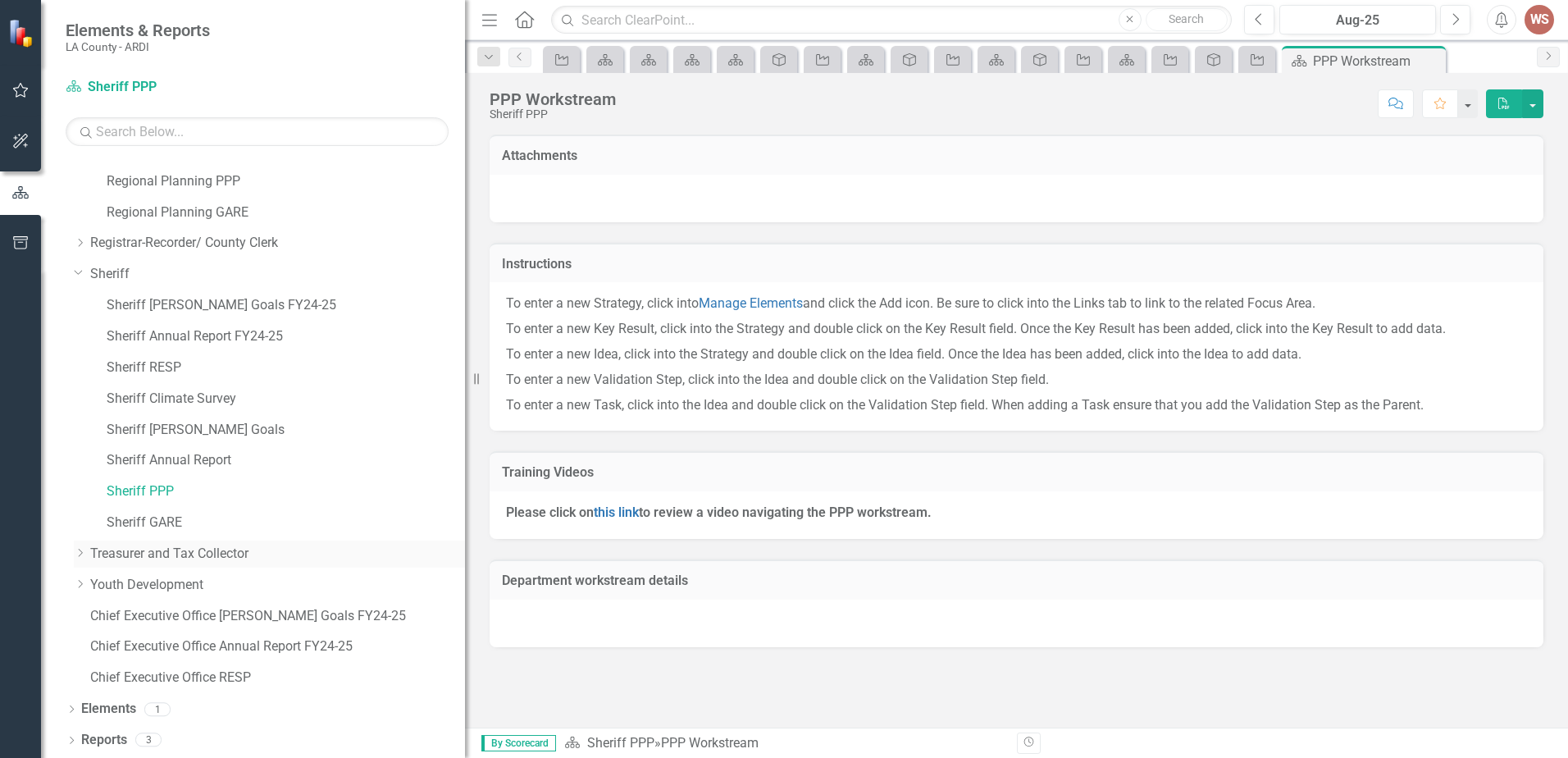
click at [205, 557] on link "Treasurer and Tax Collector" at bounding box center [277, 554] width 375 height 18
